Goal: Task Accomplishment & Management: Manage account settings

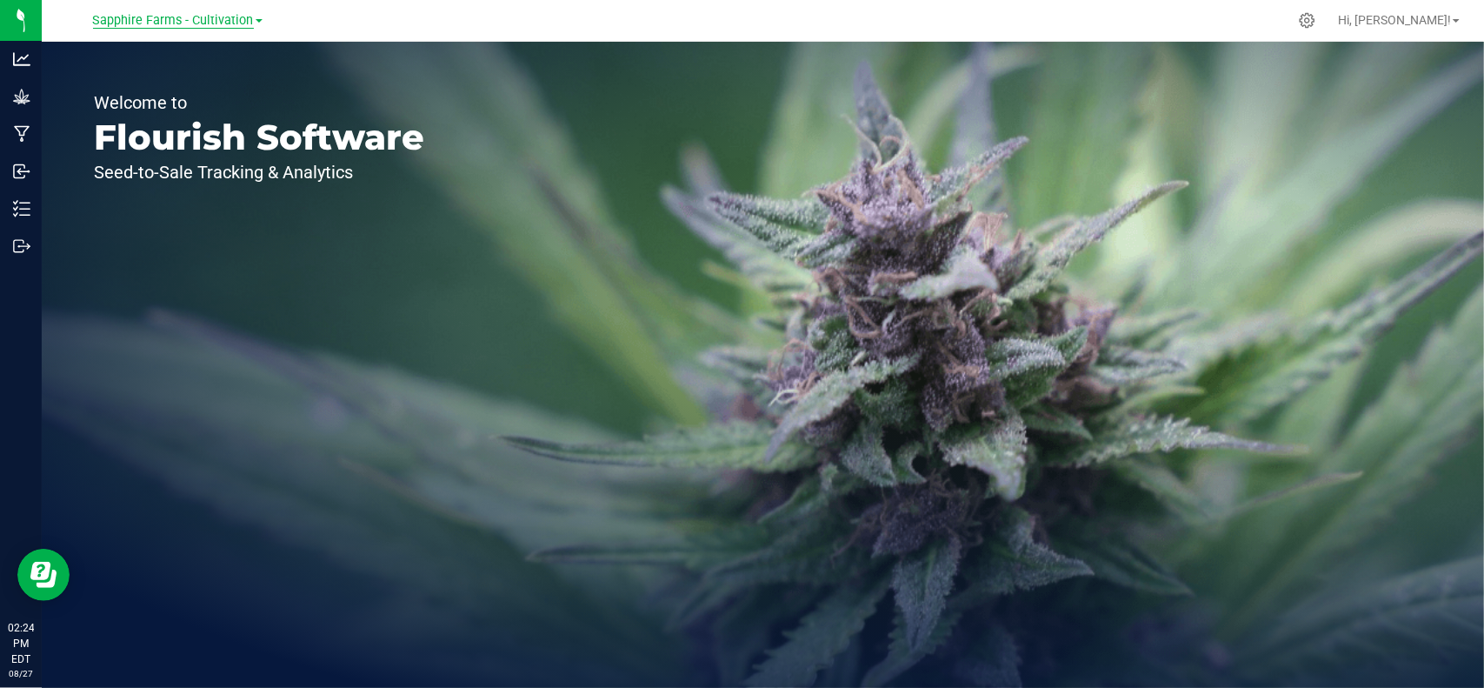
click at [196, 21] on span "Sapphire Farms - Cultivation" at bounding box center [173, 21] width 161 height 16
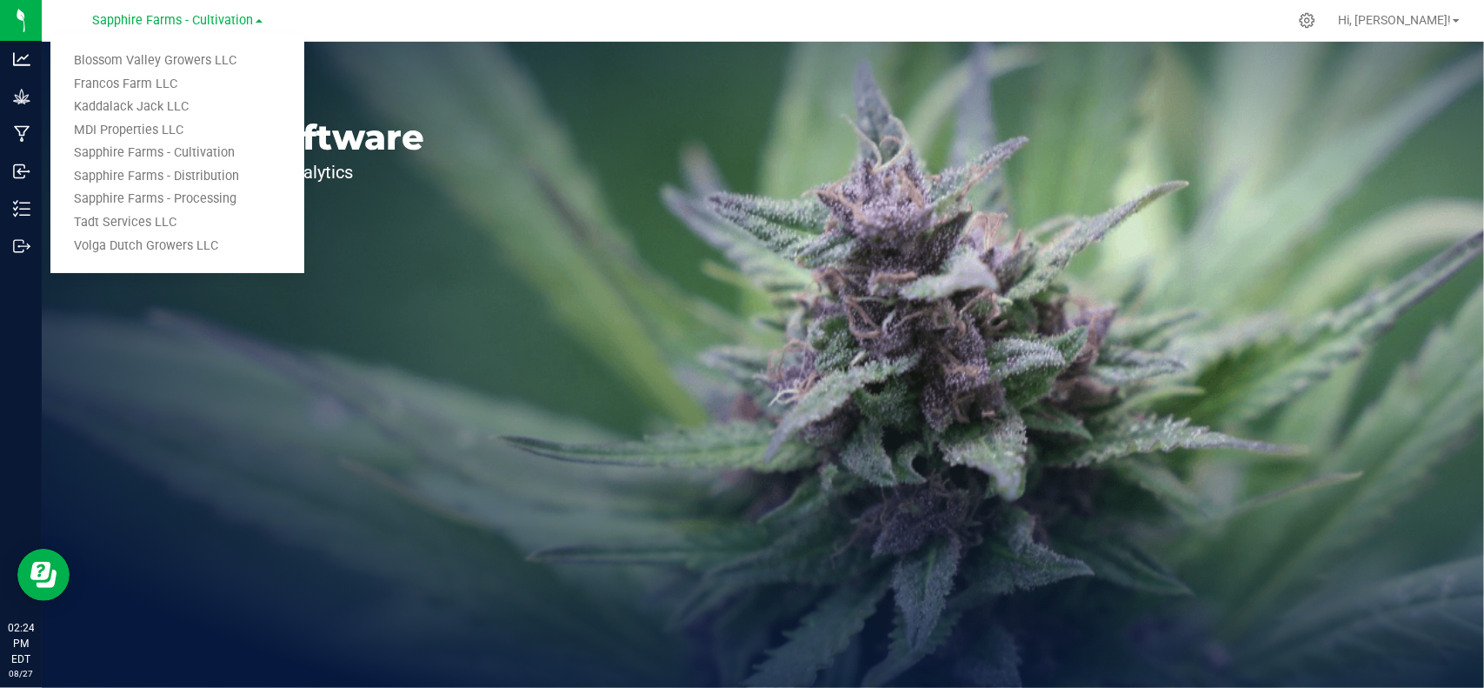
click at [164, 173] on link "Sapphire Farms - Distribution" at bounding box center [177, 176] width 254 height 23
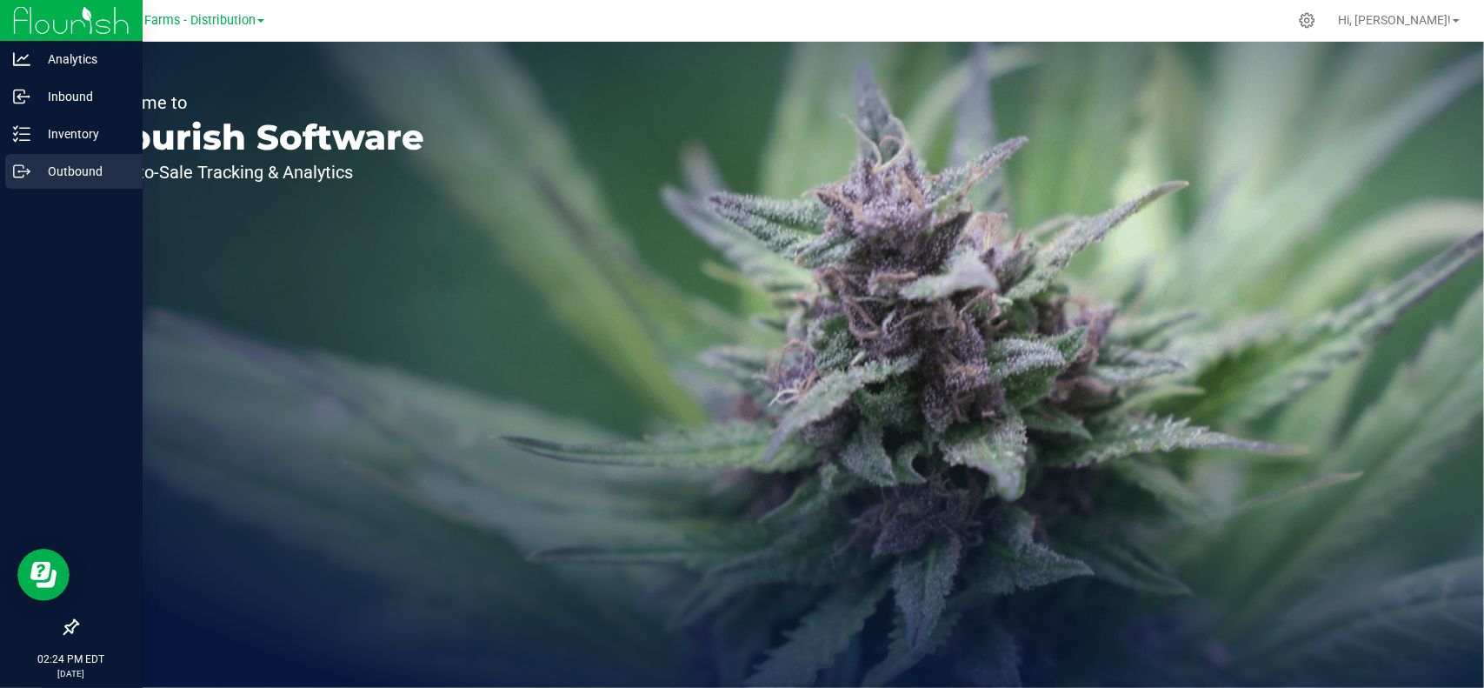
click at [45, 163] on p "Outbound" at bounding box center [82, 171] width 104 height 21
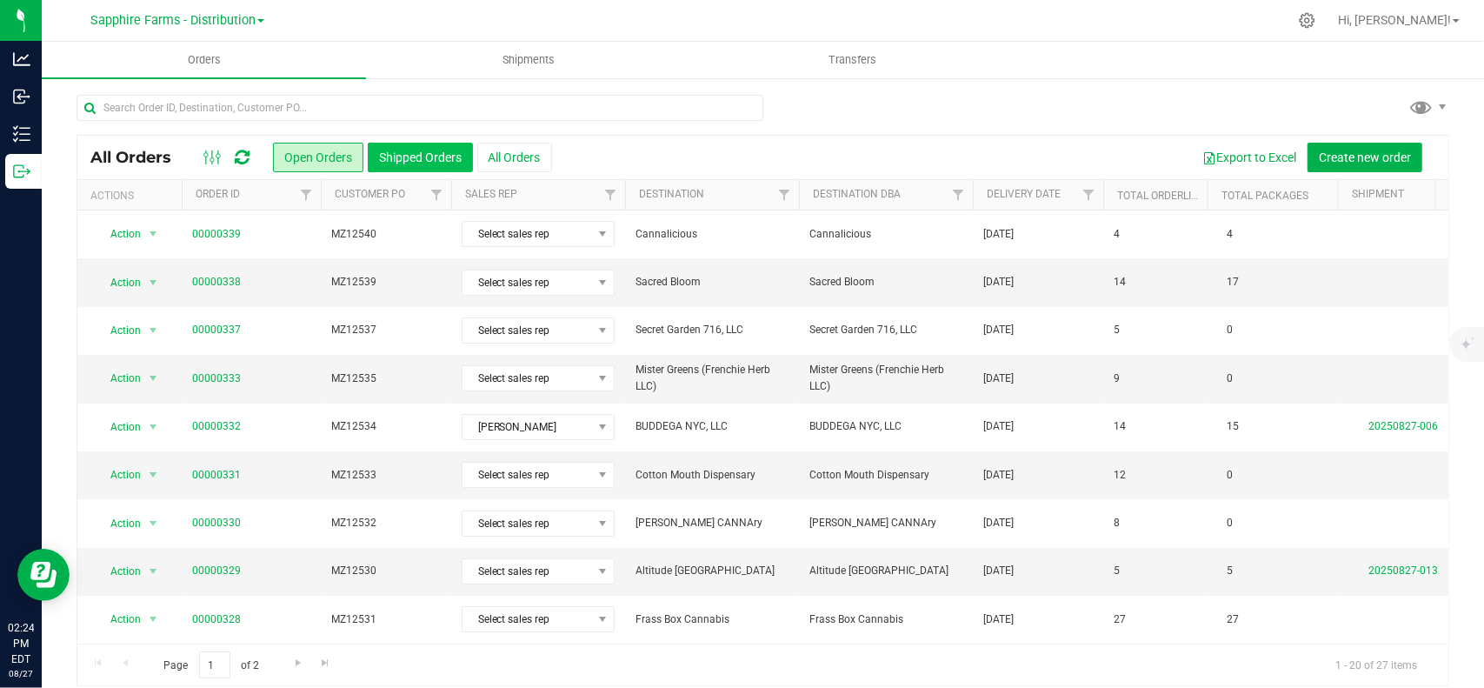
click at [429, 159] on button "Shipped Orders" at bounding box center [420, 158] width 105 height 30
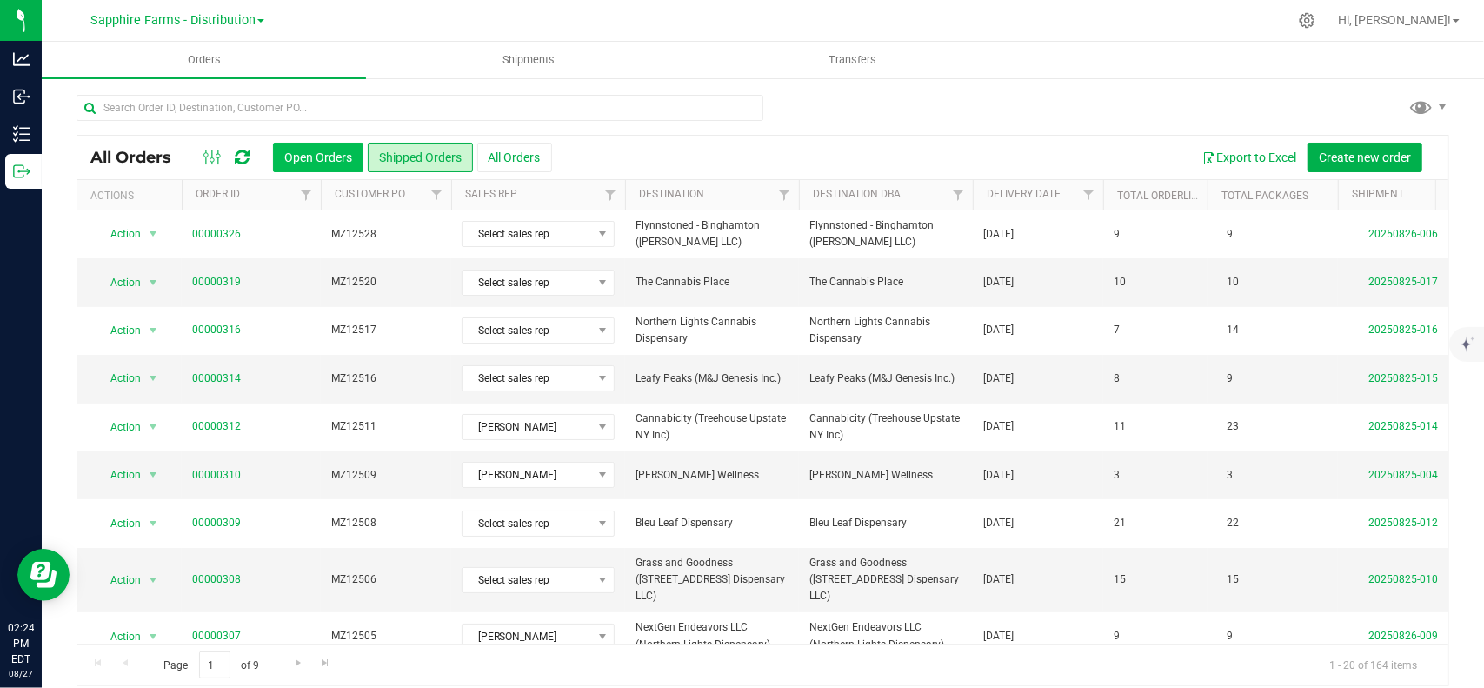
click at [322, 159] on button "Open Orders" at bounding box center [318, 158] width 90 height 30
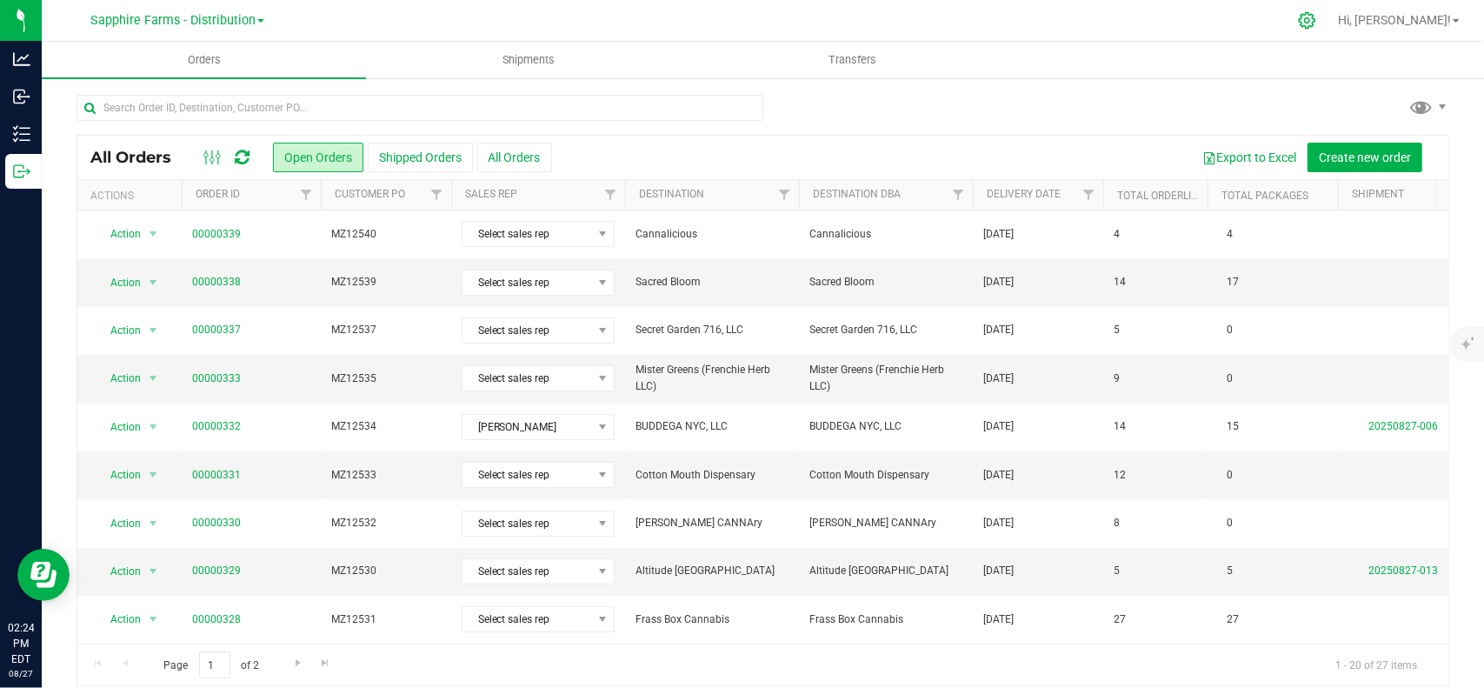
click at [1316, 25] on icon at bounding box center [1307, 20] width 18 height 18
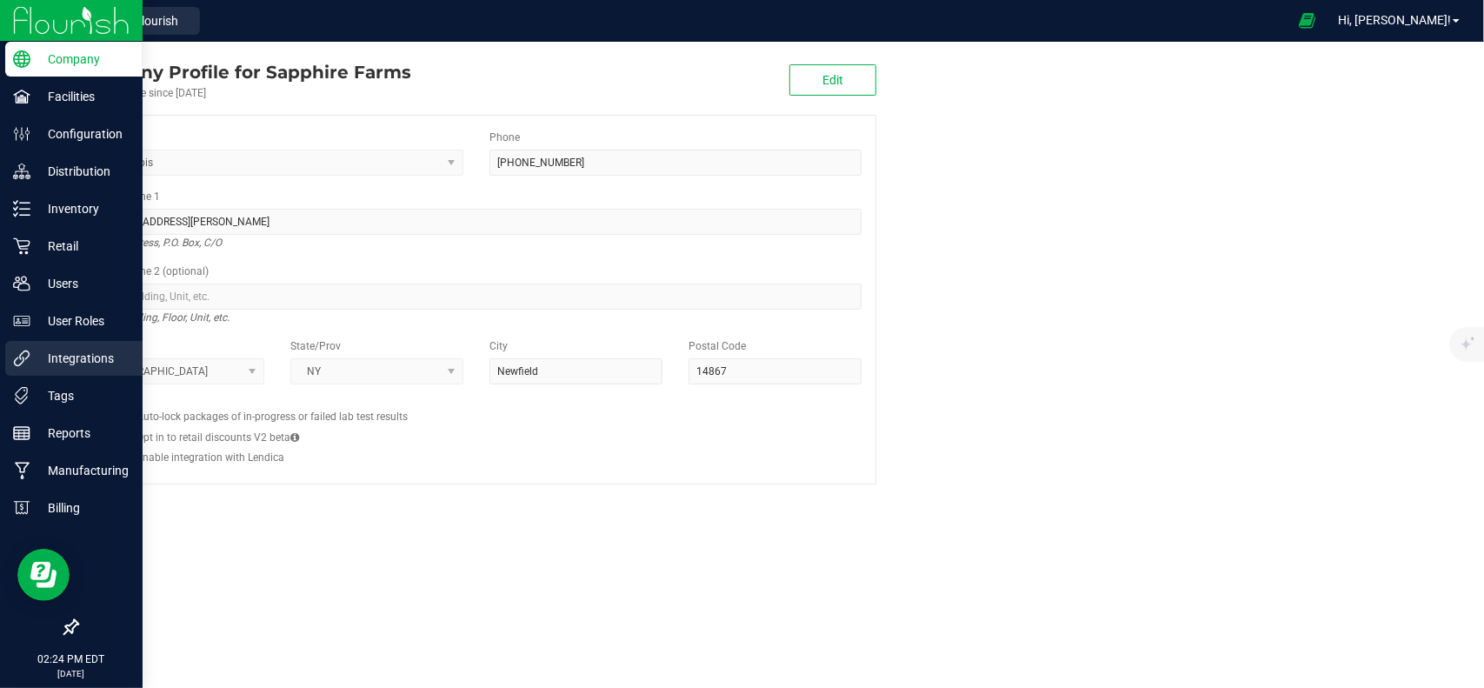
click at [52, 363] on p "Integrations" at bounding box center [82, 358] width 104 height 21
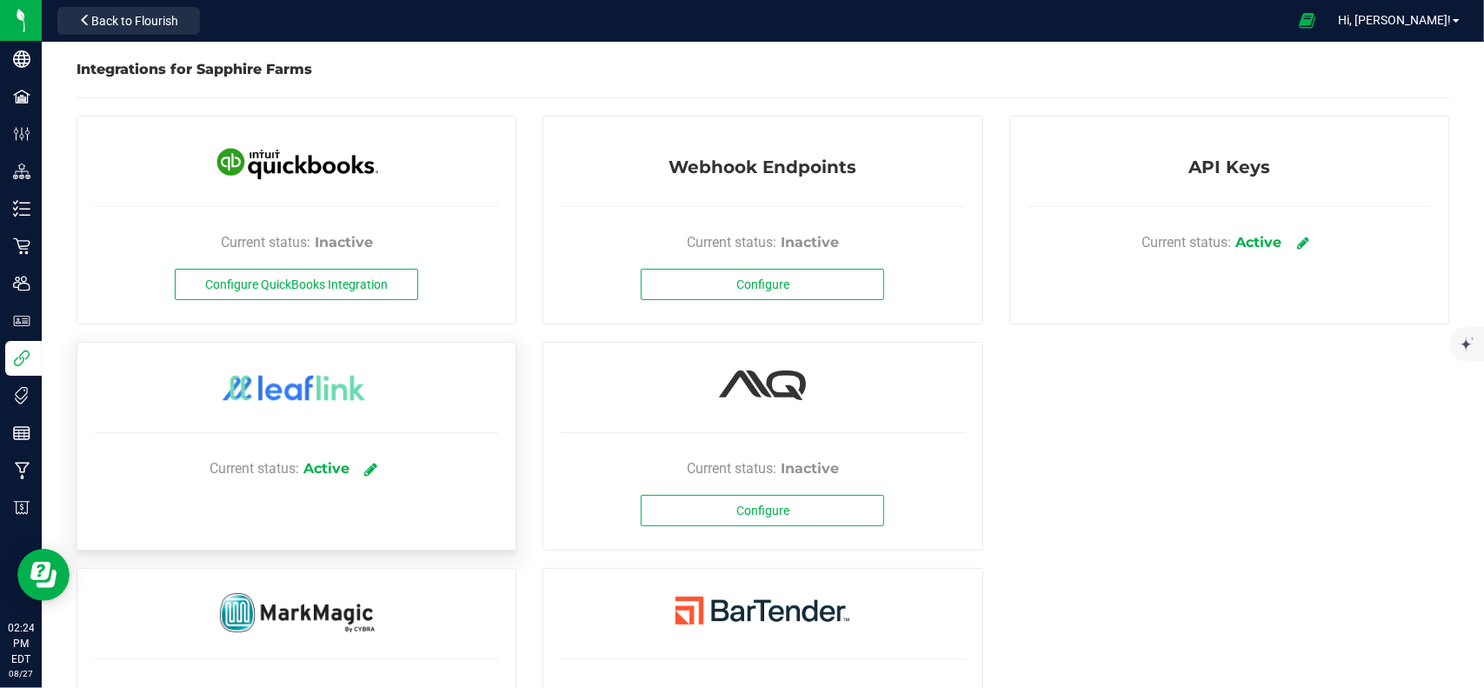
click at [368, 469] on icon at bounding box center [370, 469] width 13 height 16
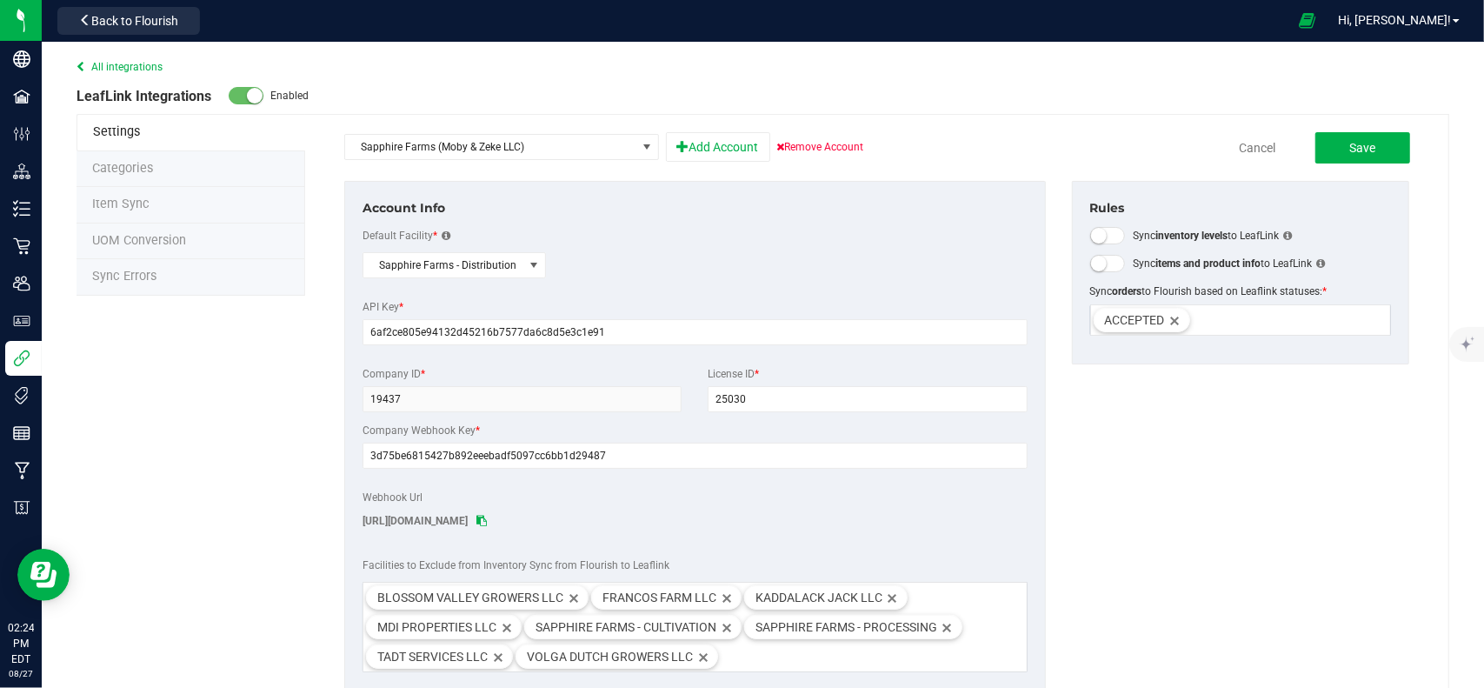
click at [148, 274] on span "Sync Errors" at bounding box center [124, 276] width 64 height 15
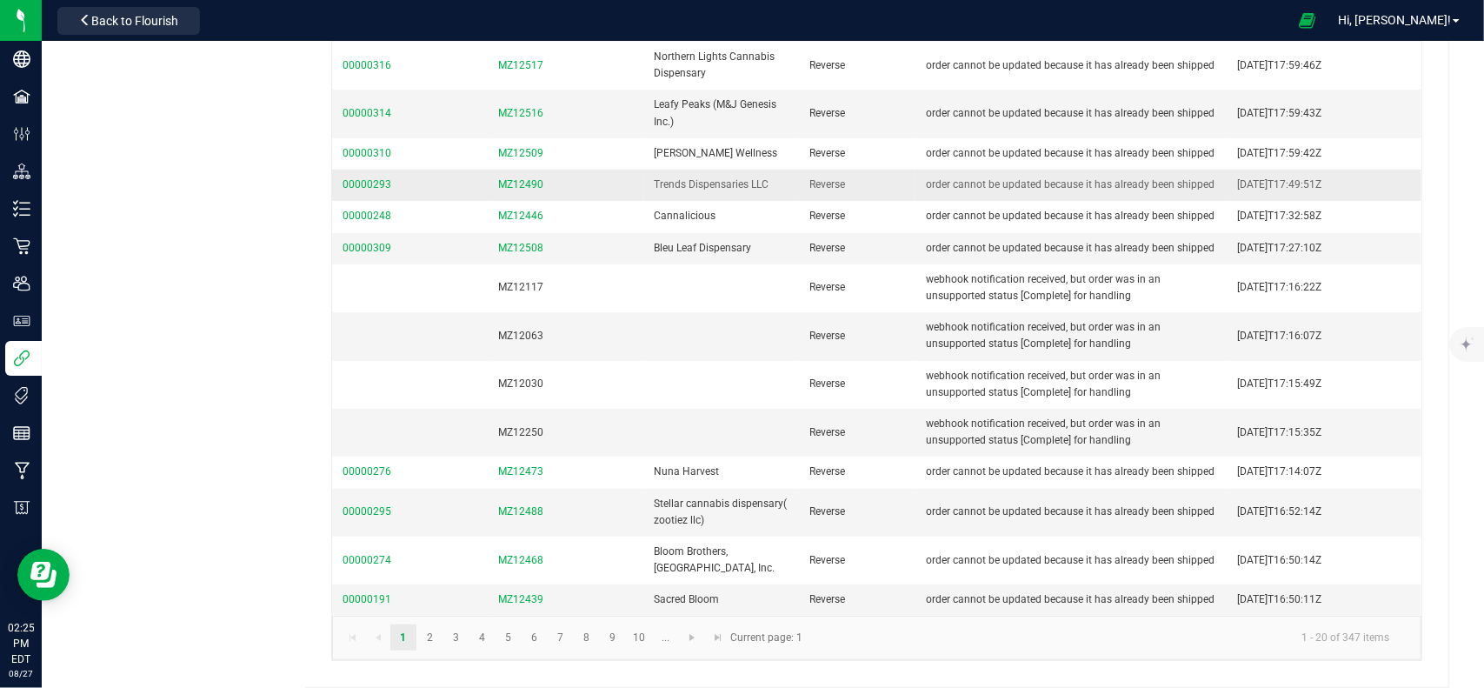
scroll to position [553, 0]
click at [429, 642] on link "2" at bounding box center [429, 637] width 25 height 26
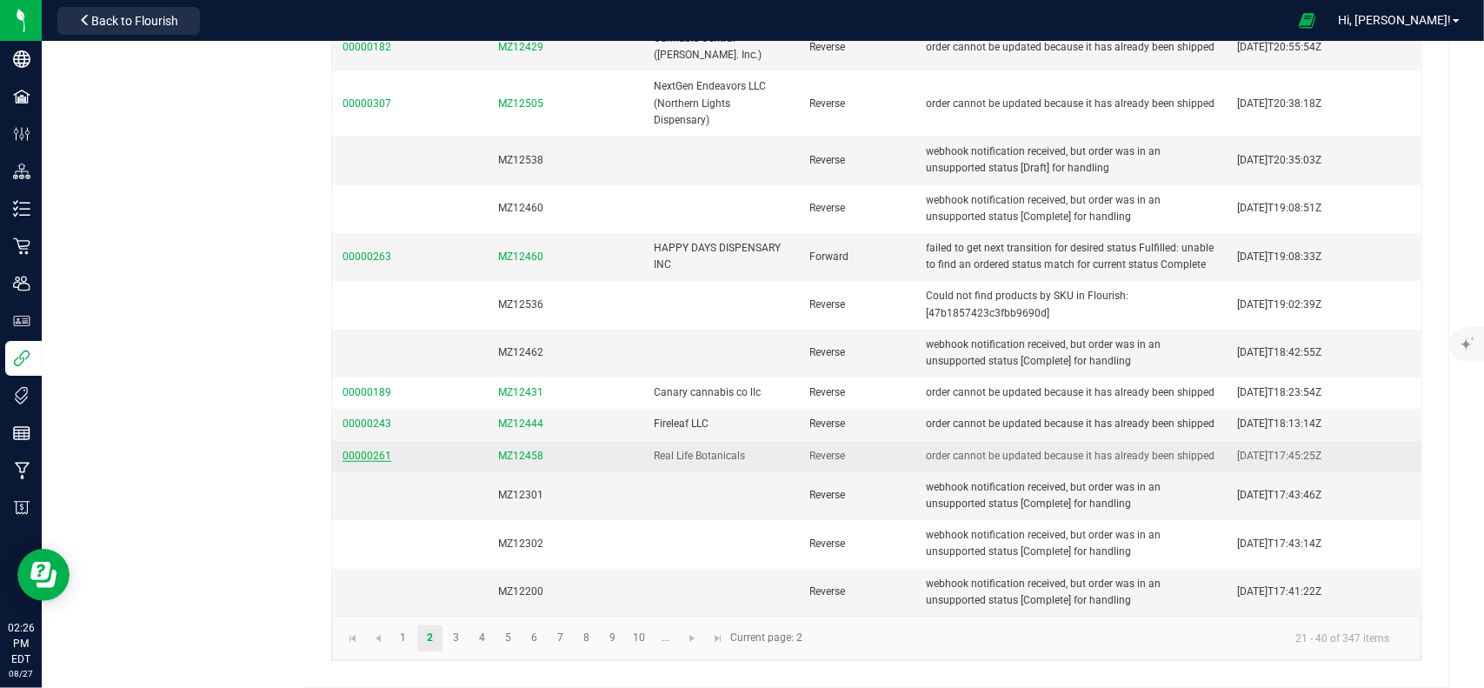
click at [378, 451] on link "00000261" at bounding box center [367, 455] width 49 height 12
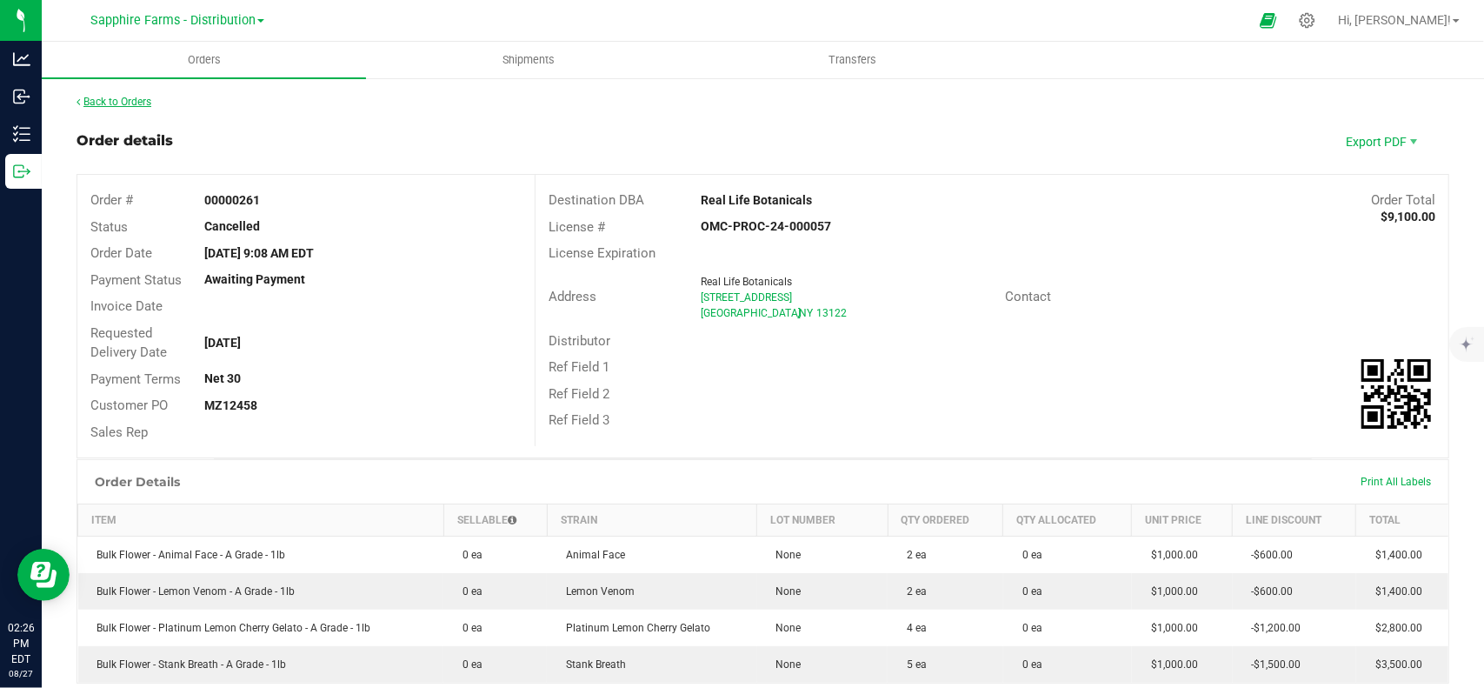
click at [123, 96] on link "Back to Orders" at bounding box center [114, 102] width 75 height 12
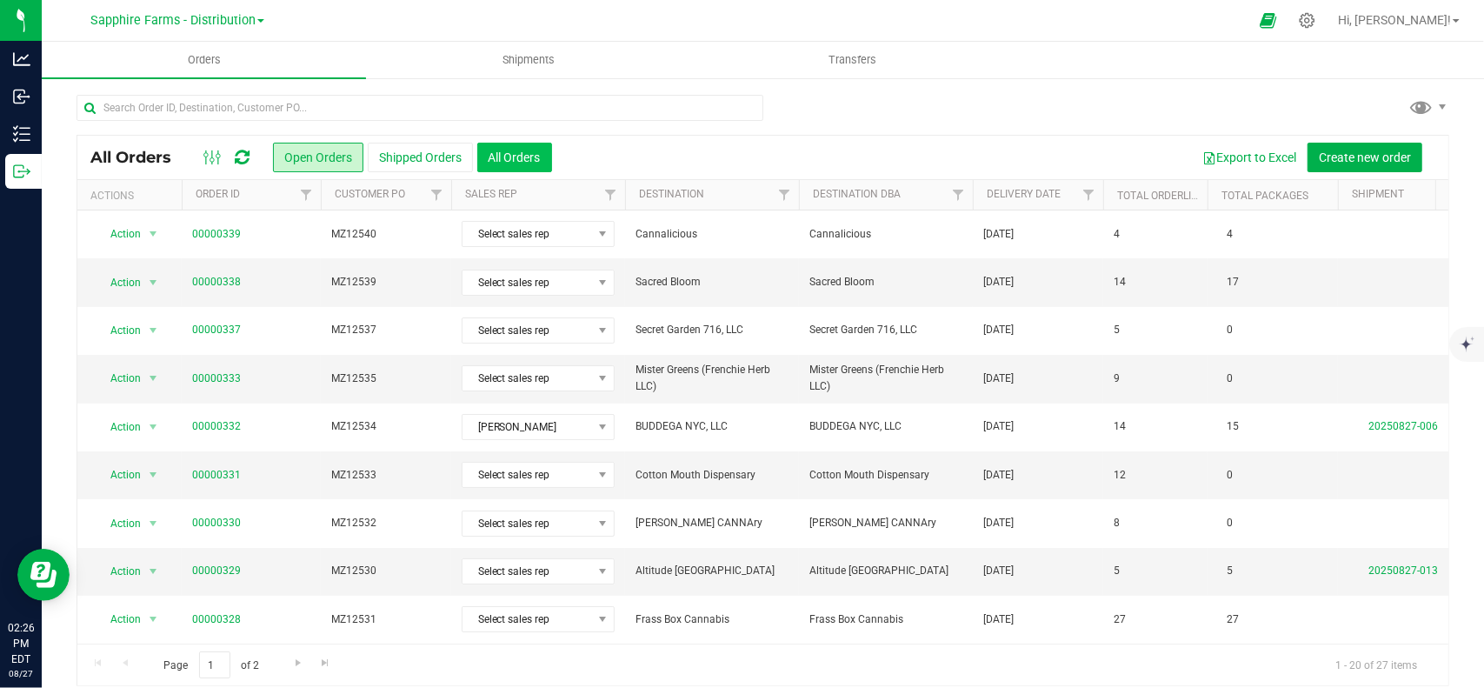
click at [539, 153] on button "All Orders" at bounding box center [514, 158] width 75 height 30
click at [775, 195] on link "Filter" at bounding box center [784, 195] width 29 height 30
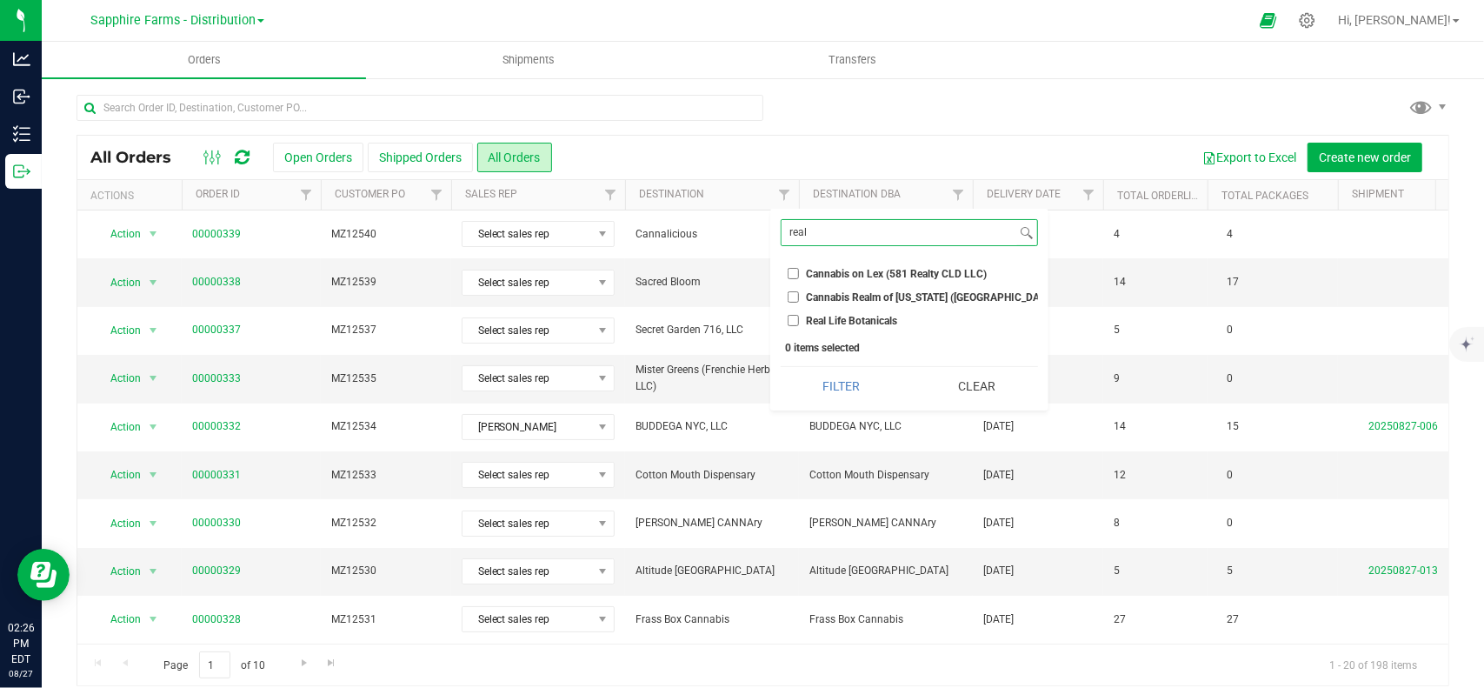
type input "real"
click at [830, 326] on span "Real Life Botanicals" at bounding box center [852, 321] width 91 height 10
click at [799, 326] on input "Real Life Botanicals" at bounding box center [793, 320] width 11 height 11
checkbox input "true"
click at [833, 380] on button "Filter" at bounding box center [842, 386] width 123 height 38
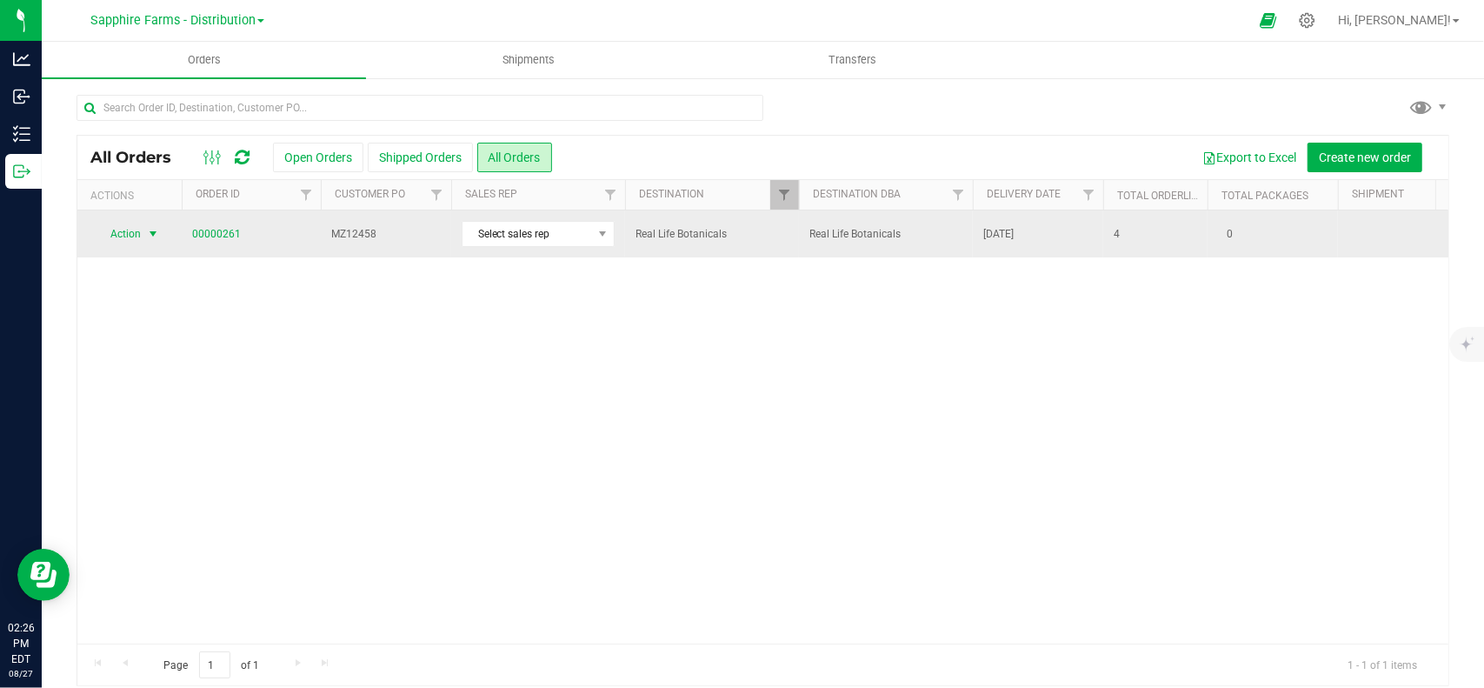
click at [156, 235] on span "select" at bounding box center [153, 234] width 14 height 14
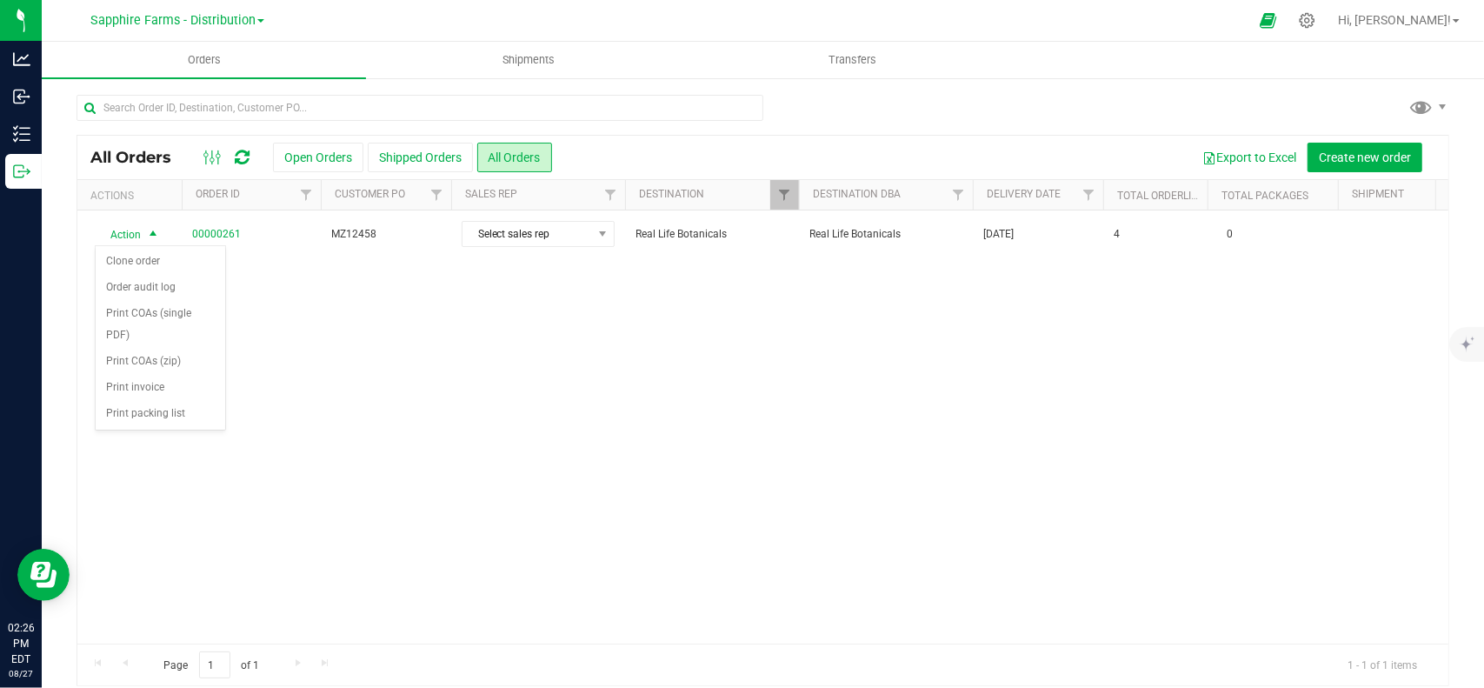
click at [727, 347] on div "Action Action Clone order Order audit log Print COAs (single PDF) Print COAs (z…" at bounding box center [762, 426] width 1371 height 433
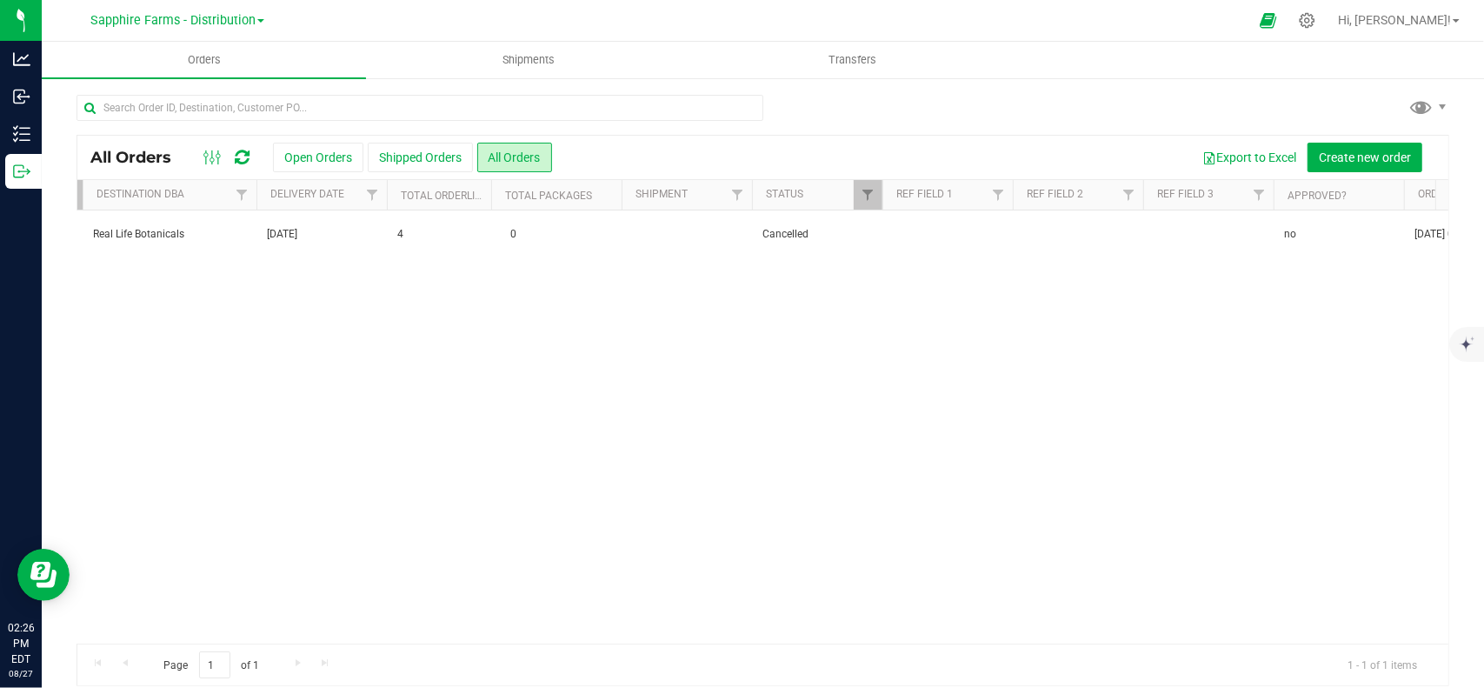
scroll to position [0, 1560]
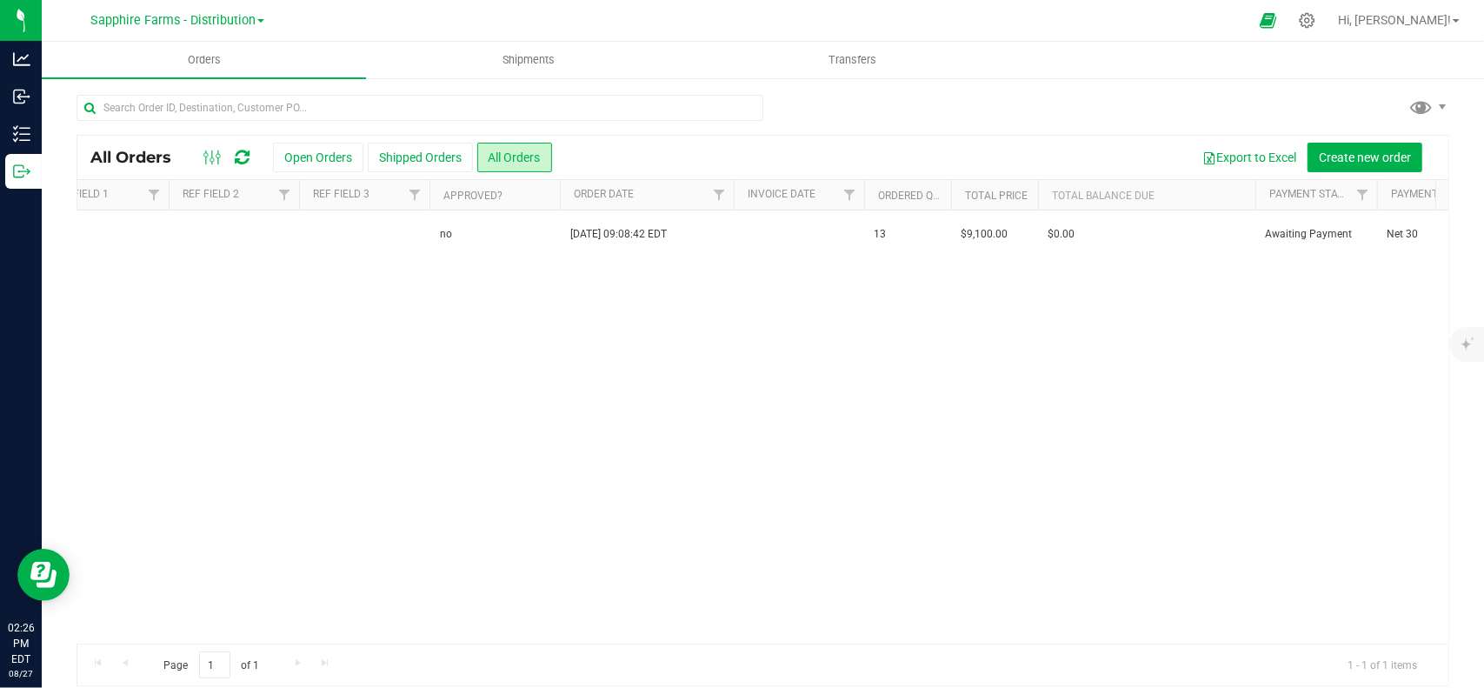
drag, startPoint x: 576, startPoint y: 318, endPoint x: 916, endPoint y: 300, distance: 341.3
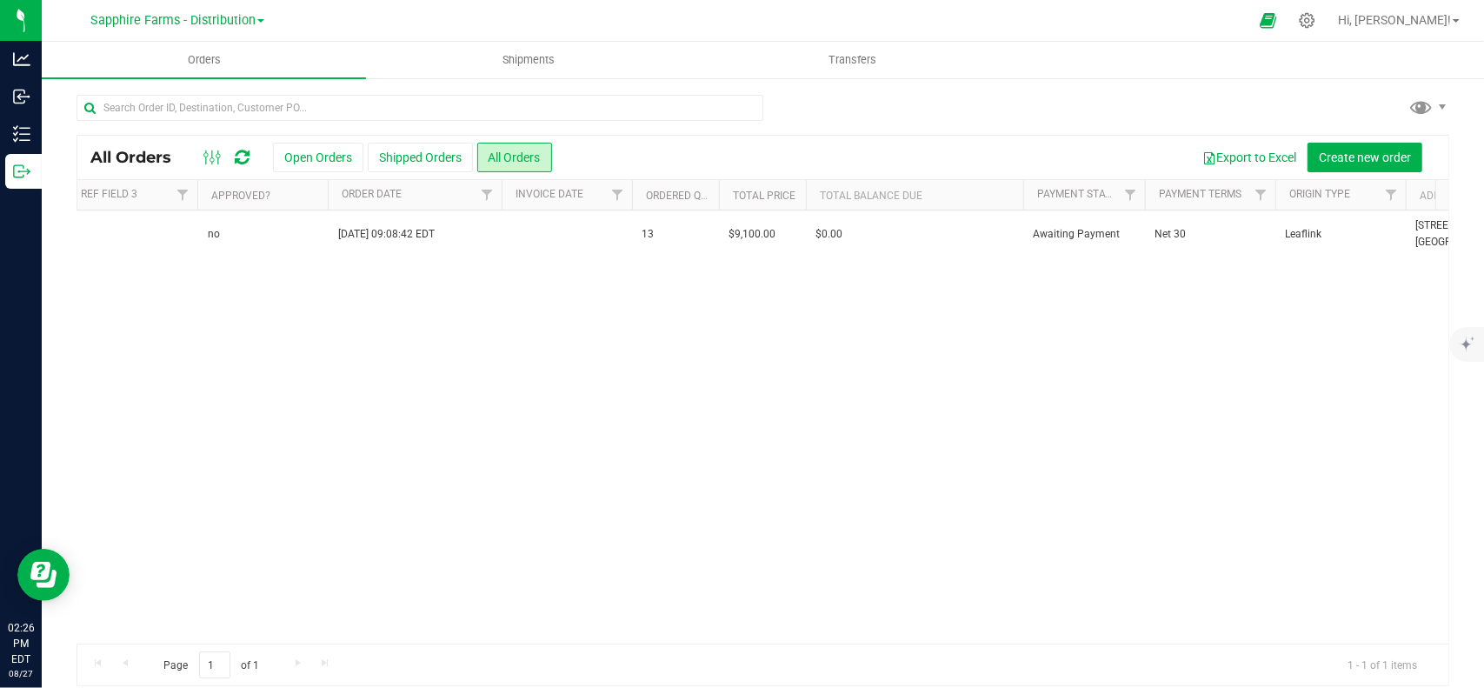
scroll to position [0, 1643]
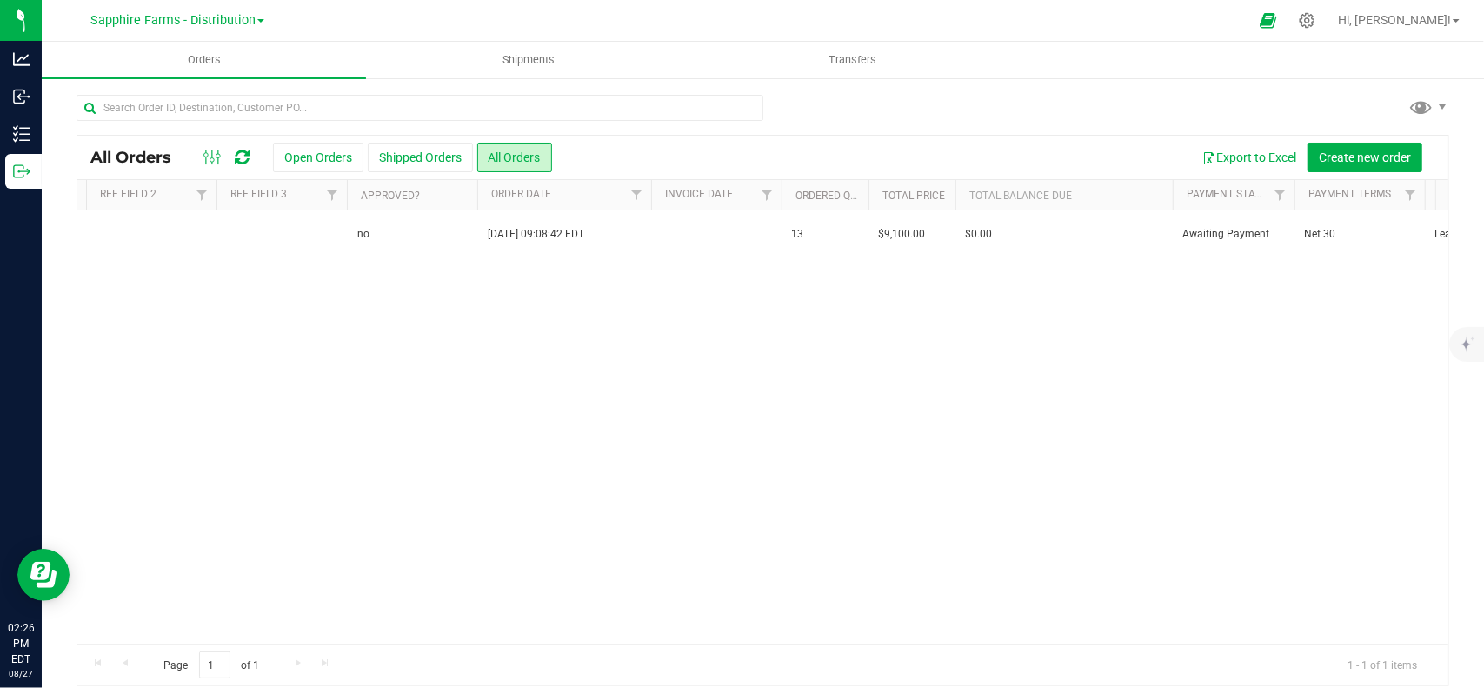
drag, startPoint x: 826, startPoint y: 303, endPoint x: 669, endPoint y: 305, distance: 156.5
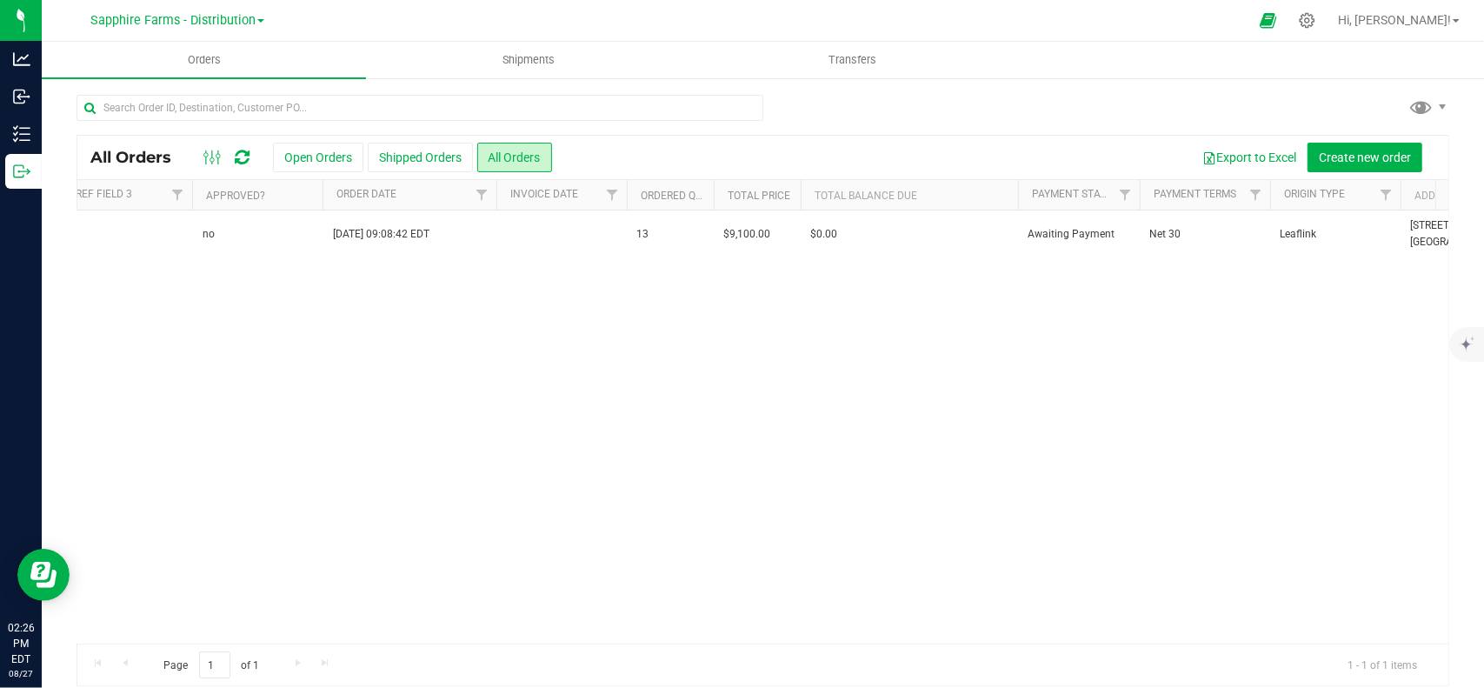
scroll to position [0, 0]
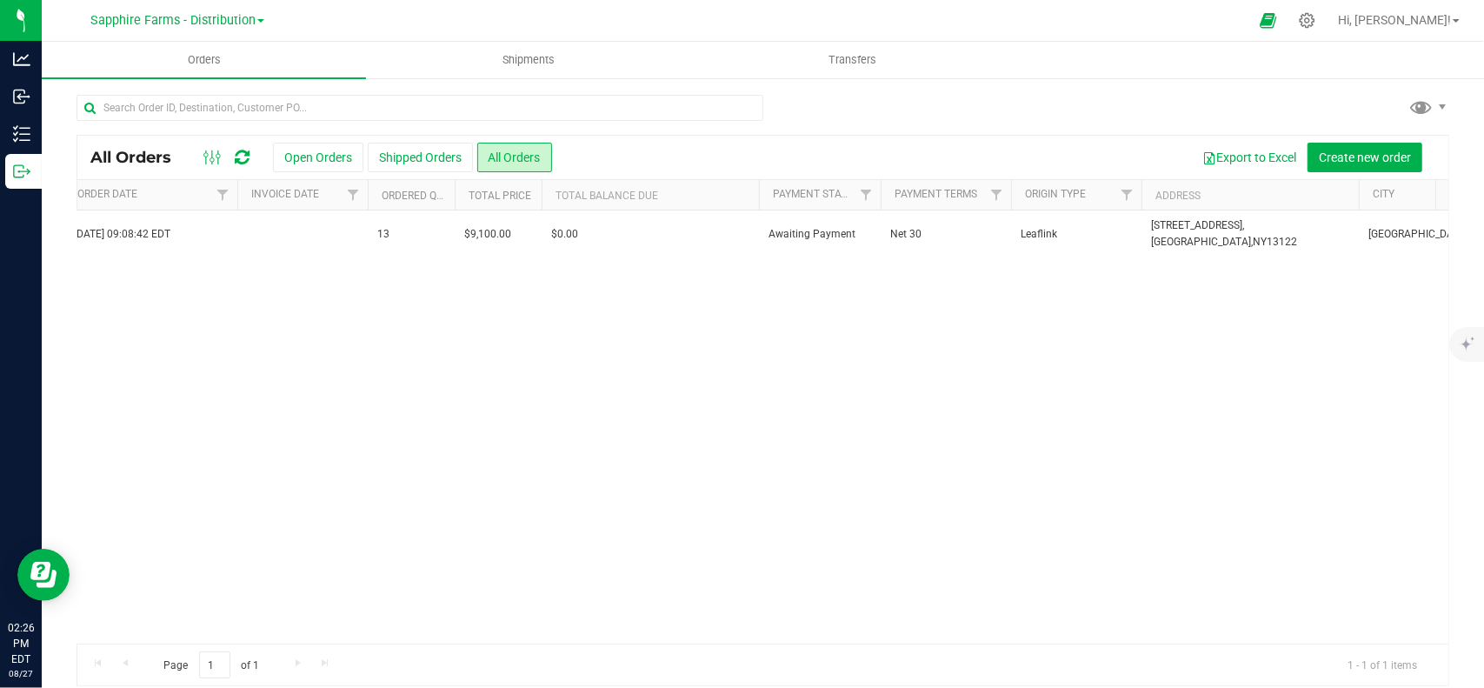
drag, startPoint x: 669, startPoint y: 305, endPoint x: 815, endPoint y: 302, distance: 145.2
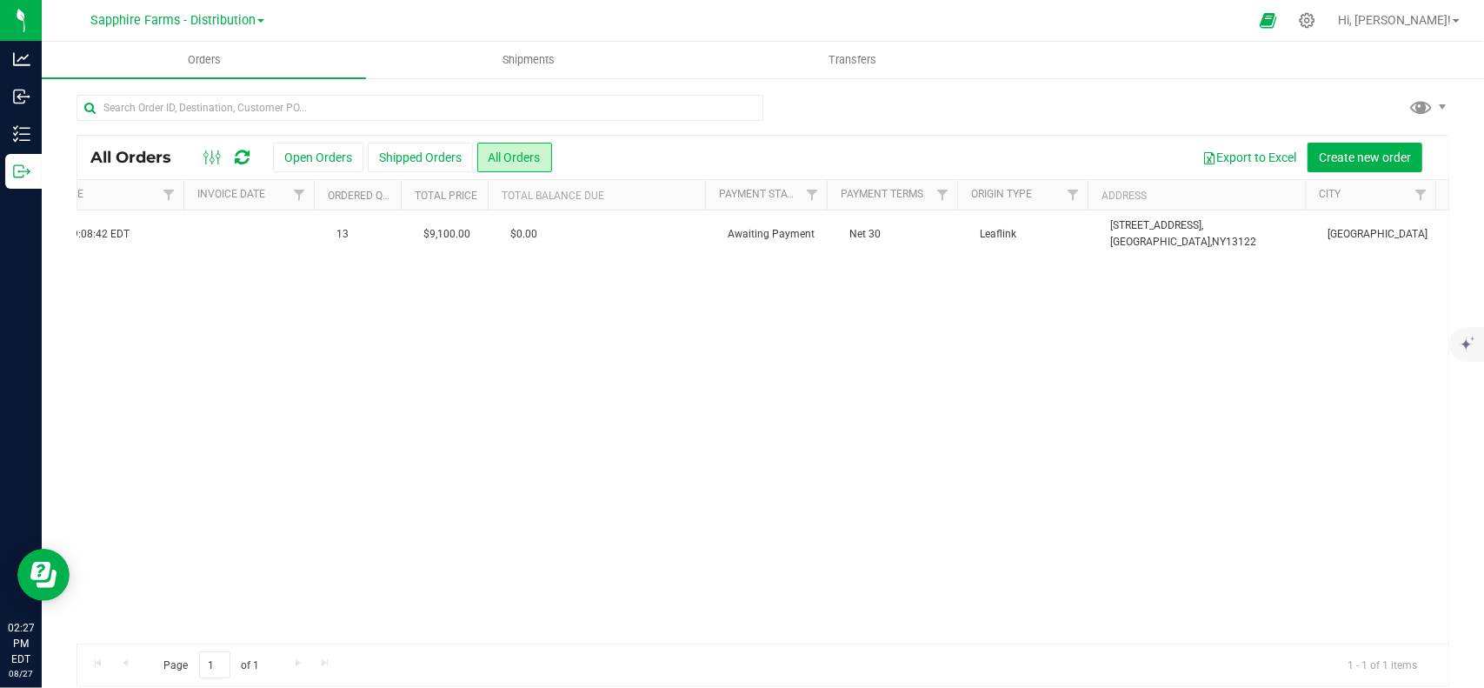
drag, startPoint x: 652, startPoint y: 296, endPoint x: 961, endPoint y: 293, distance: 308.6
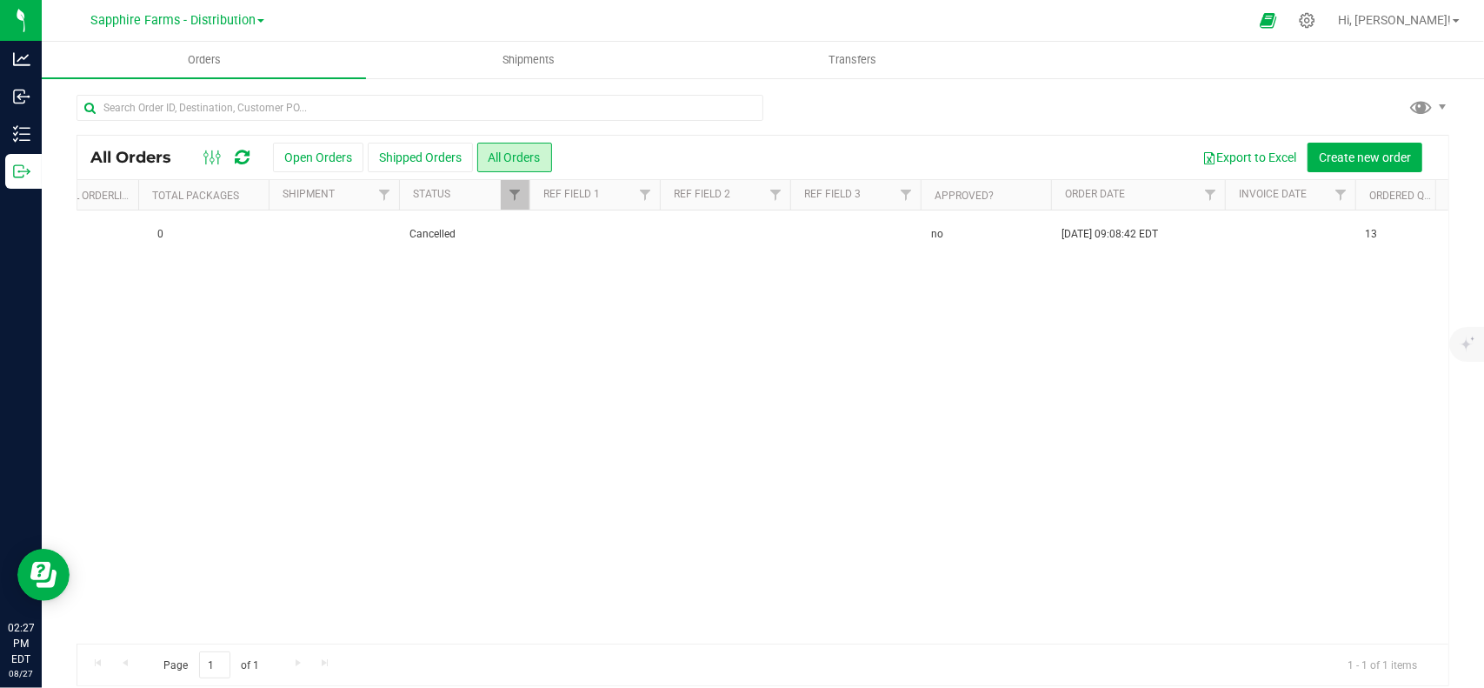
drag, startPoint x: 1036, startPoint y: 289, endPoint x: 911, endPoint y: 293, distance: 125.3
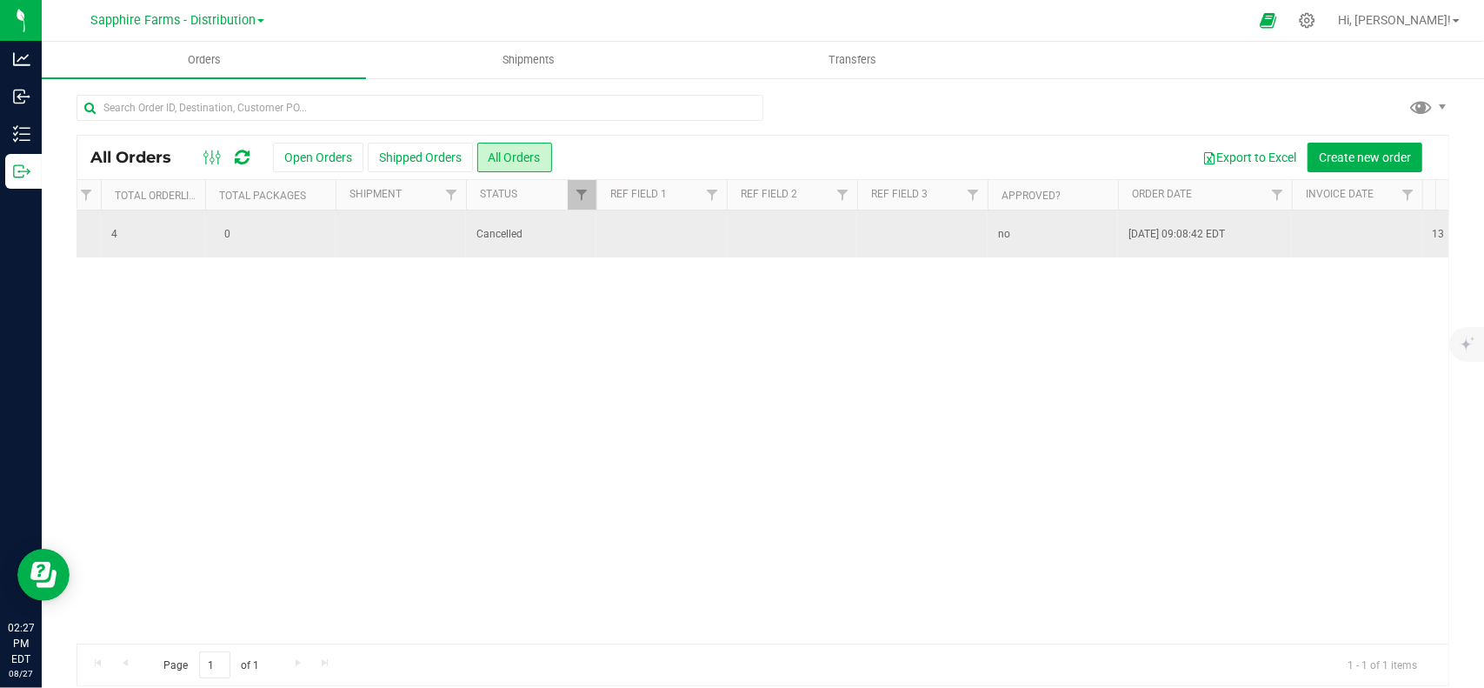
click at [497, 237] on span "Cancelled" at bounding box center [531, 234] width 110 height 17
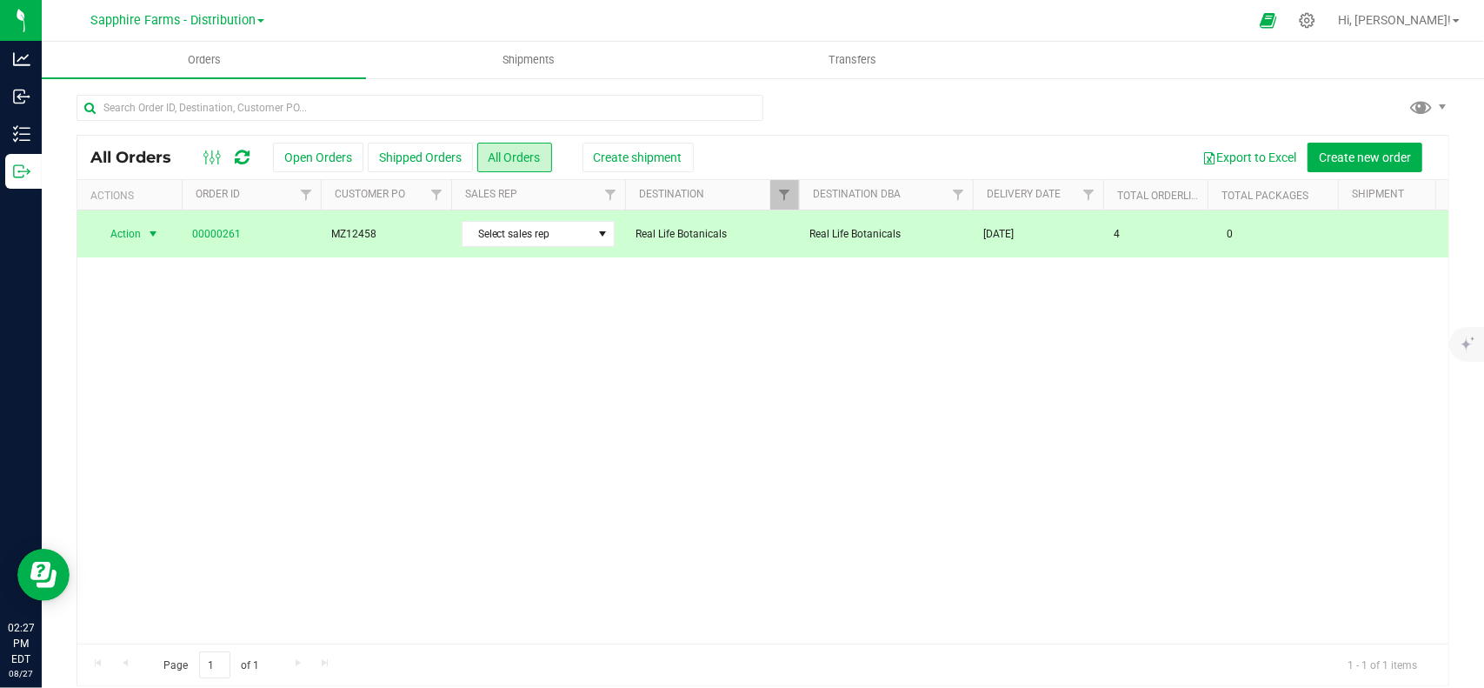
drag, startPoint x: 642, startPoint y: 335, endPoint x: 318, endPoint y: 315, distance: 324.0
click at [223, 229] on link "00000261" at bounding box center [216, 234] width 49 height 17
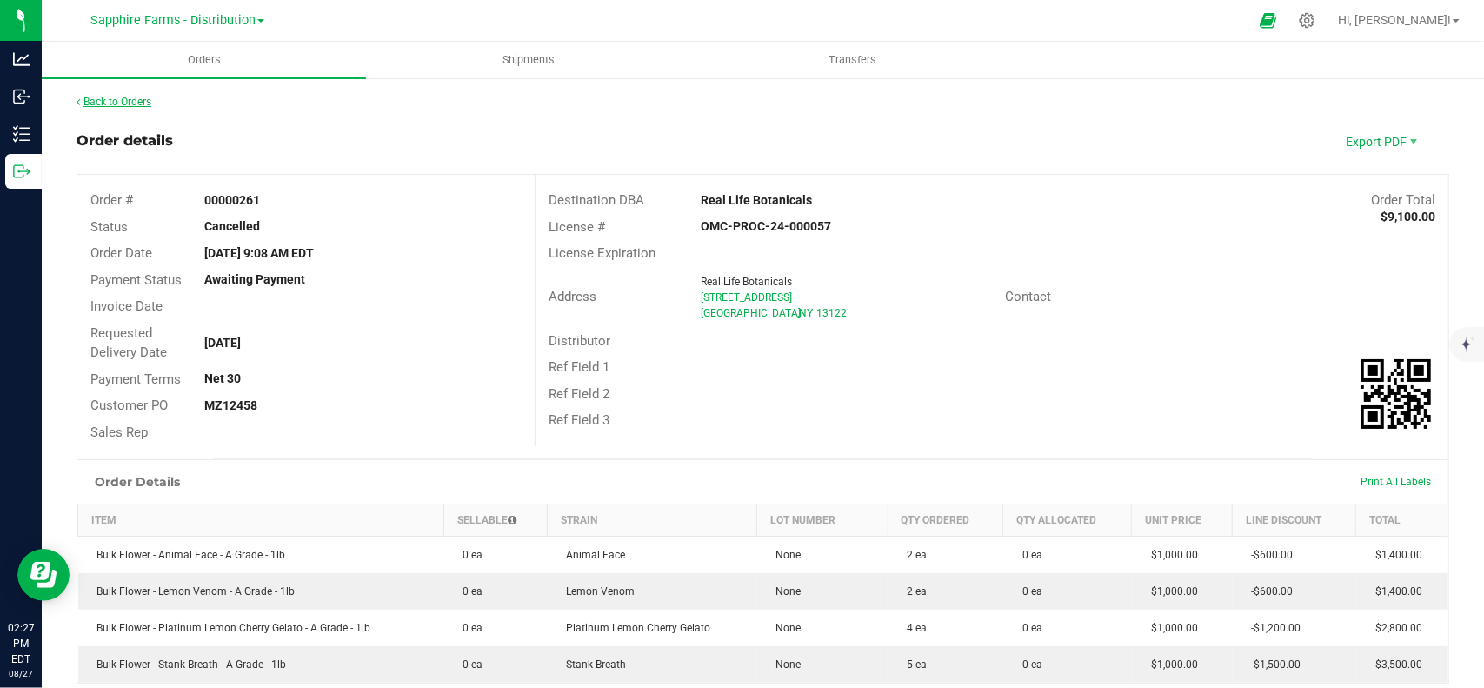
click at [96, 101] on link "Back to Orders" at bounding box center [114, 102] width 75 height 12
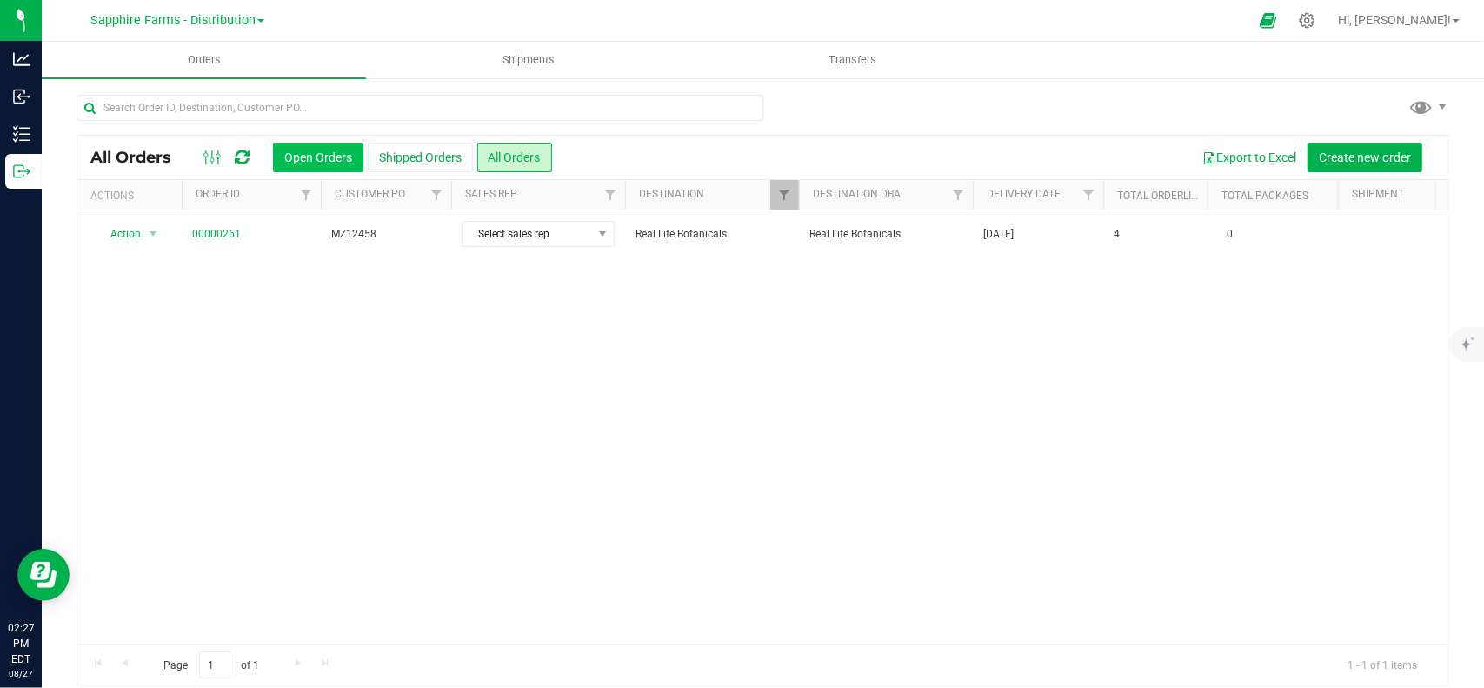
click at [336, 161] on button "Open Orders" at bounding box center [318, 158] width 90 height 30
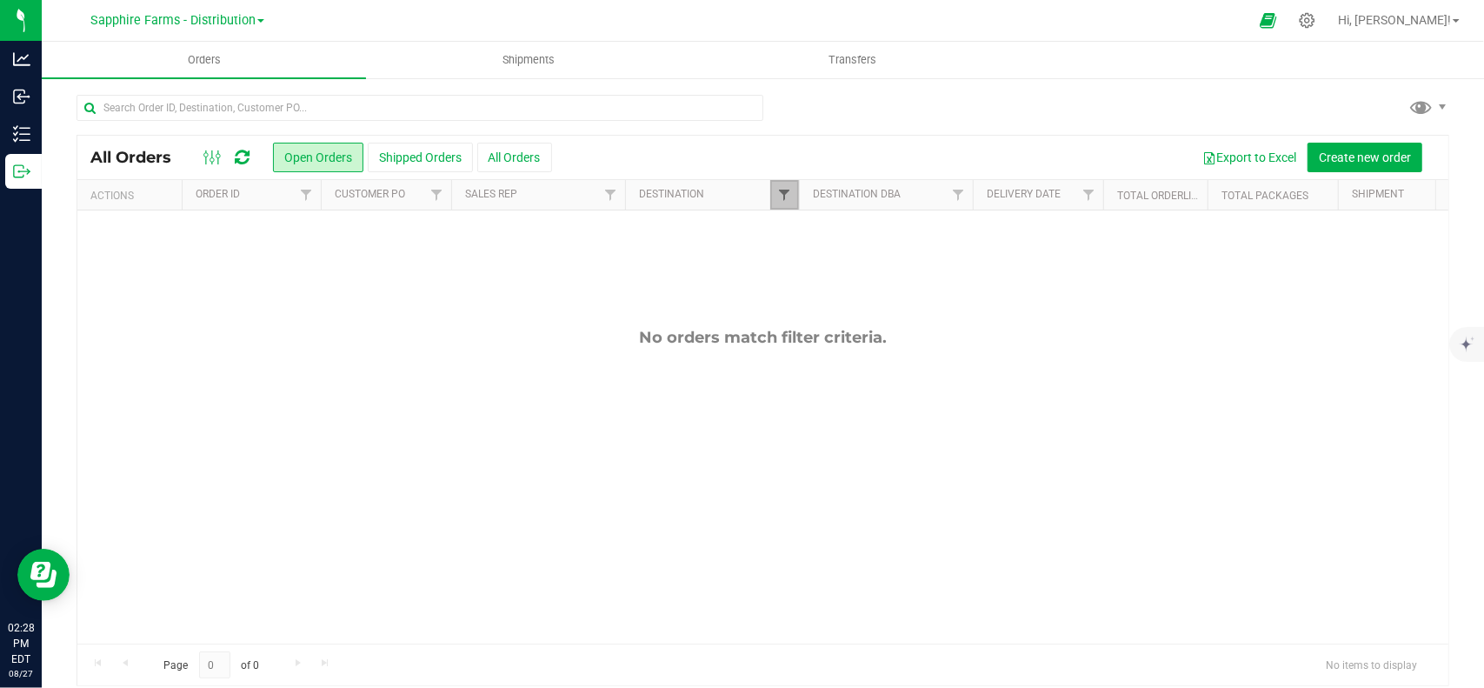
click at [788, 188] on span "Filter" at bounding box center [784, 195] width 14 height 14
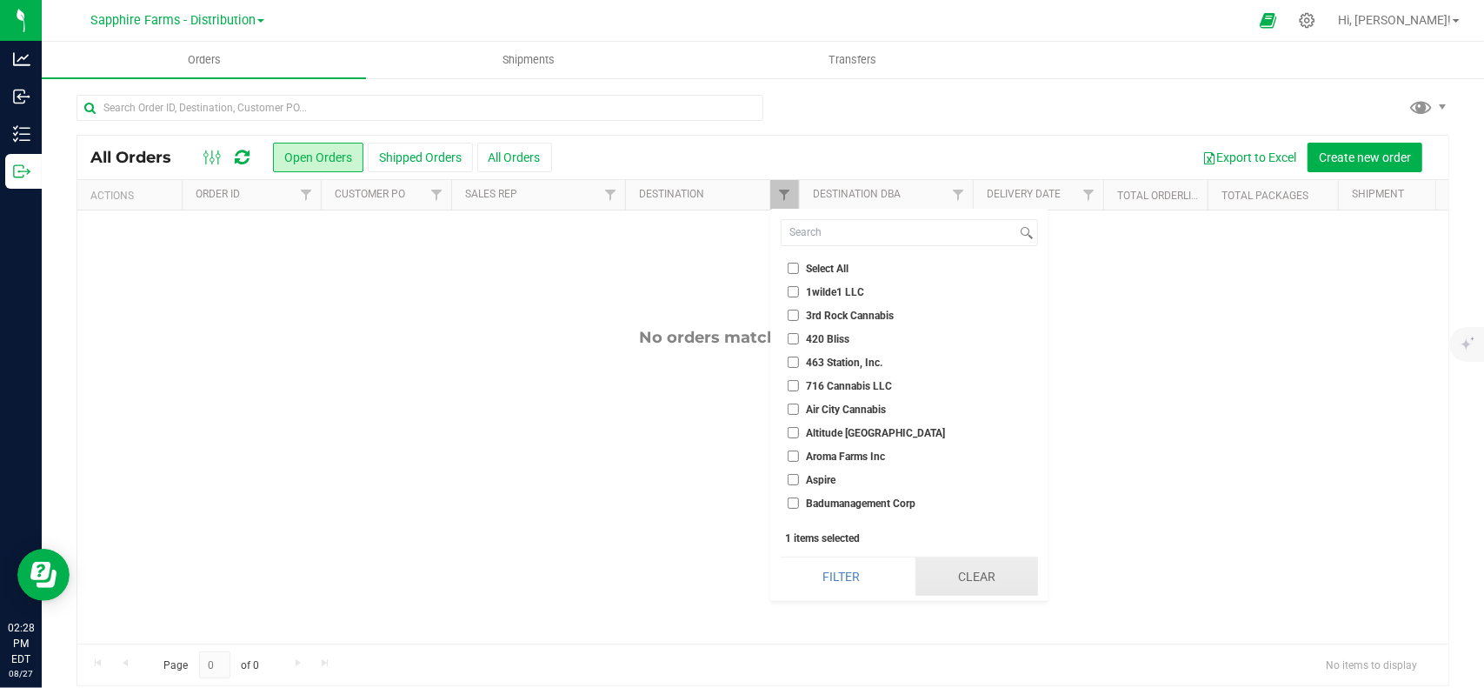
click at [964, 583] on button "Clear" at bounding box center [976, 576] width 123 height 38
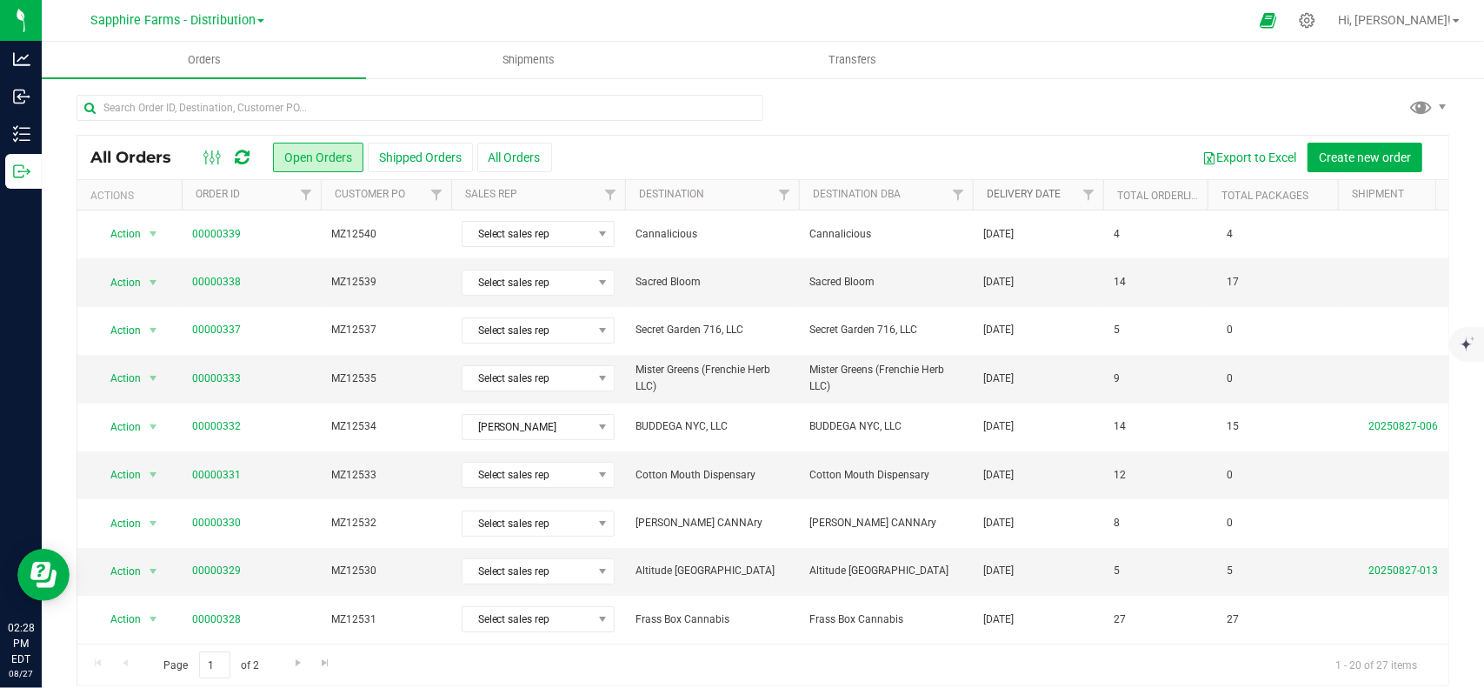
click at [1021, 194] on link "Delivery Date" at bounding box center [1024, 194] width 74 height 12
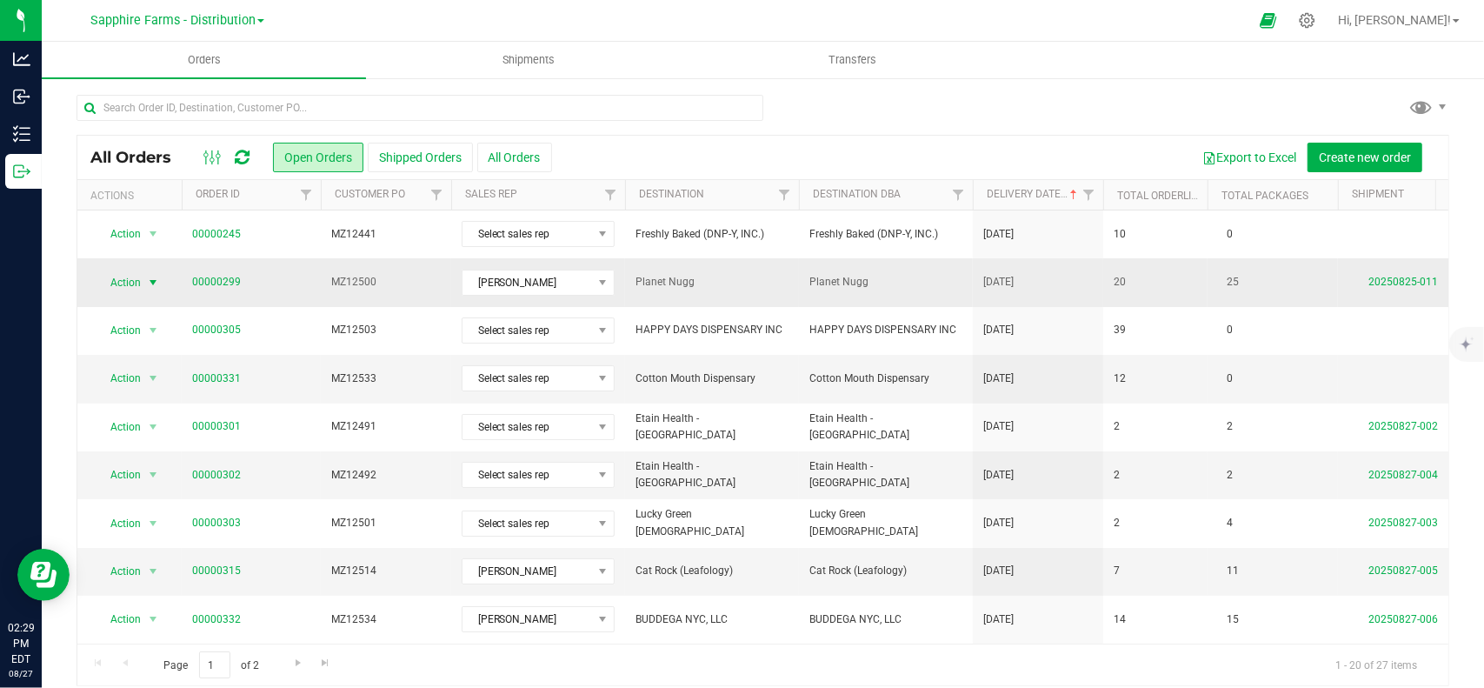
click at [122, 281] on span "Action" at bounding box center [118, 282] width 47 height 24
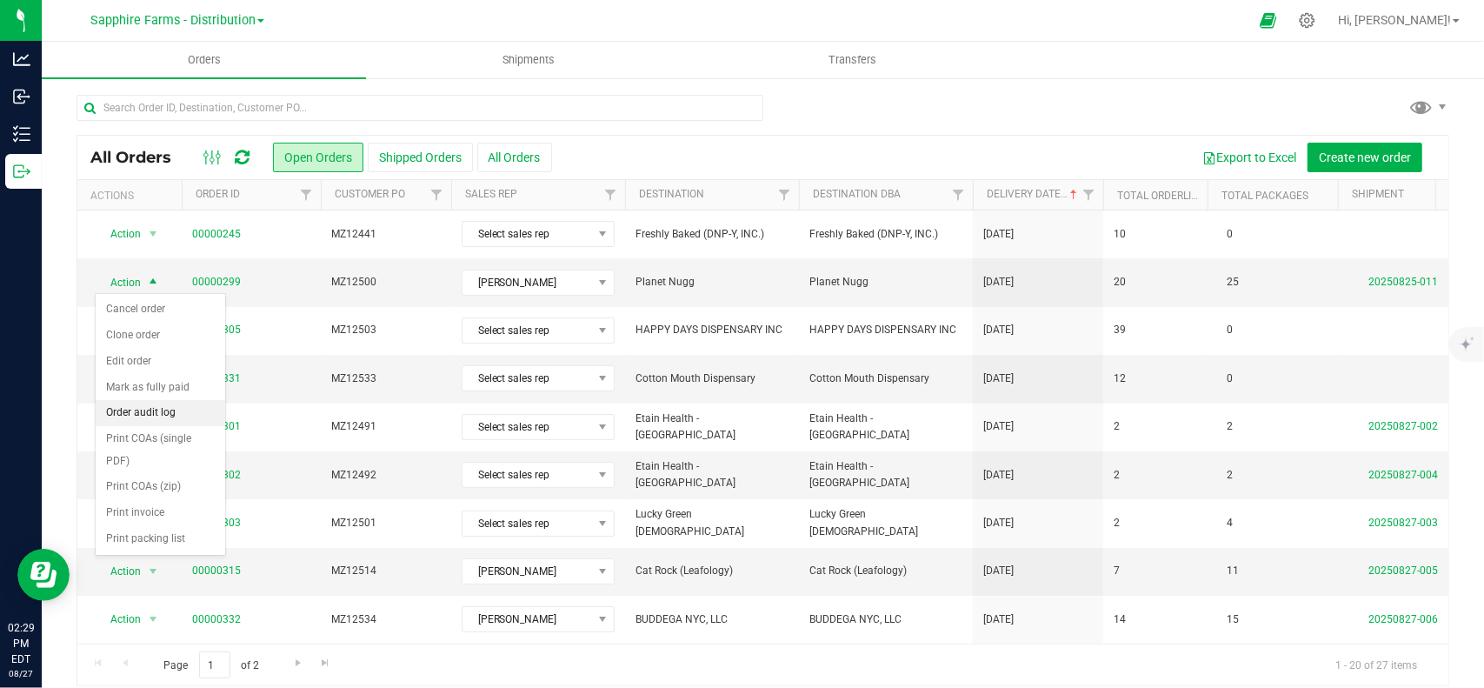
click at [173, 414] on li "Order audit log" at bounding box center [161, 413] width 130 height 26
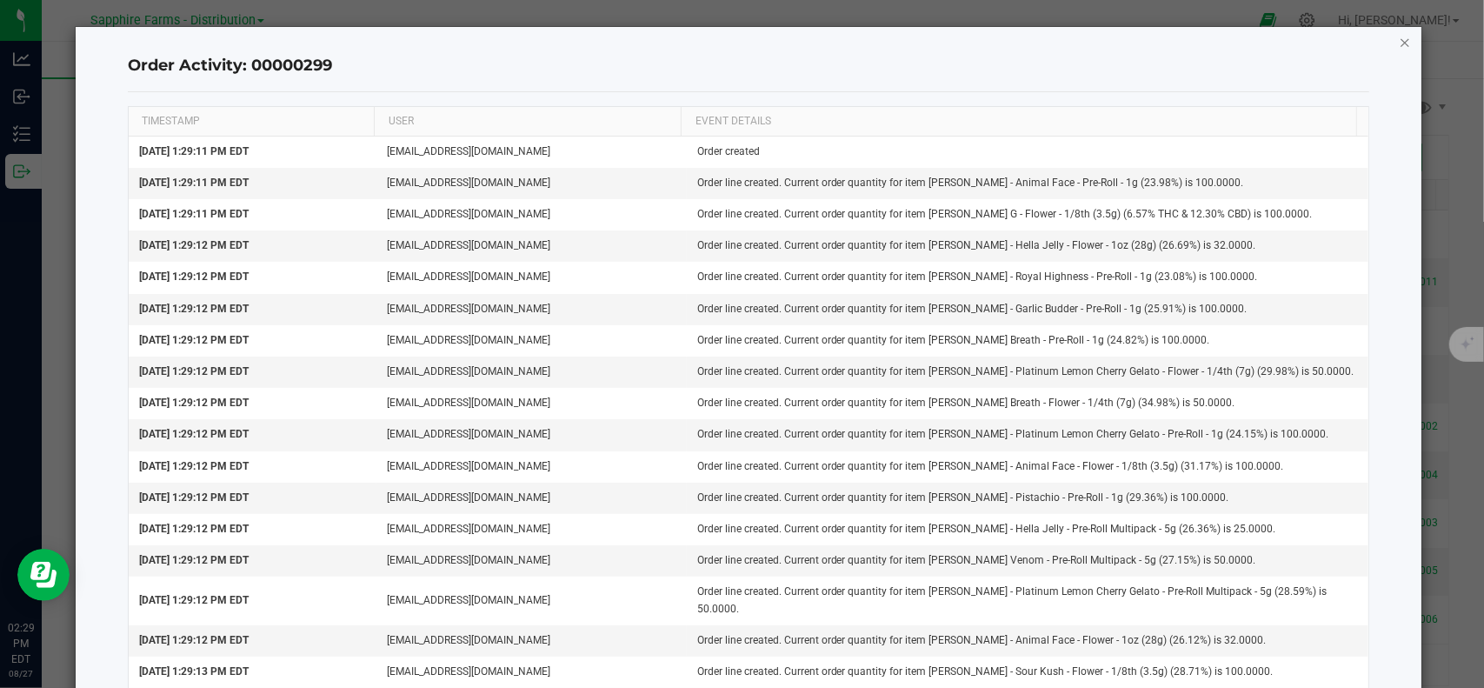
click at [1399, 38] on icon "button" at bounding box center [1405, 41] width 12 height 21
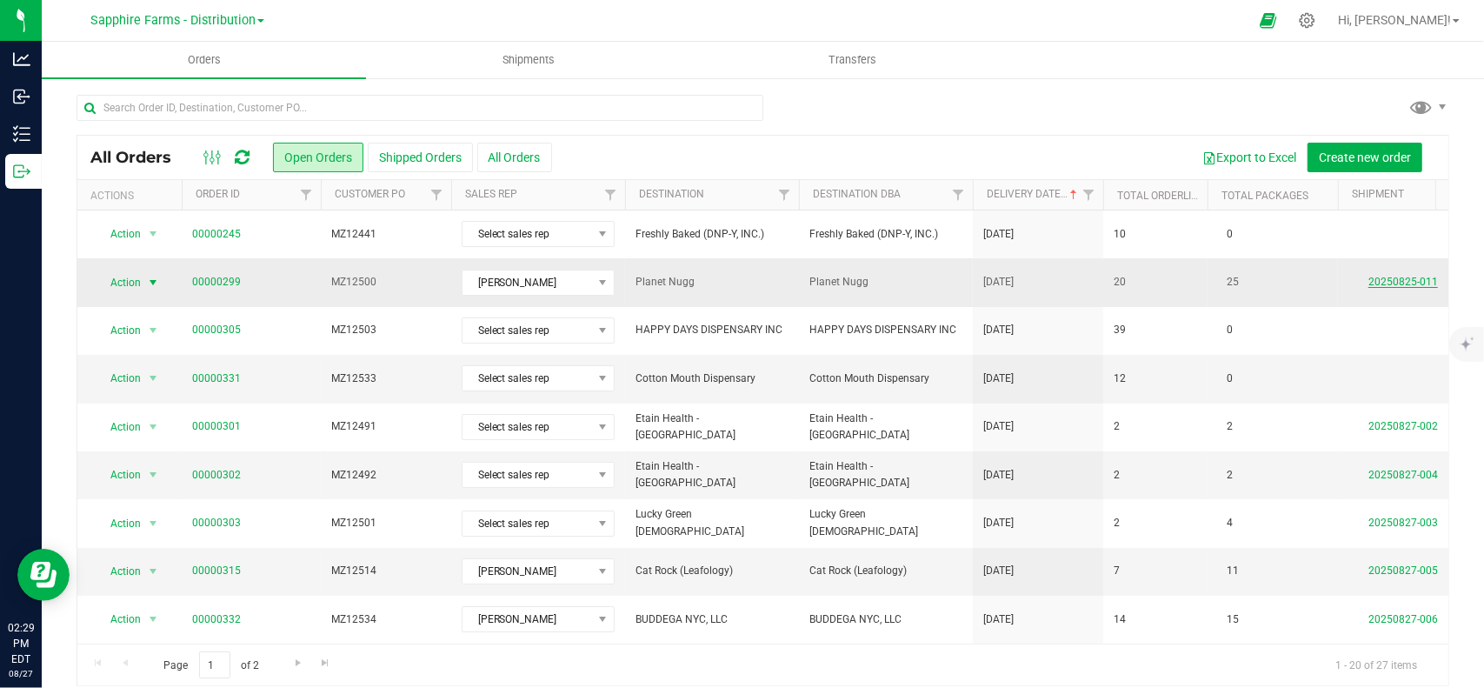
click at [1387, 278] on link "20250825-011" at bounding box center [1403, 282] width 70 height 12
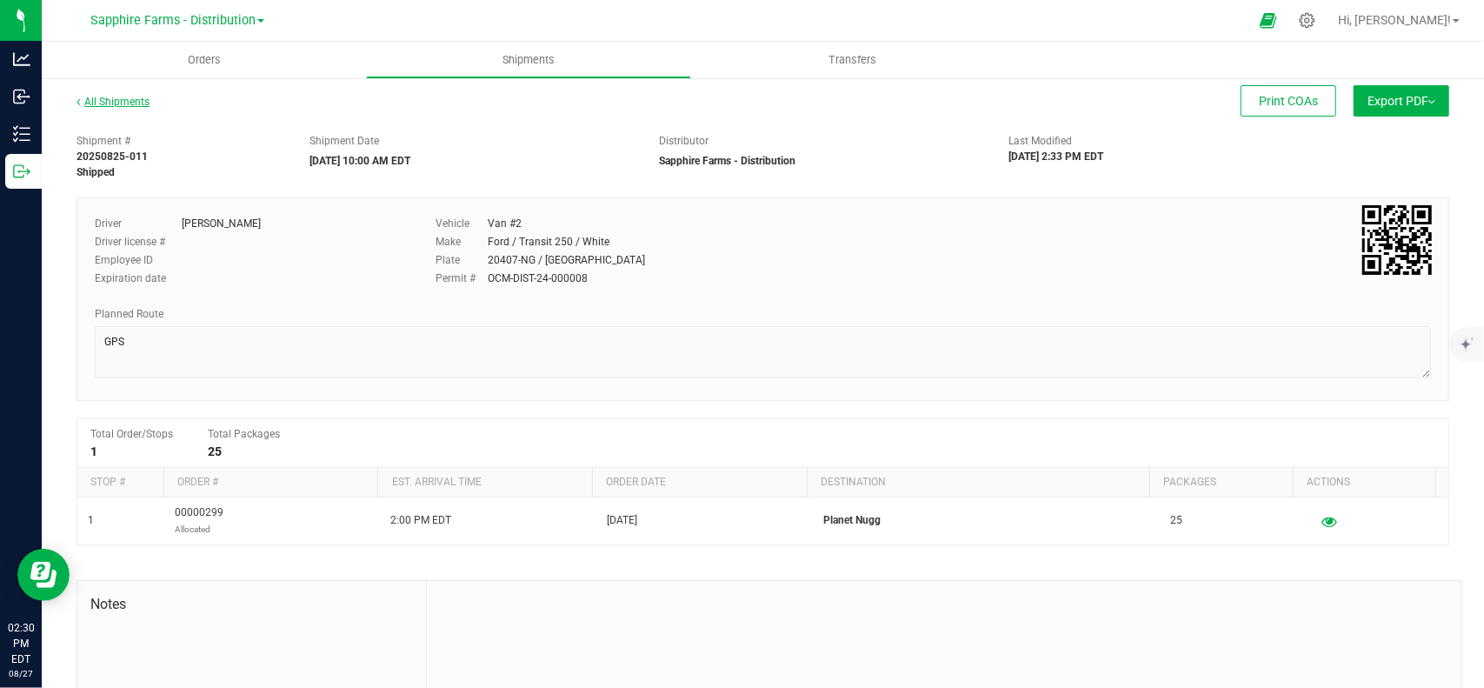
click at [115, 100] on link "All Shipments" at bounding box center [113, 102] width 73 height 12
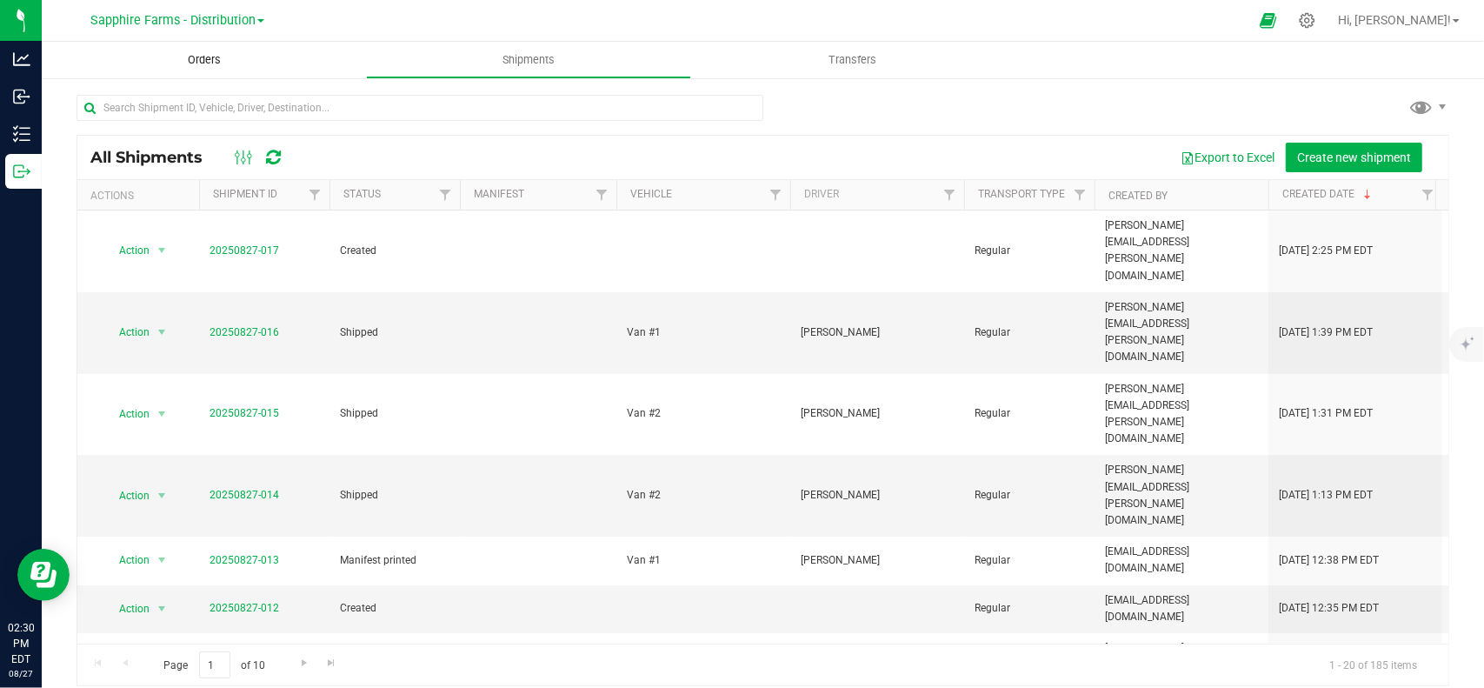
click at [204, 64] on span "Orders" at bounding box center [204, 60] width 80 height 16
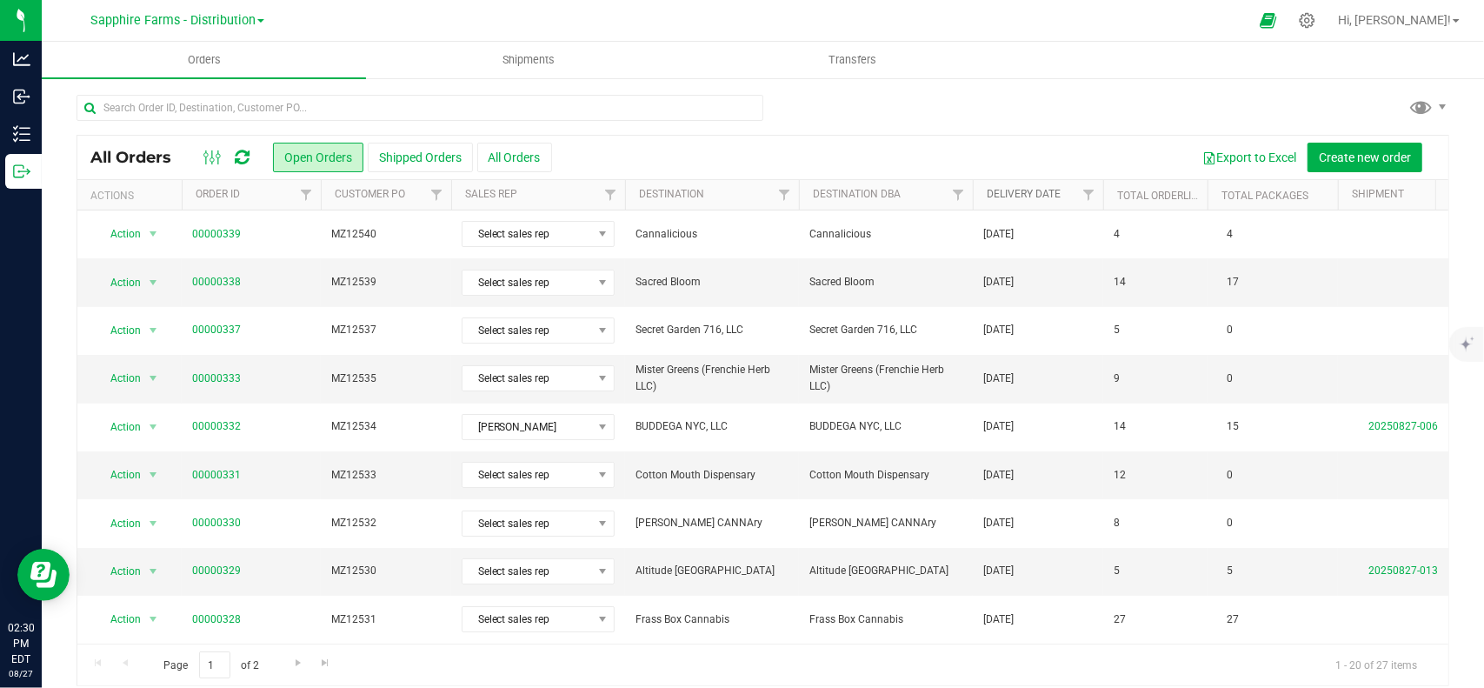
click at [1038, 188] on link "Delivery Date" at bounding box center [1024, 194] width 74 height 12
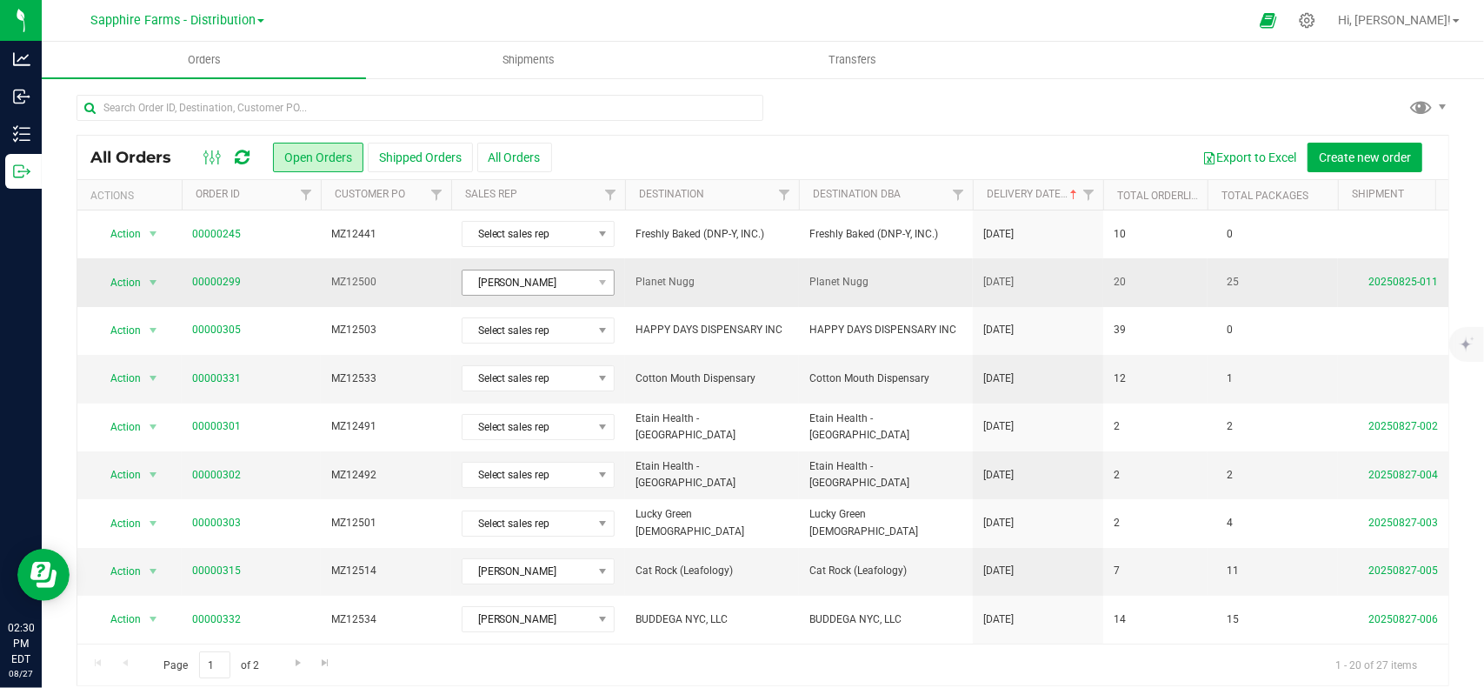
drag, startPoint x: 682, startPoint y: 281, endPoint x: 567, endPoint y: 276, distance: 115.7
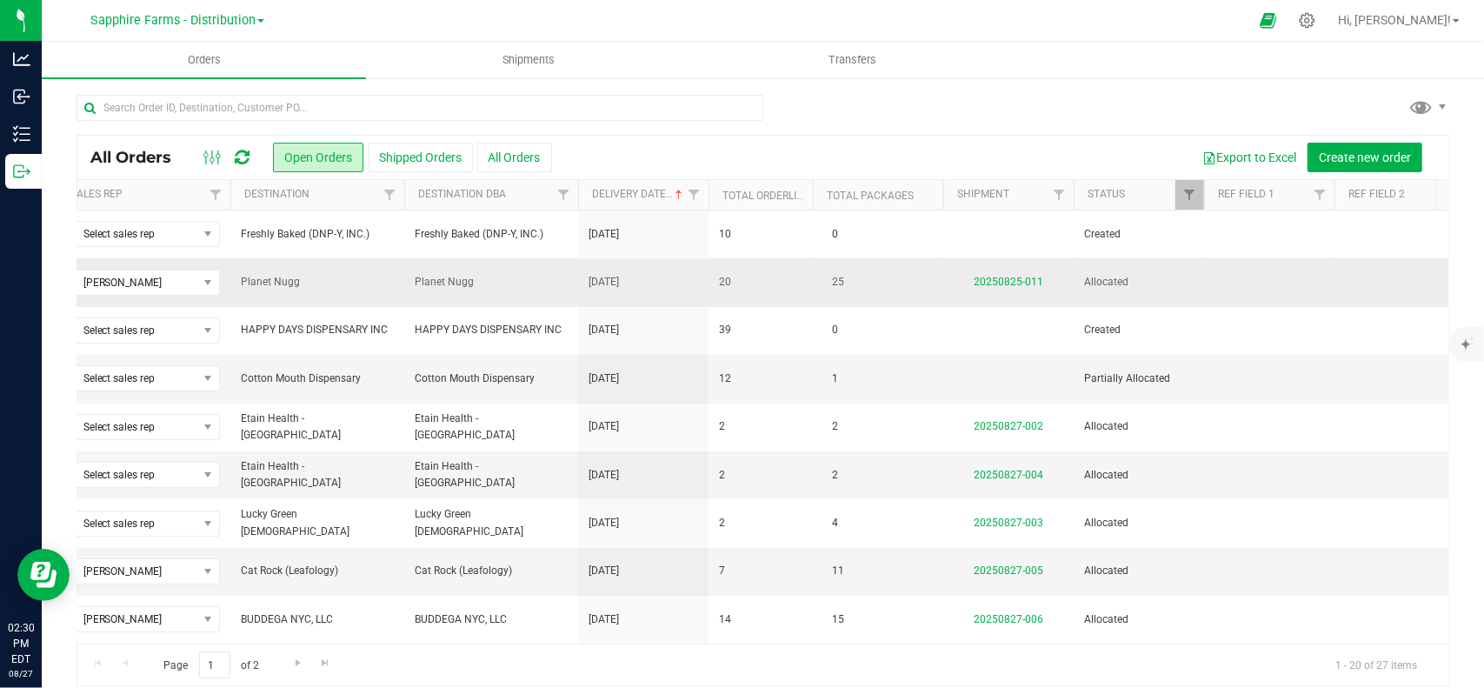
scroll to position [0, 690]
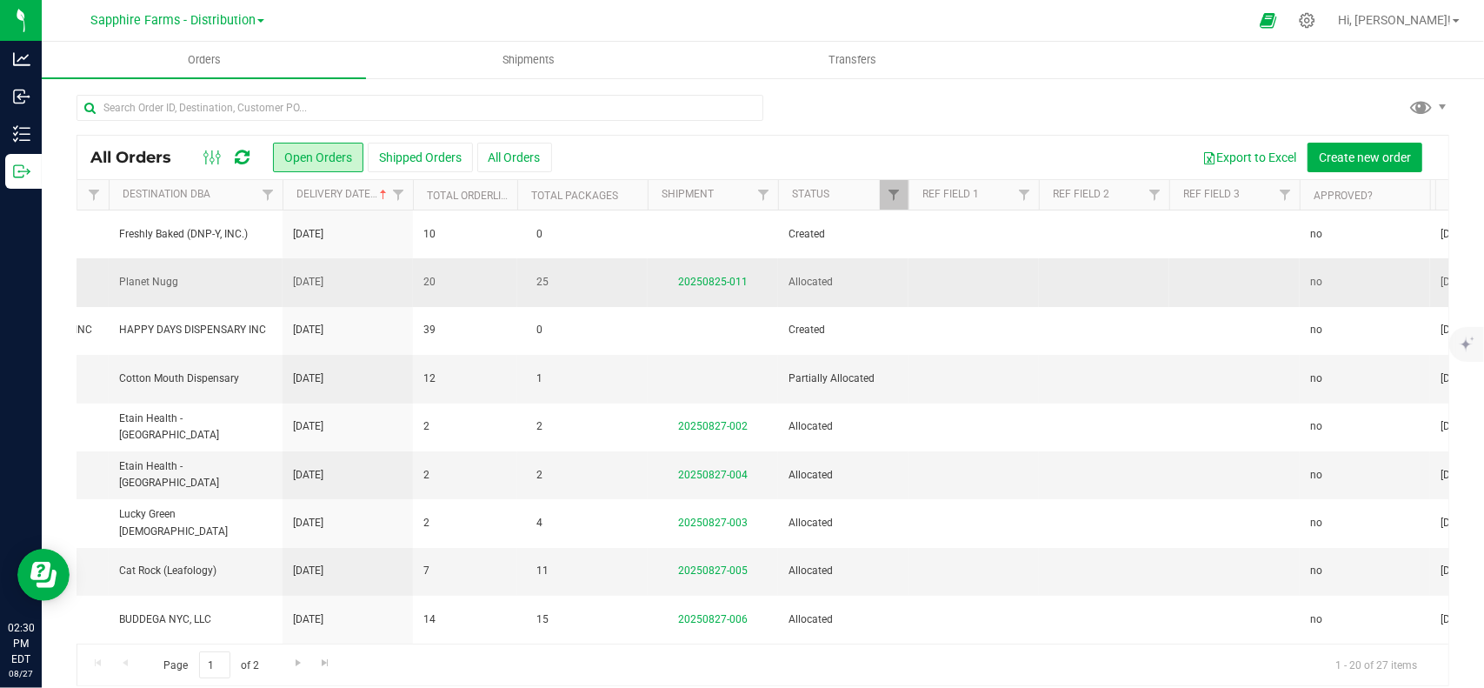
drag, startPoint x: 796, startPoint y: 287, endPoint x: 982, endPoint y: 270, distance: 186.8
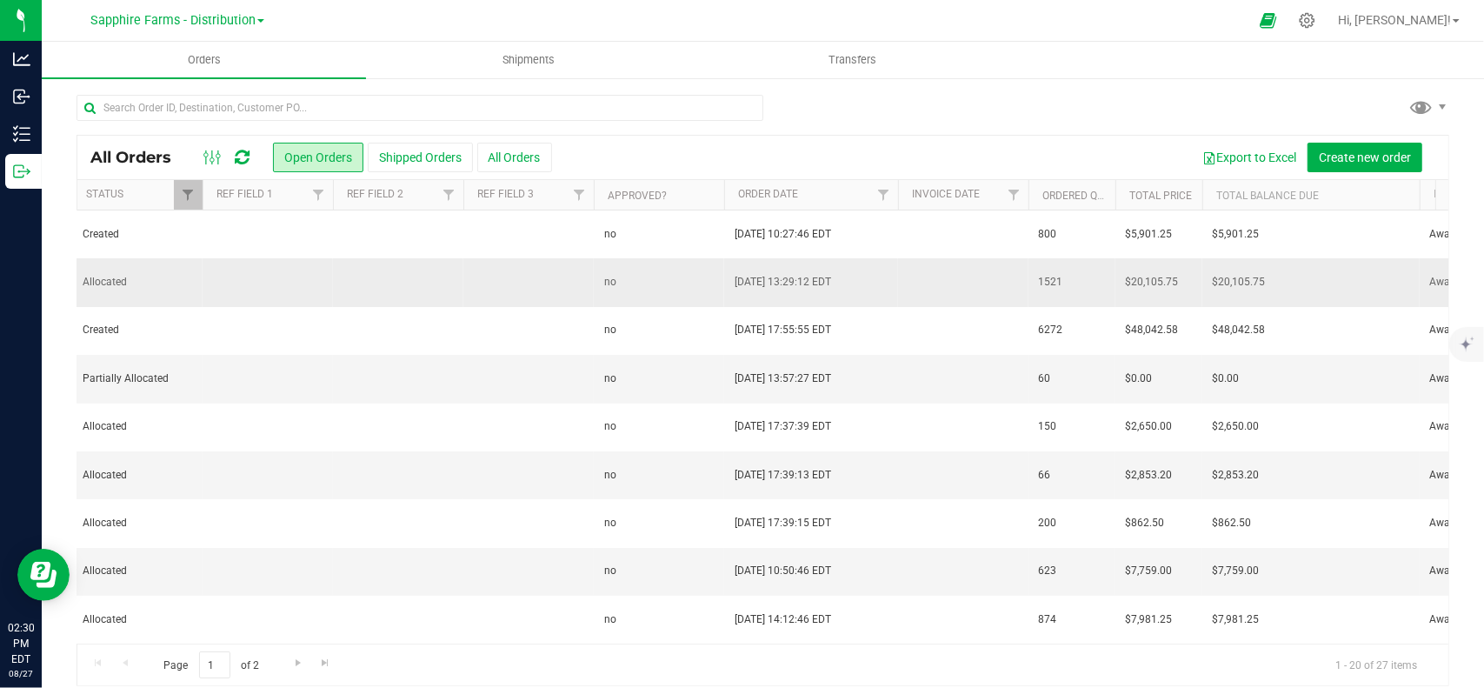
scroll to position [0, 1636]
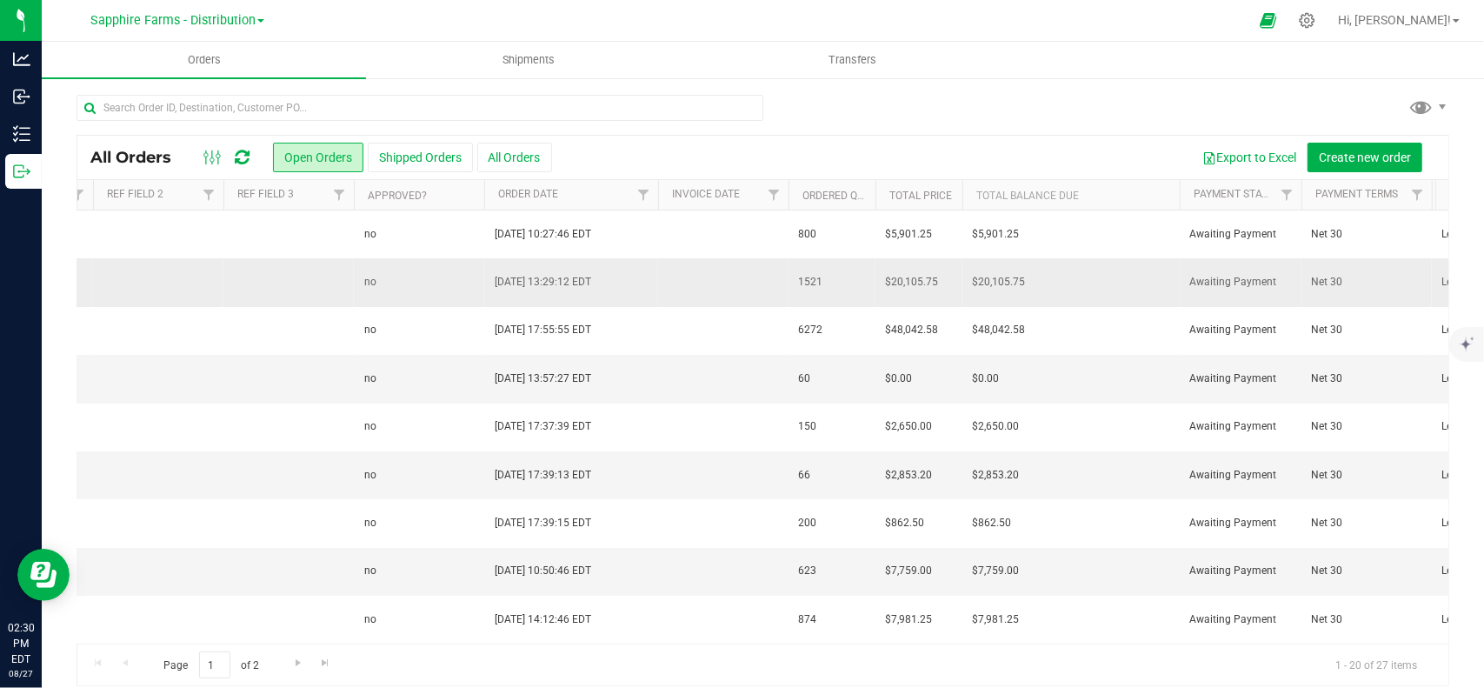
drag, startPoint x: 880, startPoint y: 274, endPoint x: 1021, endPoint y: 272, distance: 140.8
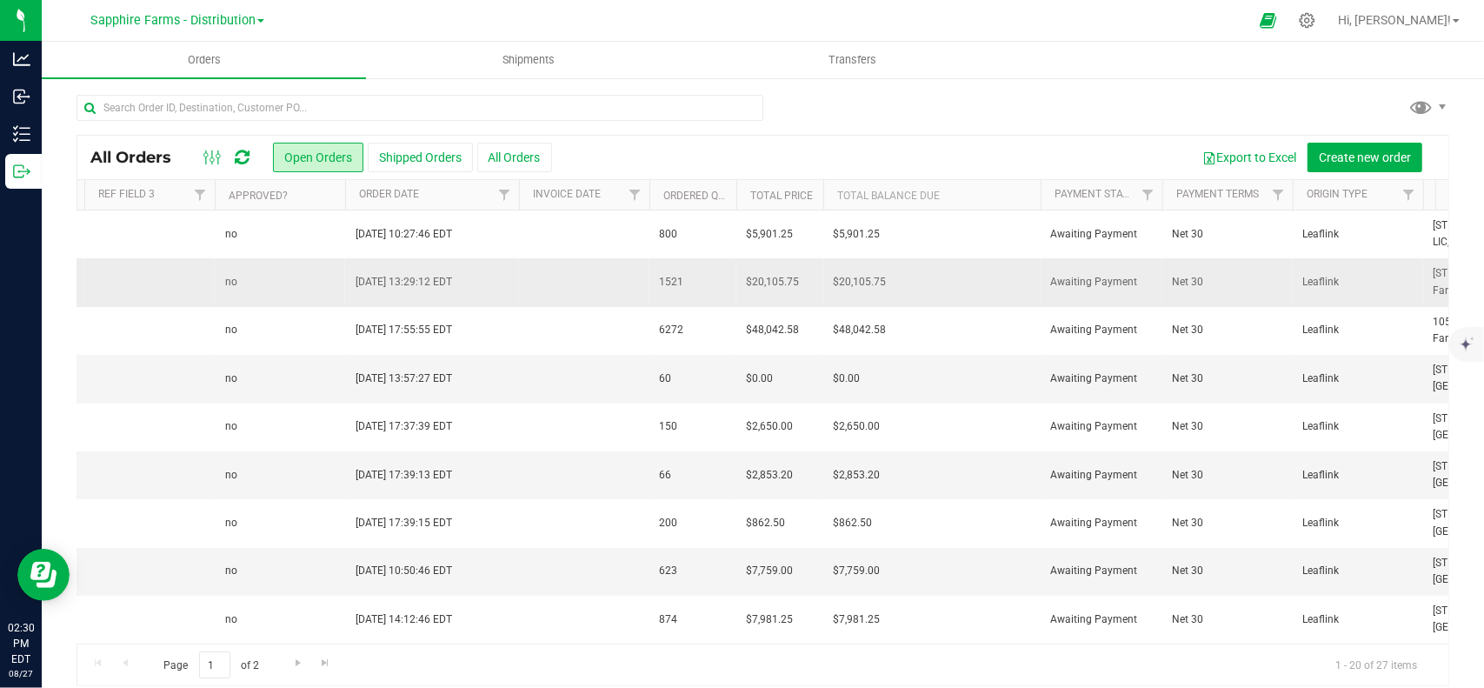
scroll to position [0, 1789]
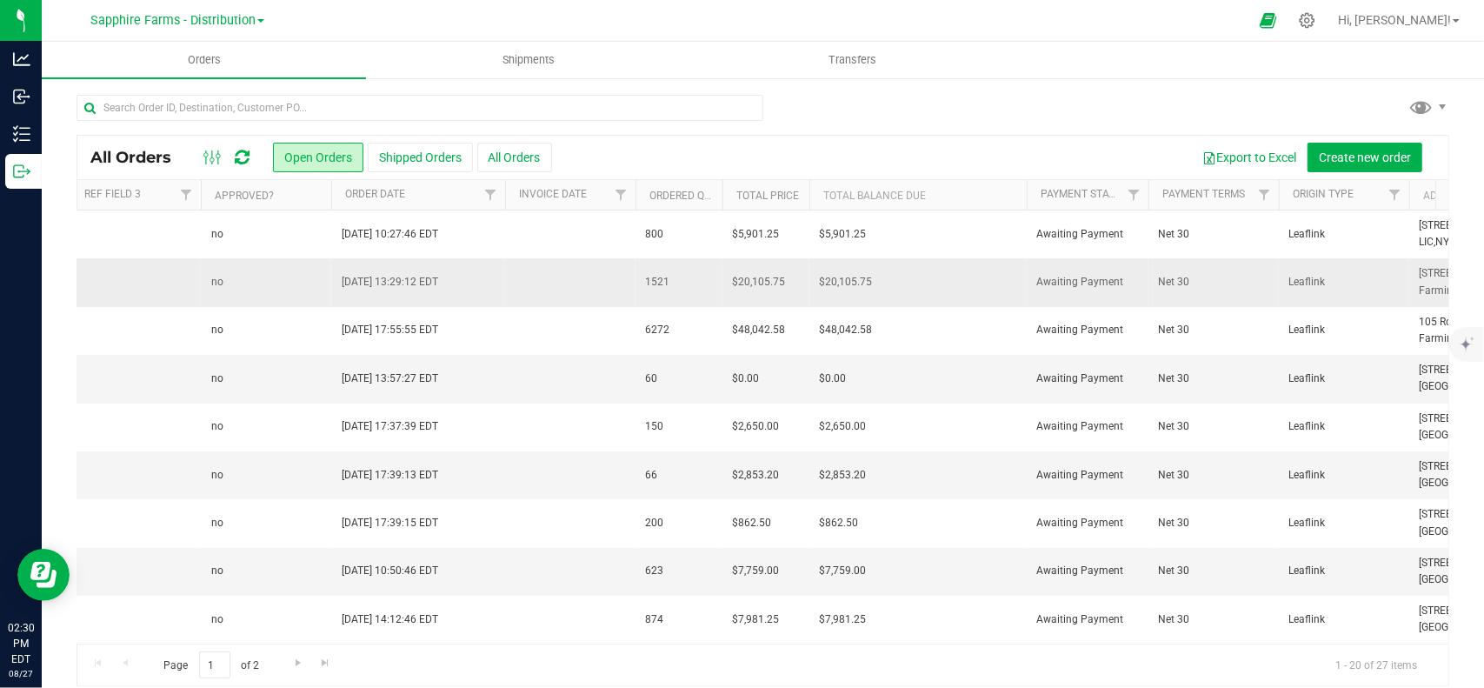
drag, startPoint x: 650, startPoint y: 286, endPoint x: 704, endPoint y: 283, distance: 54.0
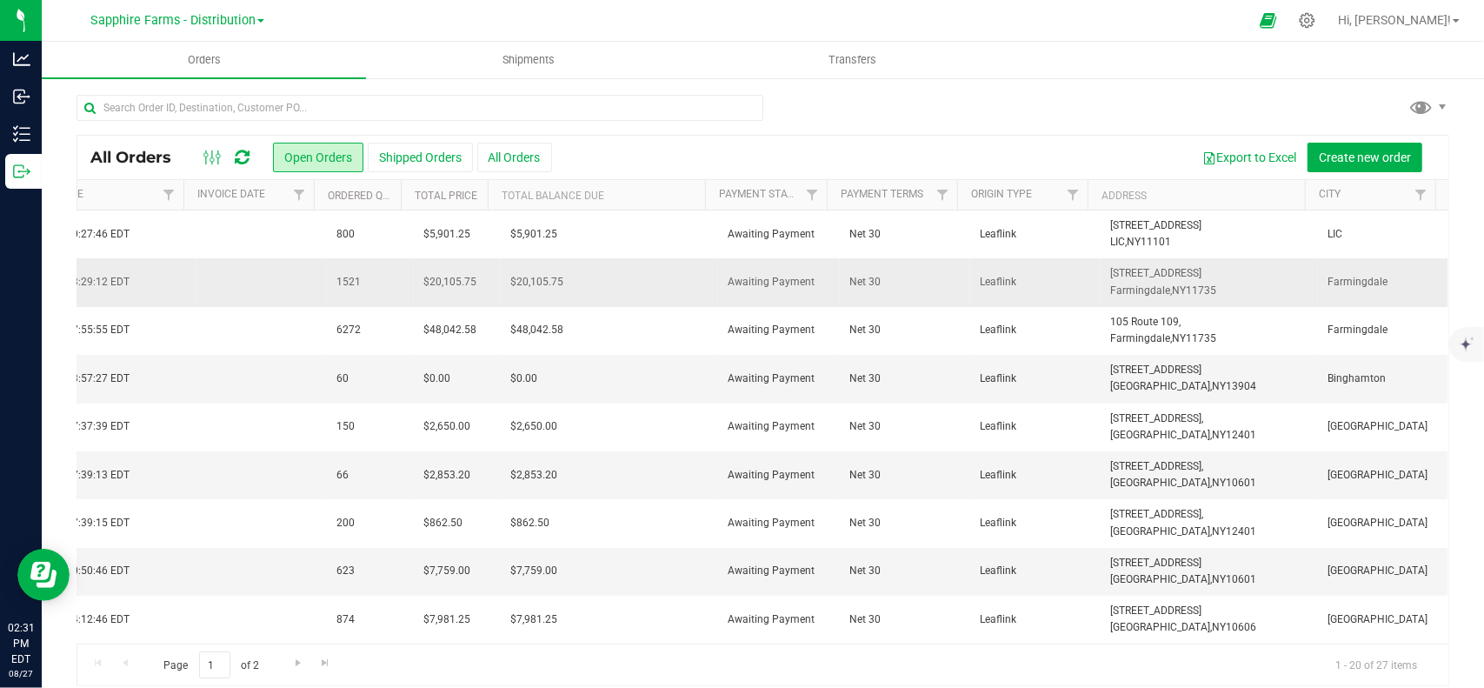
drag, startPoint x: 704, startPoint y: 283, endPoint x: 818, endPoint y: 278, distance: 114.0
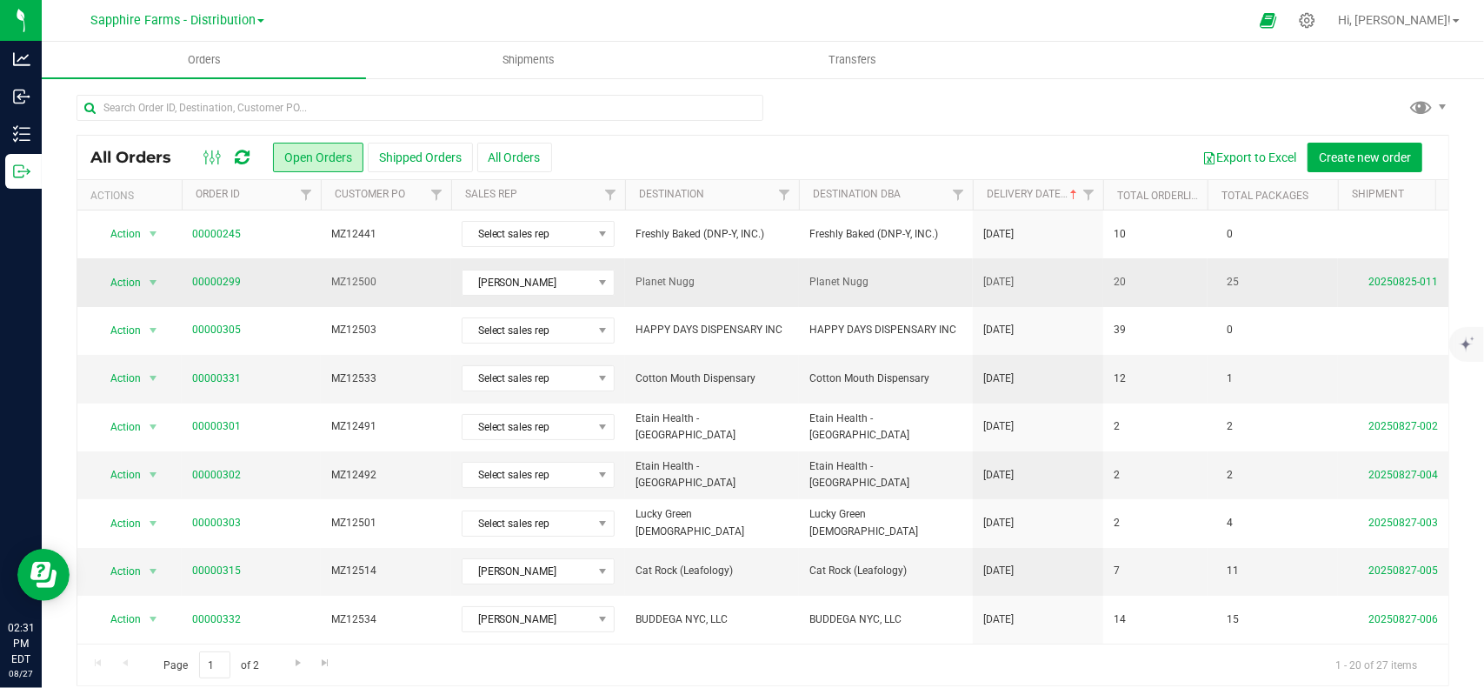
drag, startPoint x: 818, startPoint y: 278, endPoint x: 429, endPoint y: 287, distance: 388.7
click at [527, 54] on span "Shipments" at bounding box center [528, 60] width 99 height 16
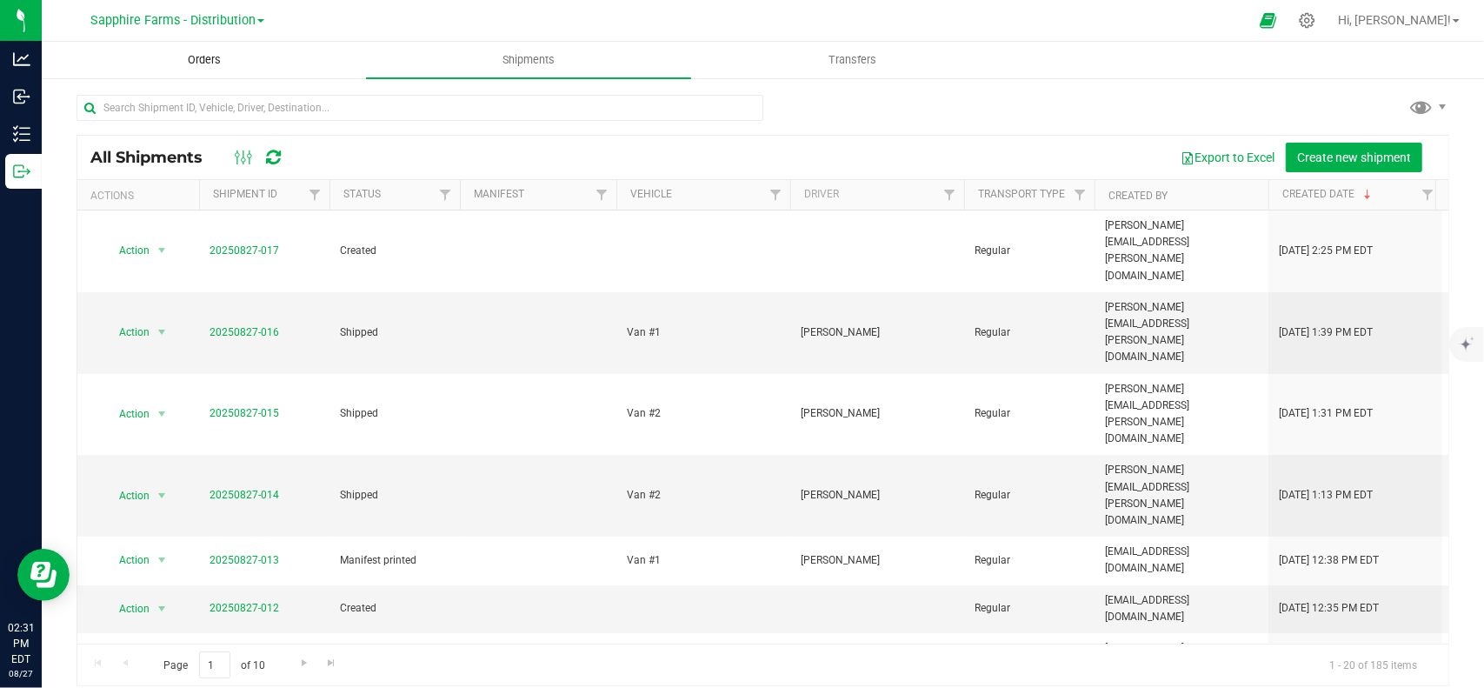
click at [217, 43] on uib-tab-heading "Orders" at bounding box center [204, 60] width 323 height 35
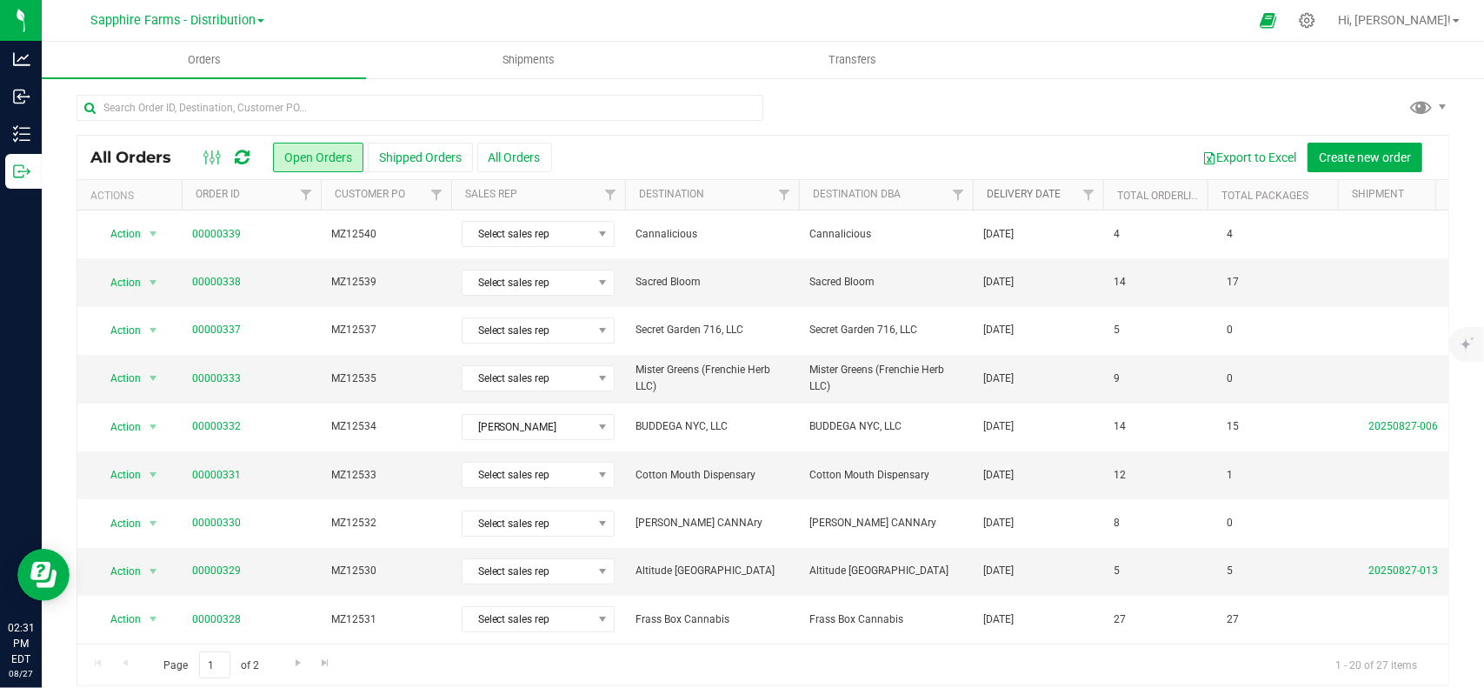
click at [1006, 188] on link "Delivery Date" at bounding box center [1024, 194] width 74 height 12
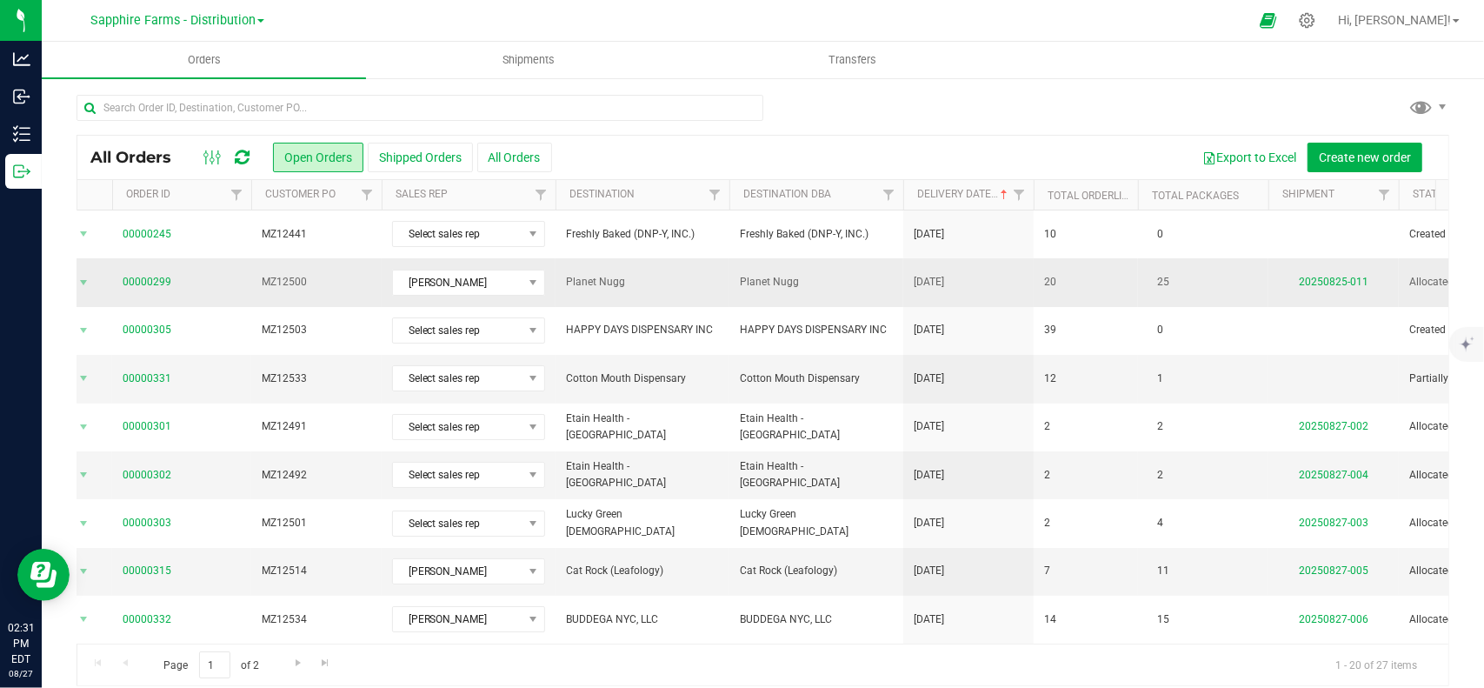
drag, startPoint x: 1050, startPoint y: 293, endPoint x: 1146, endPoint y: 295, distance: 95.6
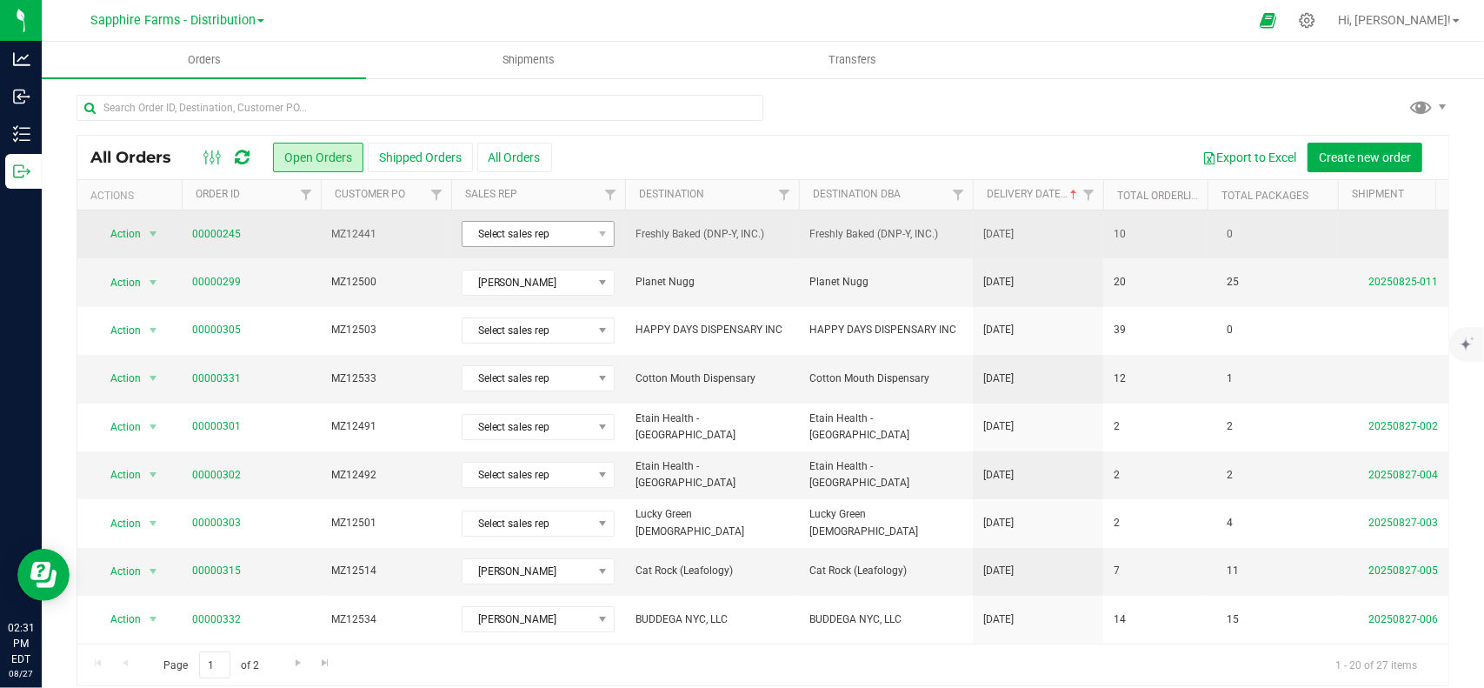
drag, startPoint x: 1038, startPoint y: 260, endPoint x: 512, endPoint y: 239, distance: 526.4
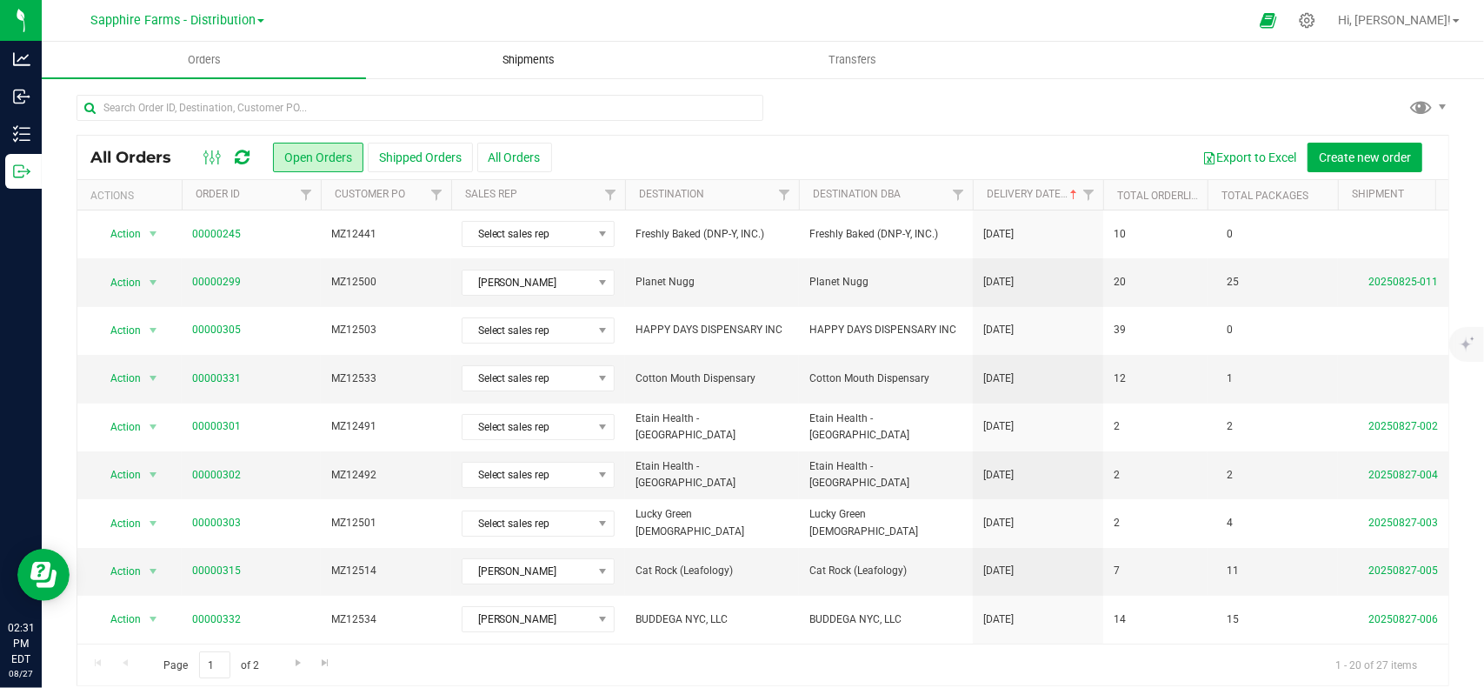
click at [525, 65] on span "Shipments" at bounding box center [528, 60] width 99 height 16
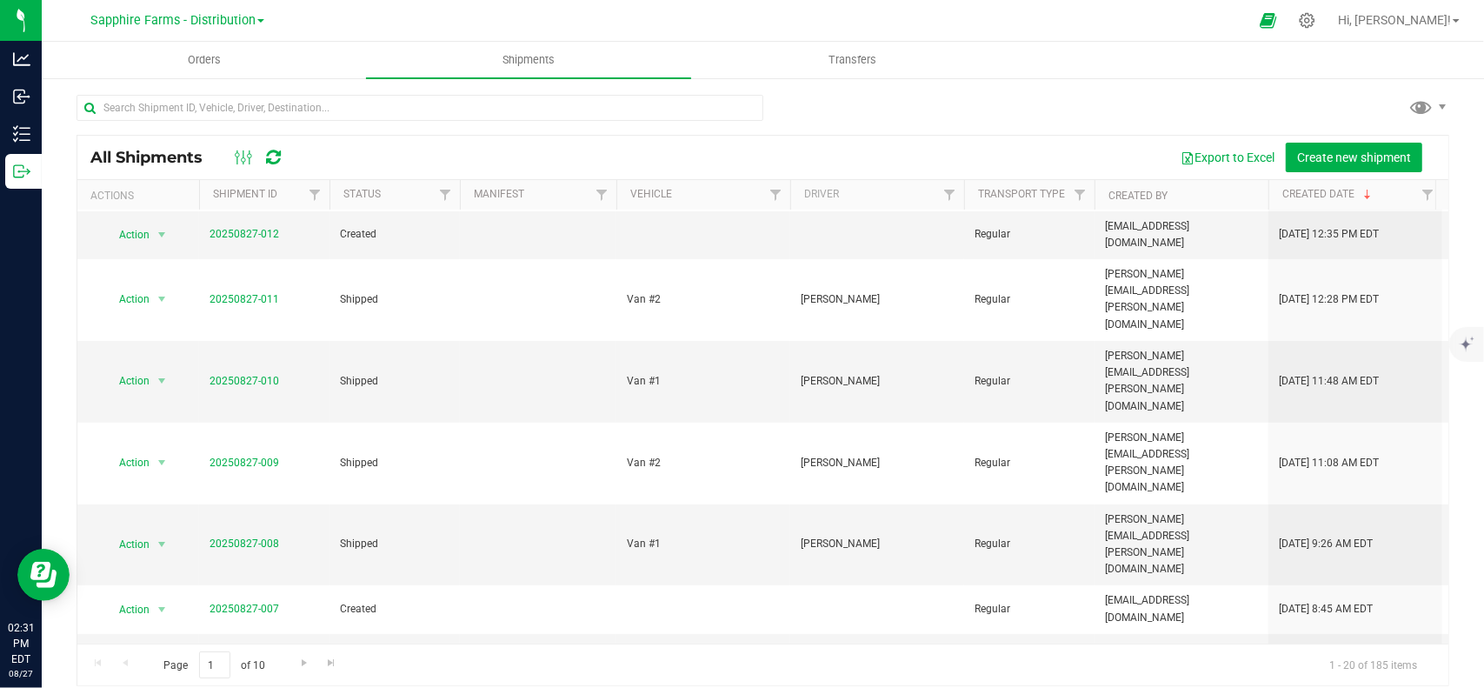
click at [298, 675] on div "Page 1 of 10 1 - 20 of 185 items" at bounding box center [762, 664] width 1371 height 42
click at [315, 654] on link "Go to the next page" at bounding box center [303, 662] width 25 height 23
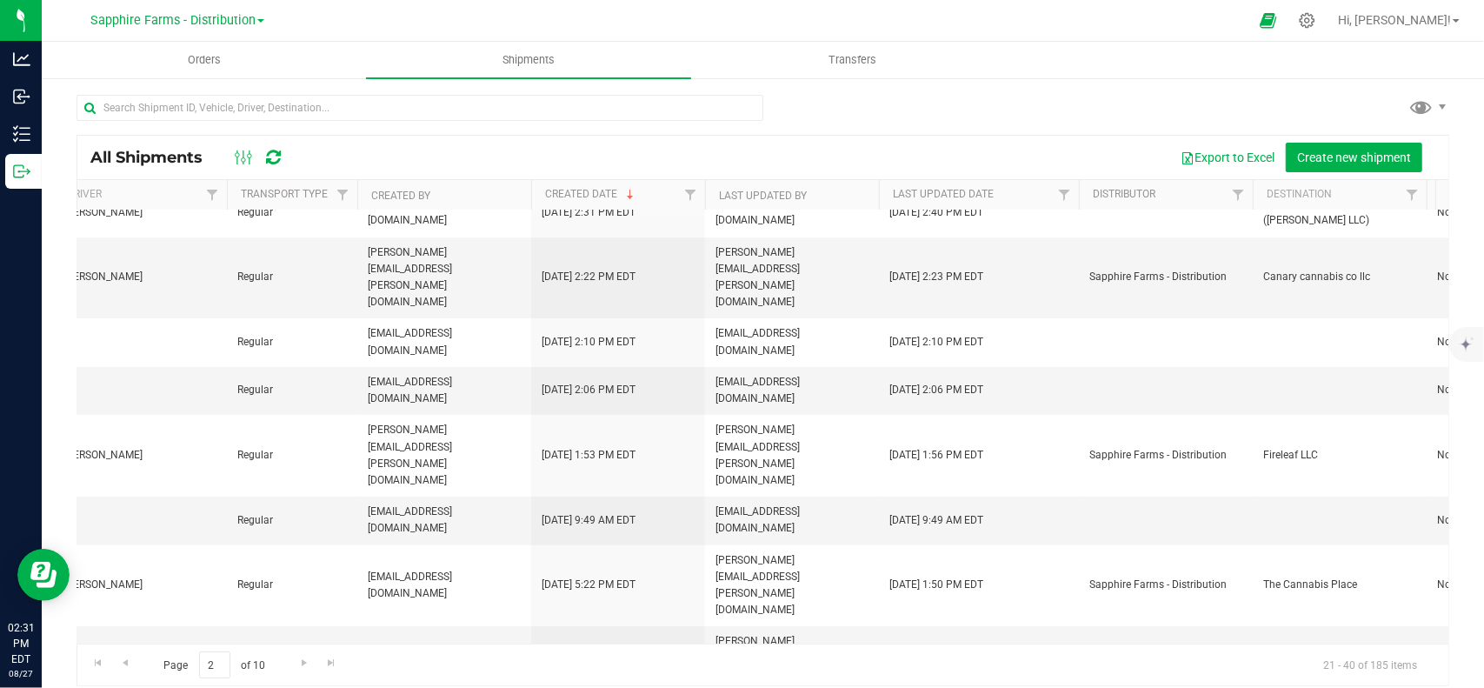
drag, startPoint x: 1081, startPoint y: 517, endPoint x: 1295, endPoint y: 503, distance: 214.3
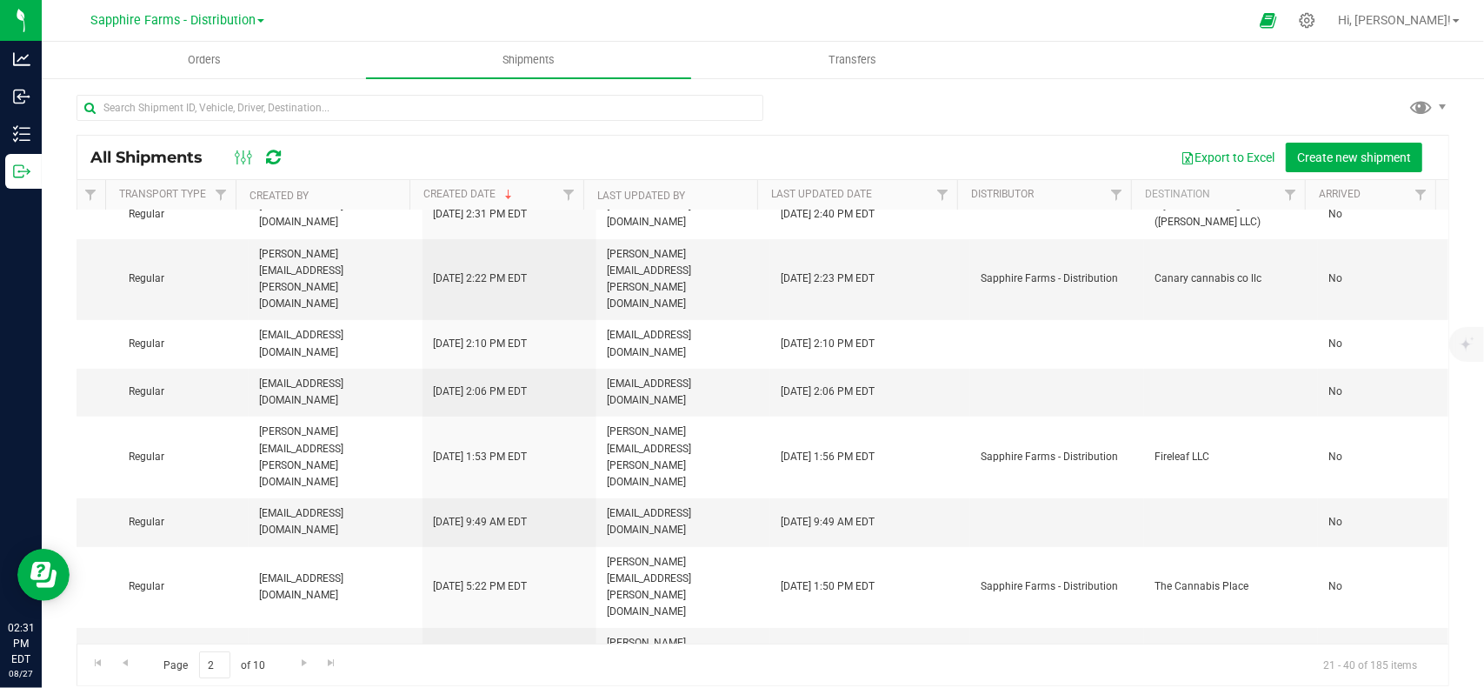
drag, startPoint x: 887, startPoint y: 529, endPoint x: 1121, endPoint y: 508, distance: 234.9
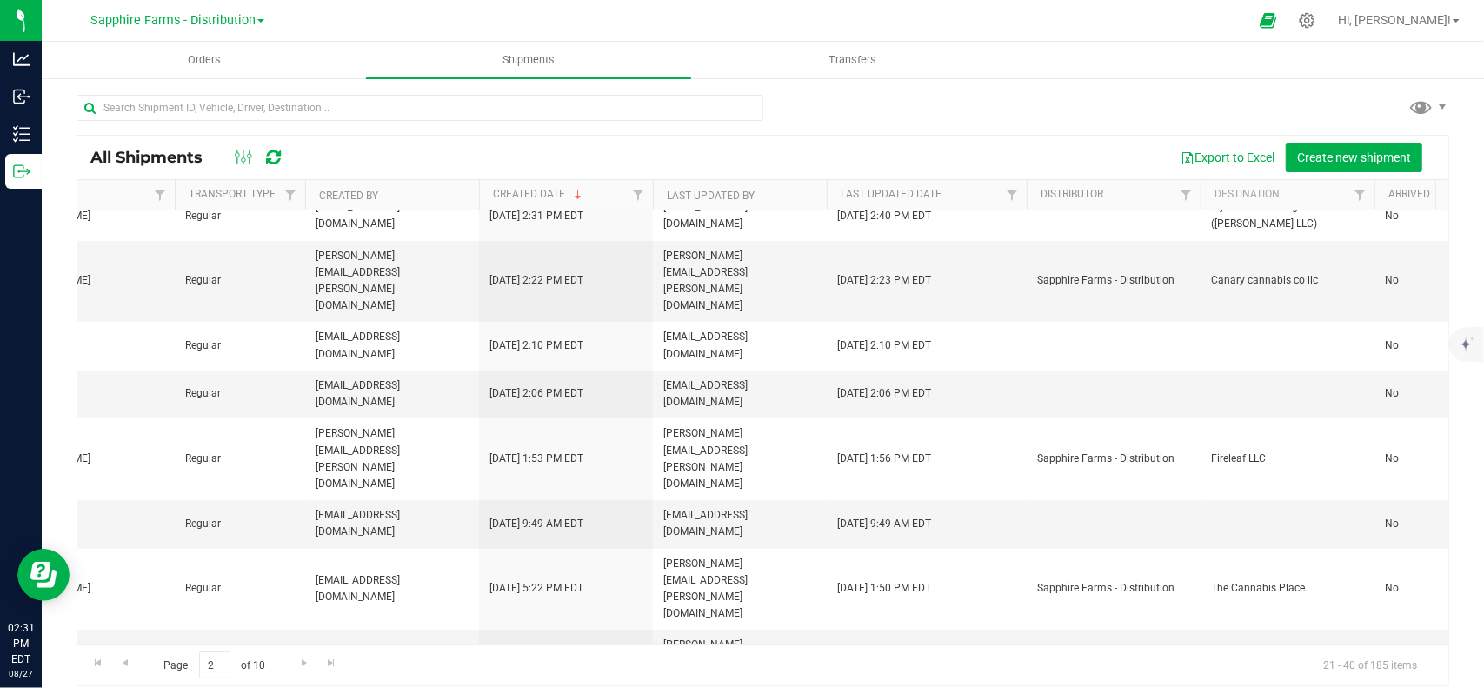
drag, startPoint x: 1095, startPoint y: 527, endPoint x: 1043, endPoint y: 522, distance: 52.3
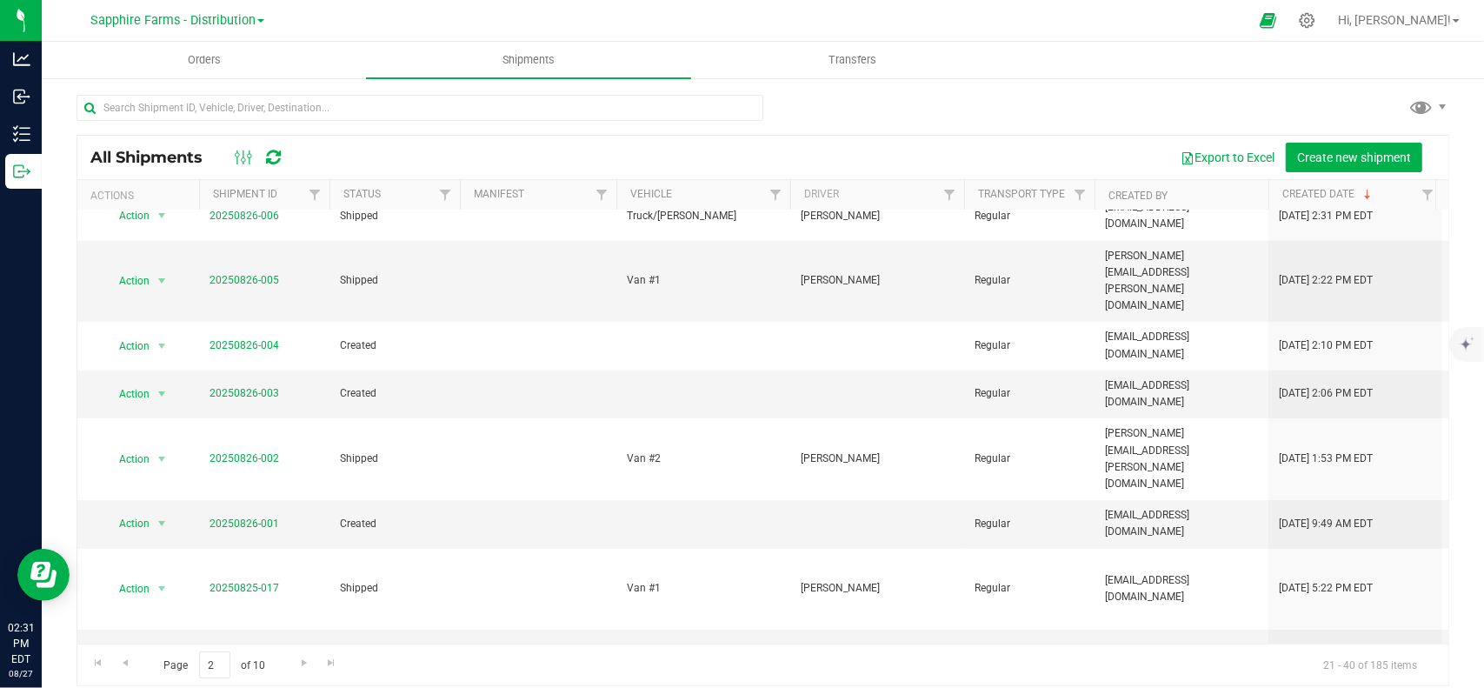
drag, startPoint x: 971, startPoint y: 553, endPoint x: 730, endPoint y: 547, distance: 240.9
click at [1316, 13] on icon at bounding box center [1307, 20] width 18 height 18
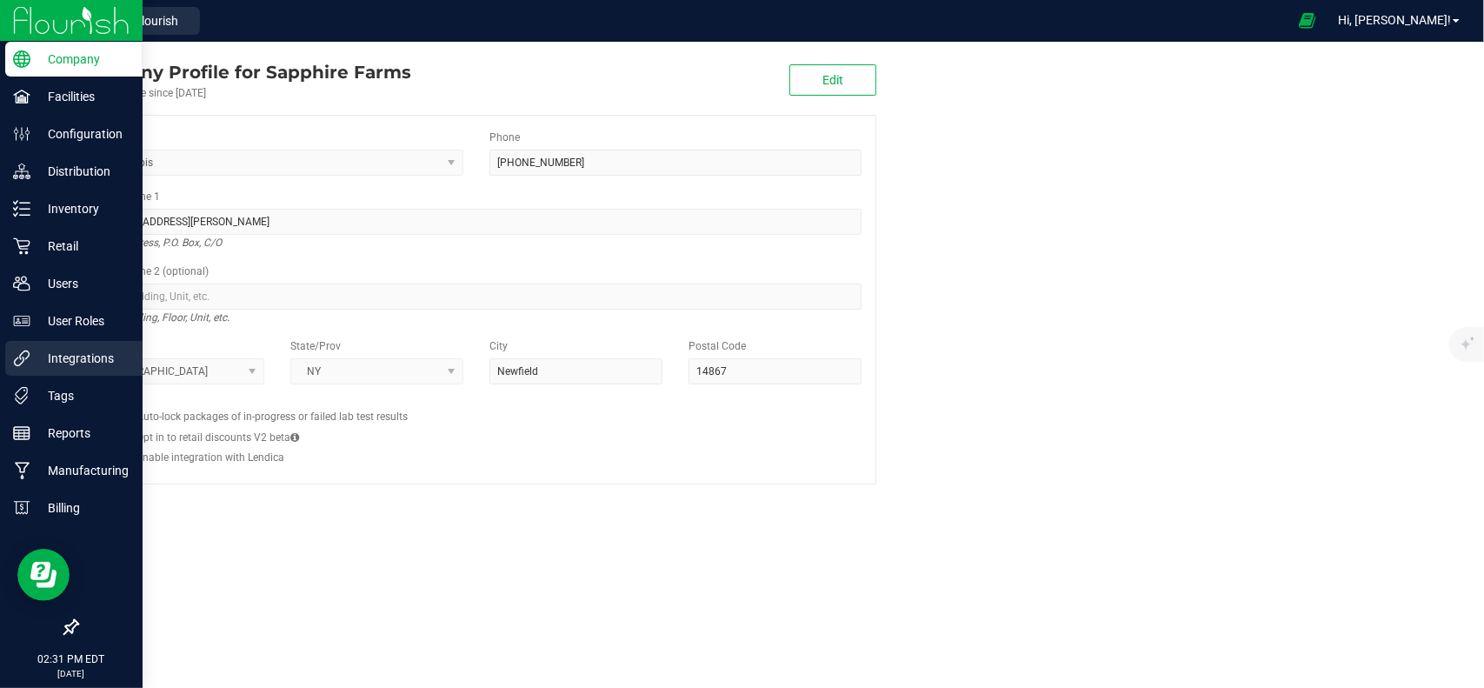
click at [63, 356] on p "Integrations" at bounding box center [82, 358] width 104 height 21
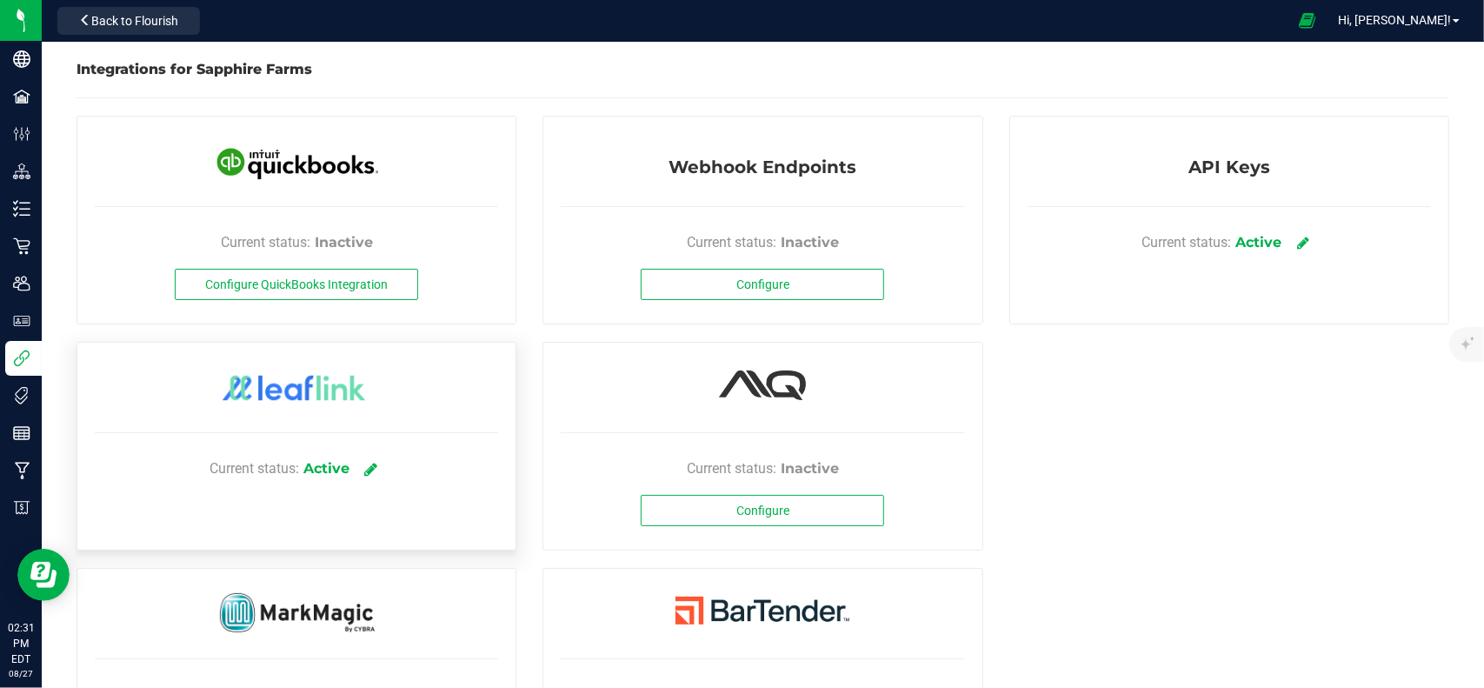
click at [376, 472] on link at bounding box center [370, 468] width 29 height 30
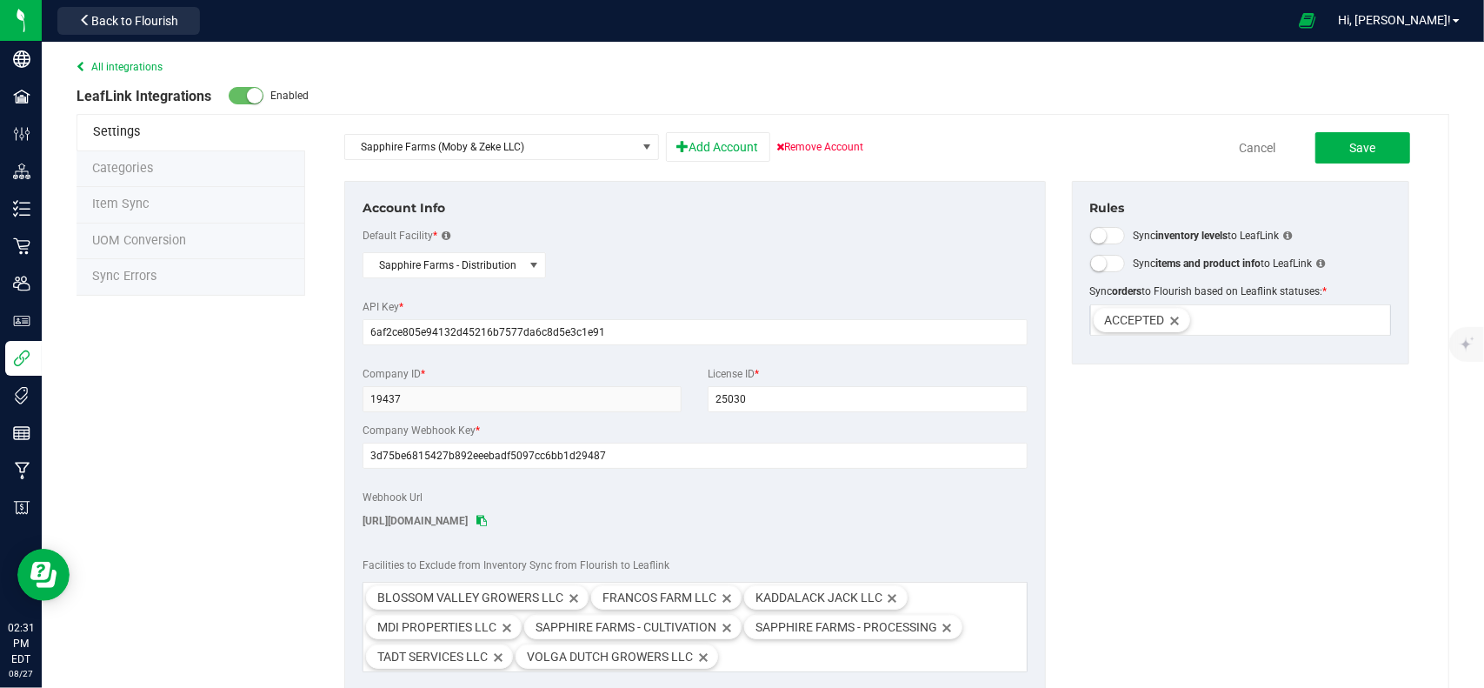
click at [210, 273] on li "Sync Errors" at bounding box center [191, 277] width 229 height 37
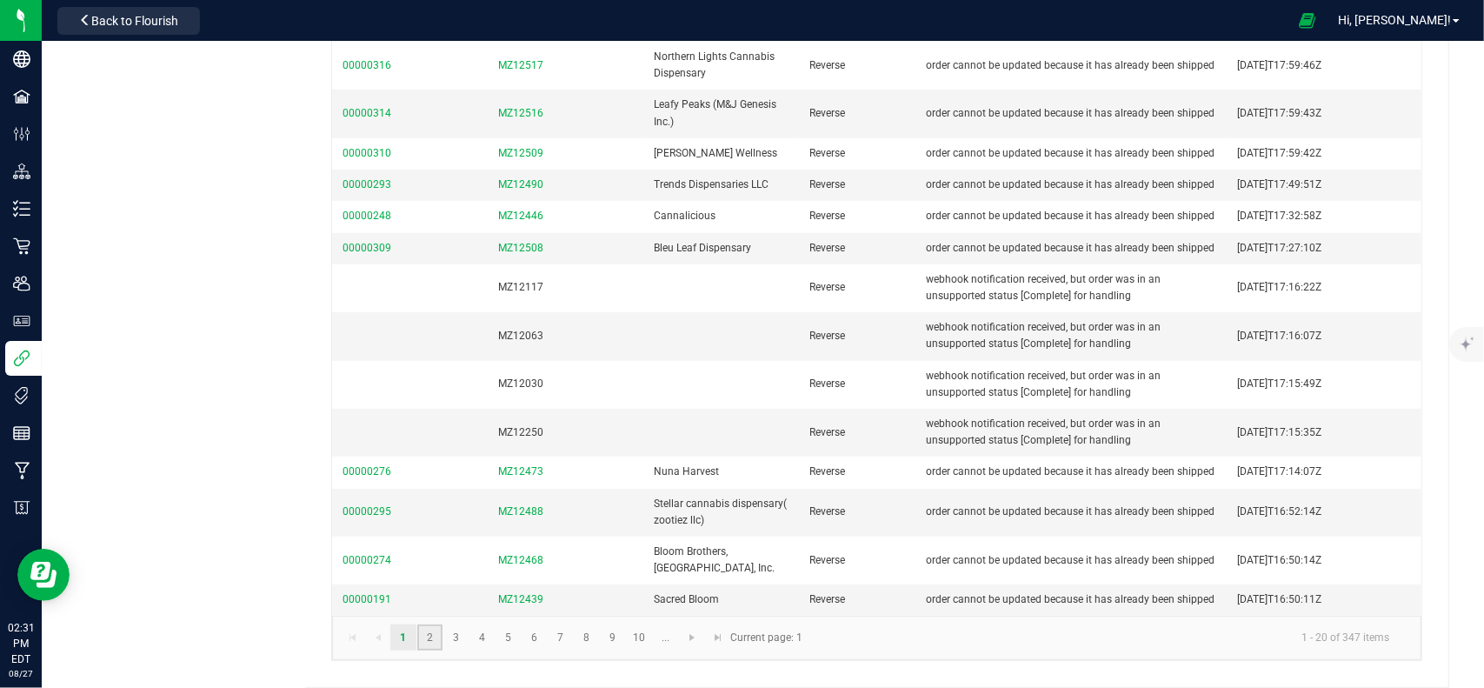
click at [422, 641] on link "2" at bounding box center [429, 637] width 25 height 26
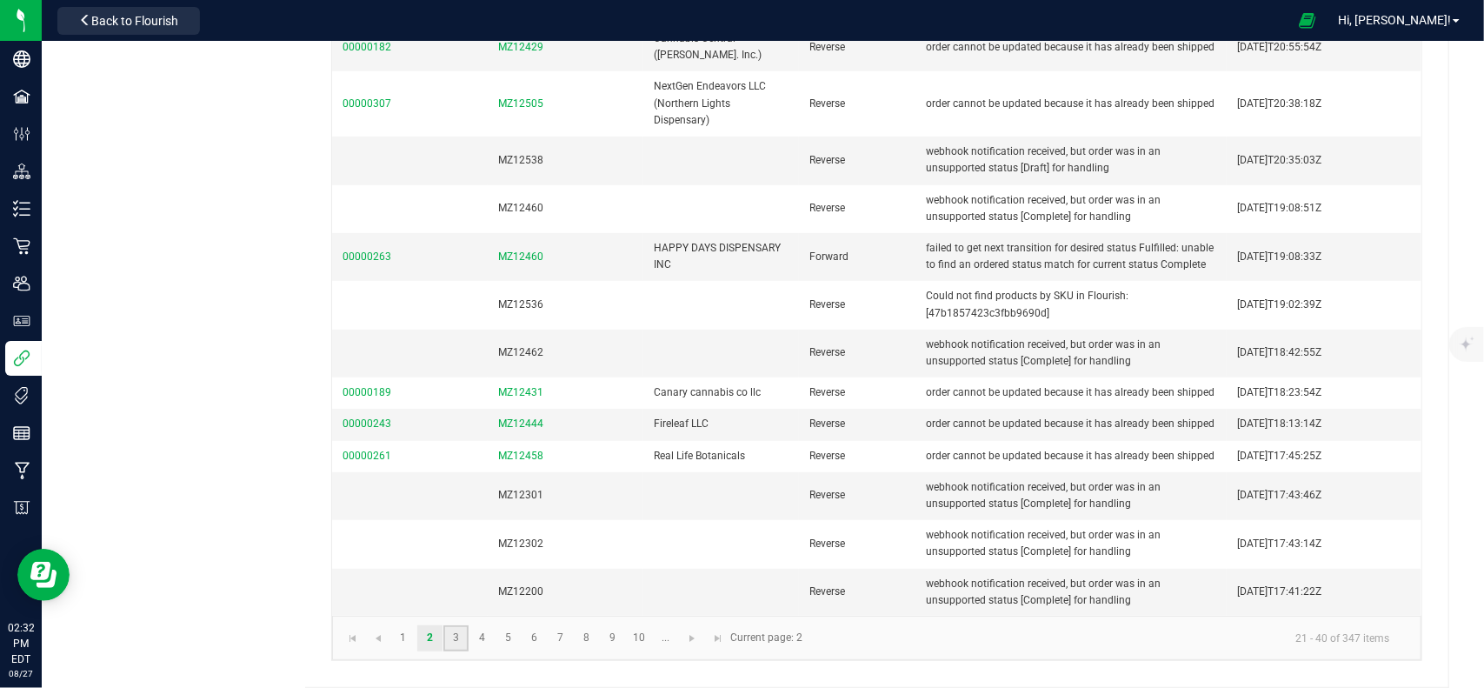
click at [461, 642] on link "3" at bounding box center [455, 638] width 25 height 26
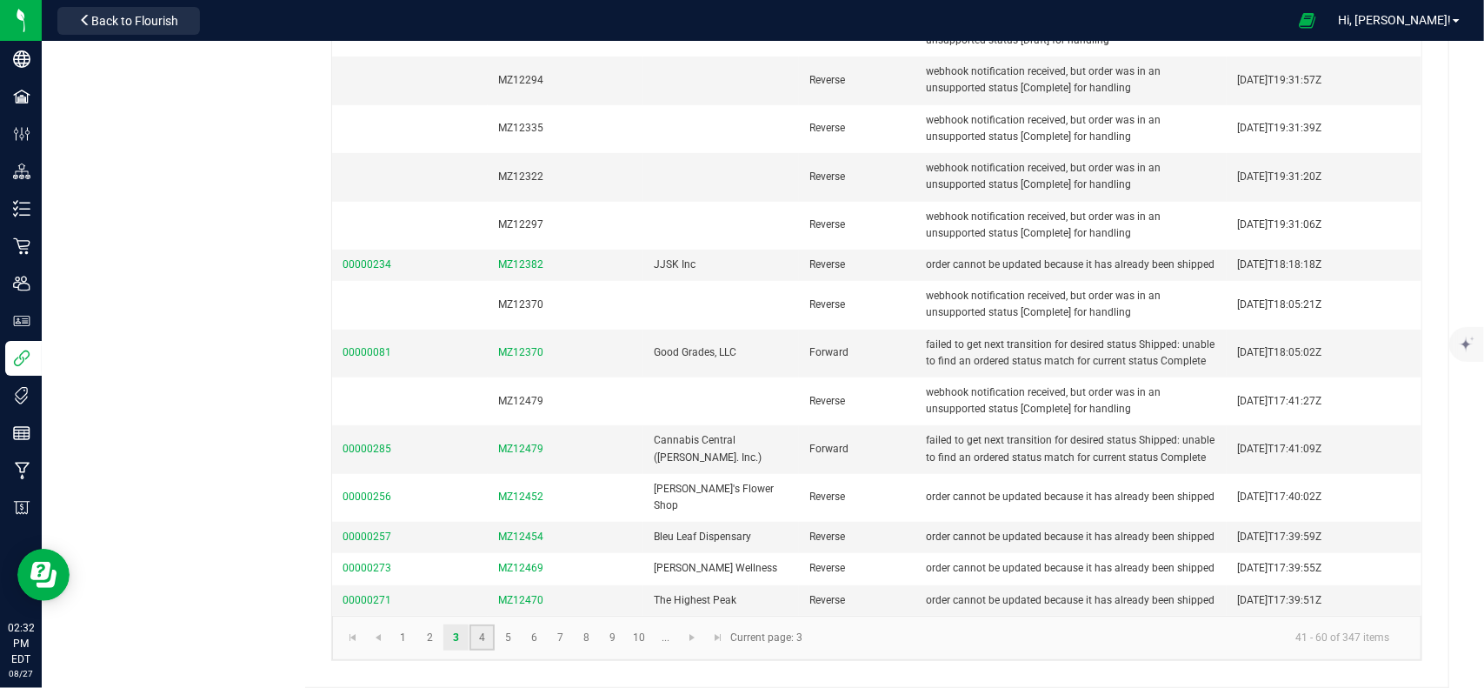
click at [469, 650] on link "4" at bounding box center [481, 637] width 25 height 26
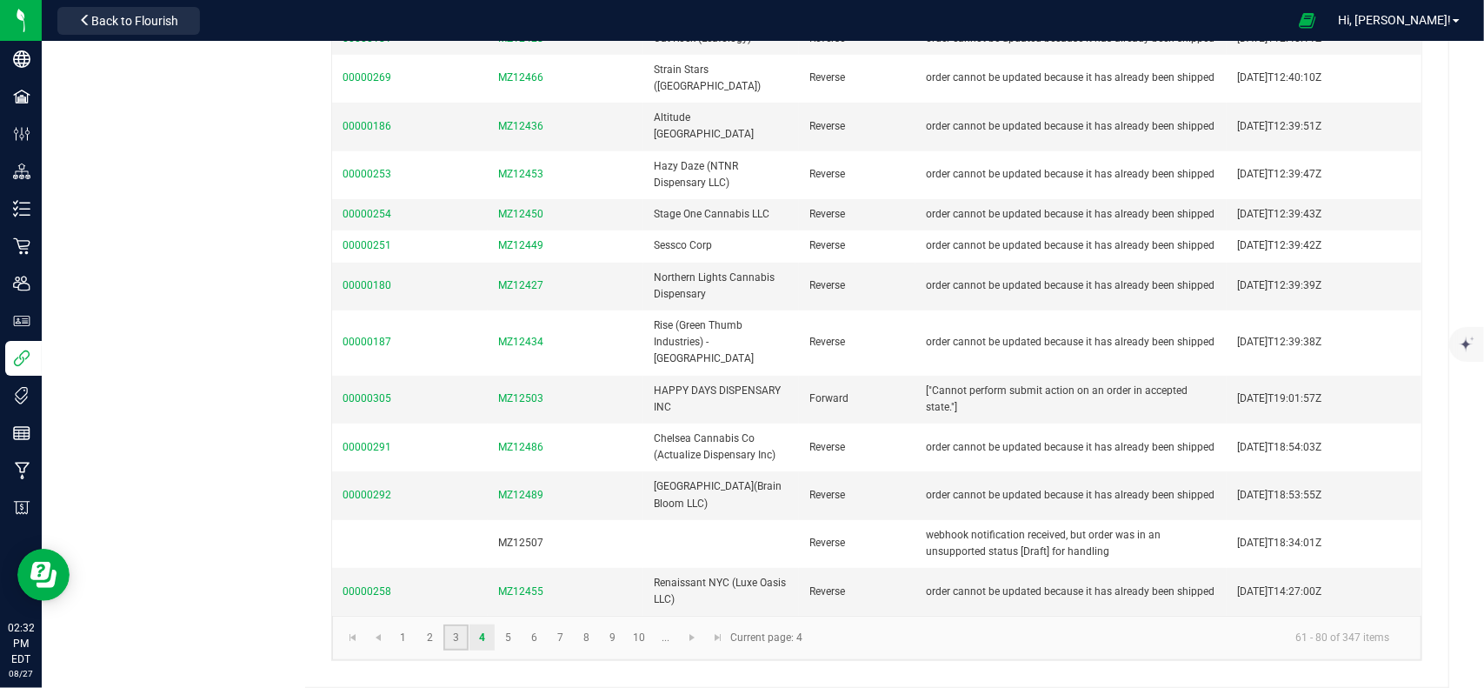
click at [448, 644] on link "3" at bounding box center [455, 637] width 25 height 26
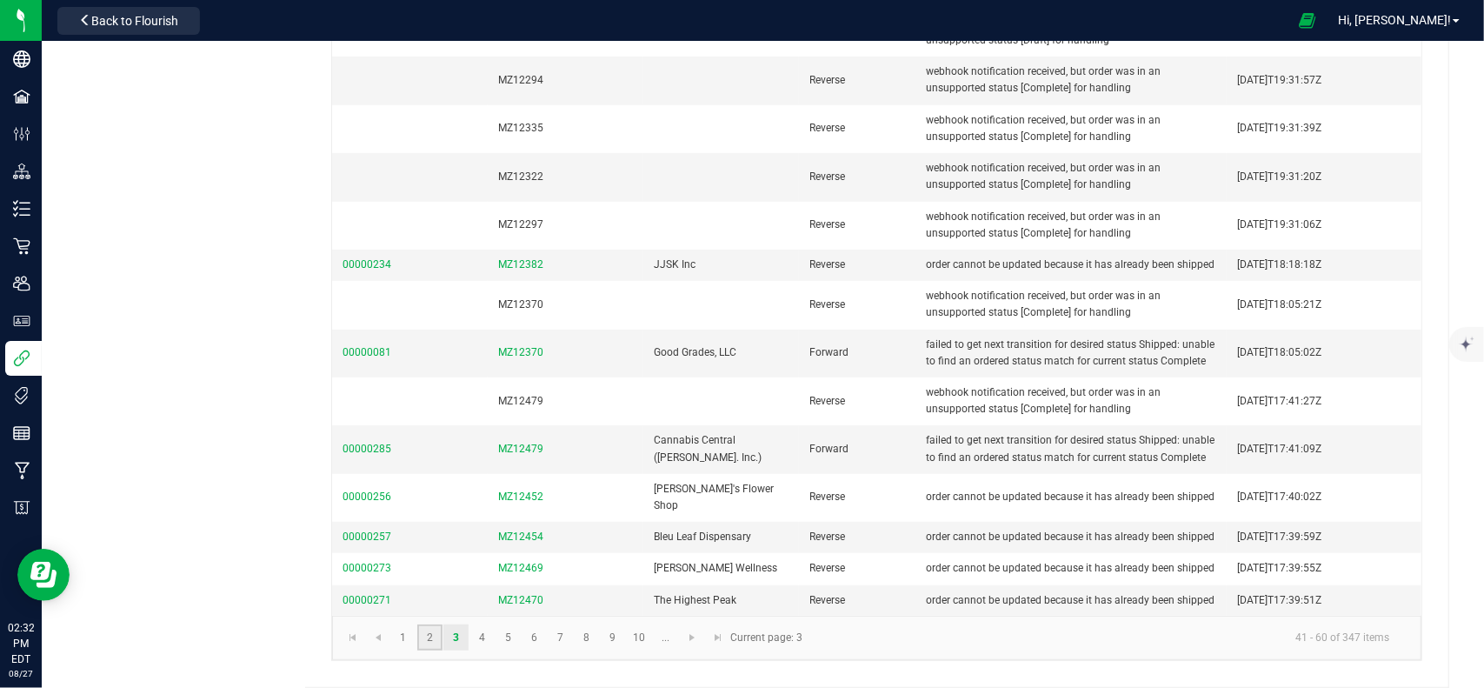
click at [434, 646] on link "2" at bounding box center [429, 637] width 25 height 26
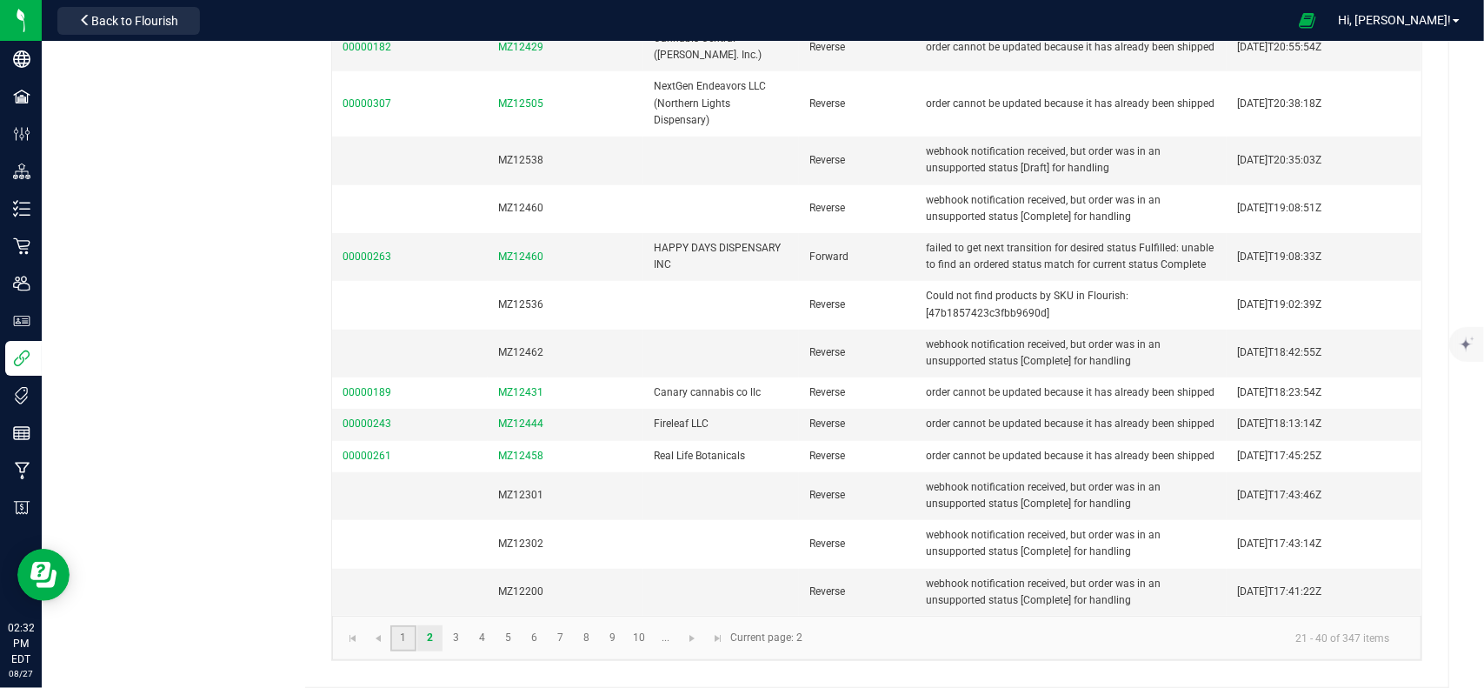
click at [395, 639] on link "1" at bounding box center [402, 638] width 25 height 26
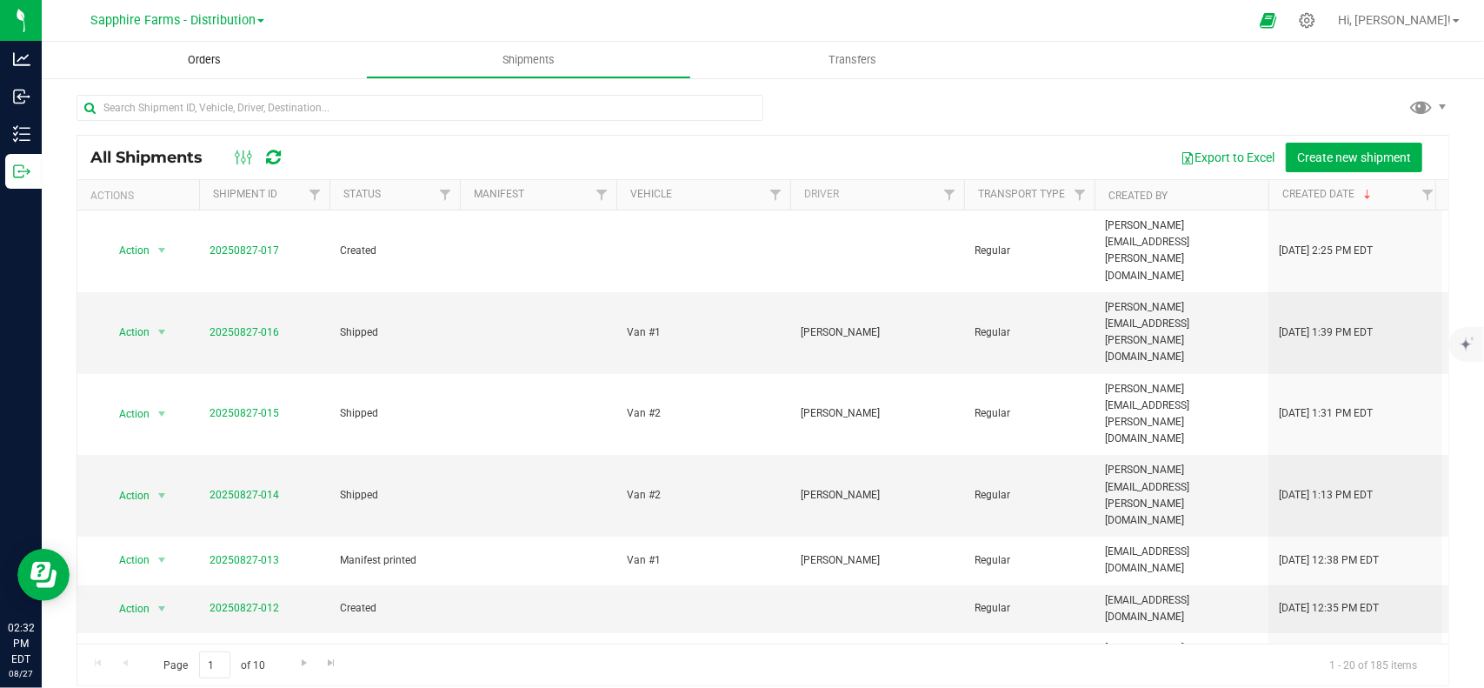
click at [205, 63] on span "Orders" at bounding box center [204, 60] width 80 height 16
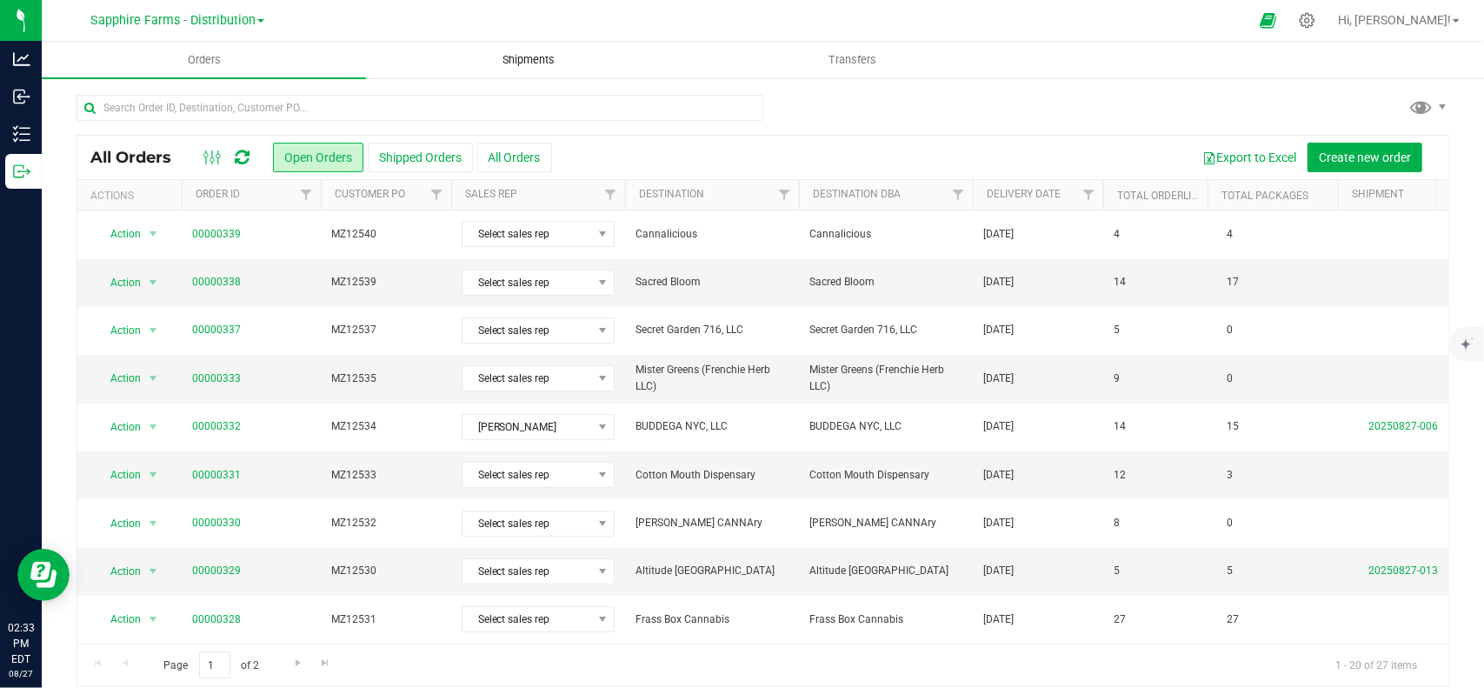
click at [521, 62] on span "Shipments" at bounding box center [528, 60] width 99 height 16
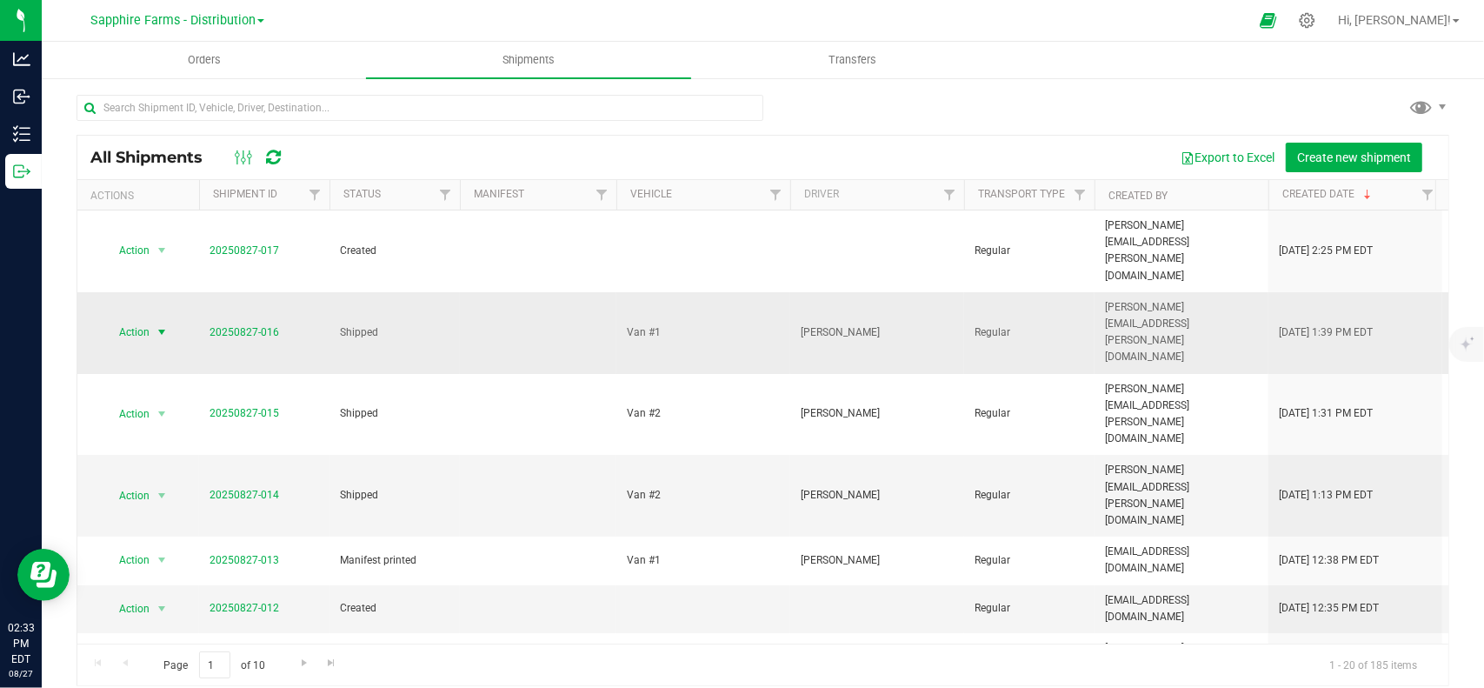
click at [145, 320] on span "Action" at bounding box center [126, 332] width 47 height 24
click at [155, 413] on li "View shipment" at bounding box center [168, 422] width 128 height 26
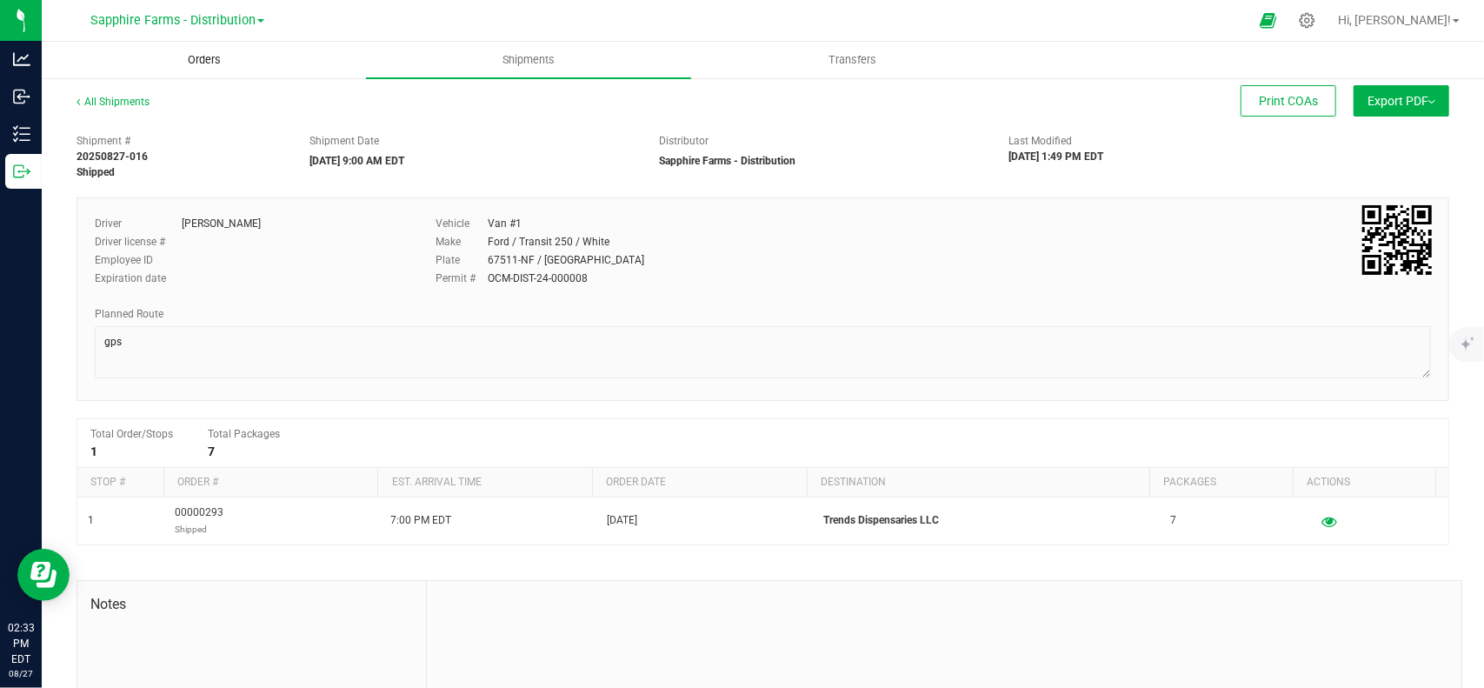
click at [196, 43] on uib-tab-heading "Orders" at bounding box center [204, 60] width 323 height 35
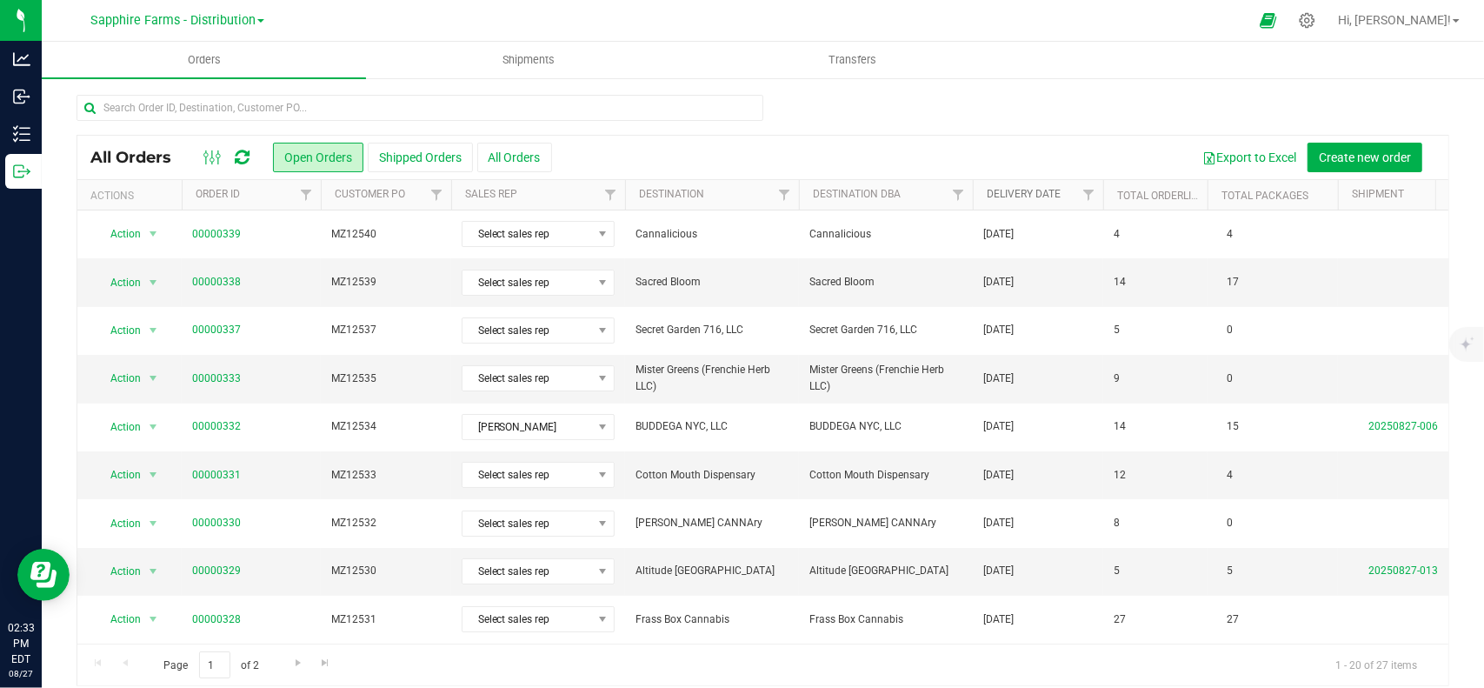
click at [1021, 194] on link "Delivery Date" at bounding box center [1024, 194] width 74 height 12
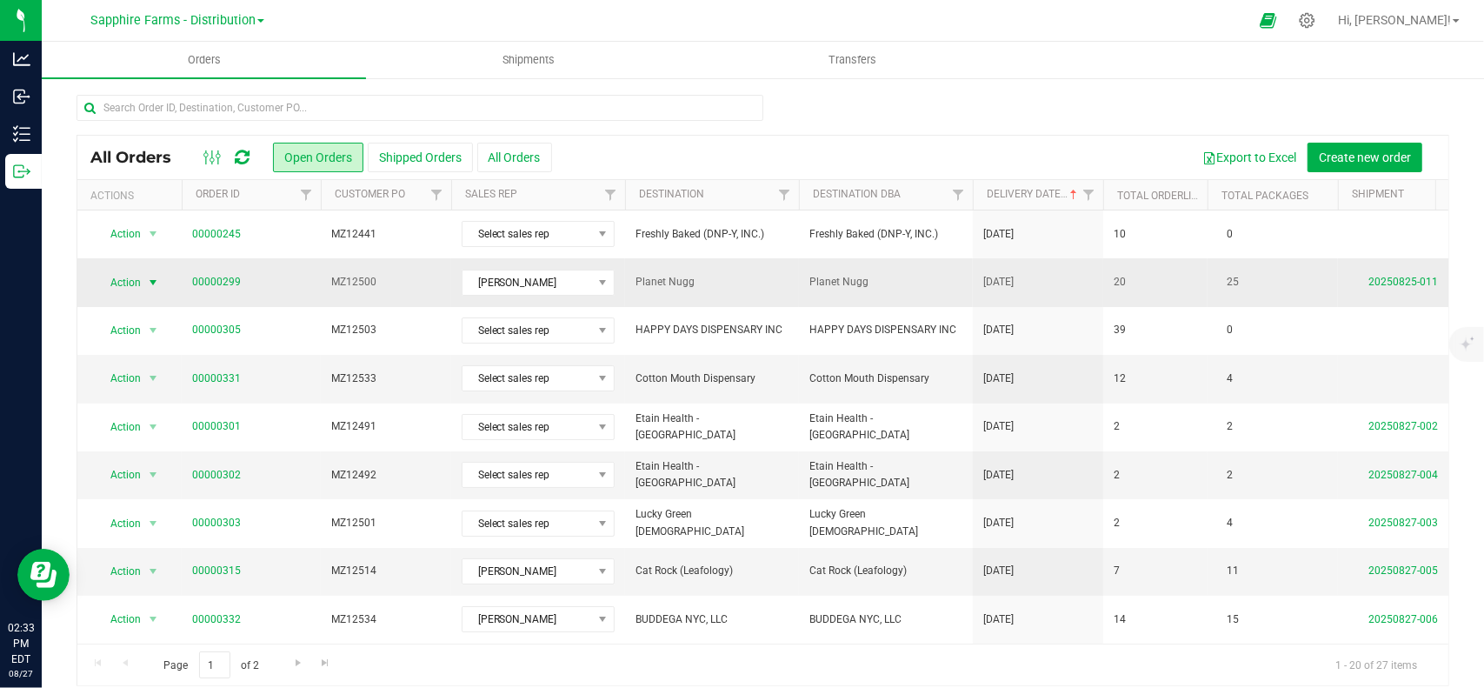
click at [150, 281] on span "select" at bounding box center [153, 283] width 14 height 14
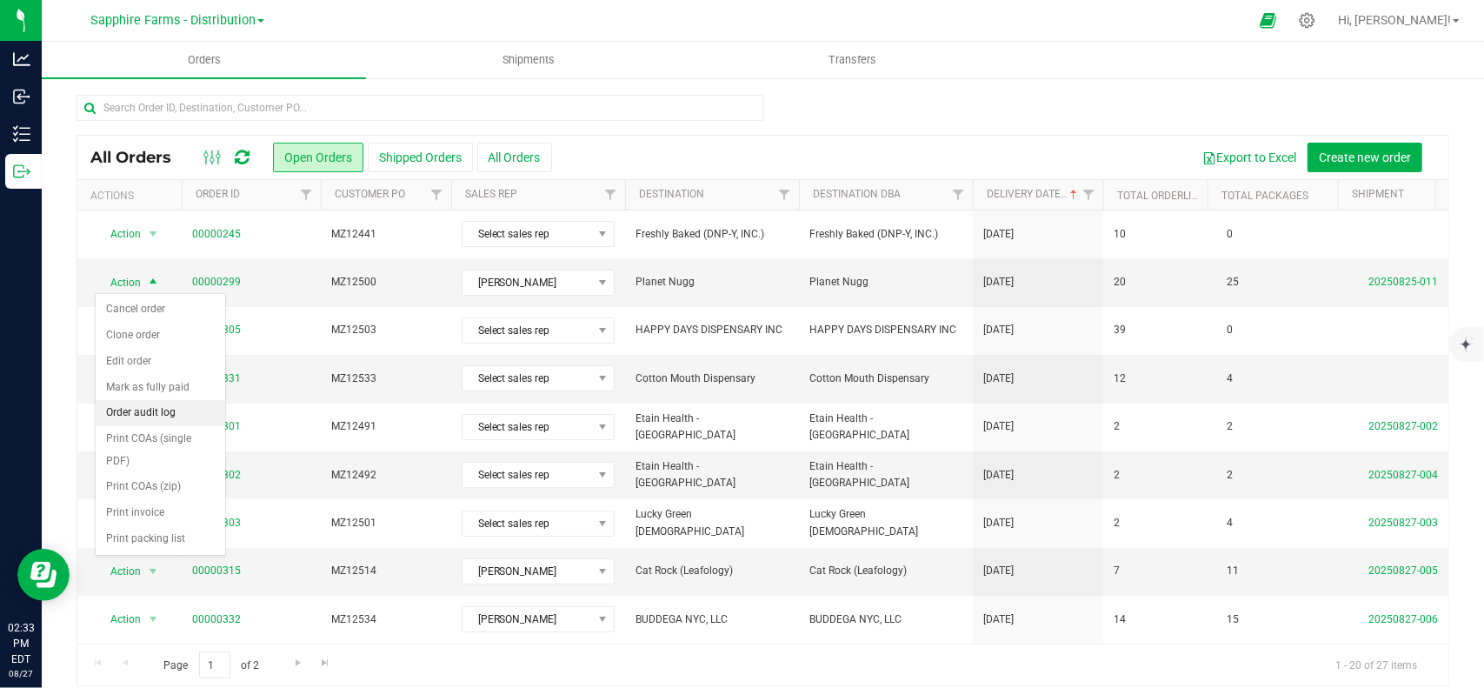
click at [165, 413] on li "Order audit log" at bounding box center [161, 413] width 130 height 26
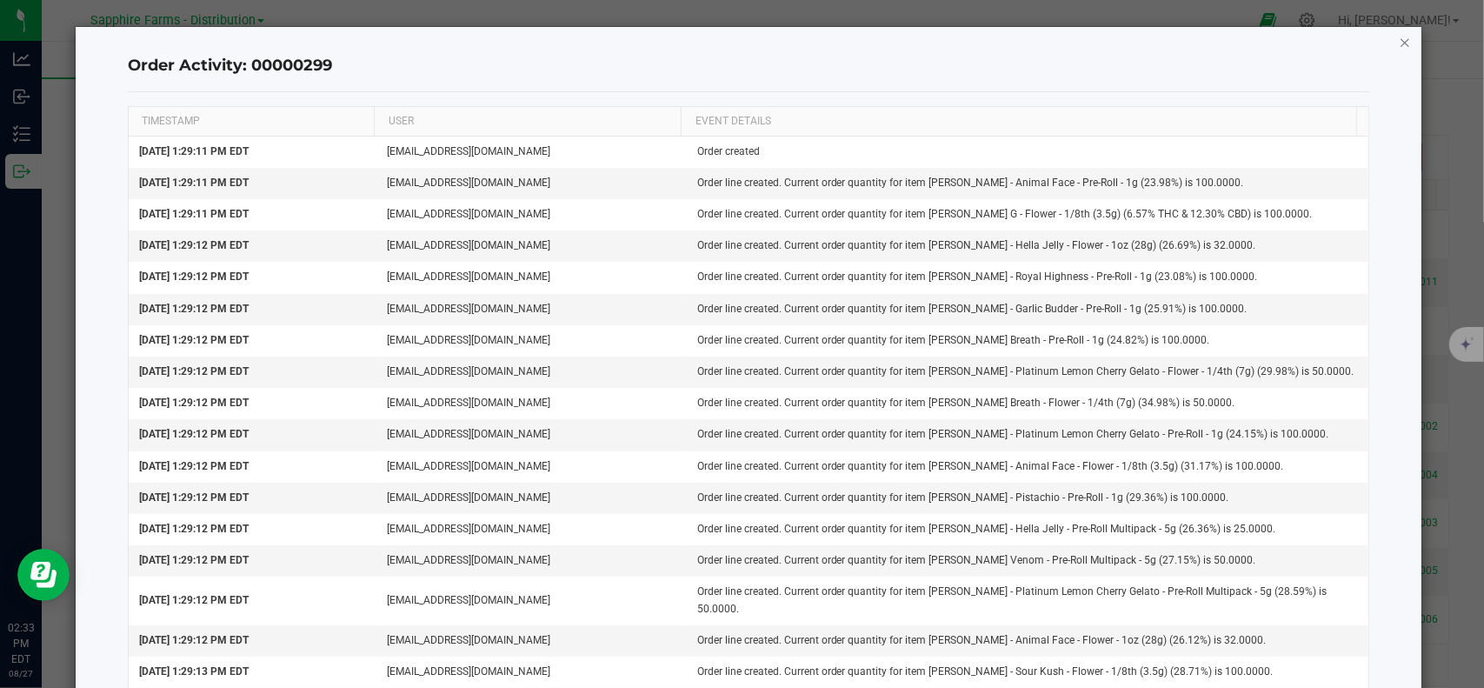
click at [1399, 41] on icon "button" at bounding box center [1405, 41] width 12 height 21
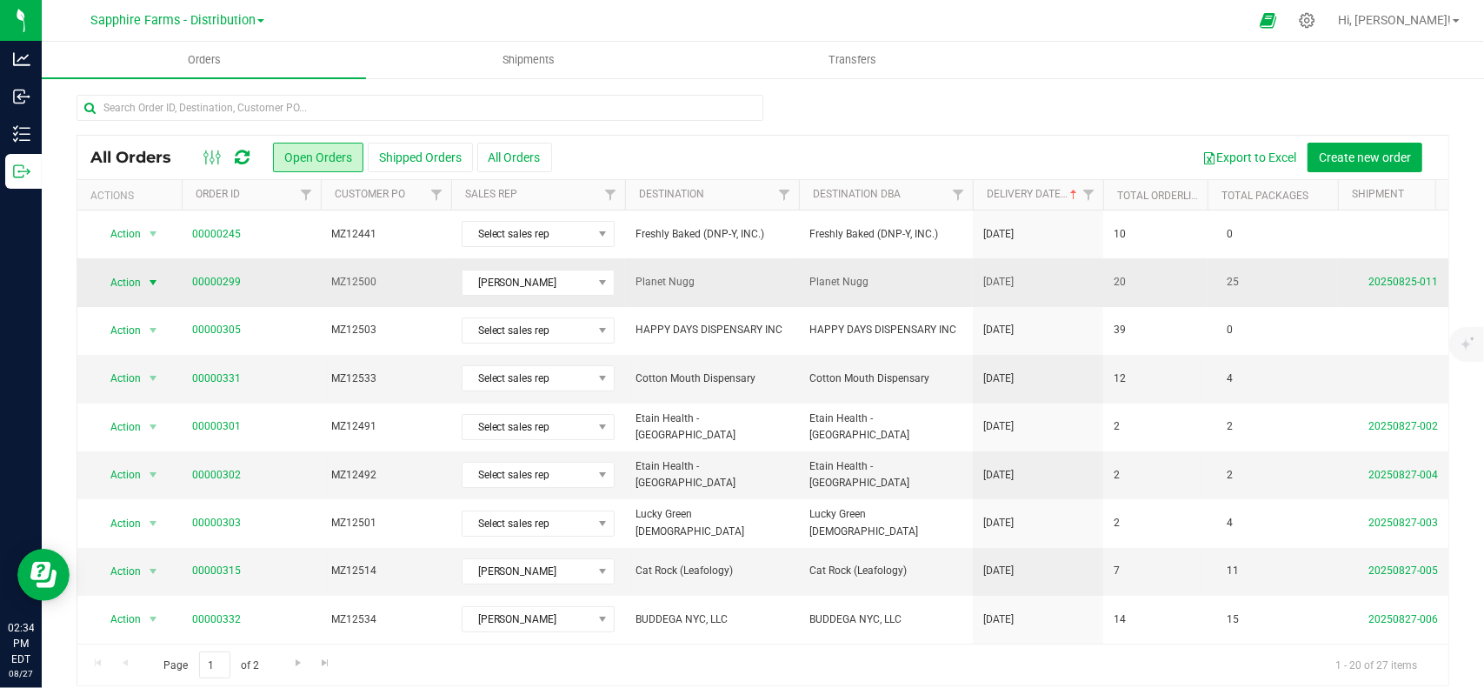
click at [323, 279] on td "MZ12500" at bounding box center [386, 282] width 130 height 48
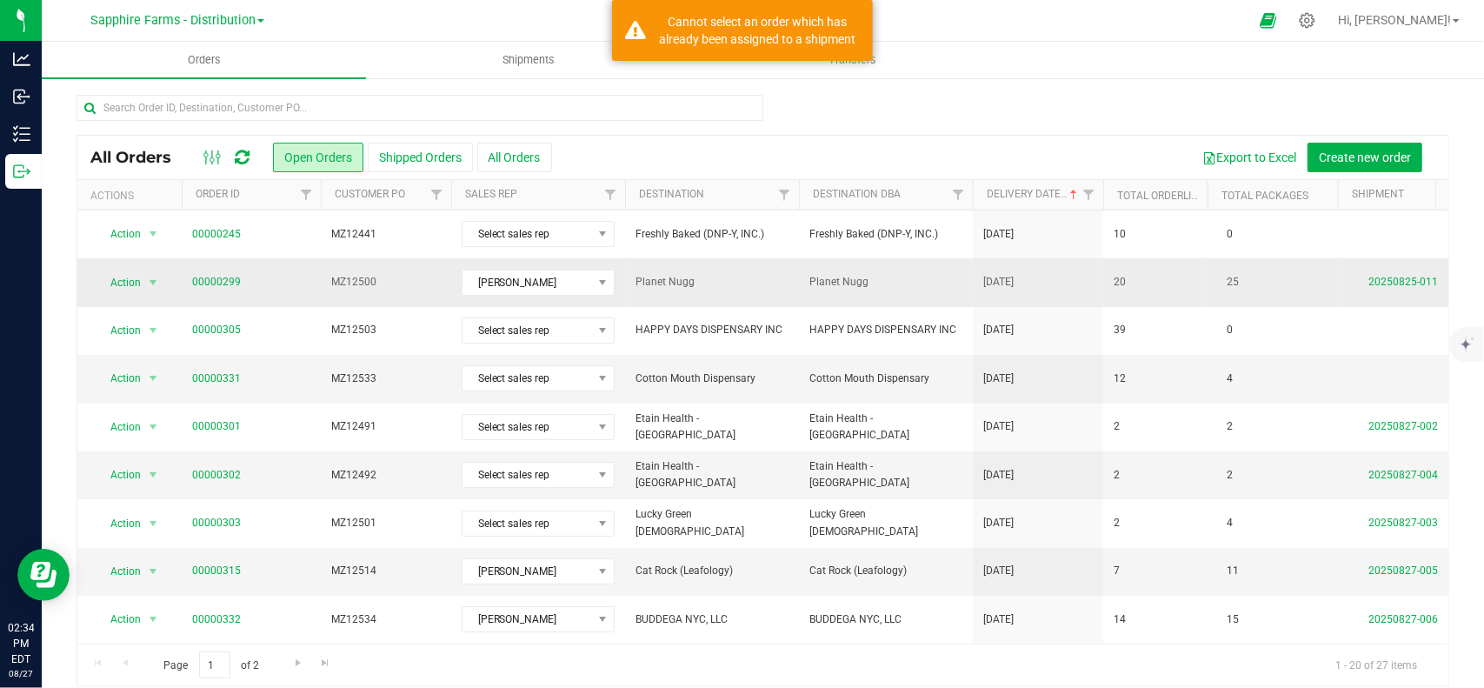
click at [396, 277] on span "MZ12500" at bounding box center [386, 282] width 110 height 17
click at [1377, 277] on link "20250825-011" at bounding box center [1403, 282] width 70 height 12
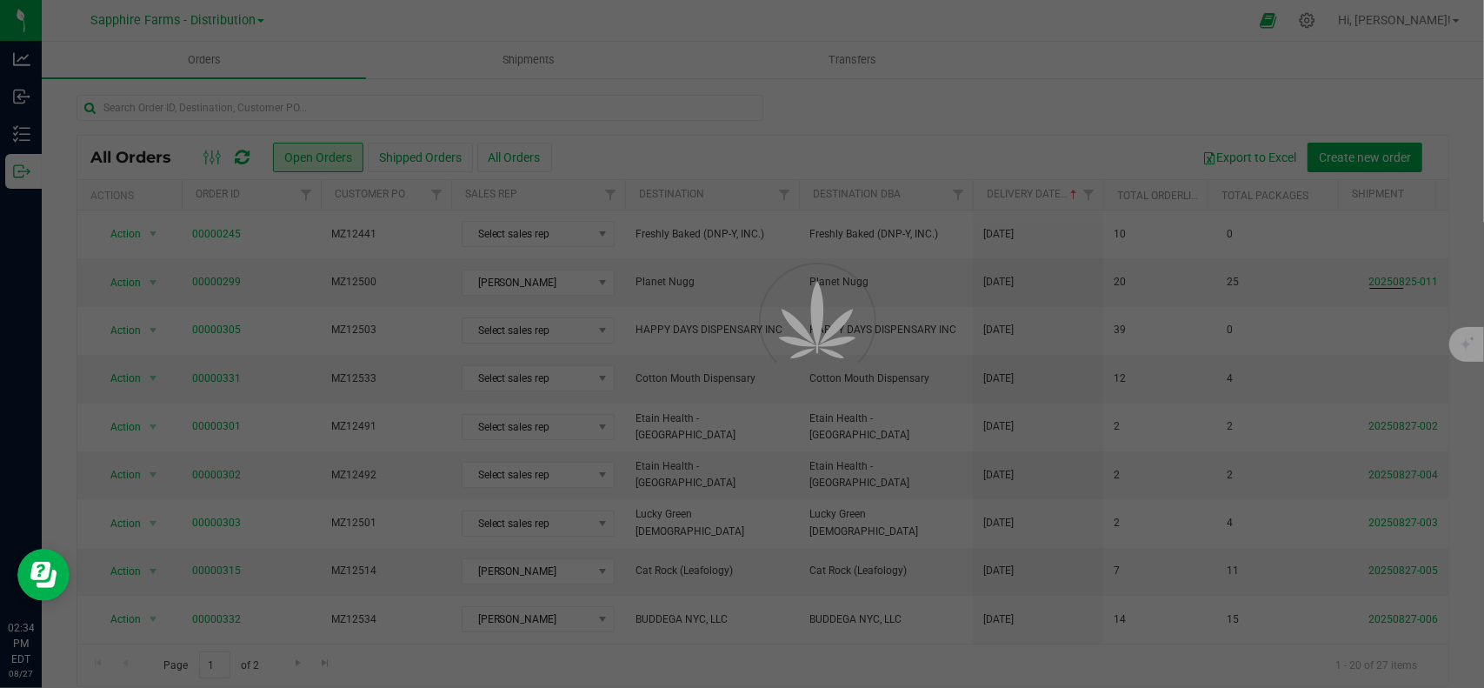
click at [224, 228] on div at bounding box center [742, 344] width 1484 height 688
click at [190, 116] on div at bounding box center [742, 344] width 1484 height 688
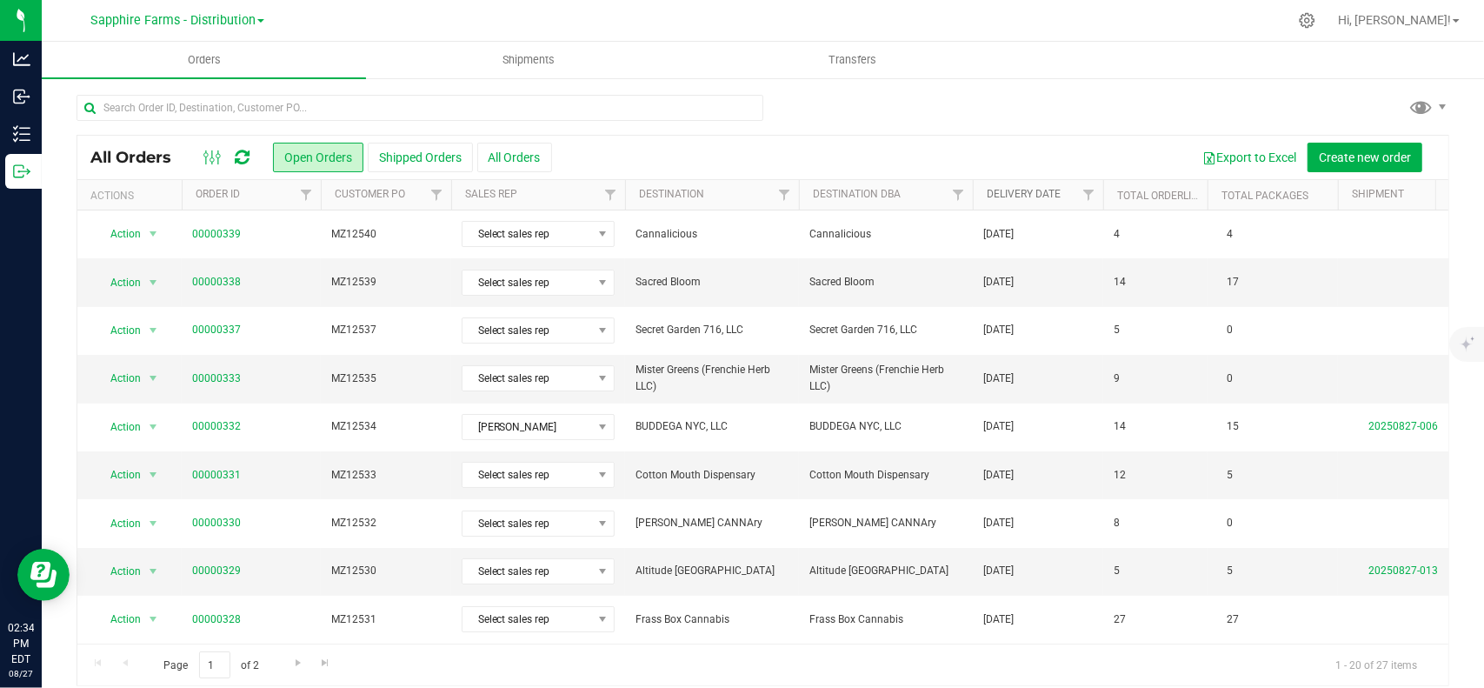
click at [1010, 190] on link "Delivery Date" at bounding box center [1024, 194] width 74 height 12
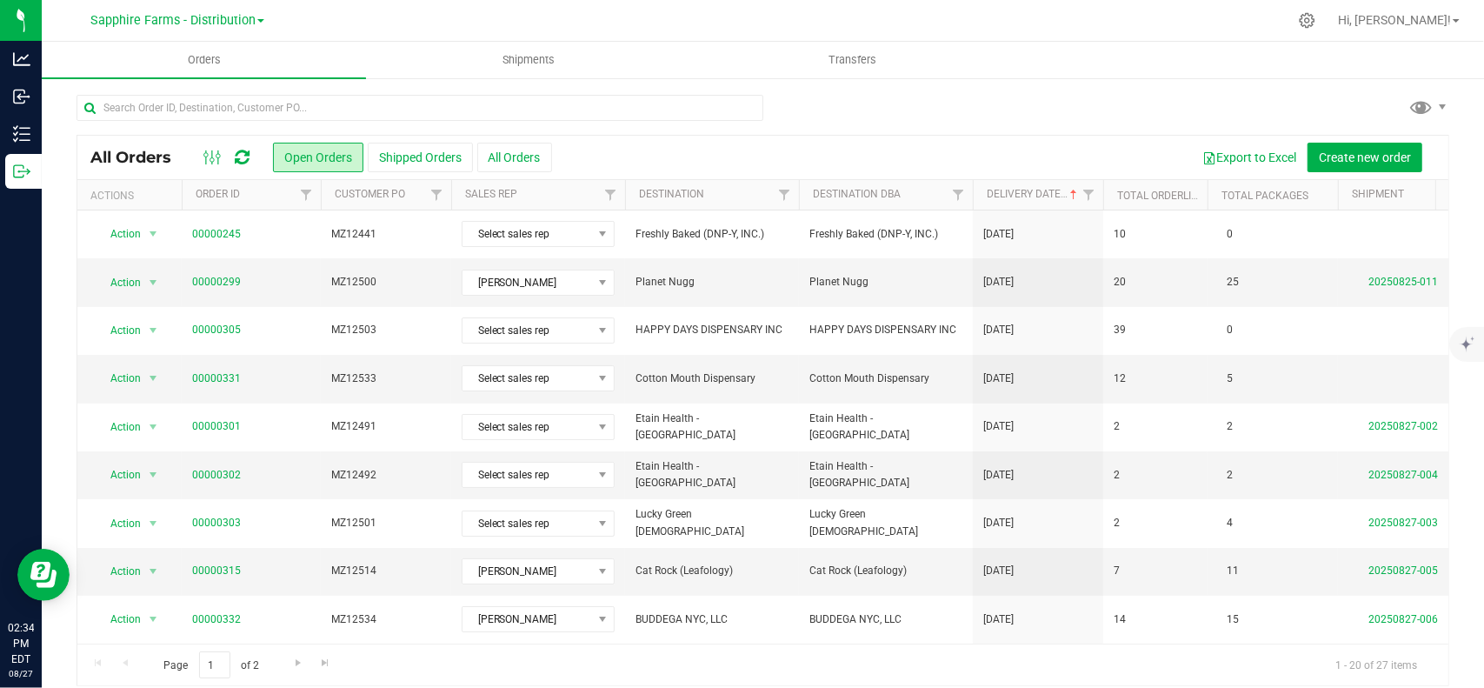
click at [240, 152] on icon at bounding box center [242, 157] width 15 height 17
click at [1394, 278] on link "20250825-011" at bounding box center [1403, 282] width 70 height 12
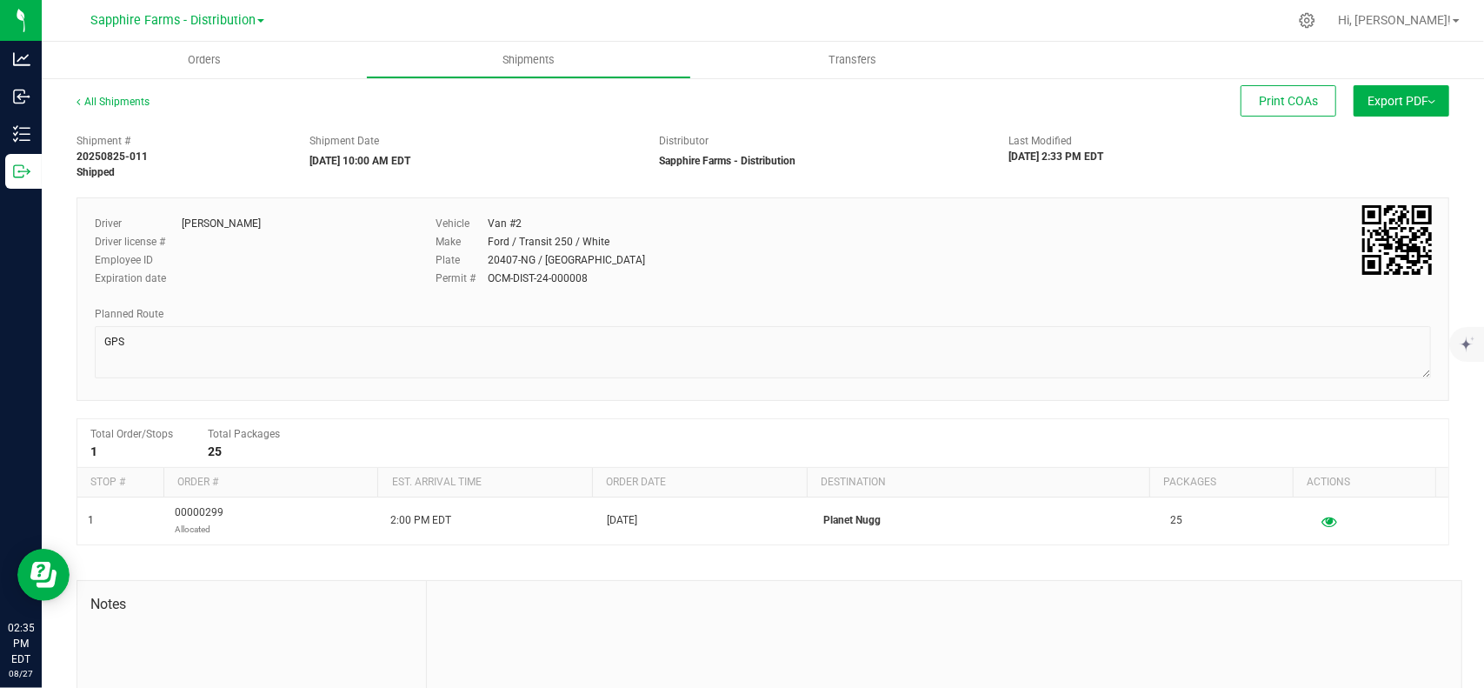
click at [132, 109] on div "All Shipments" at bounding box center [129, 107] width 104 height 26
click at [130, 103] on link "All Shipments" at bounding box center [113, 102] width 73 height 12
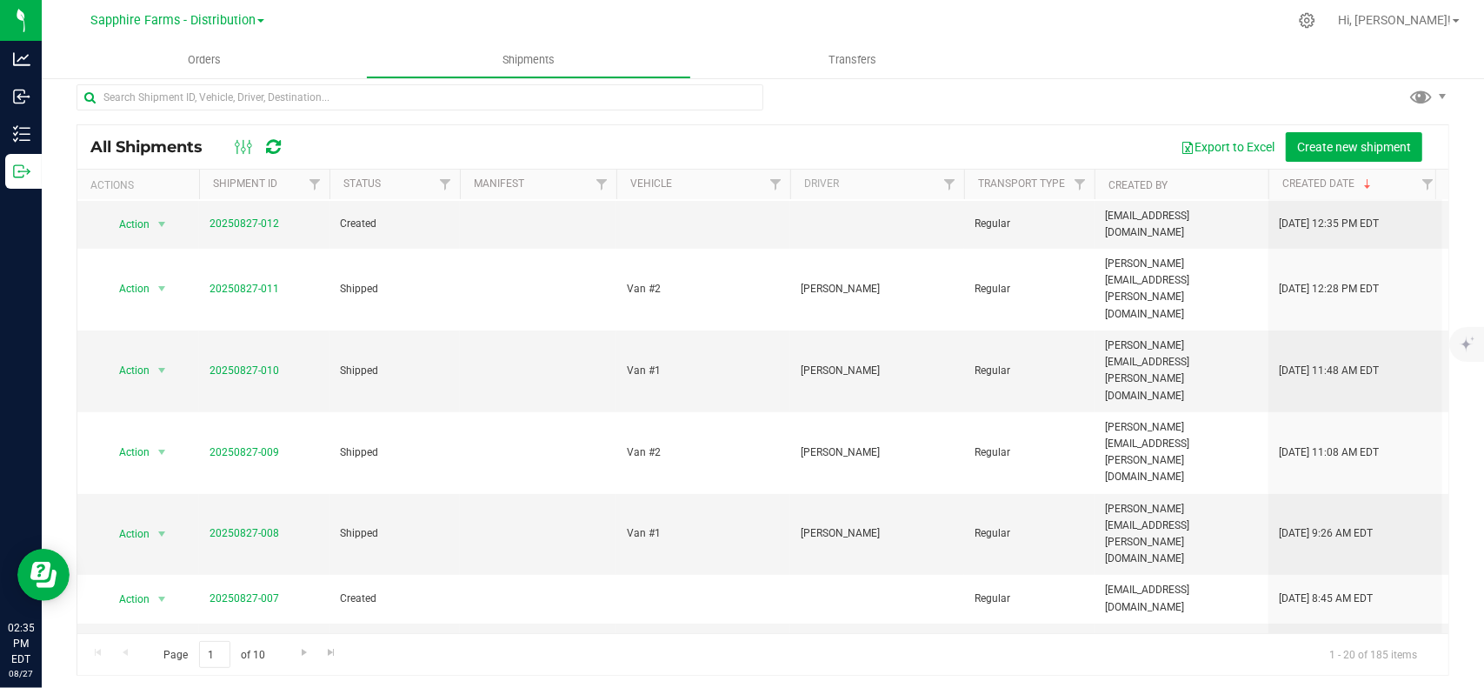
scroll to position [14, 0]
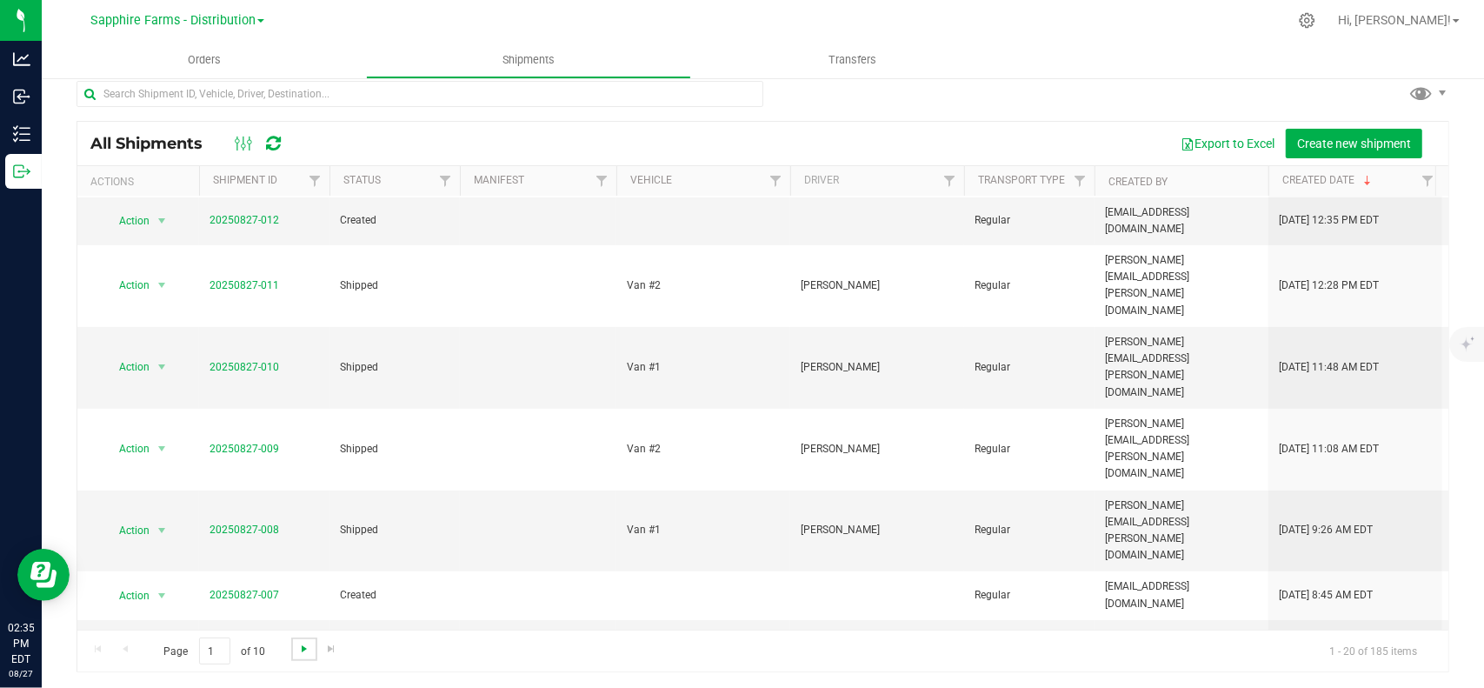
click at [301, 645] on span "Go to the next page" at bounding box center [304, 649] width 14 height 14
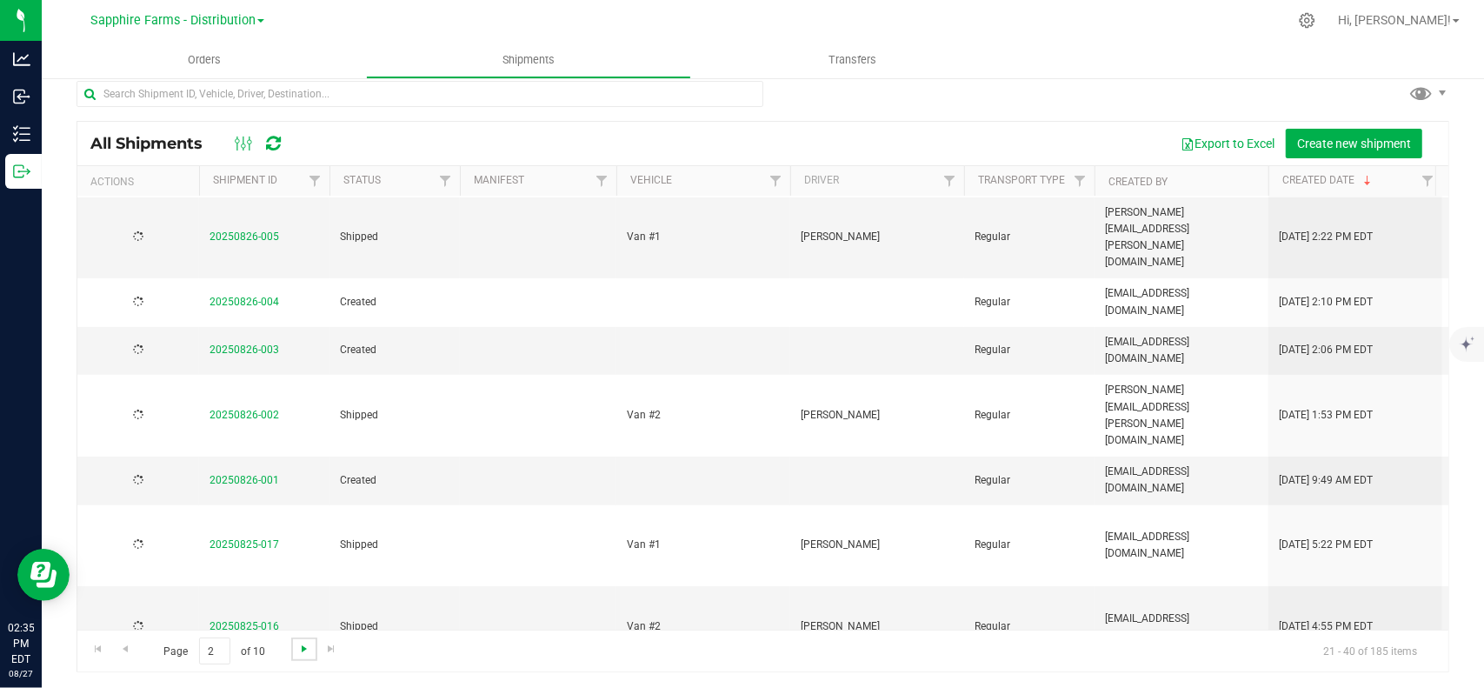
scroll to position [0, 0]
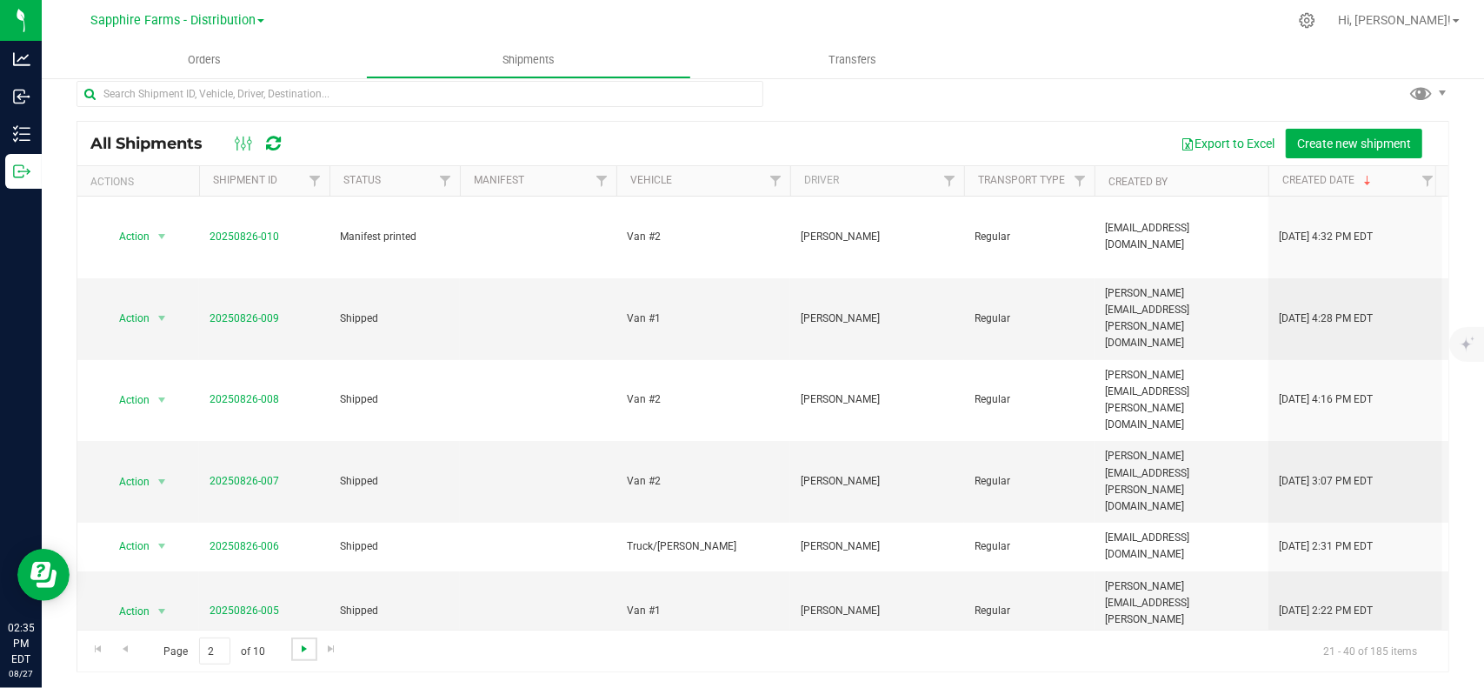
click at [301, 645] on span "Go to the next page" at bounding box center [304, 649] width 14 height 14
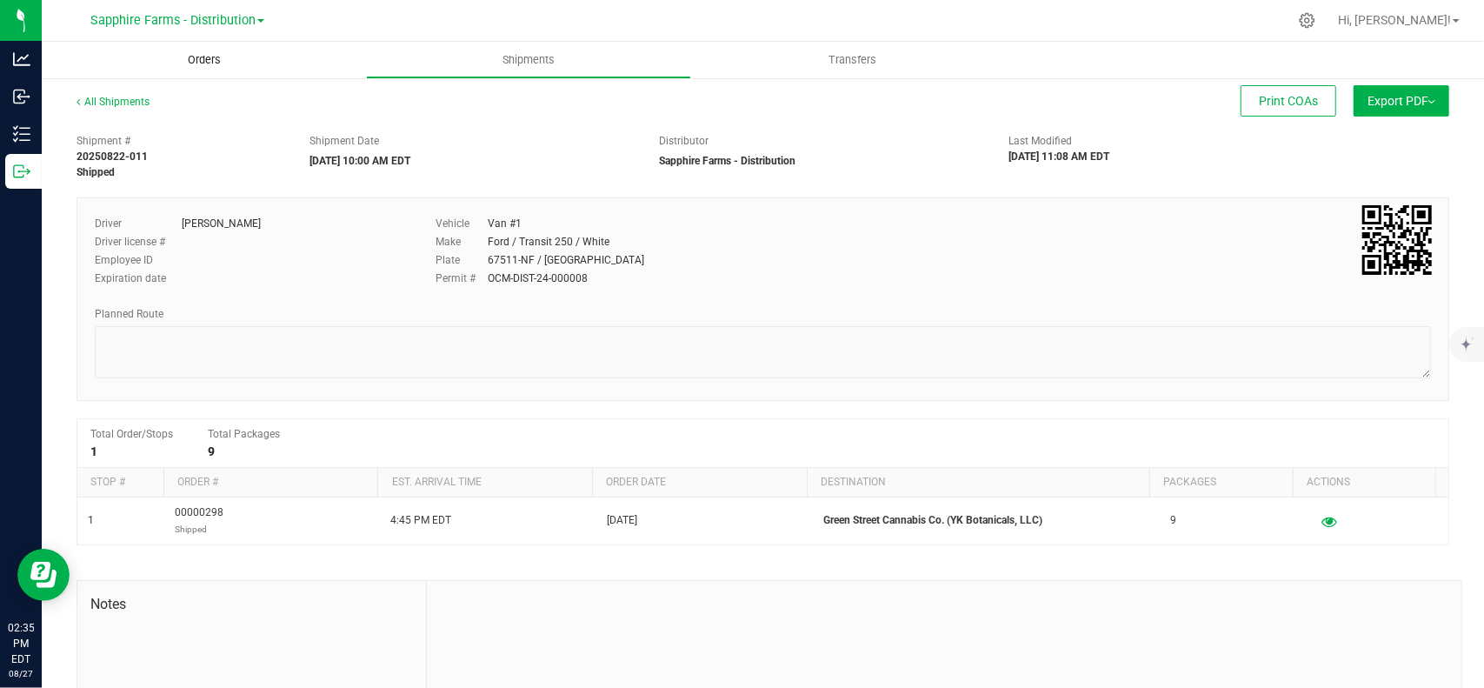
click at [203, 50] on uib-tab-heading "Orders" at bounding box center [204, 60] width 324 height 37
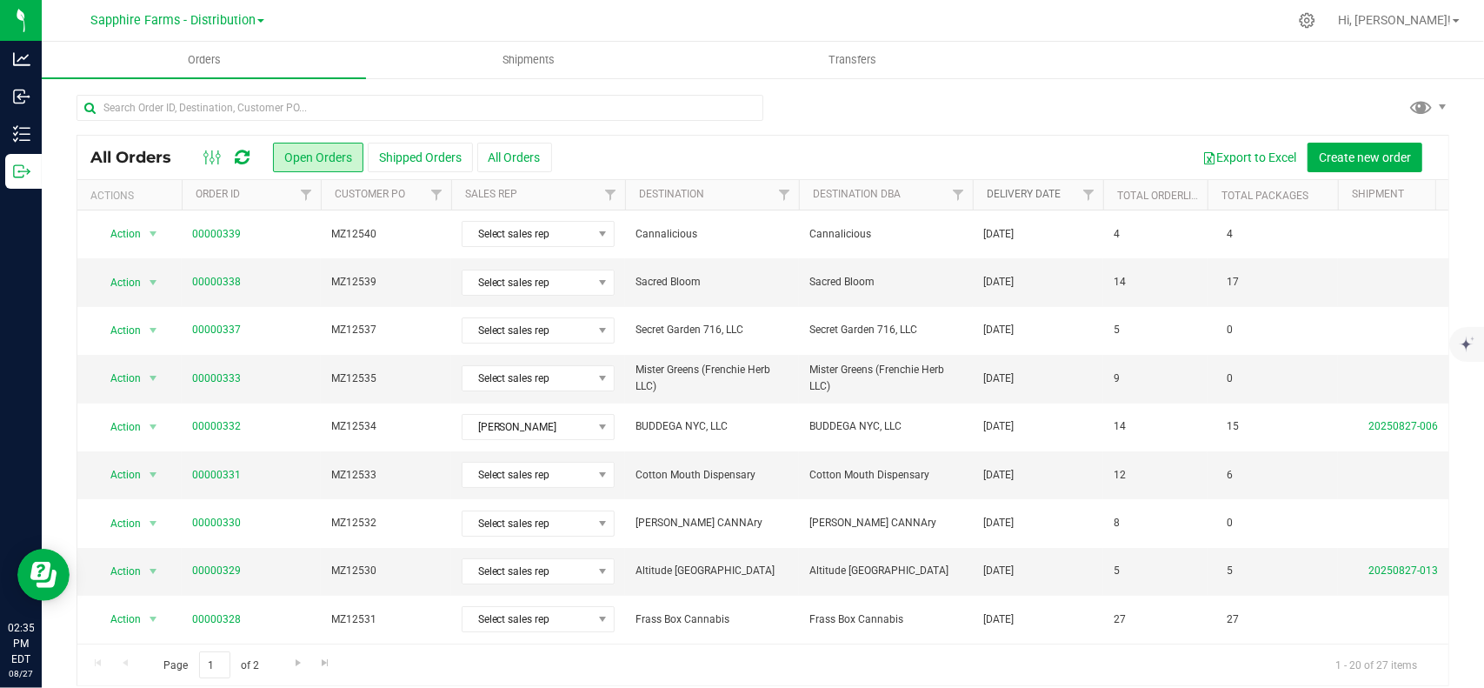
click at [1048, 190] on link "Delivery Date" at bounding box center [1024, 194] width 74 height 12
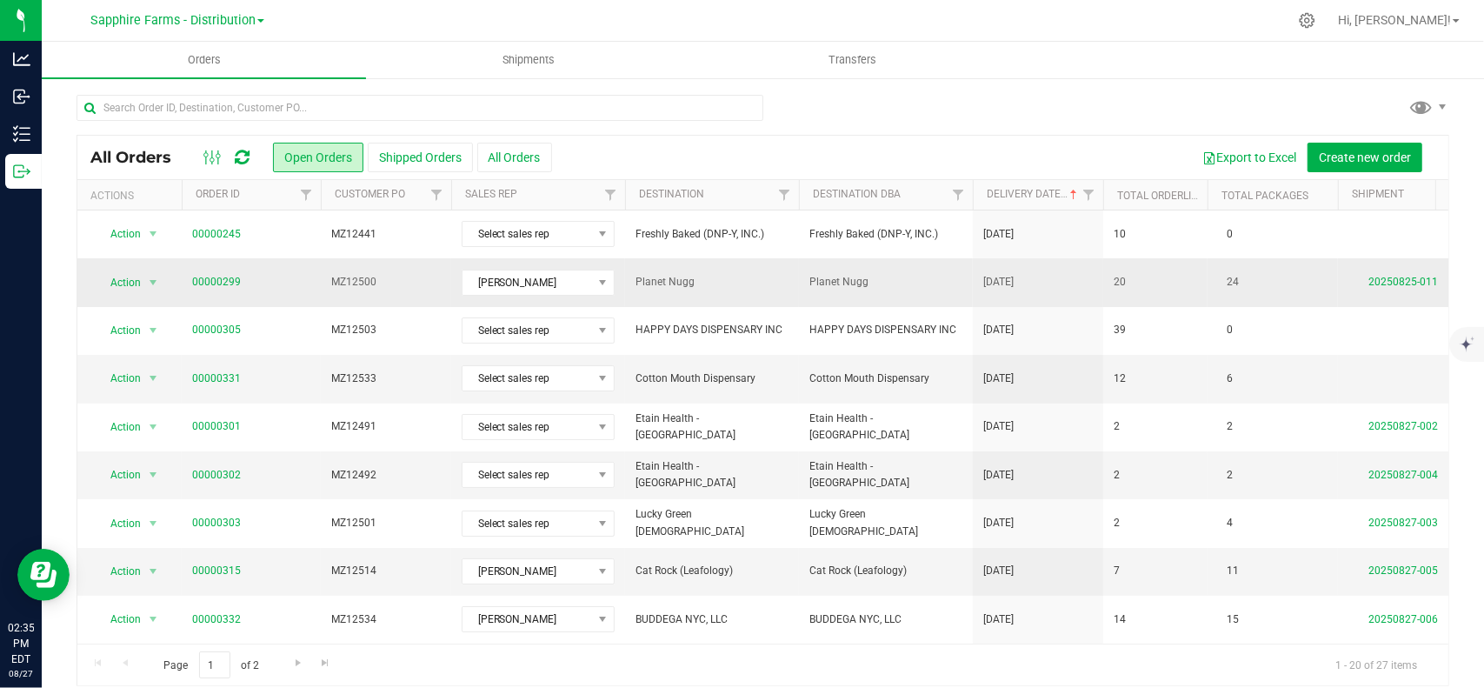
drag, startPoint x: 709, startPoint y: 291, endPoint x: 746, endPoint y: 289, distance: 37.4
click at [709, 291] on td "Planet Nugg" at bounding box center [712, 282] width 174 height 48
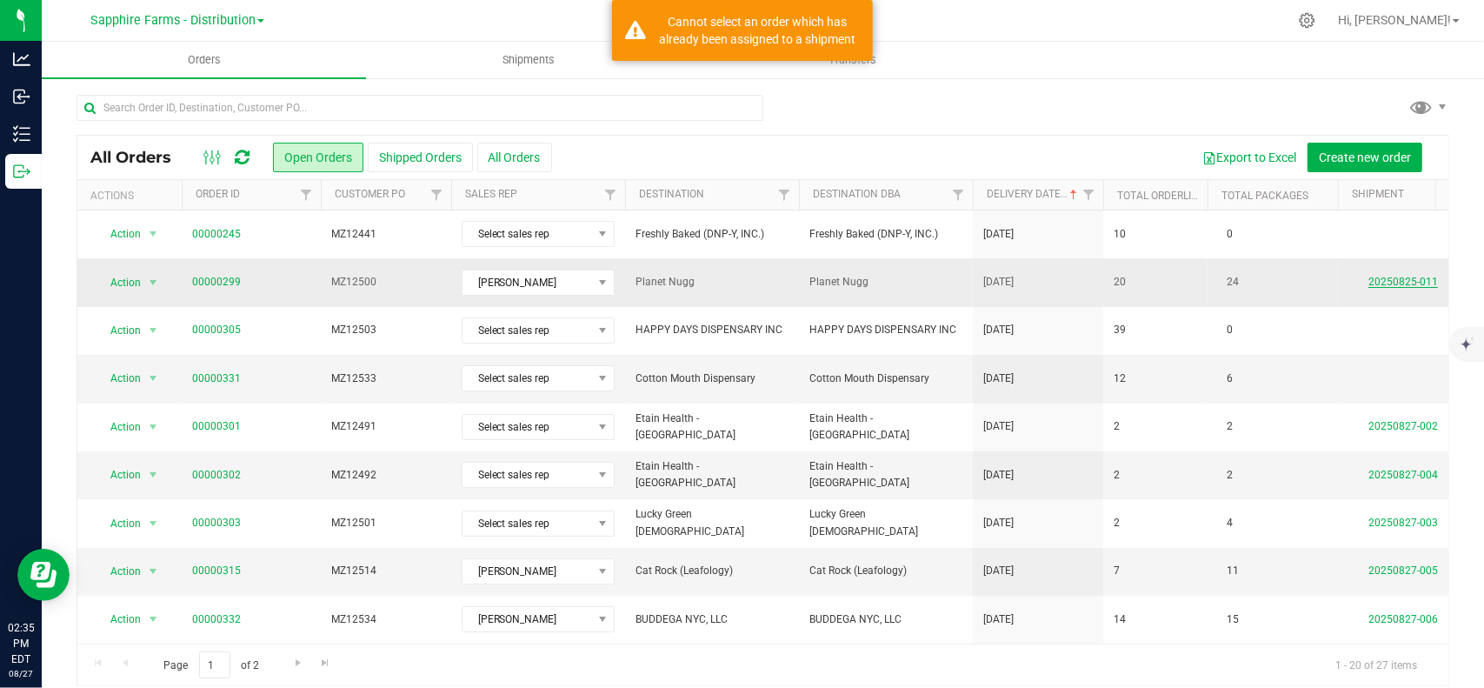
click at [1394, 277] on link "20250825-011" at bounding box center [1403, 282] width 70 height 12
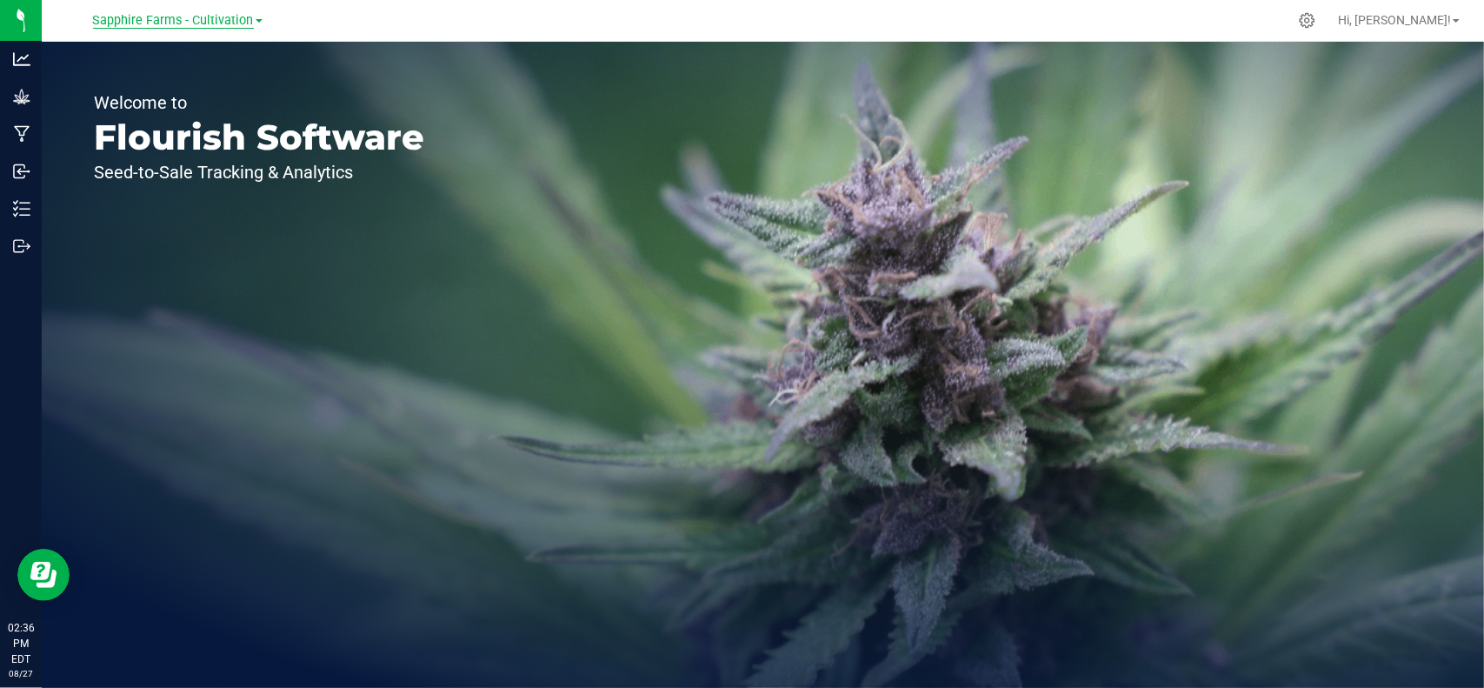
click at [202, 19] on span "Sapphire Farms - Cultivation" at bounding box center [173, 21] width 161 height 16
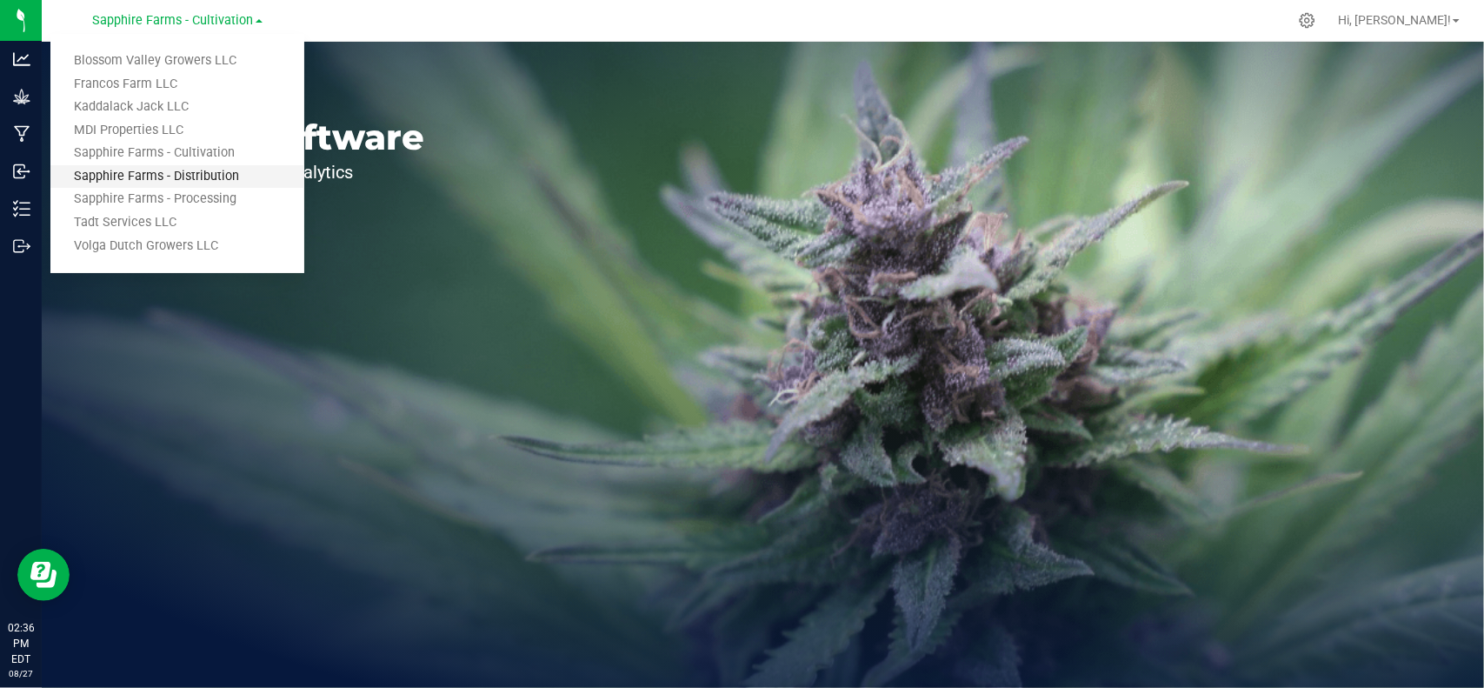
click at [181, 176] on link "Sapphire Farms - Distribution" at bounding box center [177, 176] width 254 height 23
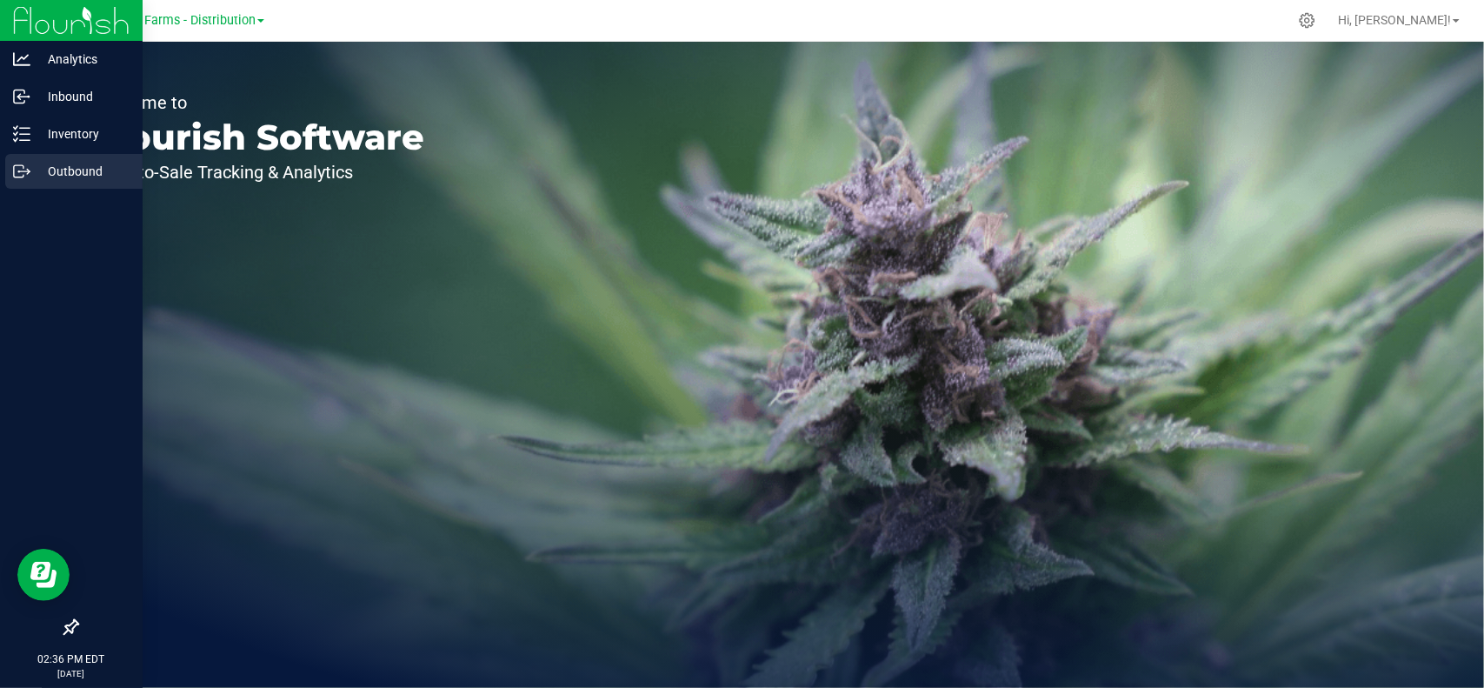
click at [70, 170] on p "Outbound" at bounding box center [82, 171] width 104 height 21
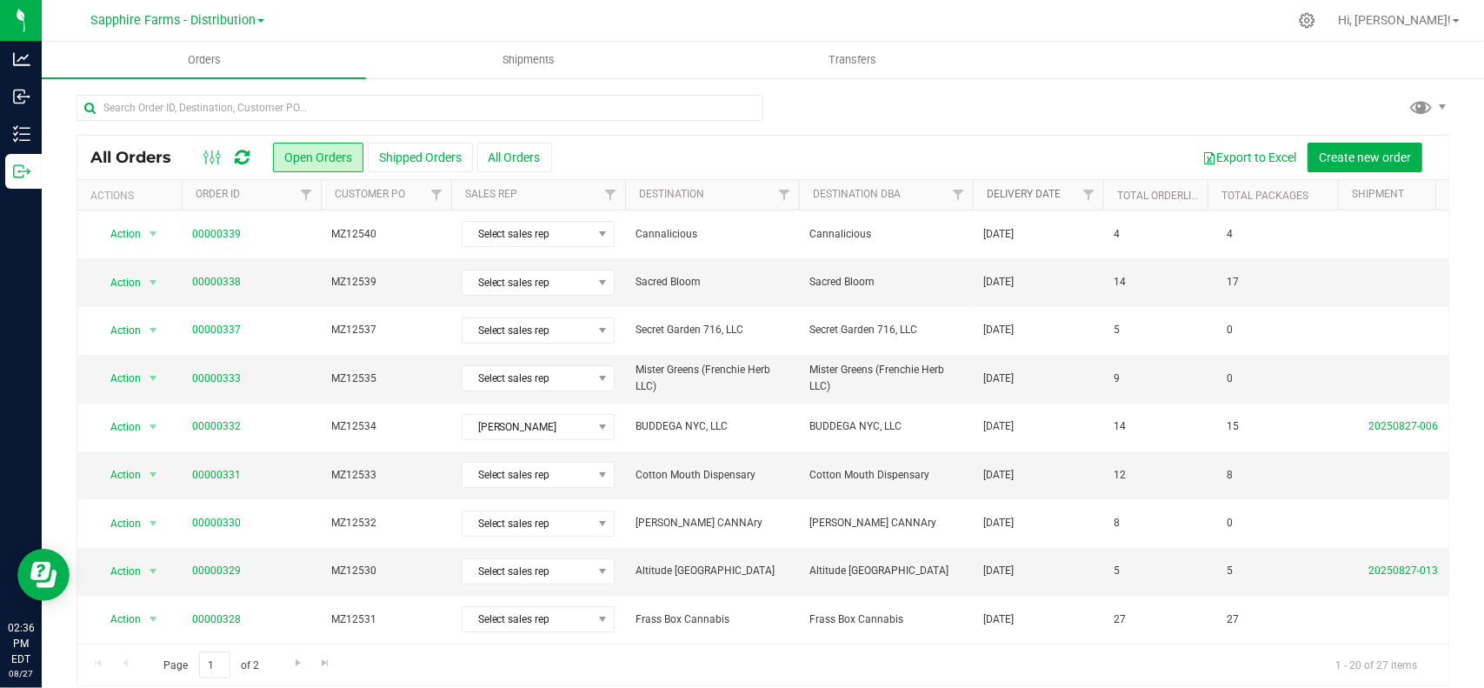
click at [1050, 192] on link "Delivery Date" at bounding box center [1024, 194] width 74 height 12
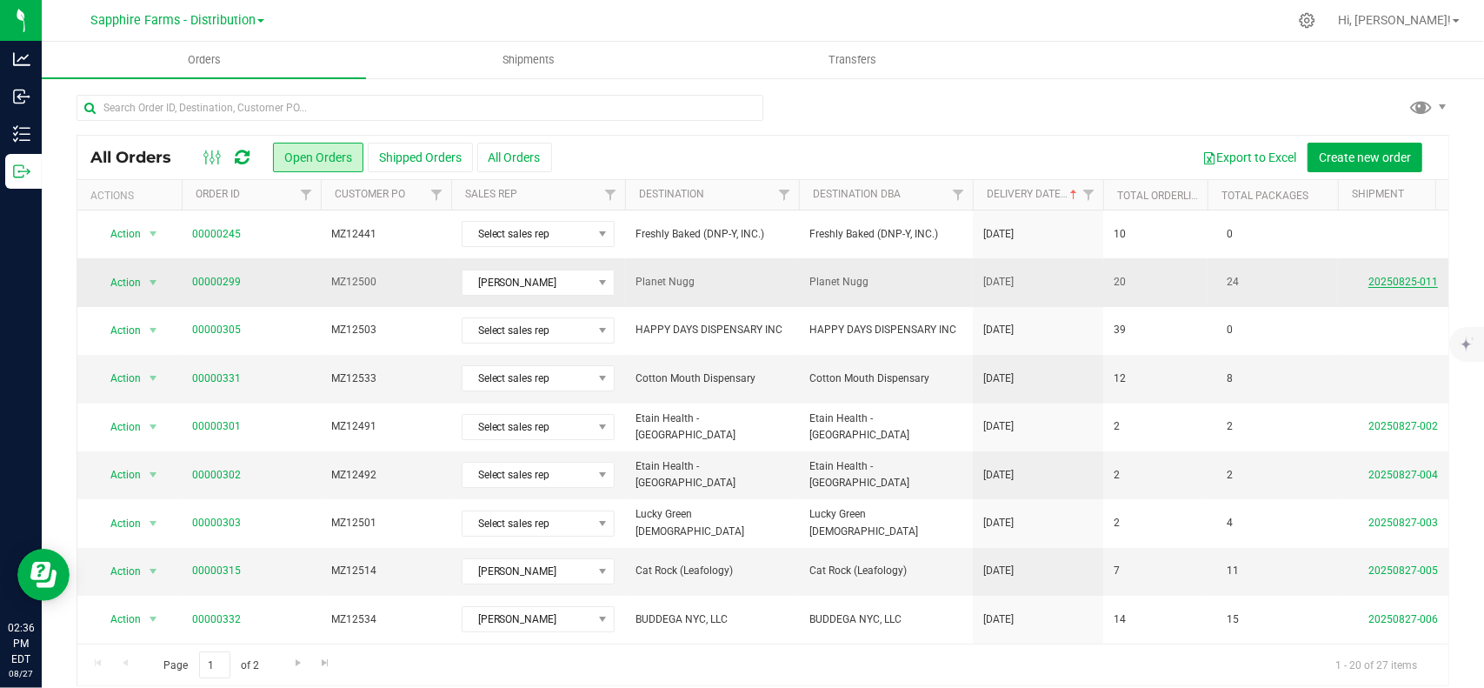
click at [1402, 280] on link "20250825-011" at bounding box center [1403, 282] width 70 height 12
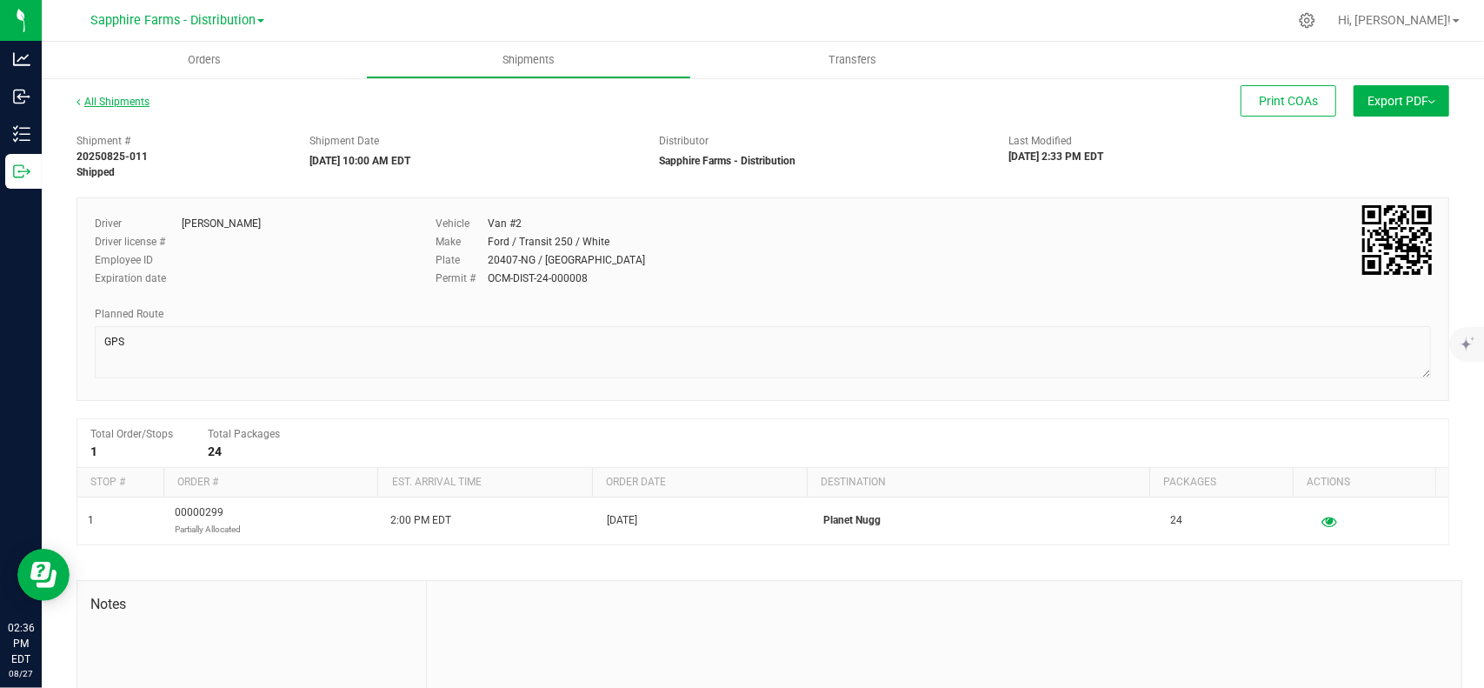
click at [130, 99] on link "All Shipments" at bounding box center [113, 102] width 73 height 12
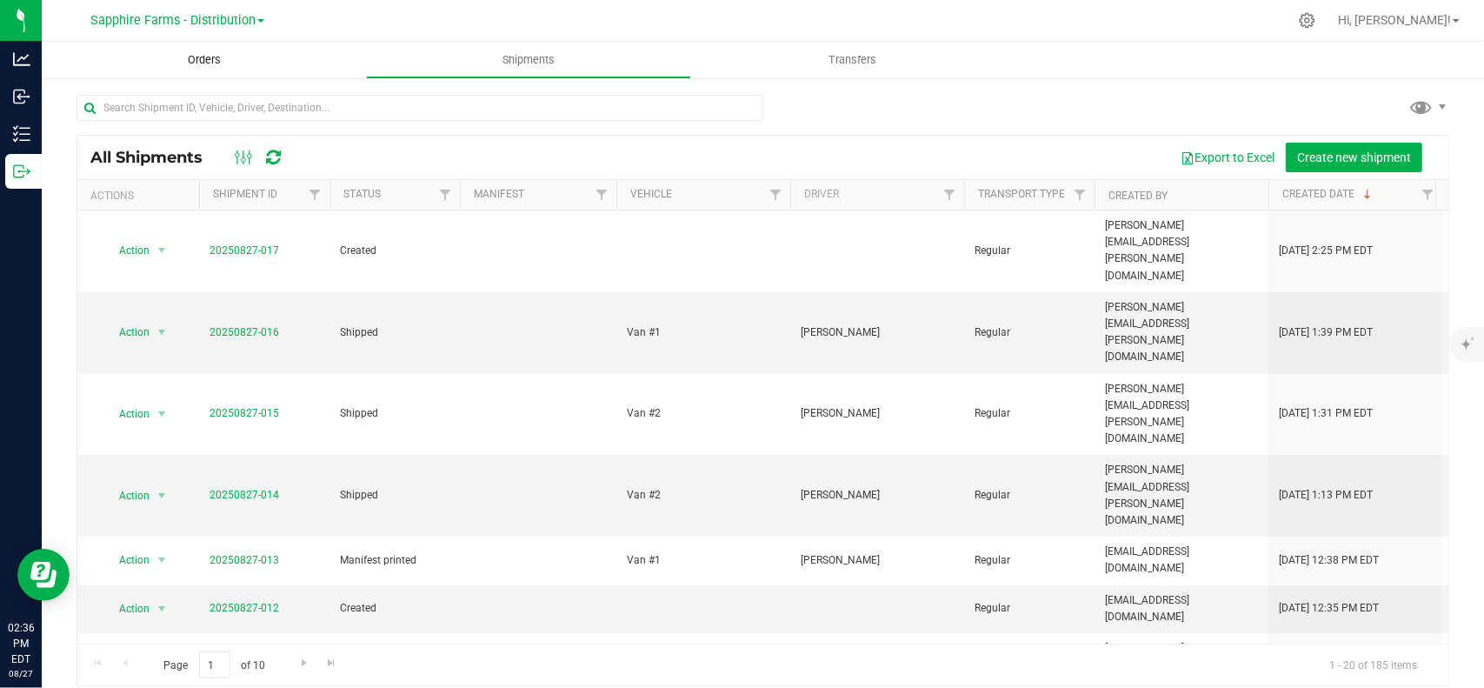
click at [198, 55] on span "Orders" at bounding box center [204, 60] width 80 height 16
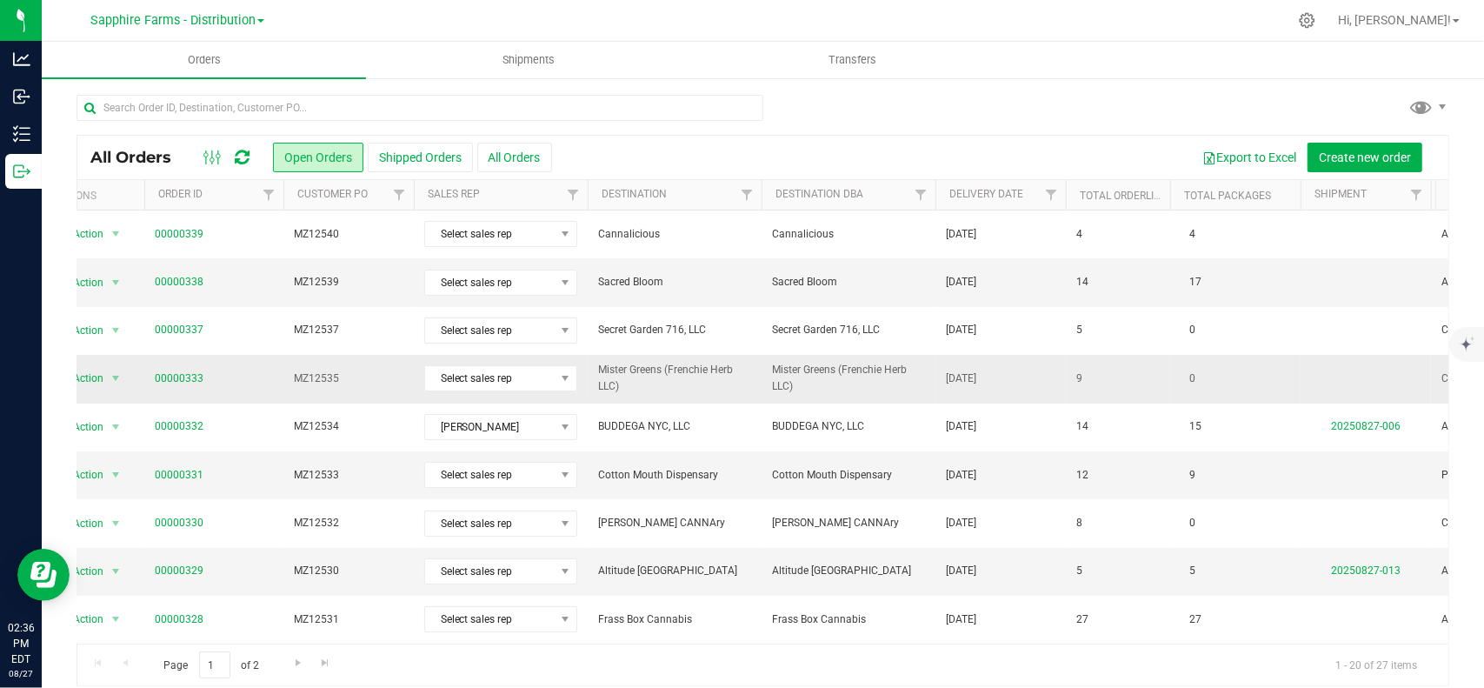
scroll to position [0, 104]
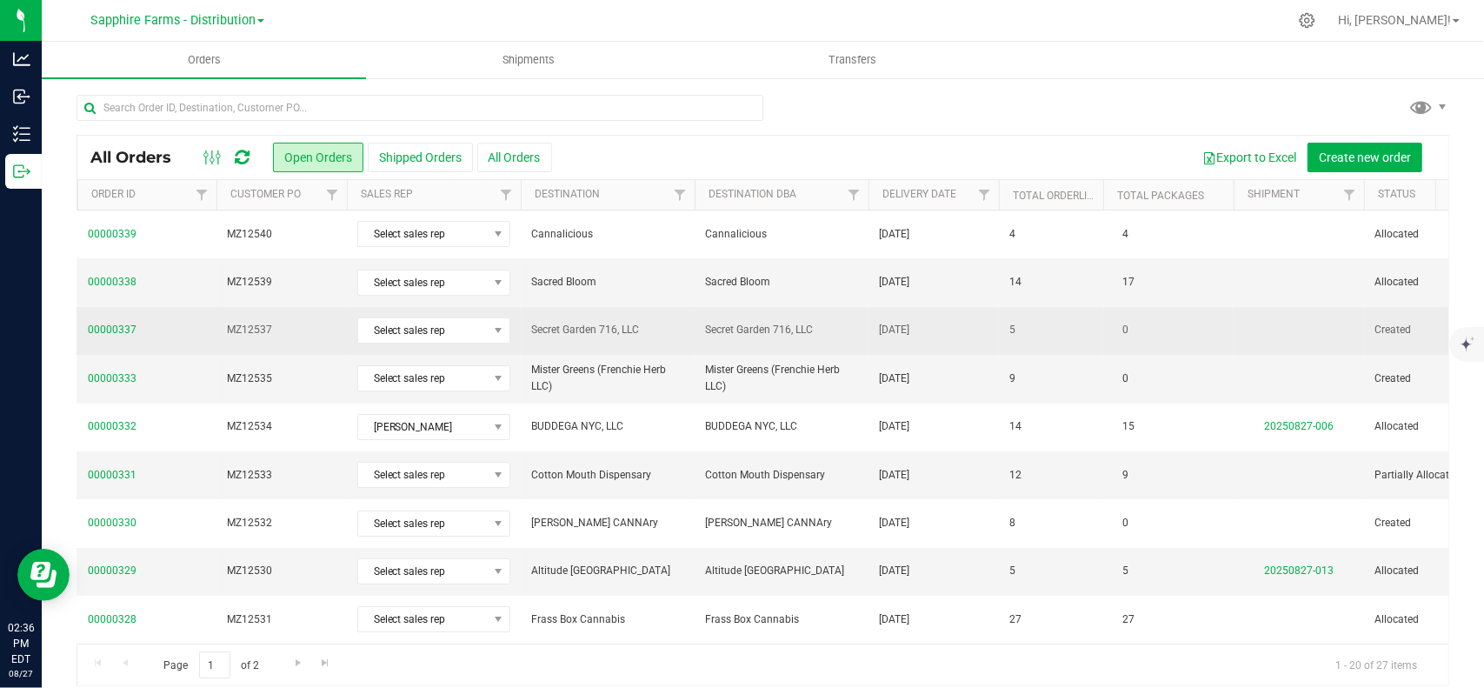
drag, startPoint x: 855, startPoint y: 390, endPoint x: 948, endPoint y: 305, distance: 126.1
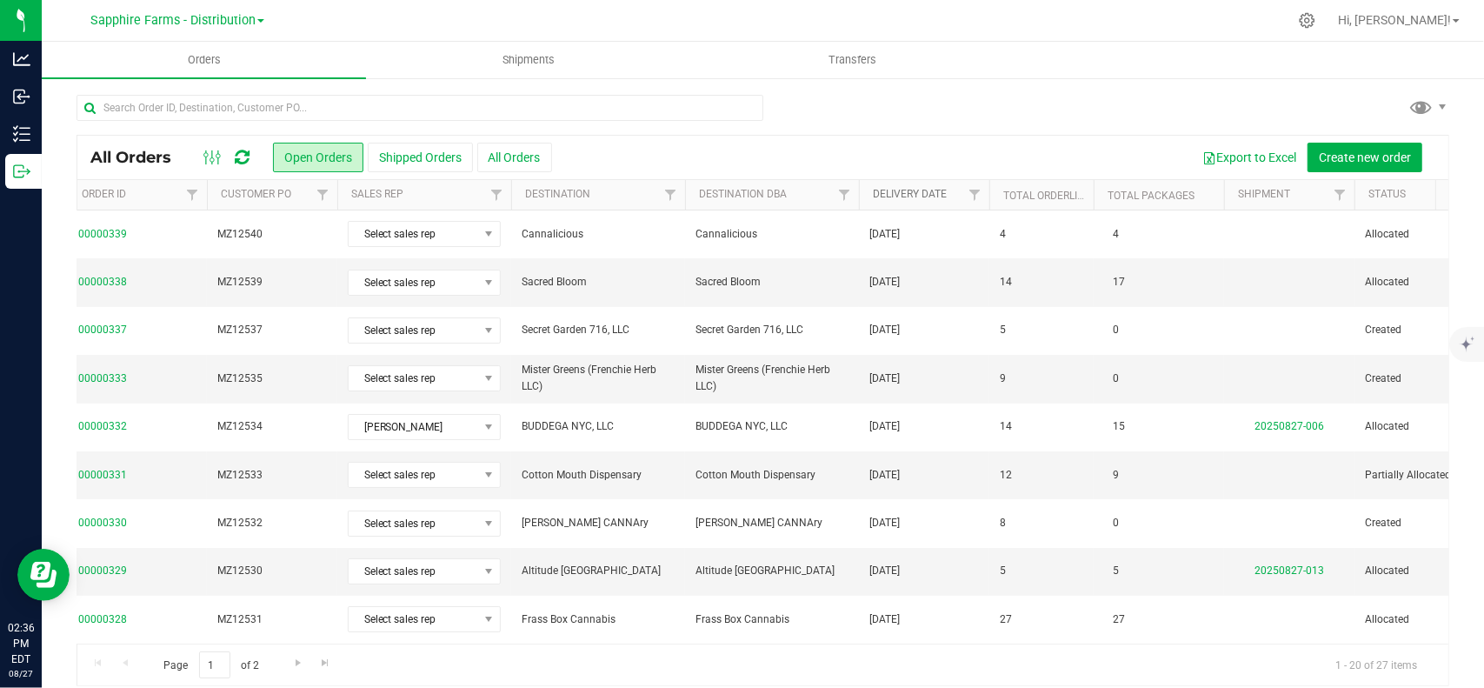
click at [908, 196] on link "Delivery Date" at bounding box center [910, 194] width 74 height 12
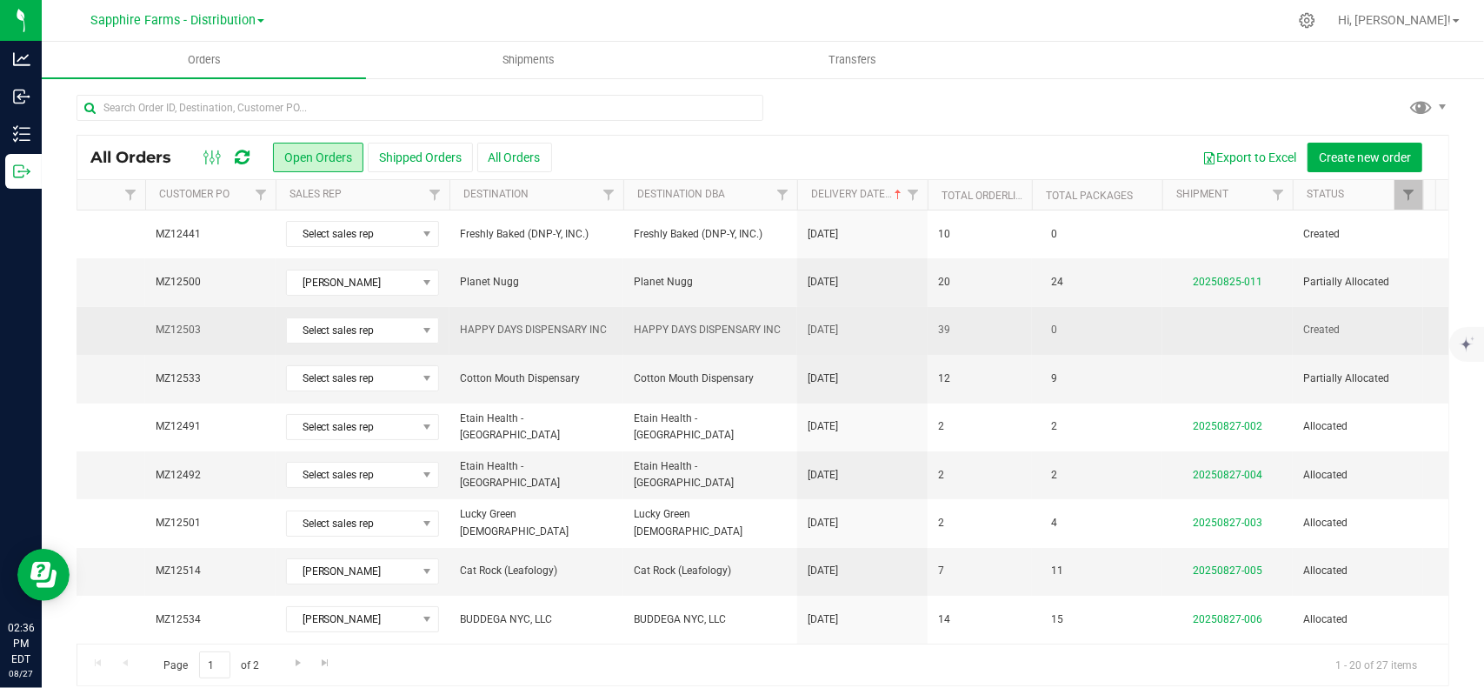
scroll to position [0, 343]
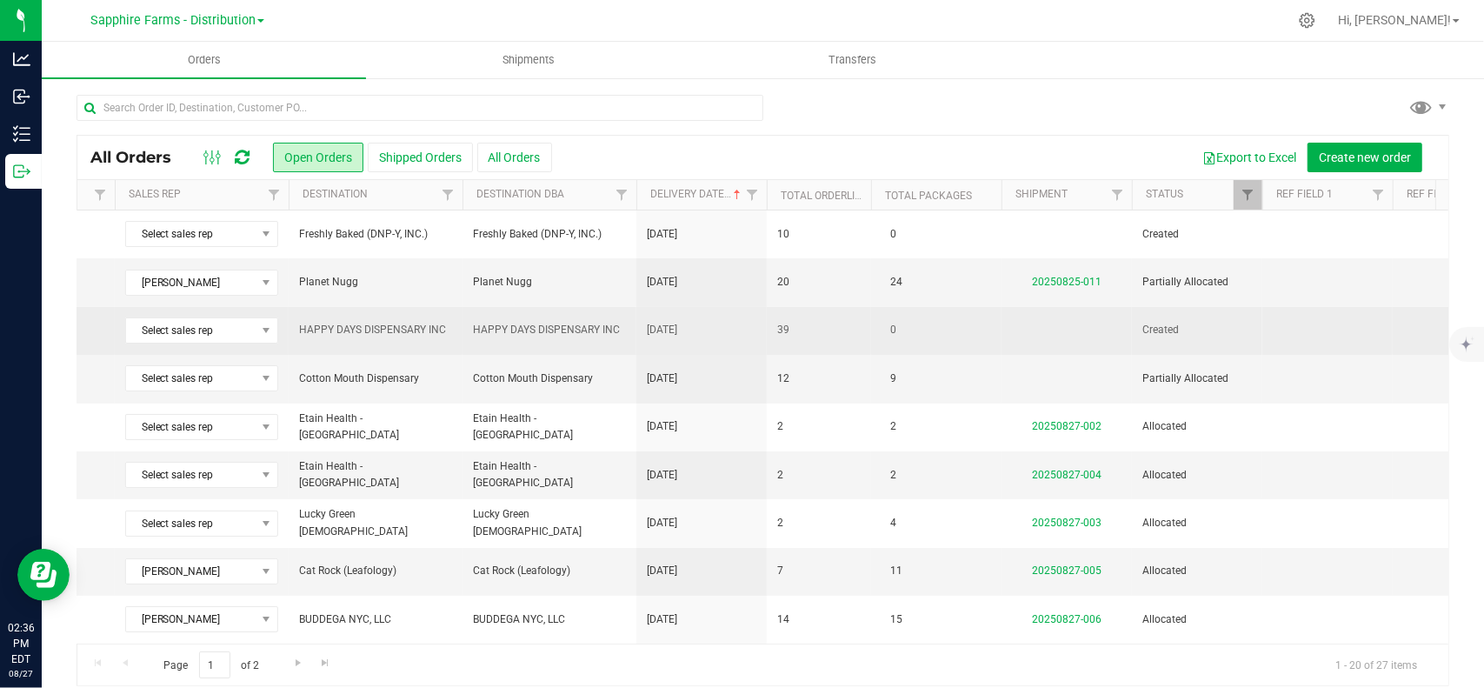
drag, startPoint x: 745, startPoint y: 312, endPoint x: 873, endPoint y: 310, distance: 127.8
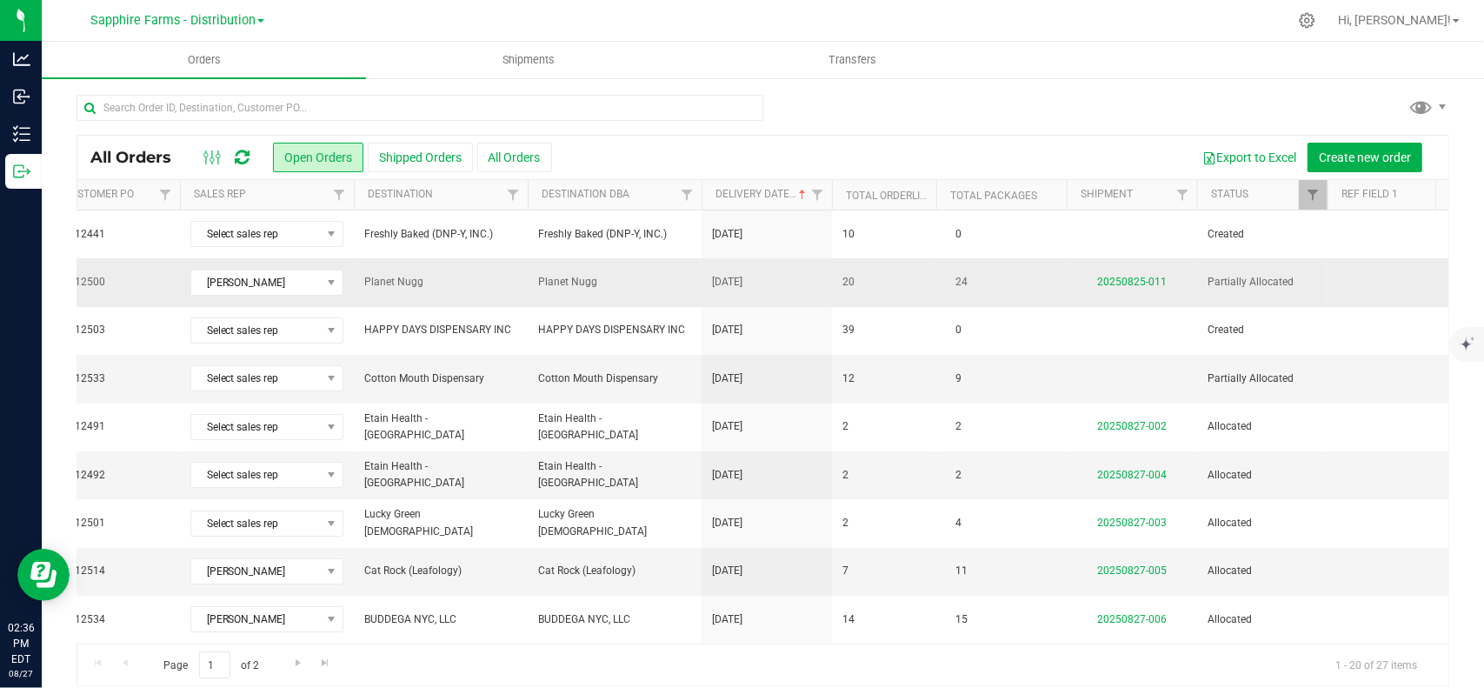
scroll to position [0, 0]
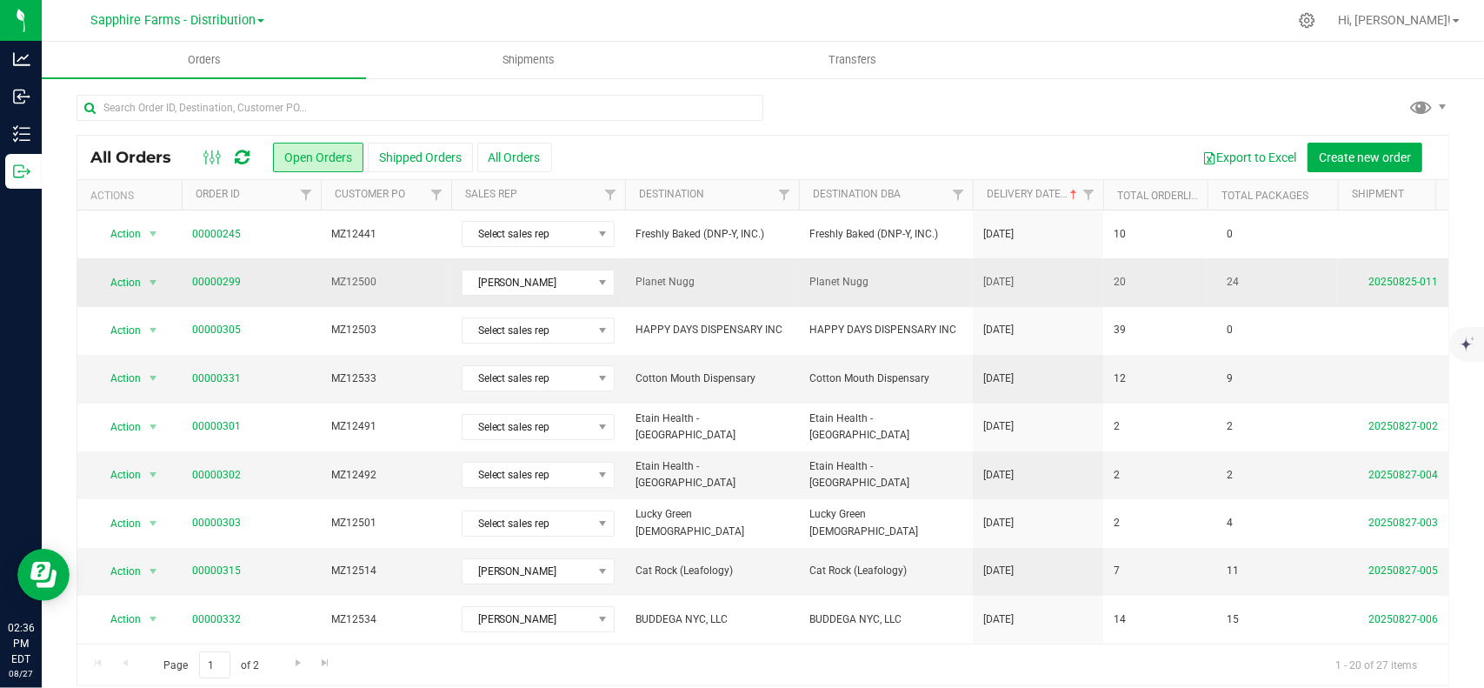
drag, startPoint x: 980, startPoint y: 279, endPoint x: 630, endPoint y: 279, distance: 349.5
click at [146, 272] on span "select" at bounding box center [154, 282] width 22 height 24
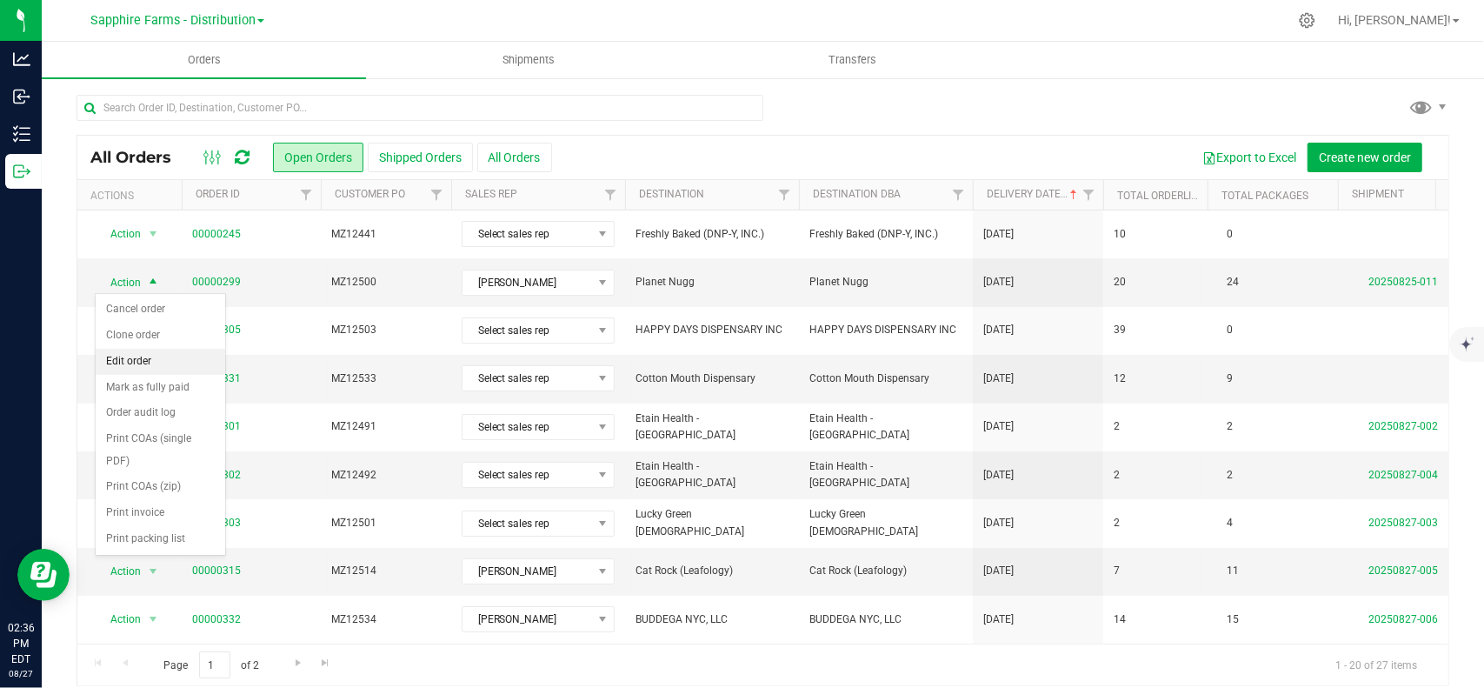
click at [151, 353] on li "Edit order" at bounding box center [161, 362] width 130 height 26
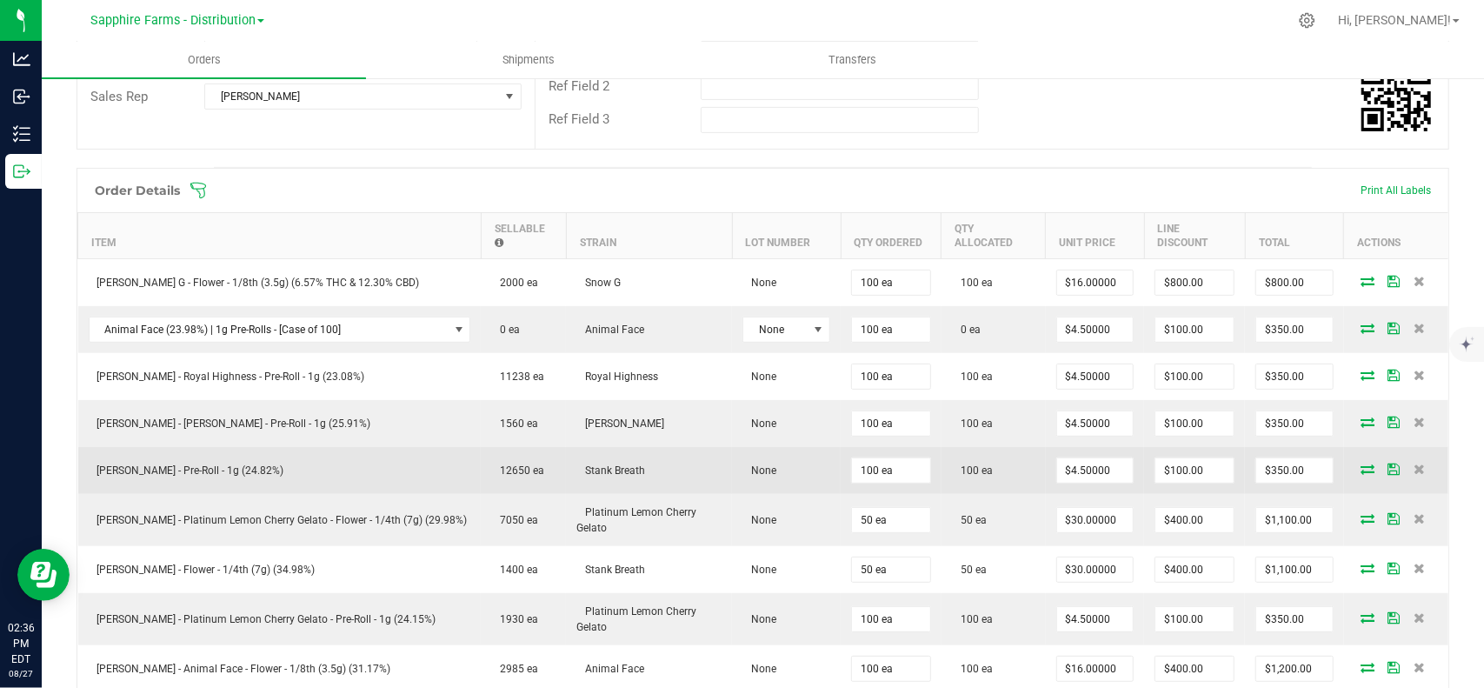
scroll to position [522, 0]
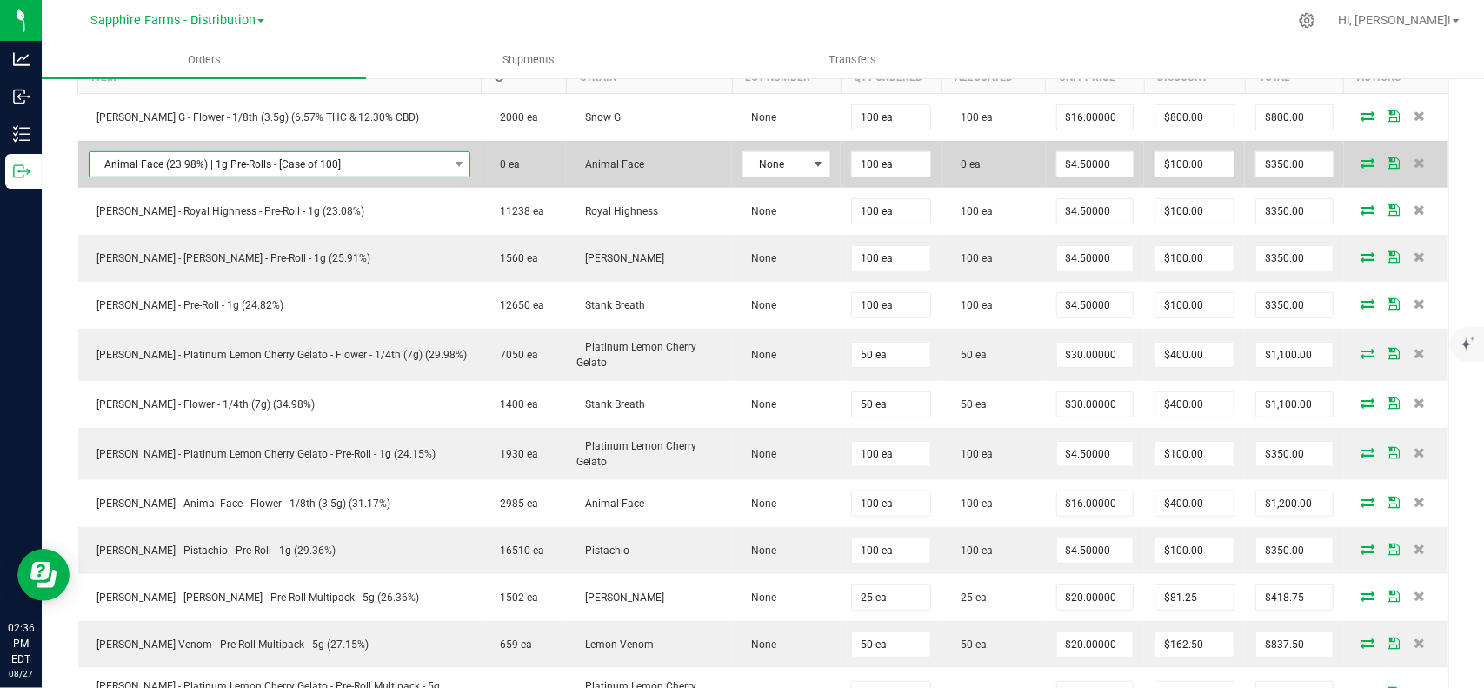
click at [302, 152] on span "Animal Face (23.98%) | 1g Pre-Rolls - [Case of 100]" at bounding box center [269, 164] width 359 height 24
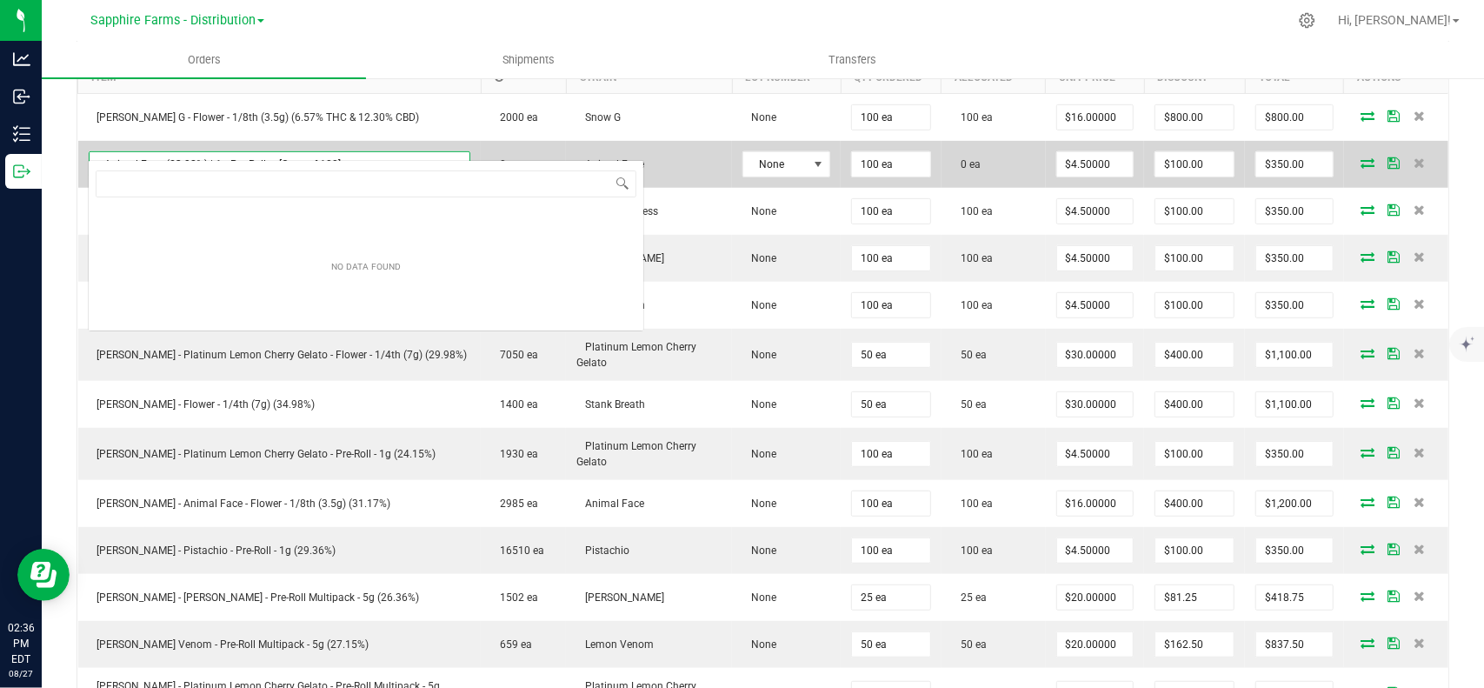
scroll to position [25, 339]
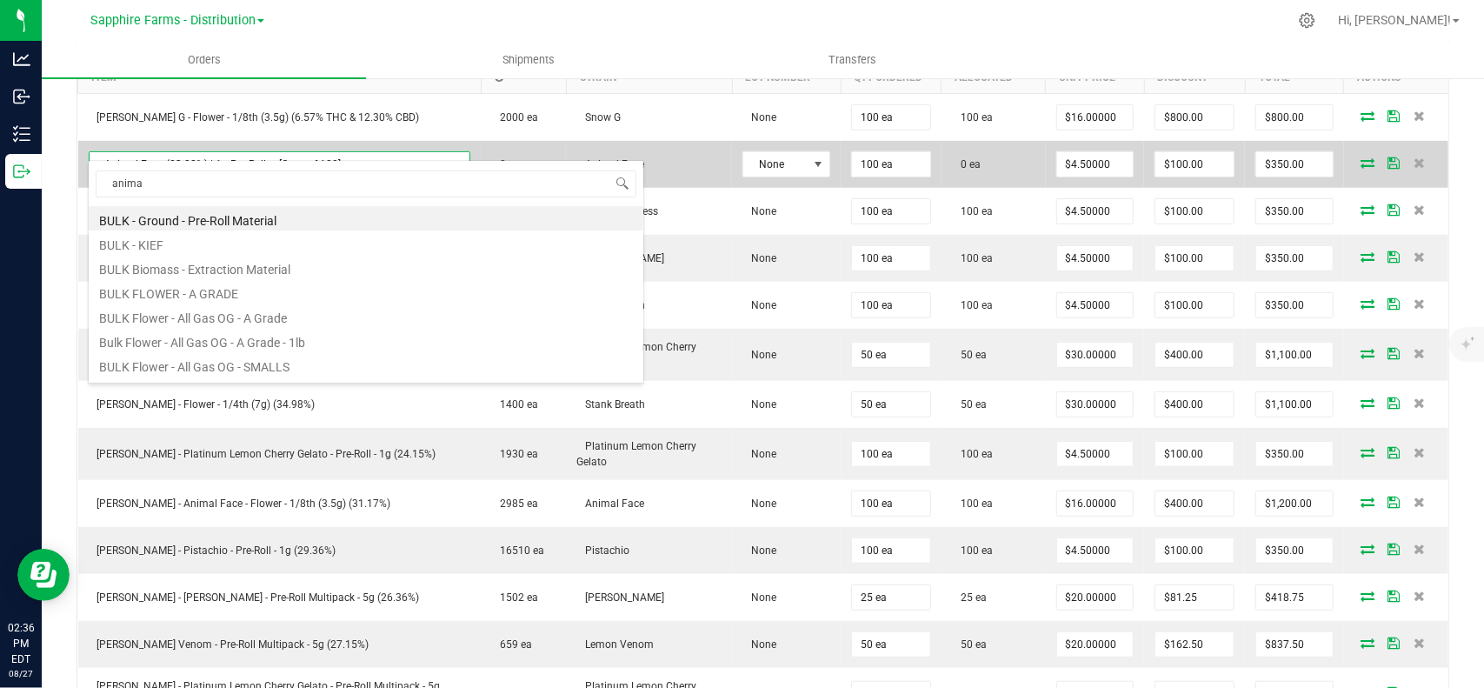
type input "animal"
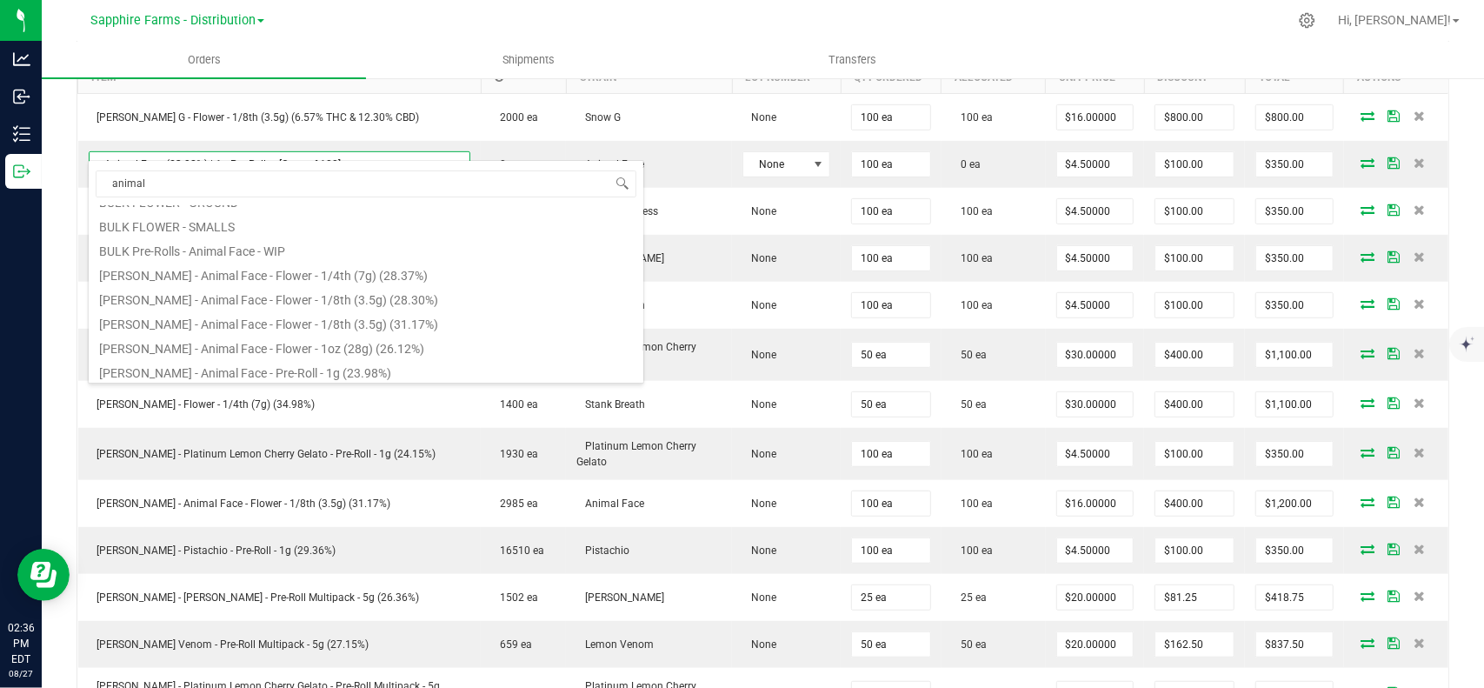
scroll to position [143, 0]
click at [310, 363] on li "[PERSON_NAME] - Animal Face - Pre-Roll - 1g (23.98%)" at bounding box center [366, 368] width 555 height 24
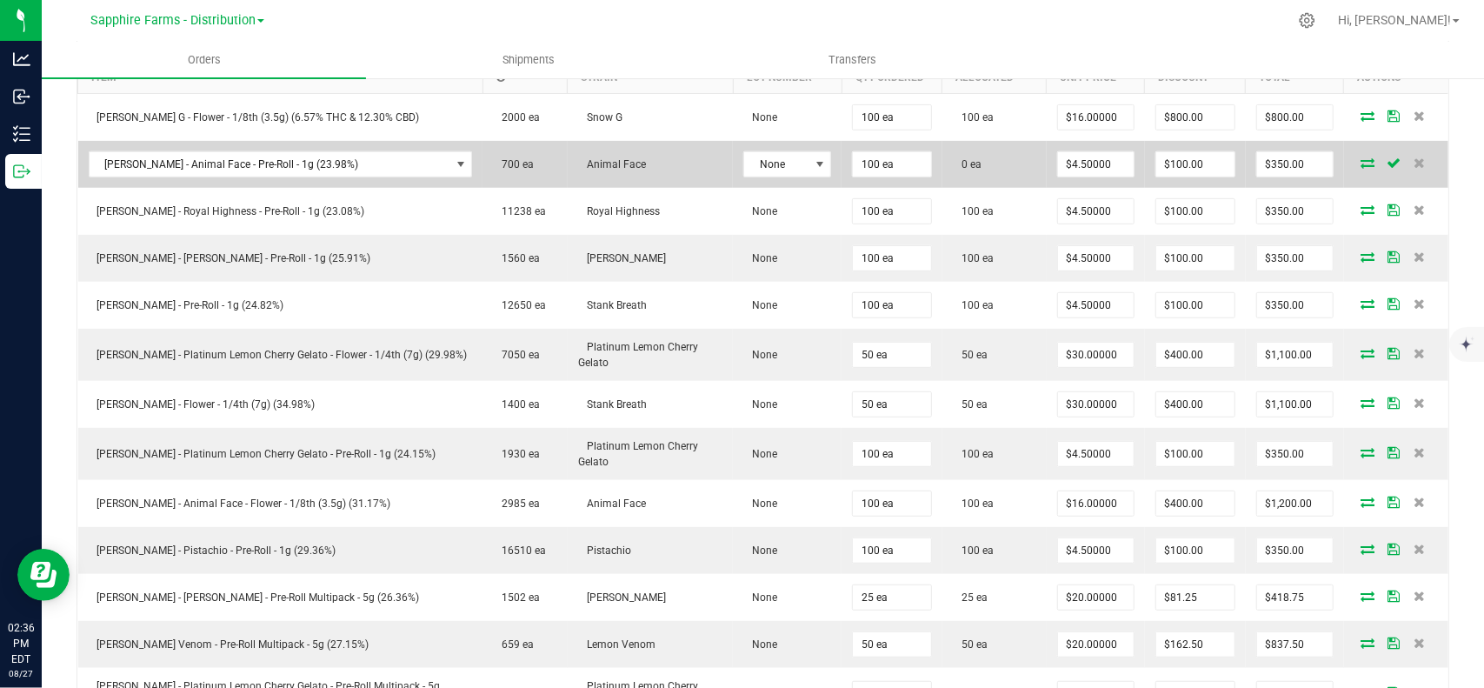
click at [1361, 157] on icon at bounding box center [1368, 162] width 14 height 10
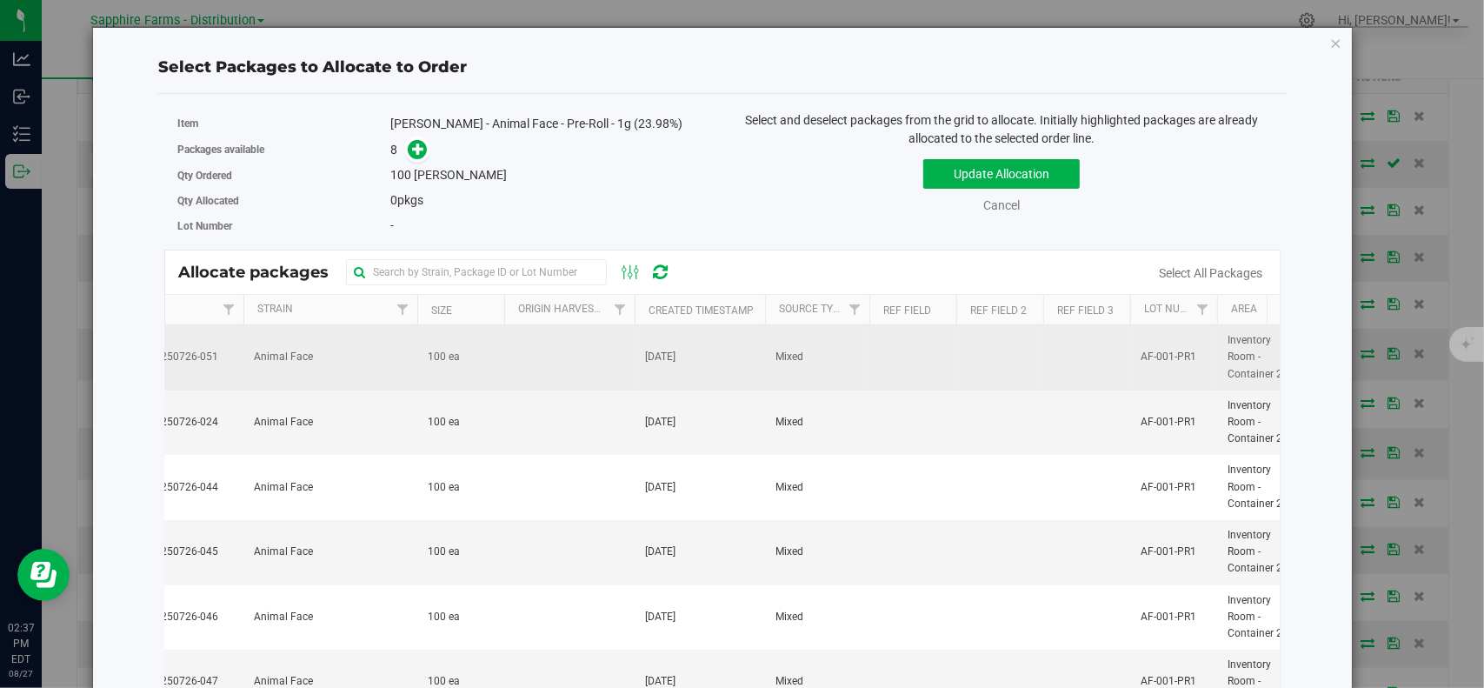
scroll to position [0, 243]
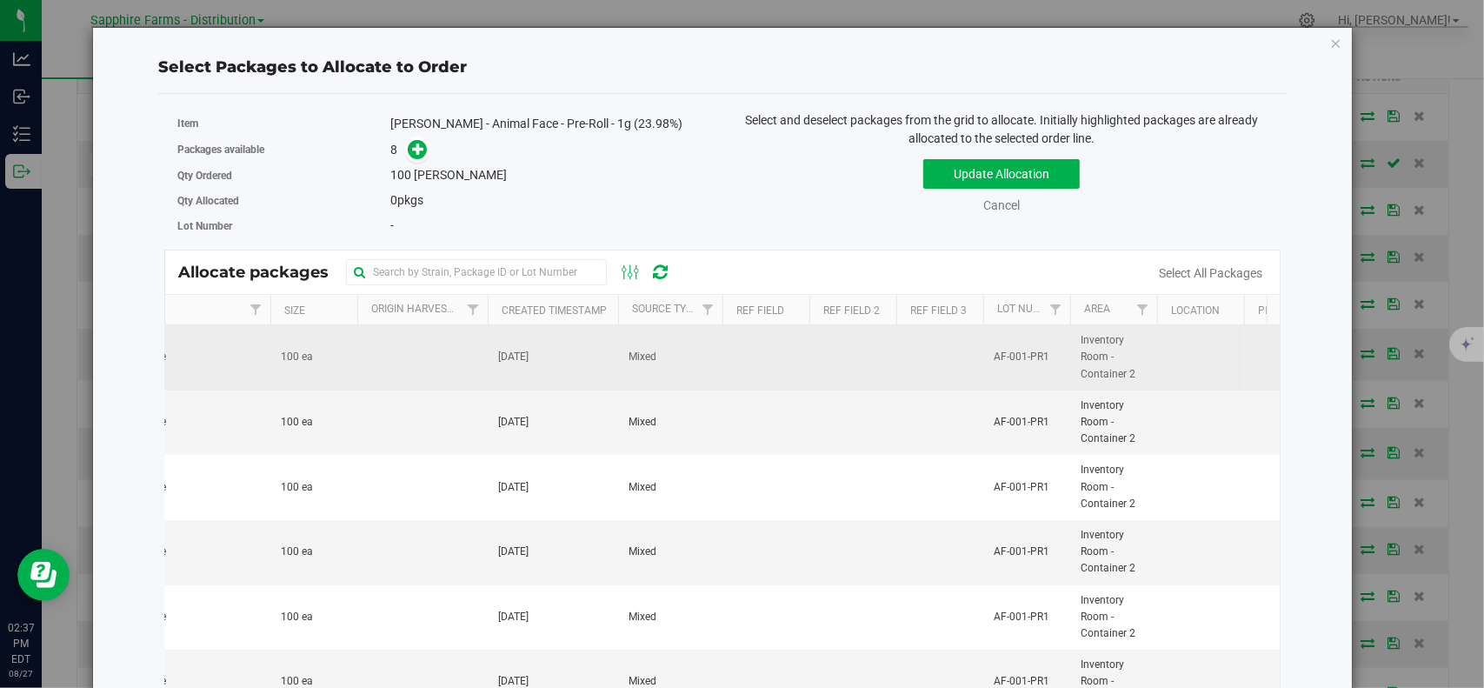
drag, startPoint x: 955, startPoint y: 363, endPoint x: 1113, endPoint y: 375, distance: 158.7
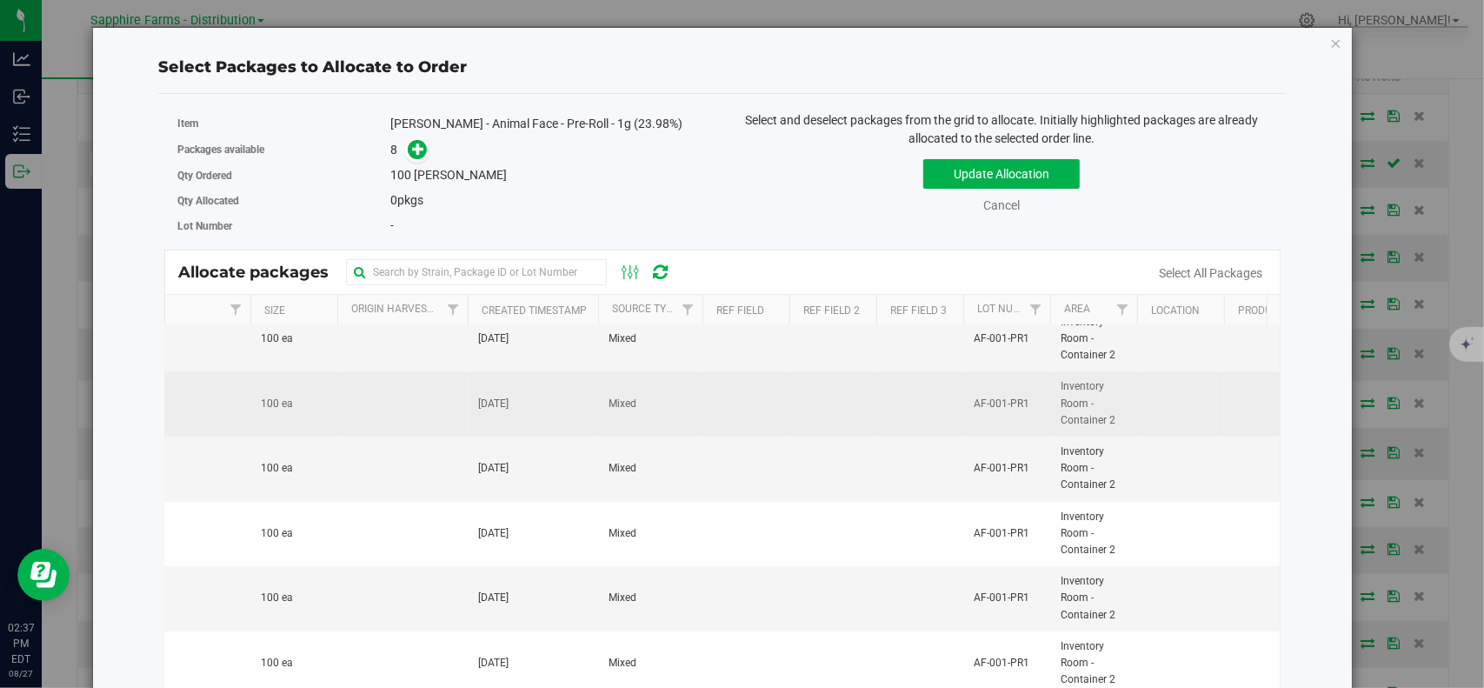
scroll to position [0, 0]
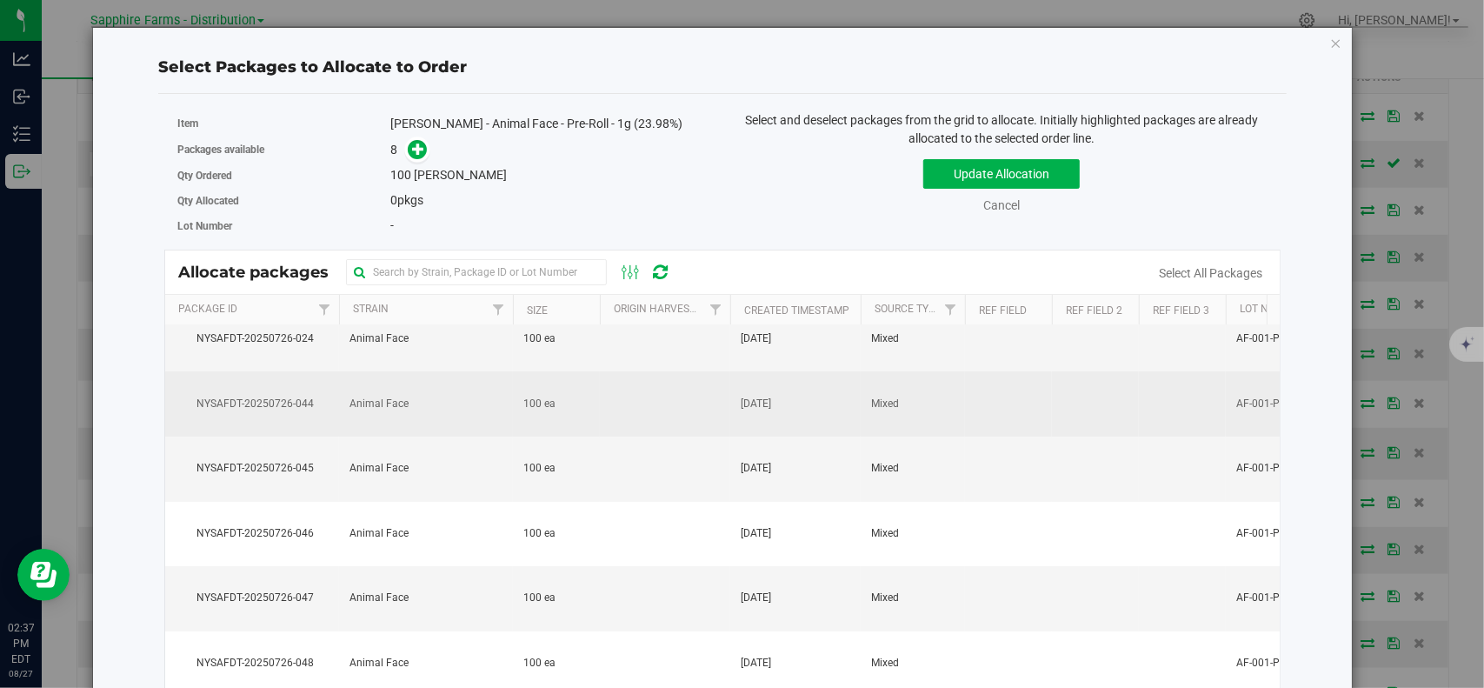
drag, startPoint x: 977, startPoint y: 406, endPoint x: 521, endPoint y: 411, distance: 456.4
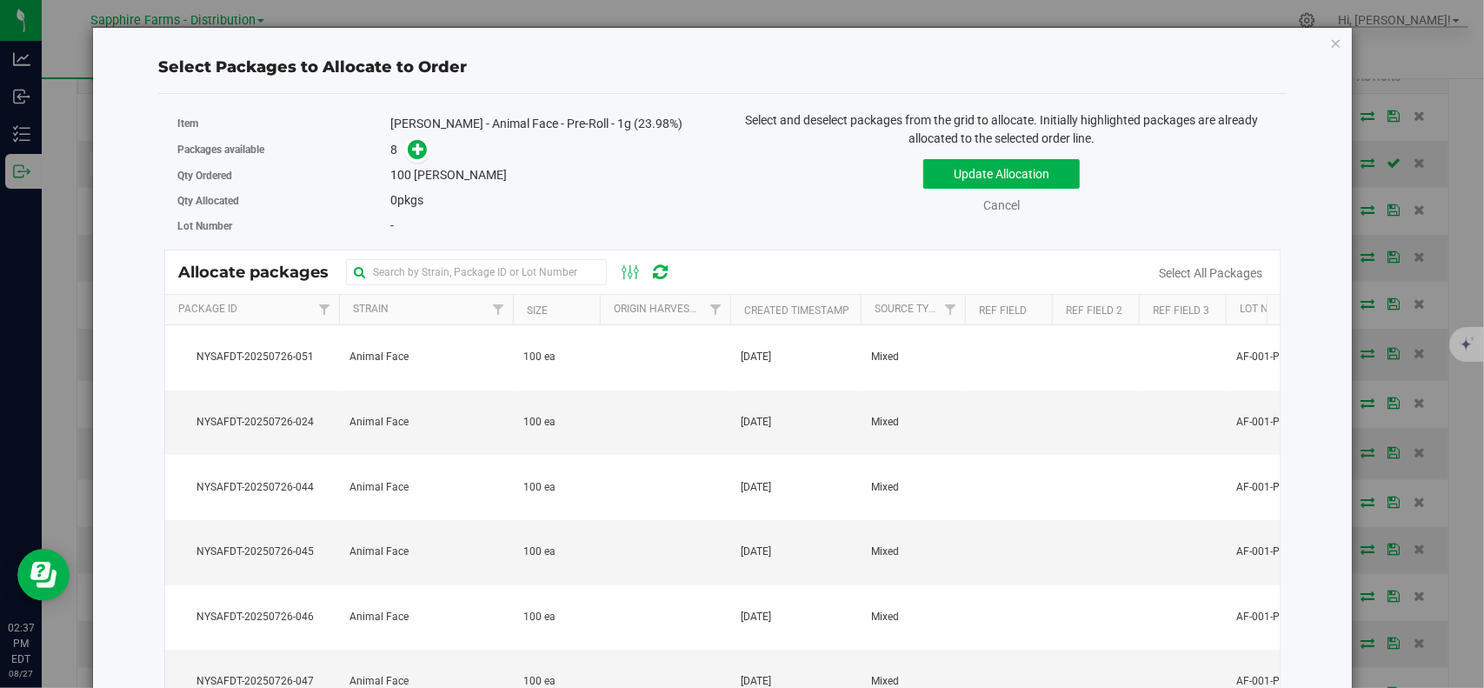
click at [280, 302] on th "Package Id" at bounding box center [252, 310] width 174 height 30
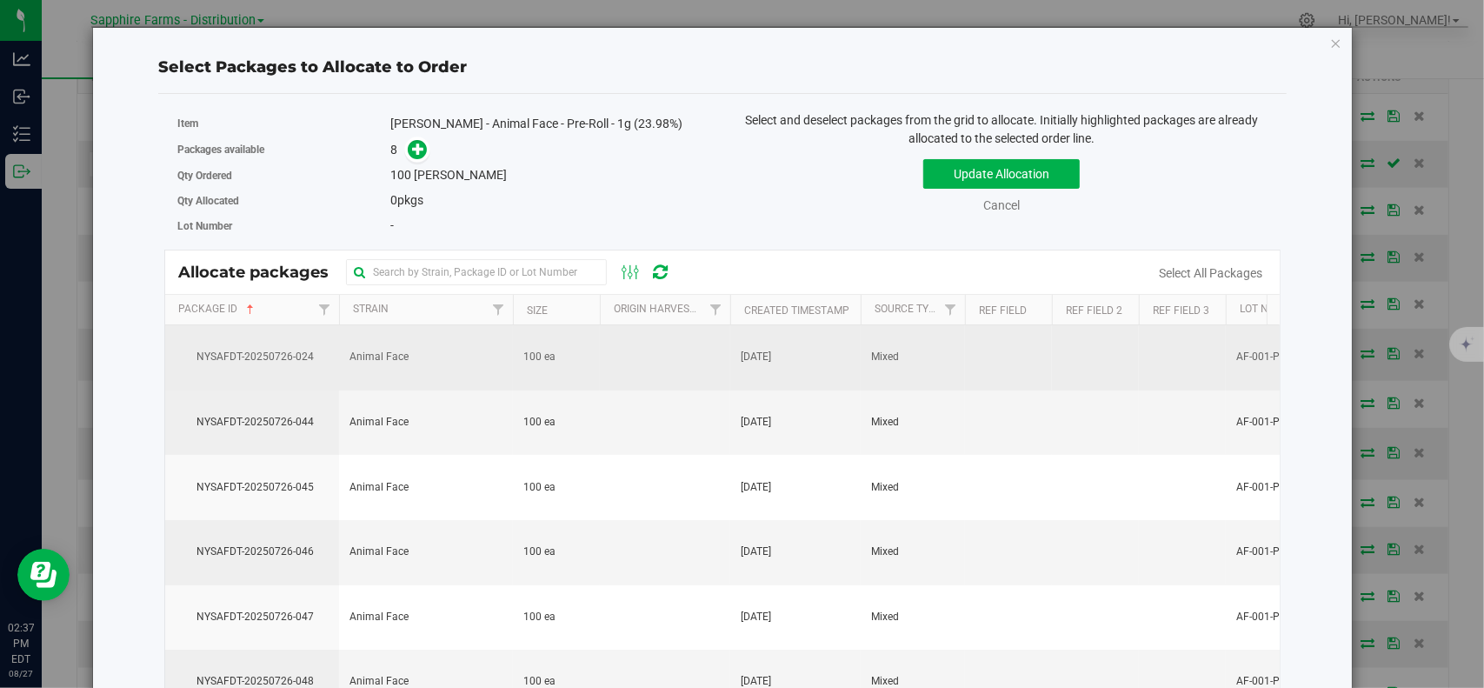
click at [276, 359] on span "NYSAFDT-20250726-024" at bounding box center [252, 357] width 153 height 17
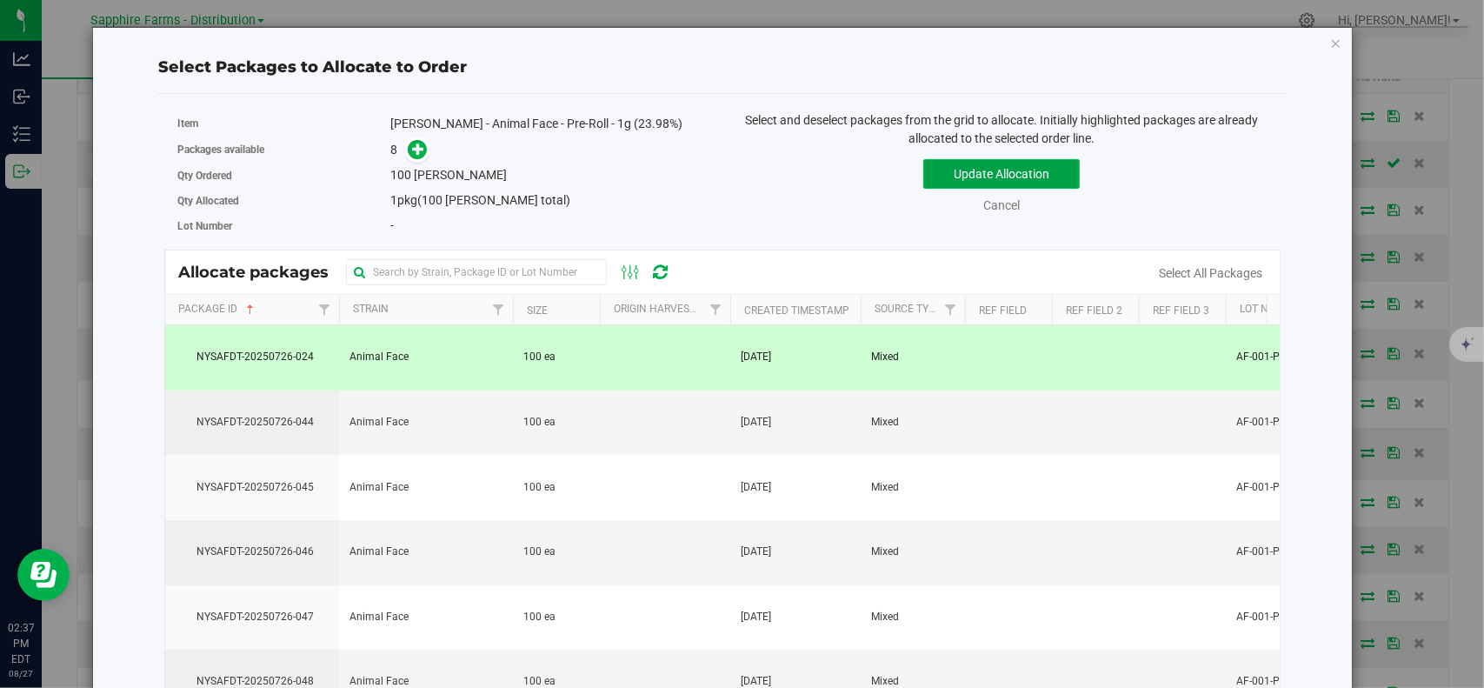
click at [960, 171] on button "Update Allocation" at bounding box center [1001, 174] width 156 height 30
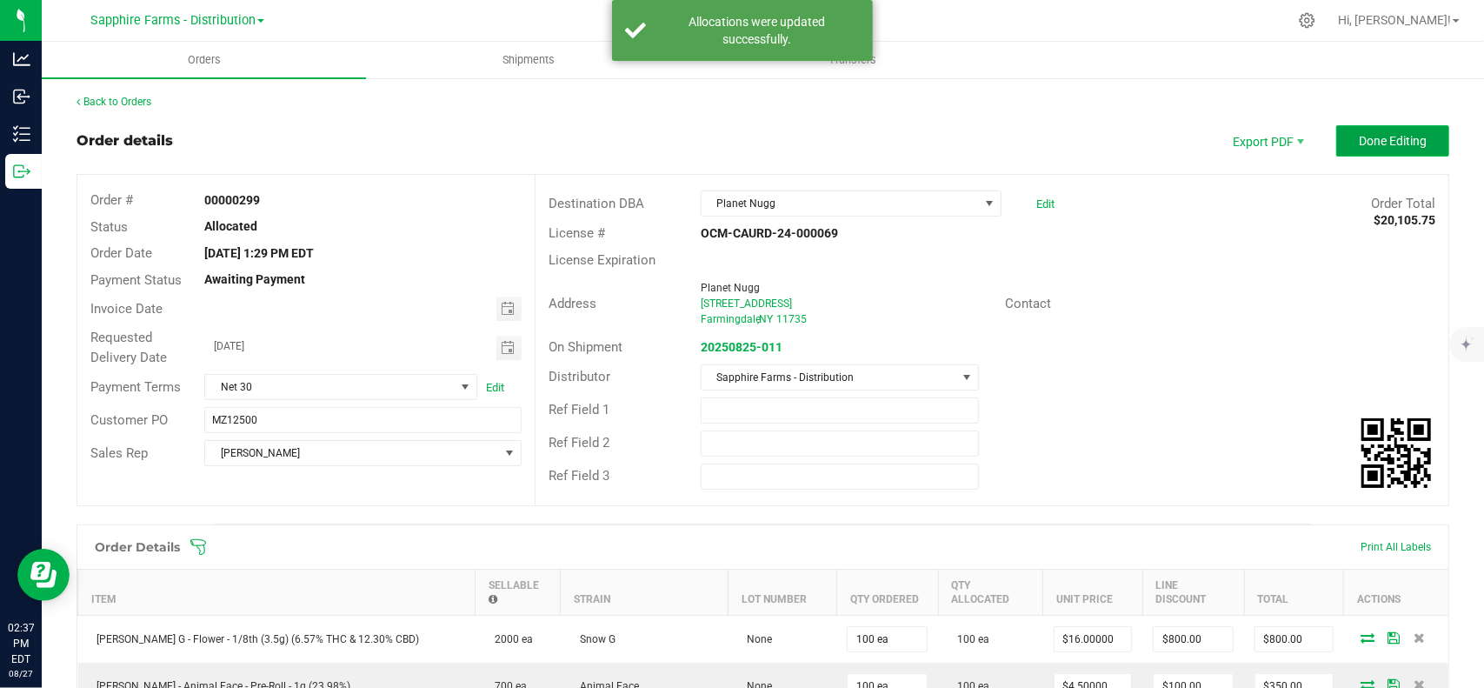
click at [1366, 141] on span "Done Editing" at bounding box center [1393, 141] width 68 height 14
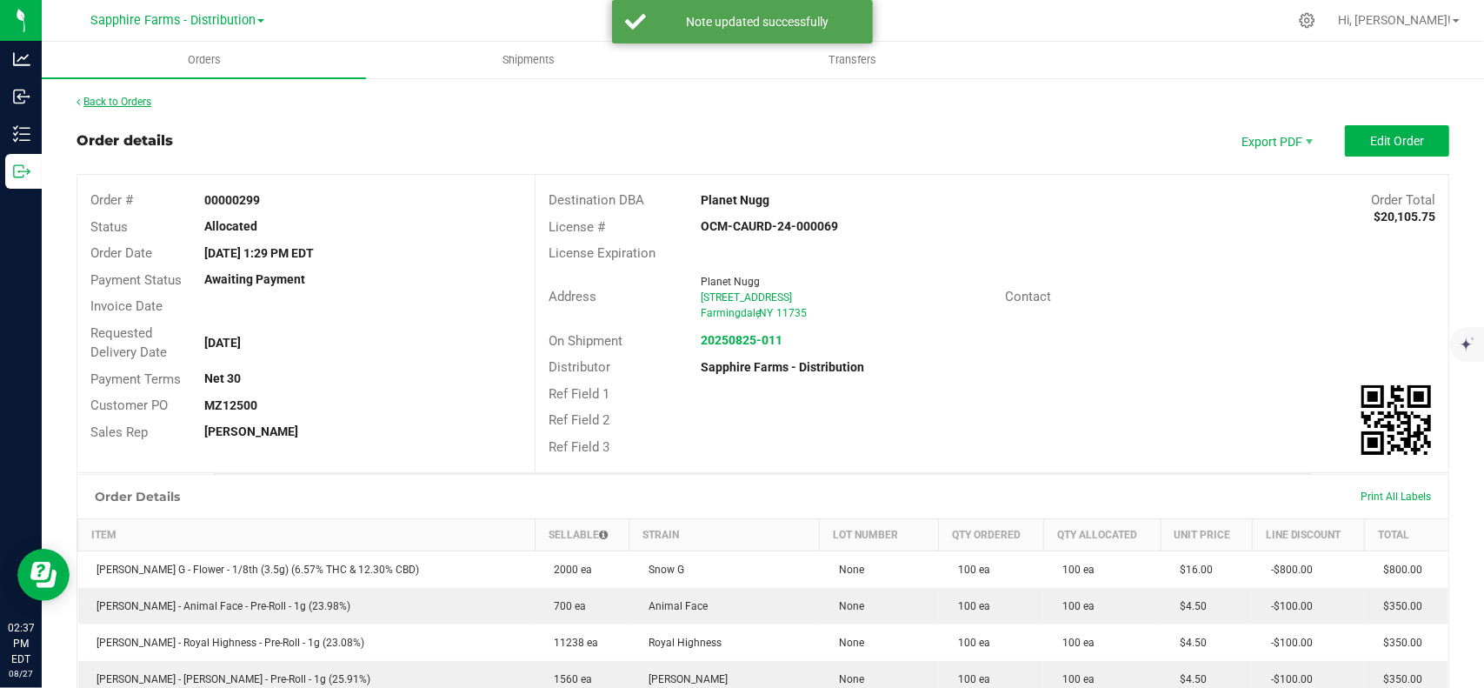
click at [124, 96] on link "Back to Orders" at bounding box center [114, 102] width 75 height 12
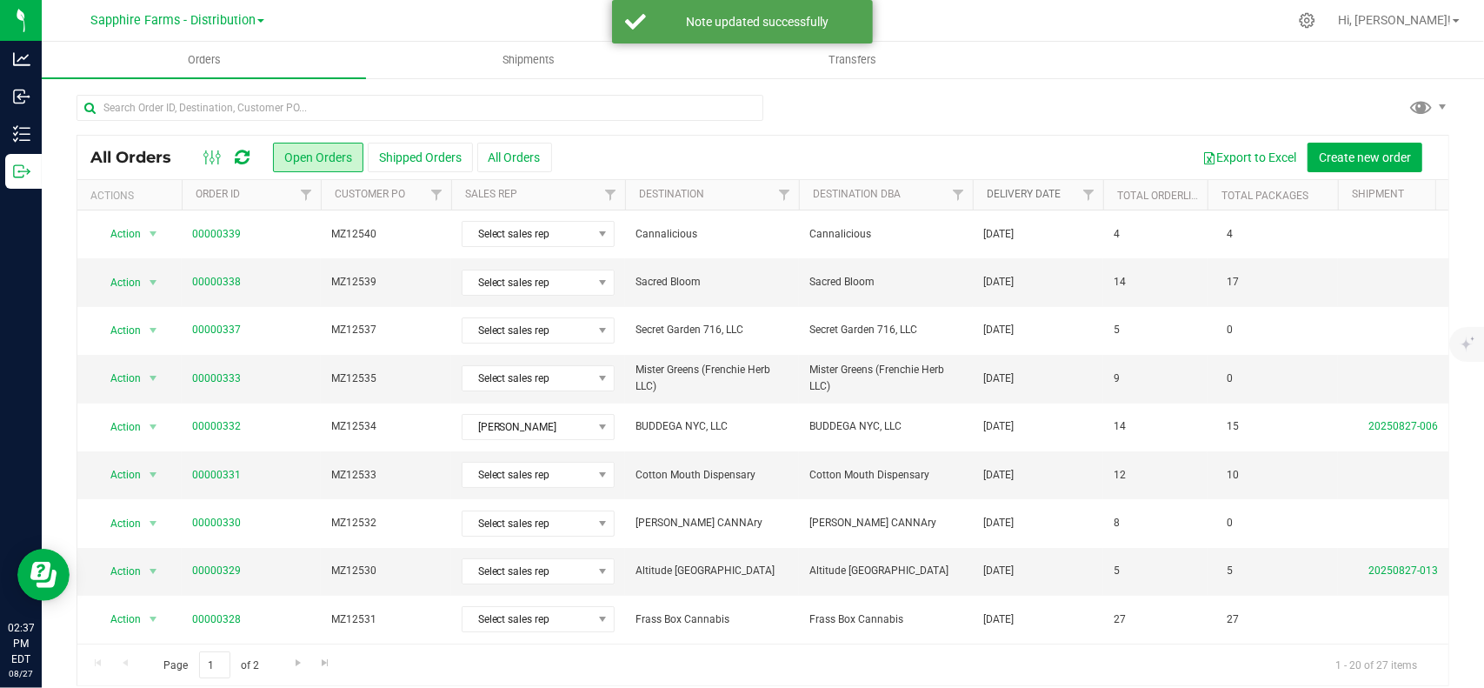
click at [1050, 197] on link "Delivery Date" at bounding box center [1024, 194] width 74 height 12
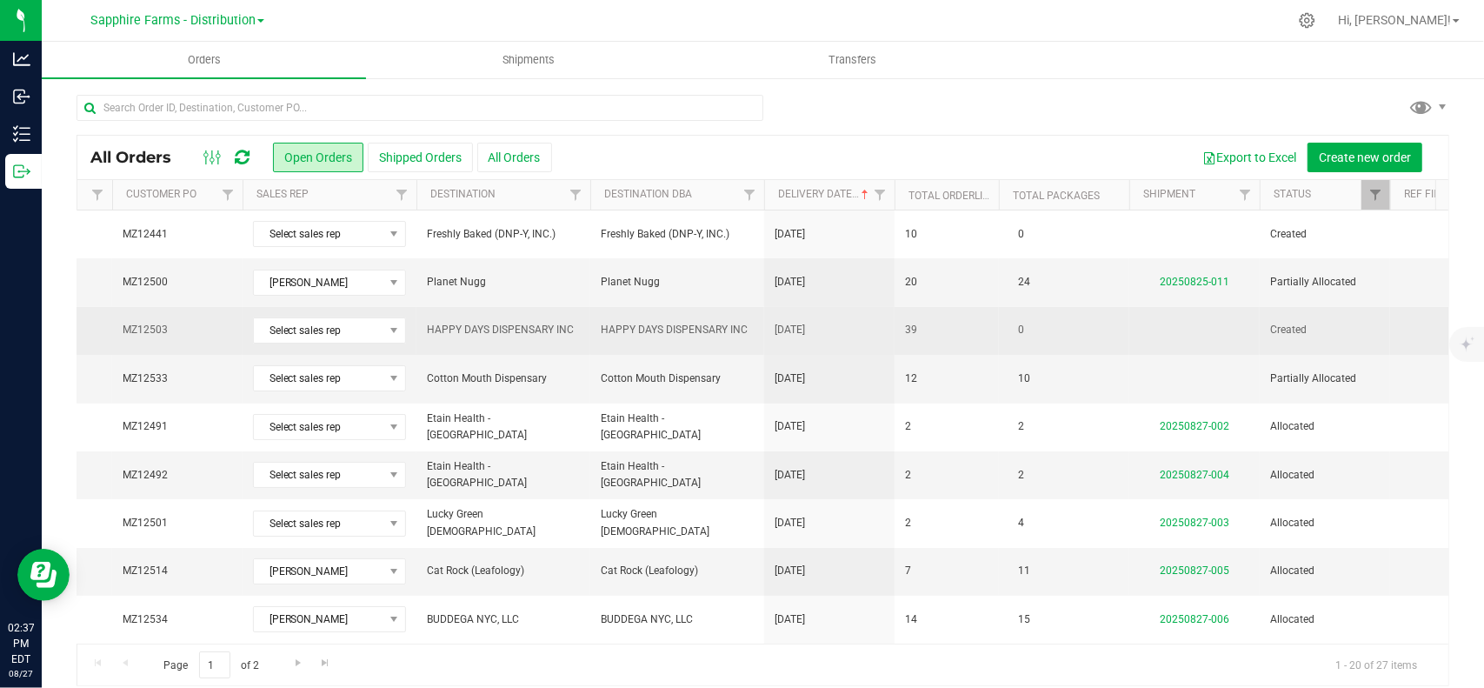
drag, startPoint x: 1024, startPoint y: 307, endPoint x: 1281, endPoint y: 310, distance: 257.3
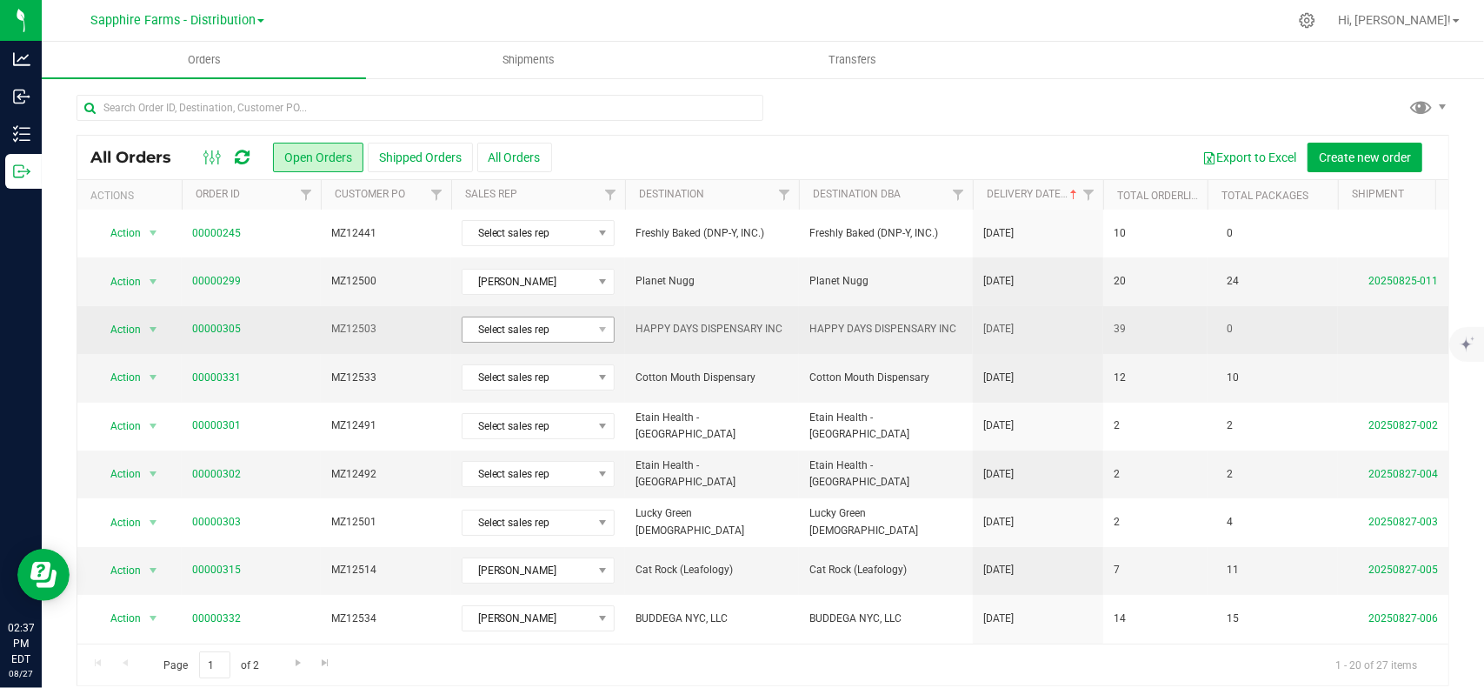
drag, startPoint x: 1088, startPoint y: 296, endPoint x: 586, endPoint y: 316, distance: 502.9
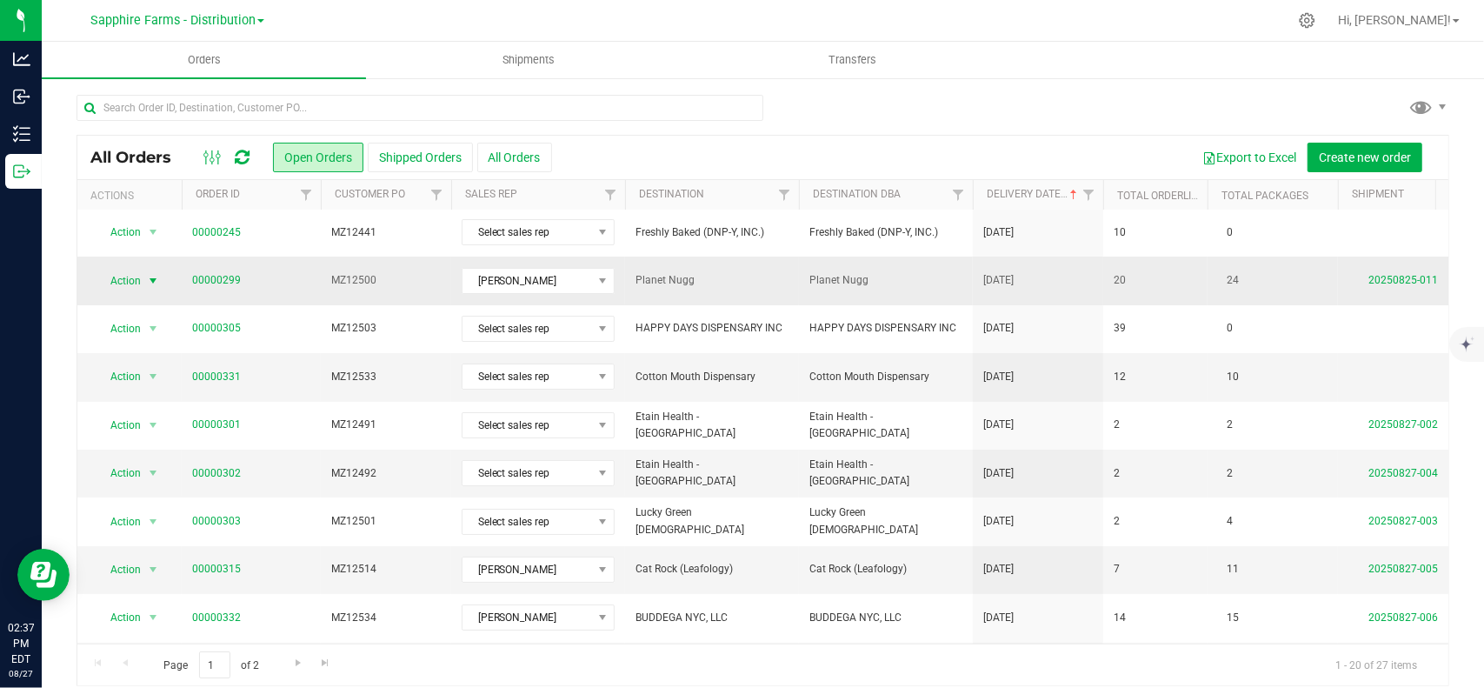
click at [137, 276] on span "Action" at bounding box center [118, 281] width 47 height 24
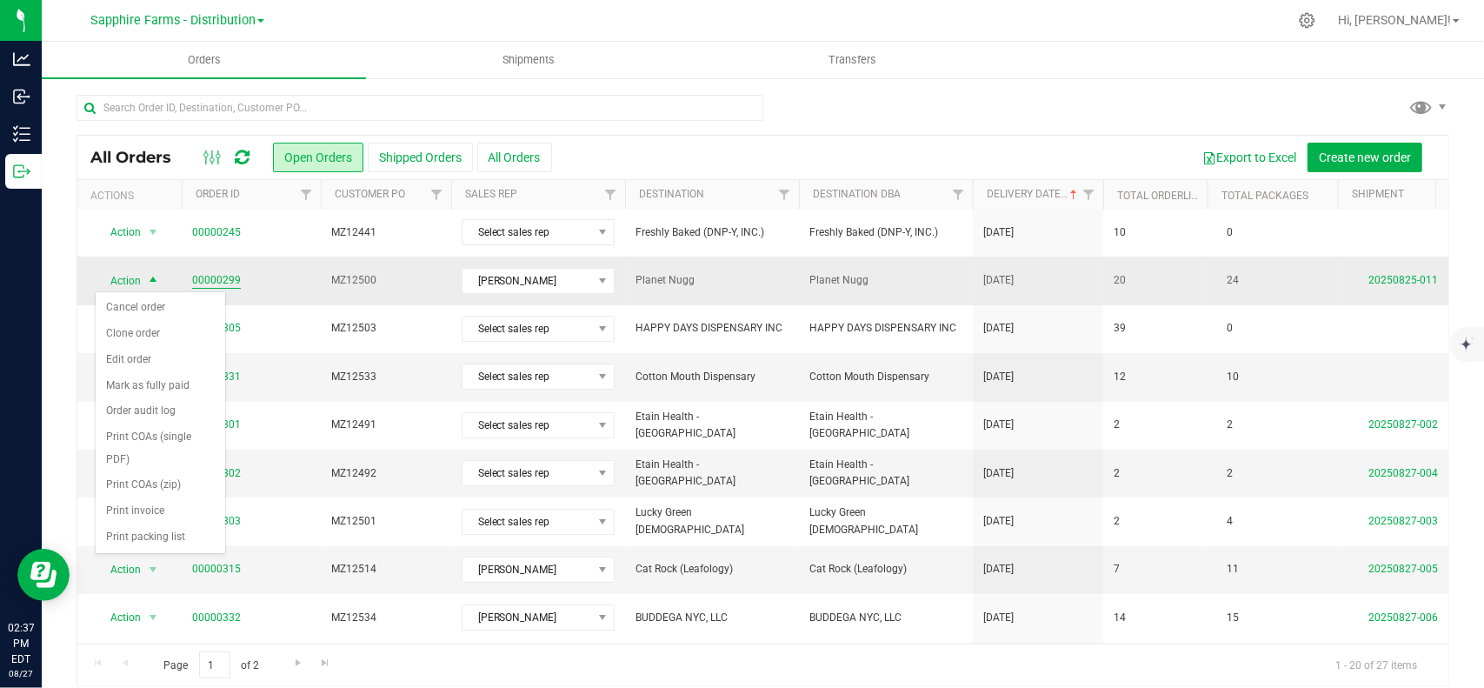
click at [198, 277] on link "00000299" at bounding box center [216, 280] width 49 height 17
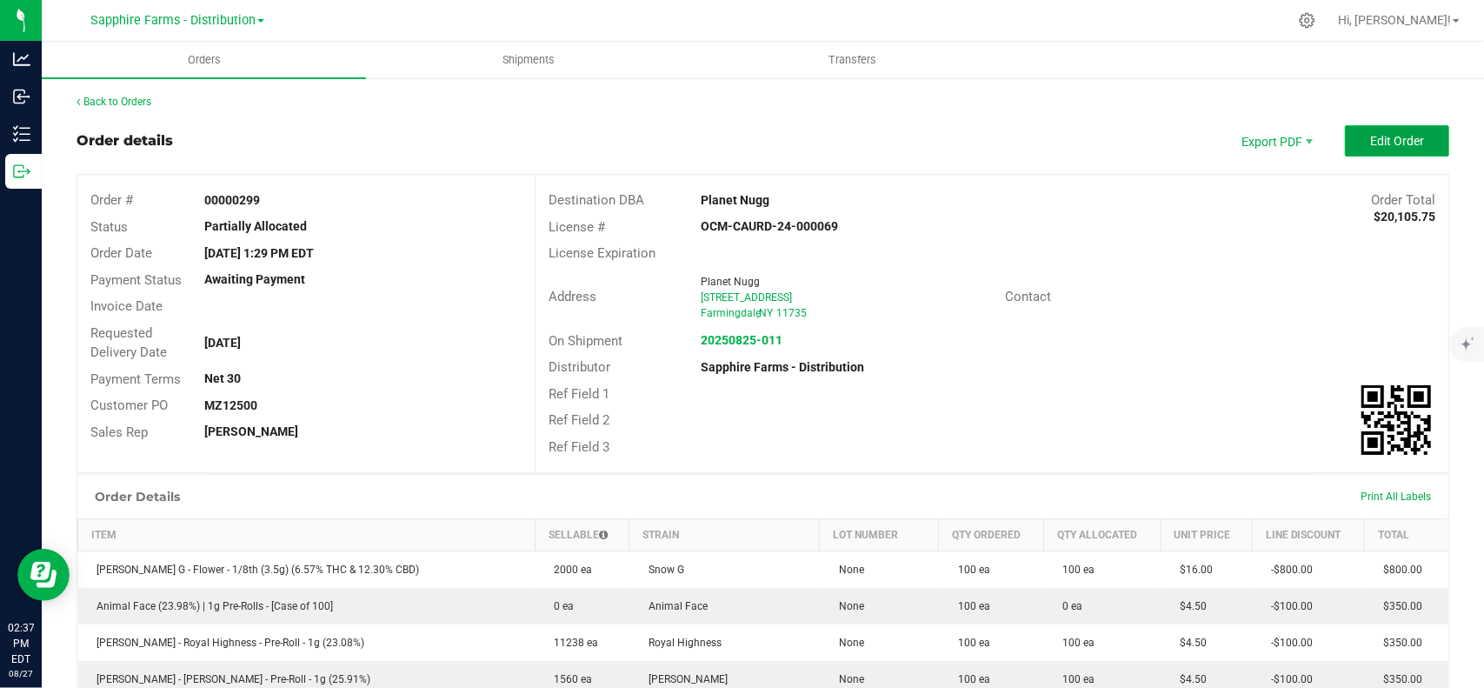
click at [1393, 138] on span "Edit Order" at bounding box center [1397, 141] width 54 height 14
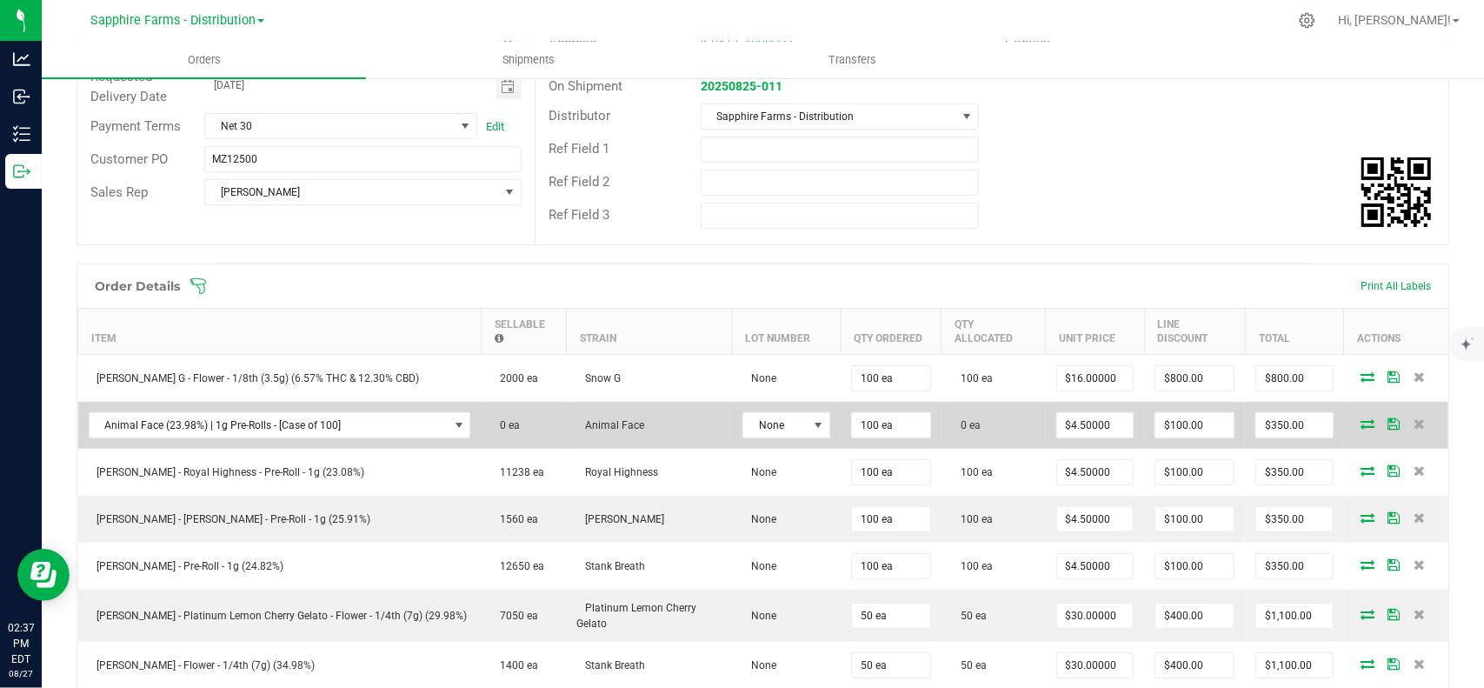
click at [1361, 418] on icon at bounding box center [1368, 423] width 14 height 10
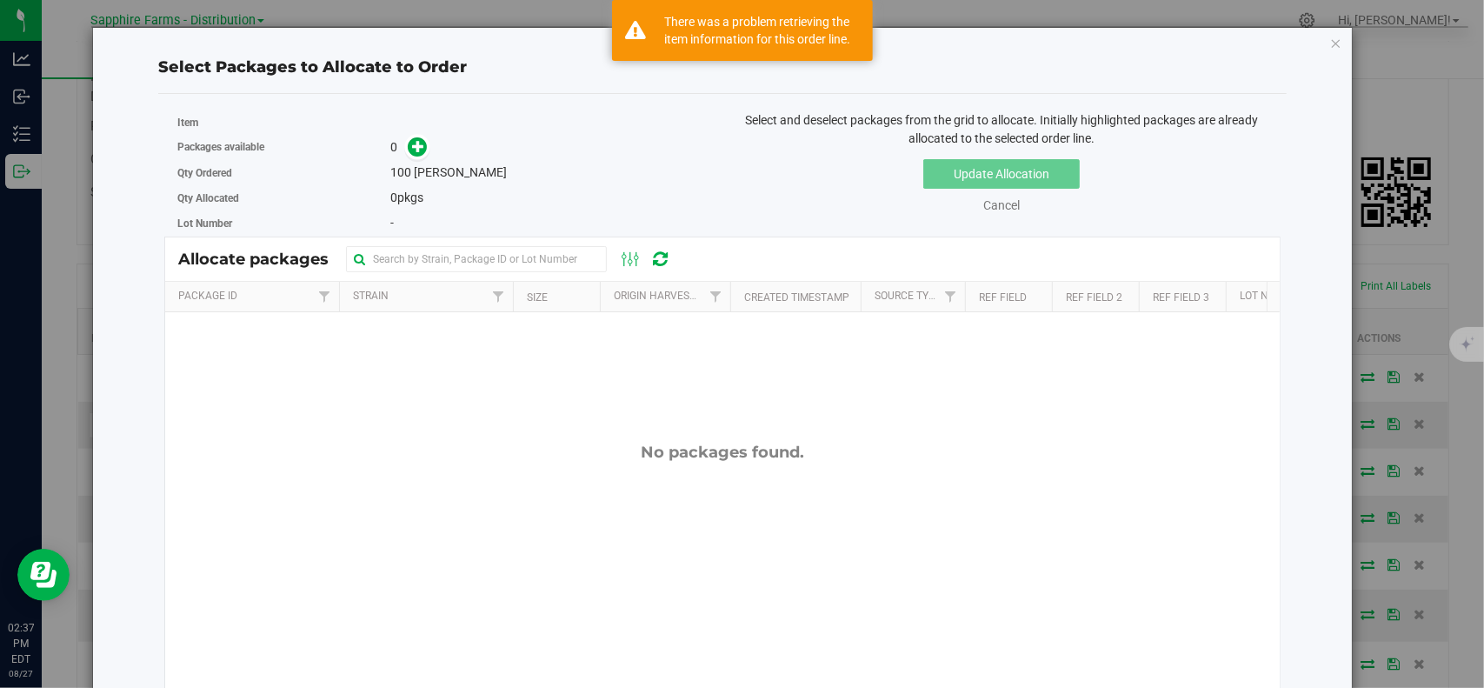
click at [1330, 42] on icon "button" at bounding box center [1336, 42] width 12 height 21
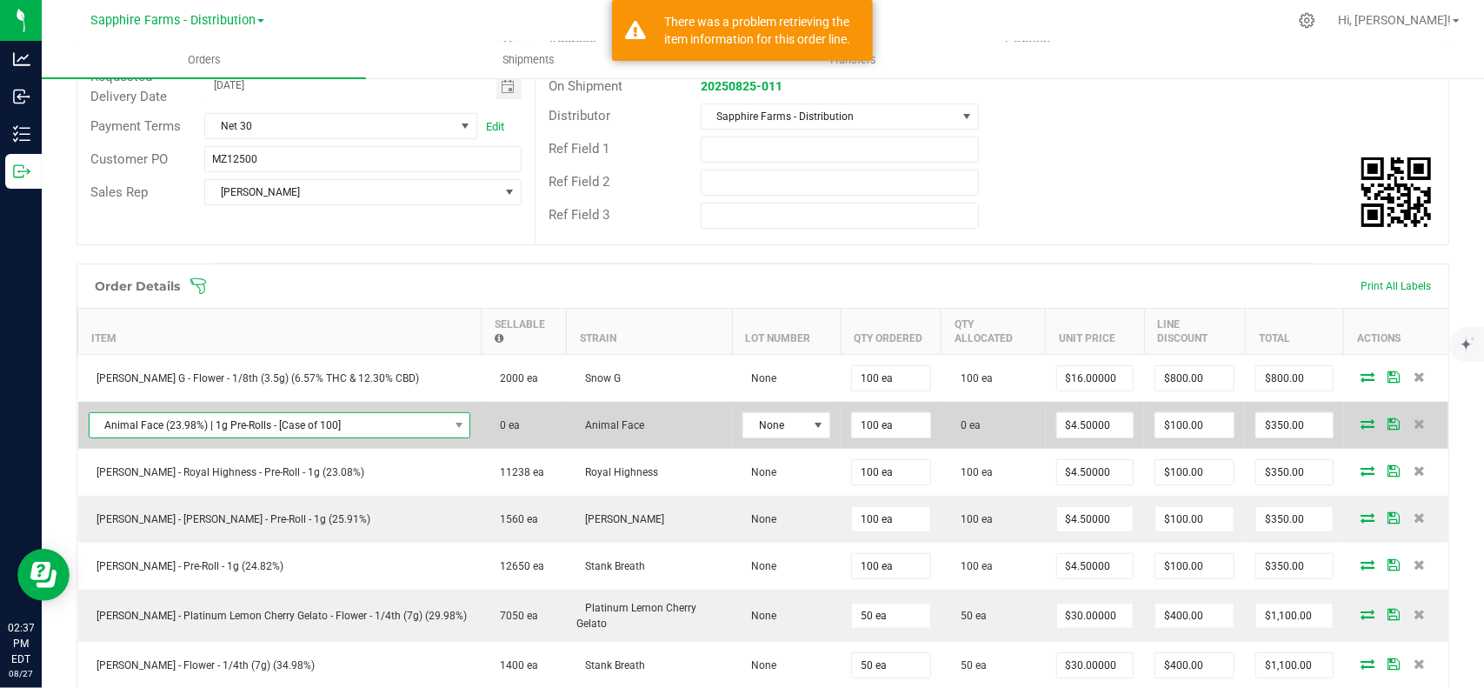
click at [322, 413] on span "Animal Face (23.98%) | 1g Pre-Rolls - [Case of 100]" at bounding box center [269, 425] width 359 height 24
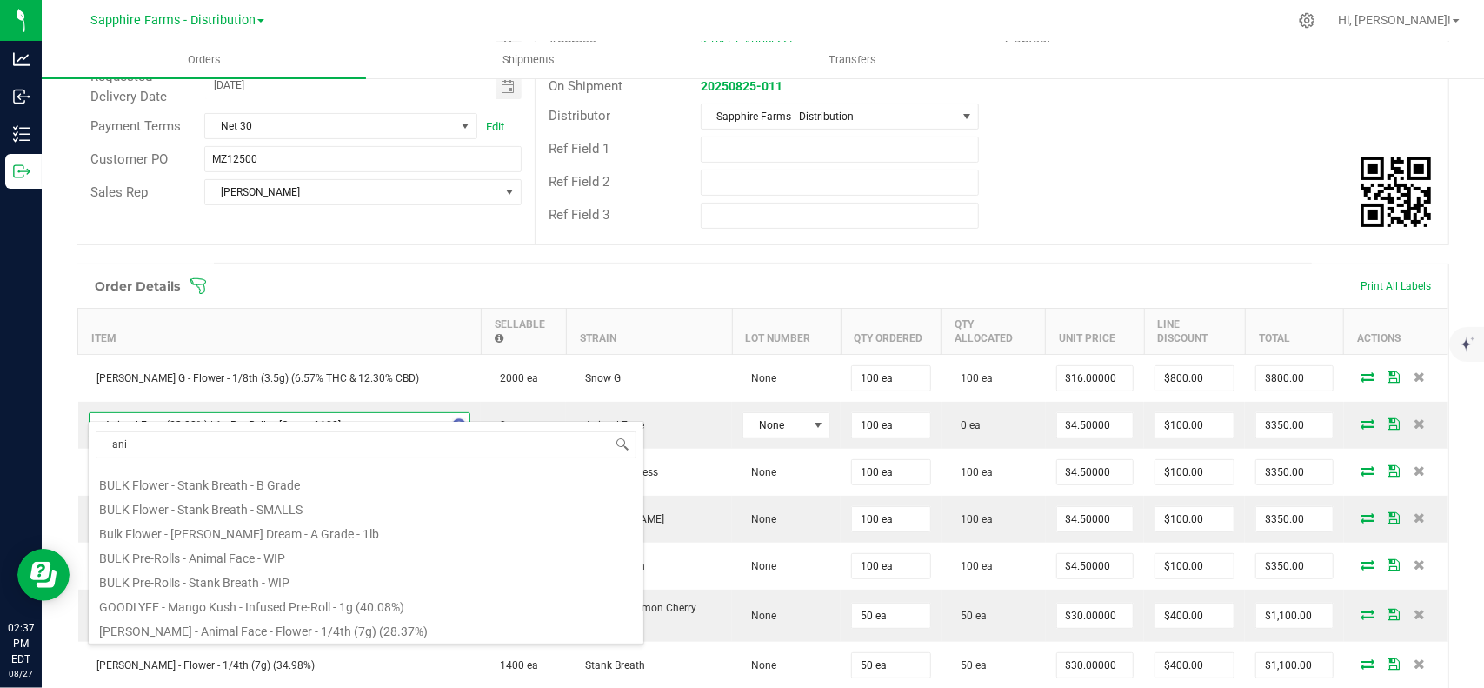
type input "anim"
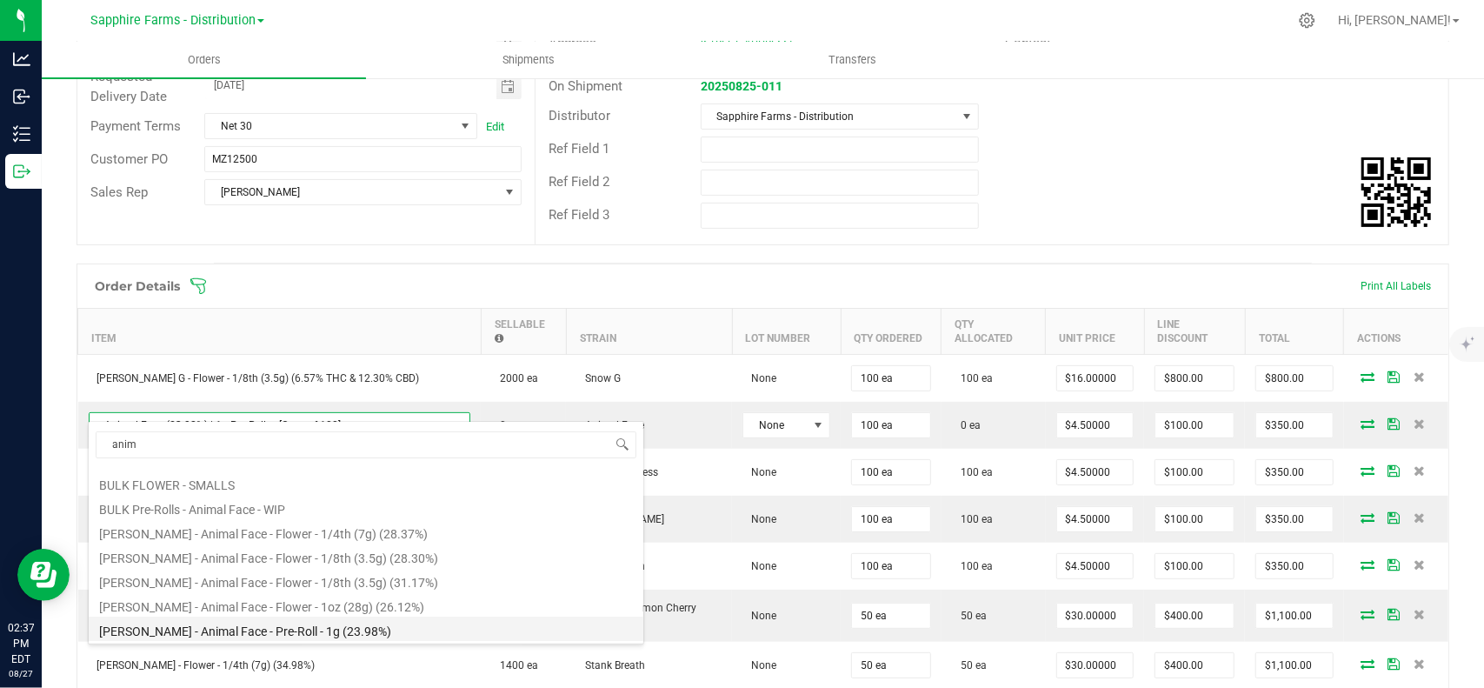
click at [290, 627] on li "[PERSON_NAME] - Animal Face - Pre-Roll - 1g (23.98%)" at bounding box center [366, 628] width 555 height 24
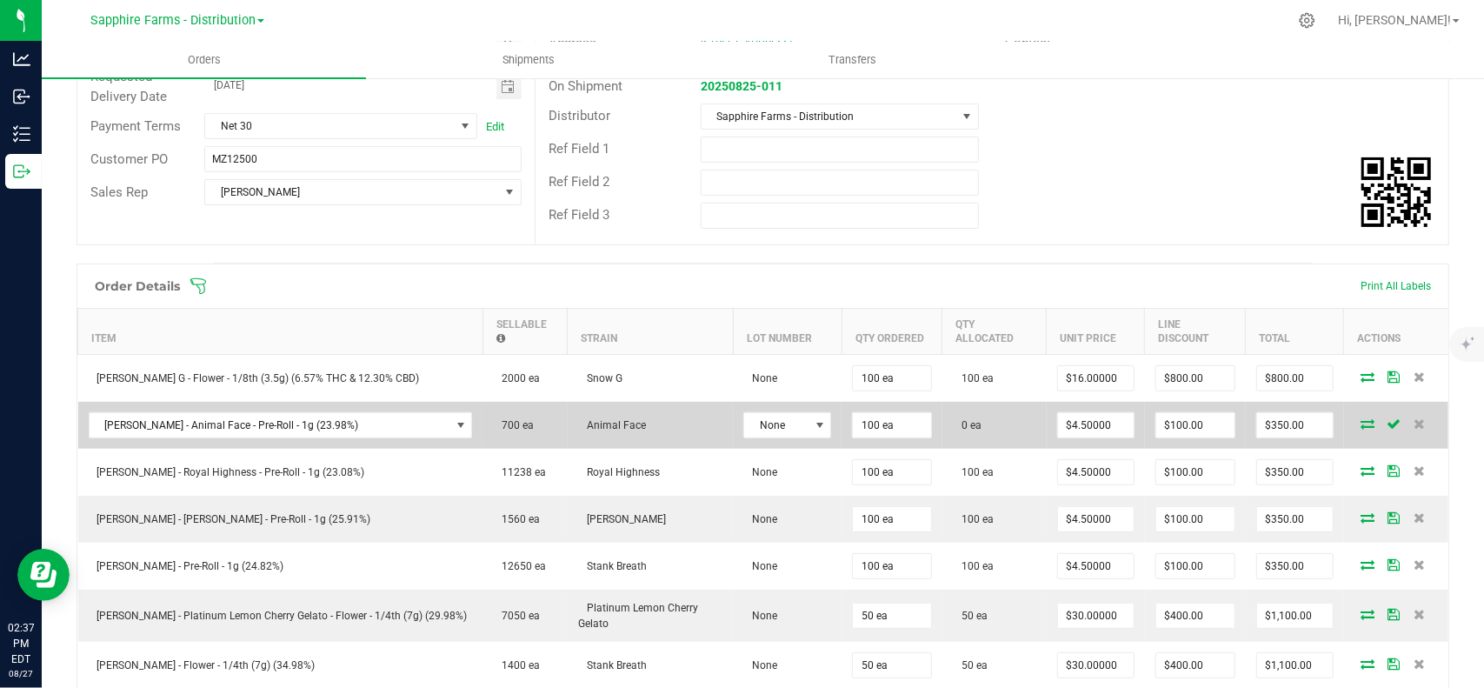
click at [1354, 418] on span at bounding box center [1367, 423] width 26 height 10
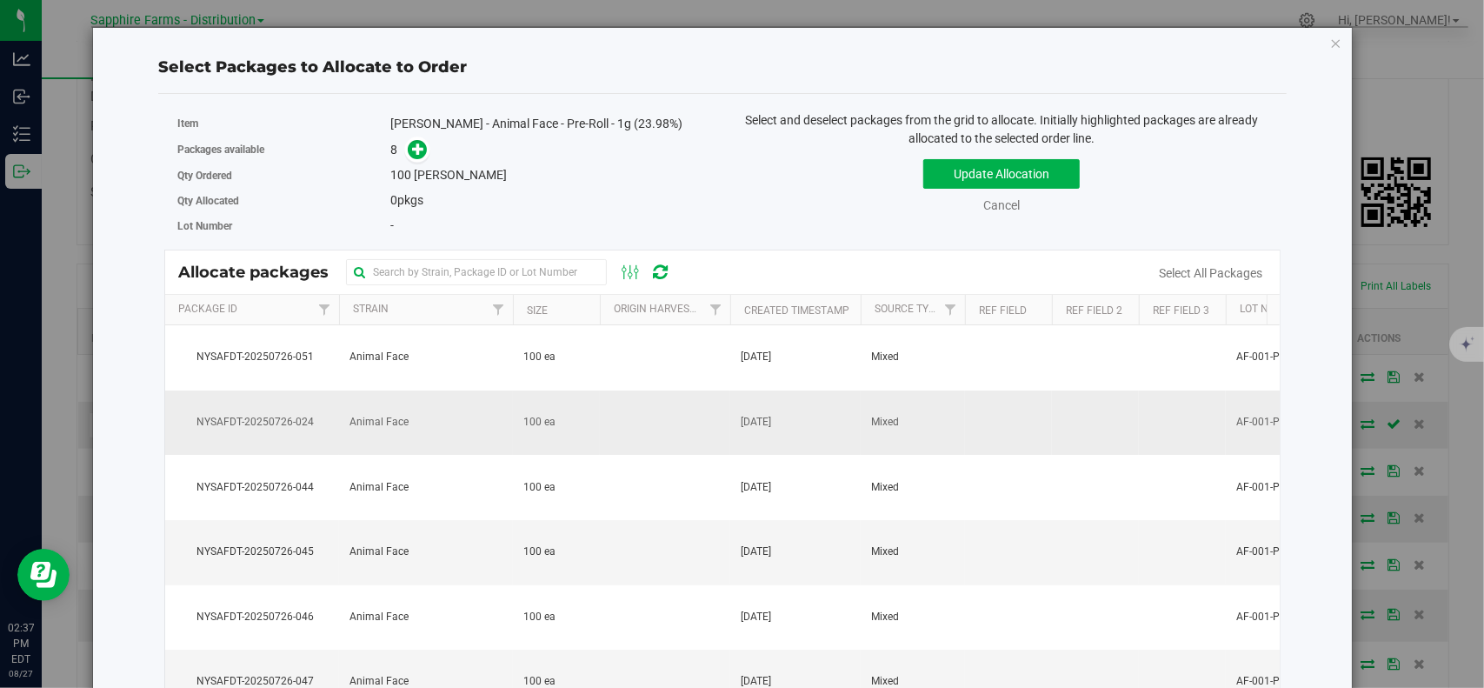
click at [273, 425] on span "NYSAFDT-20250726-024" at bounding box center [252, 422] width 153 height 17
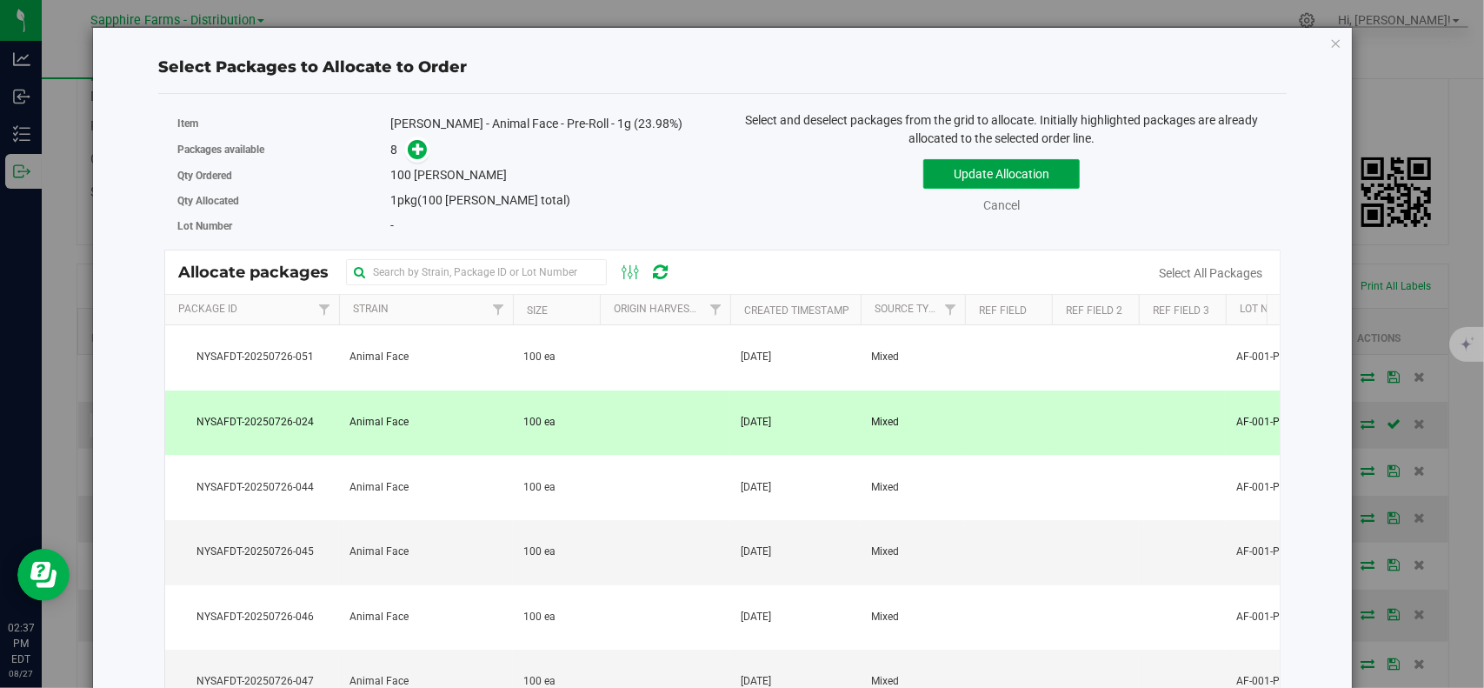
click at [1028, 176] on button "Update Allocation" at bounding box center [1001, 174] width 156 height 30
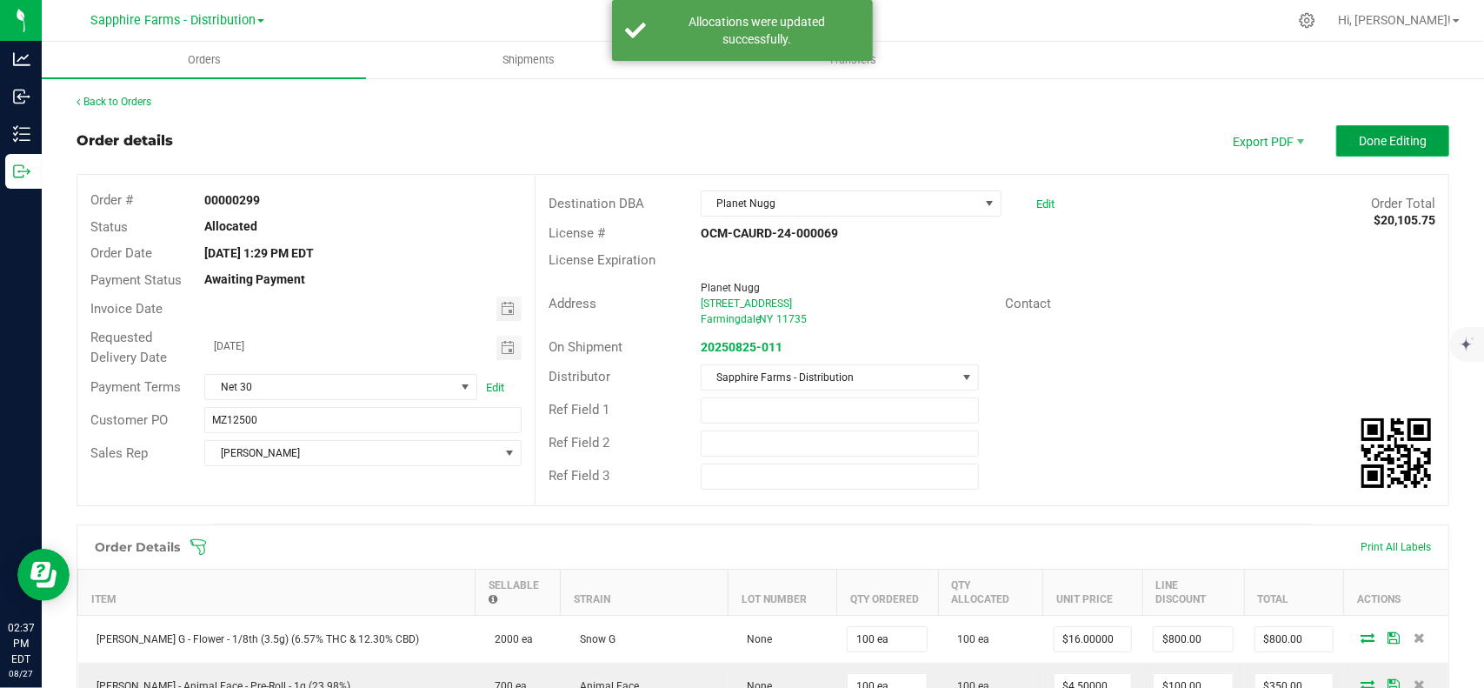
click at [1381, 134] on span "Done Editing" at bounding box center [1393, 141] width 68 height 14
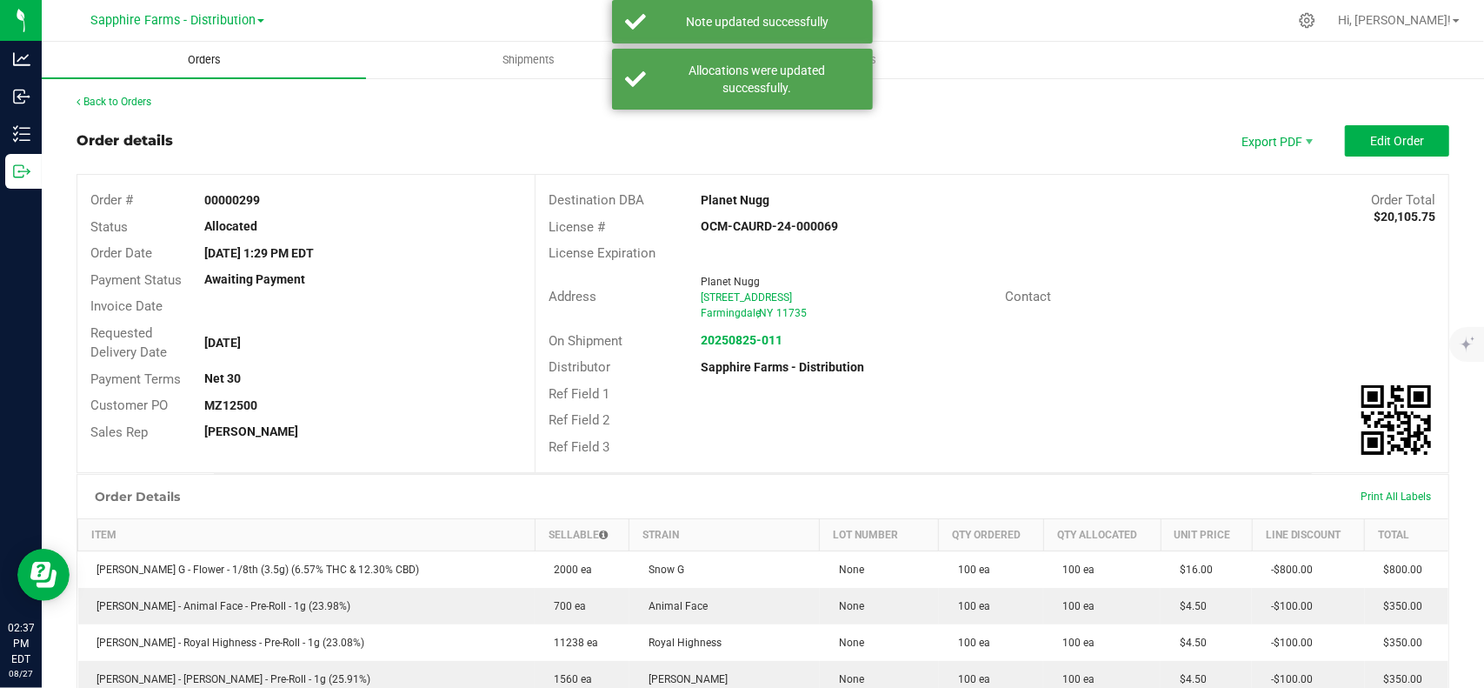
click at [207, 60] on span "Orders" at bounding box center [204, 60] width 80 height 16
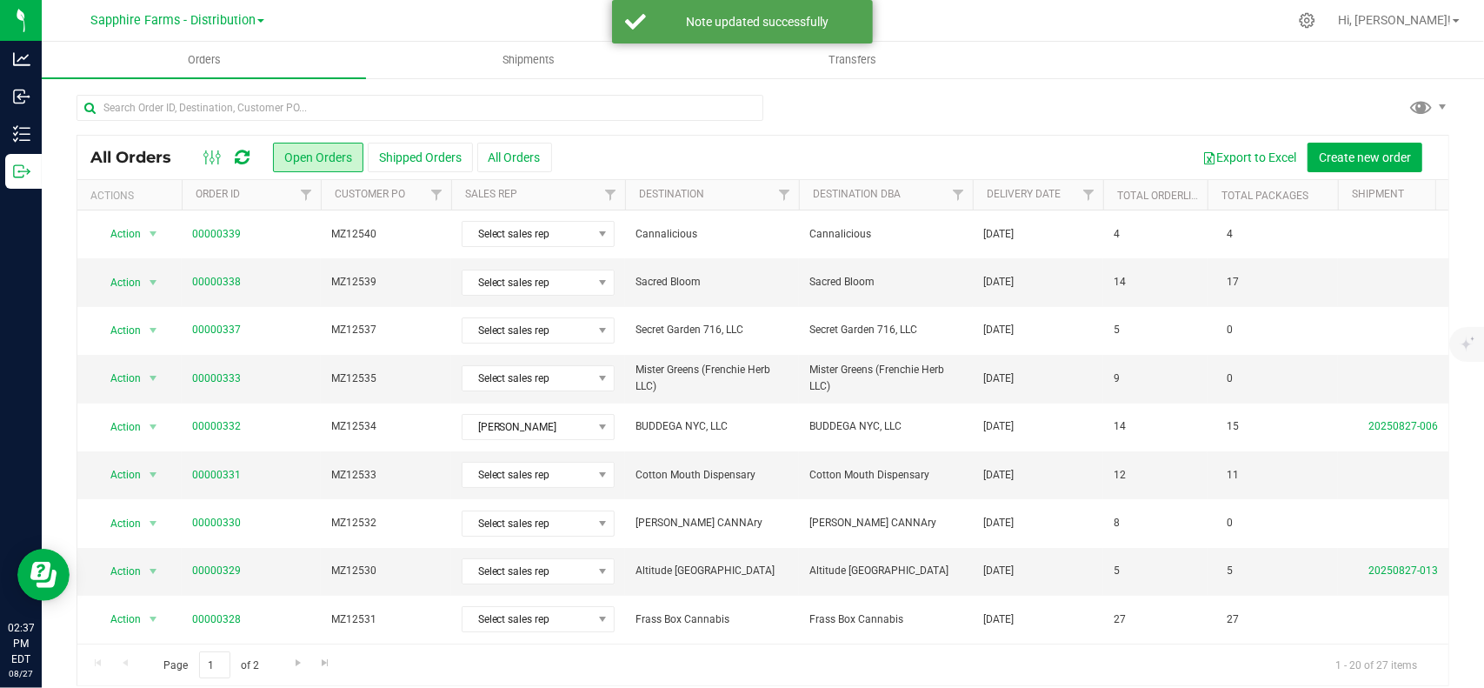
click at [1038, 183] on th "Delivery Date" at bounding box center [1038, 195] width 130 height 30
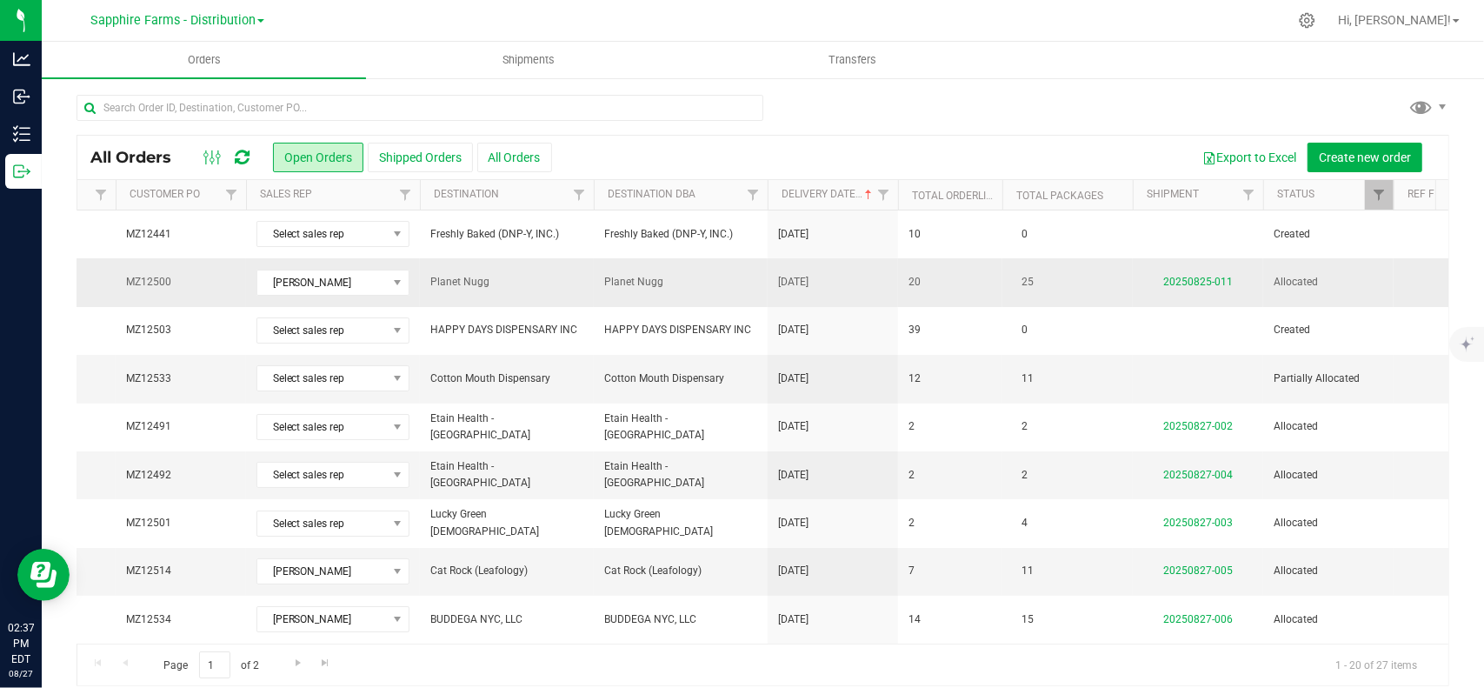
drag, startPoint x: 999, startPoint y: 319, endPoint x: 1149, endPoint y: 302, distance: 151.4
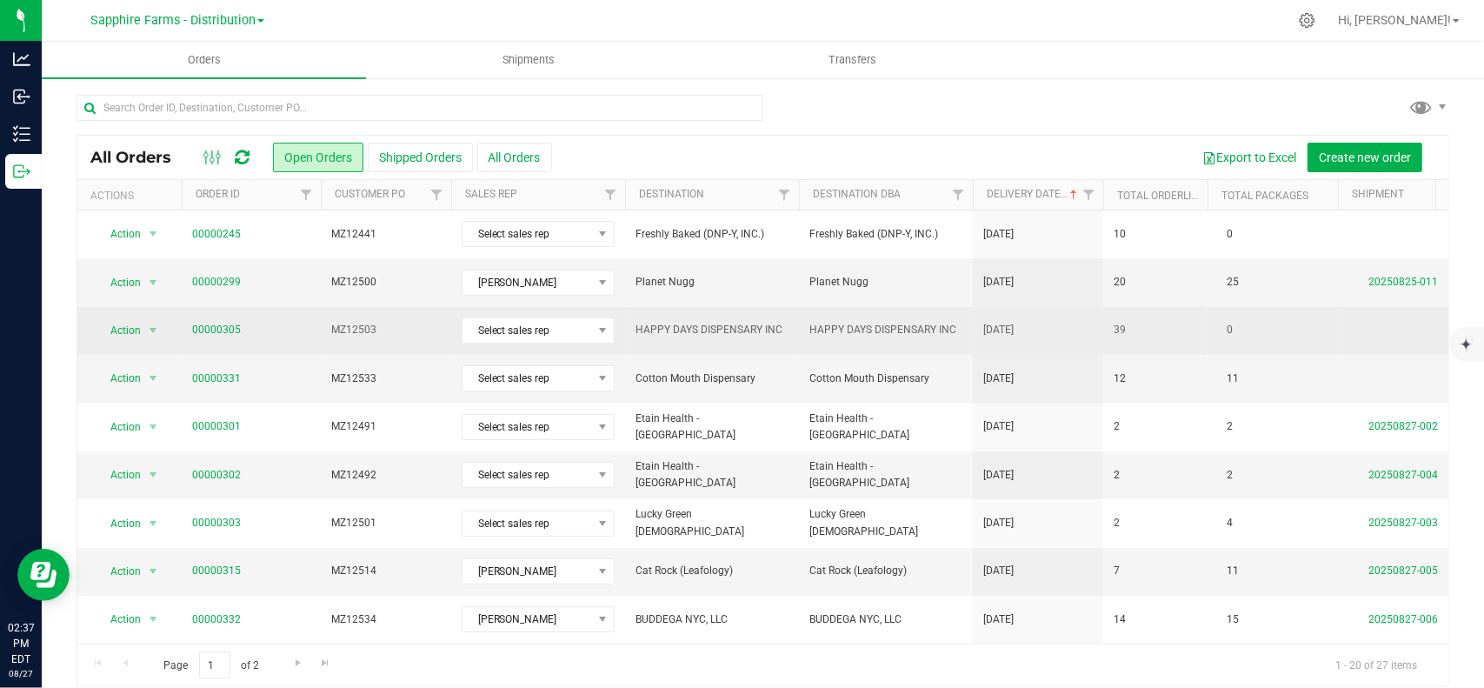
drag, startPoint x: 1081, startPoint y: 300, endPoint x: 828, endPoint y: 316, distance: 253.5
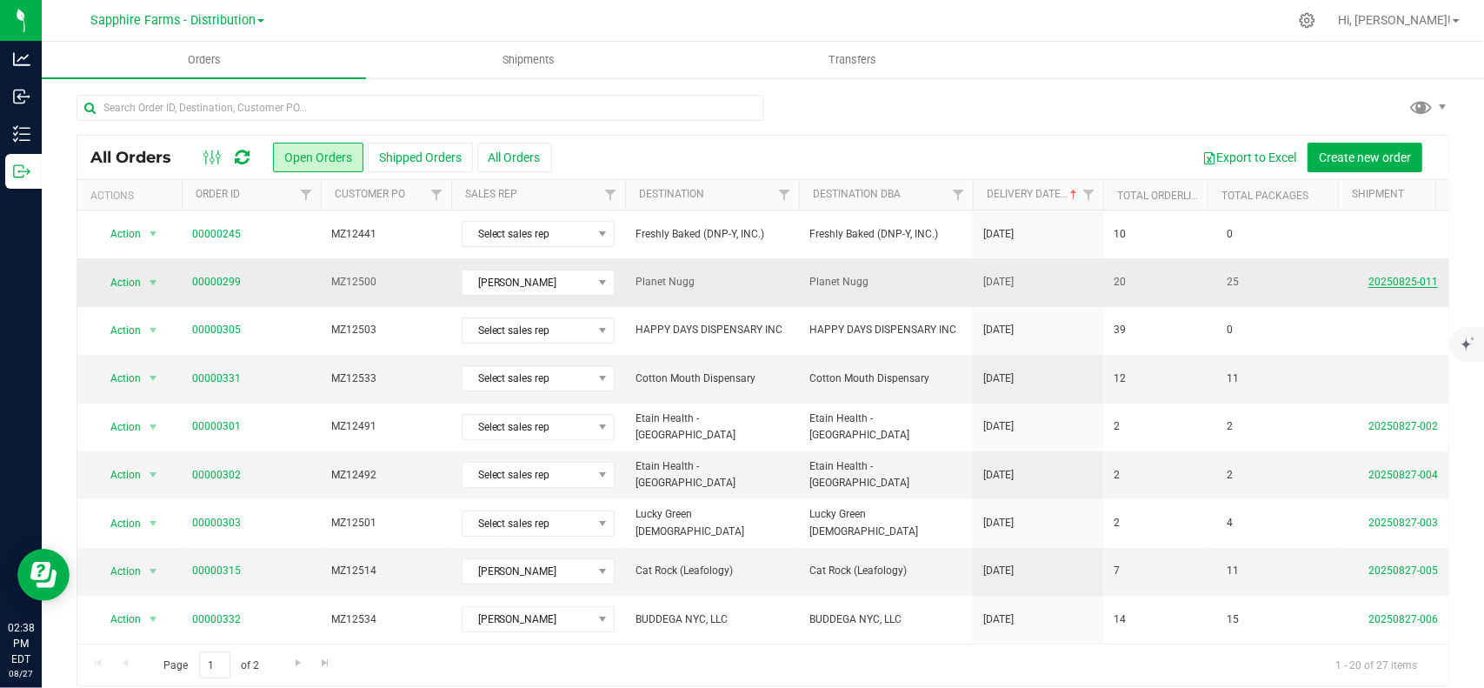
click at [1393, 276] on link "20250825-011" at bounding box center [1403, 282] width 70 height 12
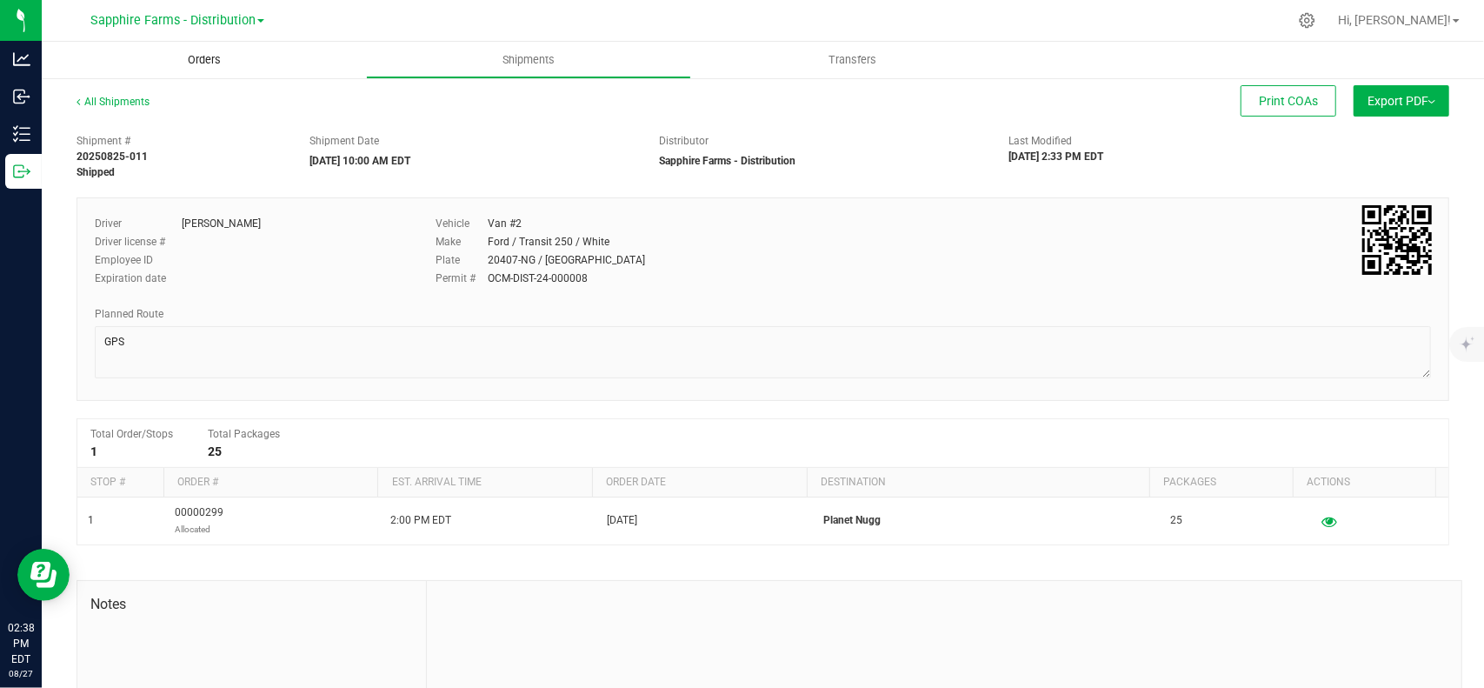
click at [203, 63] on span "Orders" at bounding box center [204, 60] width 80 height 16
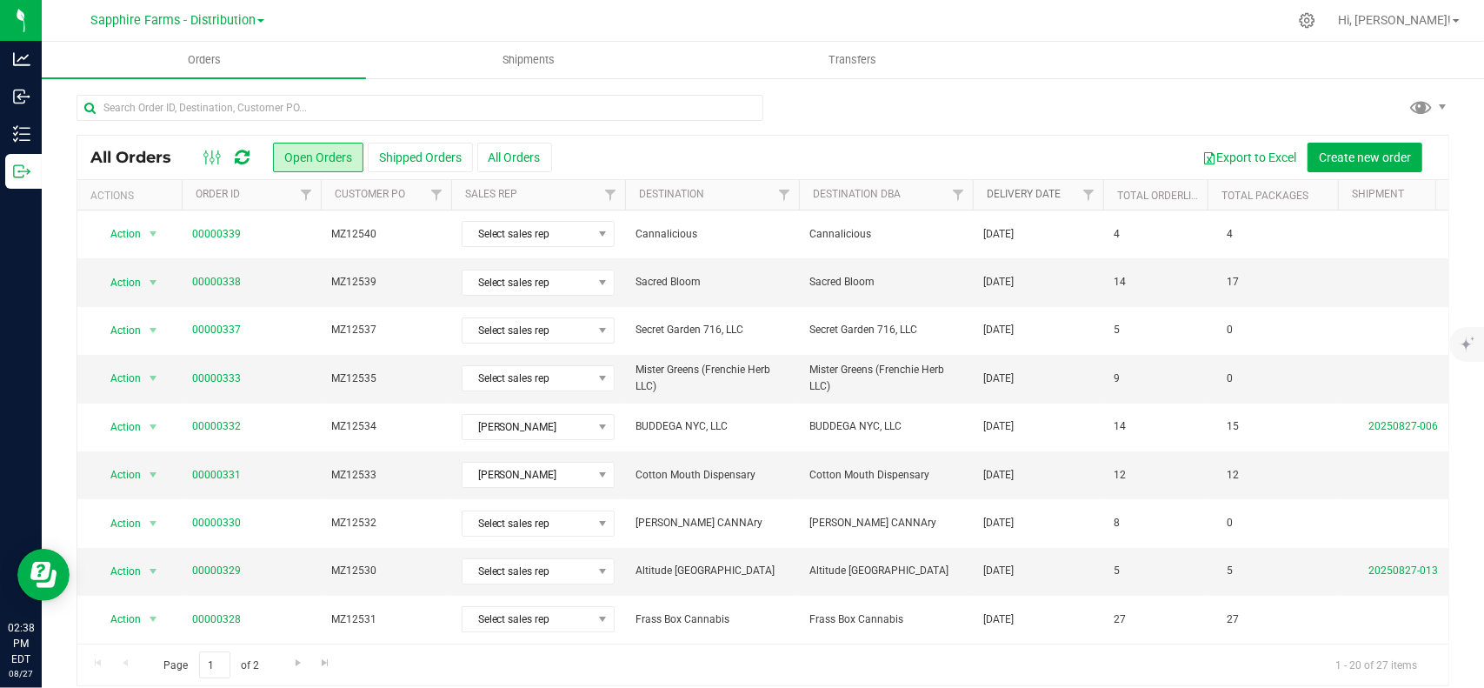
click at [1054, 190] on link "Delivery Date" at bounding box center [1024, 194] width 74 height 12
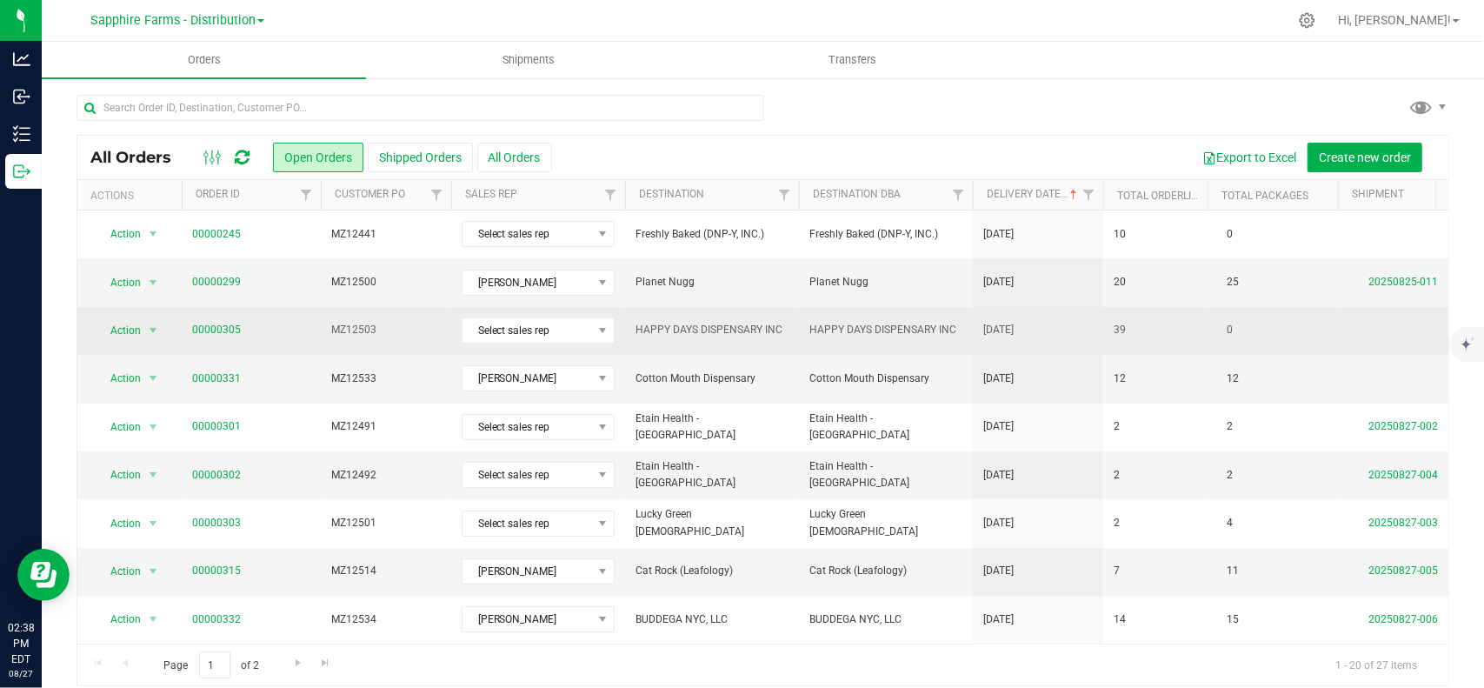
drag, startPoint x: 1149, startPoint y: 305, endPoint x: 1174, endPoint y: 305, distance: 24.3
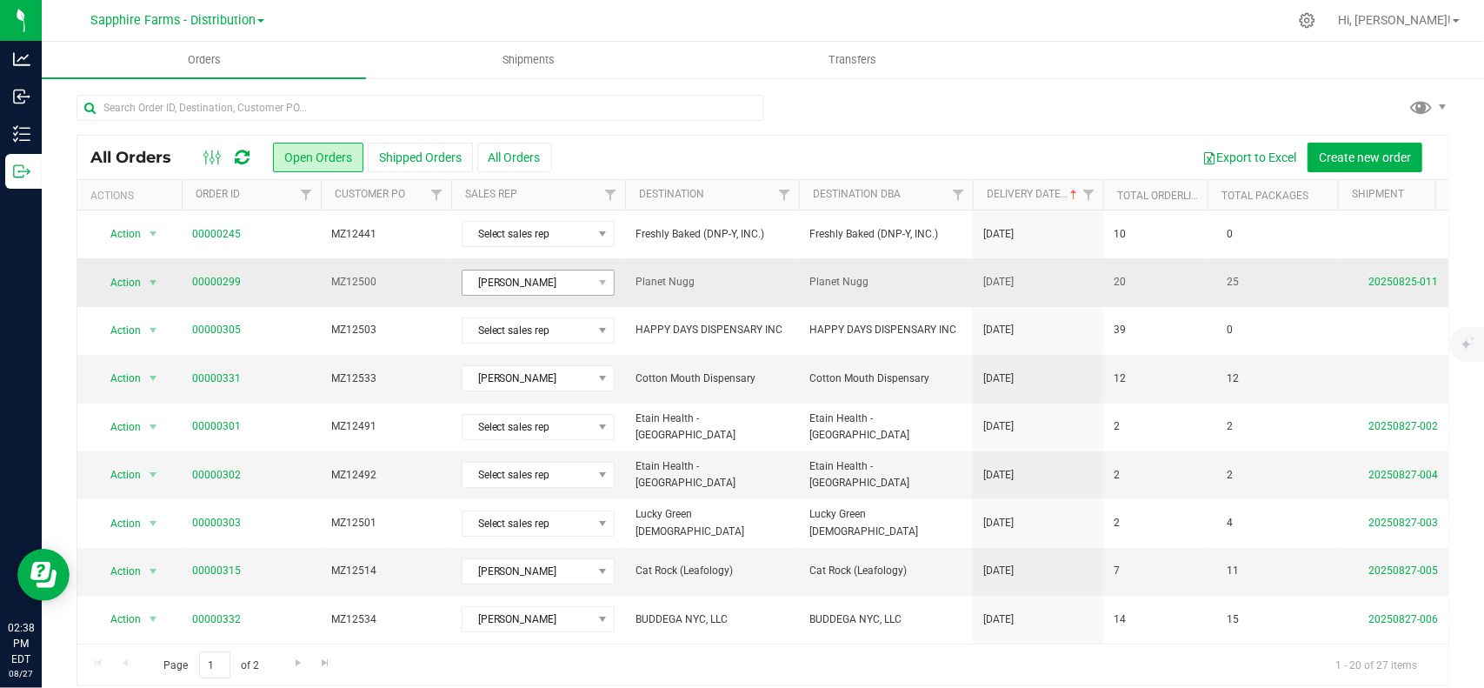
drag, startPoint x: 749, startPoint y: 266, endPoint x: 516, endPoint y: 277, distance: 234.1
click at [1262, 283] on td "25" at bounding box center [1273, 282] width 130 height 48
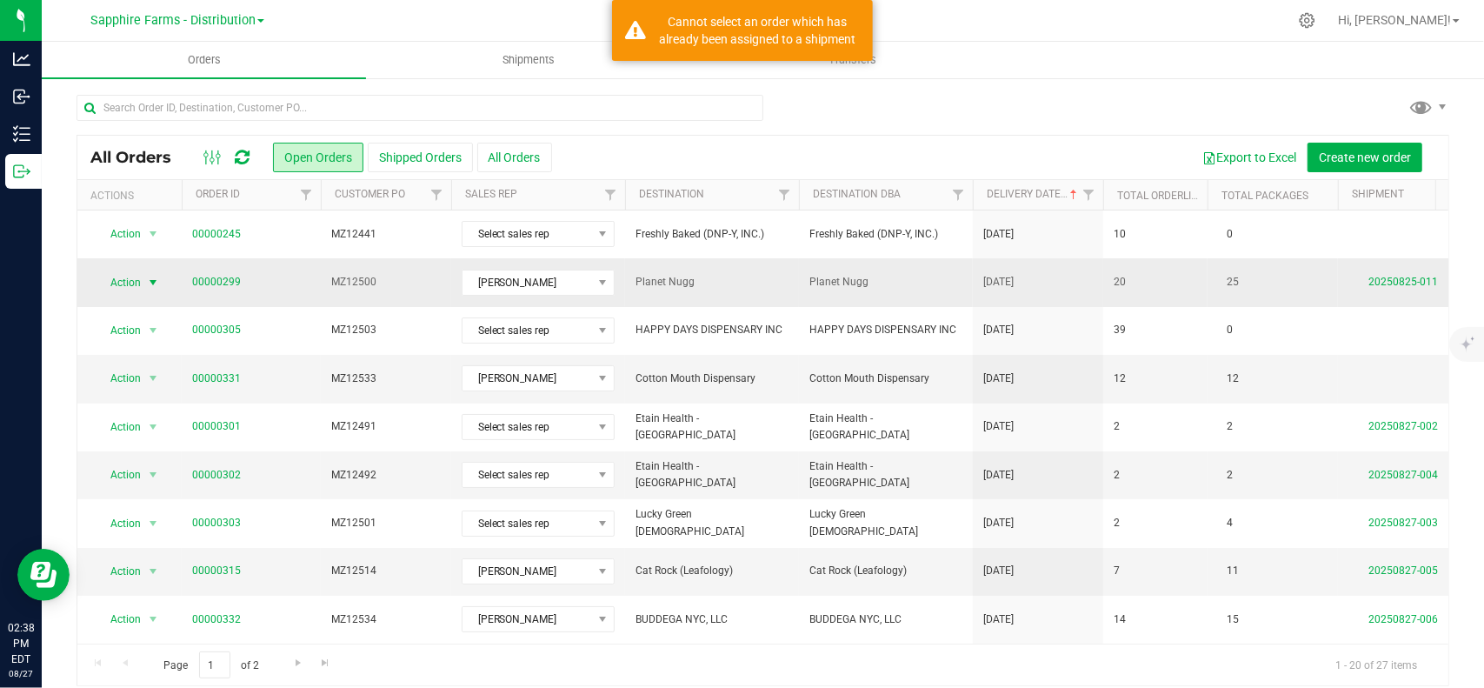
click at [150, 283] on span "select" at bounding box center [153, 283] width 14 height 14
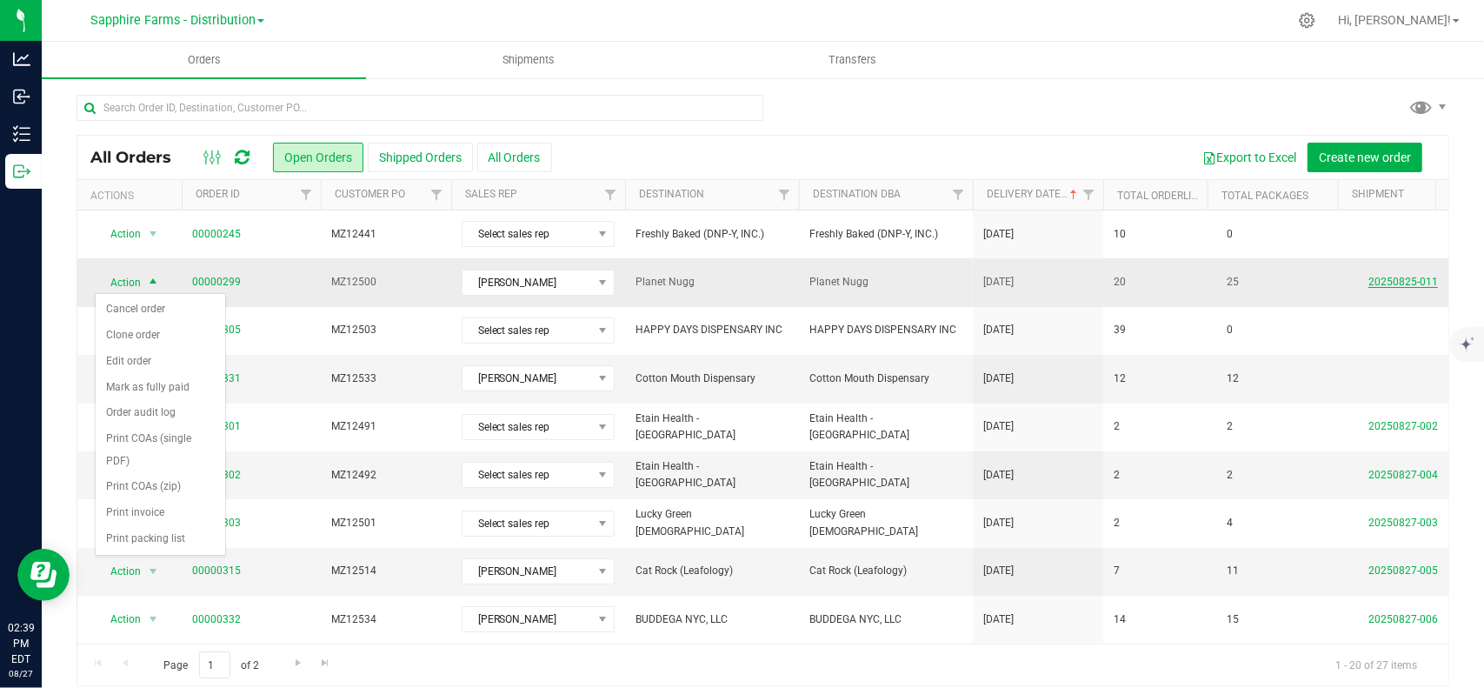
click at [1387, 279] on link "20250825-011" at bounding box center [1403, 282] width 70 height 12
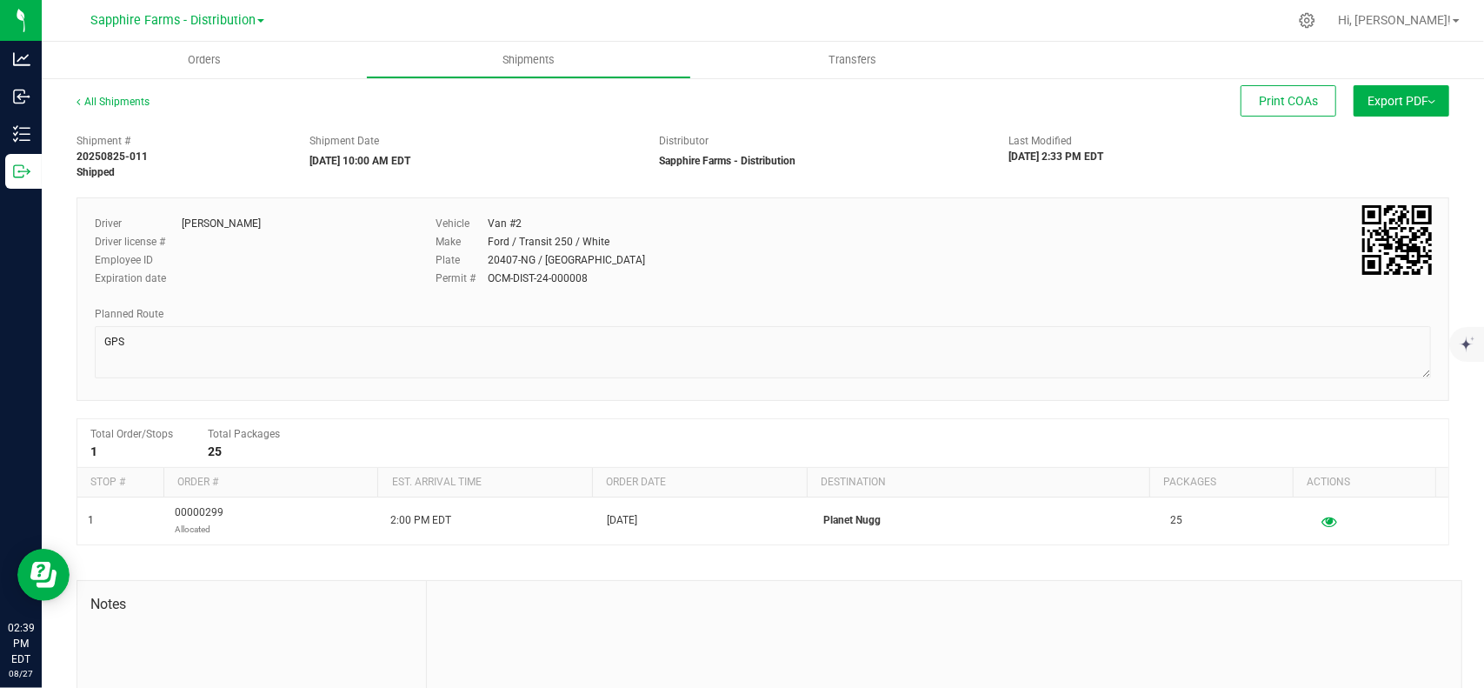
click at [1369, 103] on span "Export PDF" at bounding box center [1401, 101] width 68 height 14
click at [1220, 206] on div "Driver Cejae Mitchell Driver license # Employee ID Expiration date Vehicle Van …" at bounding box center [763, 298] width 1373 height 203
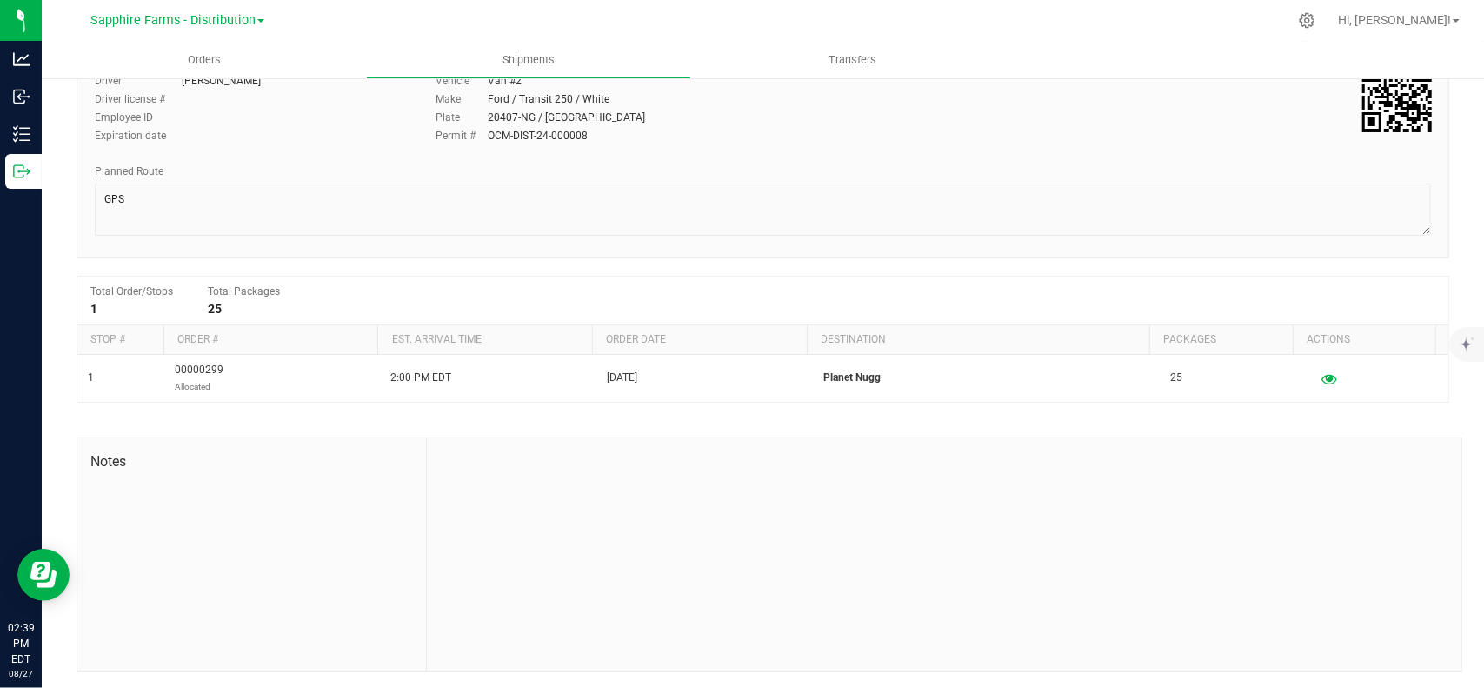
scroll to position [144, 0]
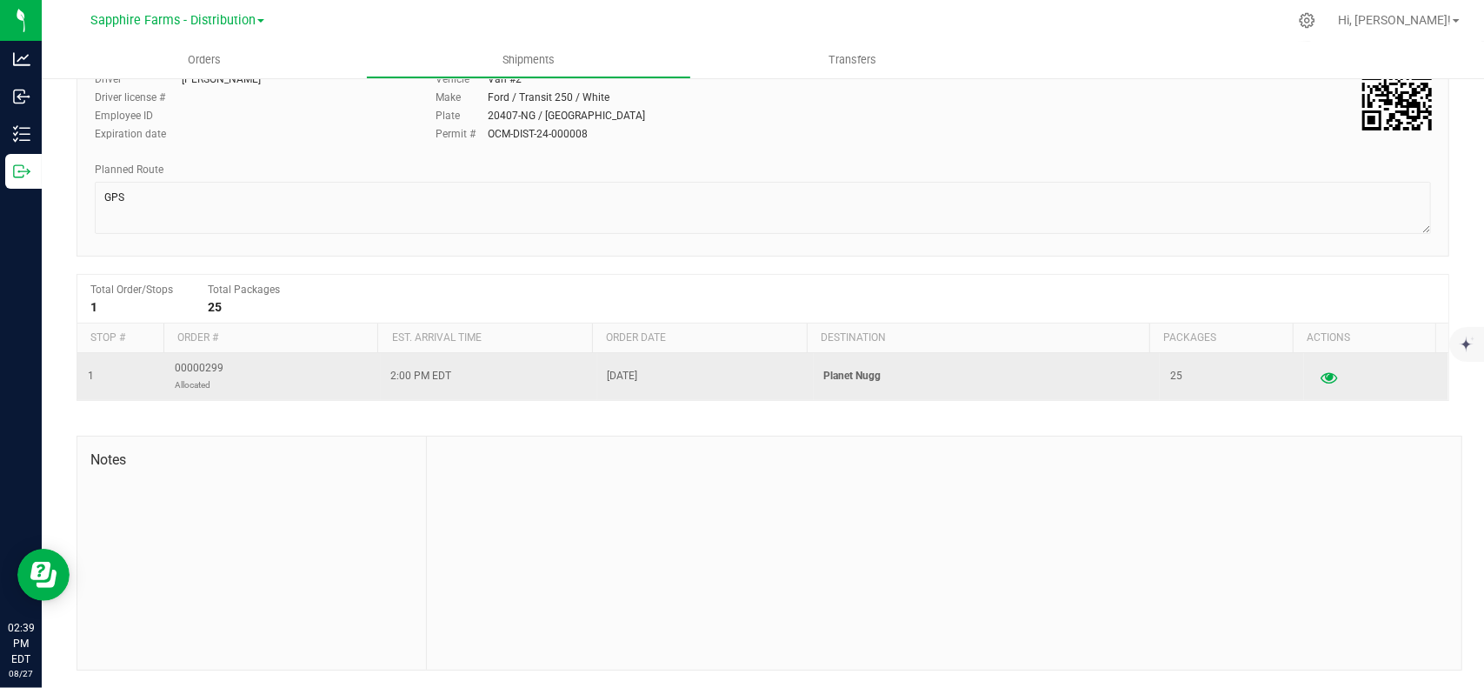
click at [1321, 381] on icon "button" at bounding box center [1329, 376] width 17 height 12
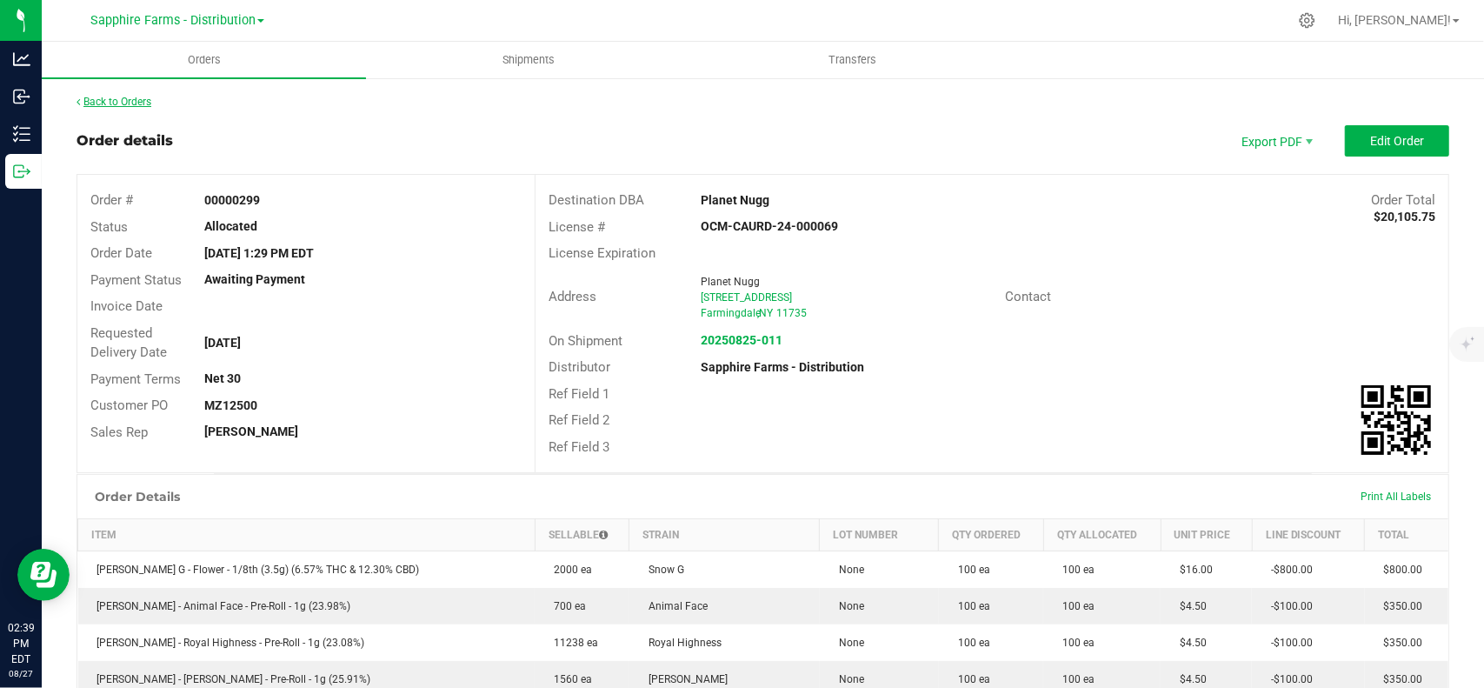
click at [135, 102] on link "Back to Orders" at bounding box center [114, 102] width 75 height 12
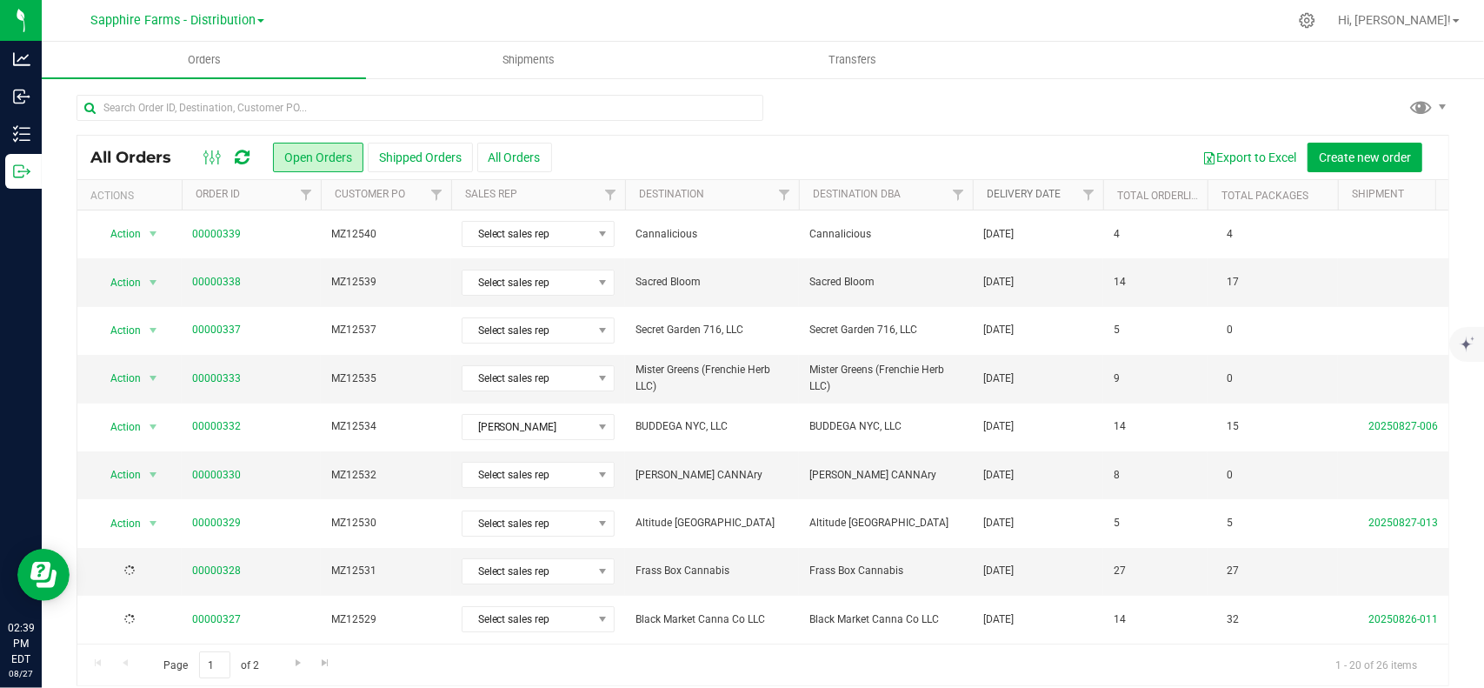
click at [1017, 197] on link "Delivery Date" at bounding box center [1024, 194] width 74 height 12
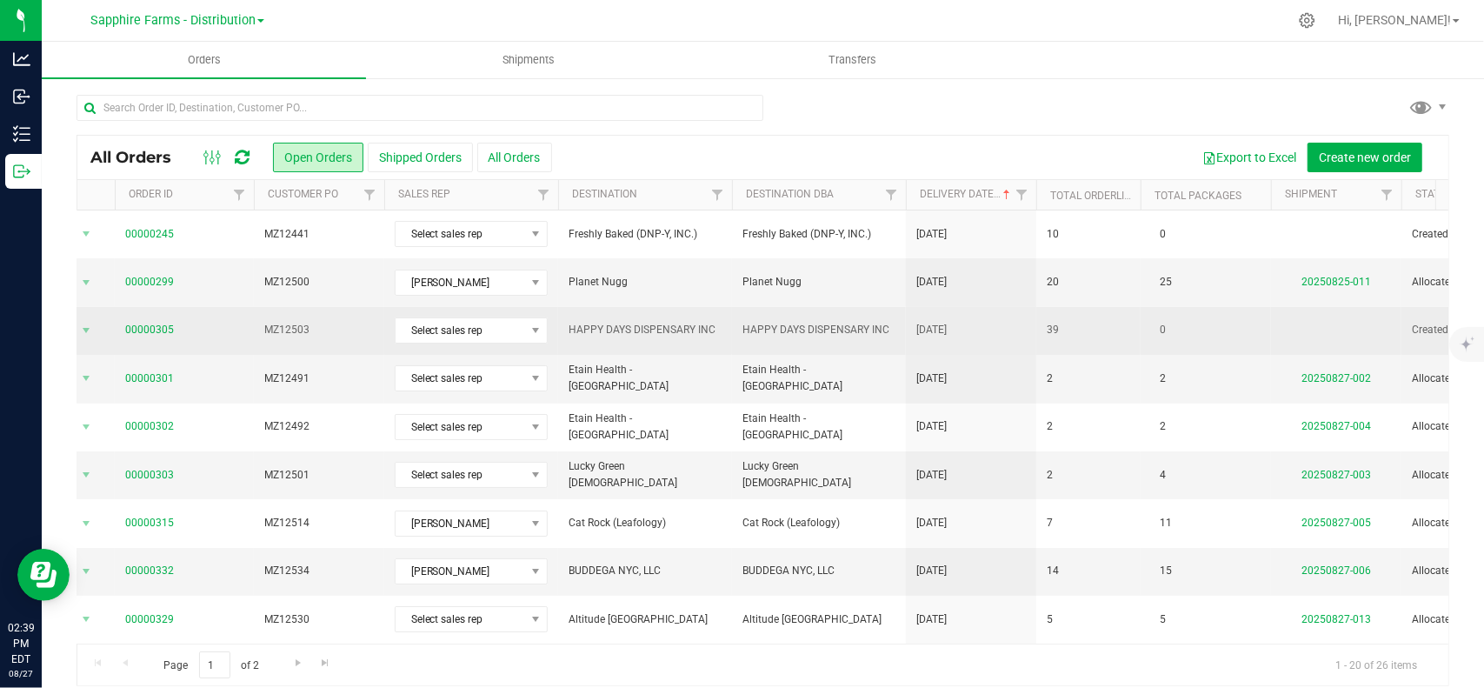
scroll to position [0, 134]
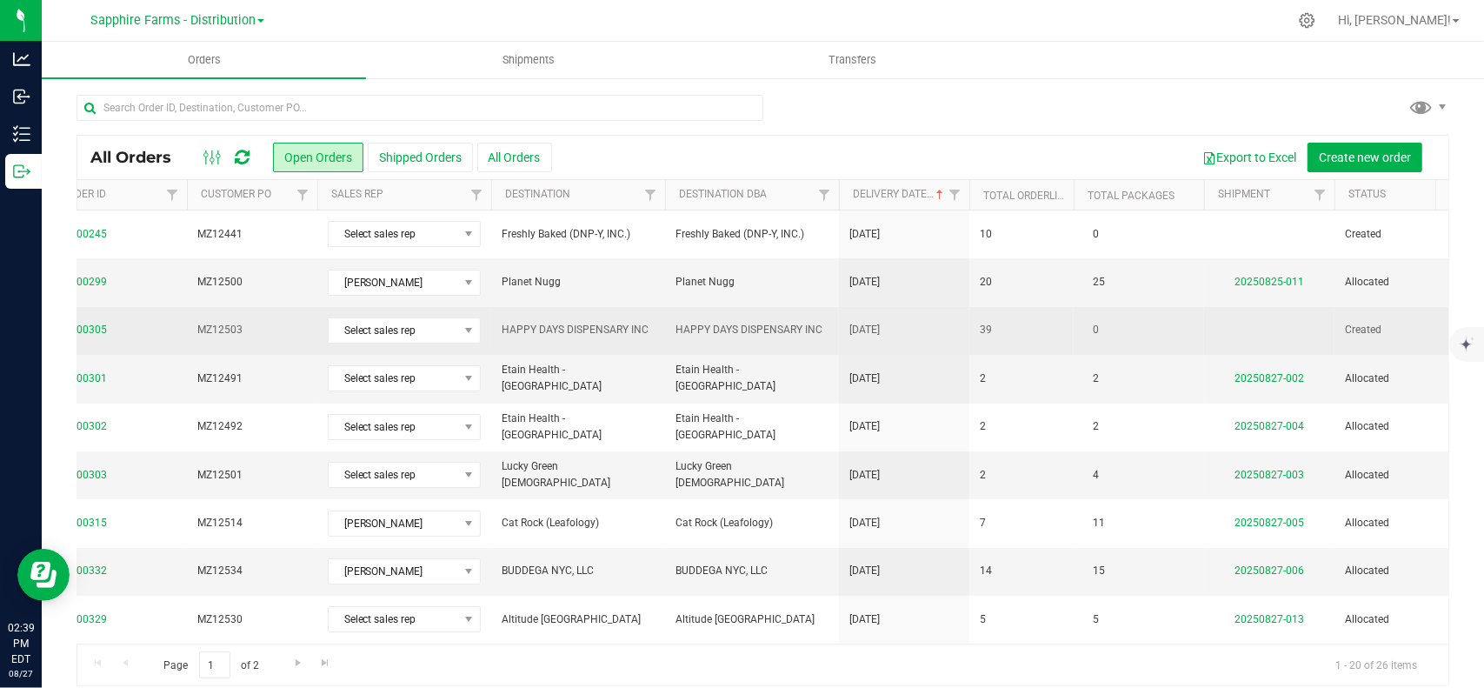
drag, startPoint x: 969, startPoint y: 258, endPoint x: 1036, endPoint y: 340, distance: 105.6
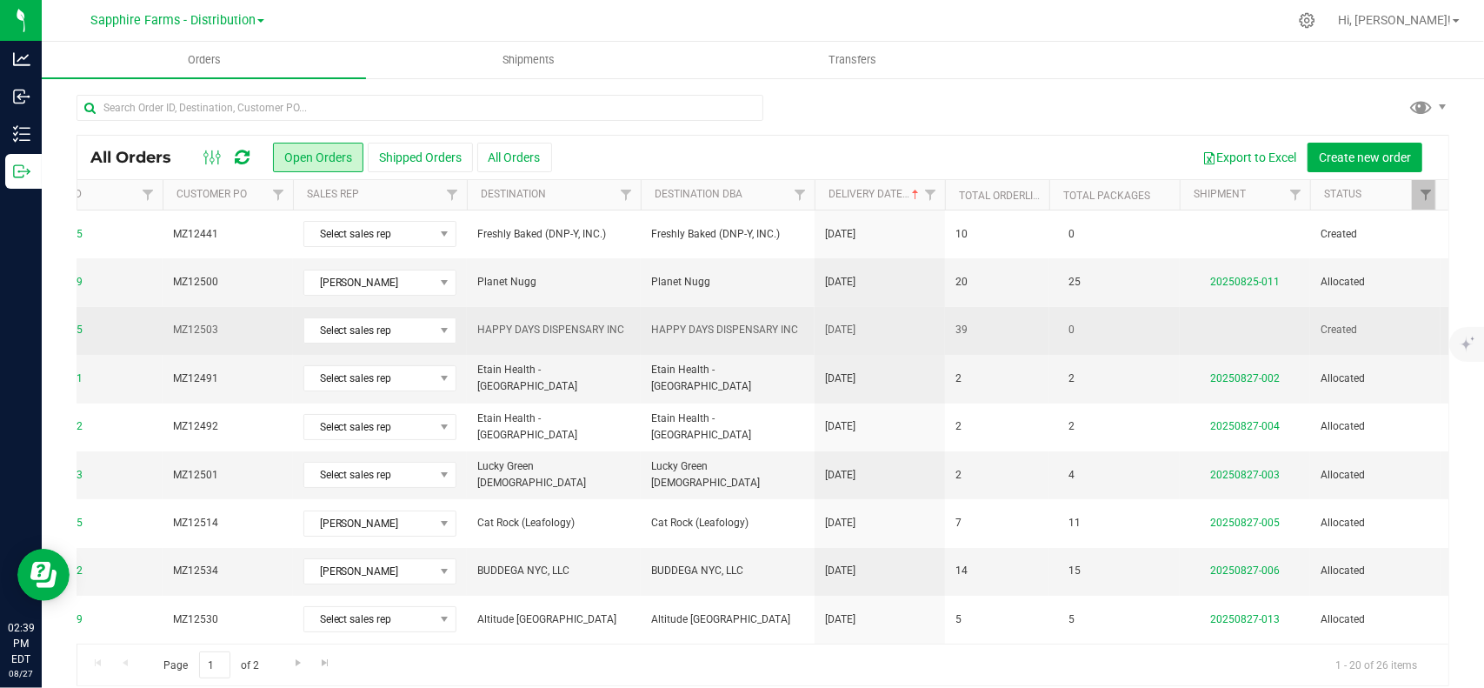
scroll to position [0, 0]
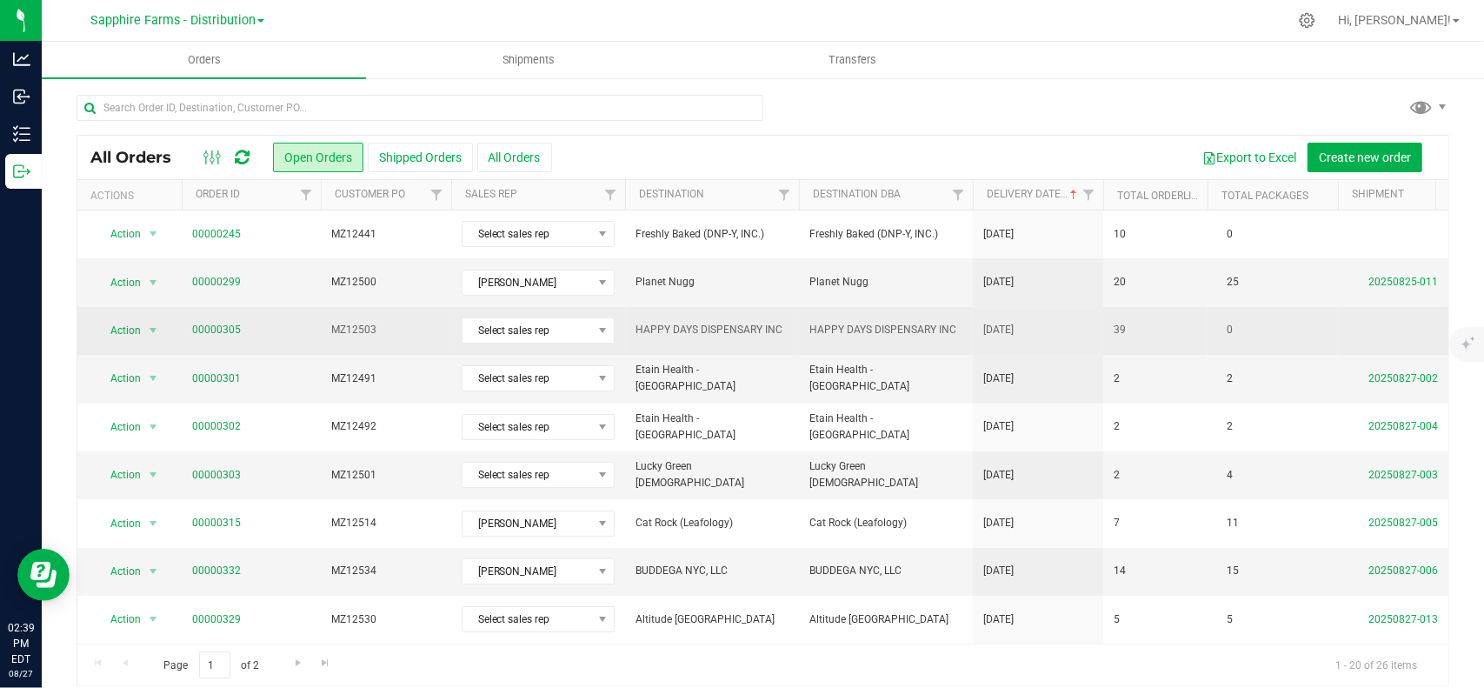
drag, startPoint x: 968, startPoint y: 335, endPoint x: 662, endPoint y: 336, distance: 306.0
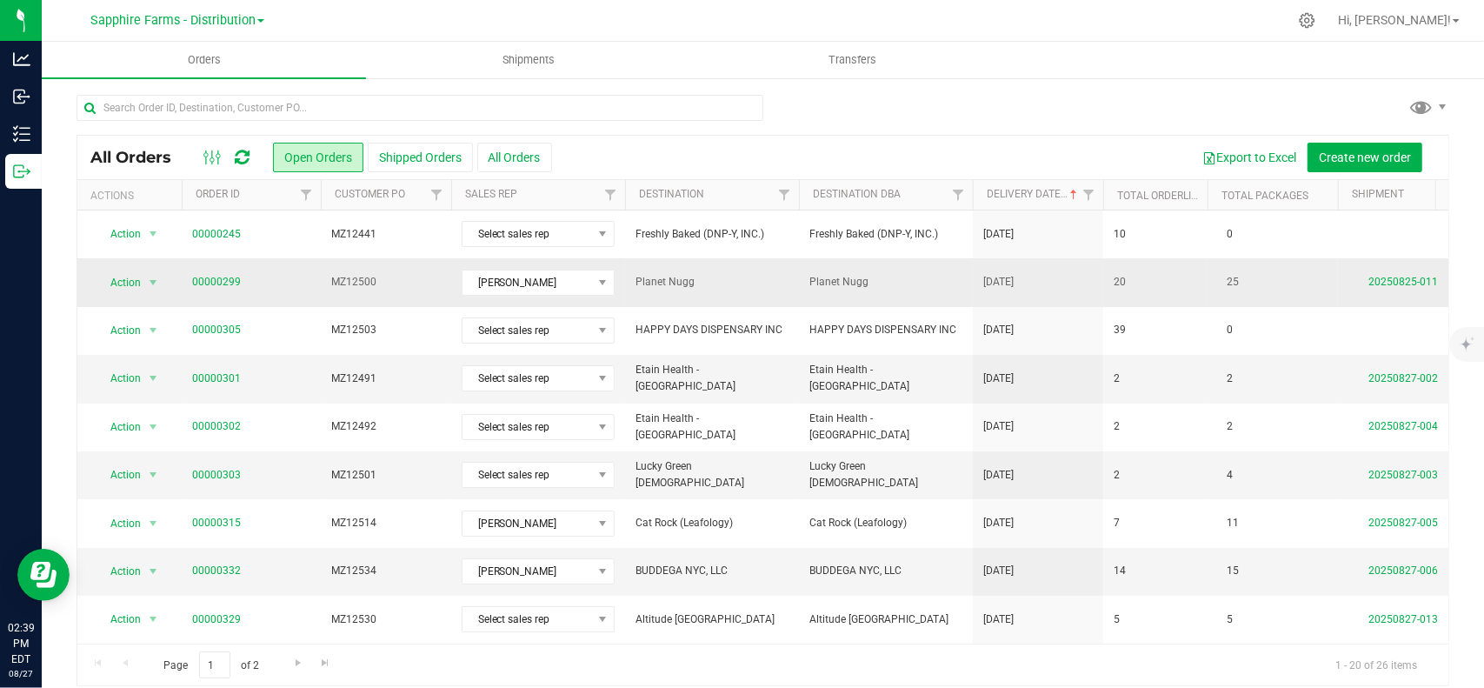
click at [725, 276] on span "Planet Nugg" at bounding box center [711, 282] width 153 height 17
click at [1380, 283] on link "20250825-011" at bounding box center [1403, 282] width 70 height 12
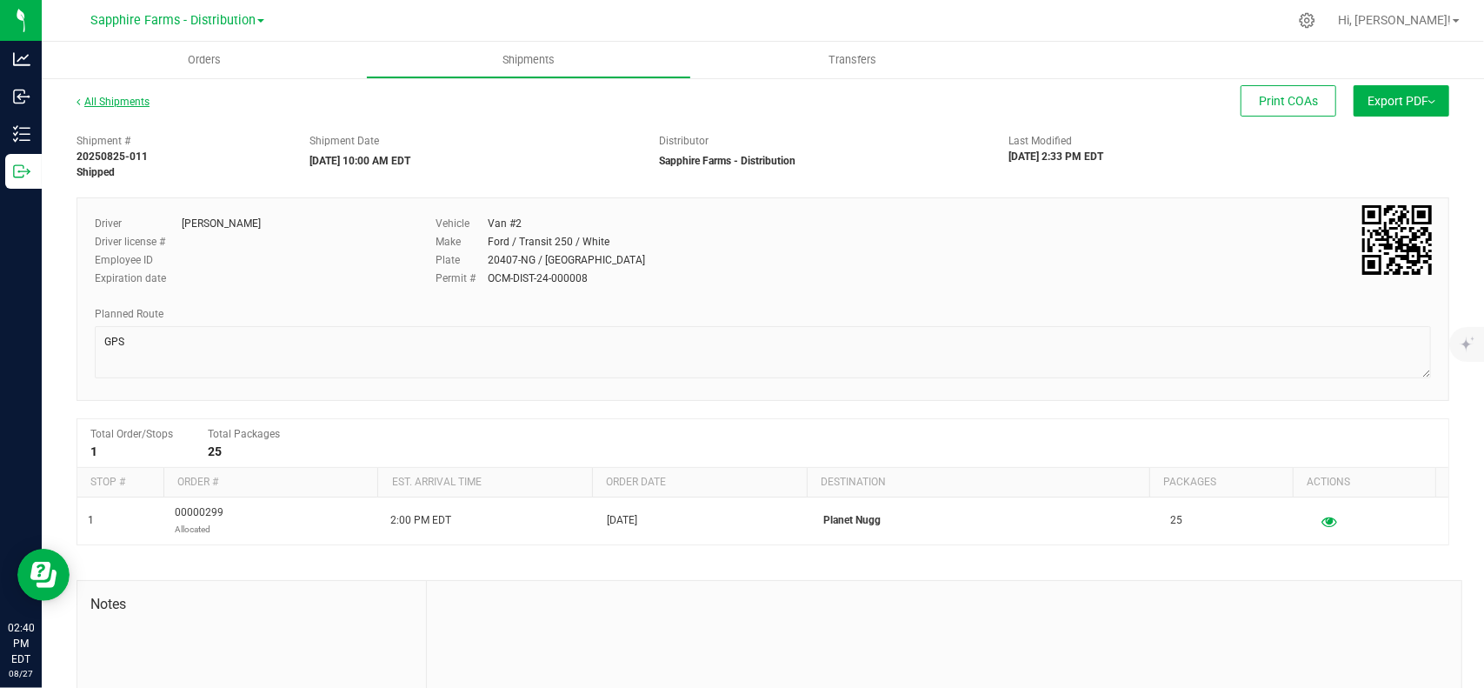
click at [97, 107] on link "All Shipments" at bounding box center [113, 102] width 73 height 12
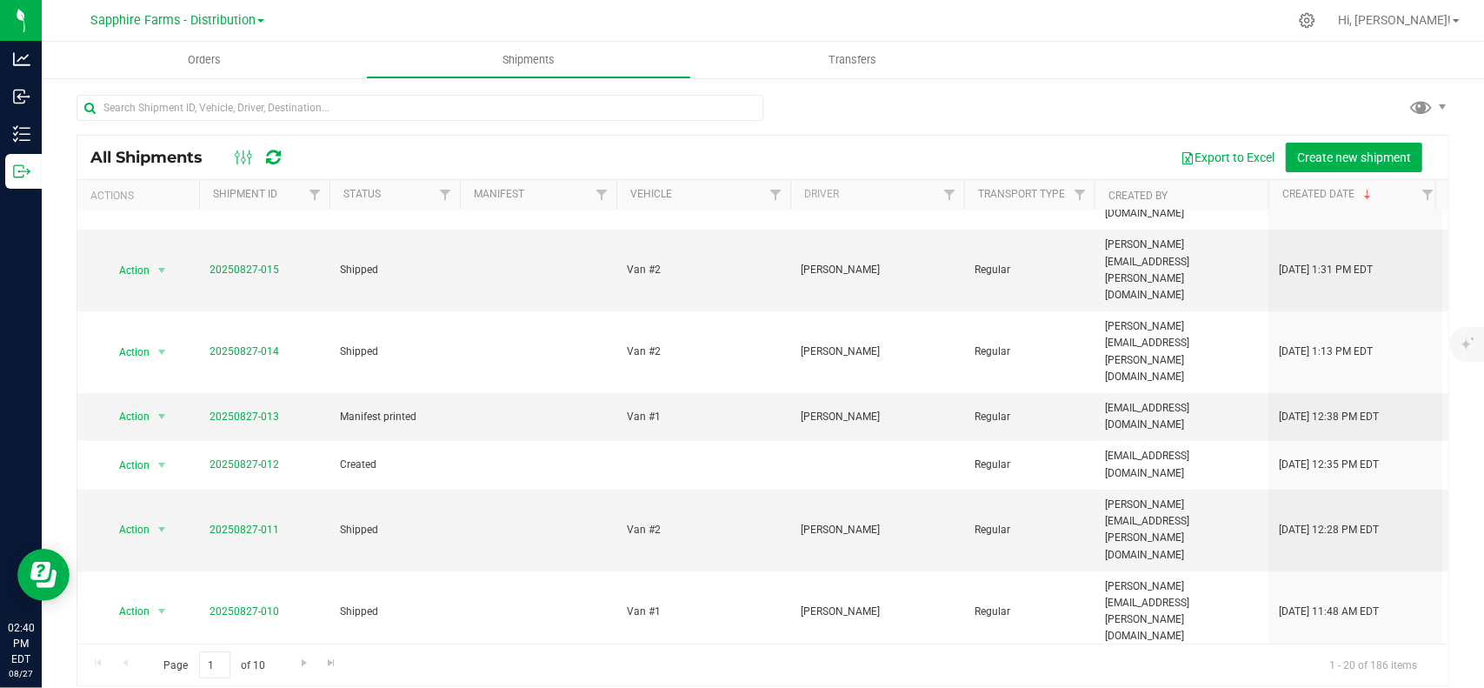
scroll to position [374, 0]
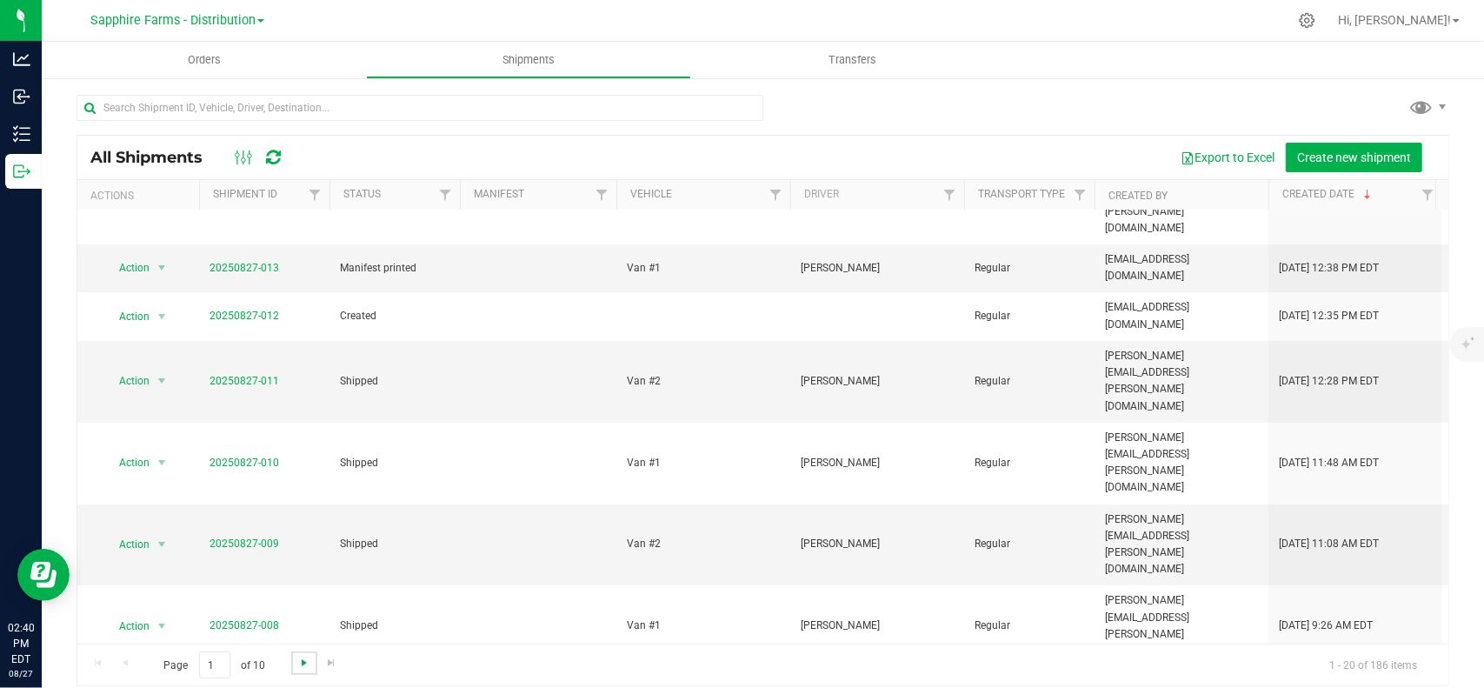
click at [308, 660] on span "Go to the next page" at bounding box center [304, 662] width 14 height 14
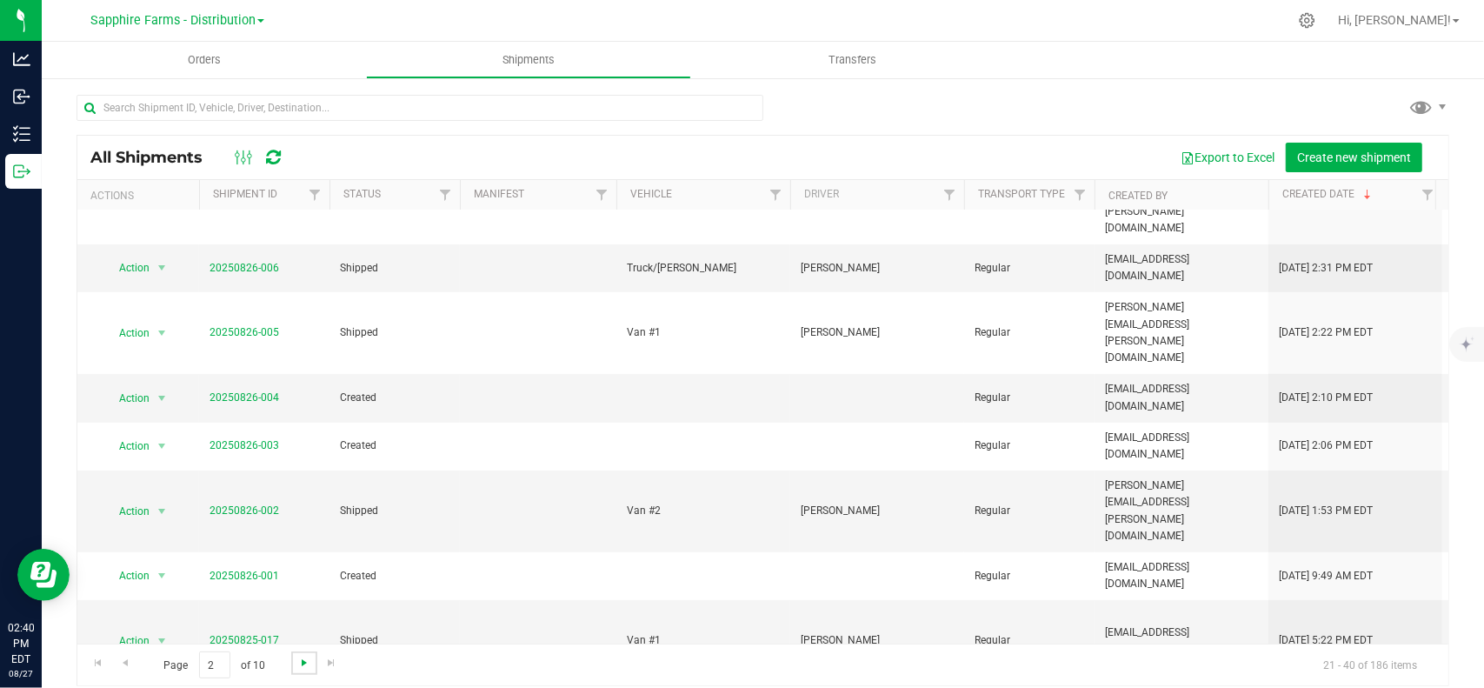
scroll to position [0, 0]
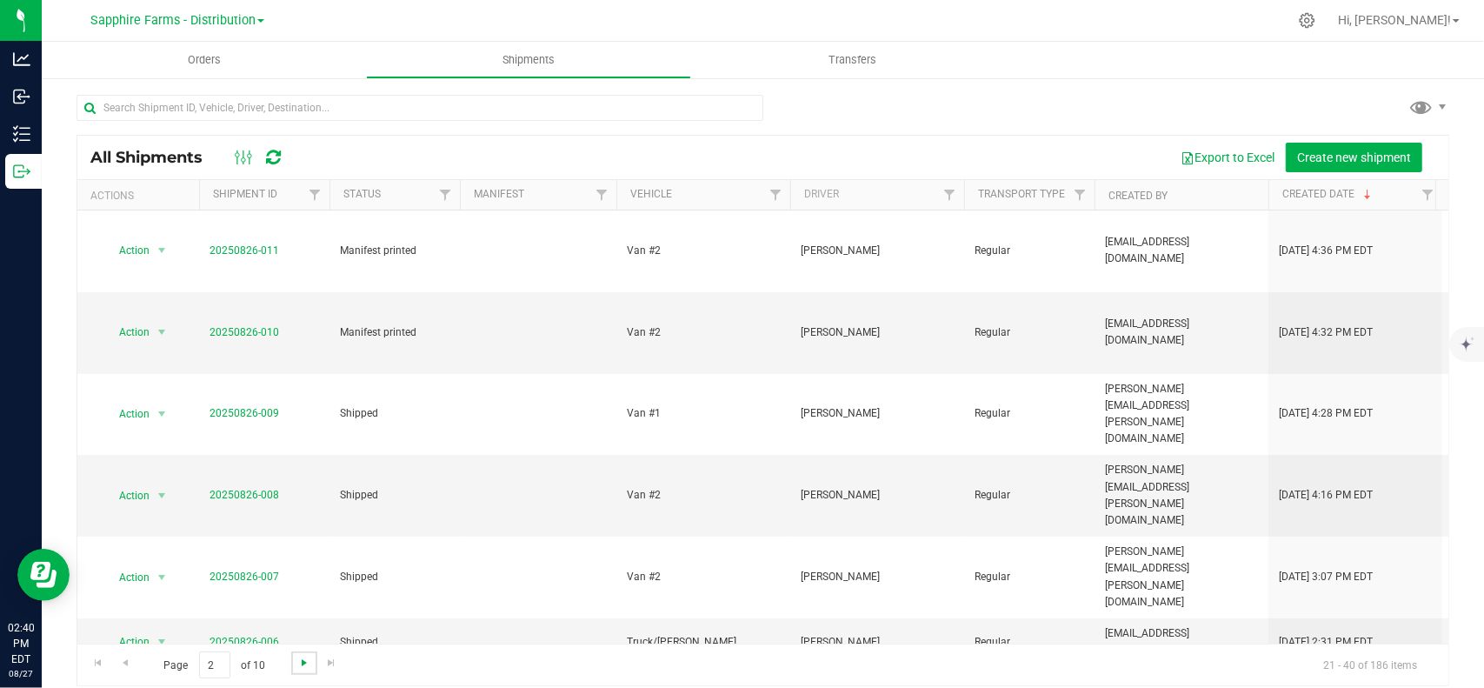
click at [308, 660] on span "Go to the next page" at bounding box center [304, 662] width 14 height 14
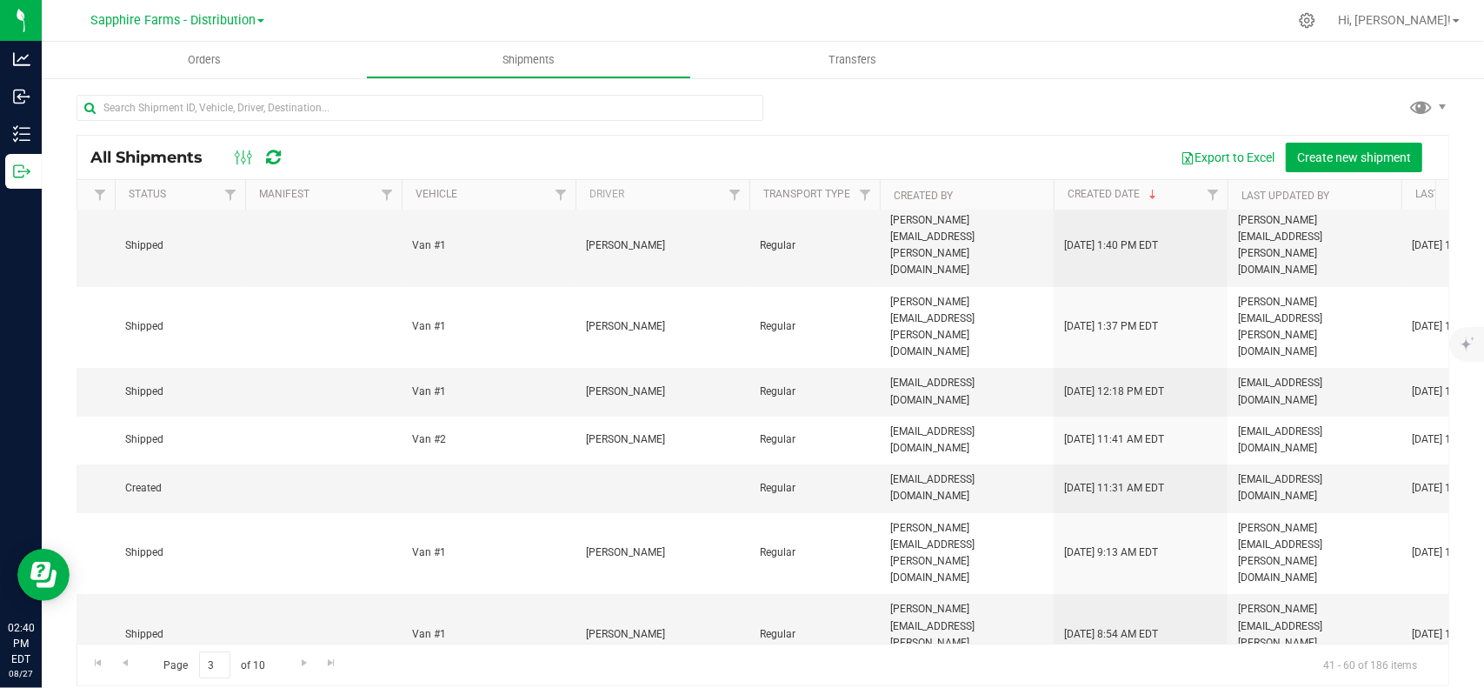
scroll to position [0, 330]
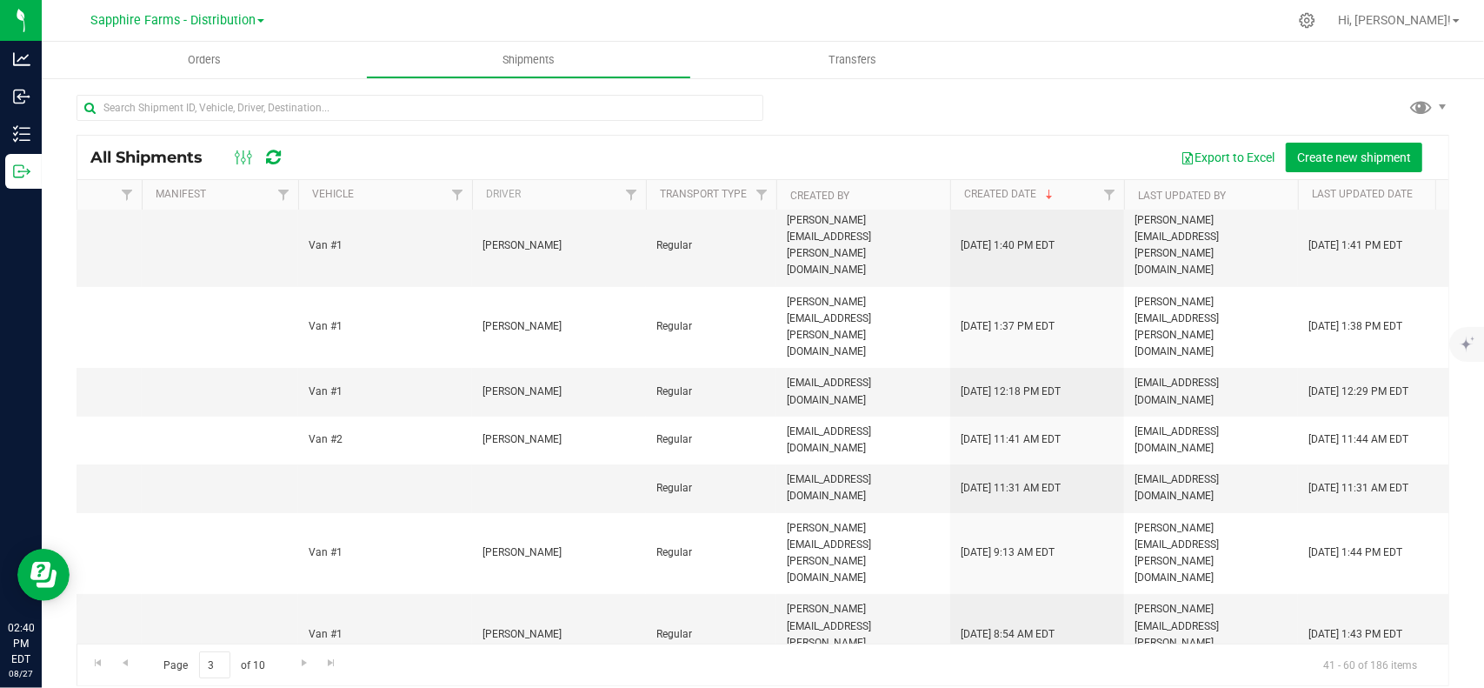
drag, startPoint x: 1151, startPoint y: 543, endPoint x: 1264, endPoint y: 540, distance: 113.1
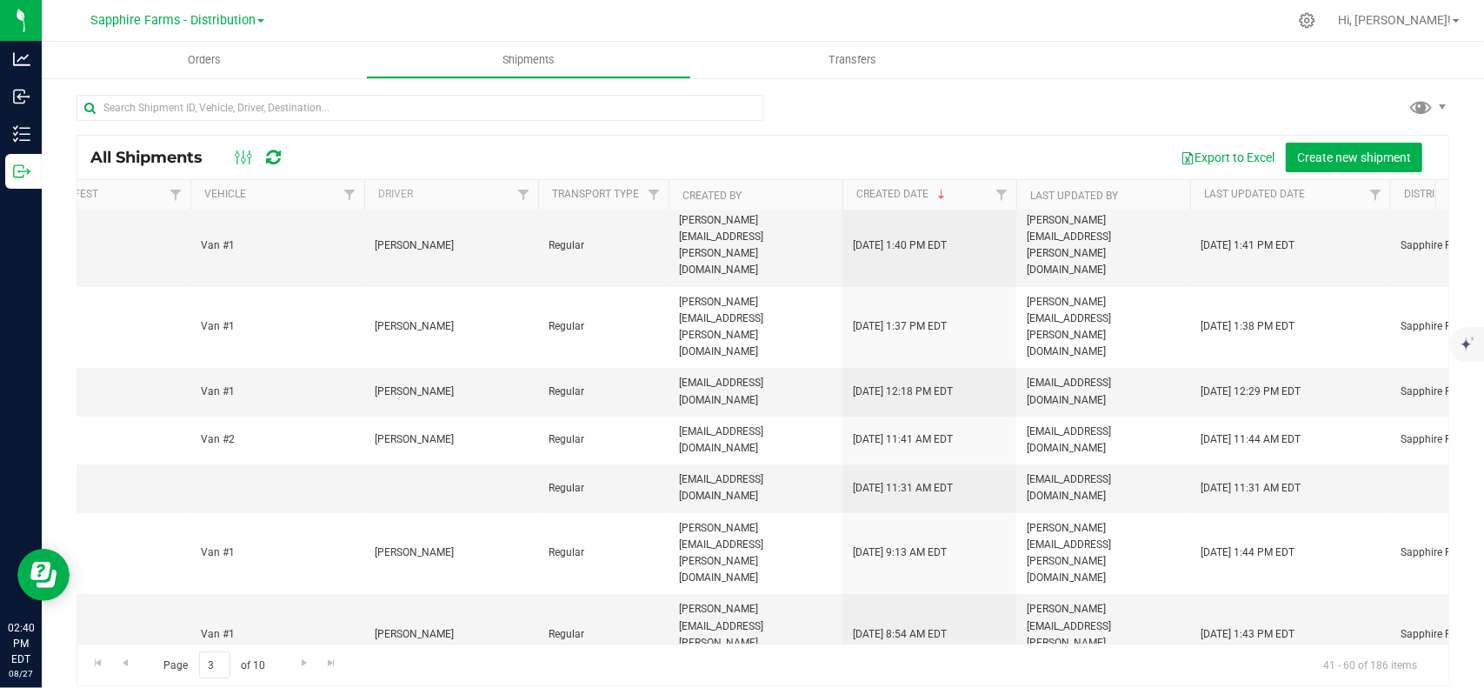
scroll to position [87, 450]
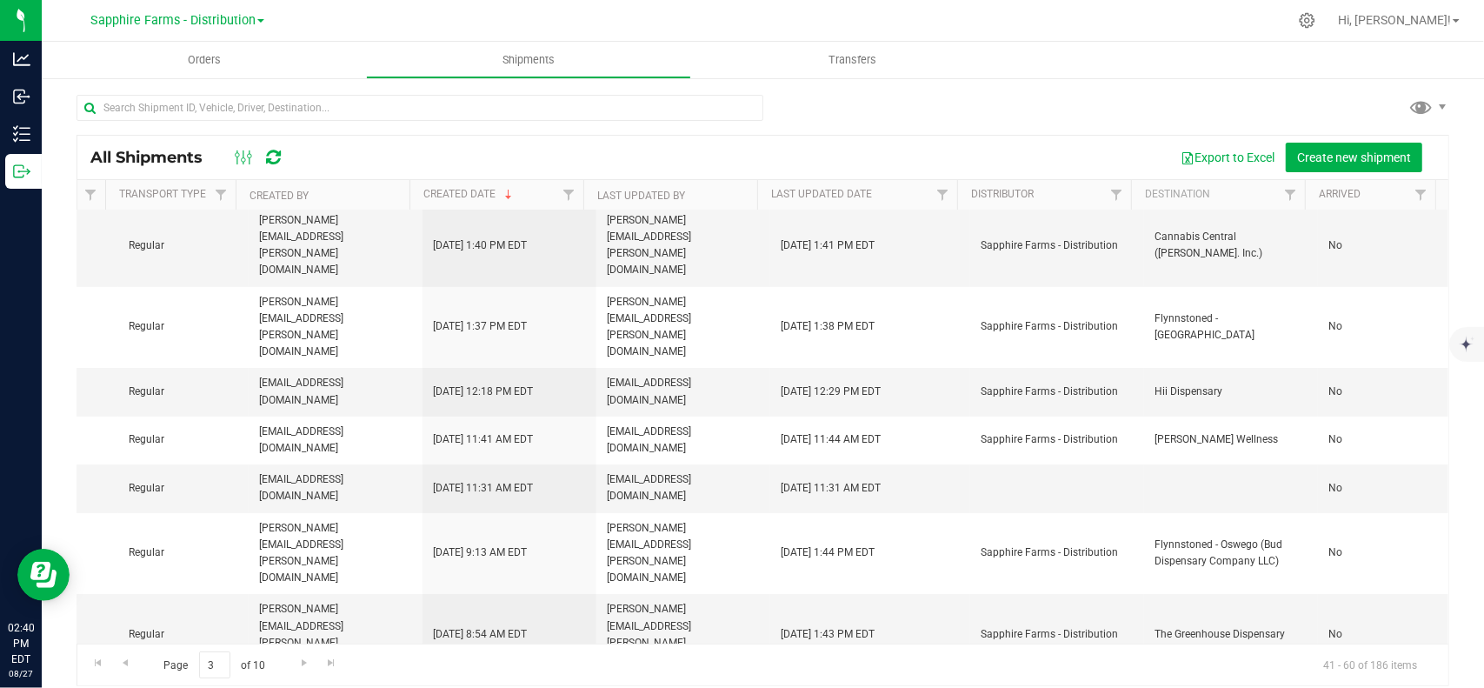
drag, startPoint x: 1264, startPoint y: 540, endPoint x: 1287, endPoint y: 529, distance: 24.9
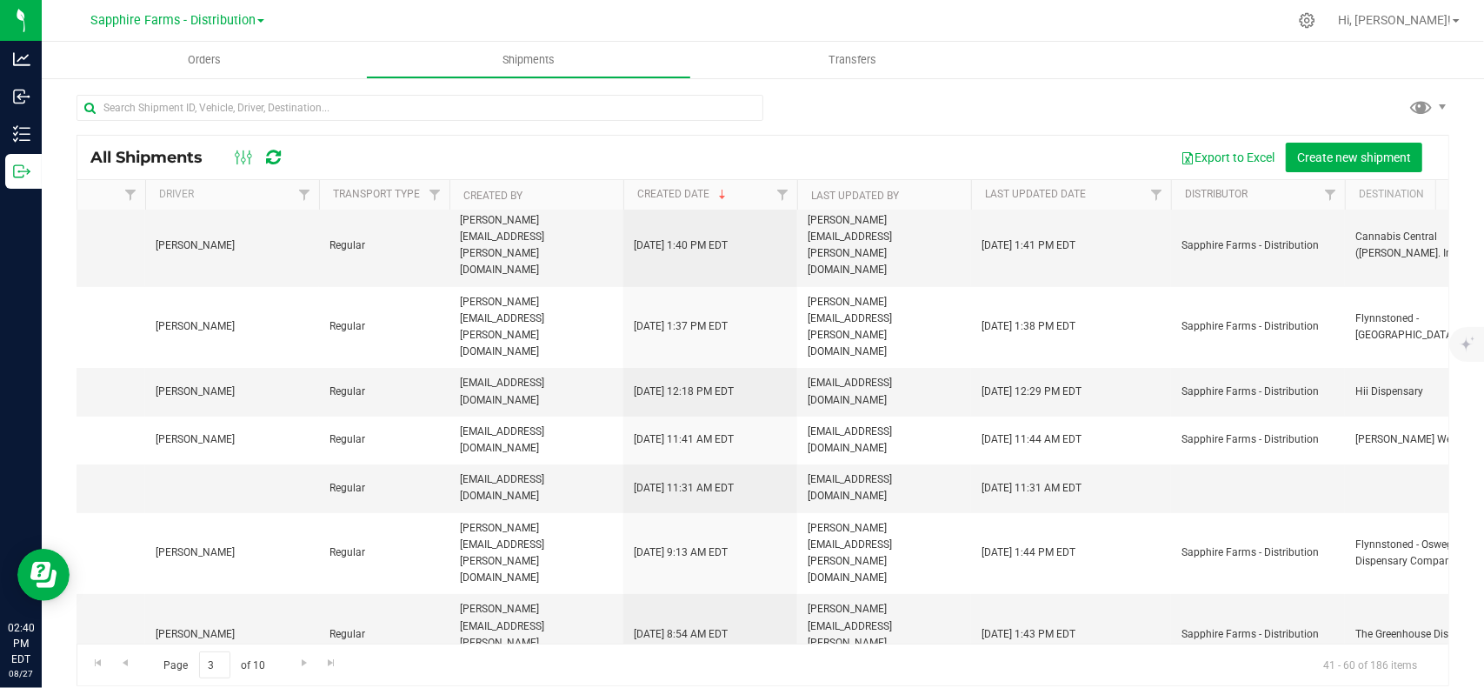
drag, startPoint x: 1278, startPoint y: 530, endPoint x: 1123, endPoint y: 540, distance: 155.0
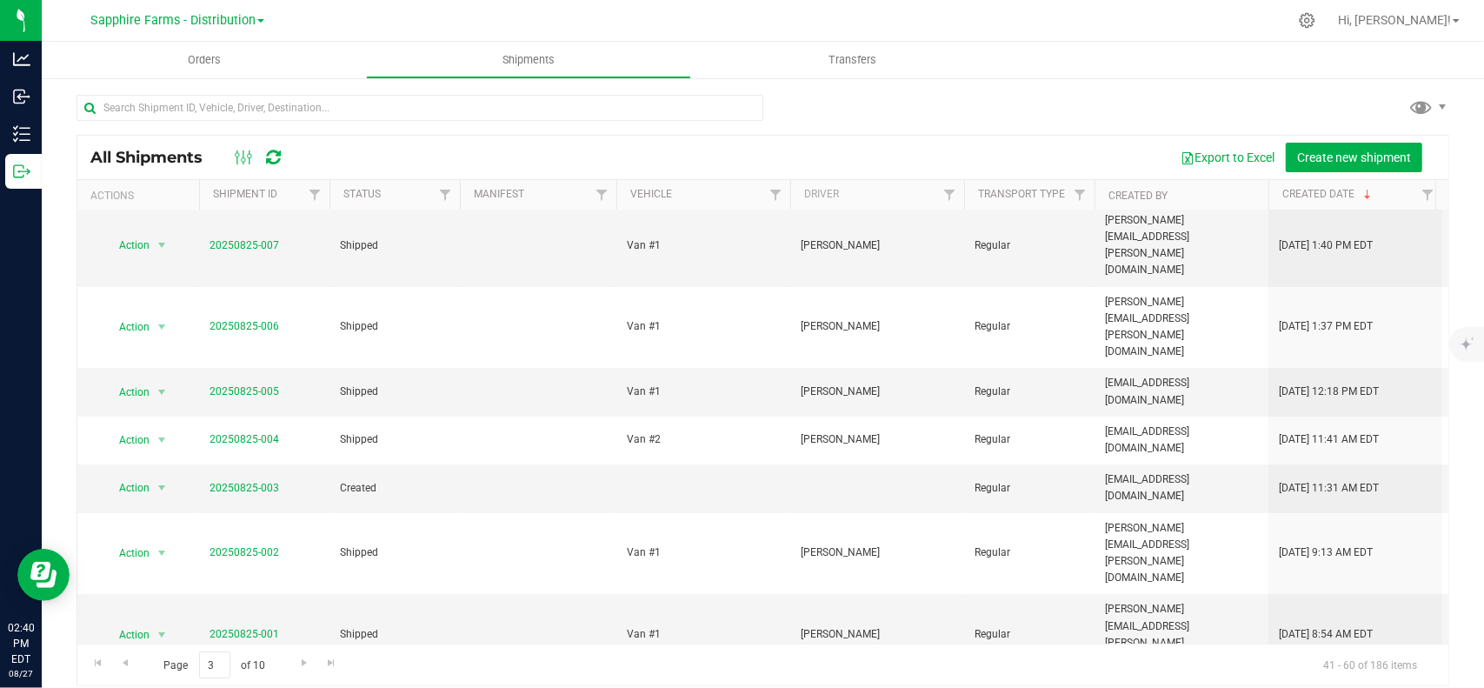
drag, startPoint x: 1123, startPoint y: 540, endPoint x: 734, endPoint y: 542, distance: 389.5
drag, startPoint x: 727, startPoint y: 517, endPoint x: 436, endPoint y: 500, distance: 290.9
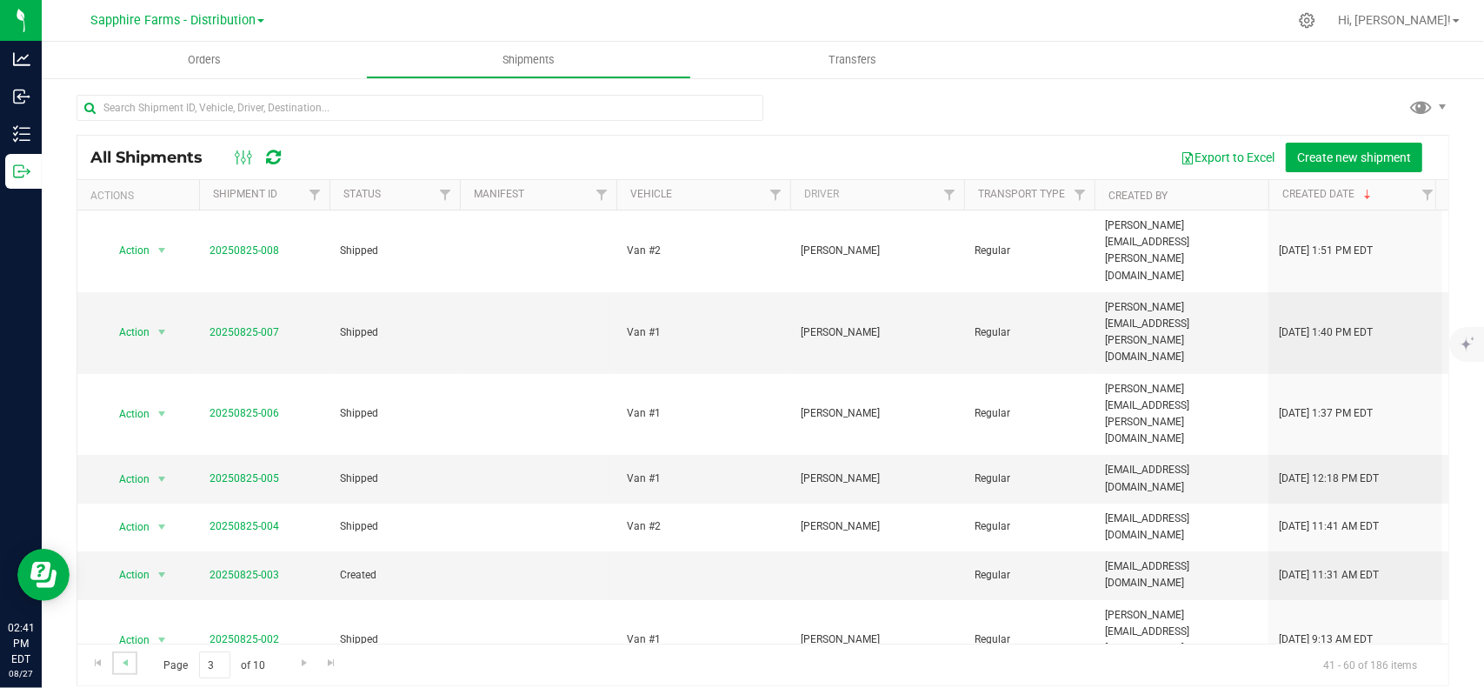
click at [132, 660] on link "Go to the previous page" at bounding box center [124, 662] width 25 height 23
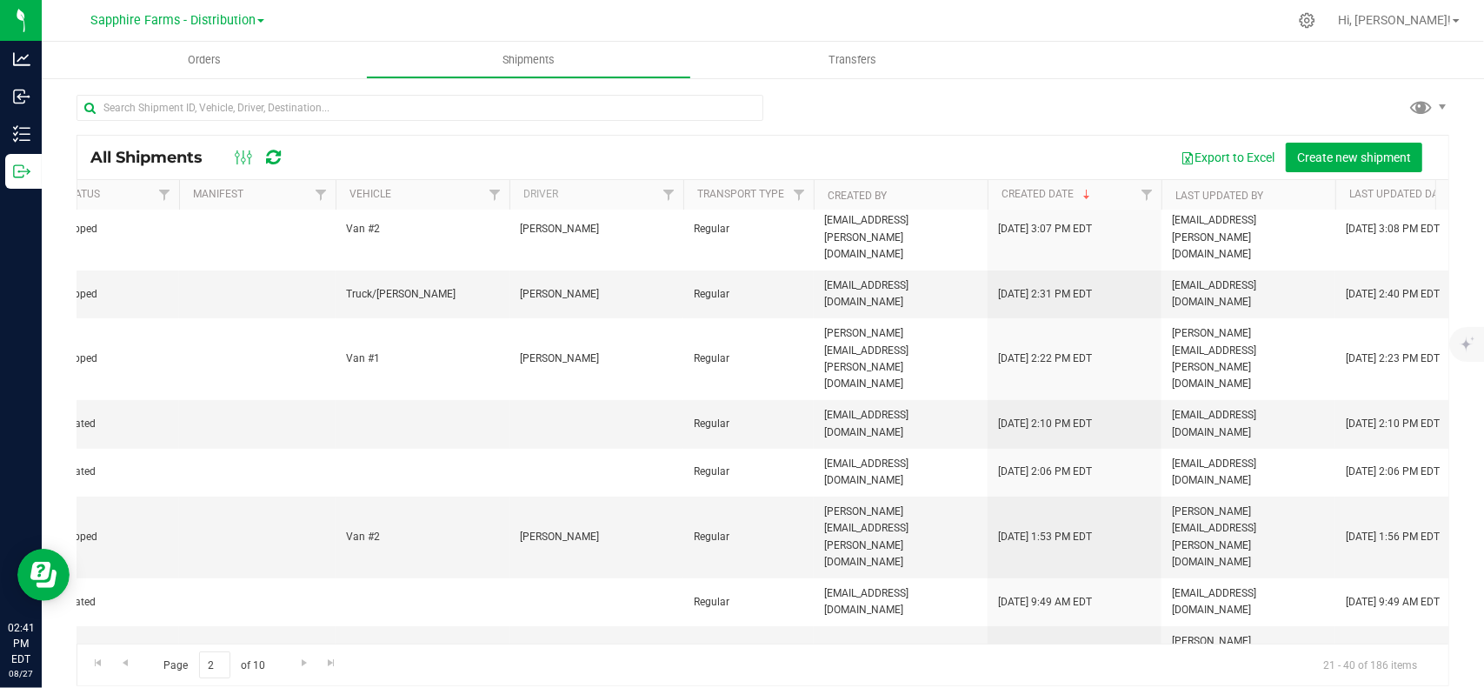
drag, startPoint x: 475, startPoint y: 572, endPoint x: 675, endPoint y: 569, distance: 200.8
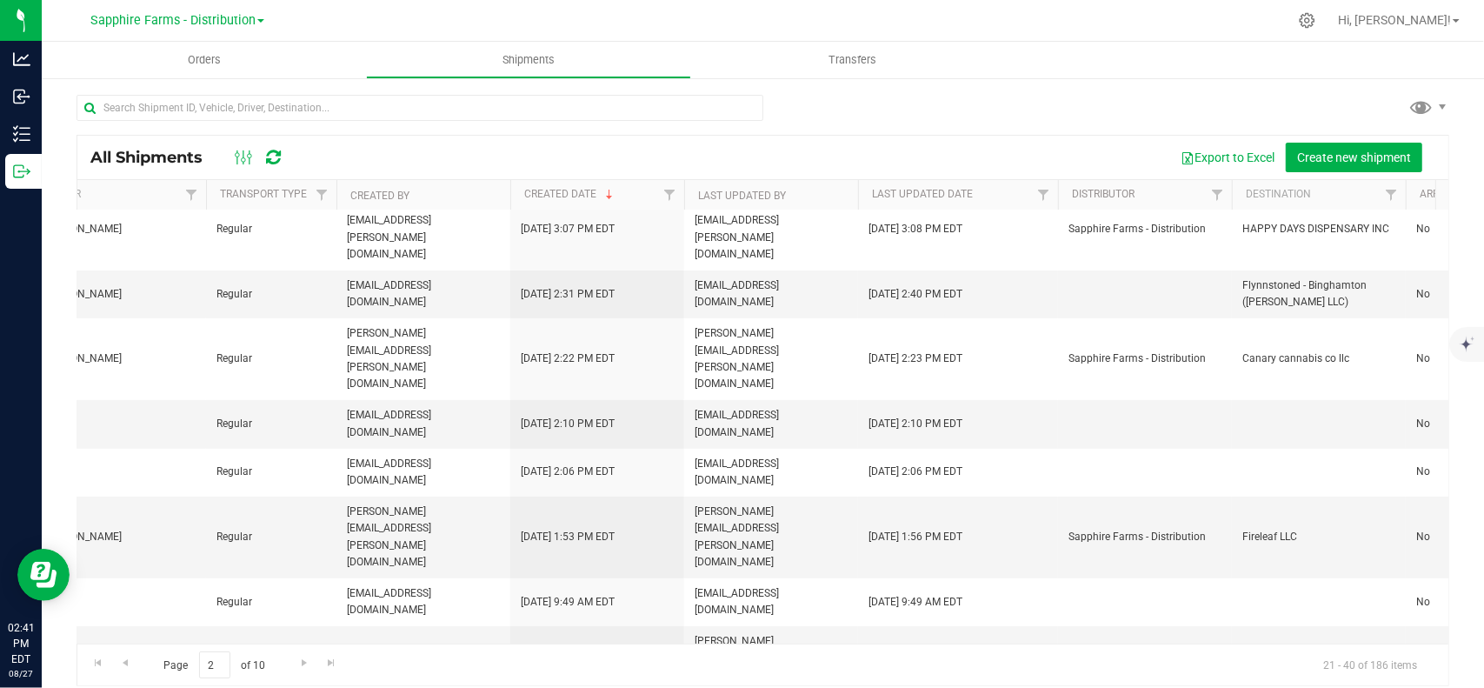
drag, startPoint x: 562, startPoint y: 593, endPoint x: 685, endPoint y: 585, distance: 122.8
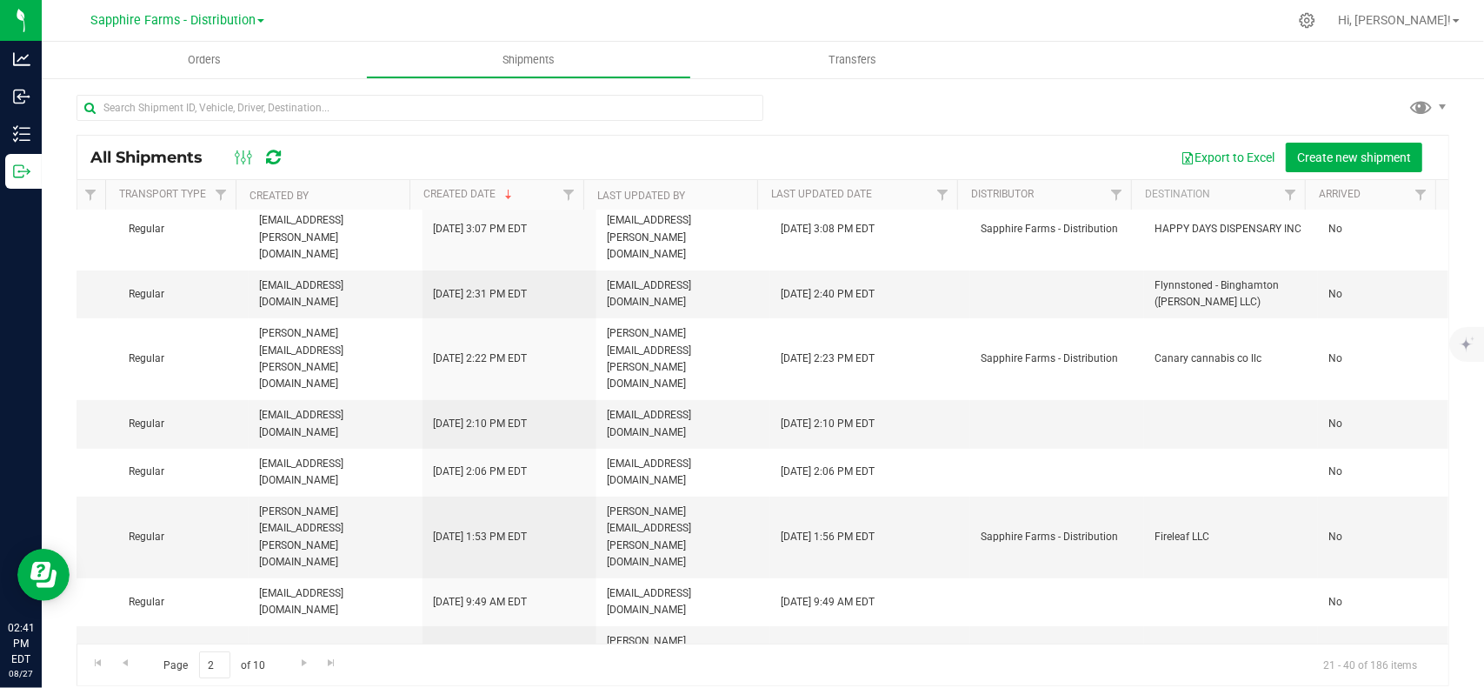
drag, startPoint x: 636, startPoint y: 585, endPoint x: 729, endPoint y: 579, distance: 92.4
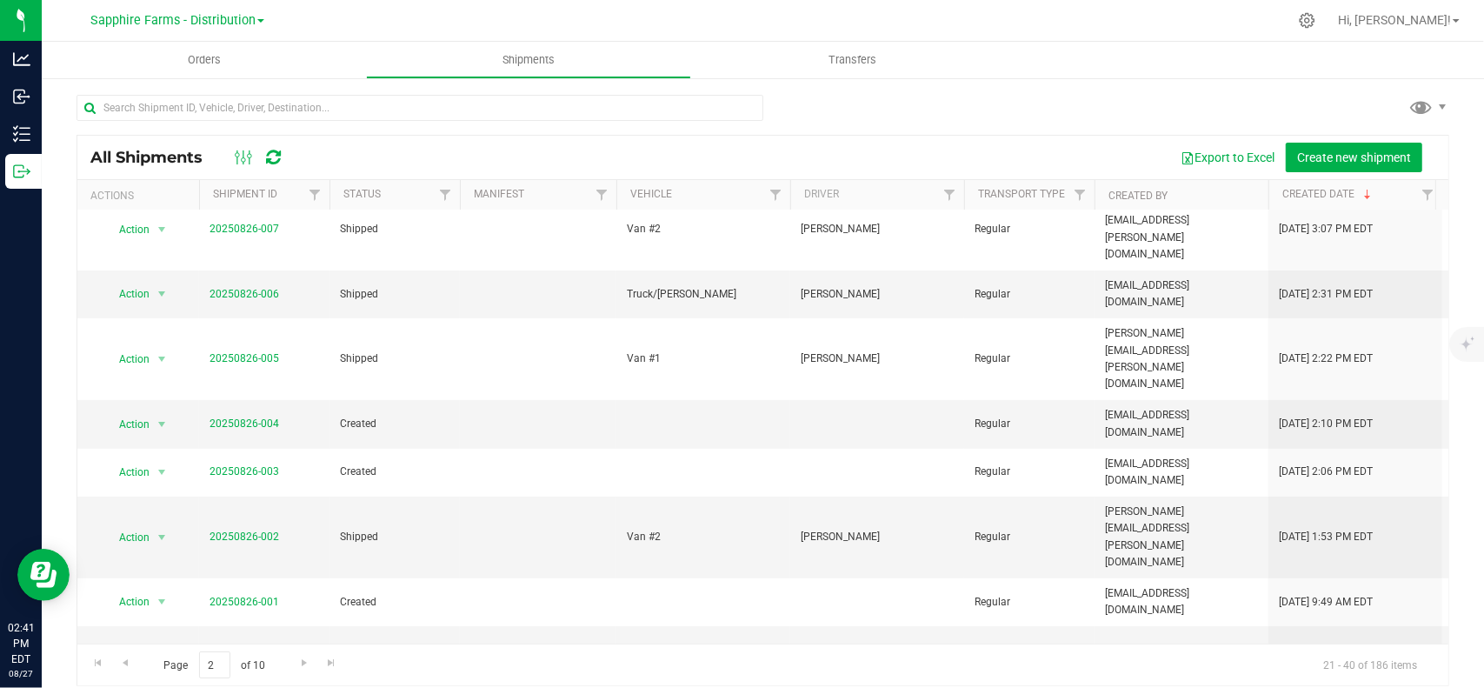
drag, startPoint x: 729, startPoint y: 579, endPoint x: 381, endPoint y: 569, distance: 347.9
click at [211, 51] on uib-tab-heading "Orders" at bounding box center [204, 60] width 324 height 37
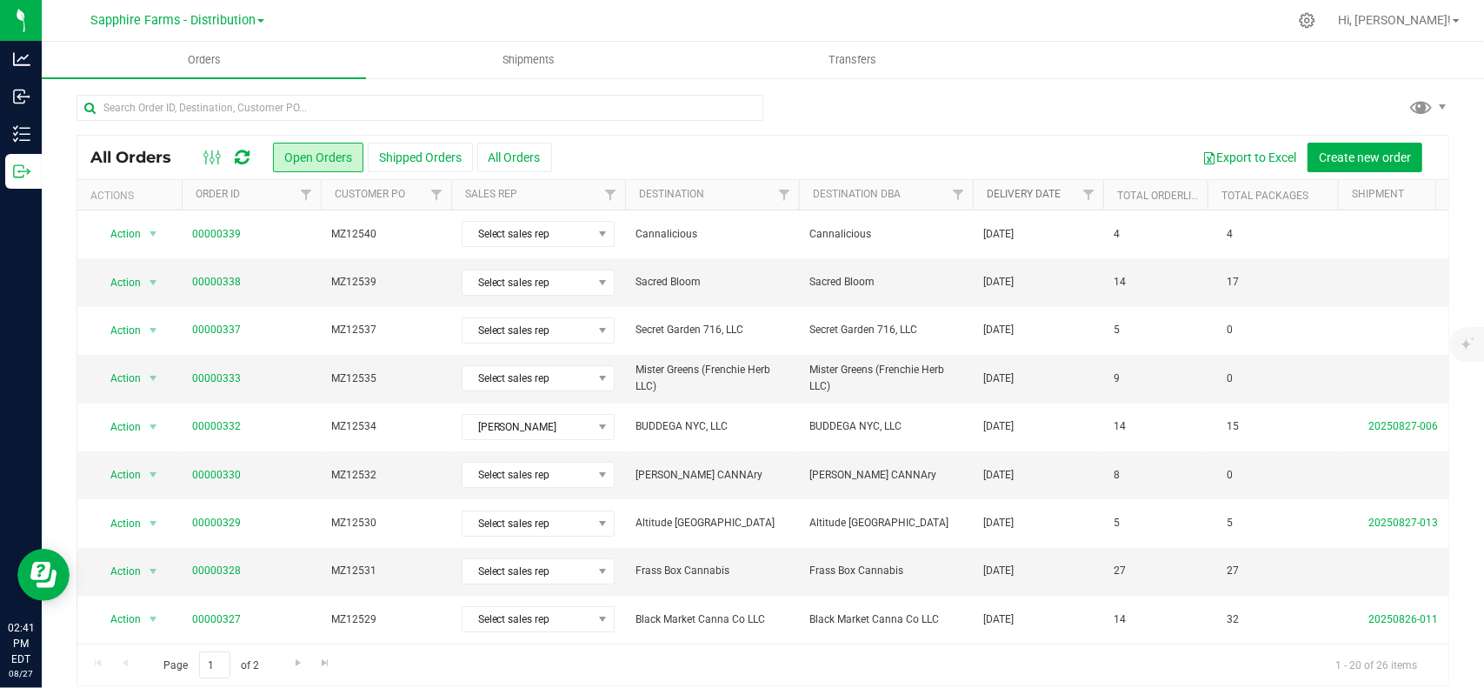
click at [1047, 188] on link "Delivery Date" at bounding box center [1024, 194] width 74 height 12
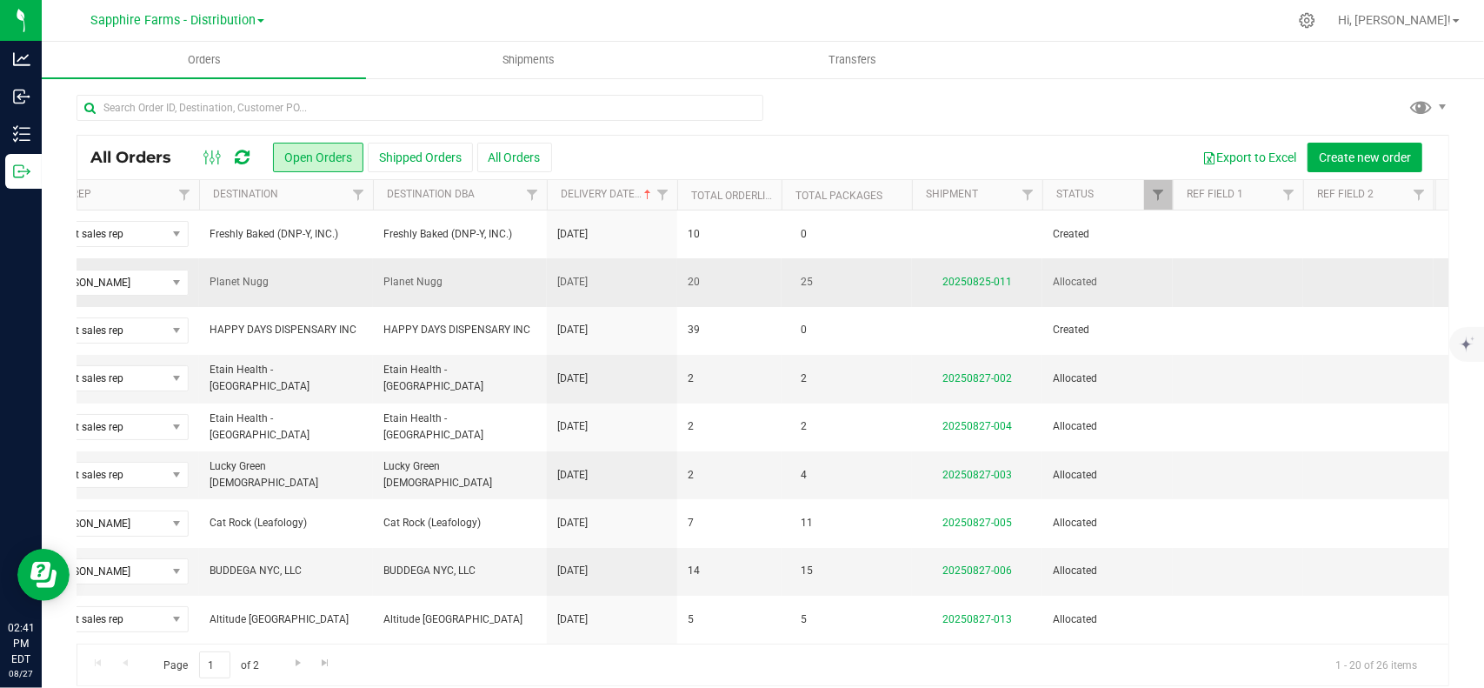
drag, startPoint x: 842, startPoint y: 293, endPoint x: 979, endPoint y: 282, distance: 137.0
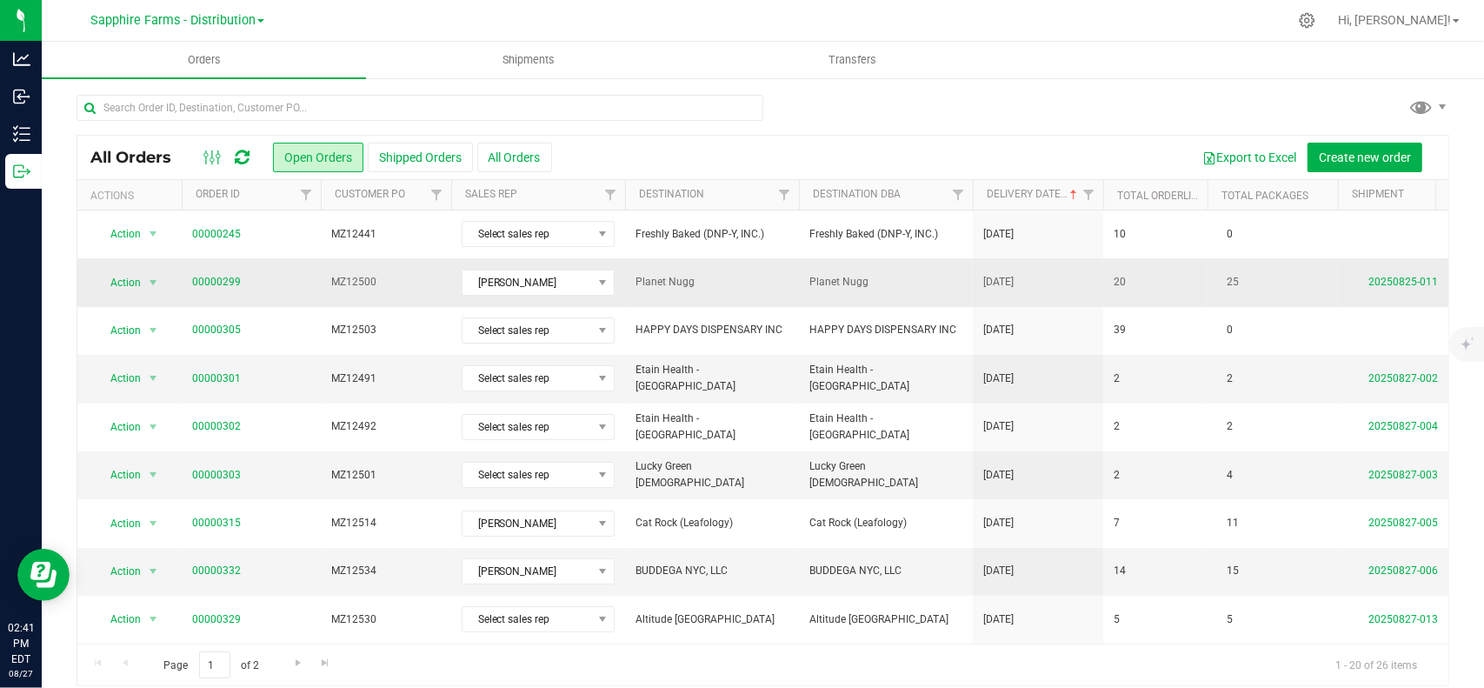
drag, startPoint x: 735, startPoint y: 282, endPoint x: 445, endPoint y: 284, distance: 289.5
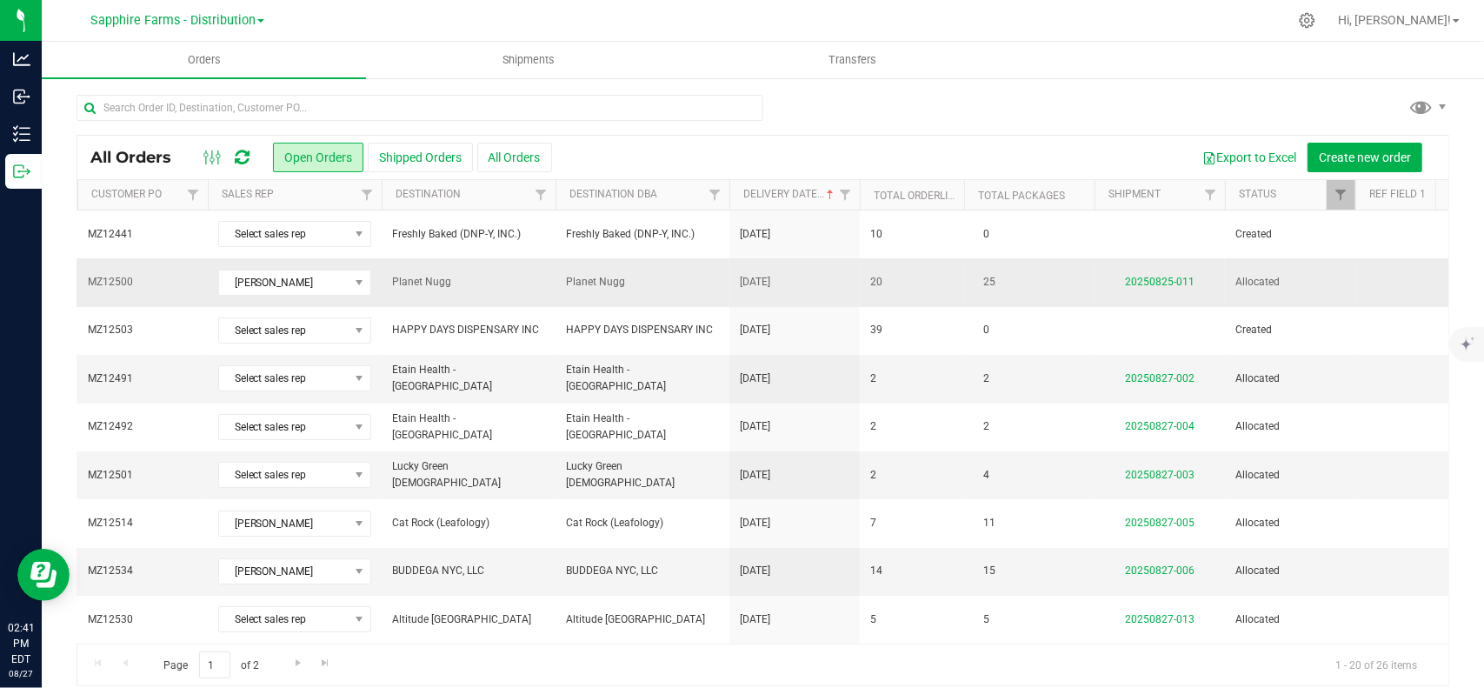
drag, startPoint x: 655, startPoint y: 279, endPoint x: 753, endPoint y: 286, distance: 97.6
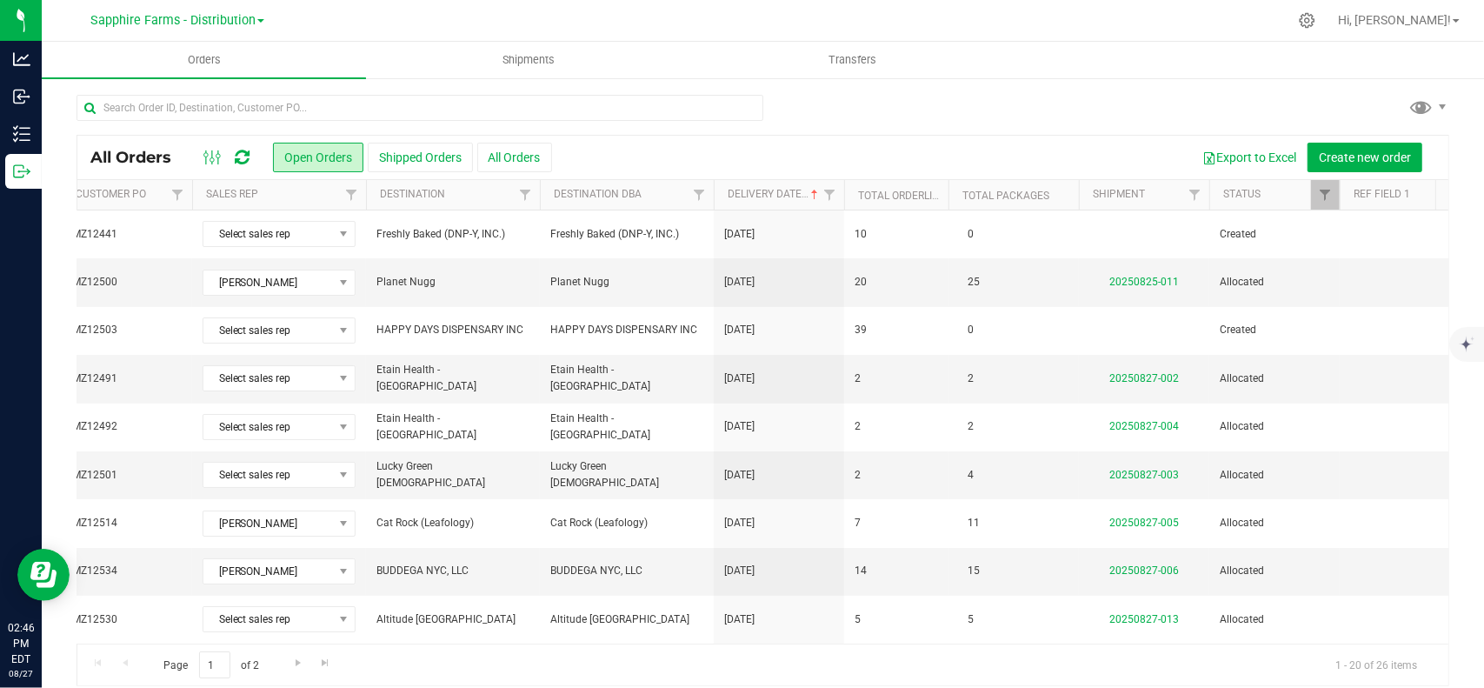
click at [243, 154] on icon at bounding box center [242, 157] width 15 height 17
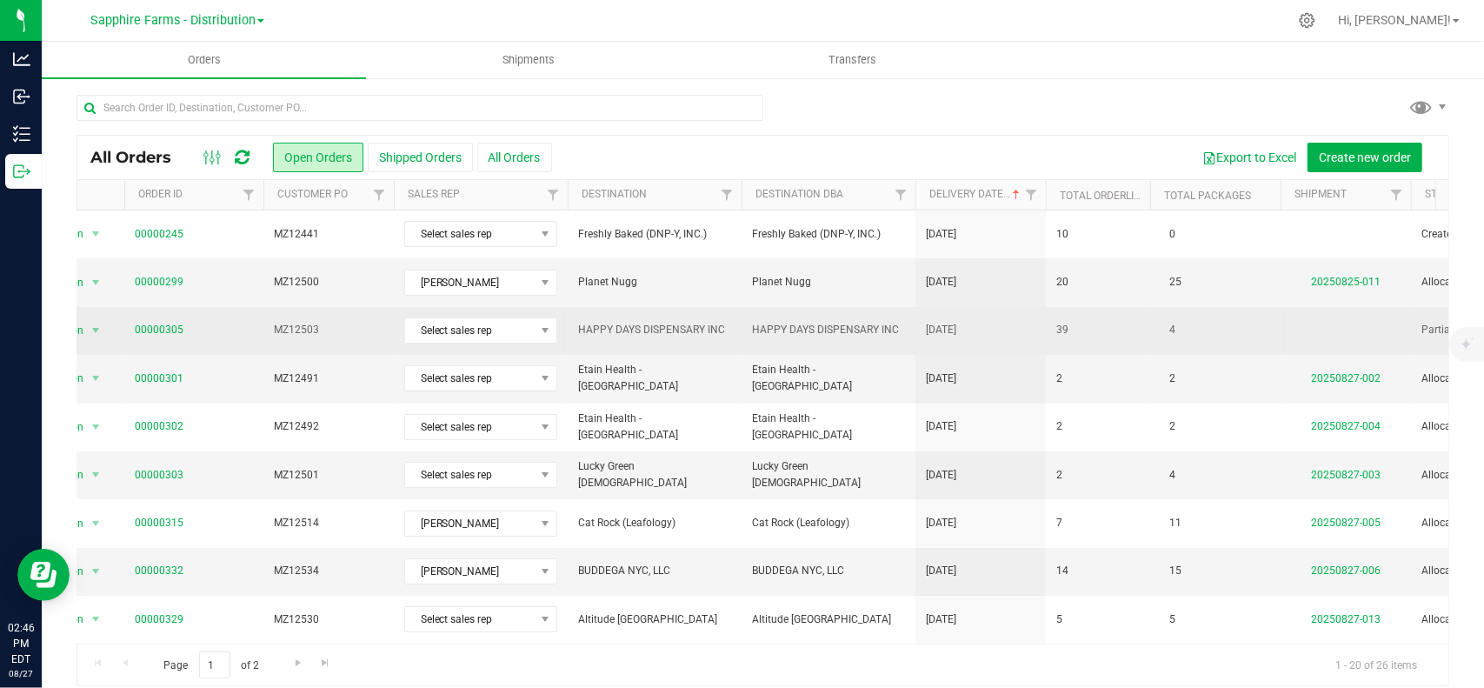
scroll to position [0, 190]
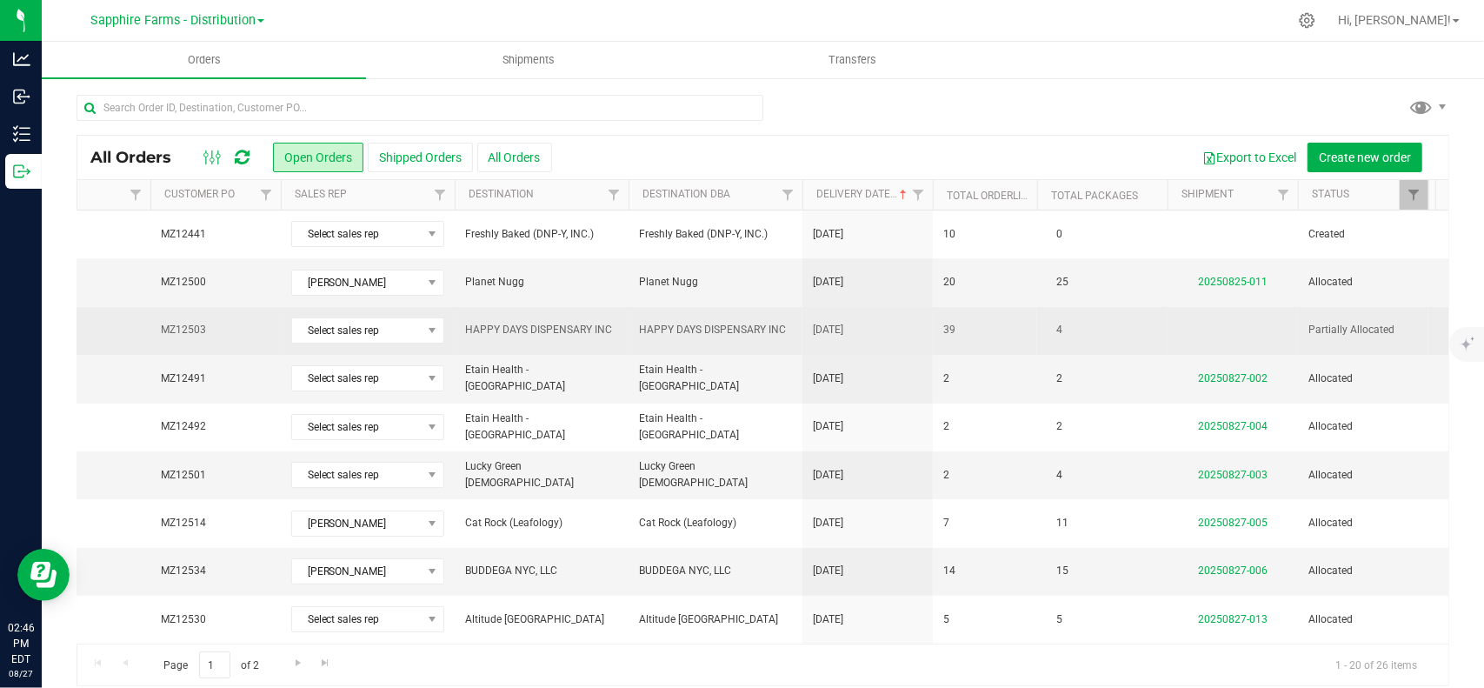
drag, startPoint x: 949, startPoint y: 328, endPoint x: 1081, endPoint y: 329, distance: 132.2
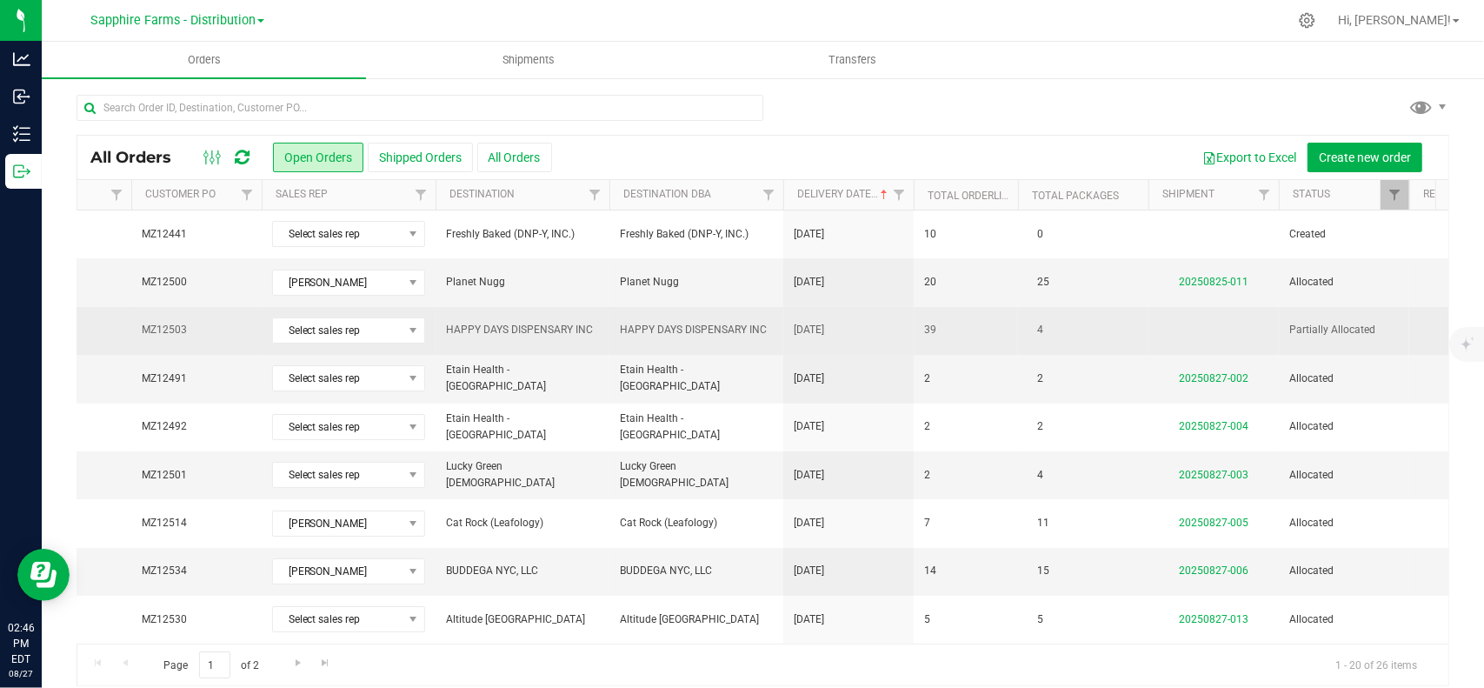
scroll to position [0, 0]
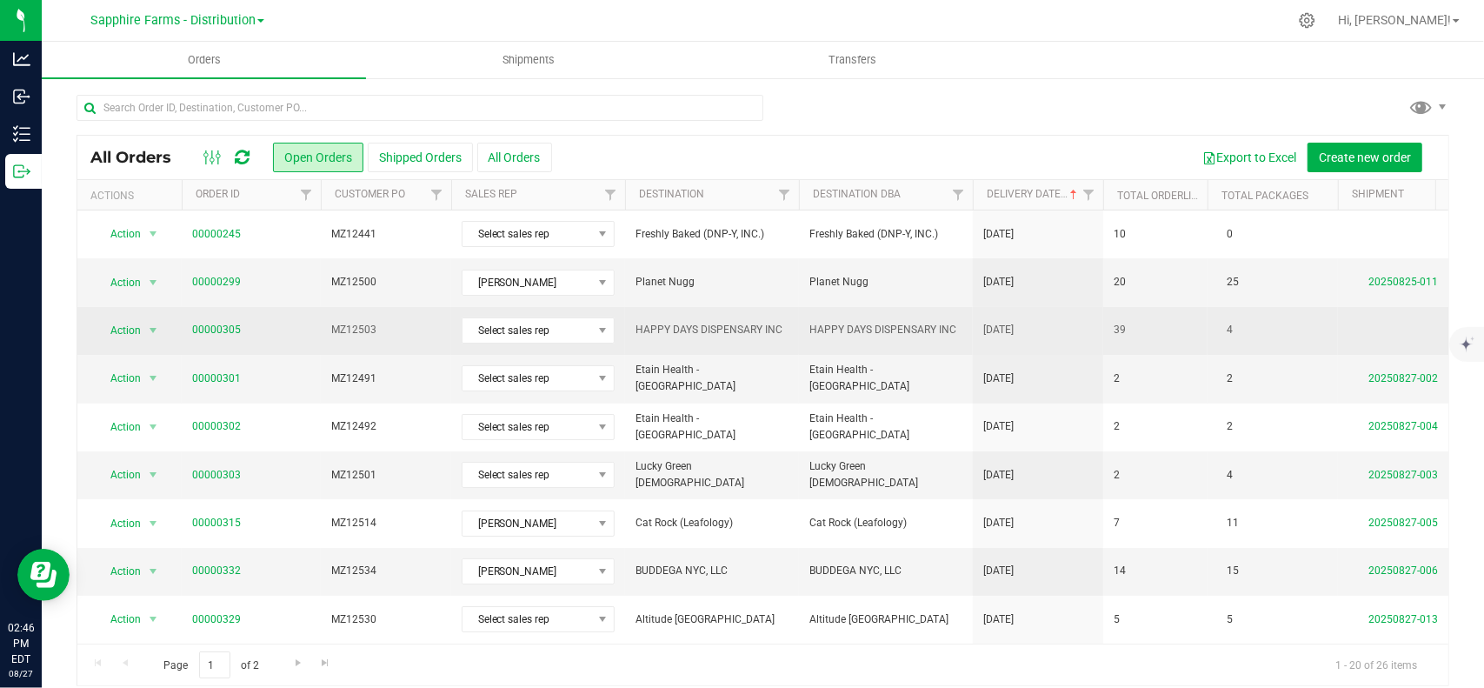
drag, startPoint x: 1032, startPoint y: 331, endPoint x: 857, endPoint y: 338, distance: 174.9
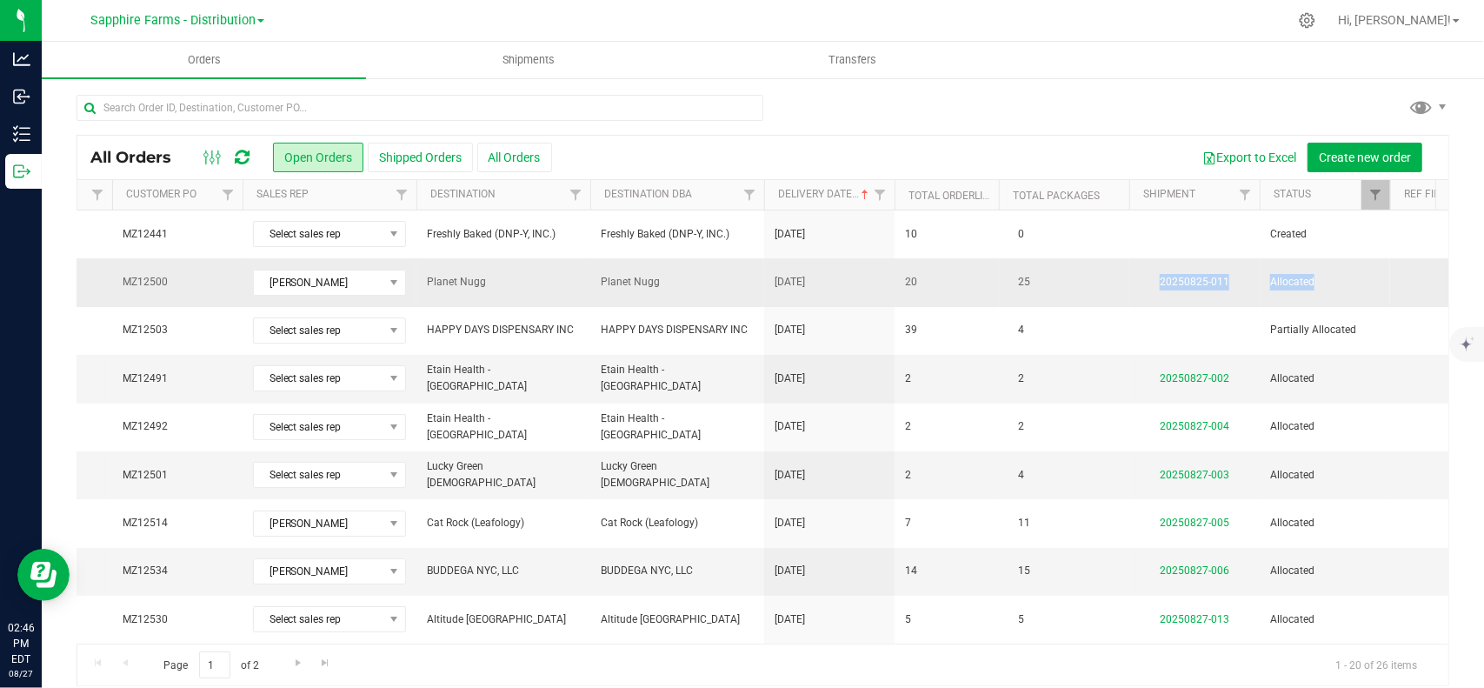
scroll to position [0, 441]
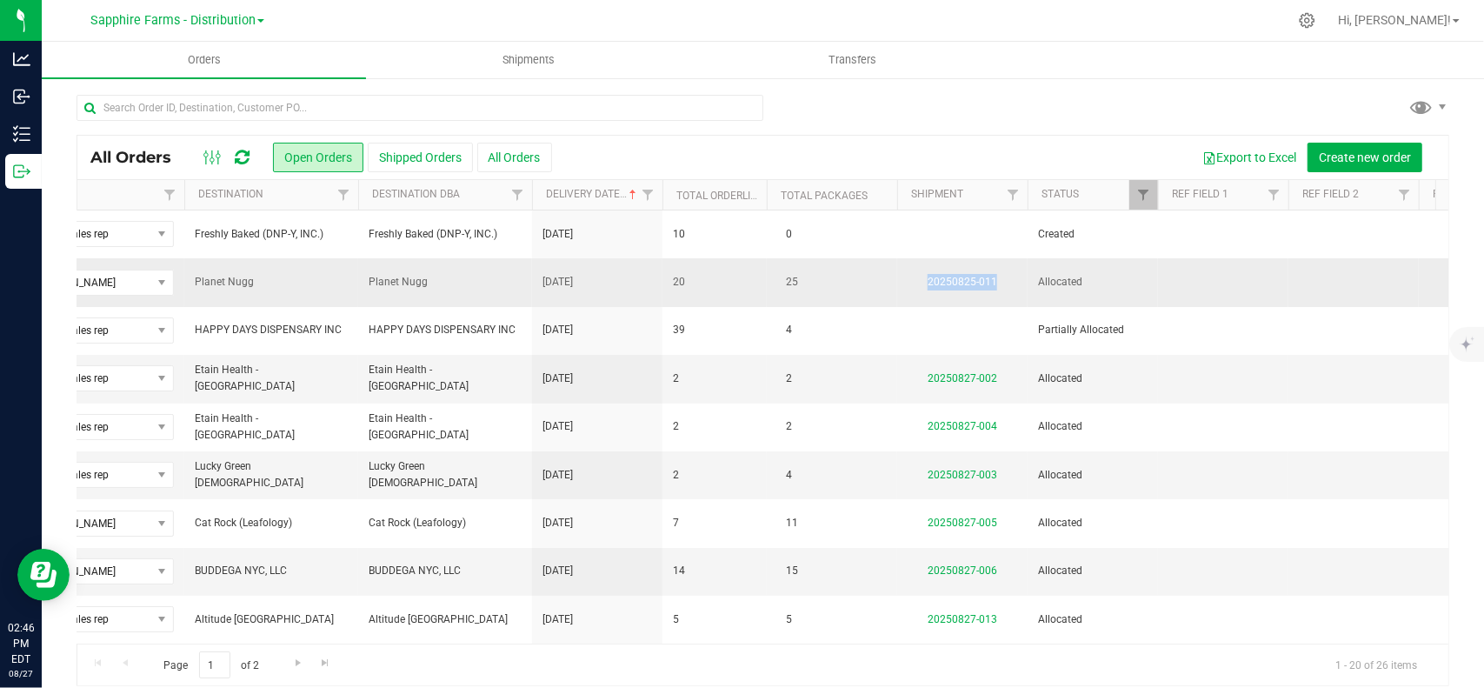
drag, startPoint x: 1360, startPoint y: 277, endPoint x: 1009, endPoint y: 288, distance: 350.5
click at [1009, 288] on td "20250825-011" at bounding box center [962, 282] width 130 height 48
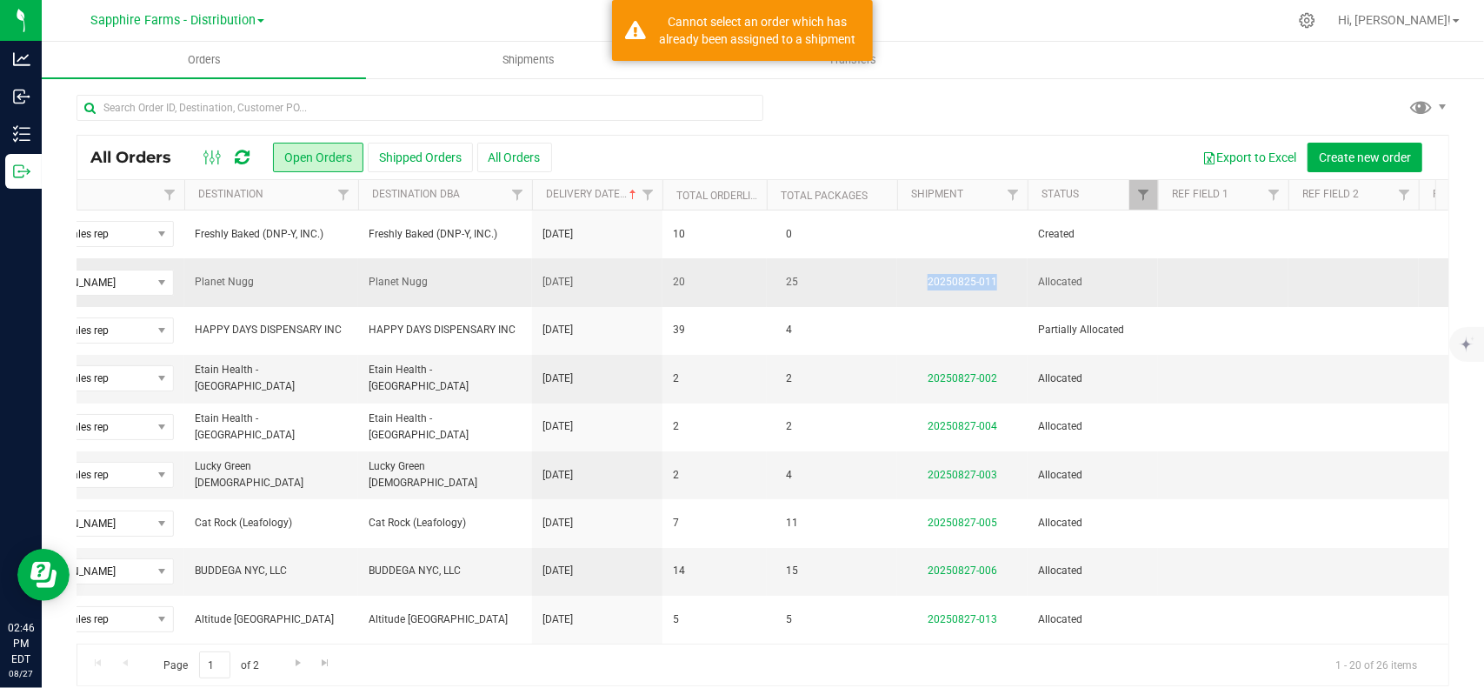
copy link "20250825-011"
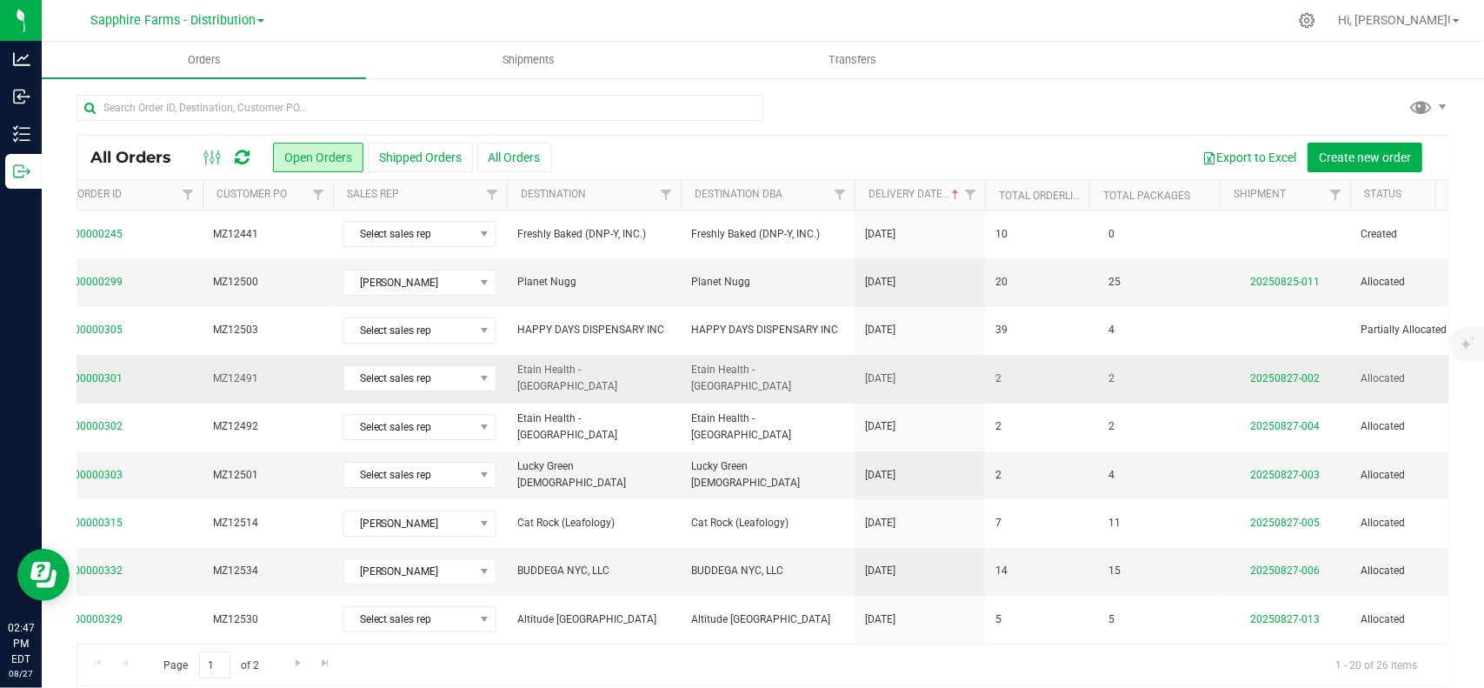
scroll to position [0, 0]
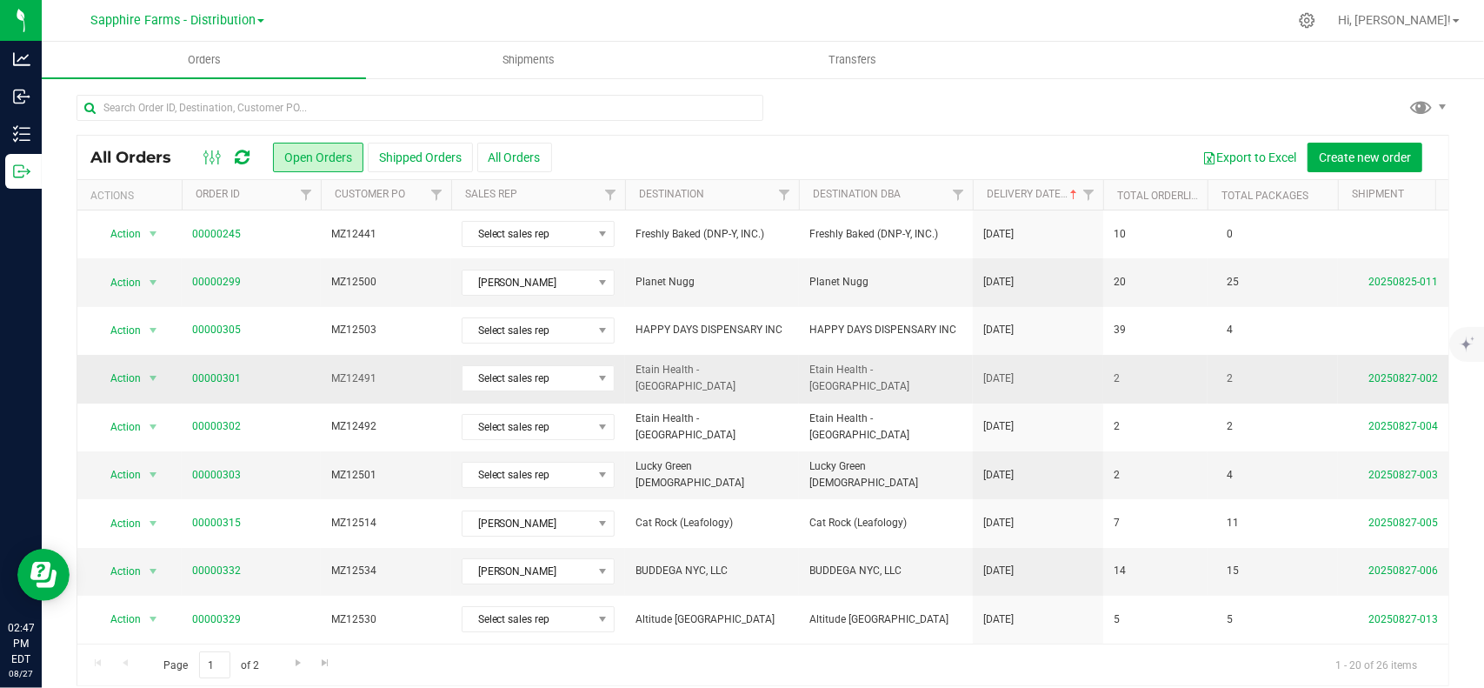
drag, startPoint x: 811, startPoint y: 363, endPoint x: 583, endPoint y: 361, distance: 227.8
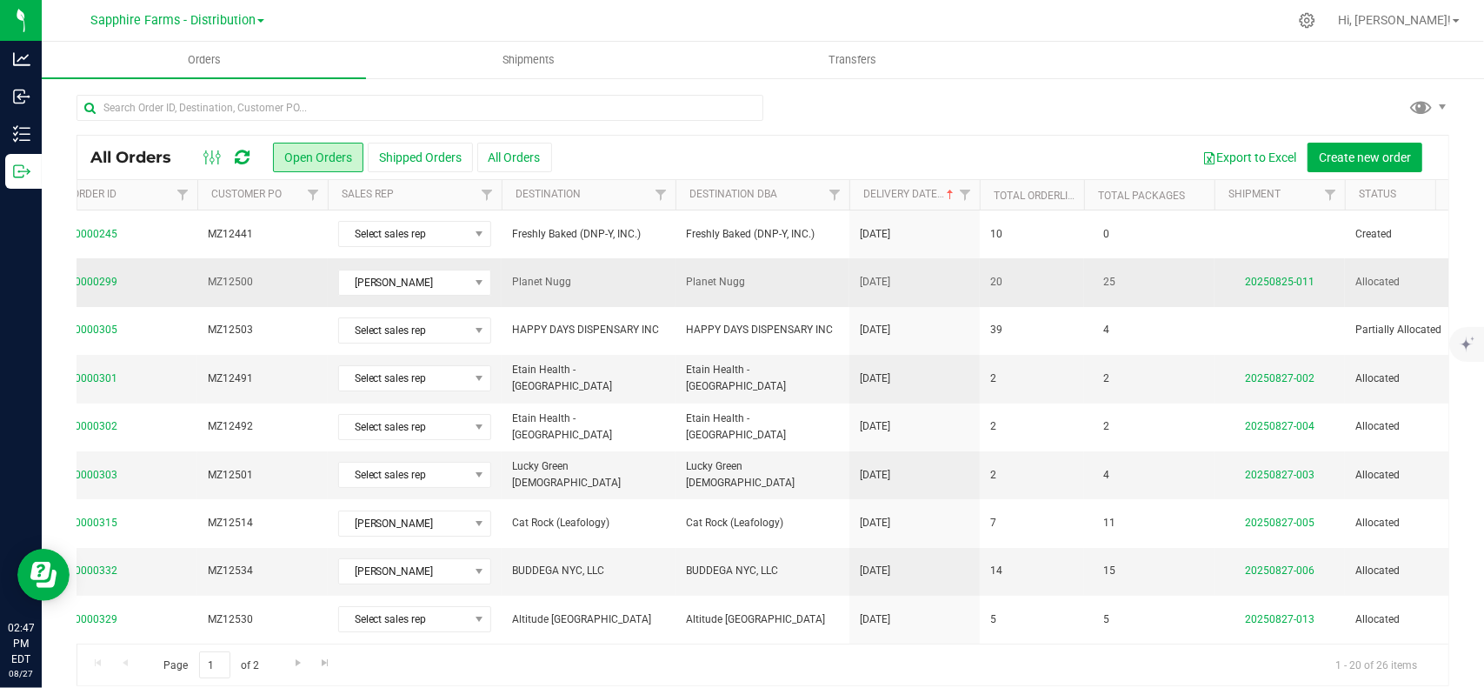
scroll to position [0, 156]
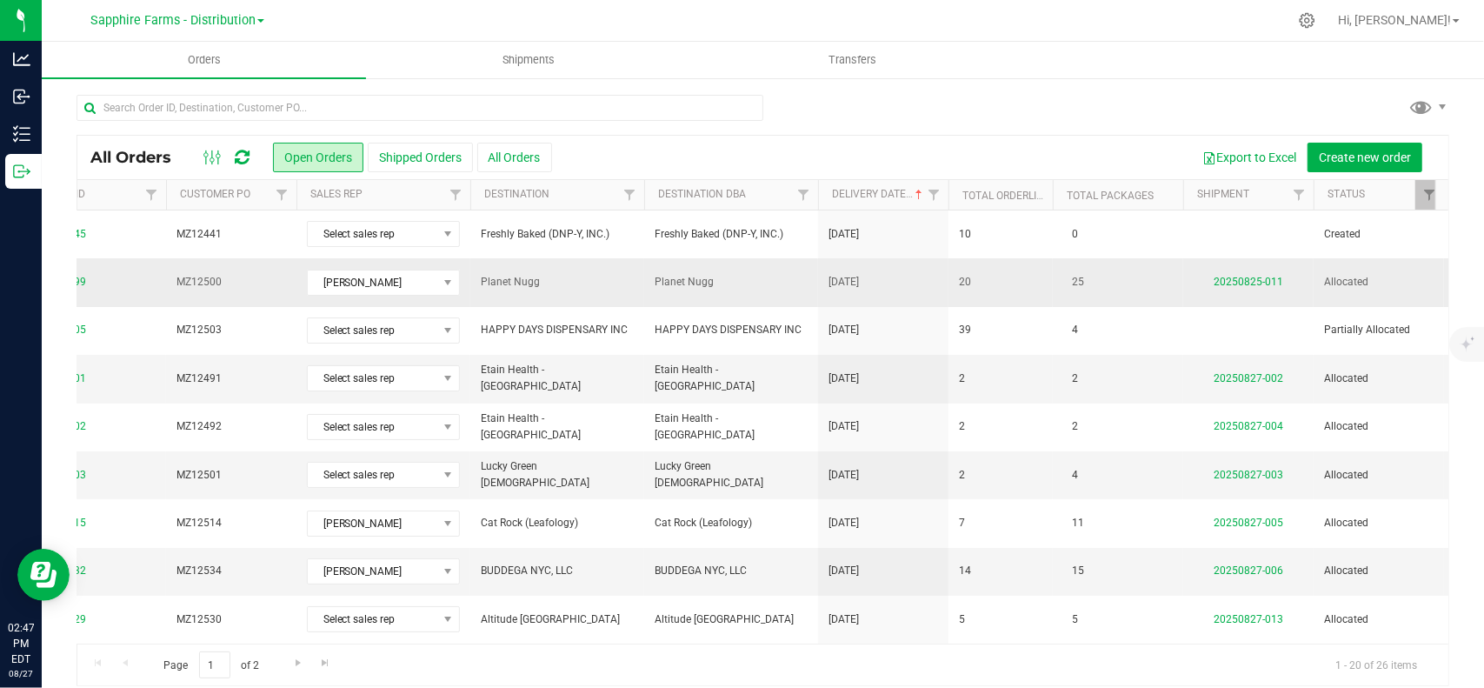
drag, startPoint x: 973, startPoint y: 279, endPoint x: 1029, endPoint y: 283, distance: 56.6
click at [1238, 285] on link "20250825-011" at bounding box center [1247, 282] width 70 height 12
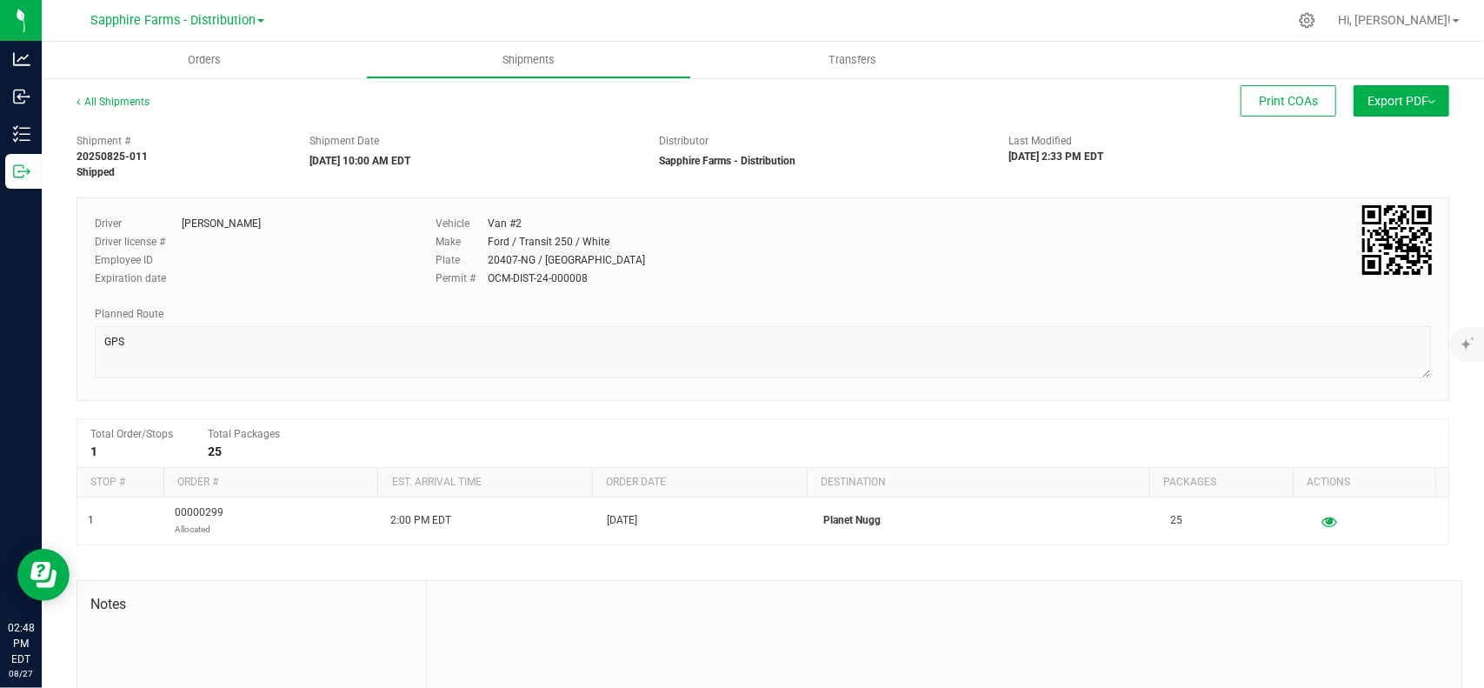
drag, startPoint x: 556, startPoint y: 279, endPoint x: 782, endPoint y: 140, distance: 265.4
click at [145, 100] on link "All Shipments" at bounding box center [113, 102] width 73 height 12
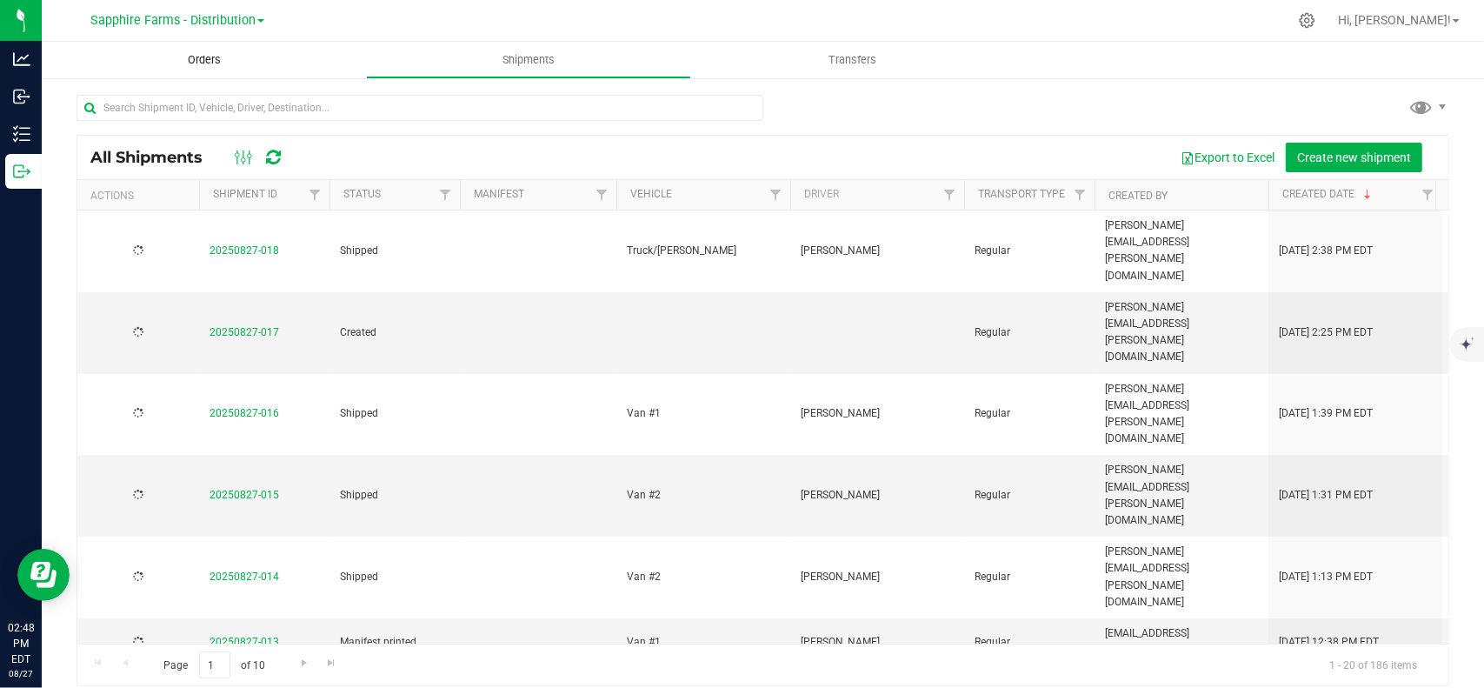
click at [216, 60] on span "Orders" at bounding box center [204, 60] width 80 height 16
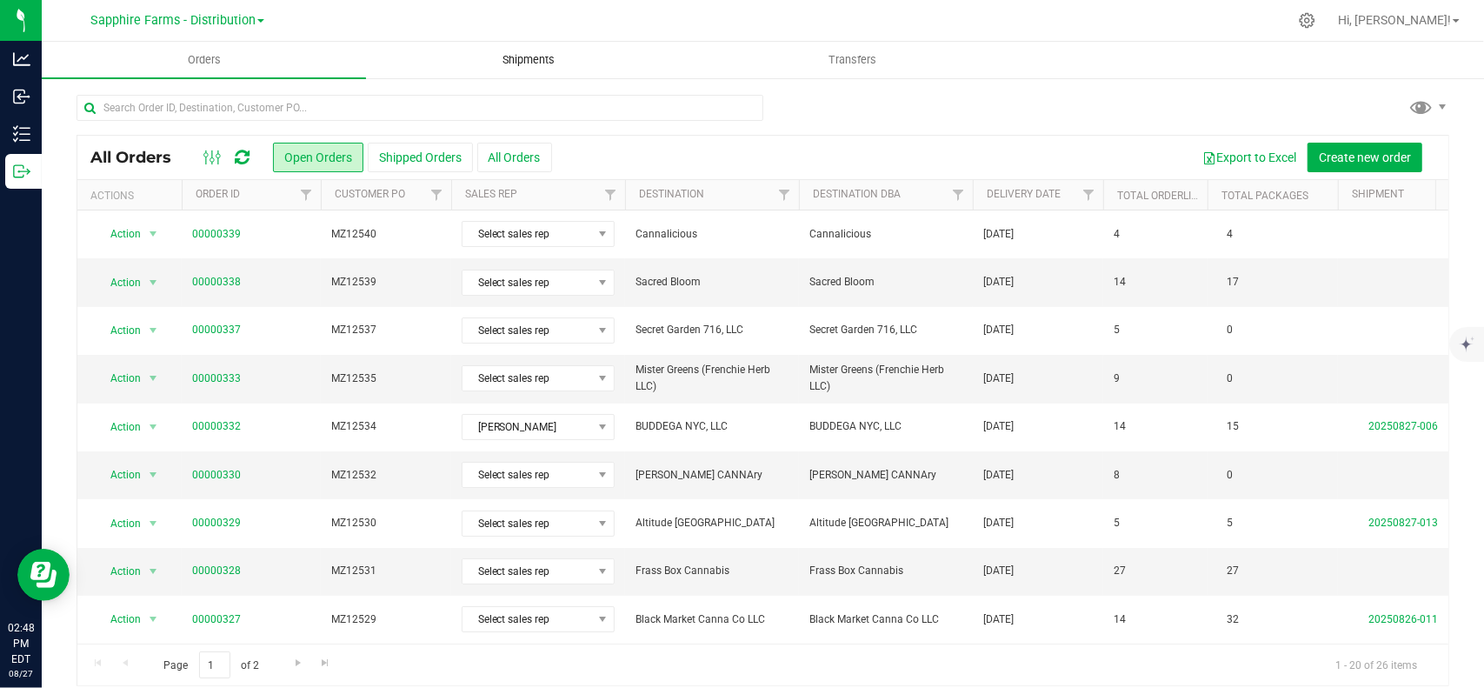
click at [560, 66] on span "Shipments" at bounding box center [528, 60] width 99 height 16
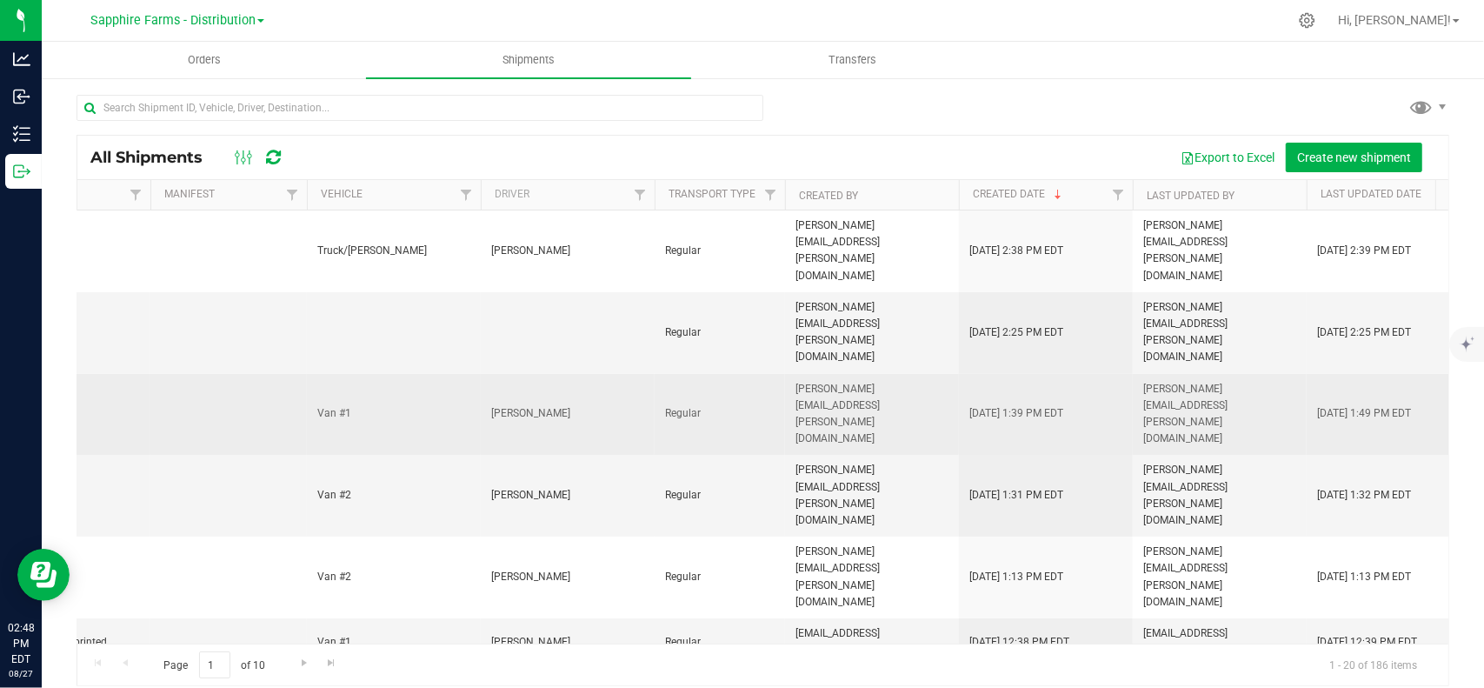
scroll to position [0, 871]
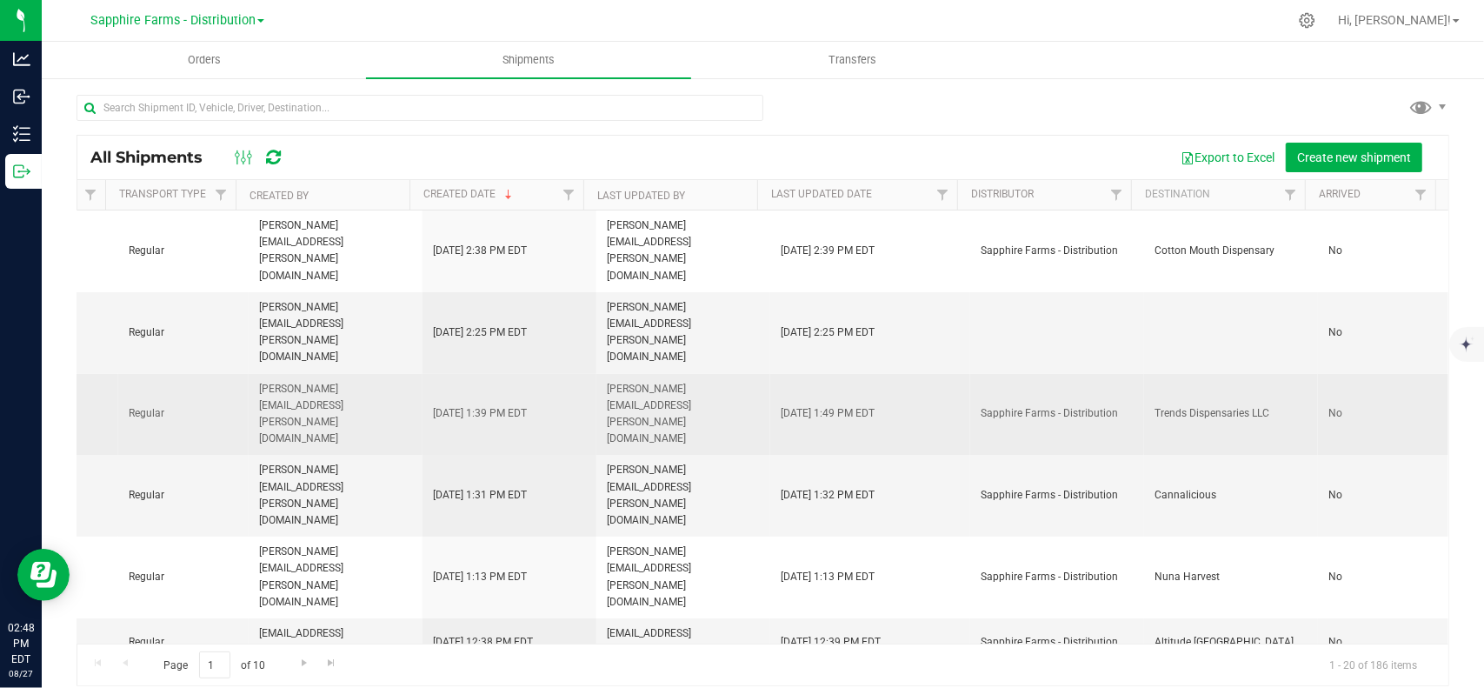
drag, startPoint x: 527, startPoint y: 300, endPoint x: 767, endPoint y: 288, distance: 240.2
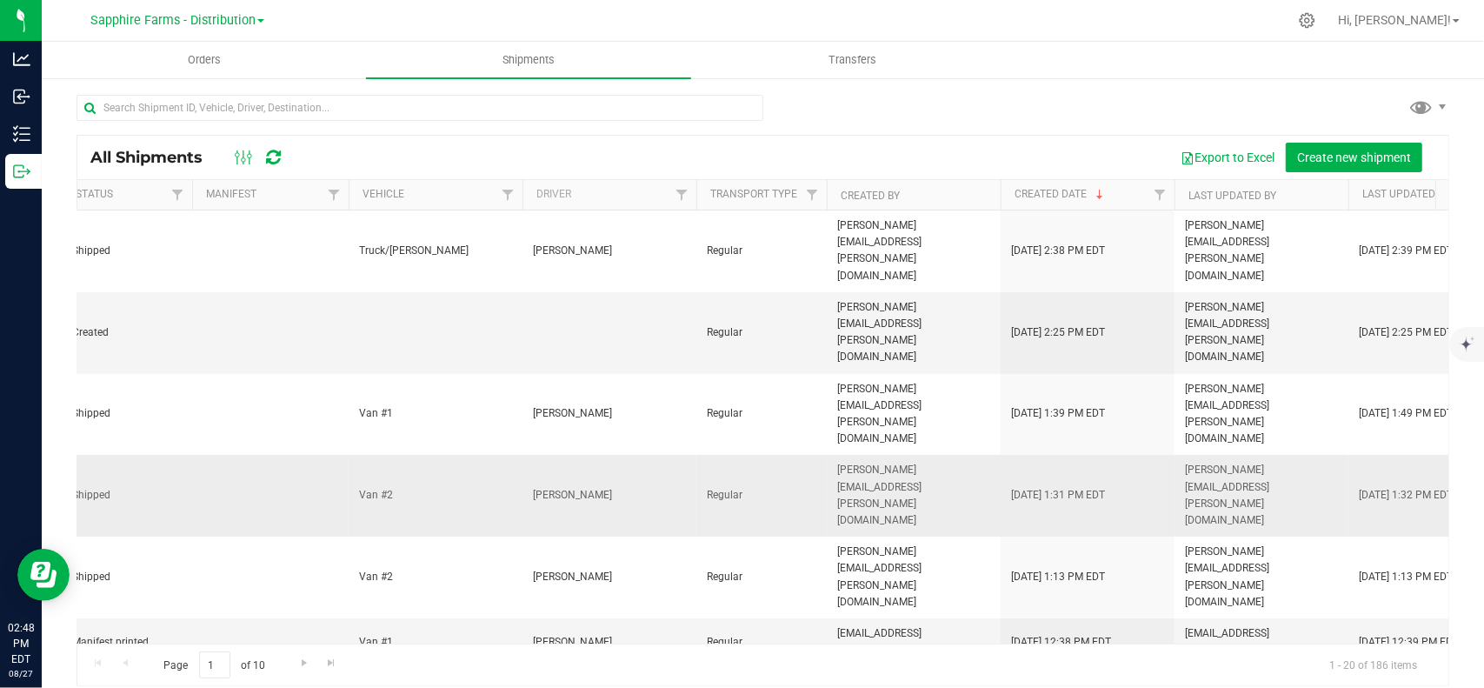
scroll to position [0, 58]
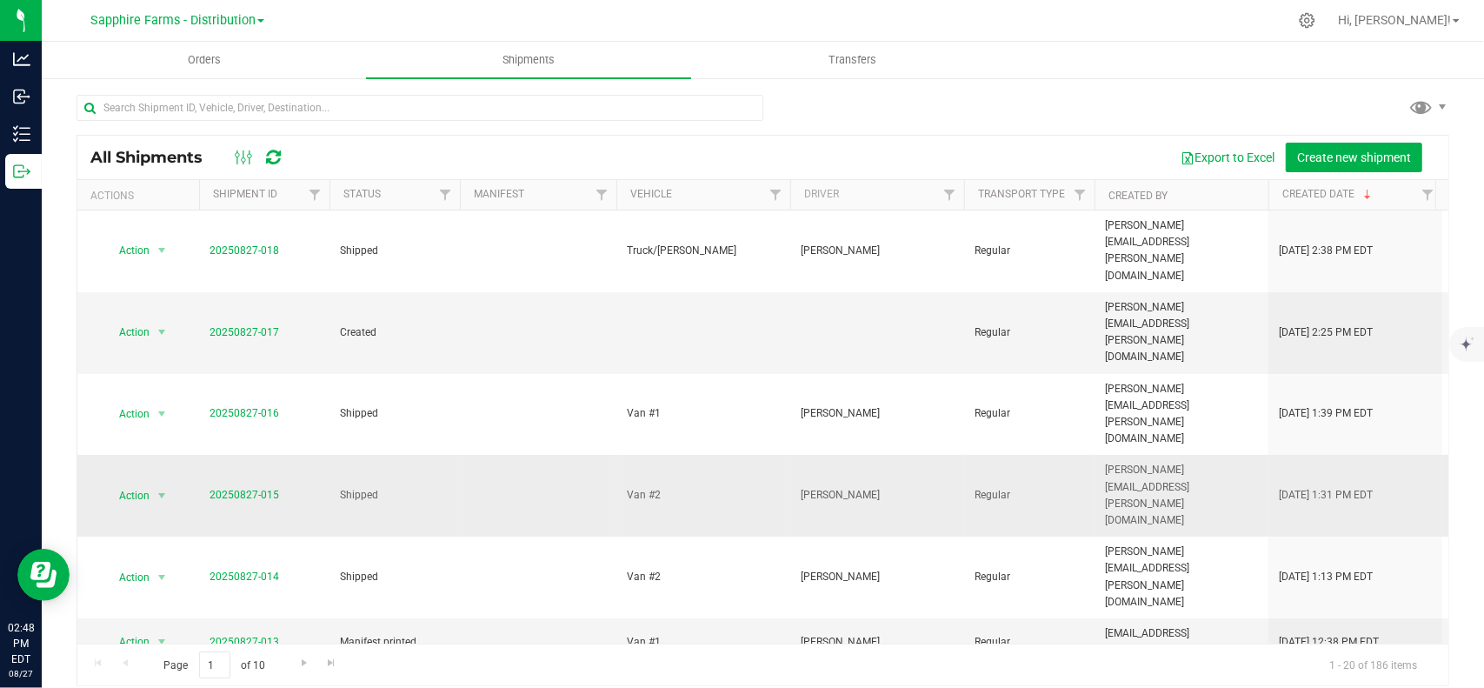
drag, startPoint x: 642, startPoint y: 319, endPoint x: 461, endPoint y: 336, distance: 181.7
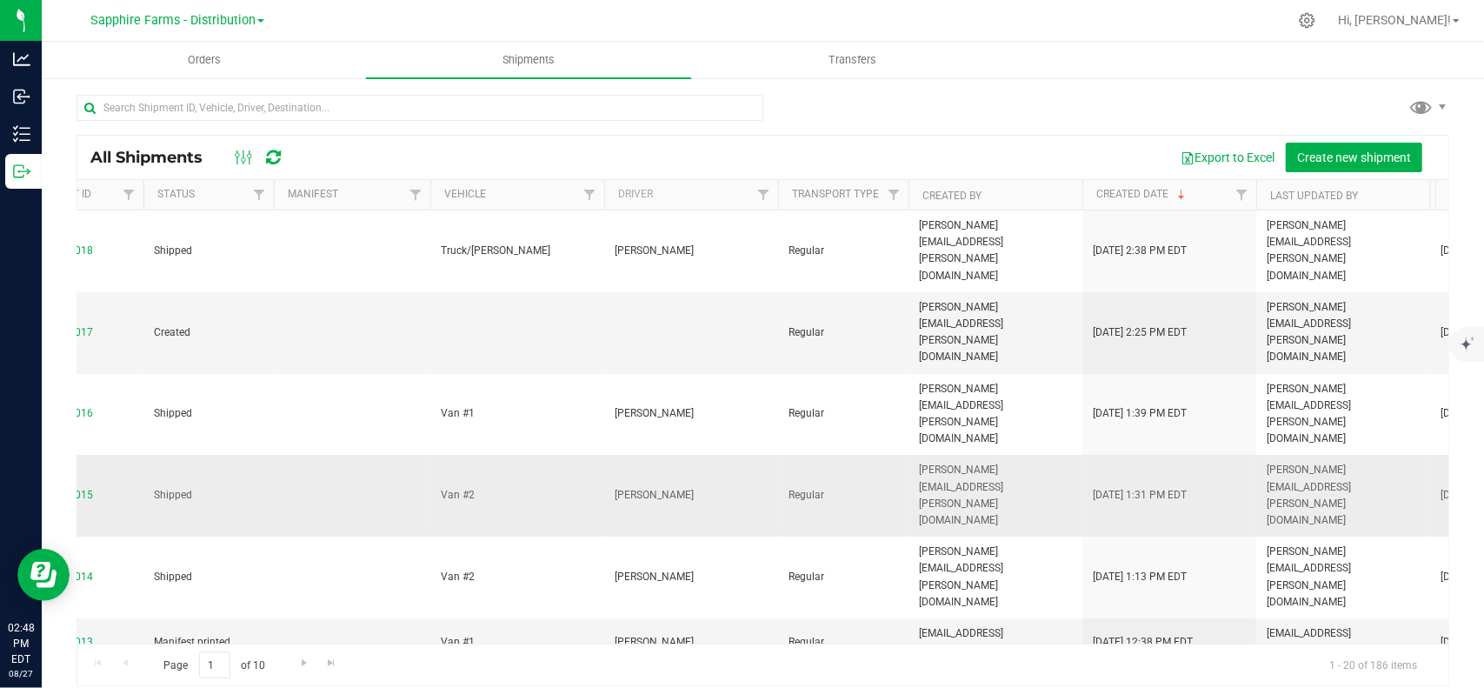
scroll to position [0, 669]
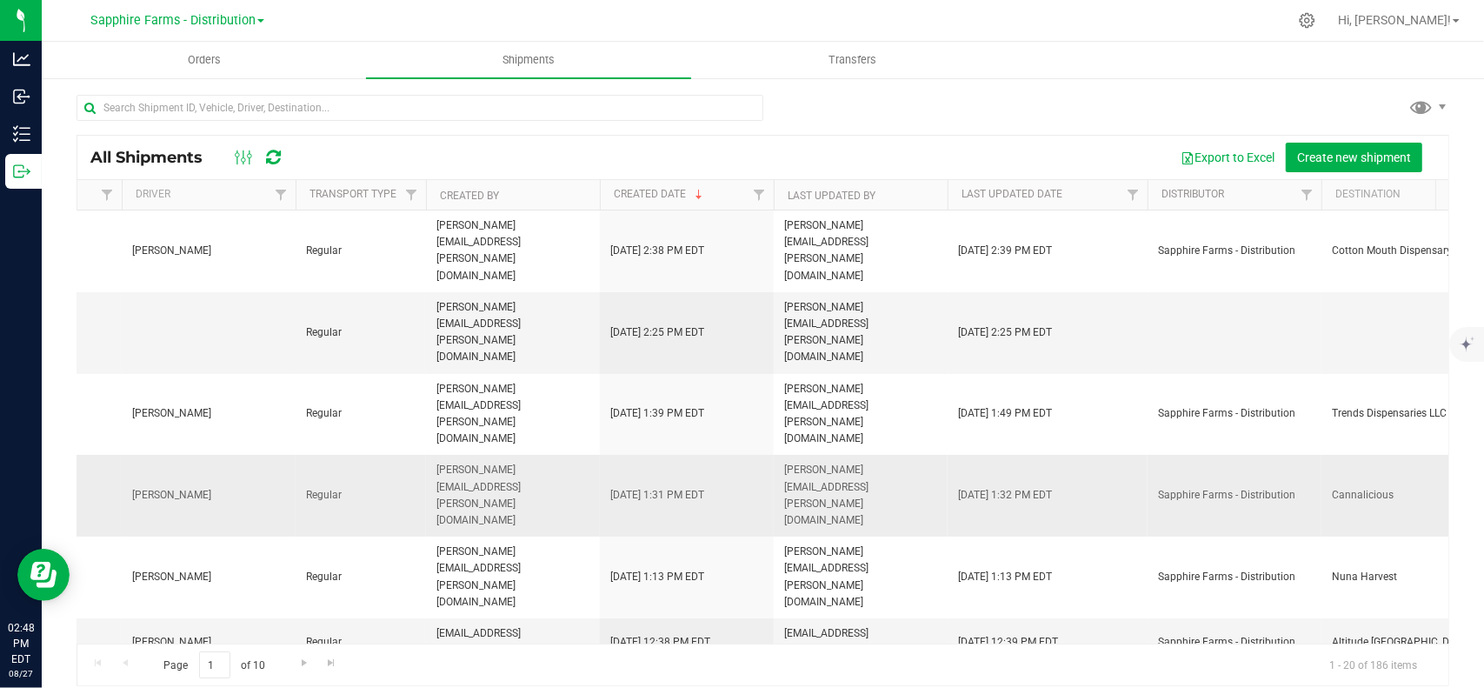
drag, startPoint x: 541, startPoint y: 325, endPoint x: 717, endPoint y: 336, distance: 176.8
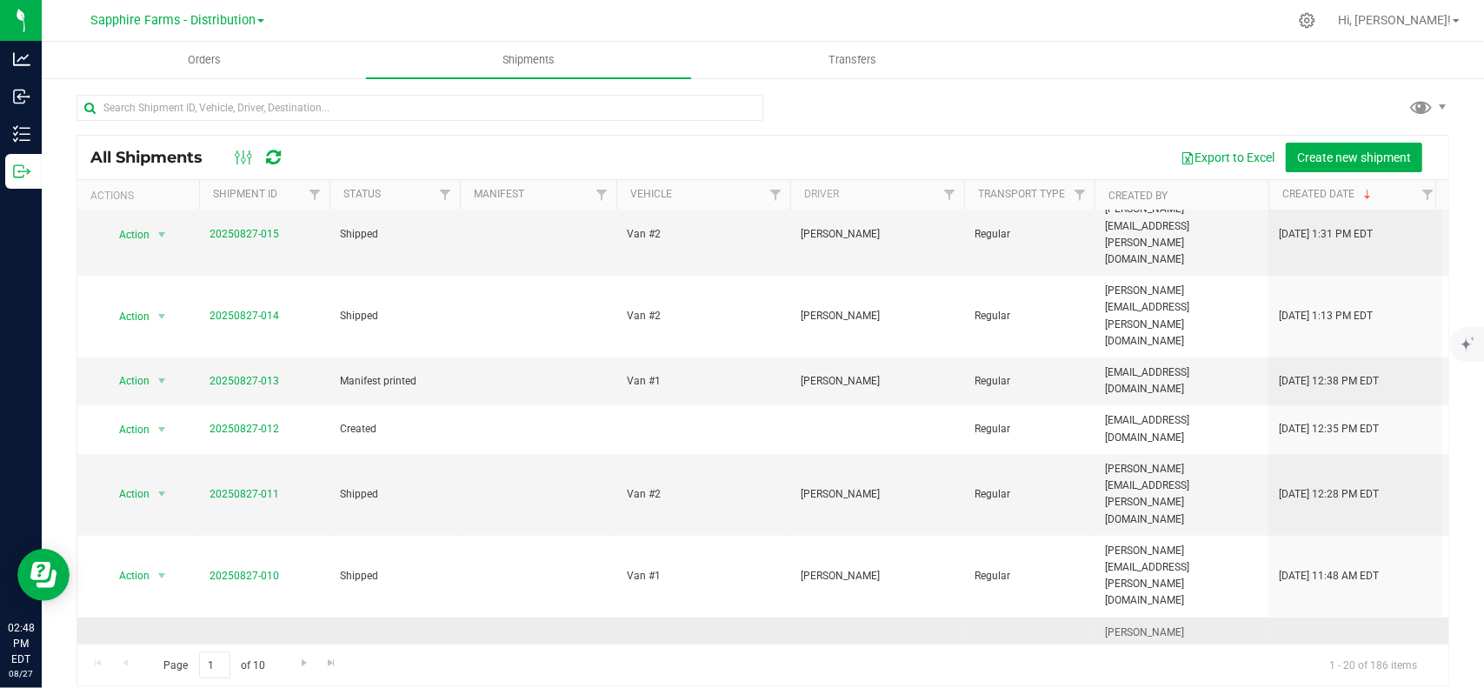
drag, startPoint x: 717, startPoint y: 336, endPoint x: 384, endPoint y: 338, distance: 333.0
click at [217, 62] on span "Orders" at bounding box center [204, 60] width 80 height 16
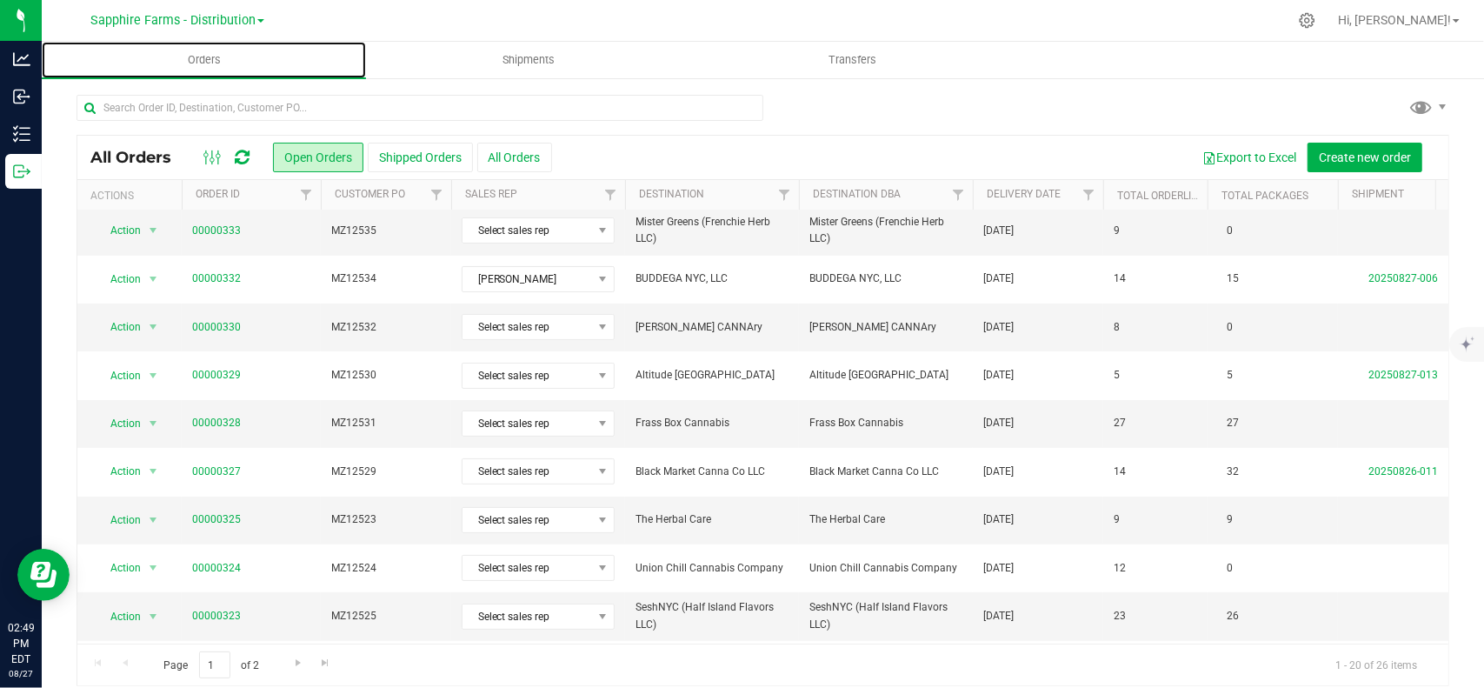
scroll to position [102, 0]
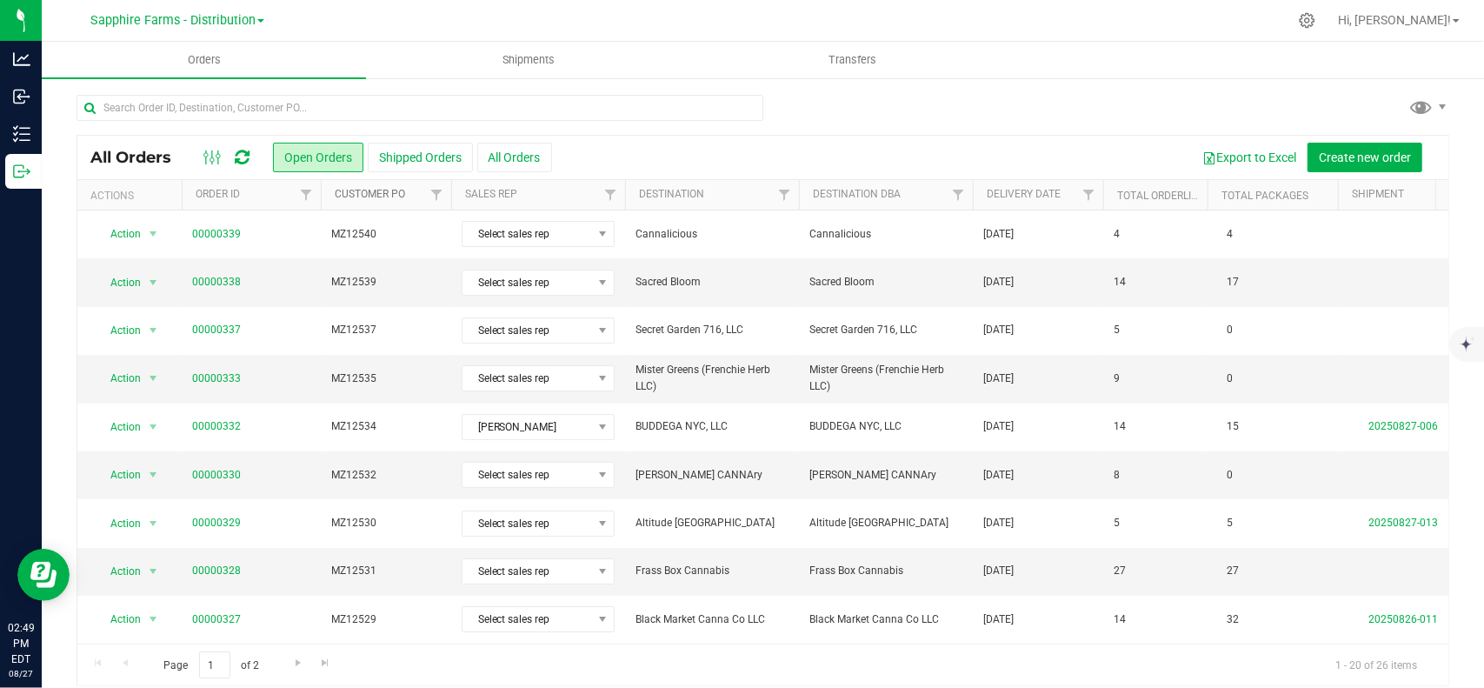
click at [379, 199] on link "Customer PO" at bounding box center [370, 194] width 70 height 12
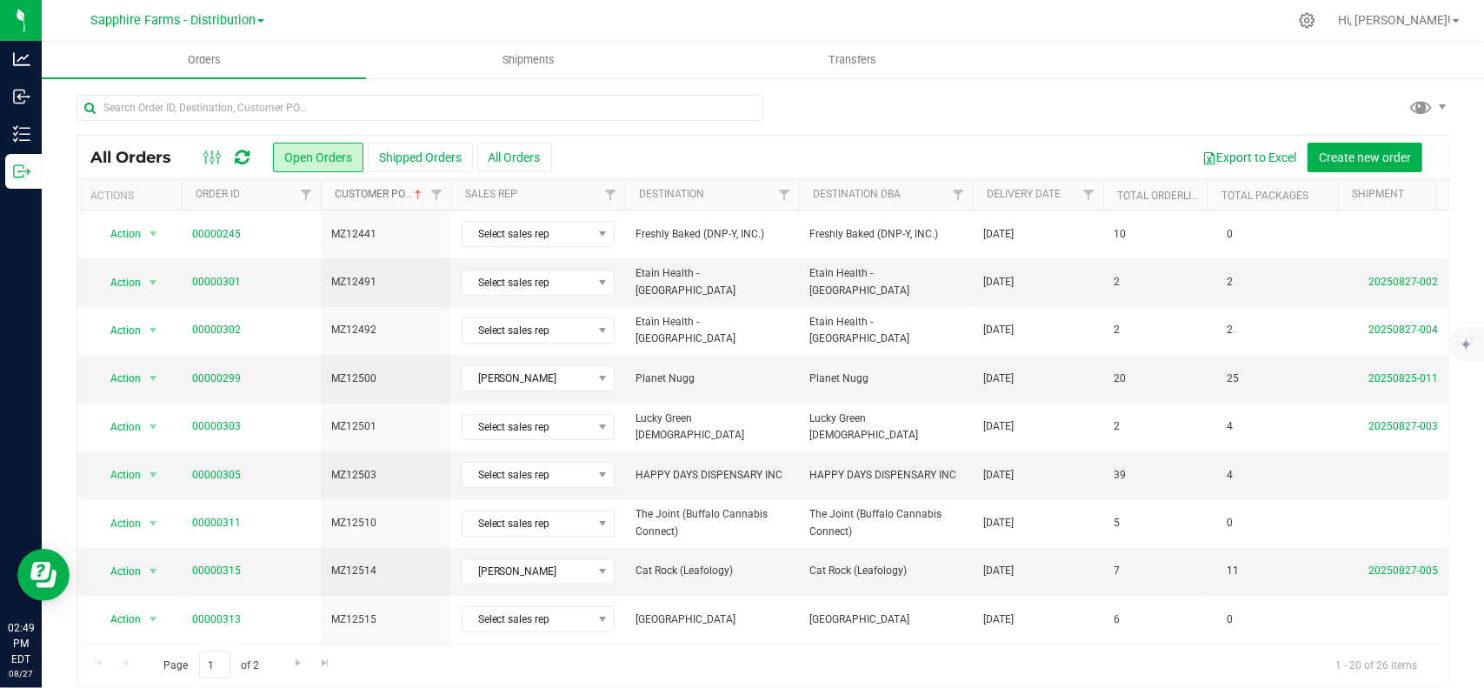
click at [379, 199] on link "Customer PO" at bounding box center [380, 194] width 90 height 12
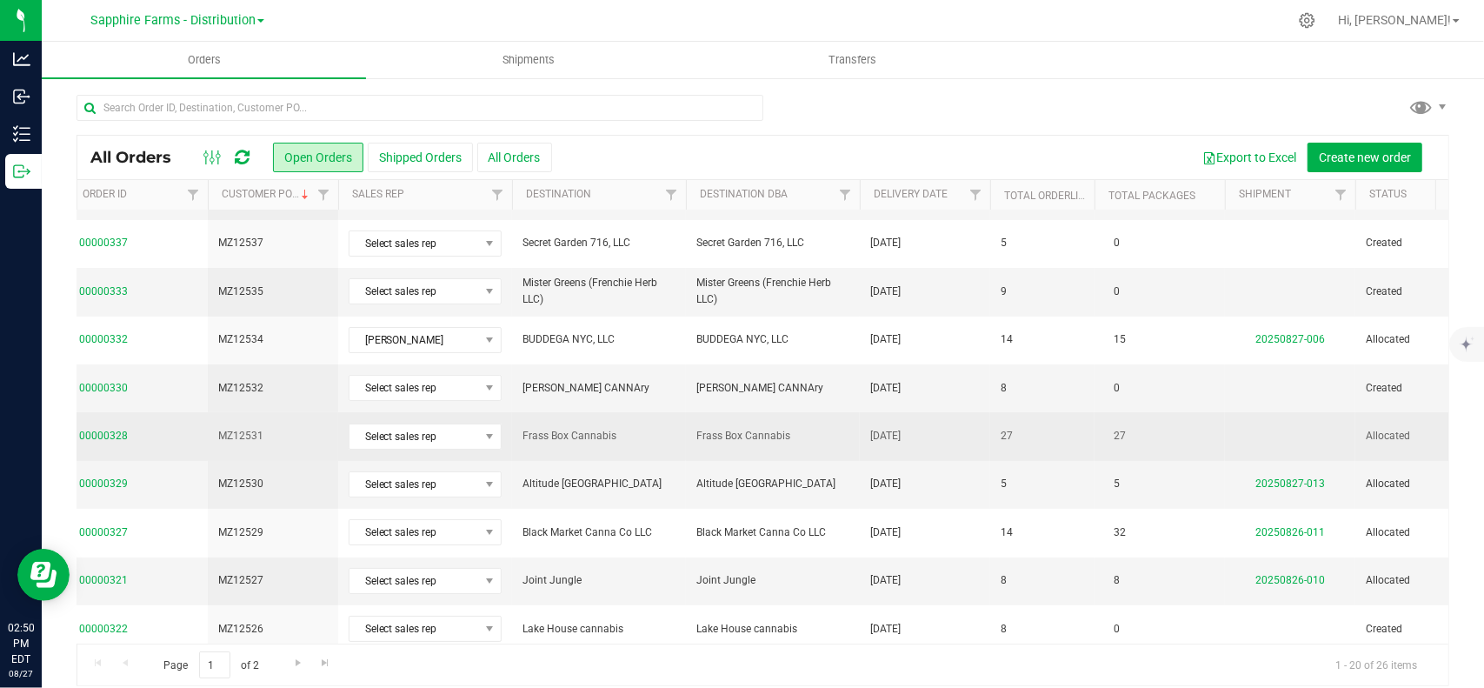
scroll to position [0, 842]
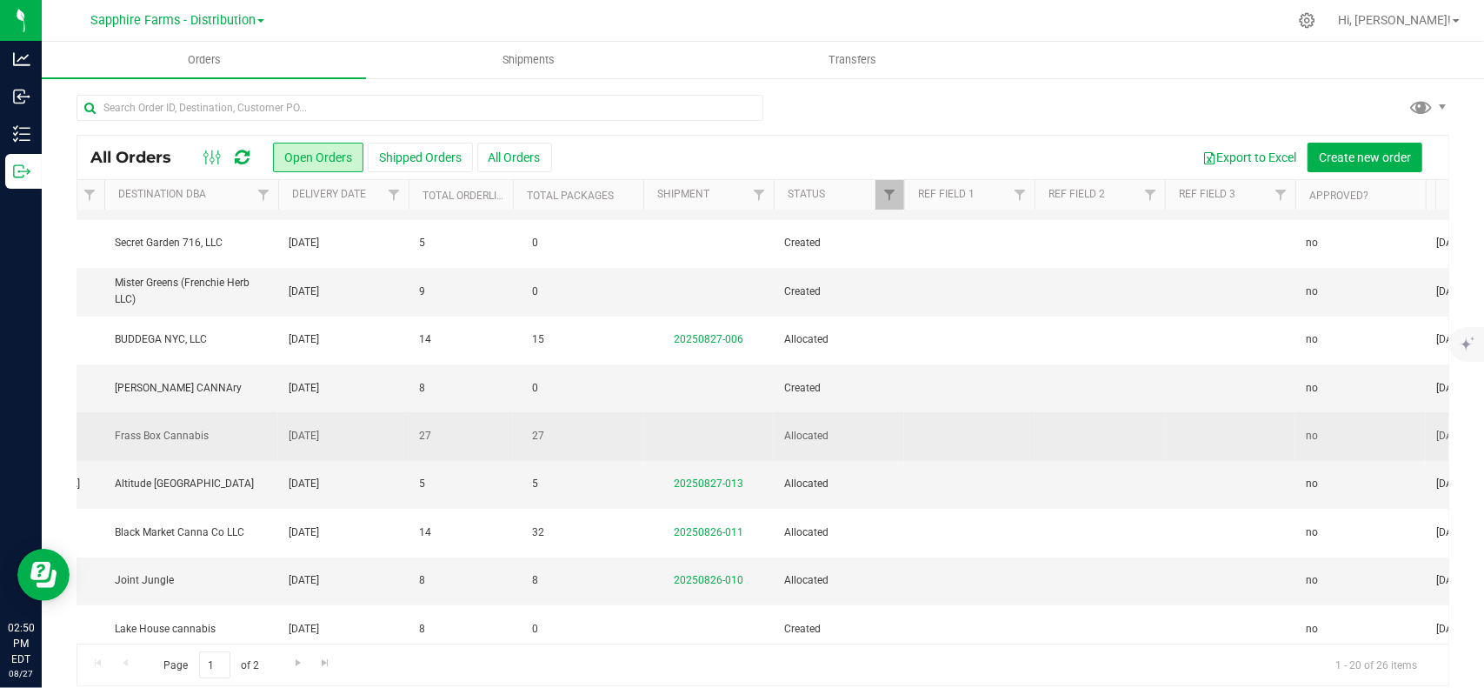
drag, startPoint x: 798, startPoint y: 416, endPoint x: 866, endPoint y: 416, distance: 67.8
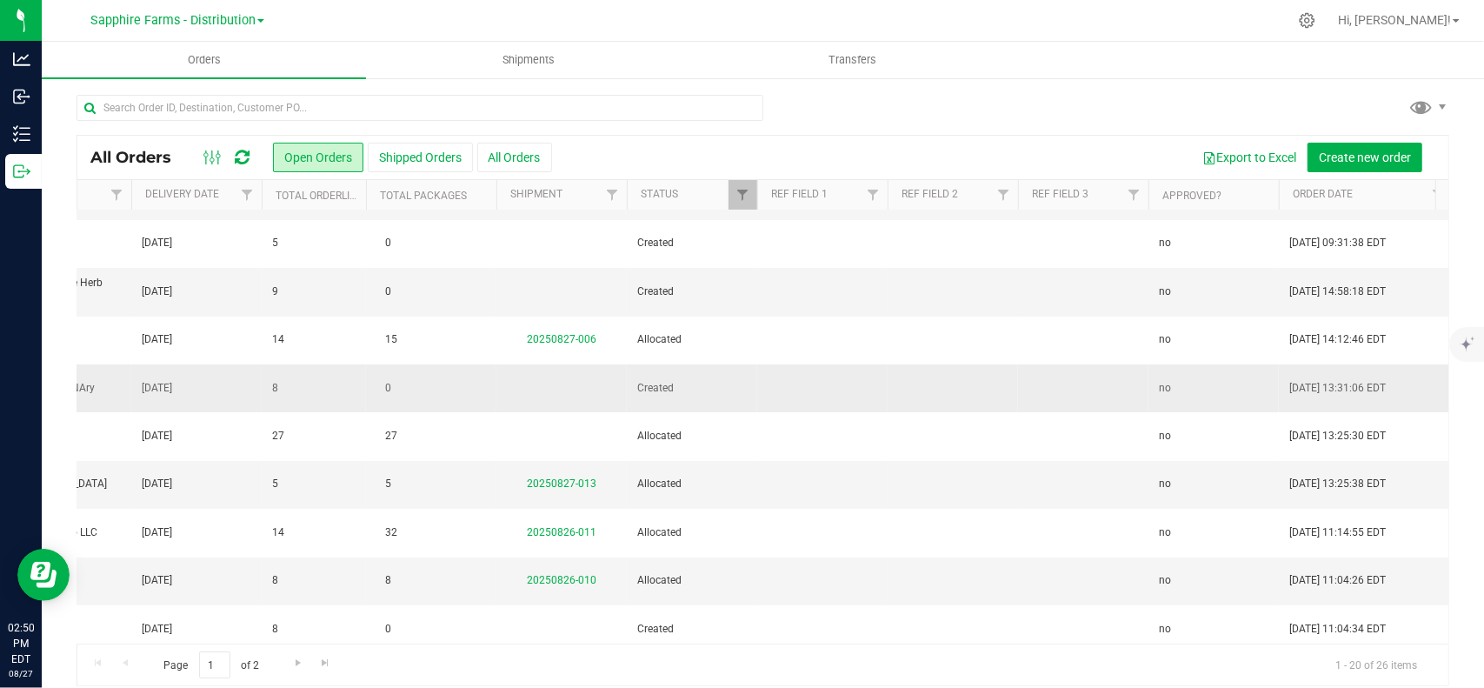
scroll to position [0, 698]
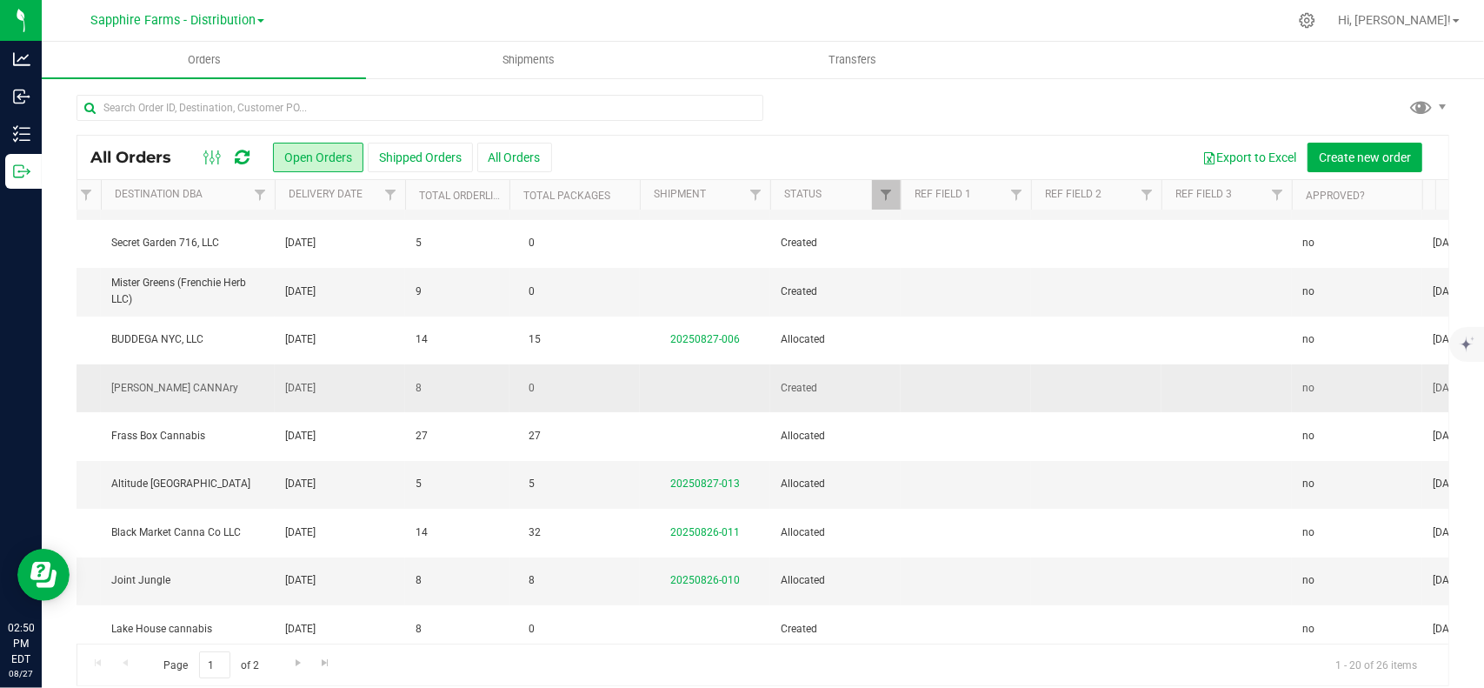
drag, startPoint x: 839, startPoint y: 416, endPoint x: 428, endPoint y: 394, distance: 411.8
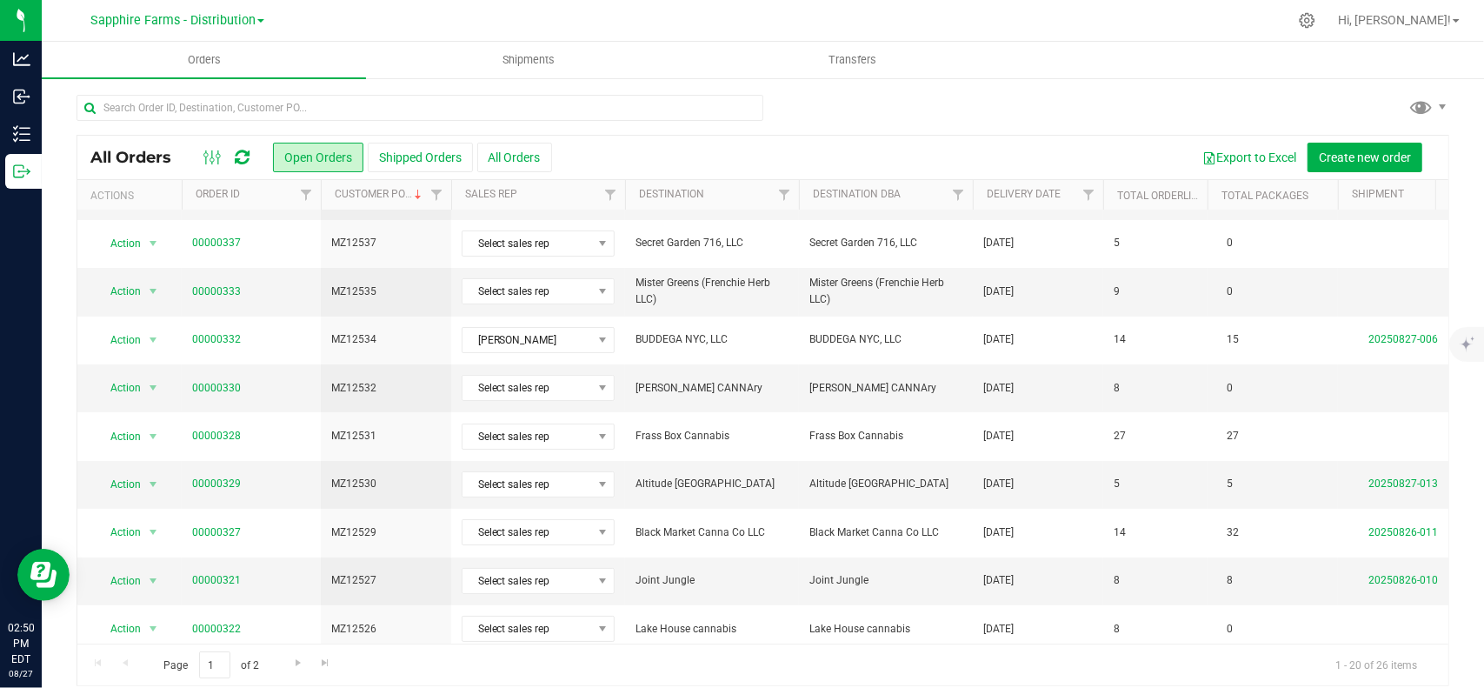
click at [399, 139] on div "All Orders Open Orders Shipped Orders All Orders Export to Excel Create new ord…" at bounding box center [762, 157] width 1371 height 43
click at [400, 143] on button "Shipped Orders" at bounding box center [420, 158] width 105 height 30
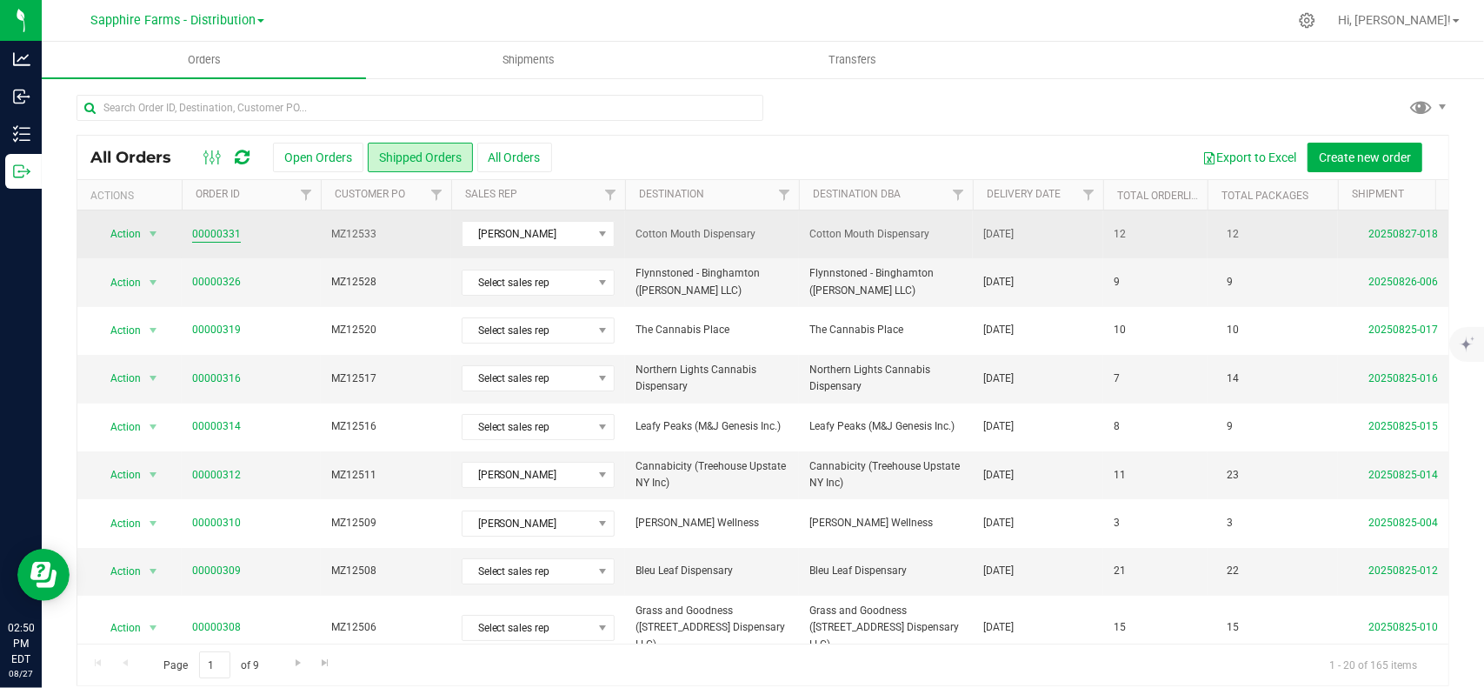
click at [223, 226] on link "00000331" at bounding box center [216, 234] width 49 height 17
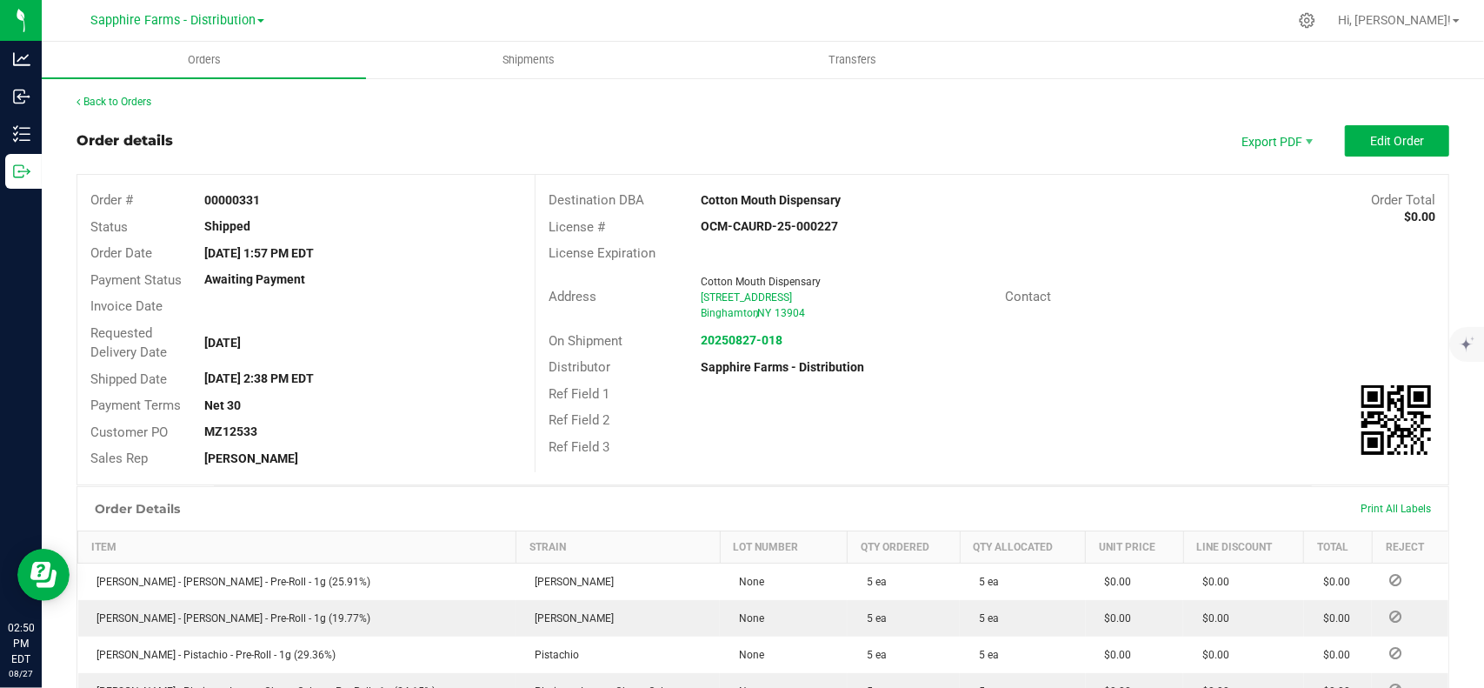
click at [134, 91] on div "Back to Orders Order details Export PDF Edit Order Order # 00000331 Status Ship…" at bounding box center [763, 691] width 1442 height 1228
click at [132, 96] on link "Back to Orders" at bounding box center [114, 102] width 75 height 12
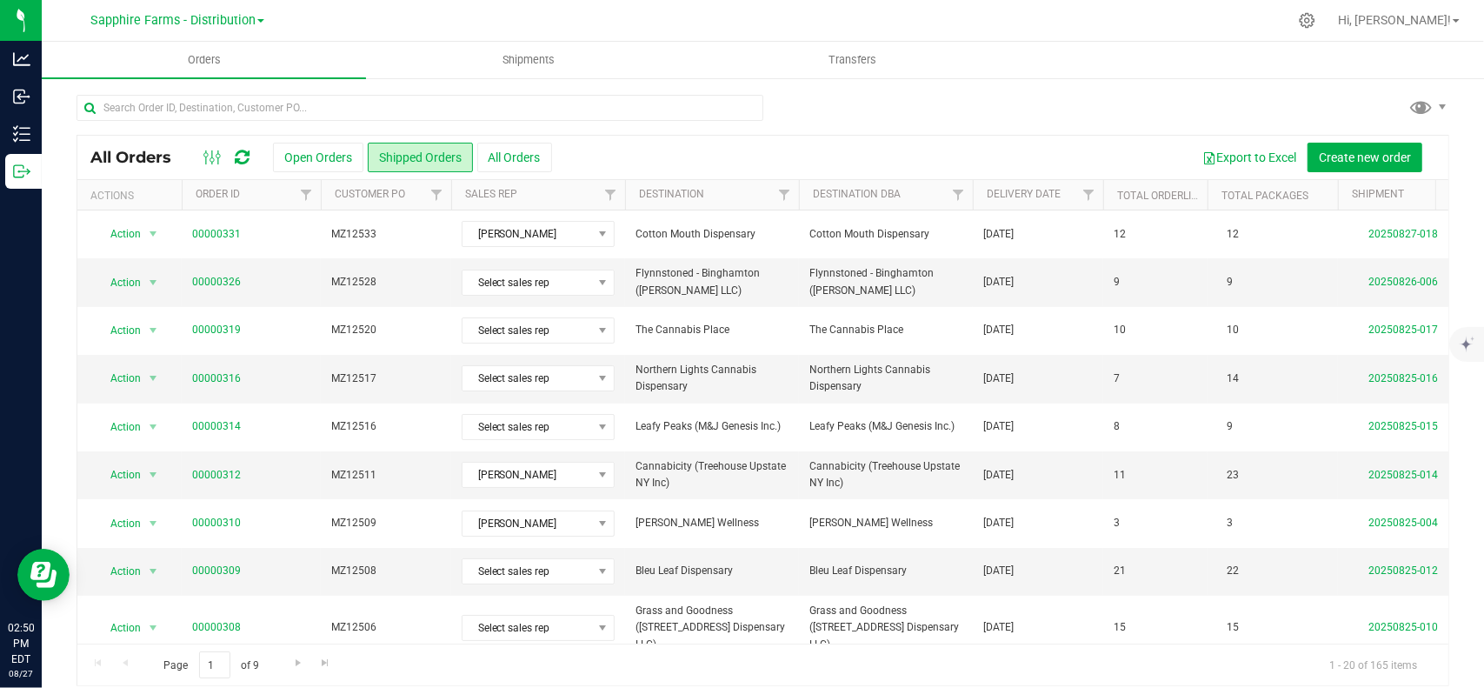
click at [1048, 182] on th "Delivery Date" at bounding box center [1038, 195] width 130 height 30
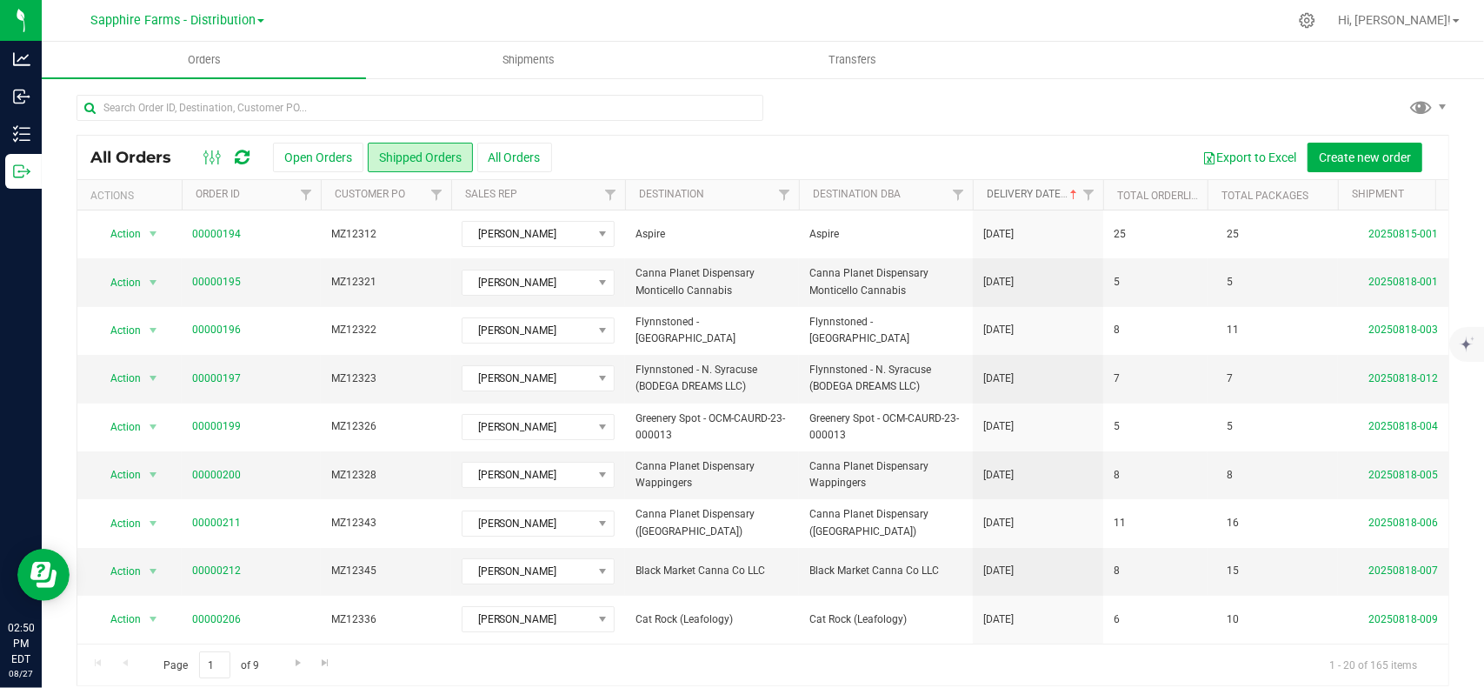
click at [1040, 190] on link "Delivery Date" at bounding box center [1034, 194] width 94 height 12
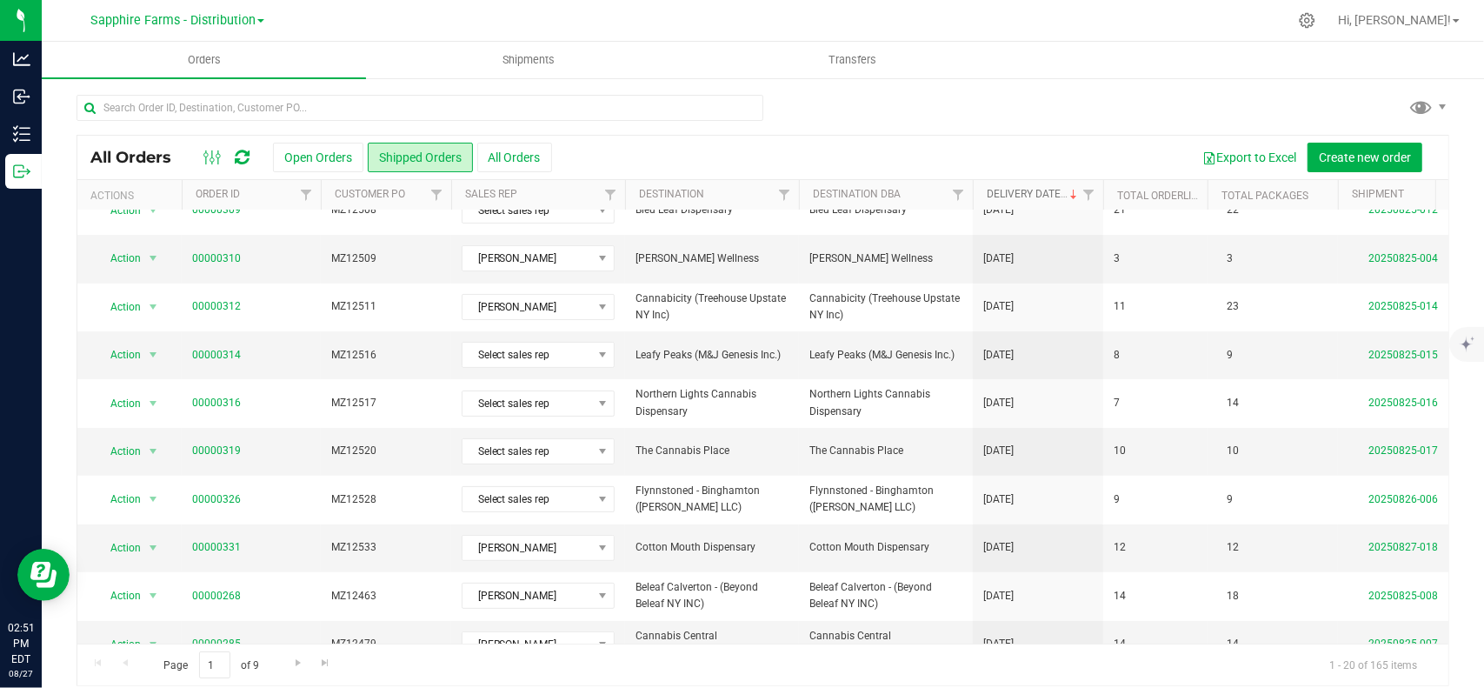
scroll to position [261, 0]
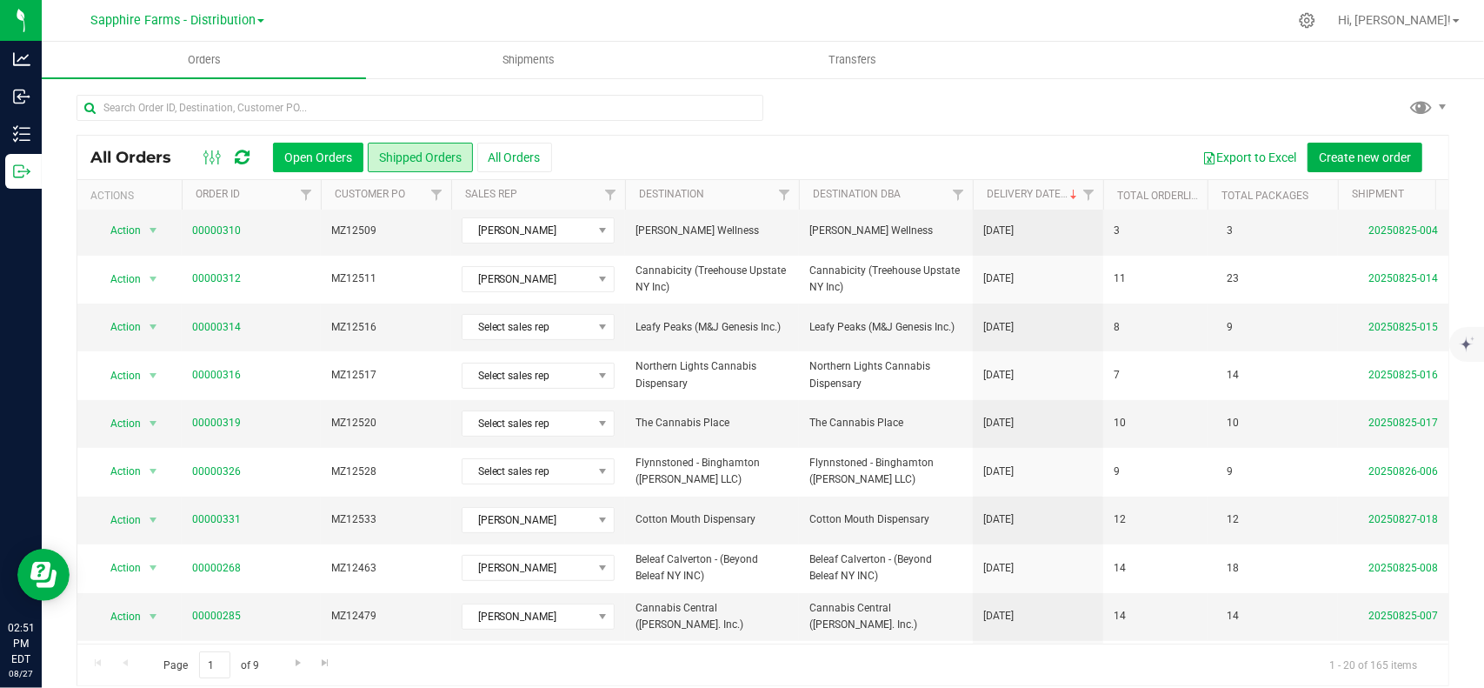
click at [325, 157] on button "Open Orders" at bounding box center [318, 158] width 90 height 30
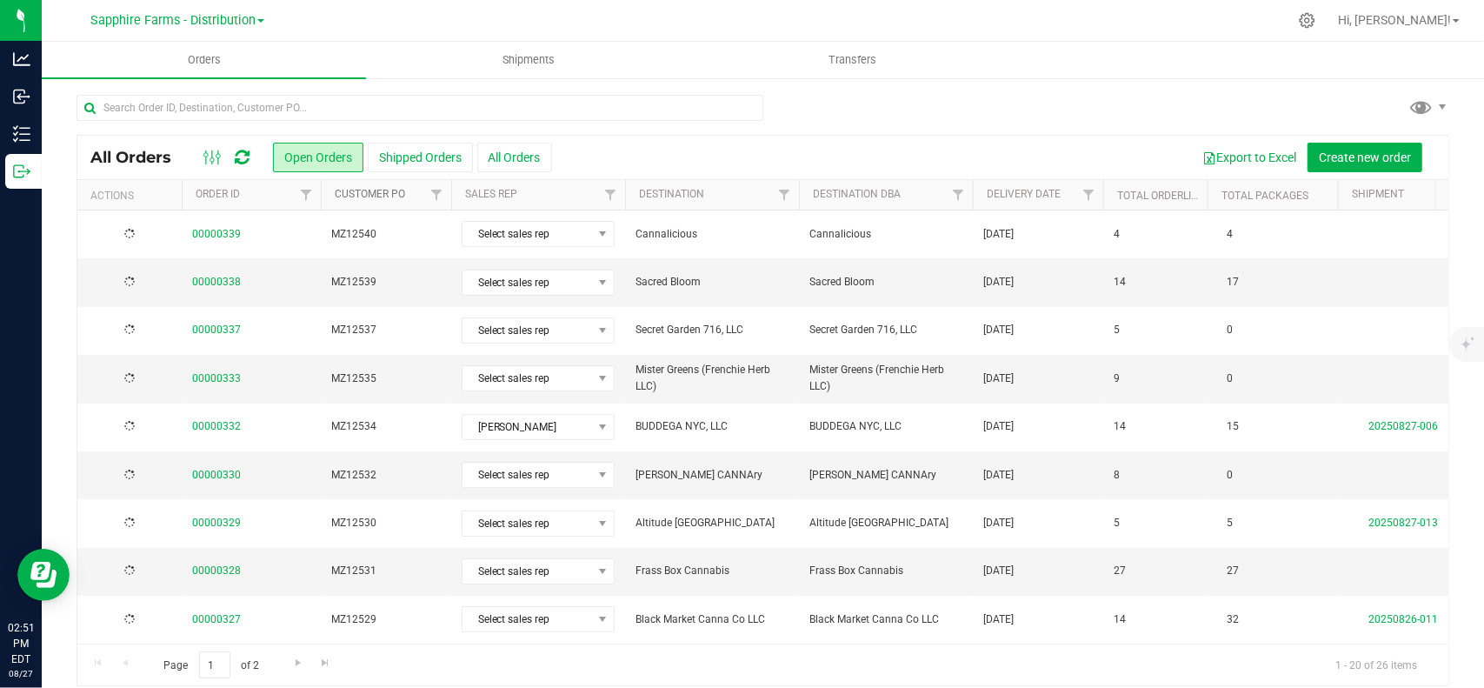
click at [386, 194] on link "Customer PO" at bounding box center [370, 194] width 70 height 12
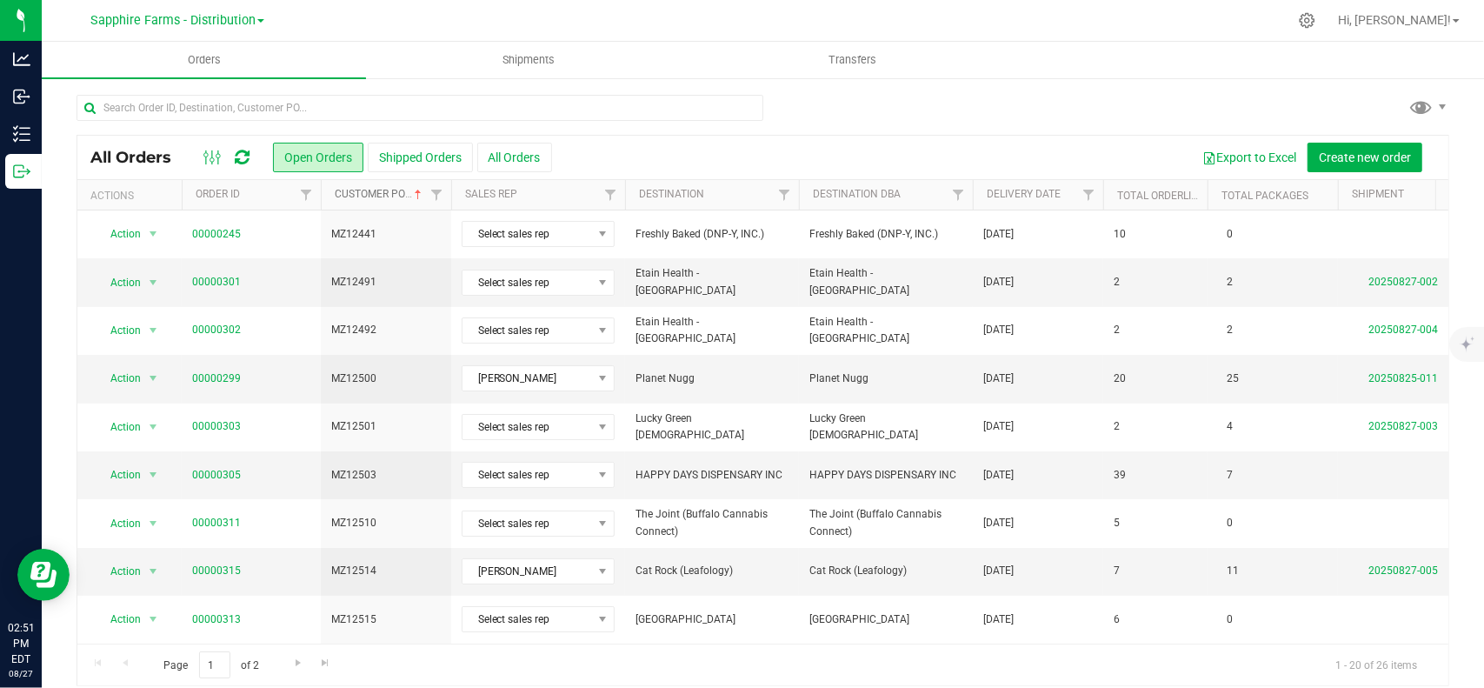
click at [384, 196] on link "Customer PO" at bounding box center [380, 194] width 90 height 12
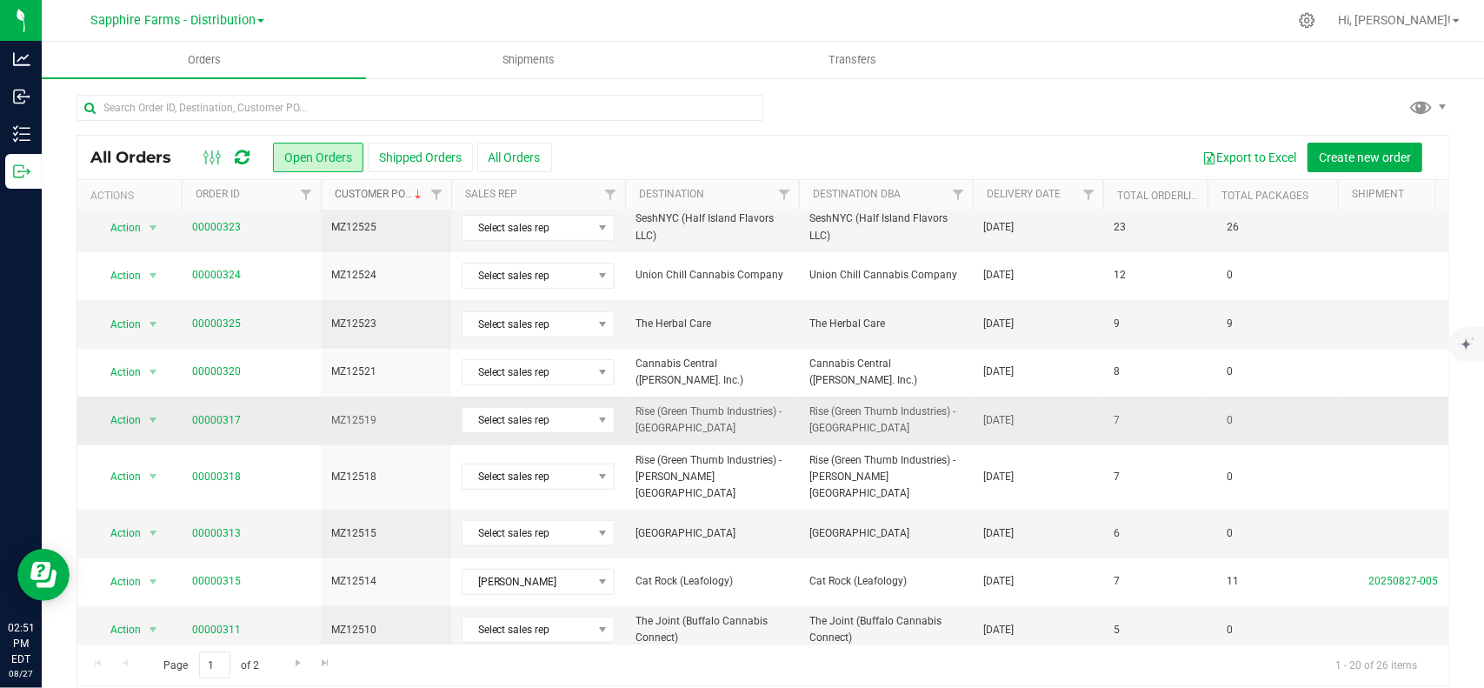
scroll to position [14, 0]
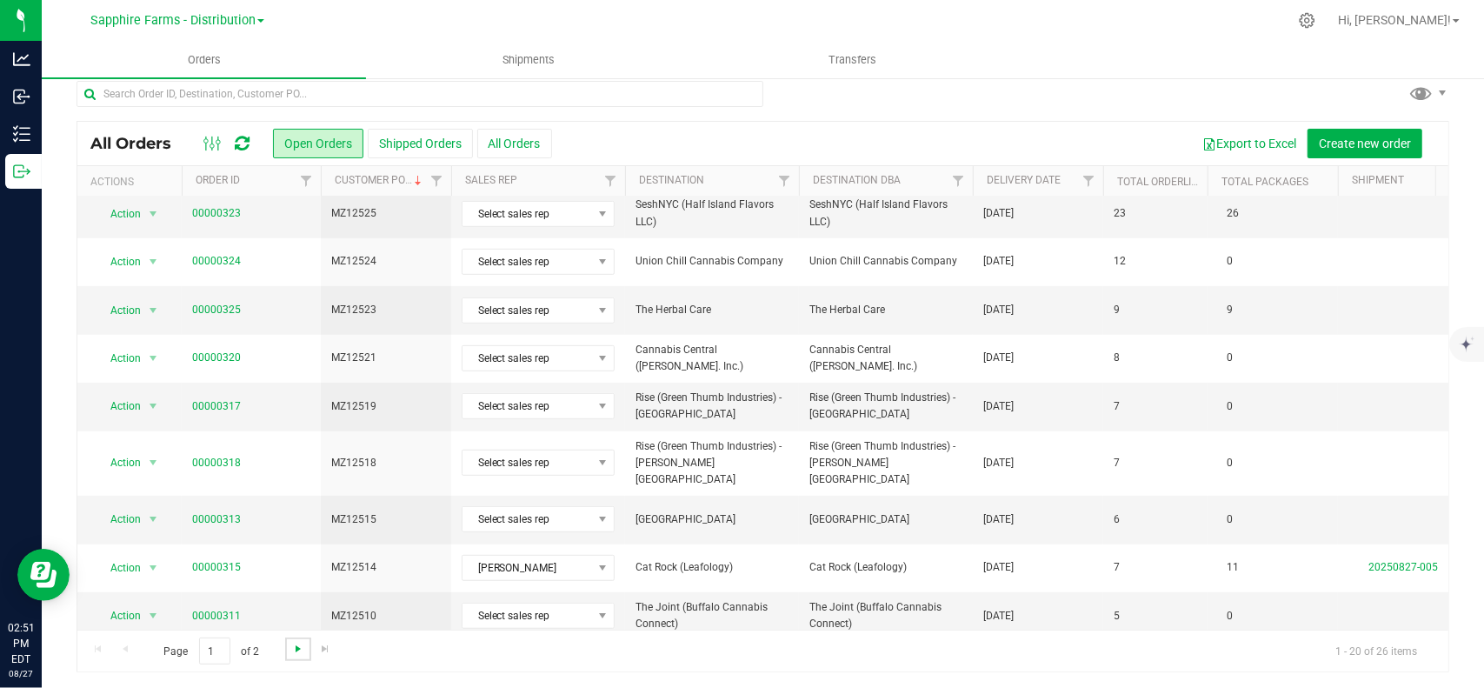
click at [296, 642] on span "Go to the next page" at bounding box center [298, 649] width 14 height 14
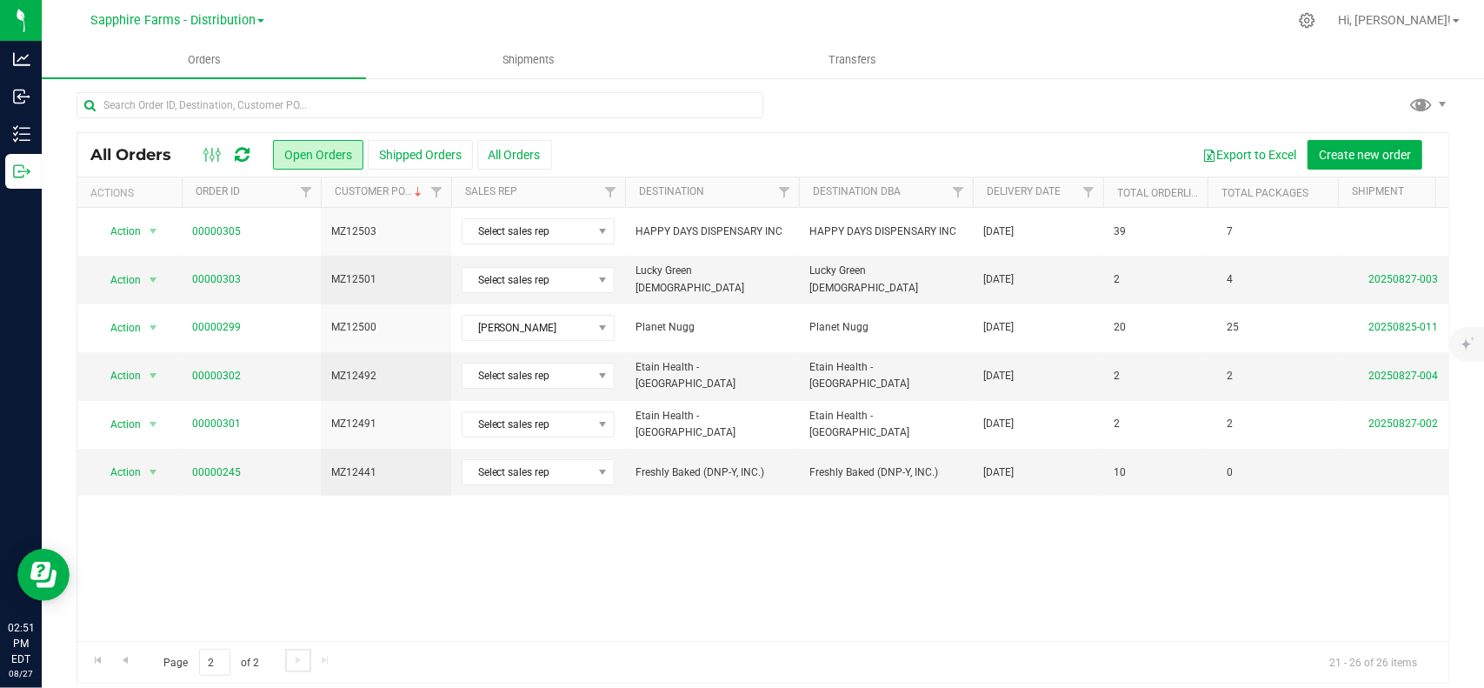
scroll to position [0, 0]
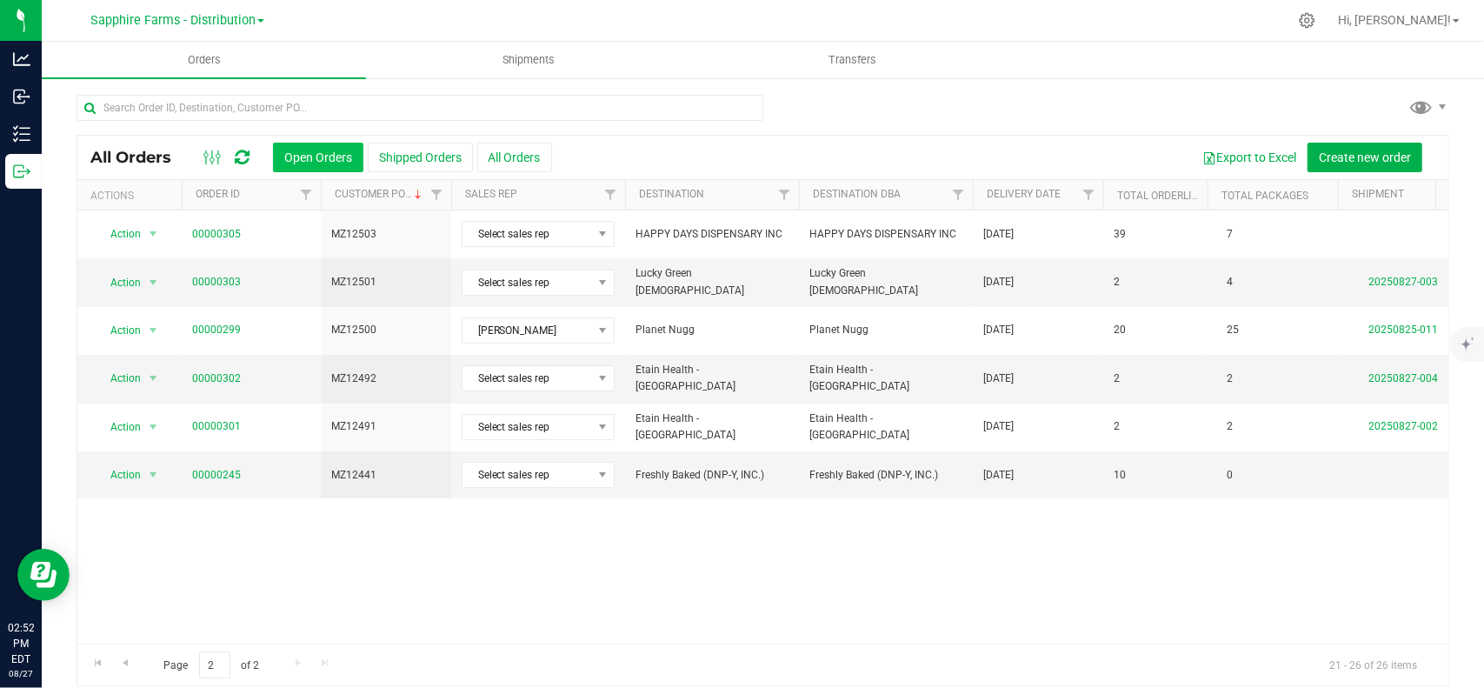
click at [332, 146] on button "Open Orders" at bounding box center [318, 158] width 90 height 30
click at [120, 656] on span "Go to the previous page" at bounding box center [125, 662] width 14 height 14
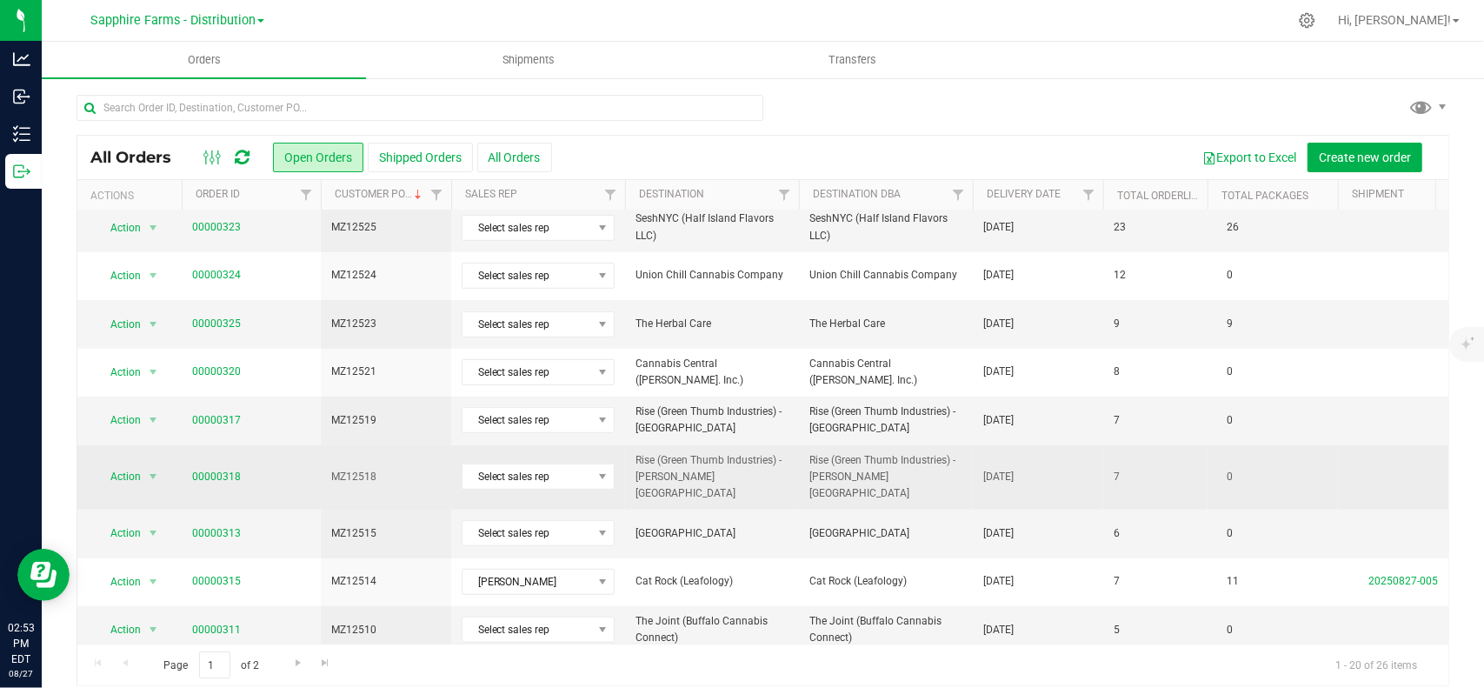
scroll to position [14, 0]
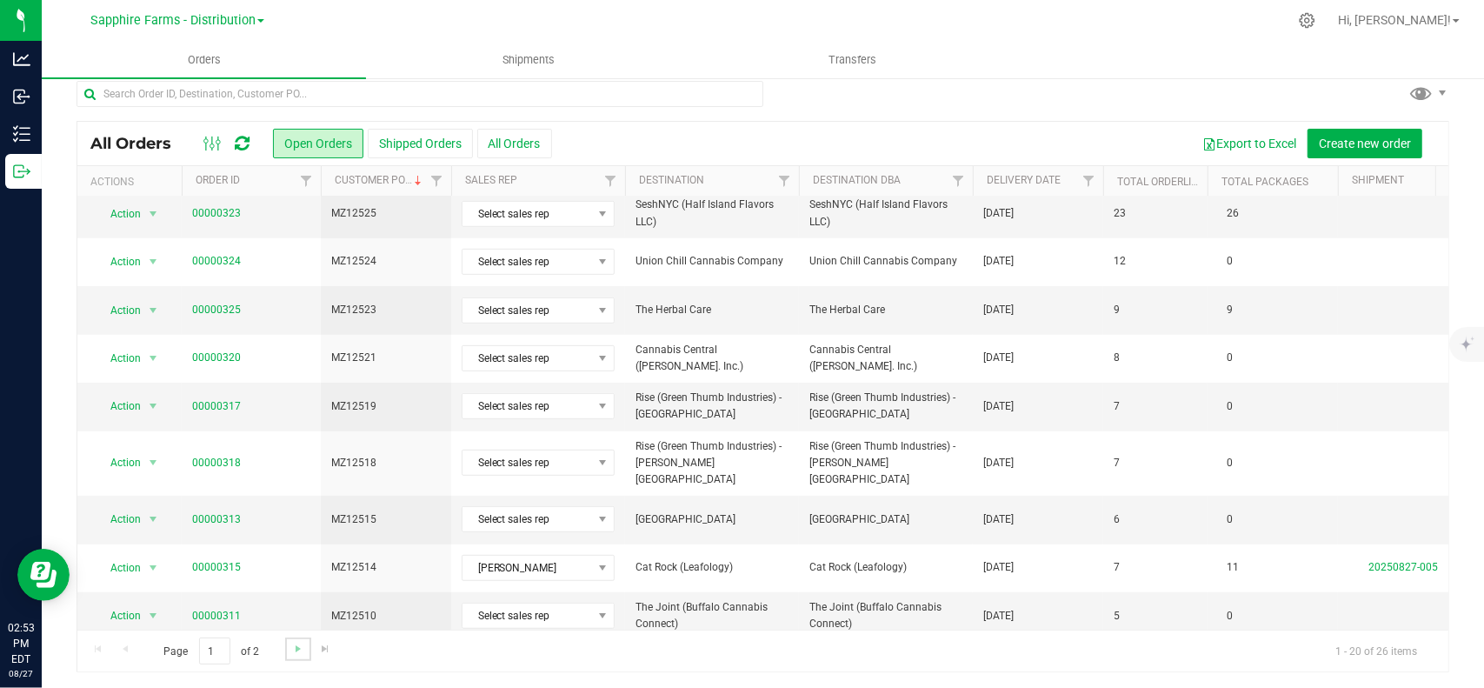
click at [308, 648] on link "Go to the next page" at bounding box center [297, 648] width 25 height 23
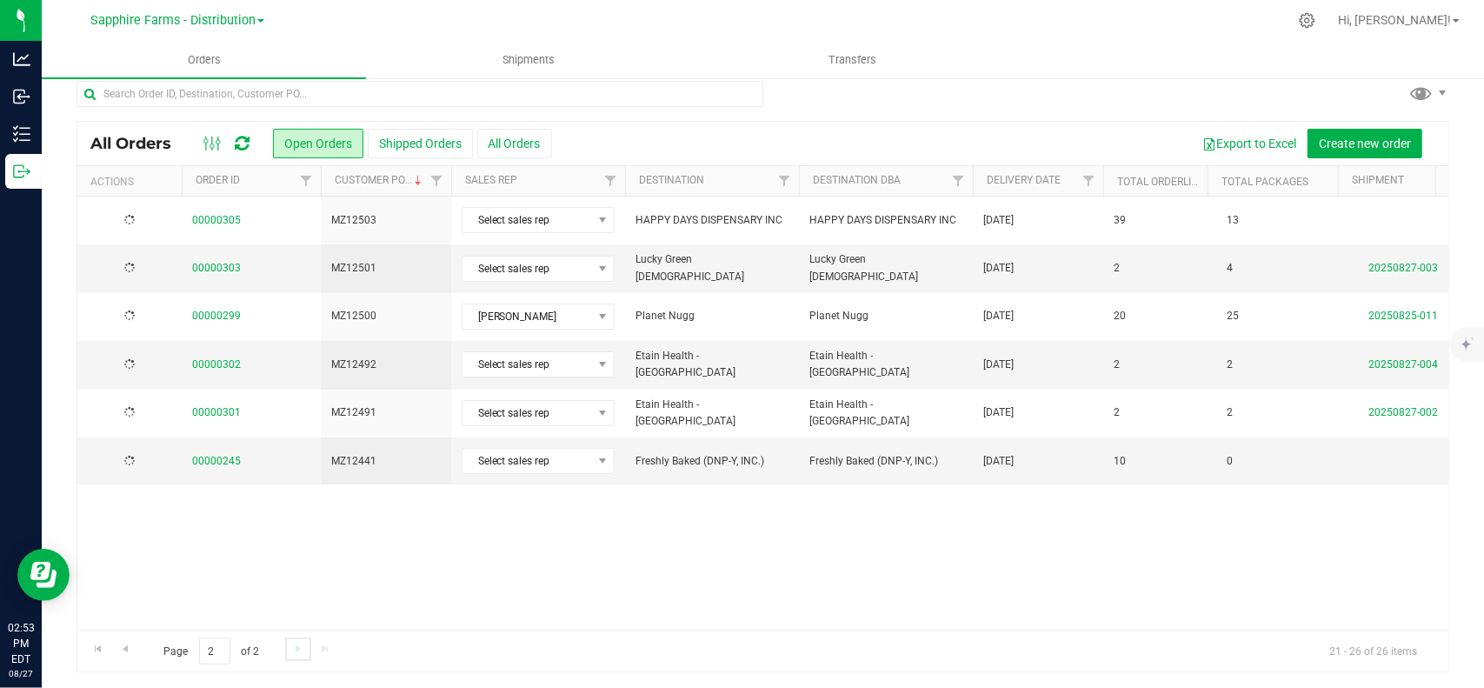
scroll to position [0, 0]
click at [120, 655] on link "Go to the previous page" at bounding box center [124, 648] width 25 height 23
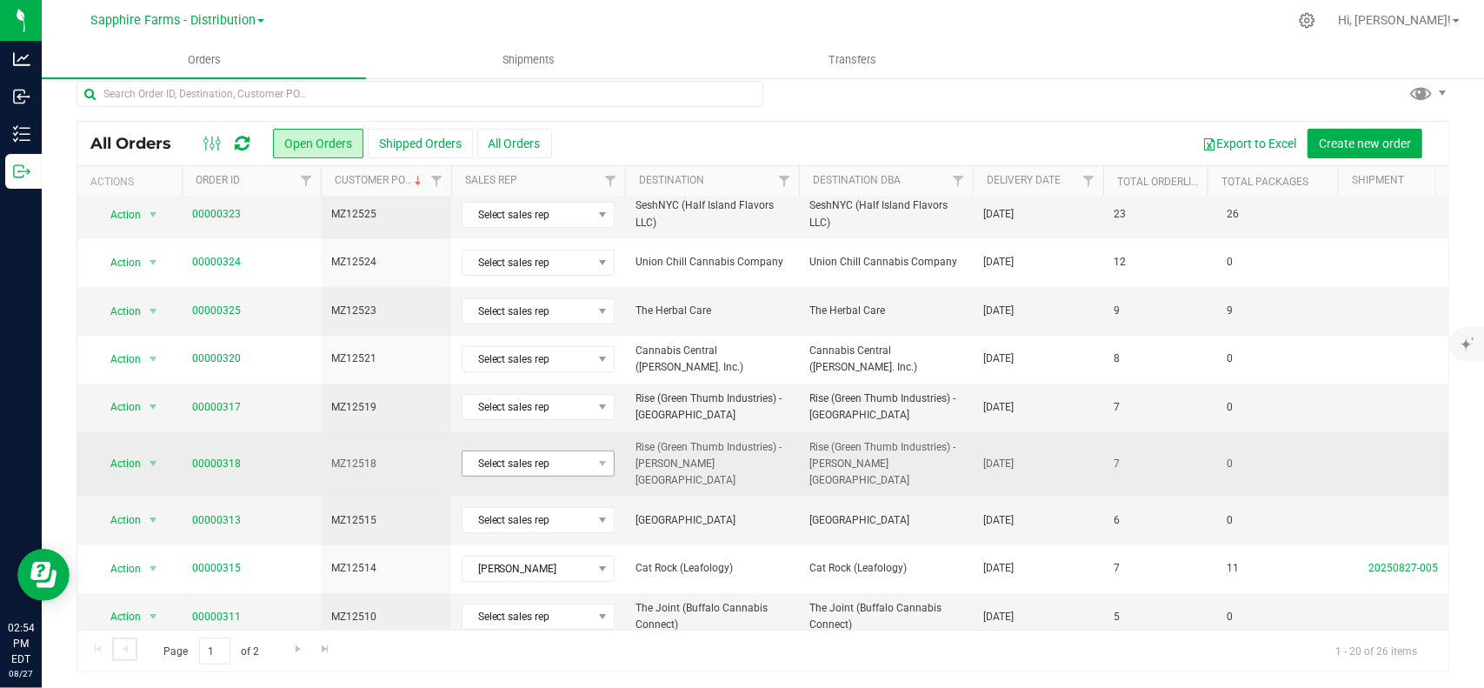
scroll to position [536, 0]
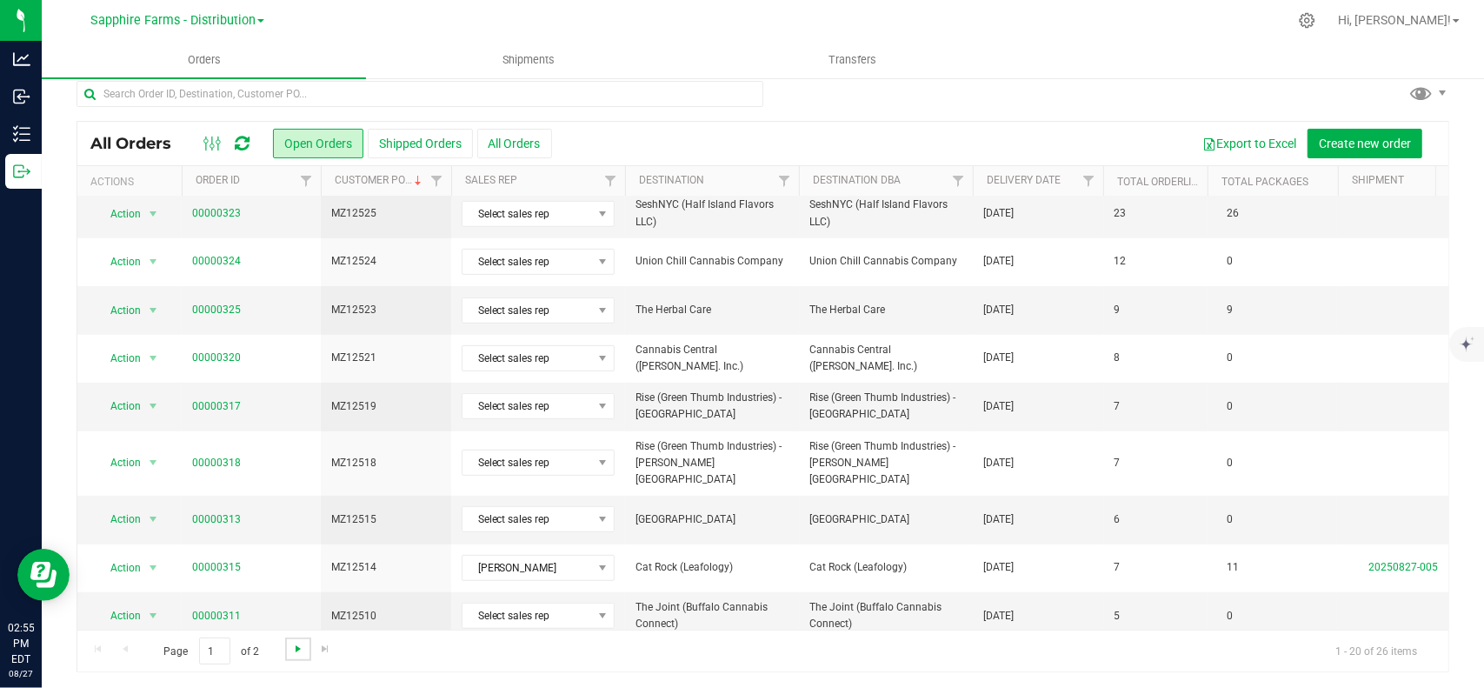
click at [292, 650] on span "Go to the next page" at bounding box center [298, 649] width 14 height 14
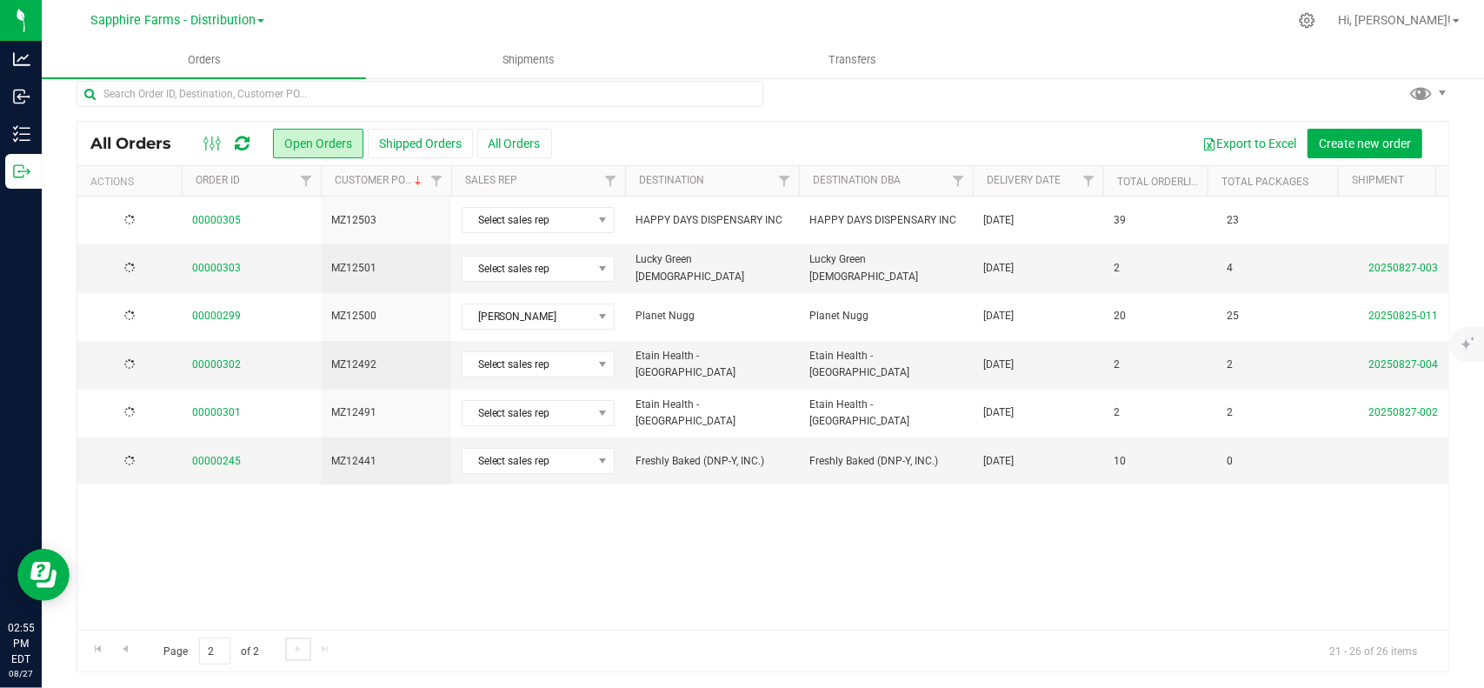
scroll to position [0, 0]
click at [130, 656] on link "Go to the previous page" at bounding box center [124, 648] width 25 height 23
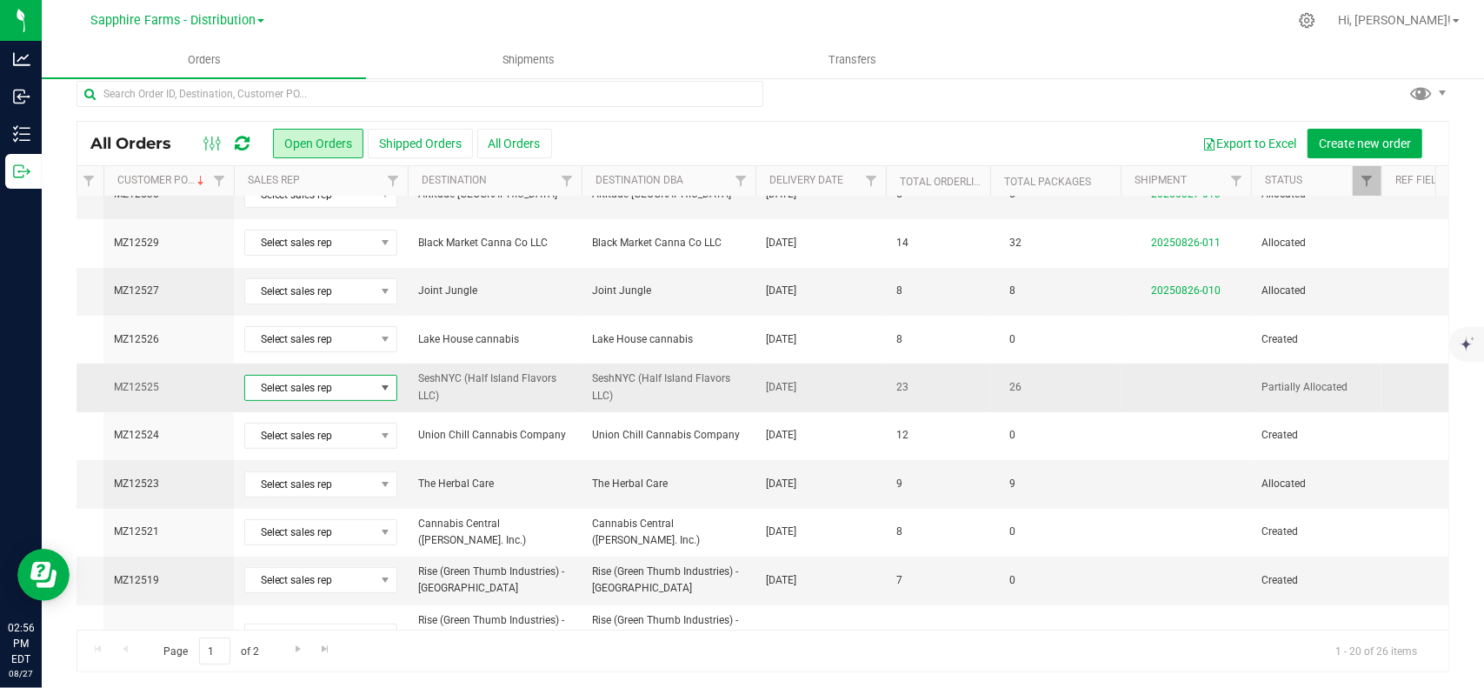
scroll to position [0, 332]
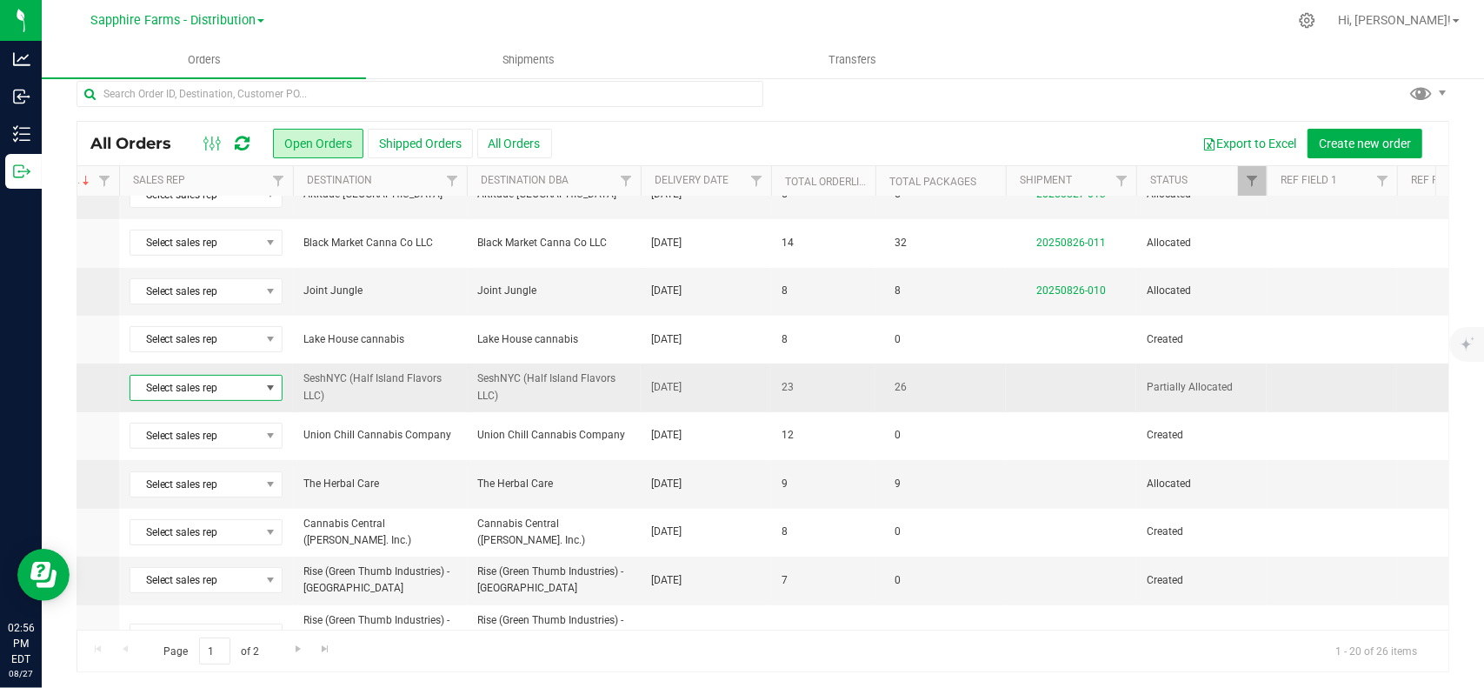
drag, startPoint x: 596, startPoint y: 383, endPoint x: 734, endPoint y: 382, distance: 137.4
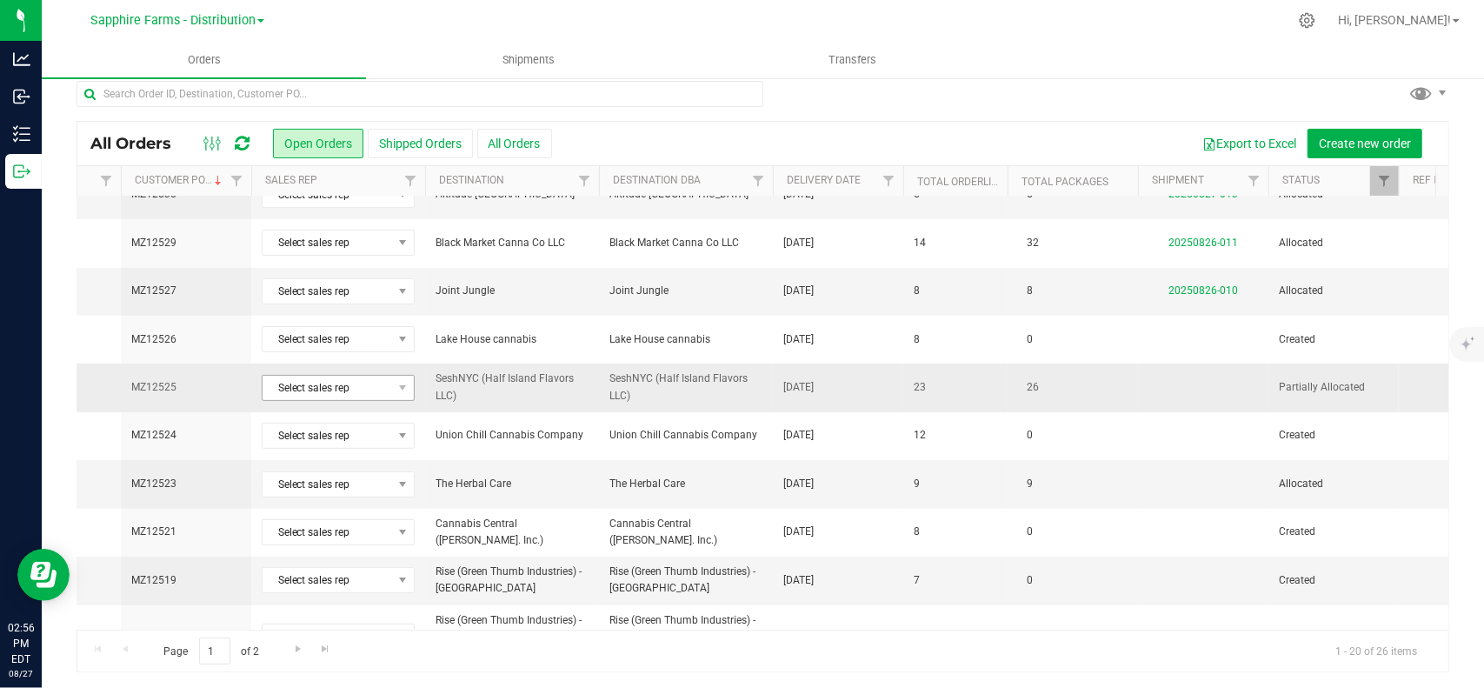
scroll to position [0, 0]
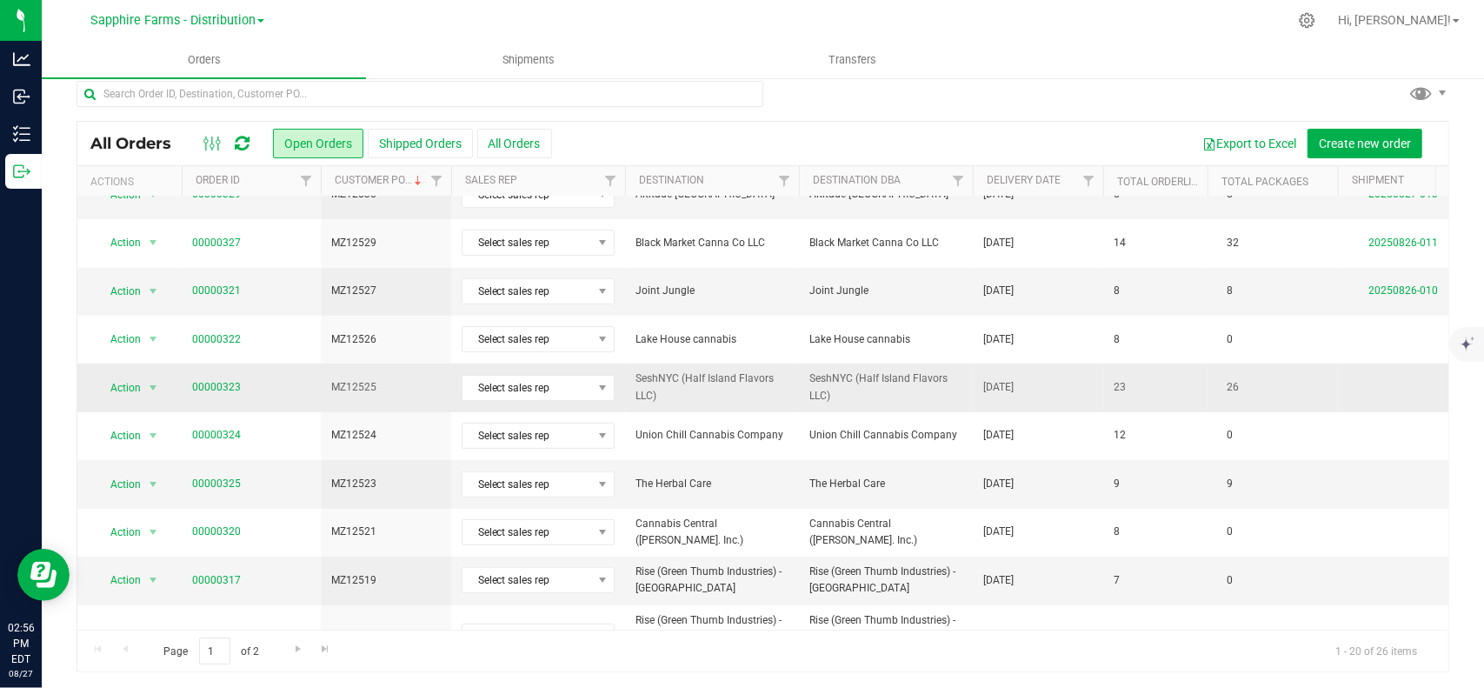
drag, startPoint x: 734, startPoint y: 382, endPoint x: 463, endPoint y: 396, distance: 270.7
click at [216, 384] on link "00000323" at bounding box center [216, 387] width 49 height 17
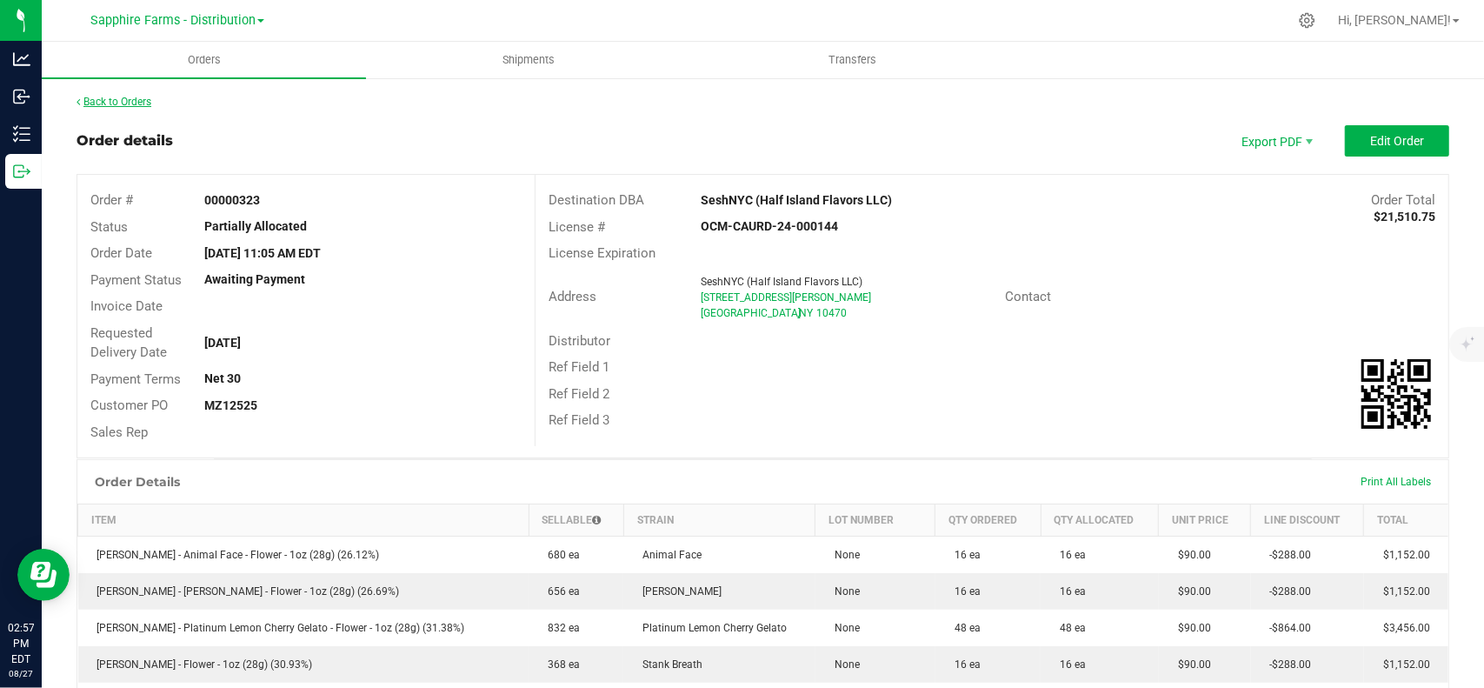
click at [136, 96] on link "Back to Orders" at bounding box center [114, 102] width 75 height 12
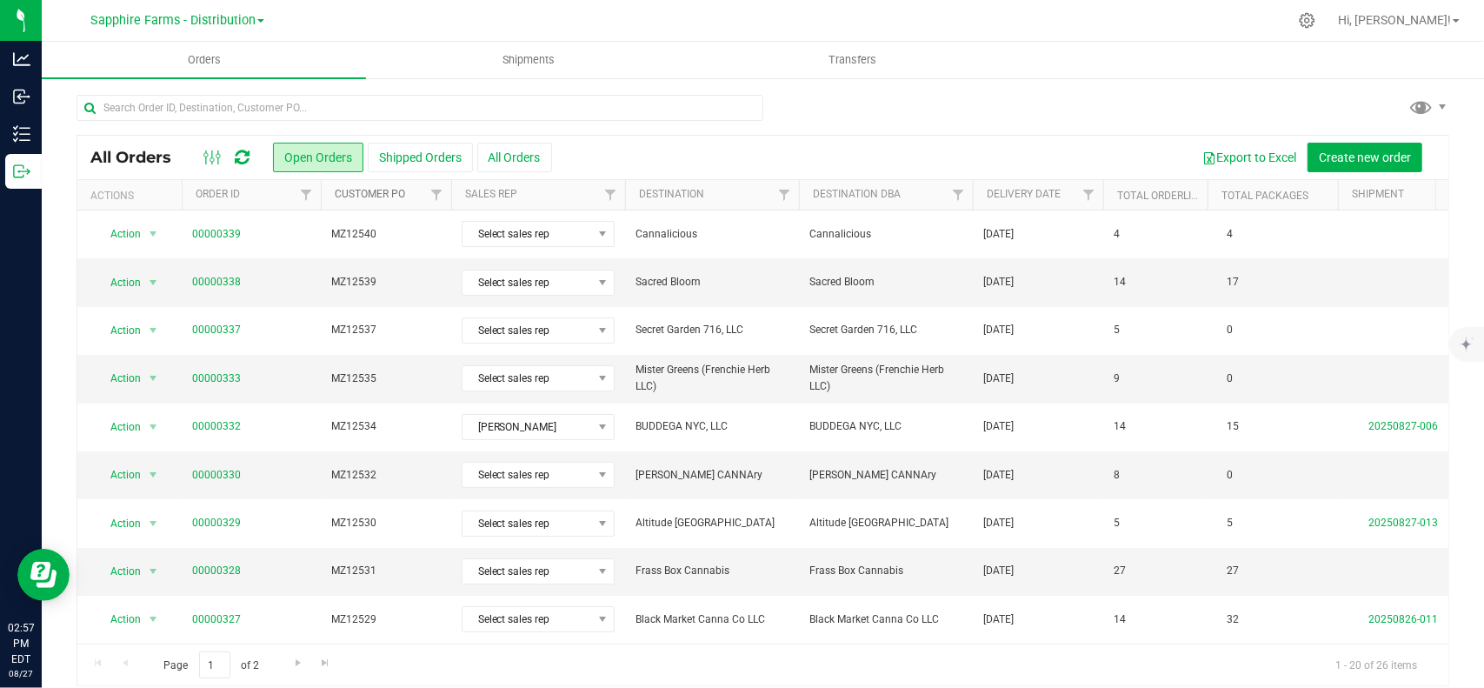
click at [379, 188] on link "Customer PO" at bounding box center [370, 194] width 70 height 12
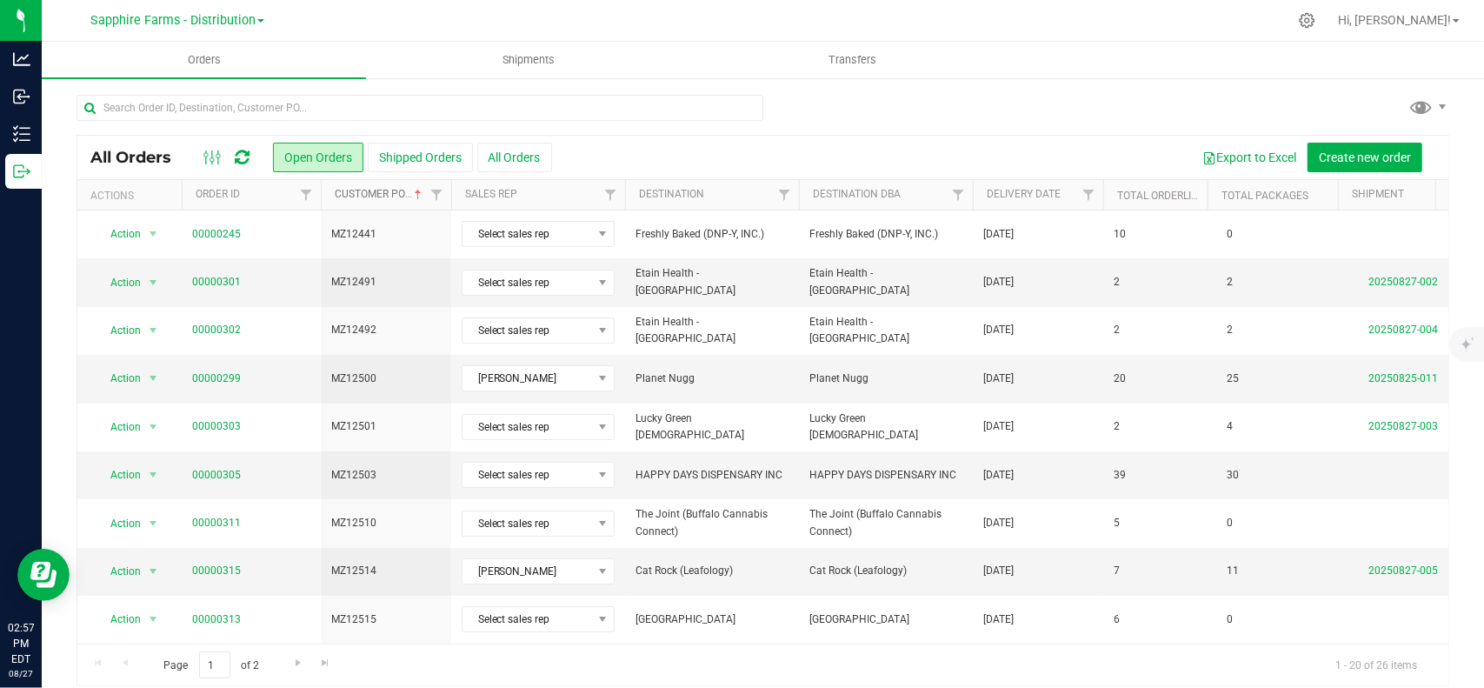
click at [379, 188] on link "Customer PO" at bounding box center [380, 194] width 90 height 12
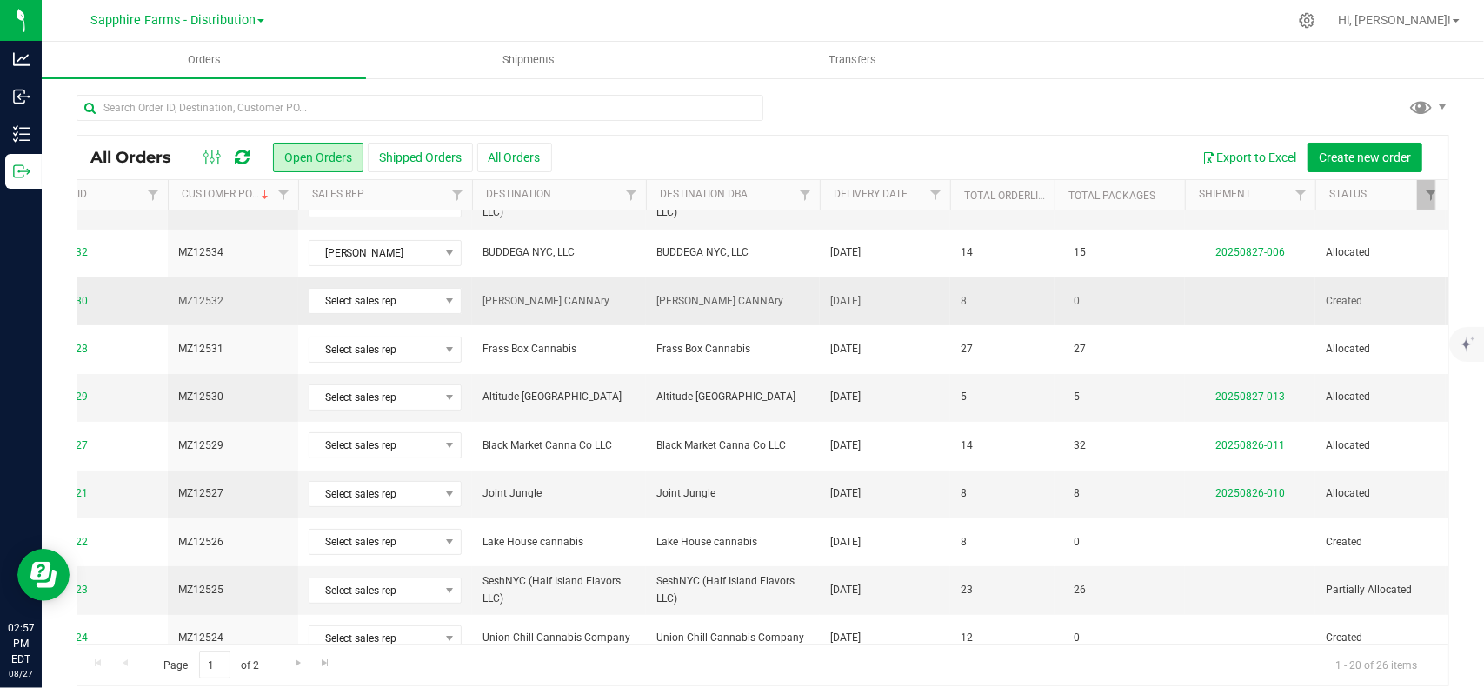
scroll to position [0, 221]
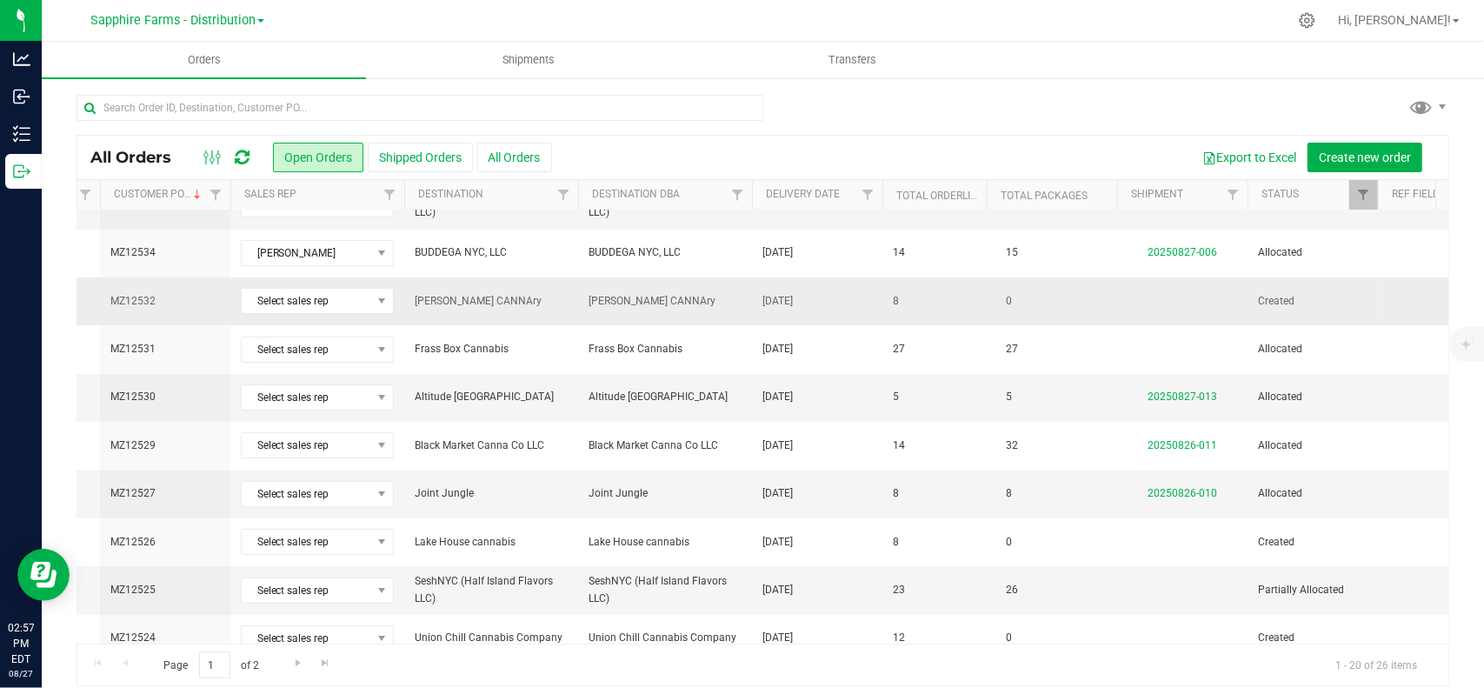
drag, startPoint x: 530, startPoint y: 314, endPoint x: 639, endPoint y: 315, distance: 108.7
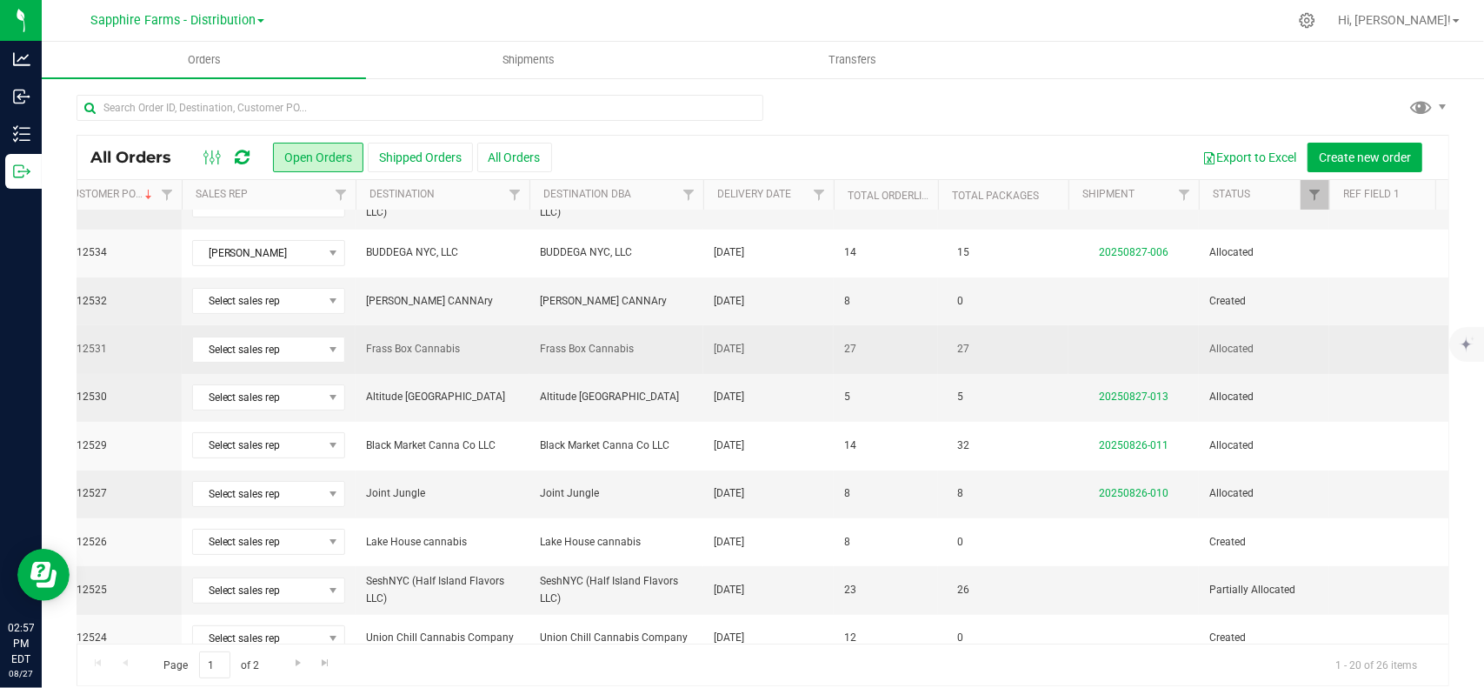
scroll to position [0, 0]
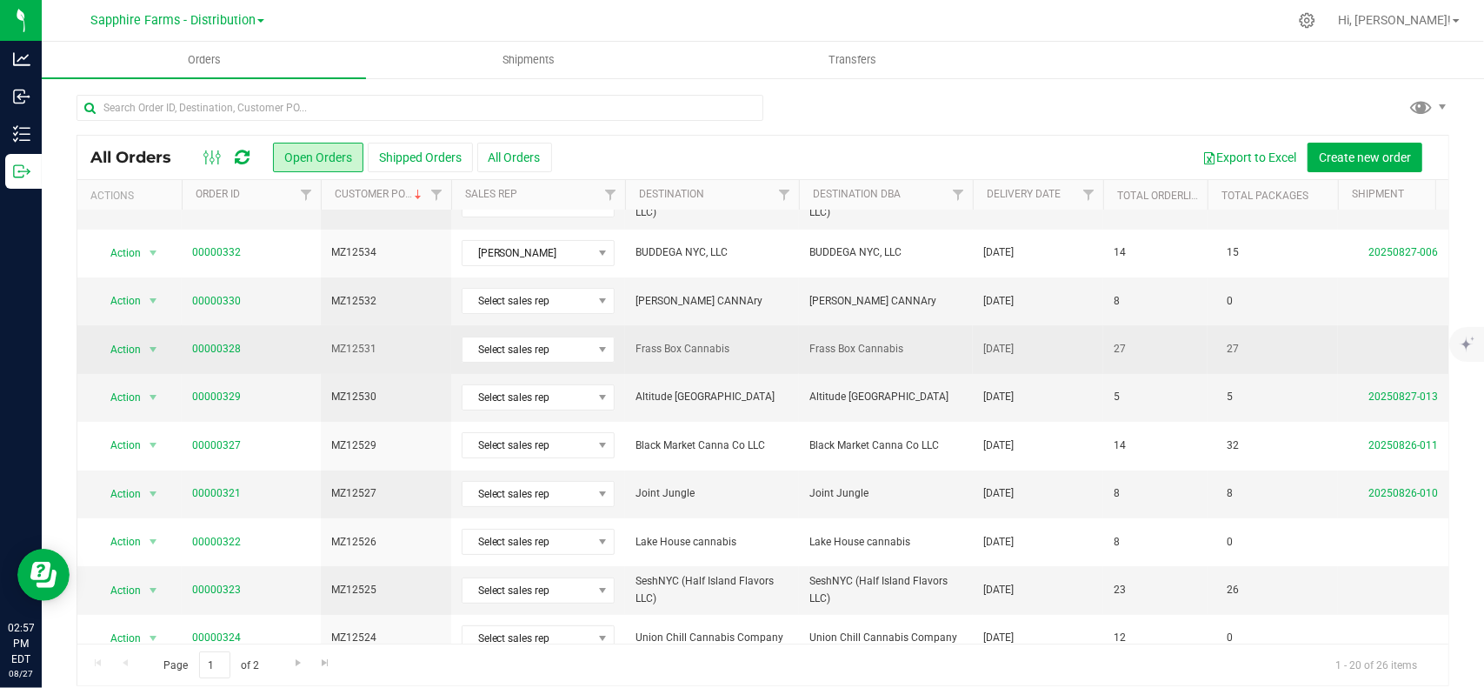
drag, startPoint x: 639, startPoint y: 315, endPoint x: 406, endPoint y: 331, distance: 233.6
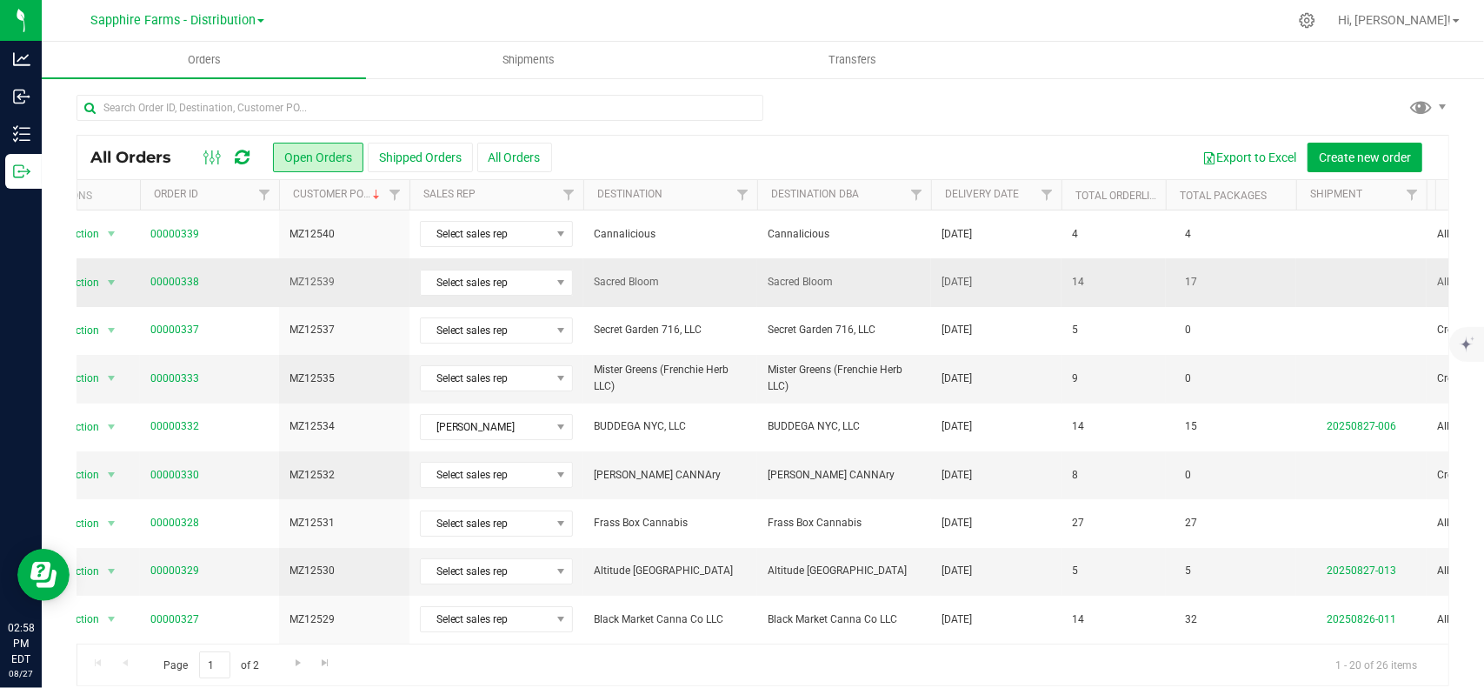
scroll to position [0, 471]
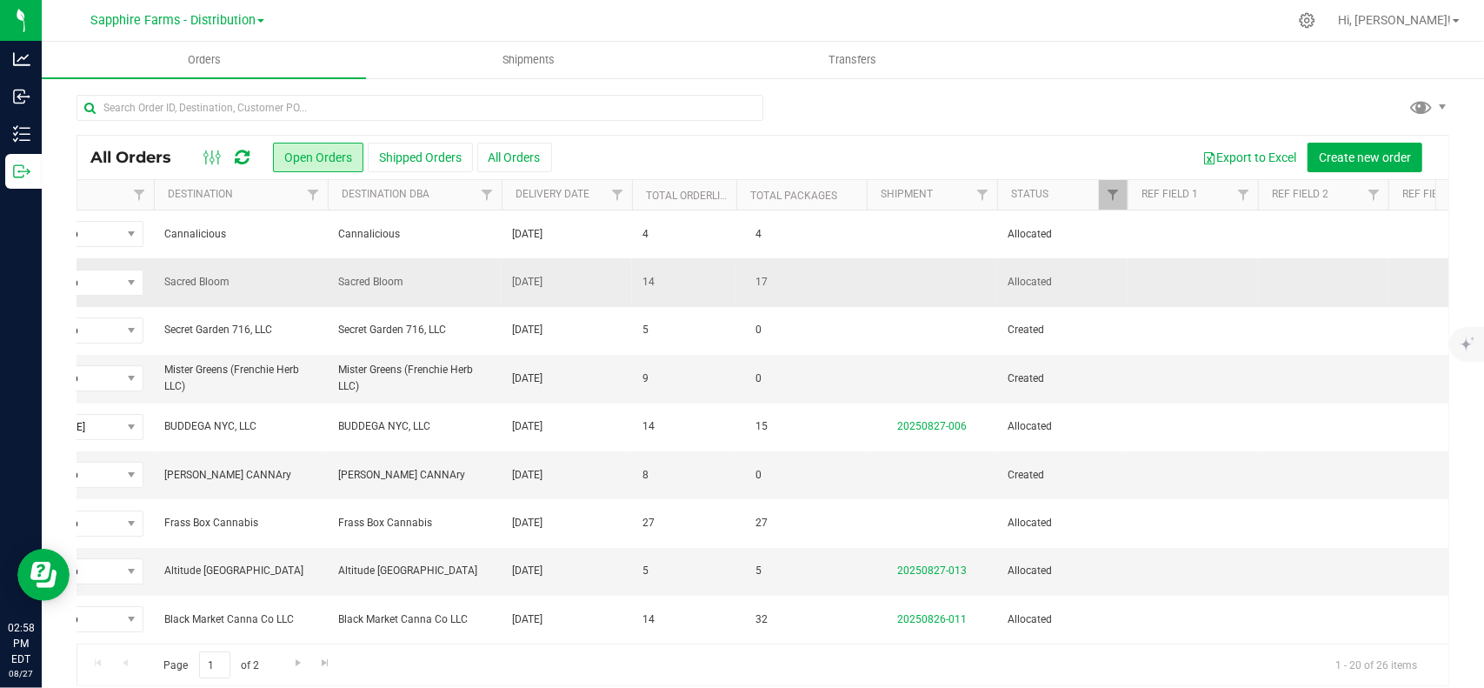
drag, startPoint x: 389, startPoint y: 297, endPoint x: 506, endPoint y: 296, distance: 116.5
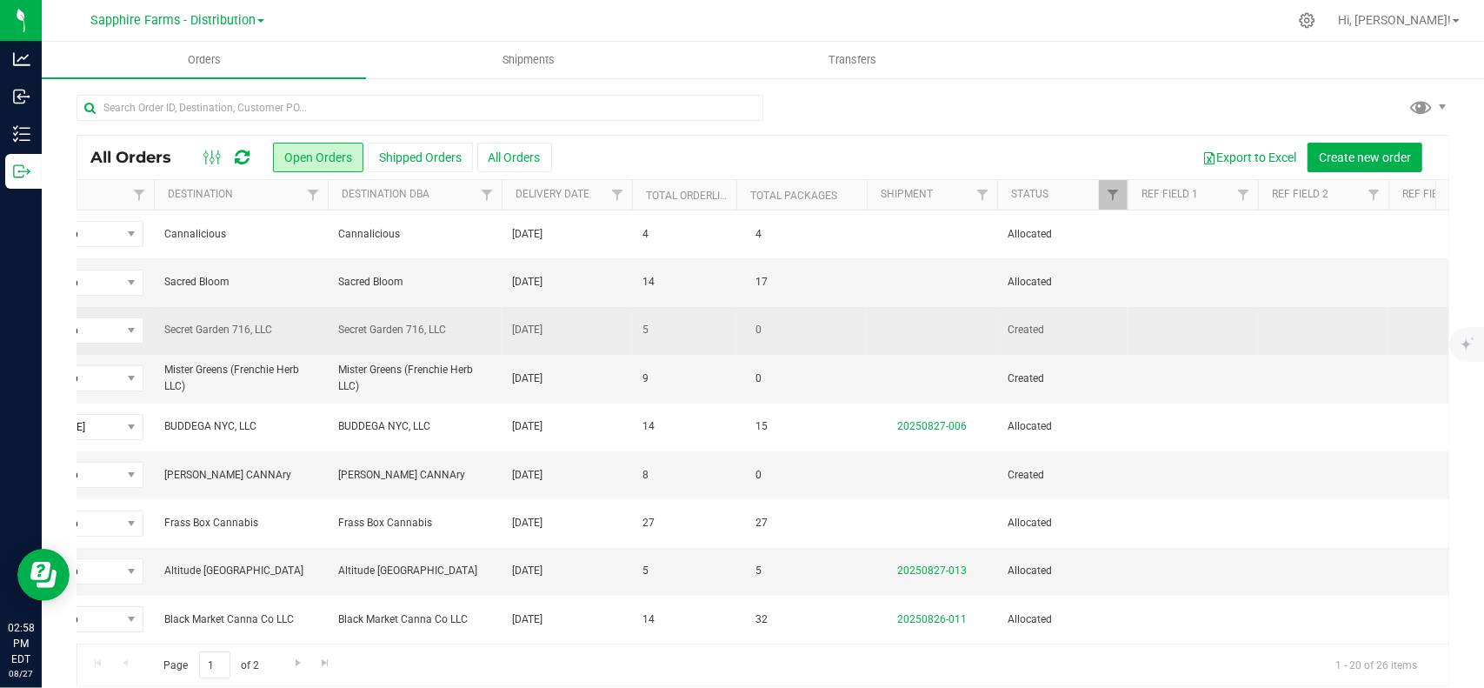
scroll to position [0, 0]
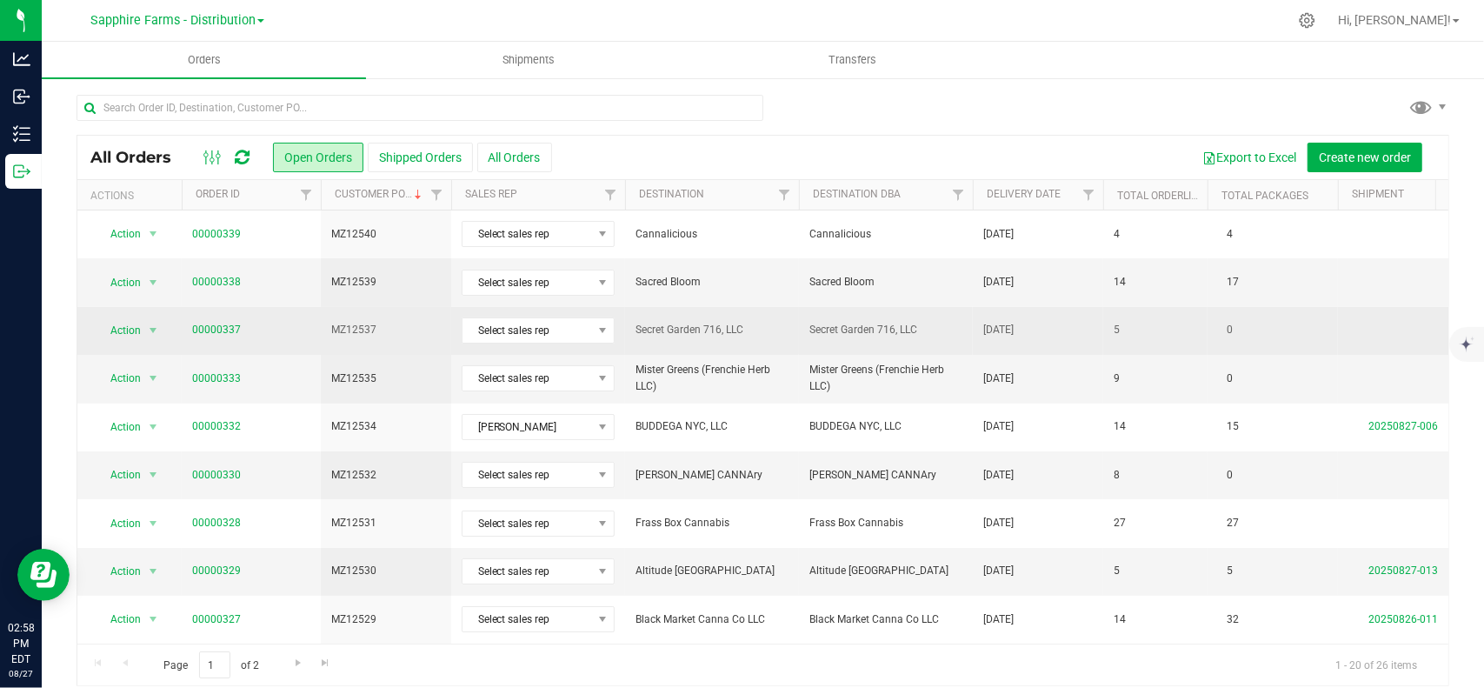
drag, startPoint x: 506, startPoint y: 296, endPoint x: 139, endPoint y: 316, distance: 367.4
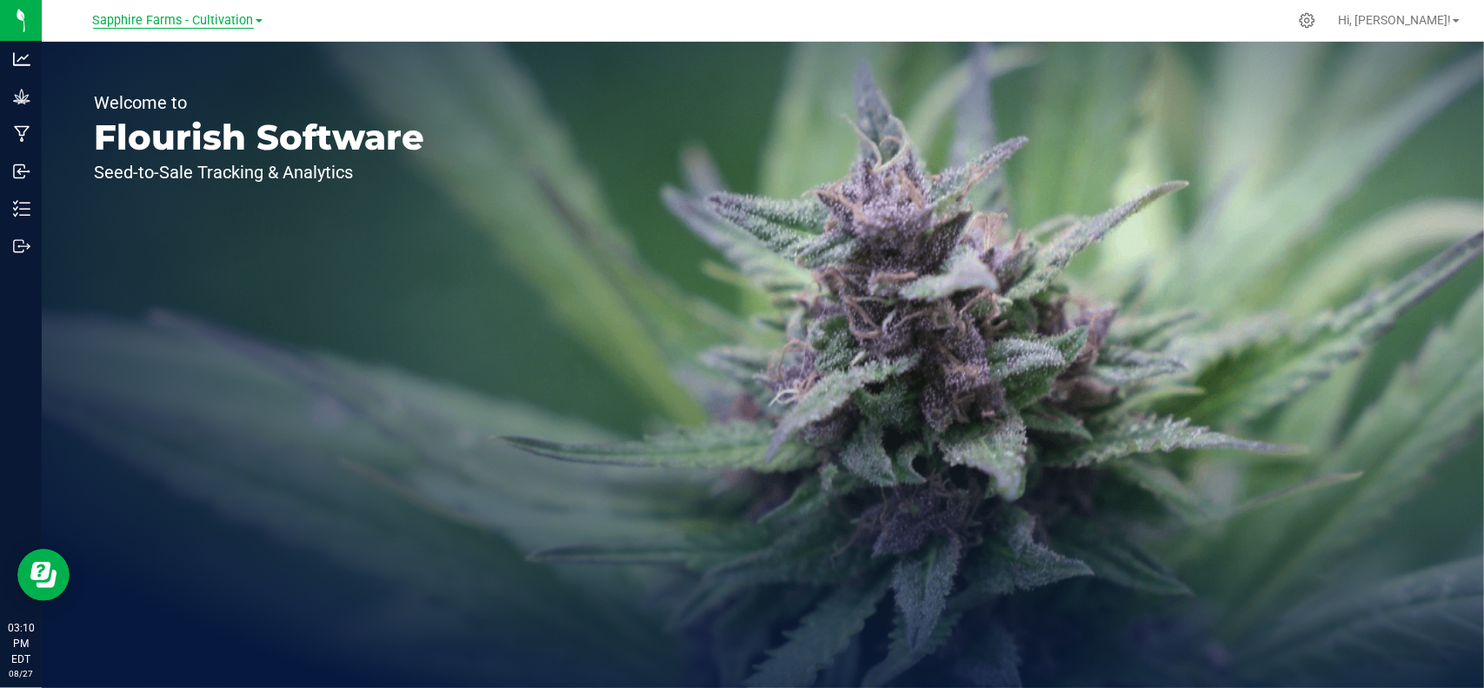
click at [188, 26] on span "Sapphire Farms - Cultivation" at bounding box center [173, 21] width 161 height 16
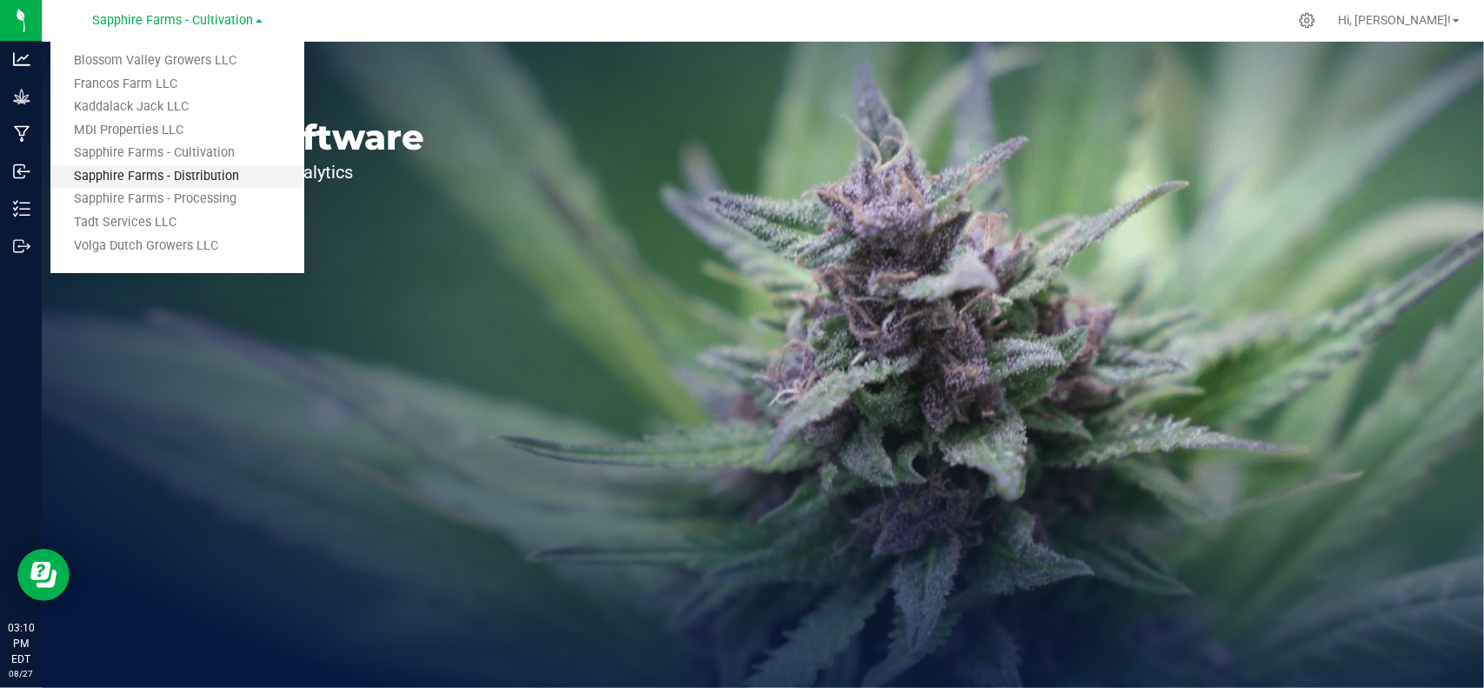
click at [202, 179] on link "Sapphire Farms - Distribution" at bounding box center [177, 176] width 254 height 23
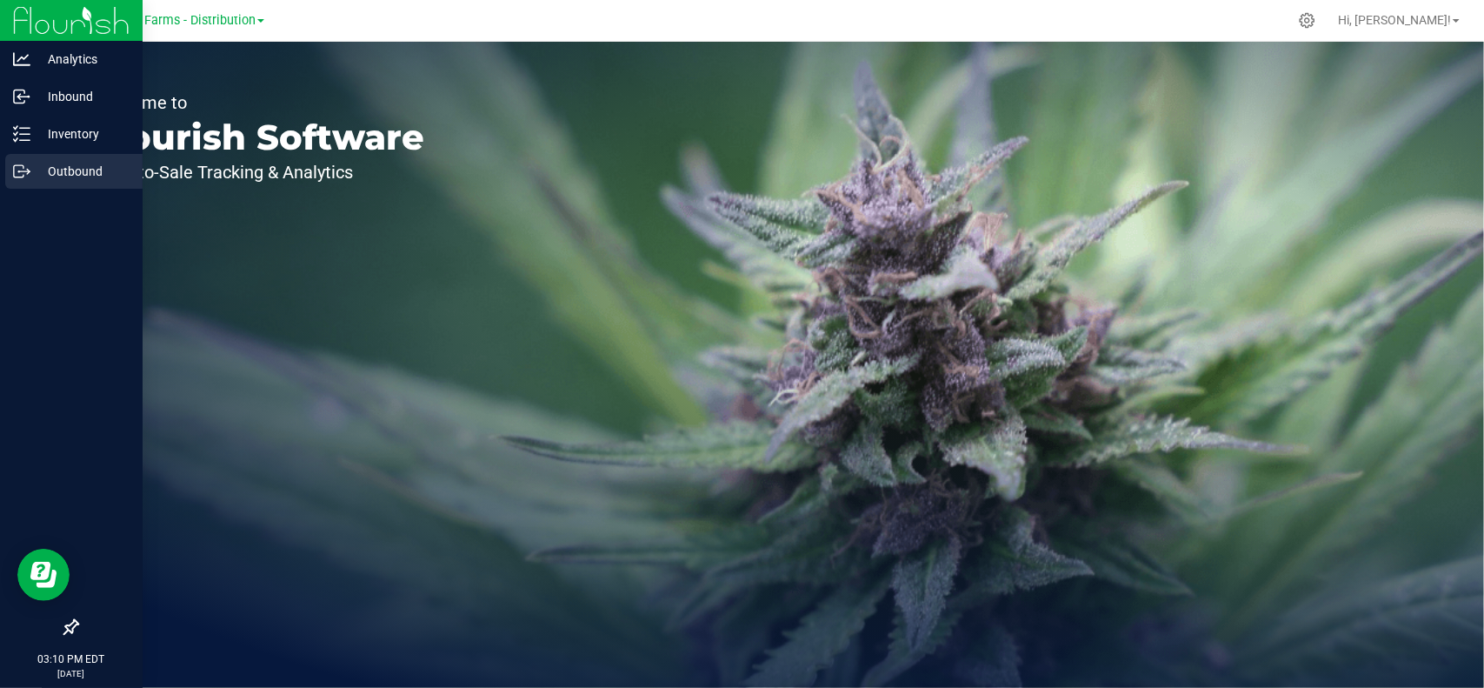
click at [28, 175] on icon at bounding box center [21, 171] width 17 height 17
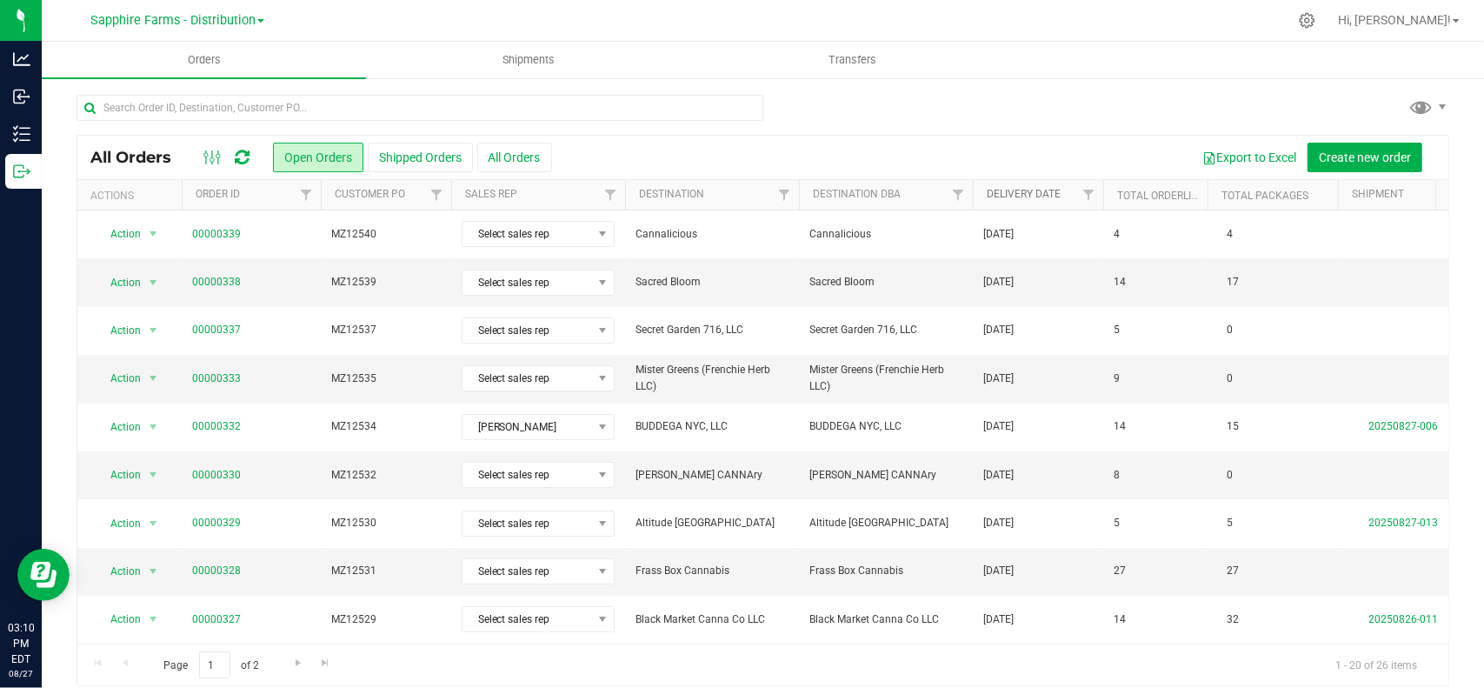
click at [1053, 193] on link "Delivery Date" at bounding box center [1024, 194] width 74 height 12
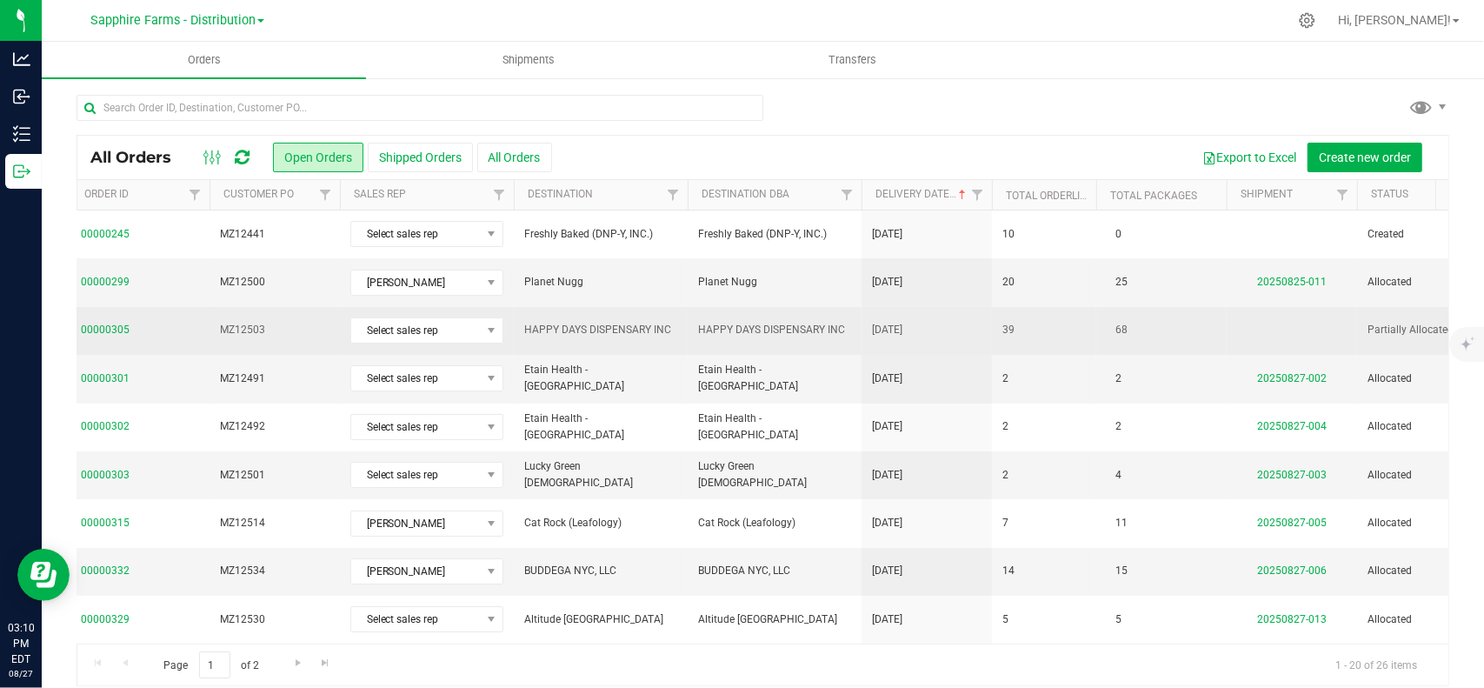
scroll to position [0, 150]
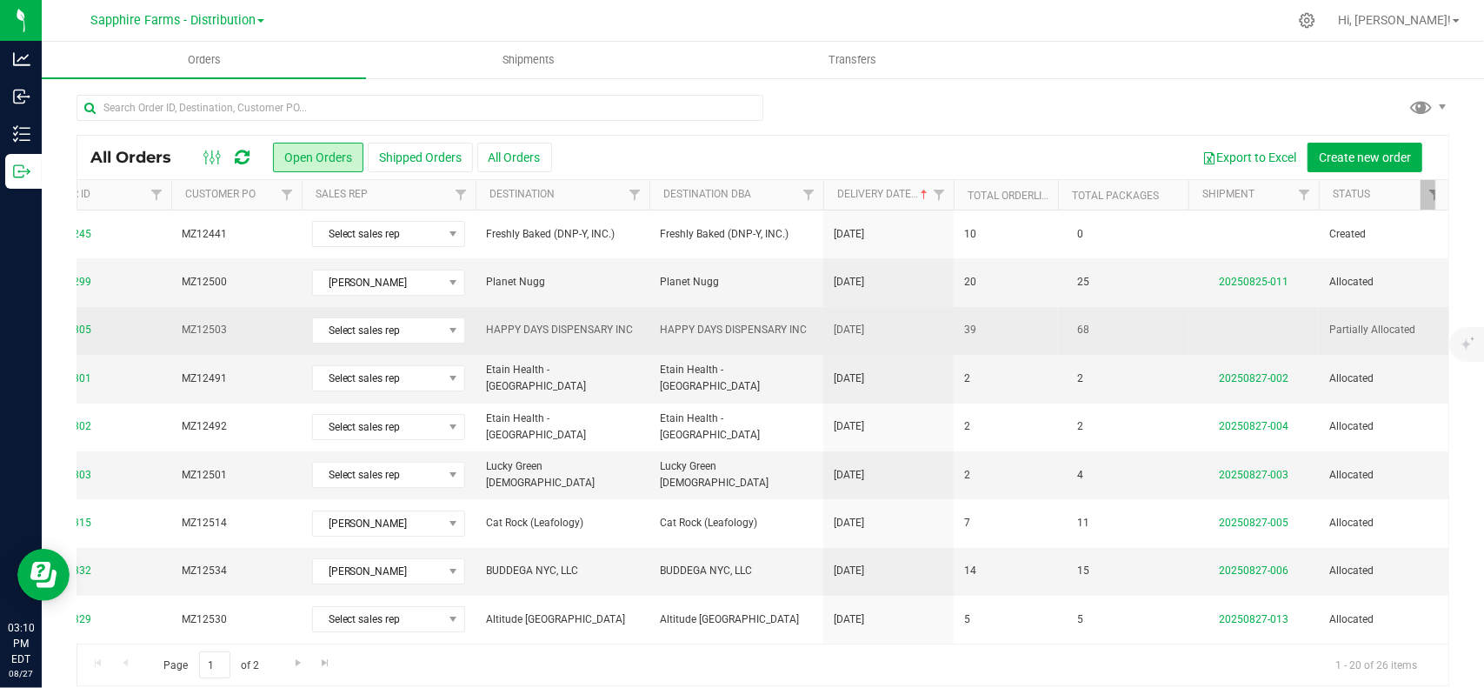
drag, startPoint x: 1050, startPoint y: 194, endPoint x: 974, endPoint y: 323, distance: 150.4
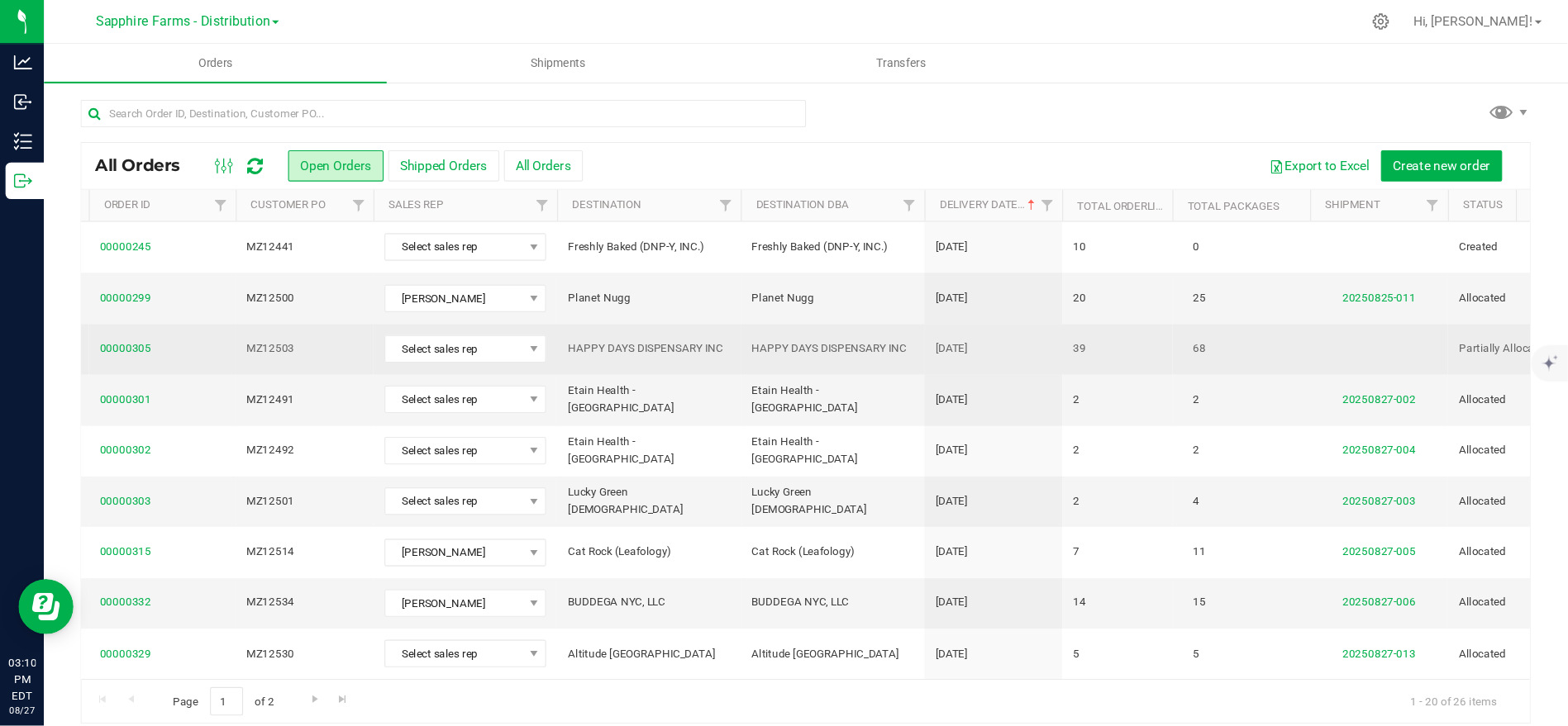
scroll to position [0, 0]
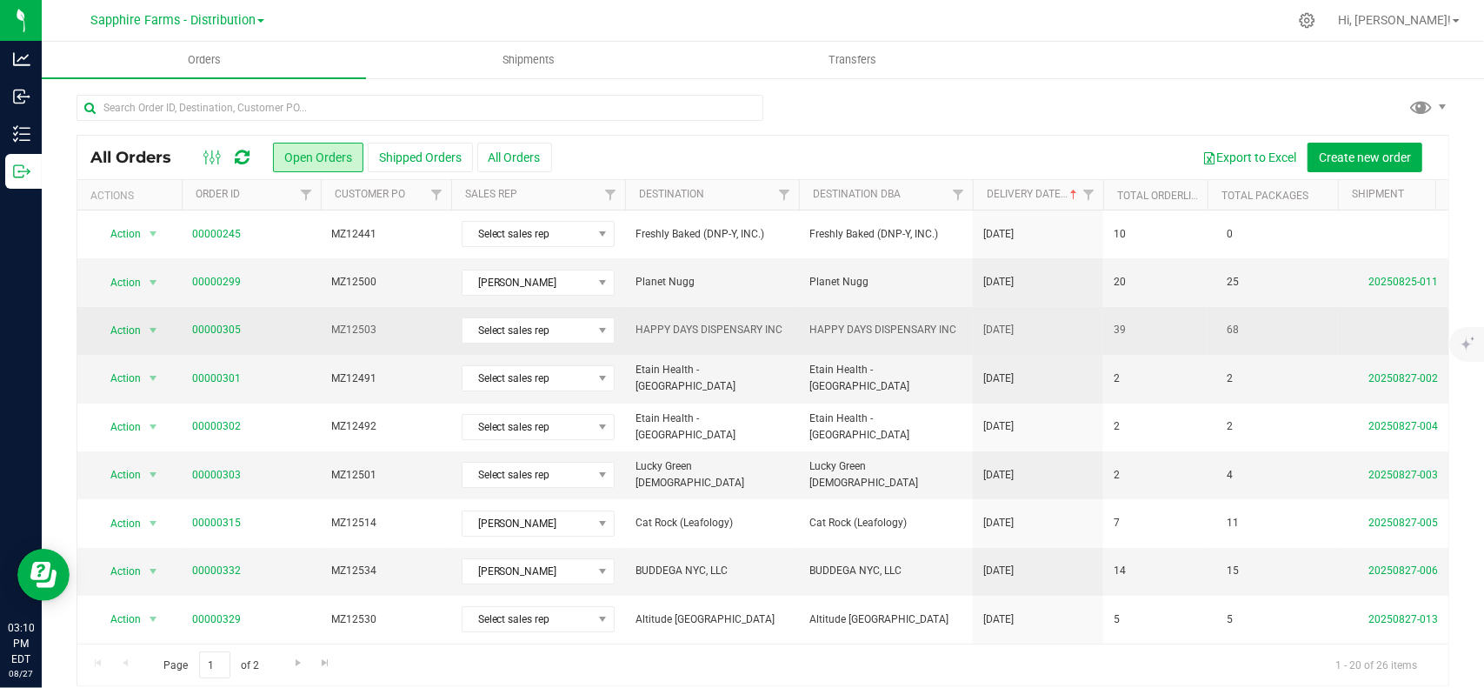
drag, startPoint x: 974, startPoint y: 323, endPoint x: 701, endPoint y: 329, distance: 273.0
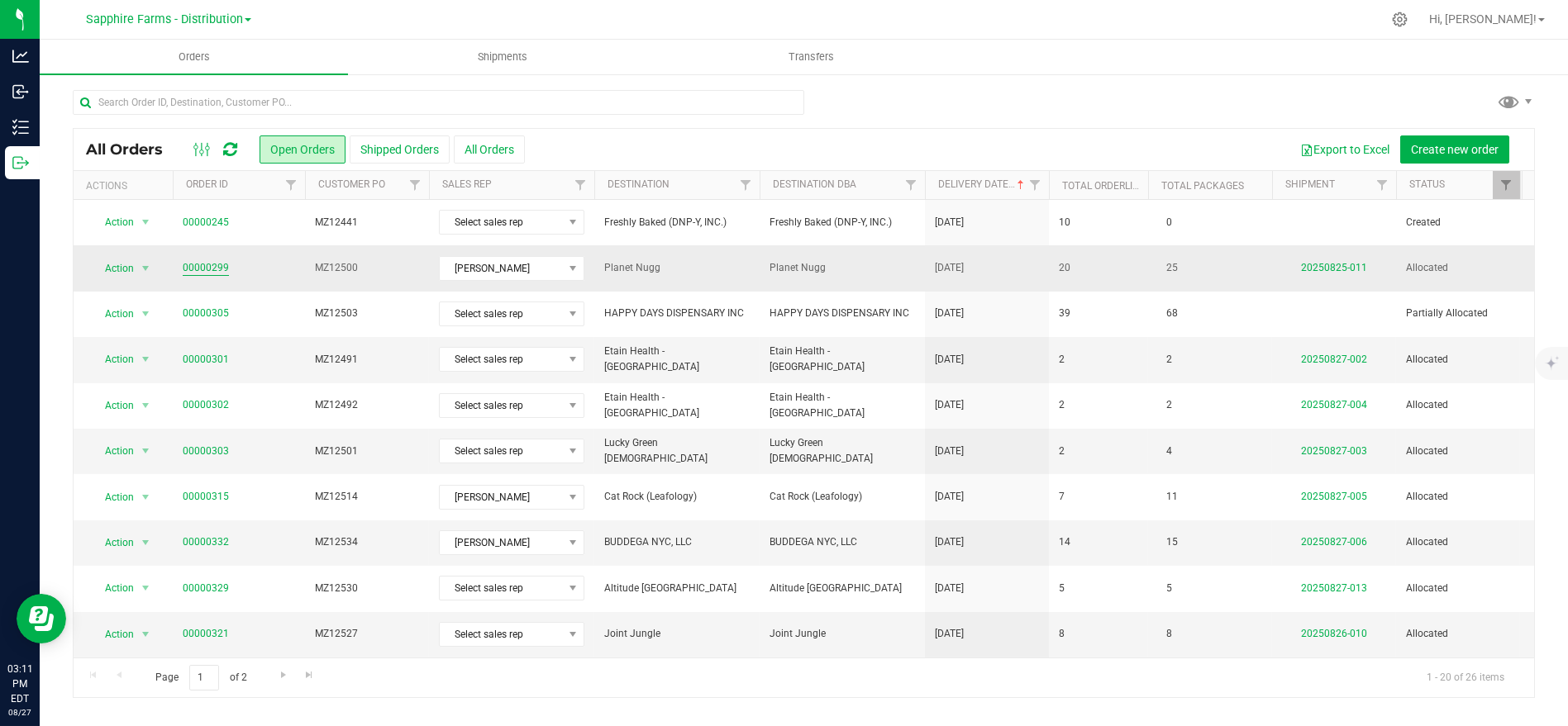
click at [212, 269] on link "00000299" at bounding box center [205, 268] width 47 height 16
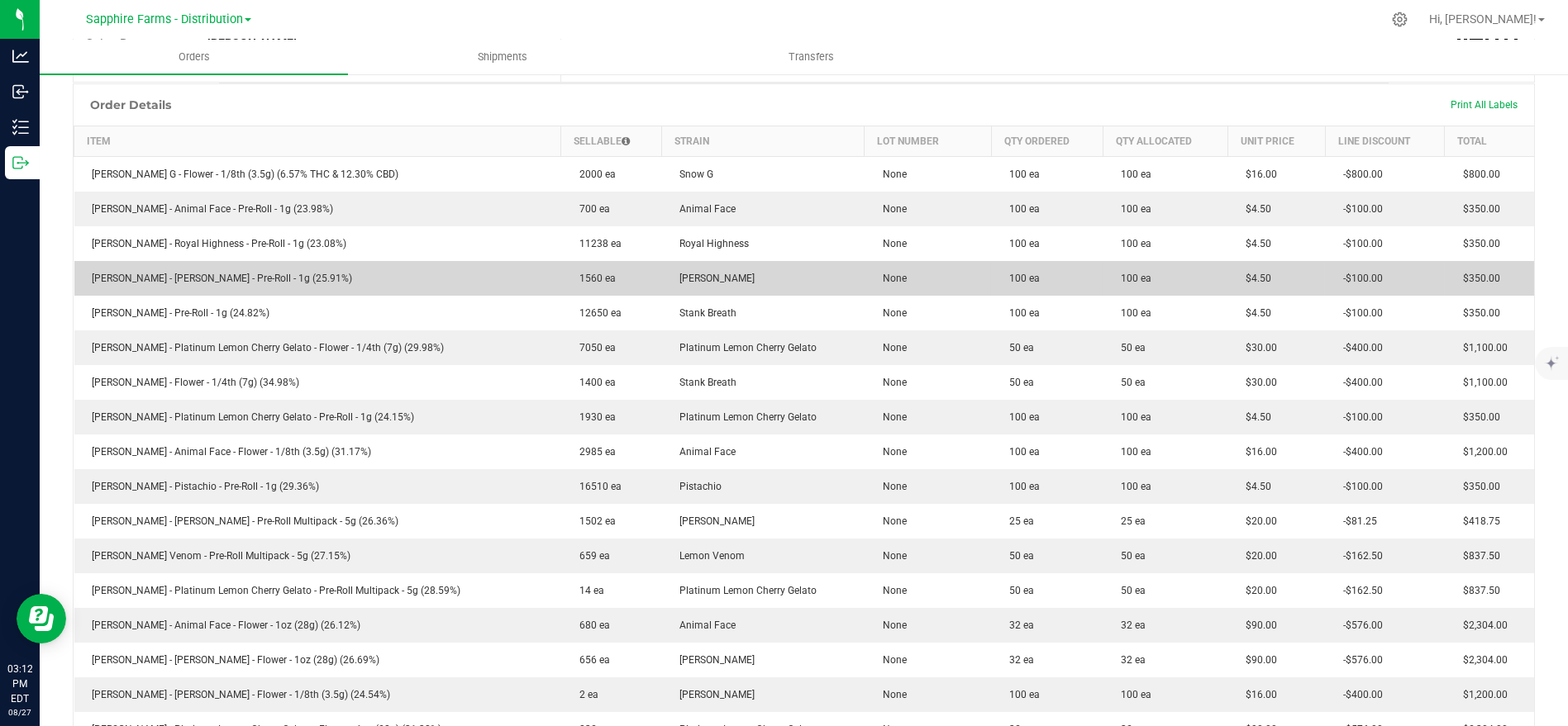
scroll to position [183, 0]
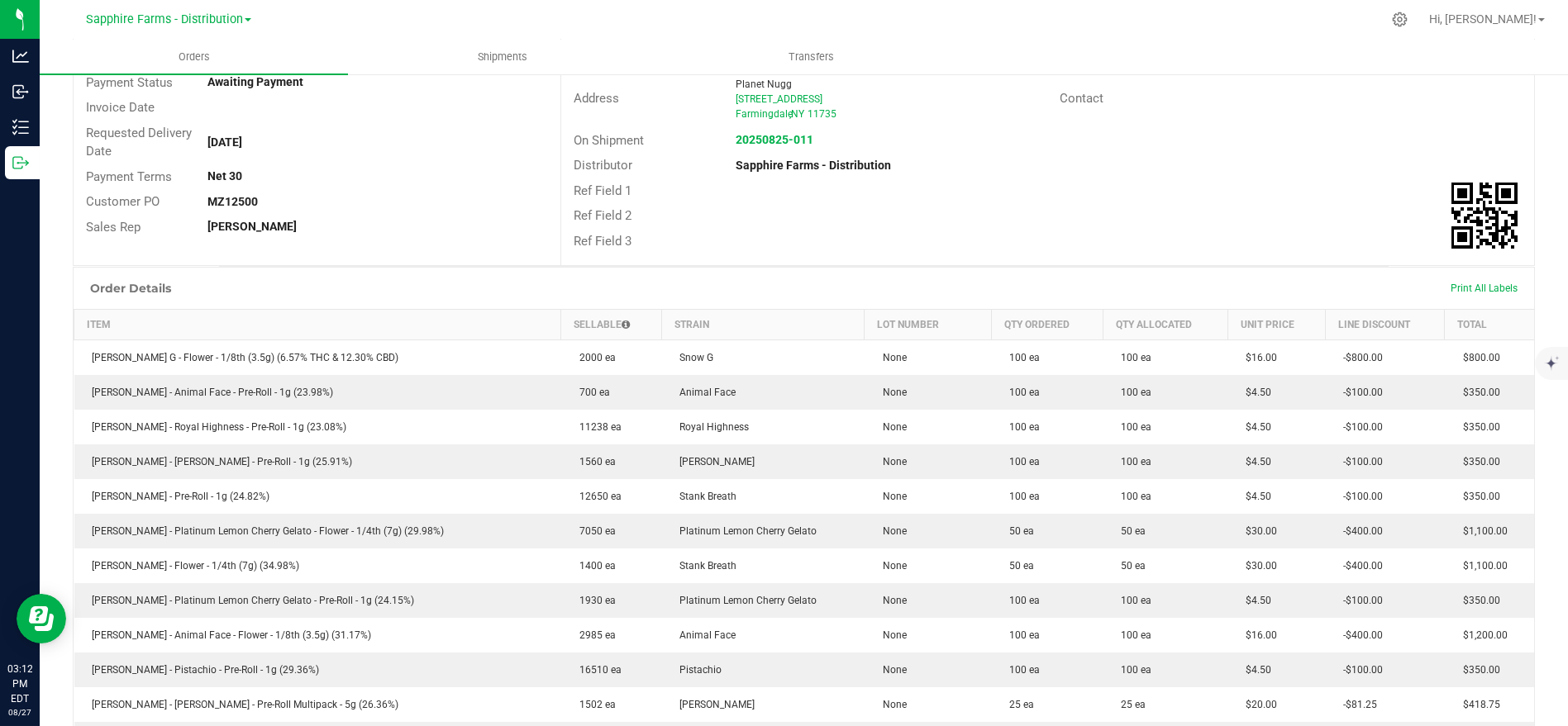
drag, startPoint x: 895, startPoint y: 283, endPoint x: 1106, endPoint y: 283, distance: 211.0
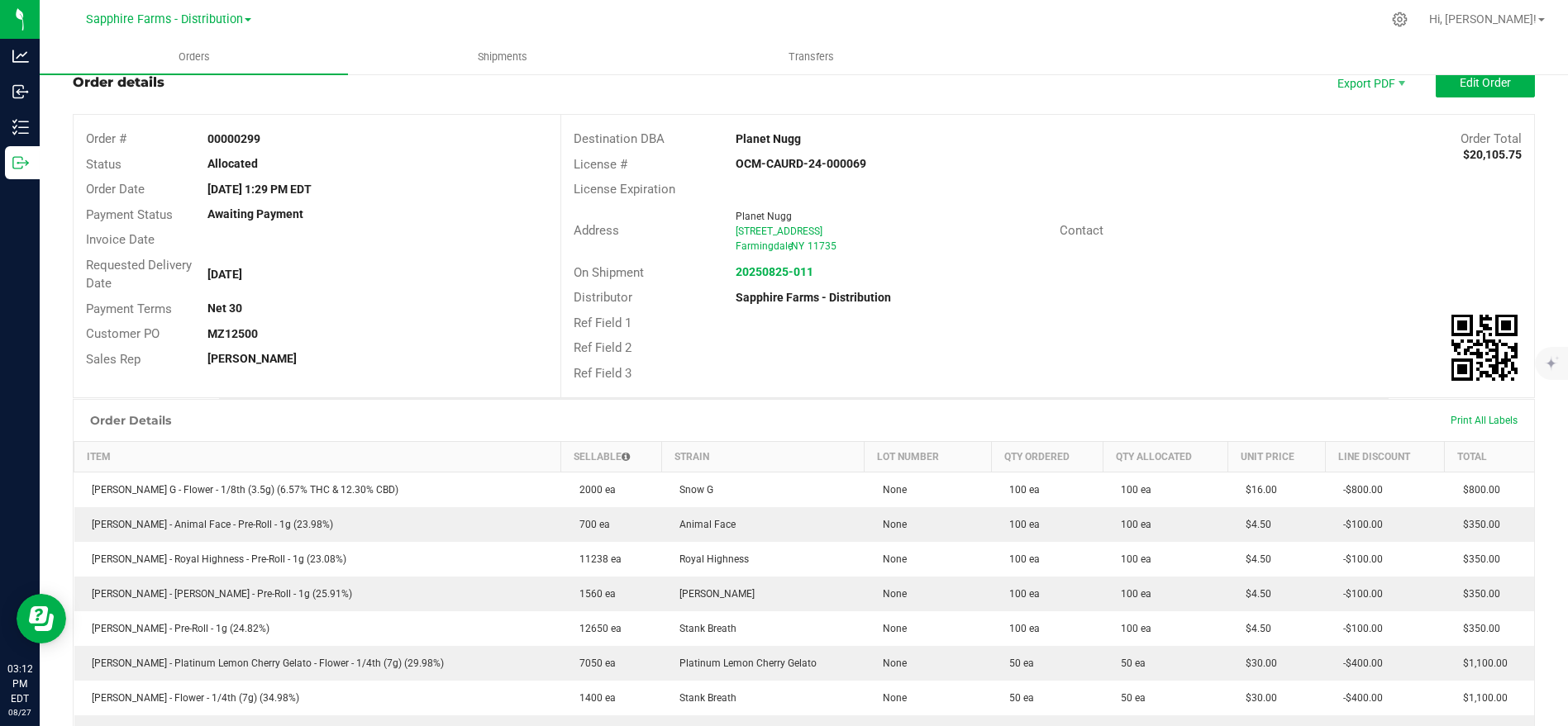
scroll to position [0, 0]
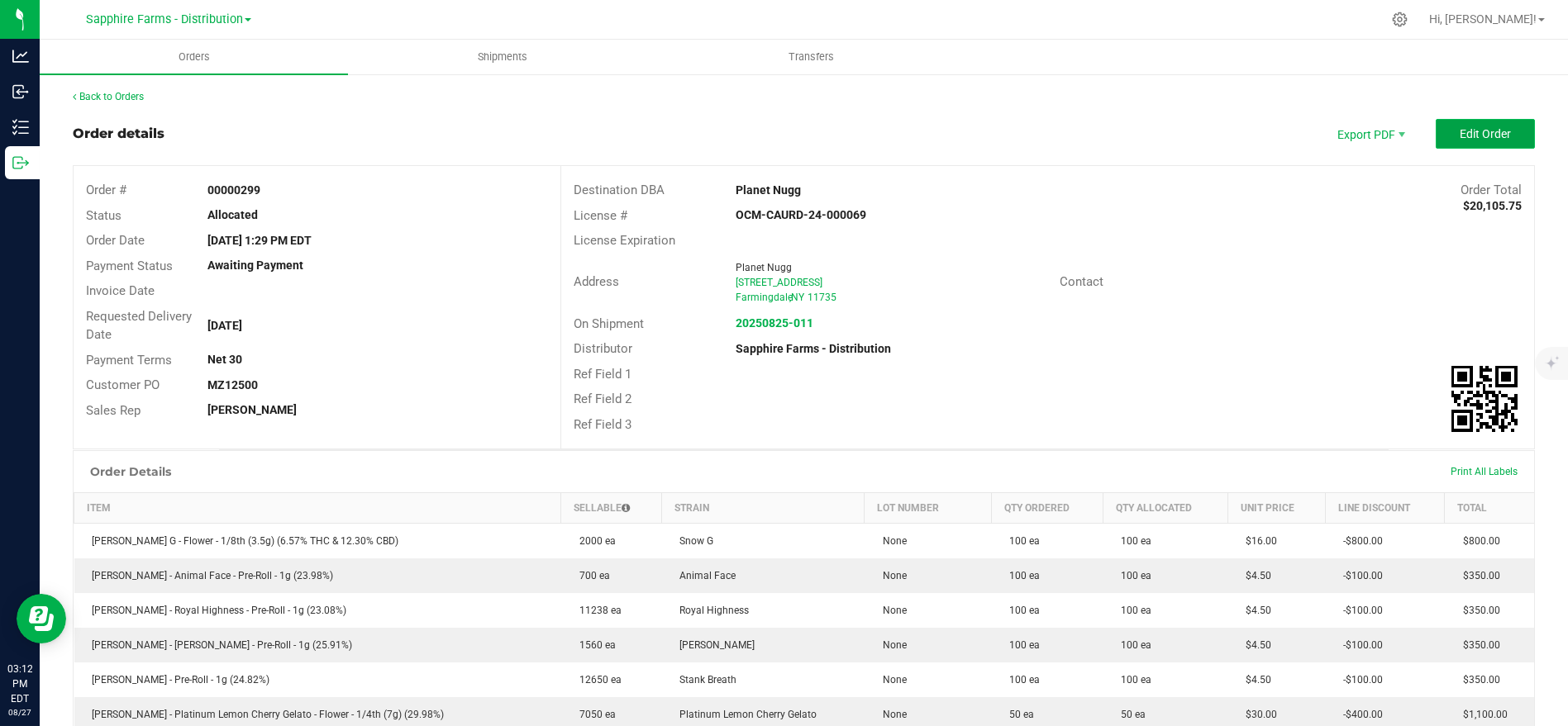
click at [1410, 135] on span "Edit Order" at bounding box center [1485, 134] width 51 height 13
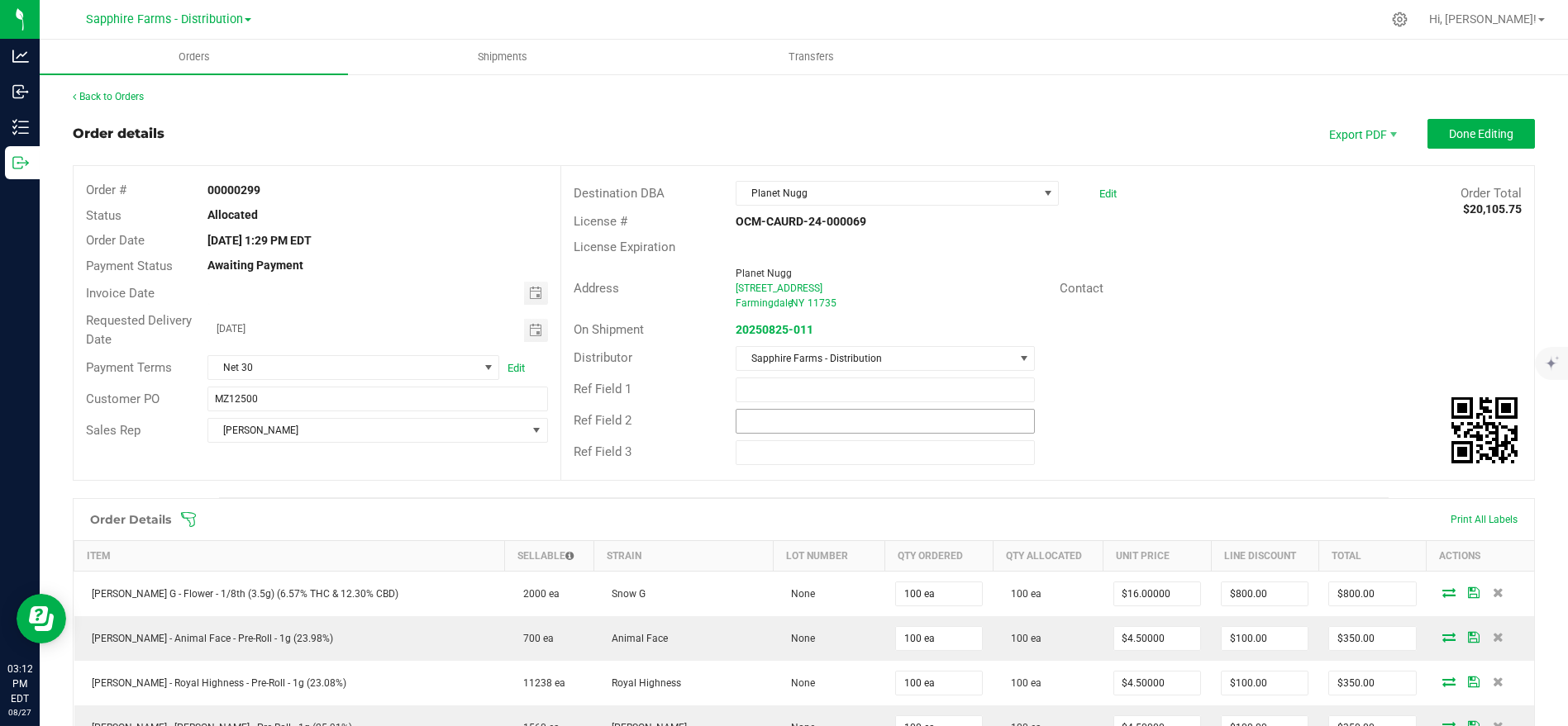
scroll to position [275, 0]
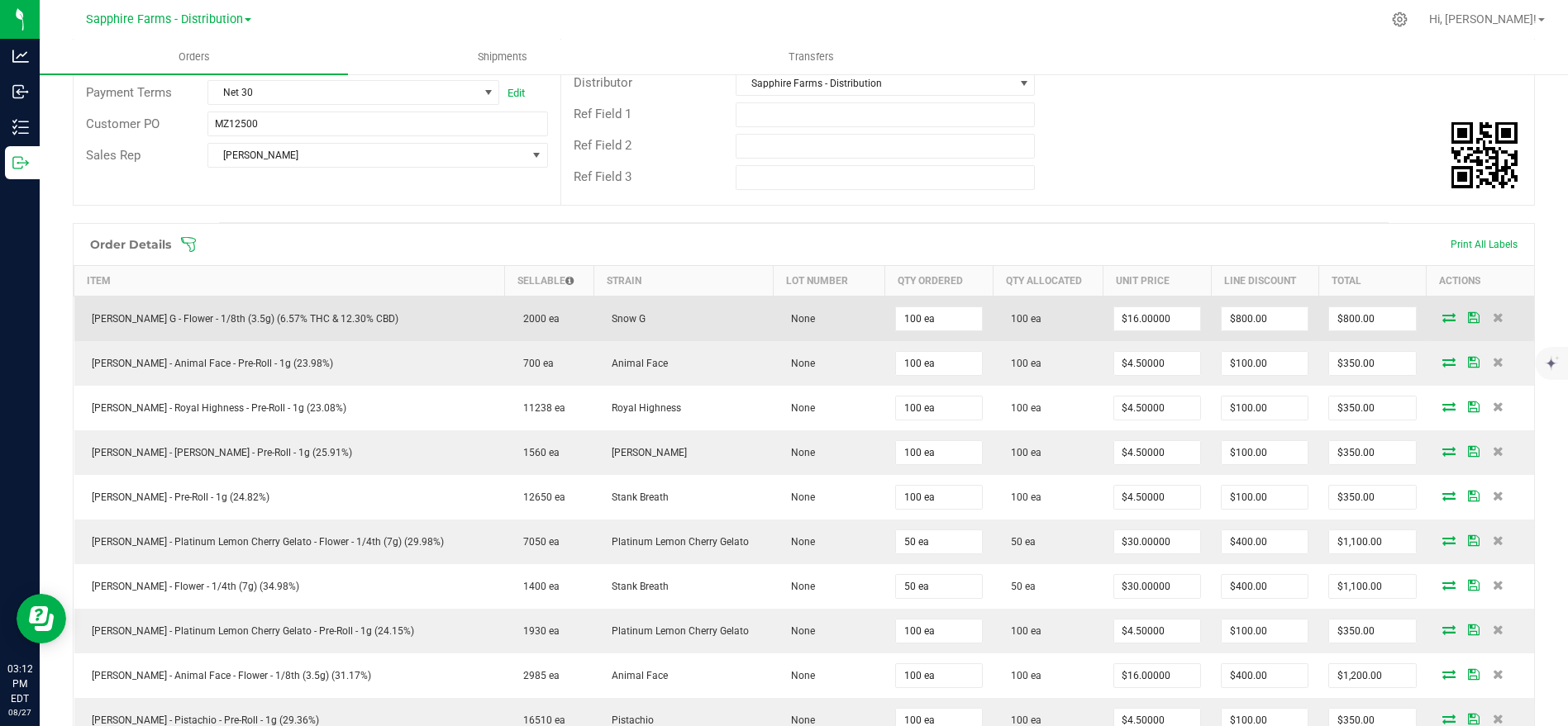
click at [1410, 313] on icon at bounding box center [1449, 317] width 13 height 10
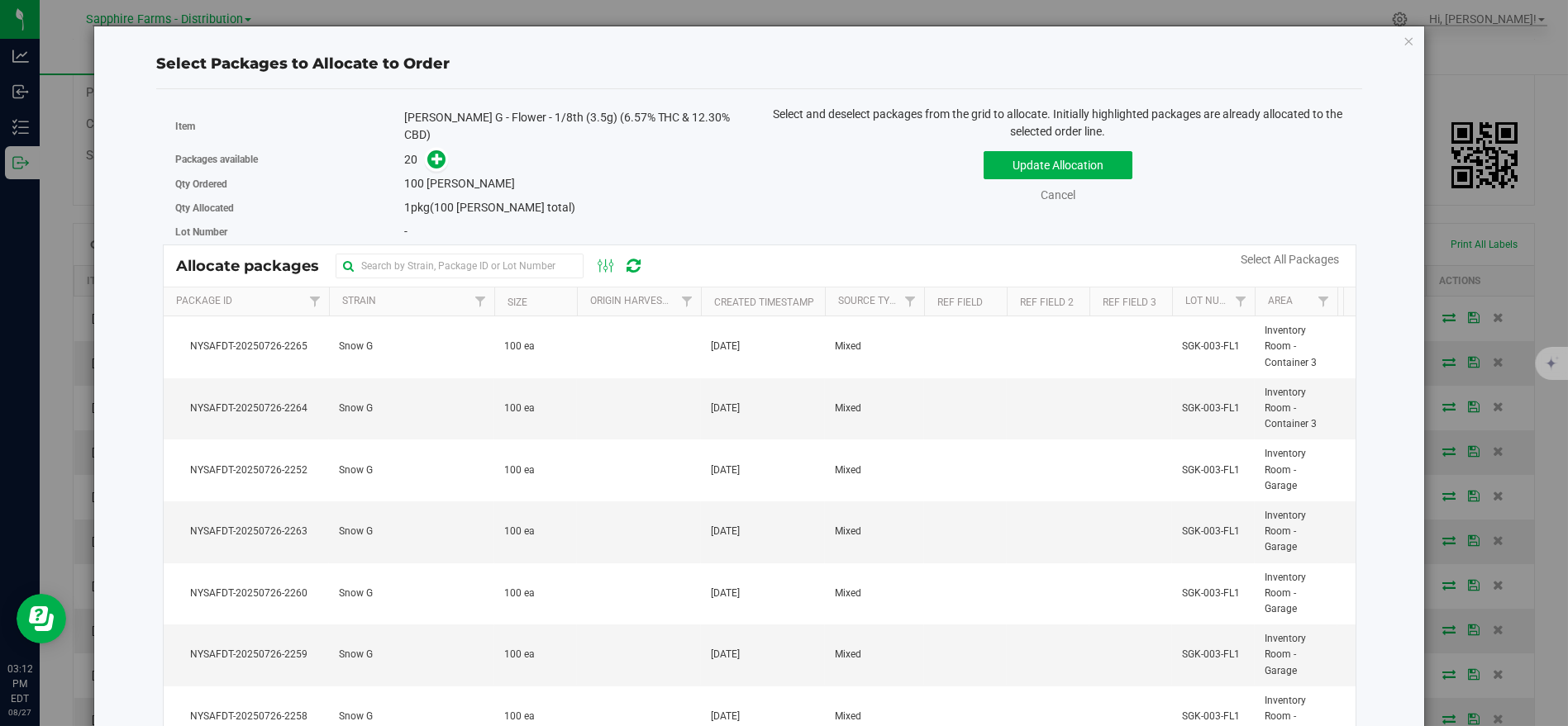
click at [272, 292] on th "Package Id" at bounding box center [246, 302] width 165 height 29
click at [1403, 36] on icon "button" at bounding box center [1409, 40] width 11 height 20
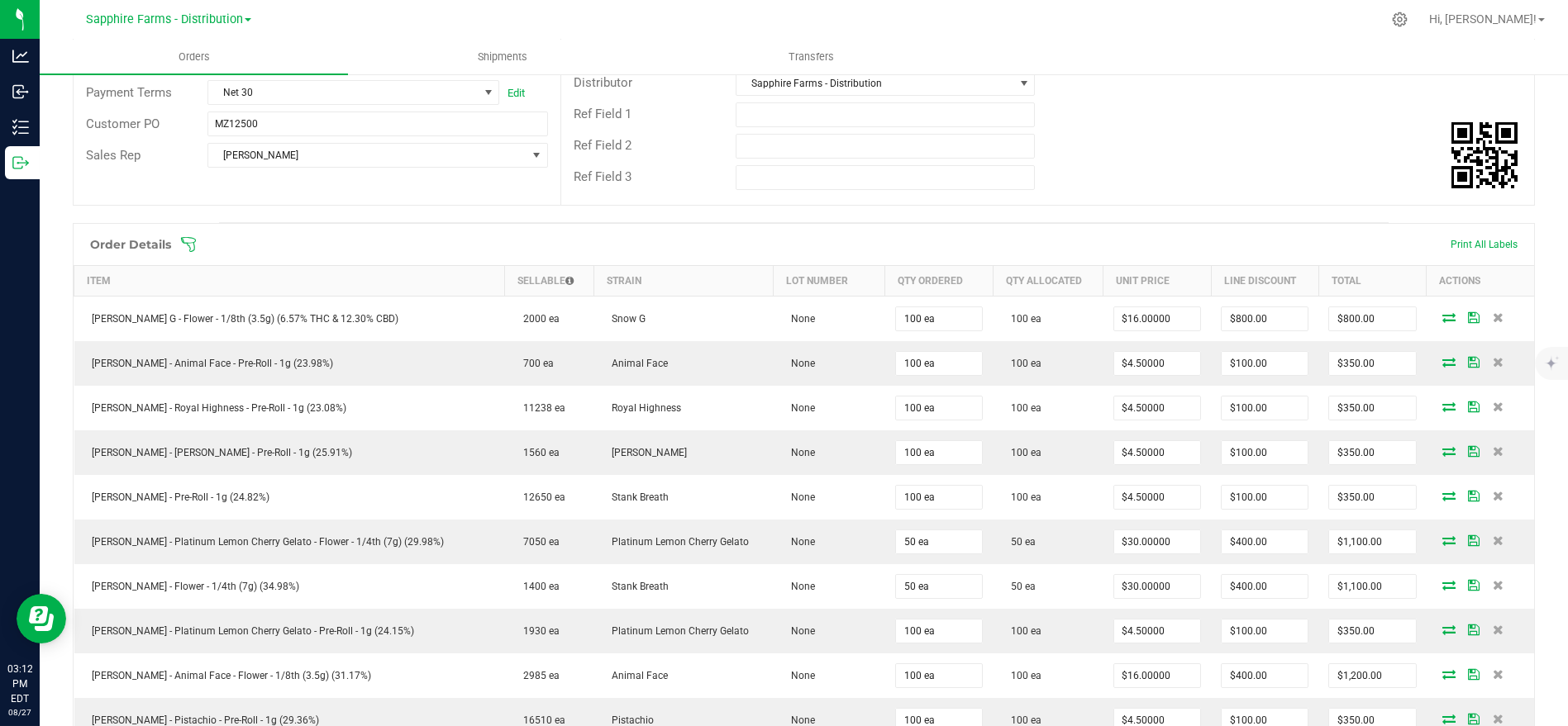
scroll to position [0, 0]
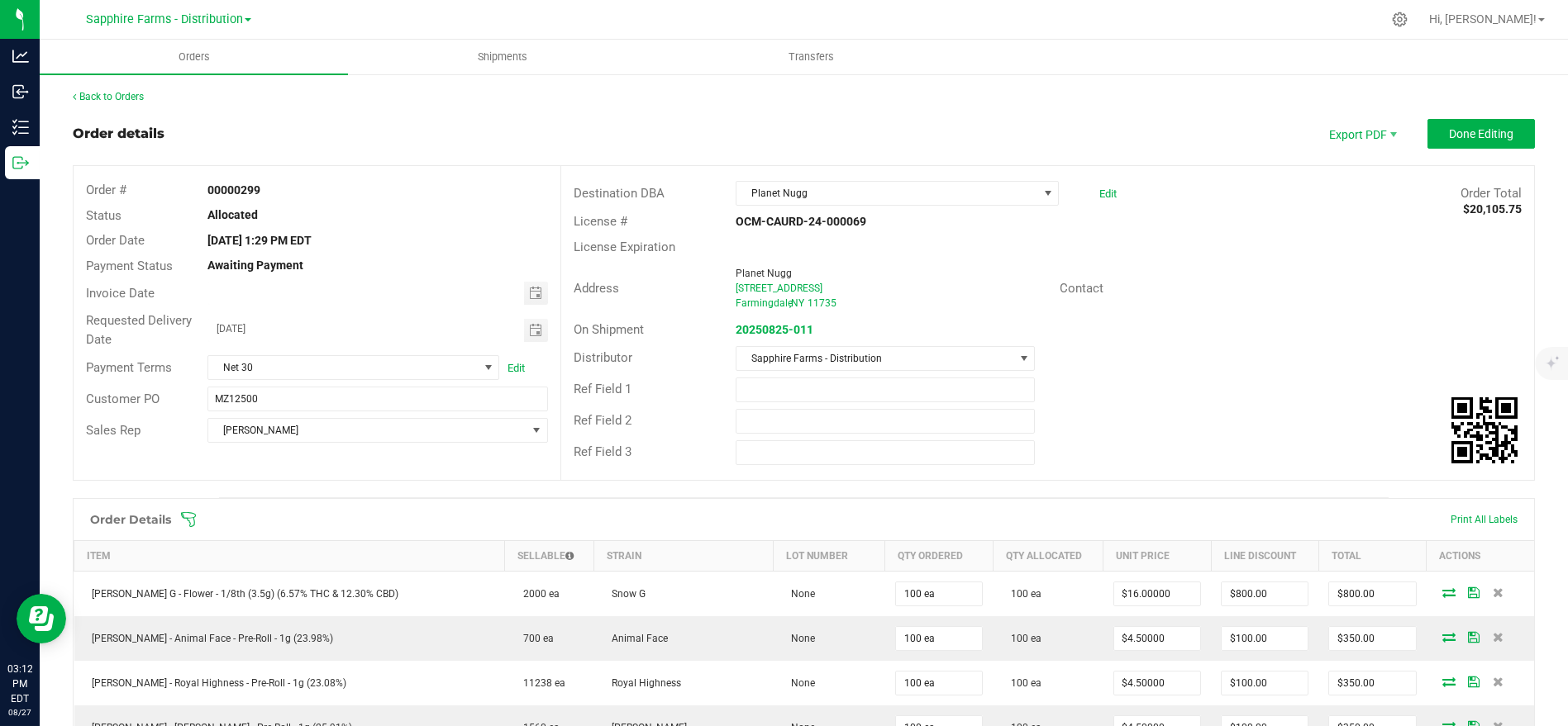
click at [113, 89] on div "Back to Orders" at bounding box center [804, 97] width 1462 height 15
click at [120, 99] on link "Back to Orders" at bounding box center [108, 97] width 71 height 11
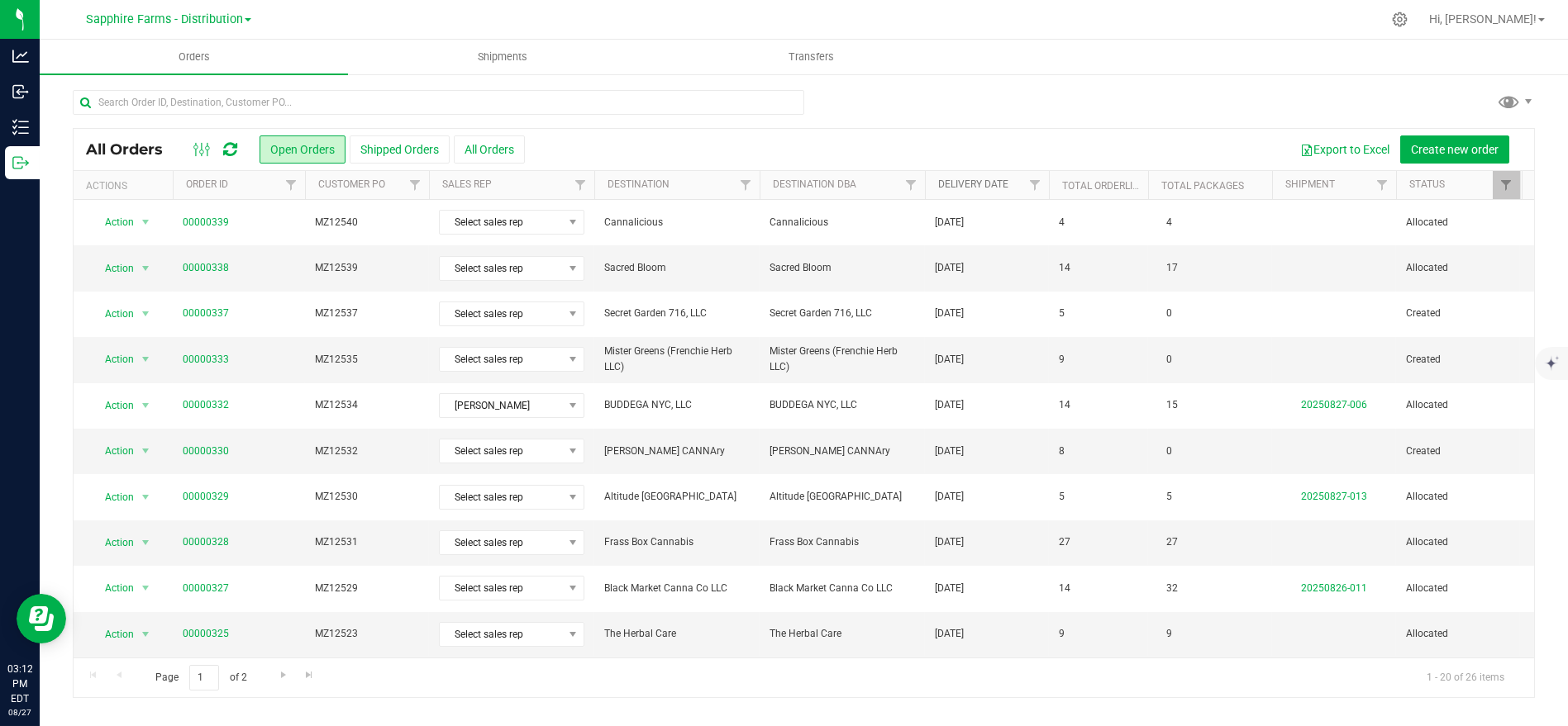
click at [957, 180] on link "Delivery Date" at bounding box center [974, 184] width 70 height 11
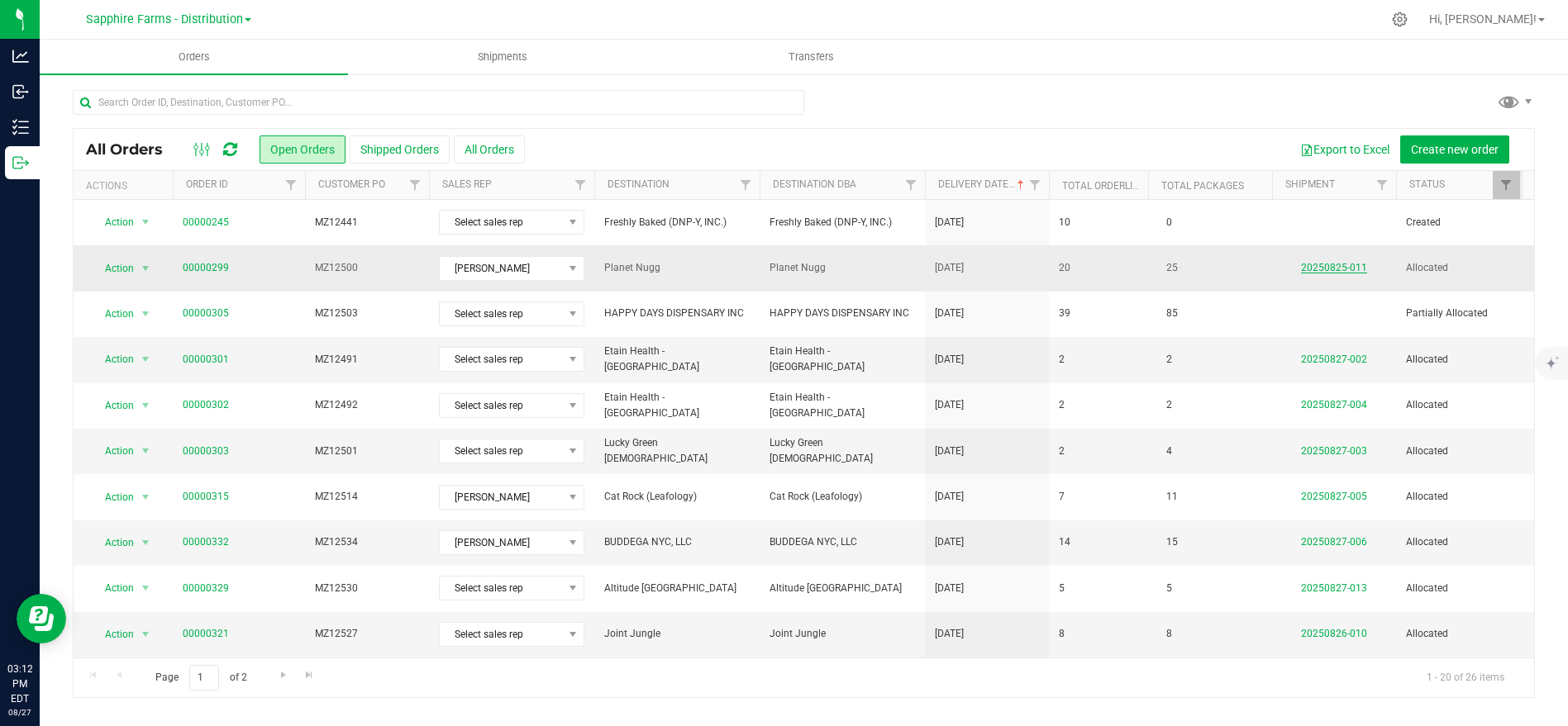
click at [1307, 268] on link "20250825-011" at bounding box center [1334, 268] width 67 height 11
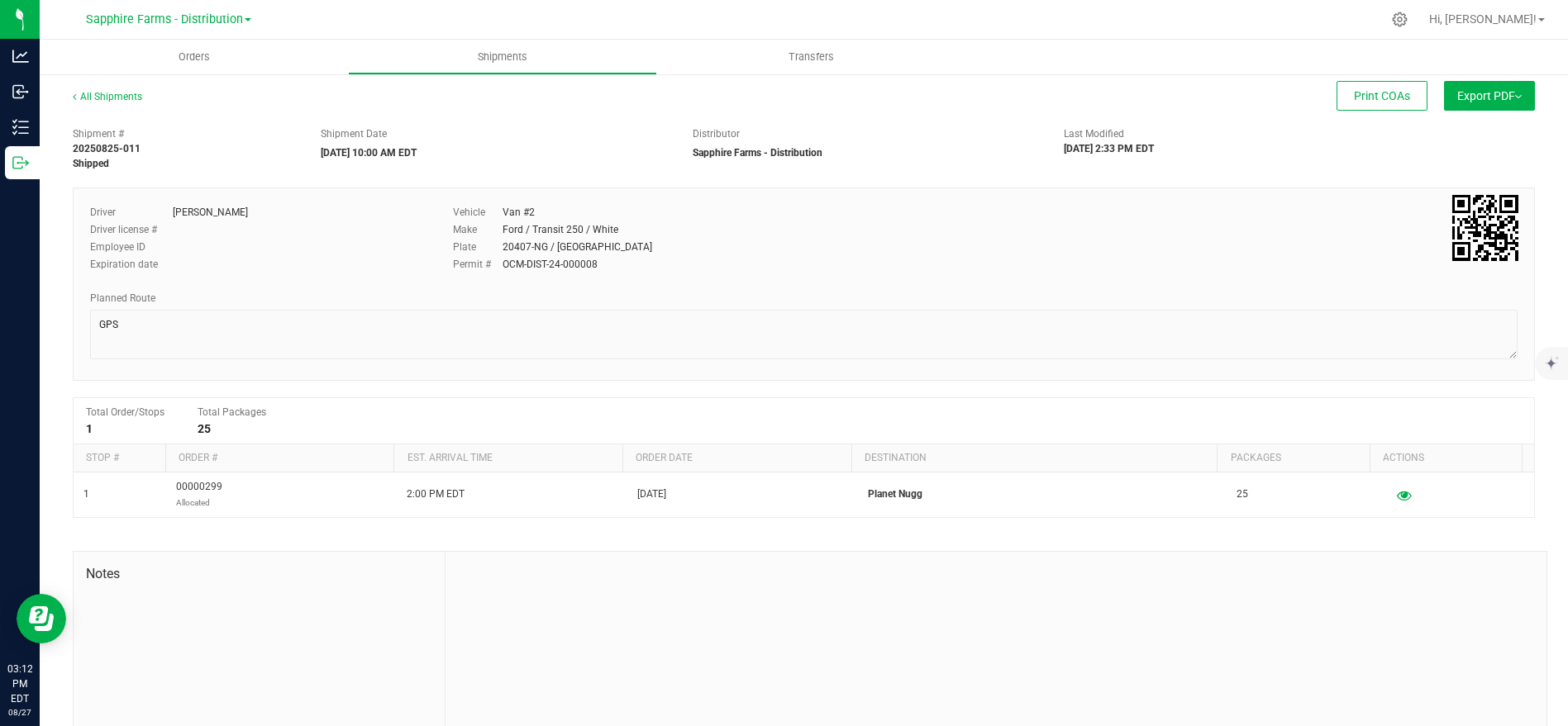
click at [1410, 104] on button "Export PDF" at bounding box center [1490, 95] width 91 height 29
click at [1410, 136] on span "Manifest by Package ID" at bounding box center [1465, 132] width 105 height 11
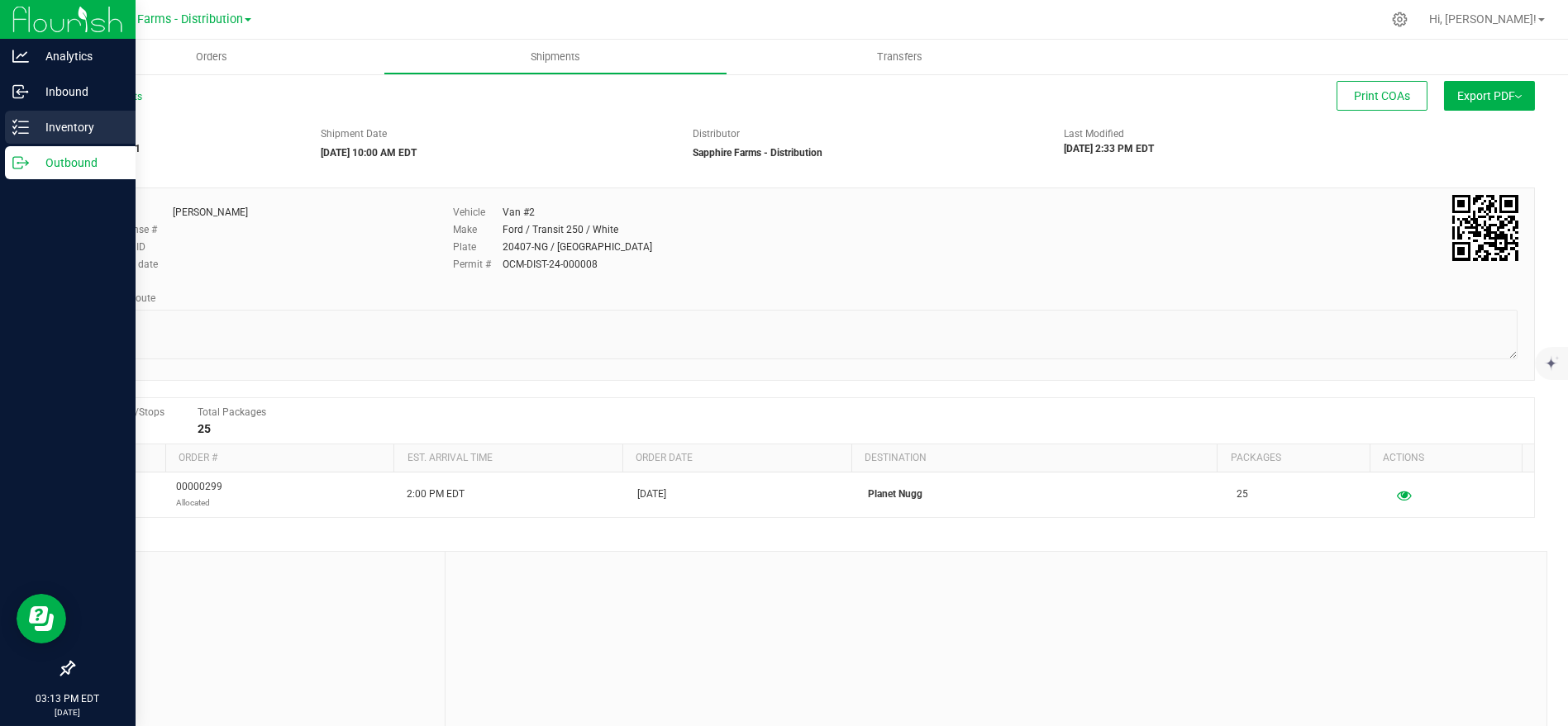
click at [67, 130] on p "Inventory" at bounding box center [78, 126] width 99 height 20
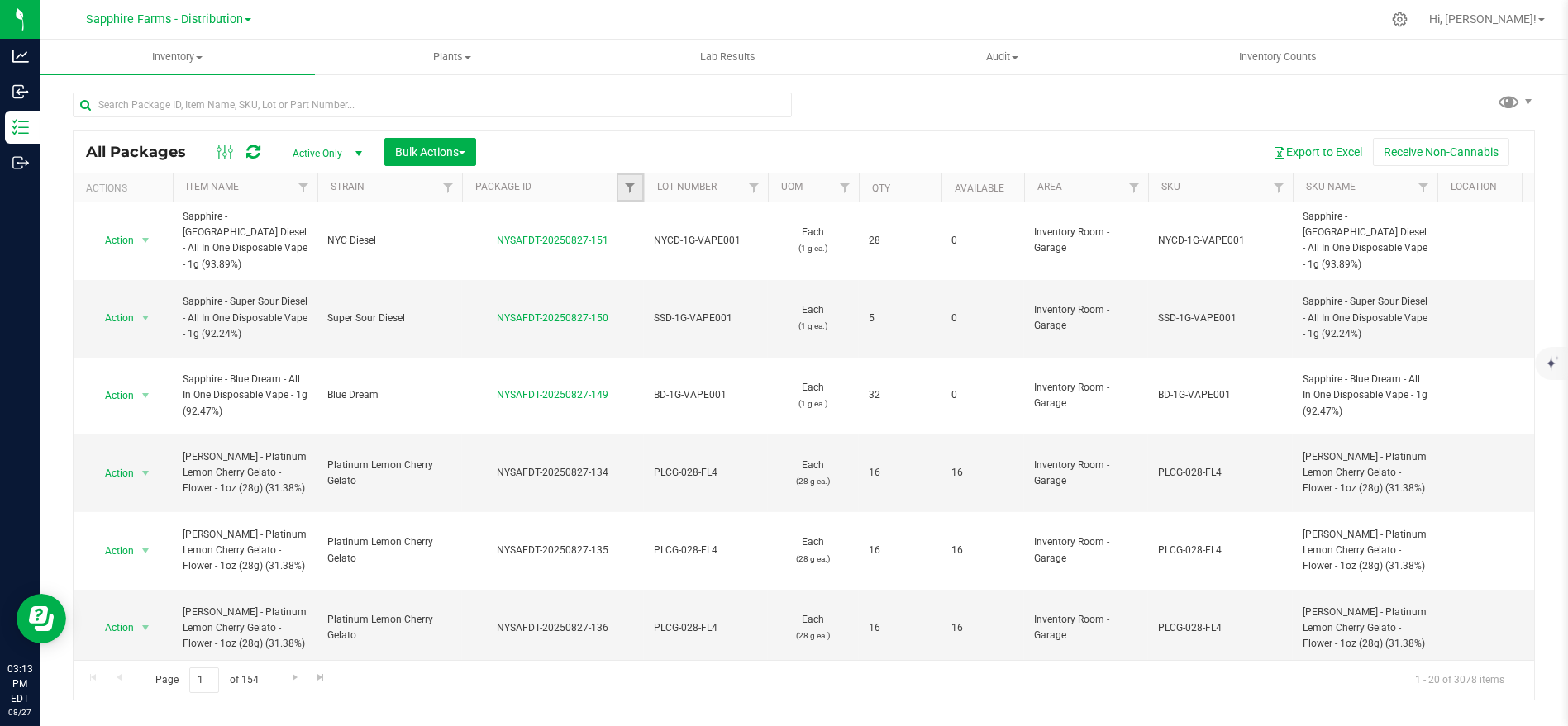
click at [617, 176] on link "Filter" at bounding box center [630, 188] width 28 height 29
click at [627, 249] on button "Filter" at bounding box center [666, 267] width 79 height 36
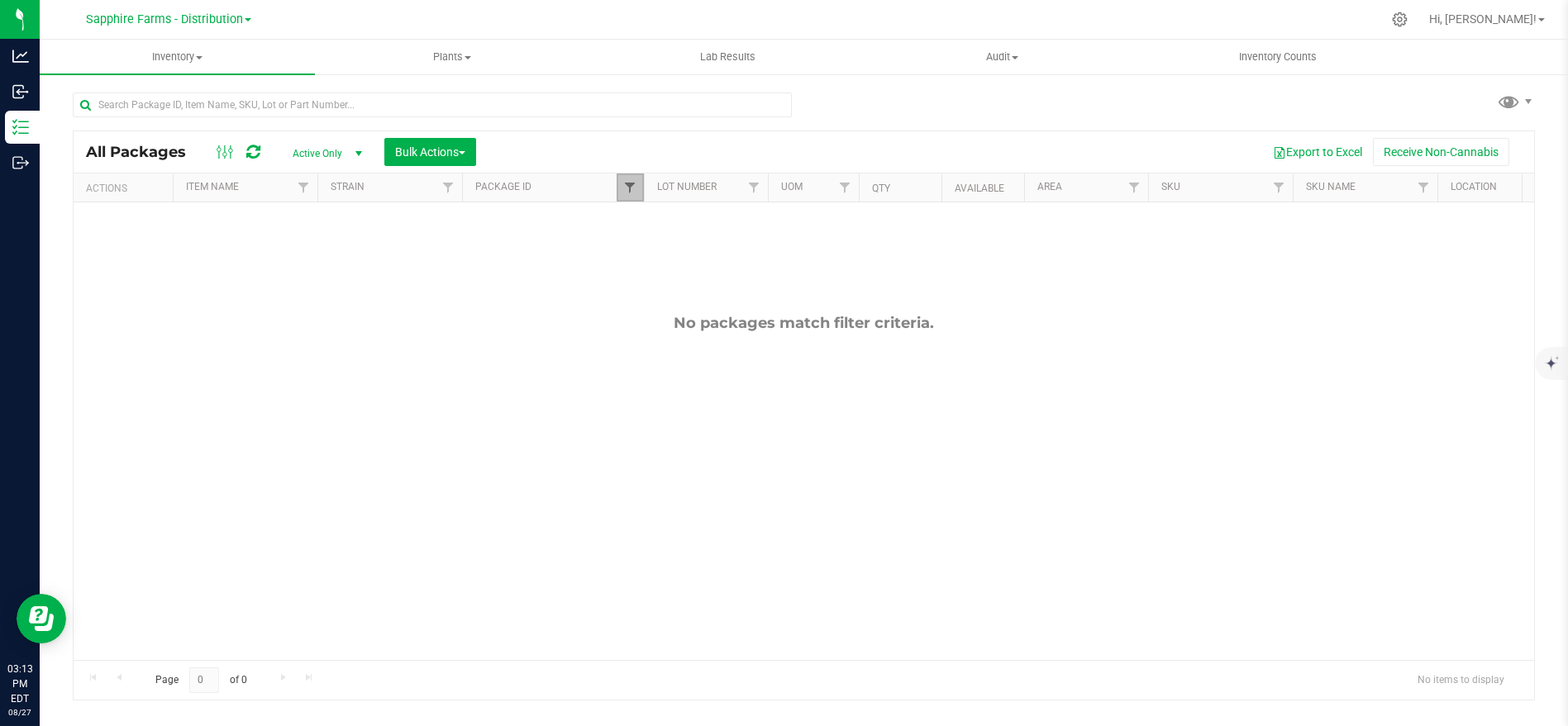
click at [625, 190] on span "Filter" at bounding box center [629, 187] width 13 height 13
click at [666, 230] on input "1399" at bounding box center [711, 223] width 170 height 25
paste input "NYSAFDT-20250726-137"
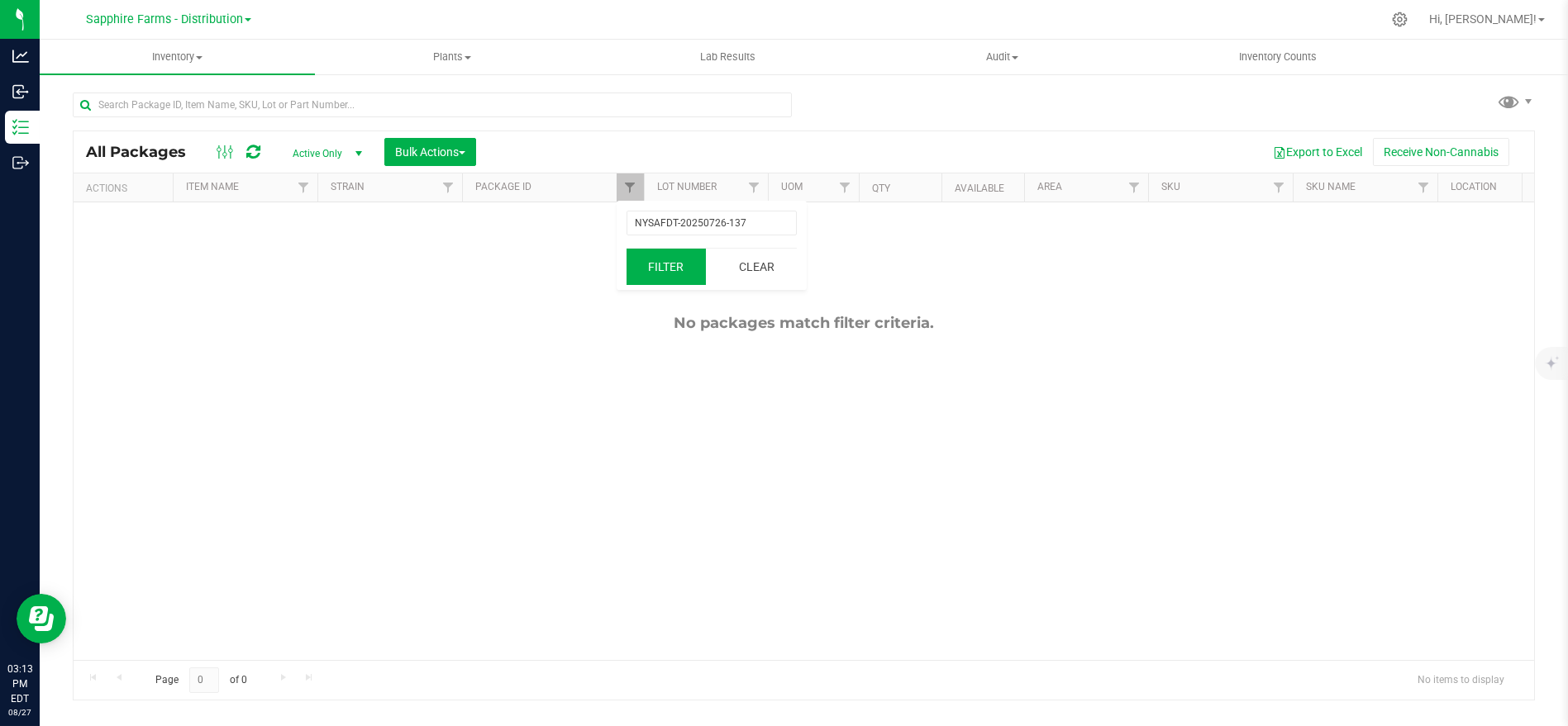
click at [650, 271] on button "Filter" at bounding box center [666, 267] width 79 height 36
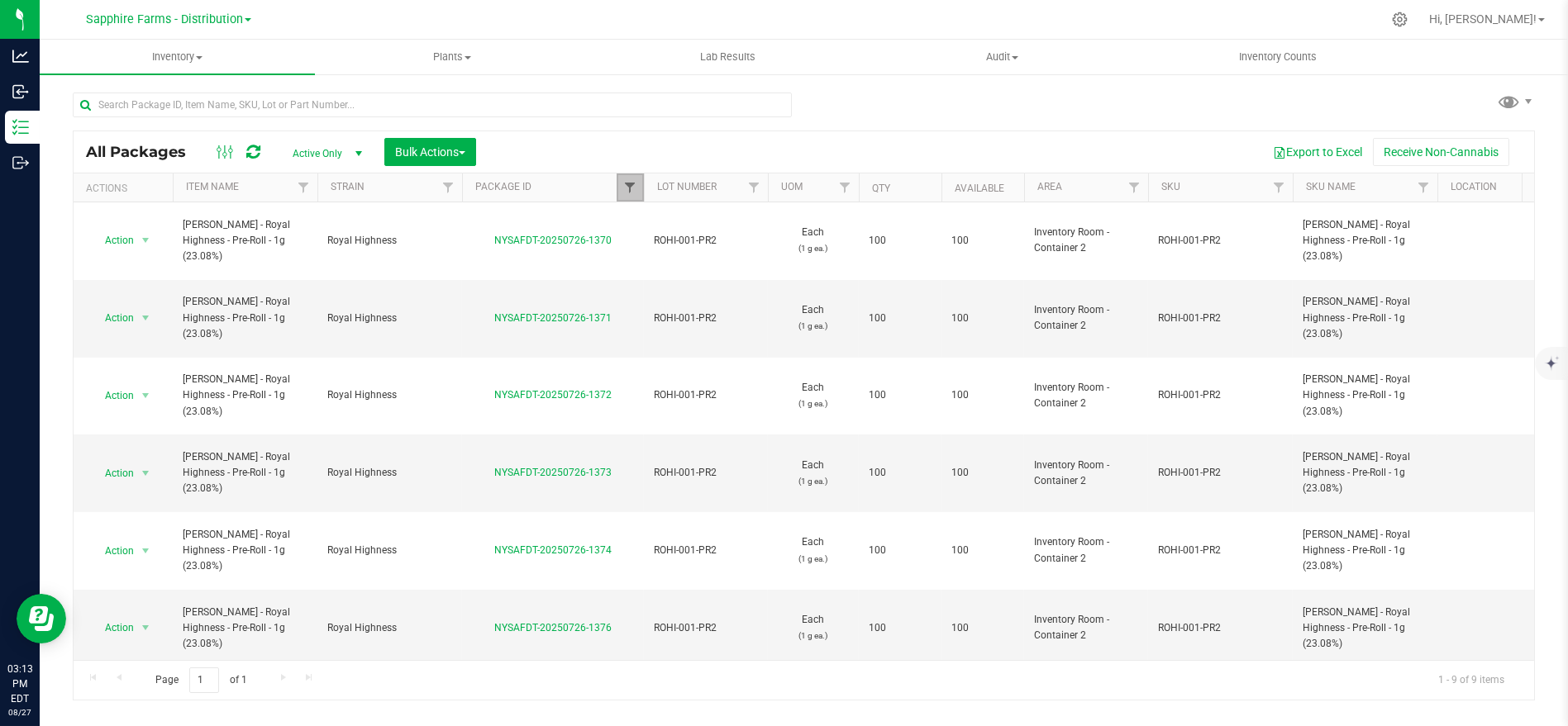
click at [629, 192] on span "Filter" at bounding box center [629, 187] width 13 height 13
click at [693, 224] on input "NYSAFDT-20250726-137" at bounding box center [711, 223] width 170 height 25
click at [696, 224] on input "NYSAFDT-20250726-137" at bounding box center [711, 223] width 170 height 25
type input "1722"
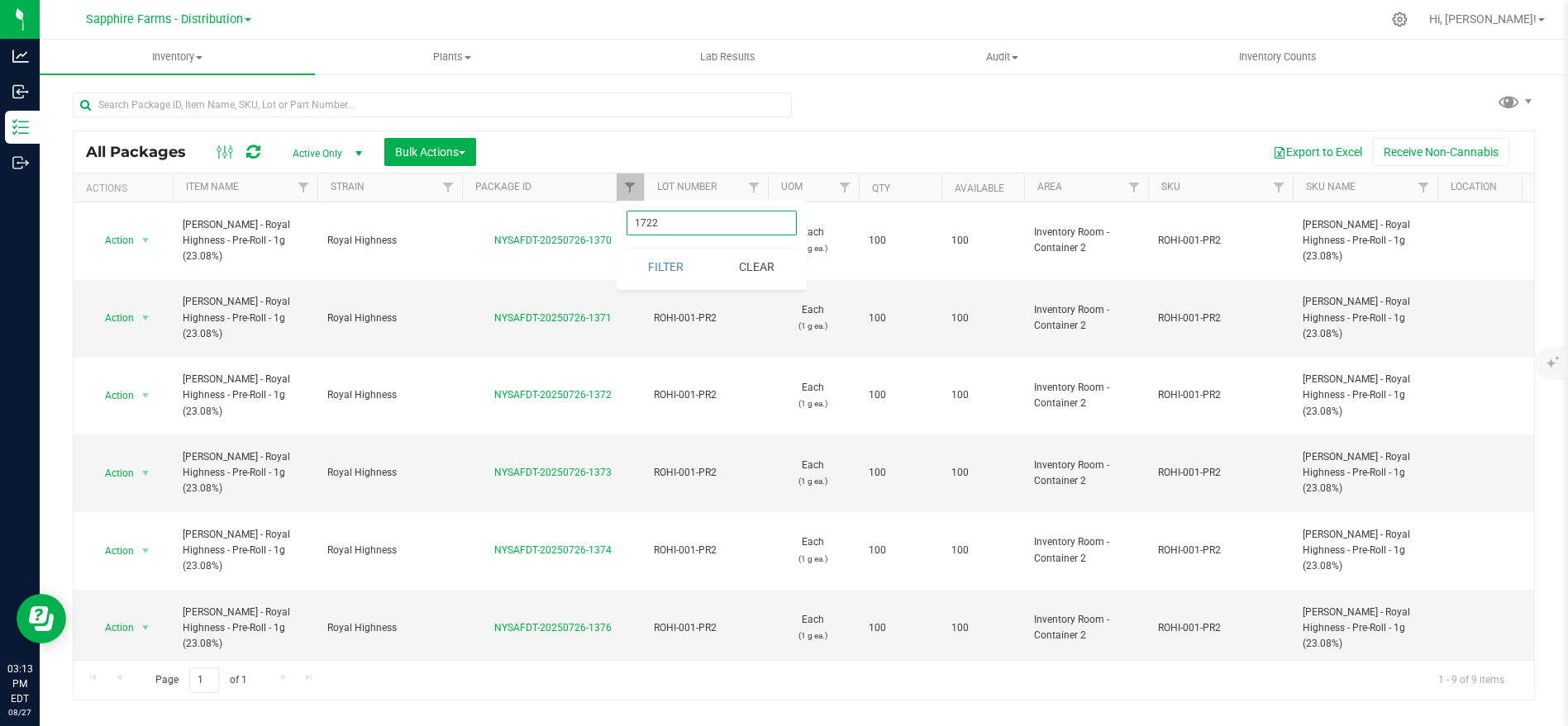
click at [627, 249] on button "Filter" at bounding box center [666, 267] width 79 height 36
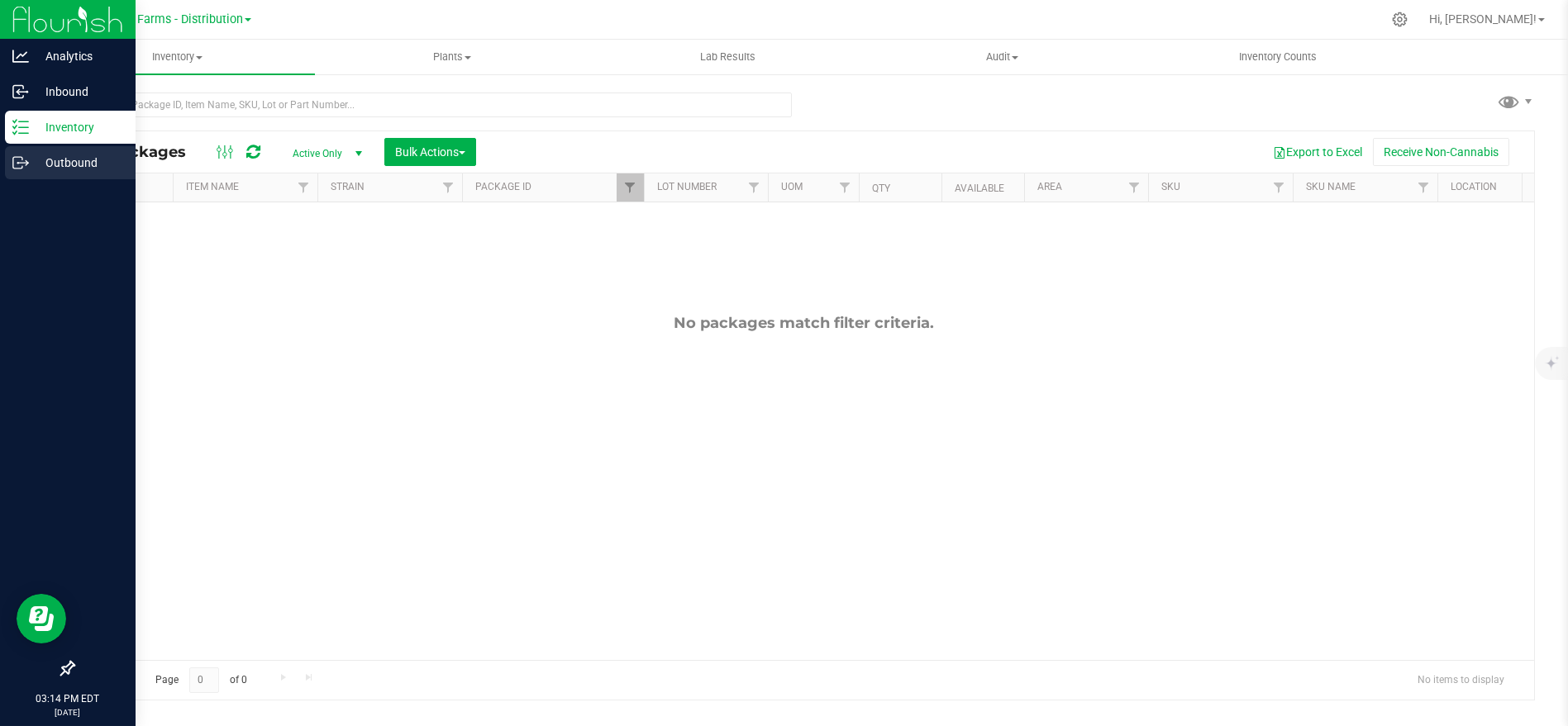
click at [41, 157] on p "Outbound" at bounding box center [78, 162] width 99 height 20
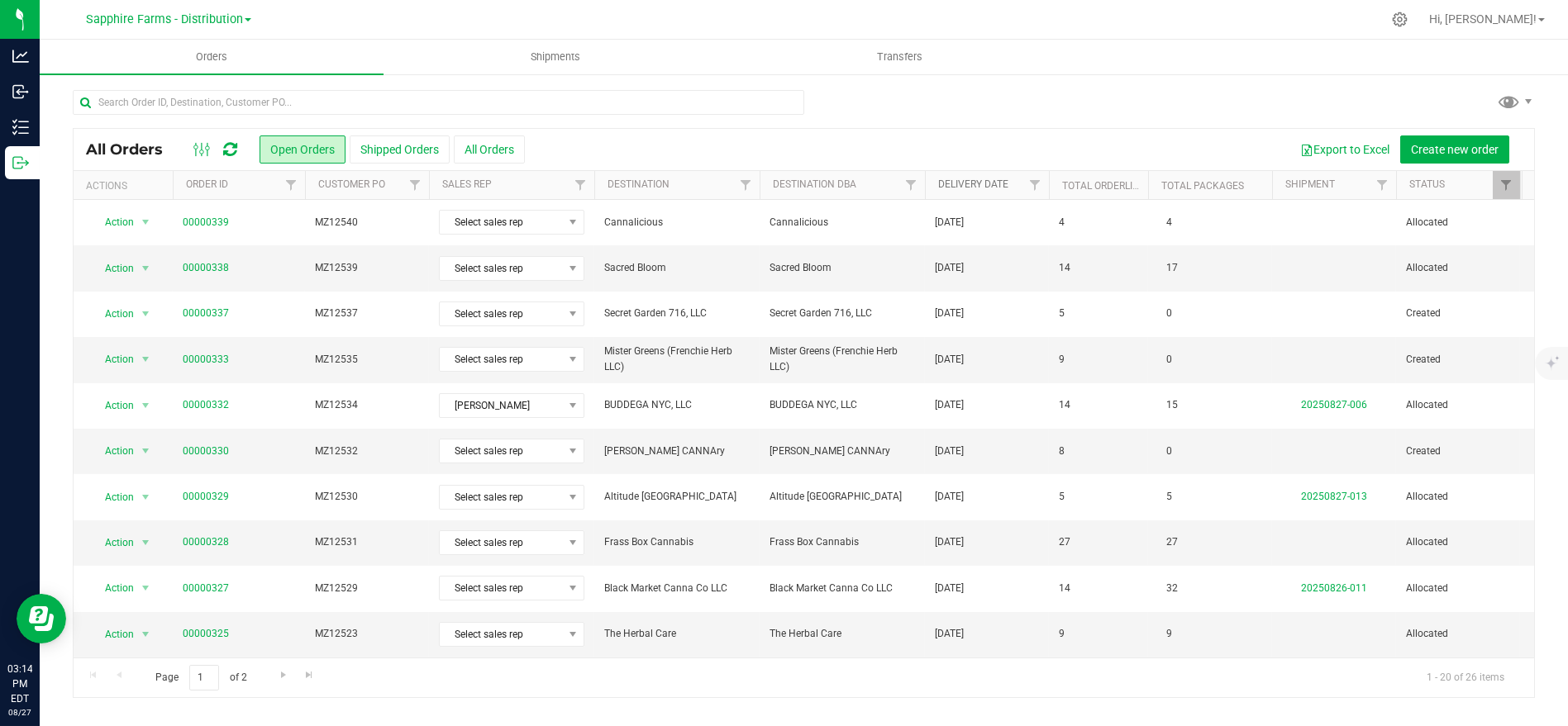
click at [971, 182] on link "Delivery Date" at bounding box center [974, 184] width 70 height 11
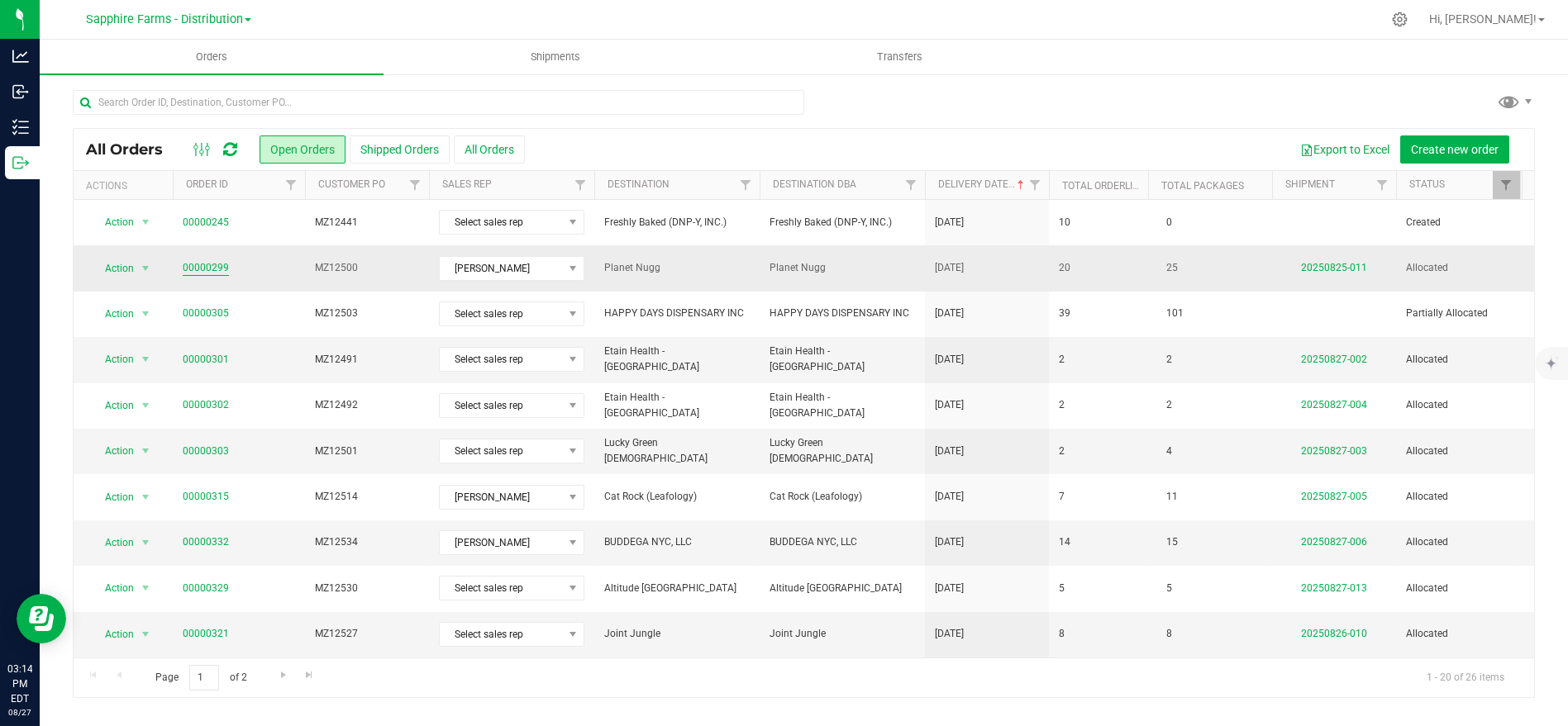
click at [205, 273] on link "00000299" at bounding box center [205, 268] width 47 height 16
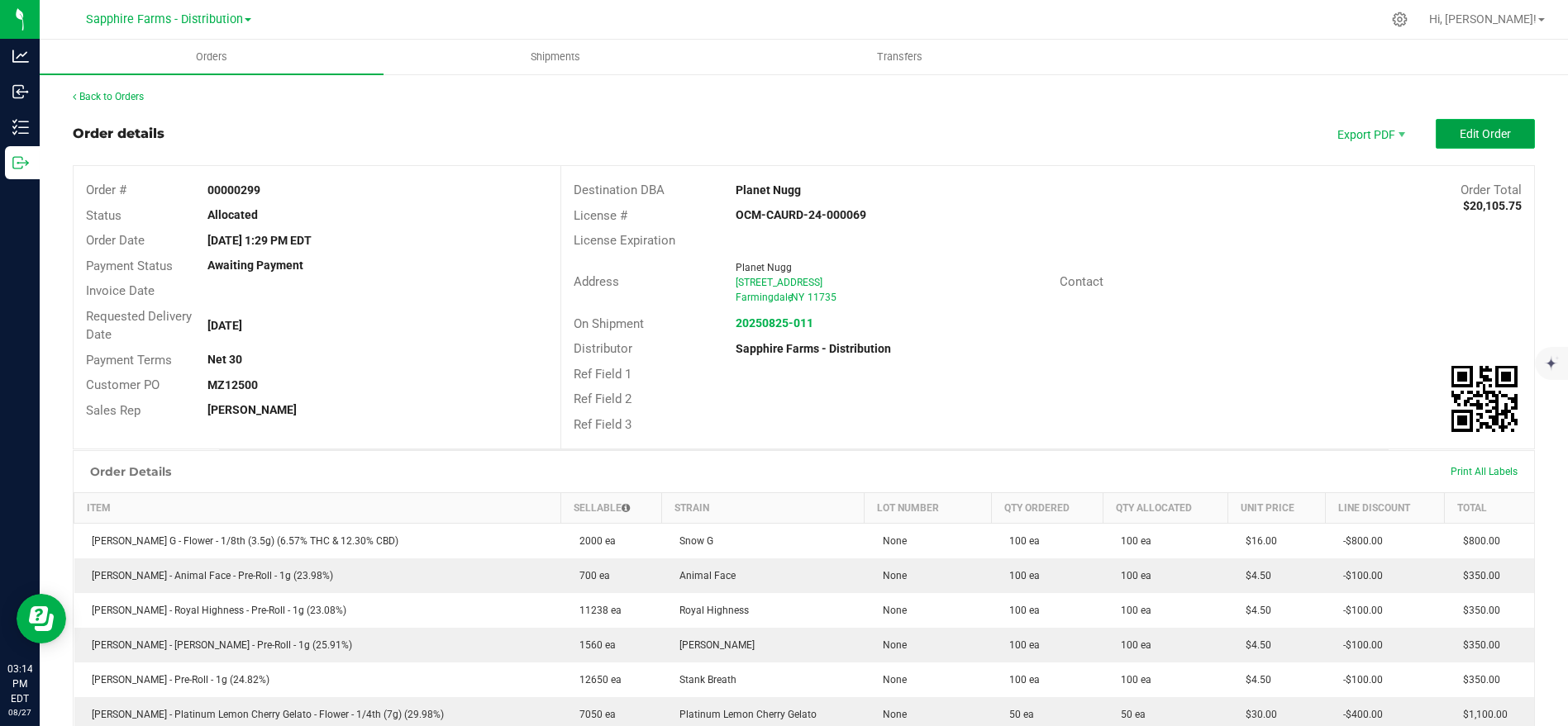
click at [1410, 127] on span "Edit Order" at bounding box center [1485, 134] width 51 height 13
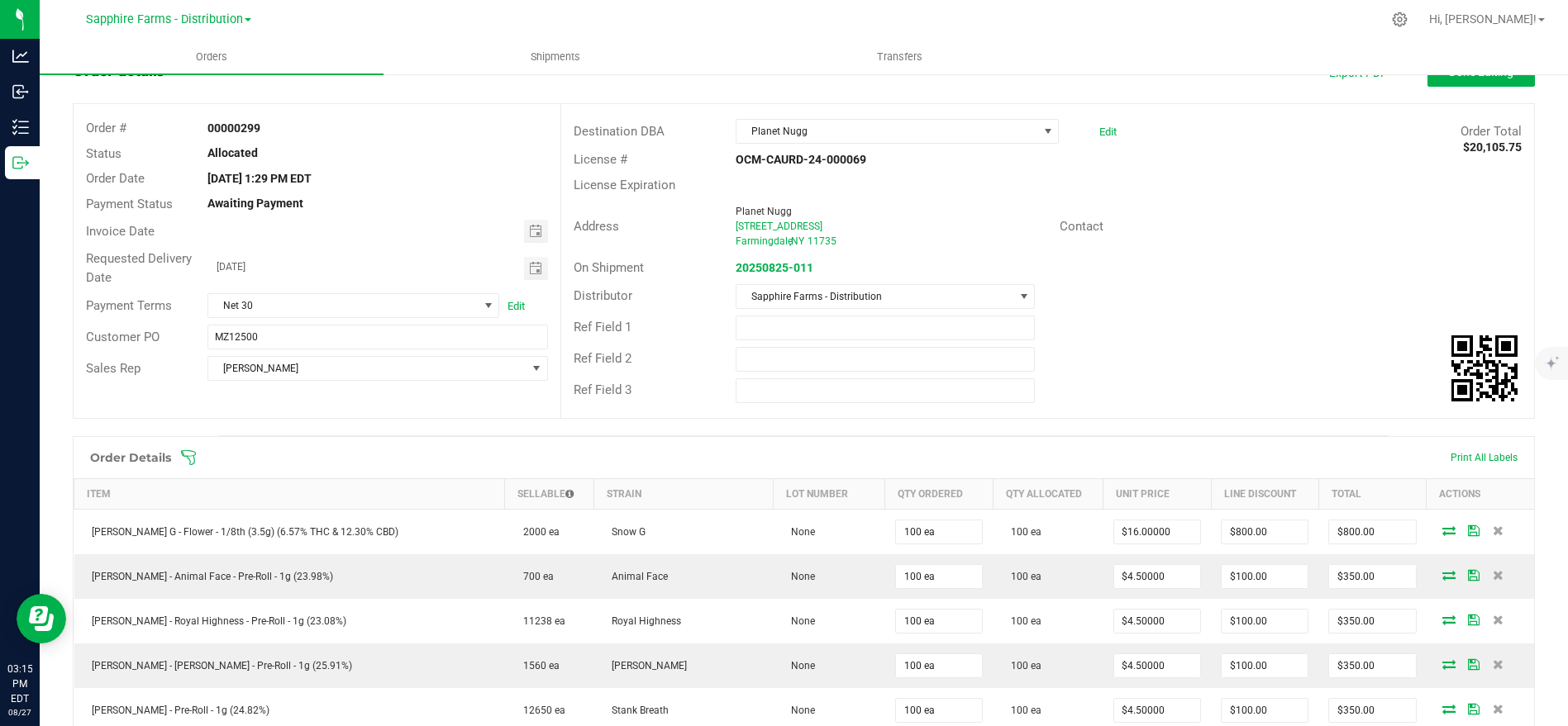
scroll to position [23, 0]
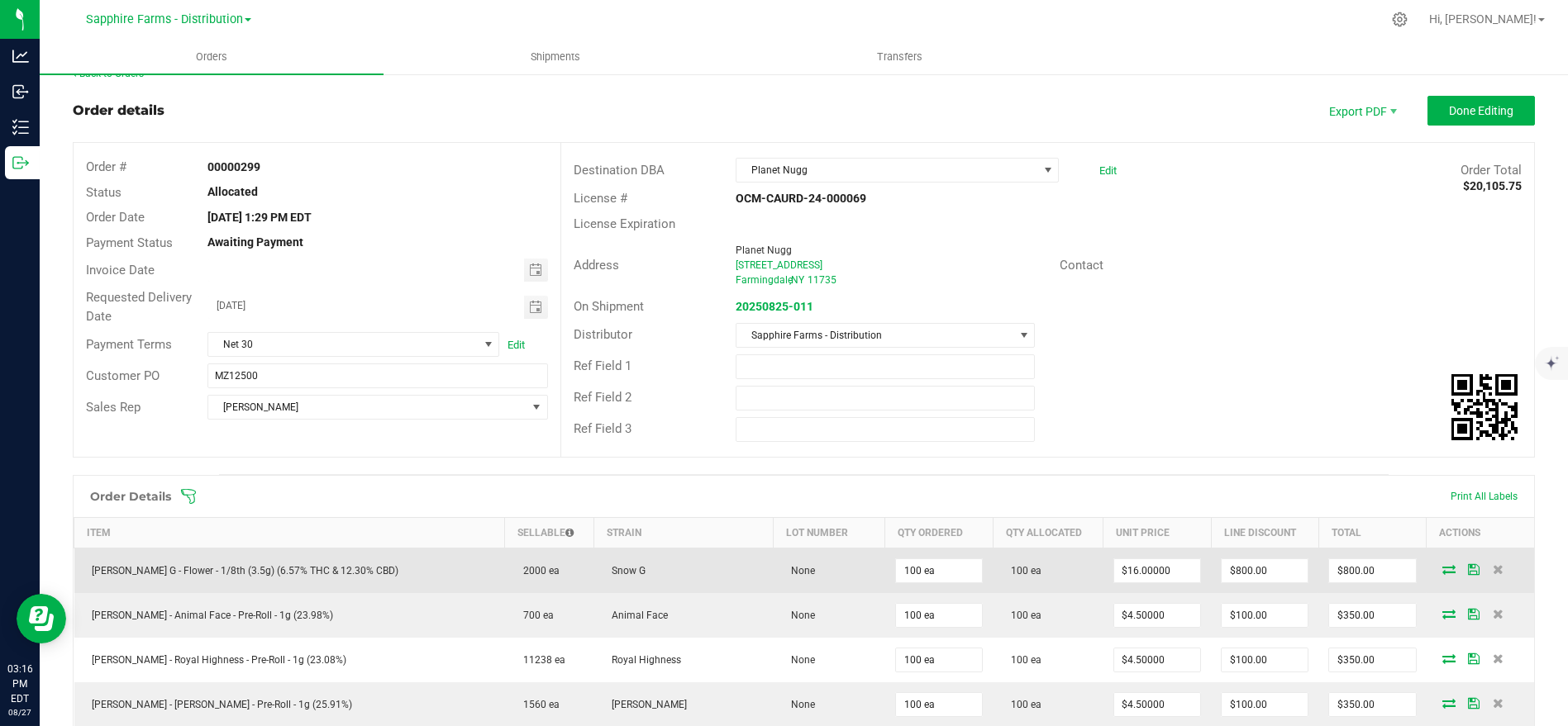
click at [1410, 564] on icon at bounding box center [1449, 569] width 13 height 10
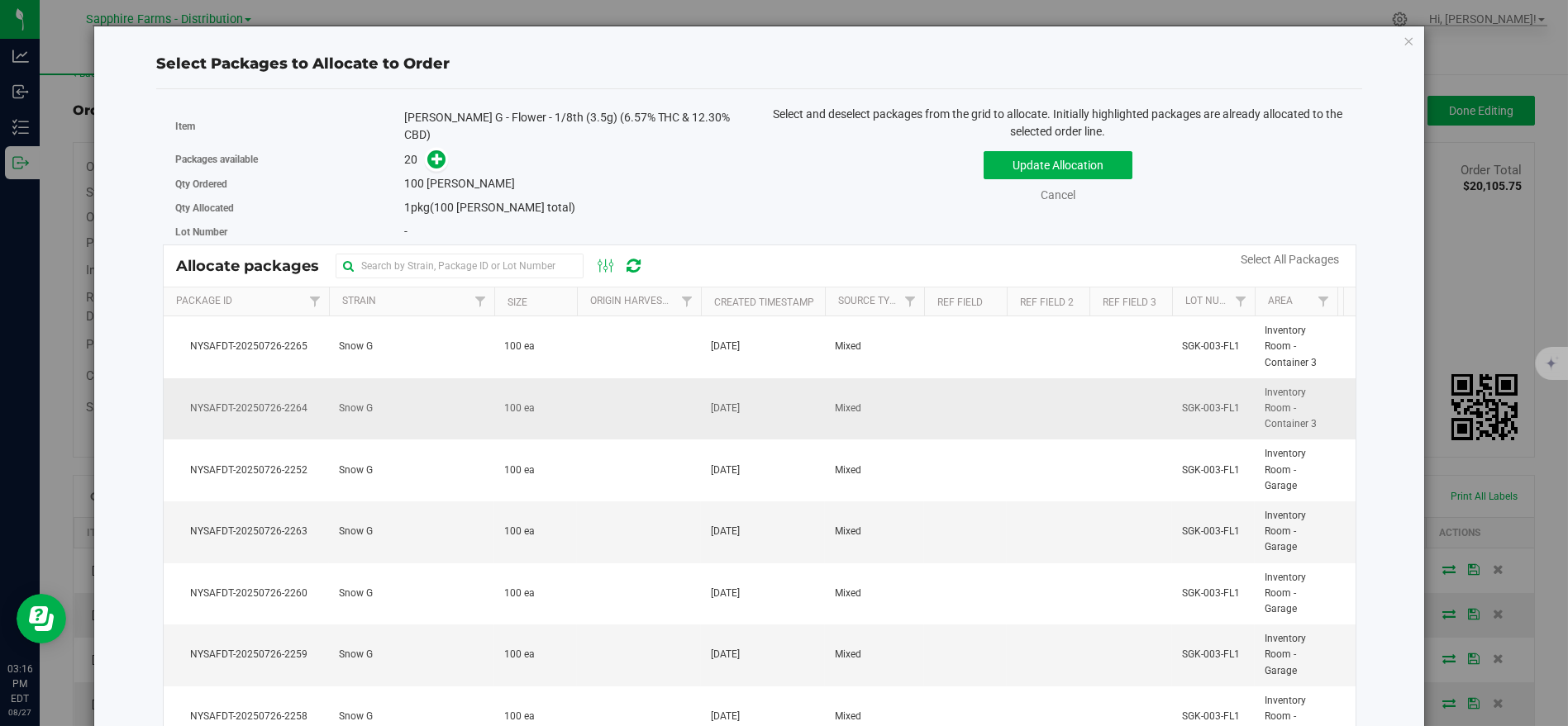
click at [527, 390] on td "100 ea" at bounding box center [535, 409] width 83 height 62
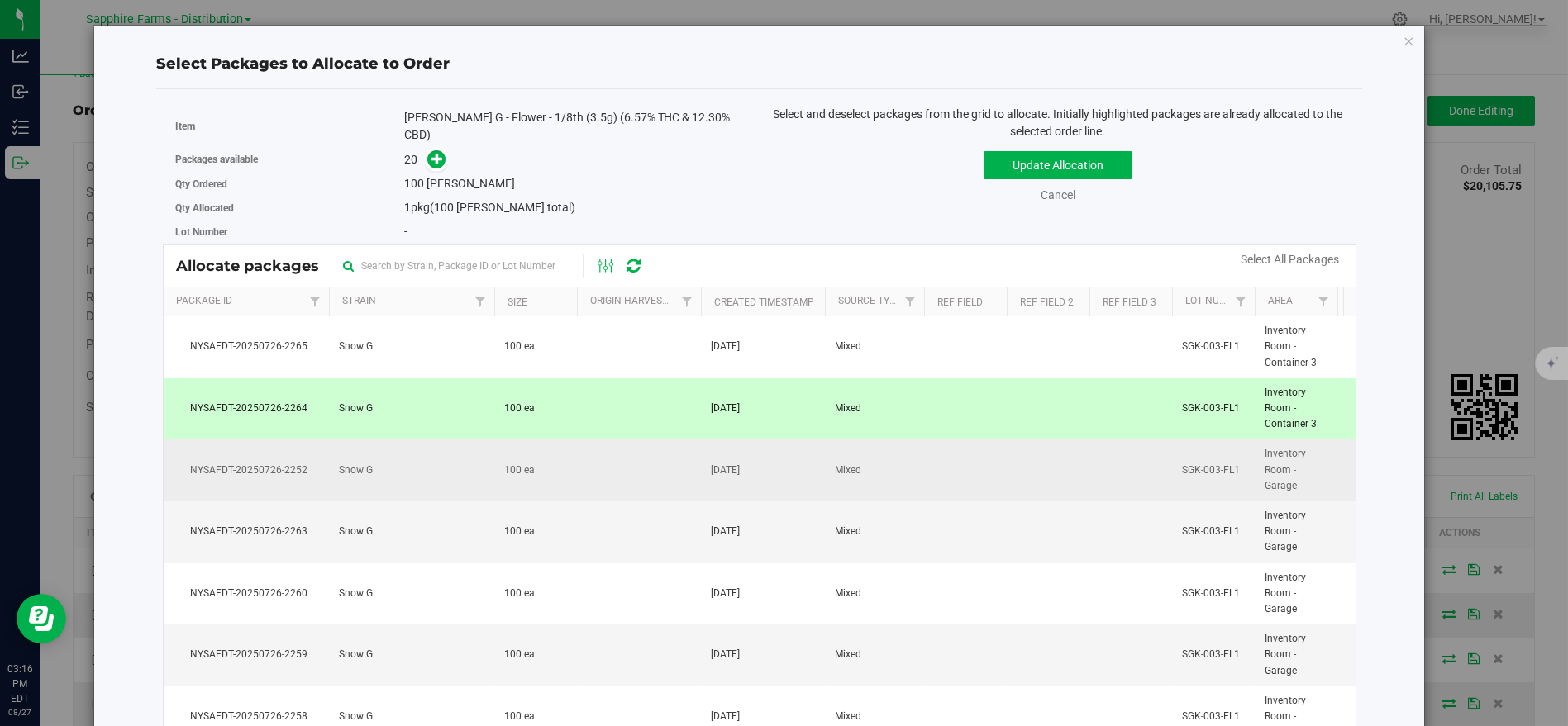
click at [674, 487] on td at bounding box center [639, 469] width 124 height 62
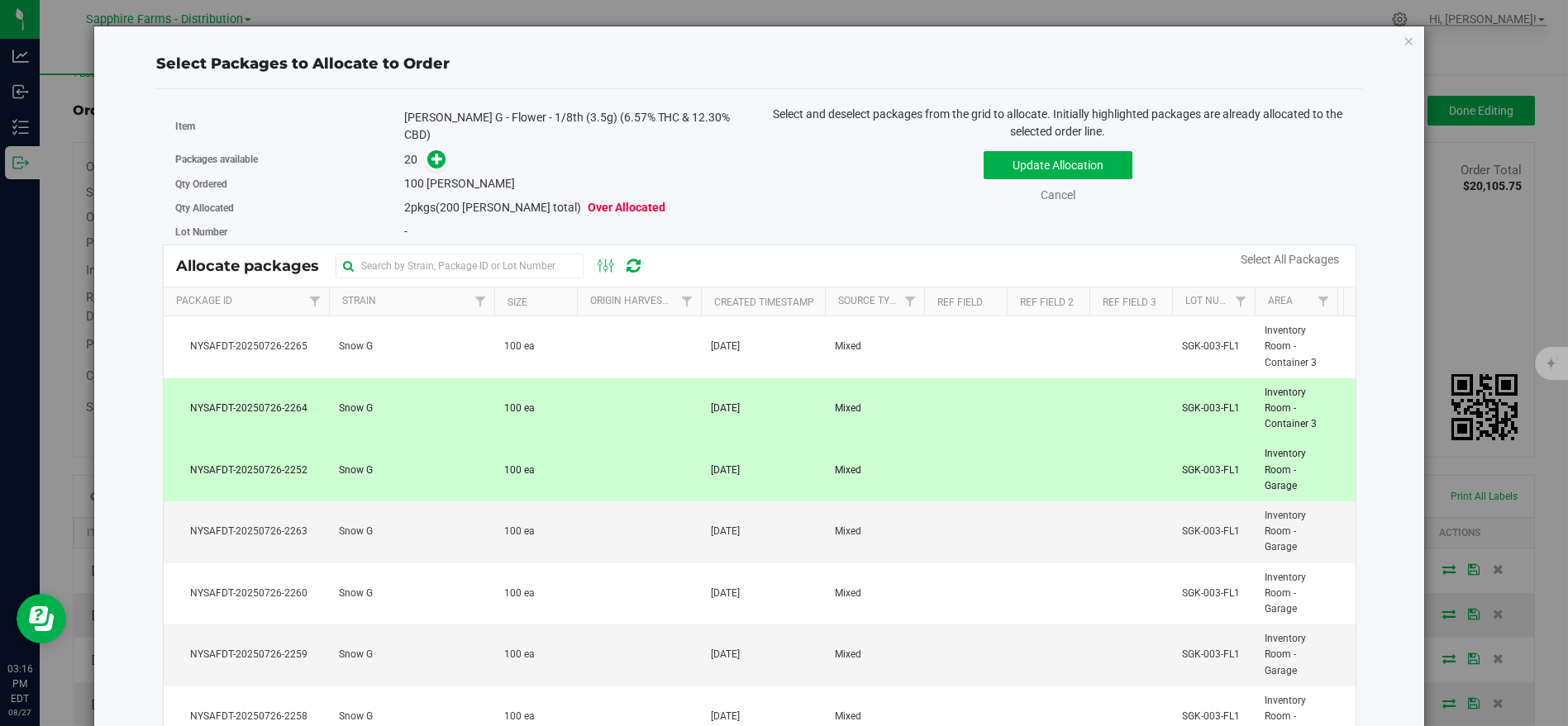
click at [631, 411] on td at bounding box center [639, 409] width 124 height 62
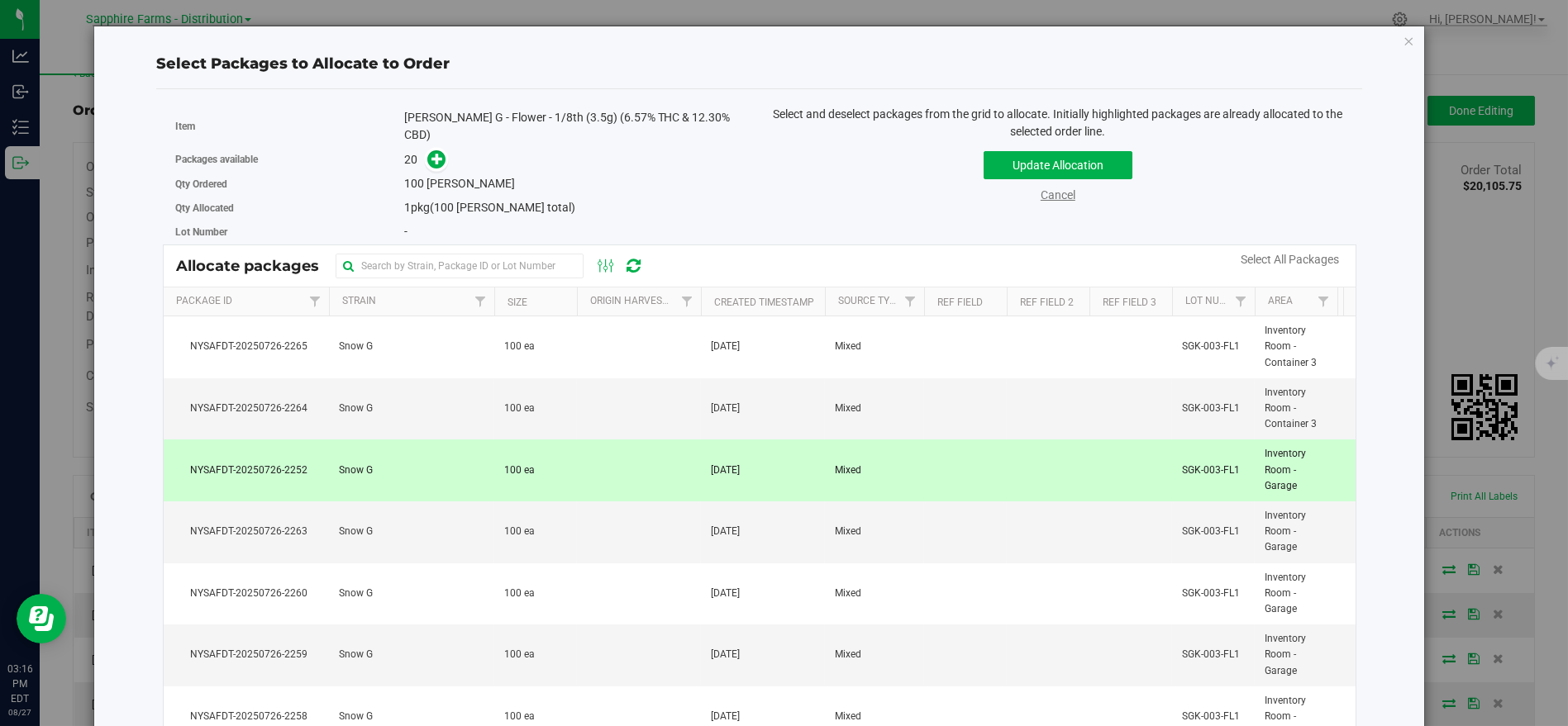
click at [1057, 197] on link "Cancel" at bounding box center [1057, 195] width 35 height 13
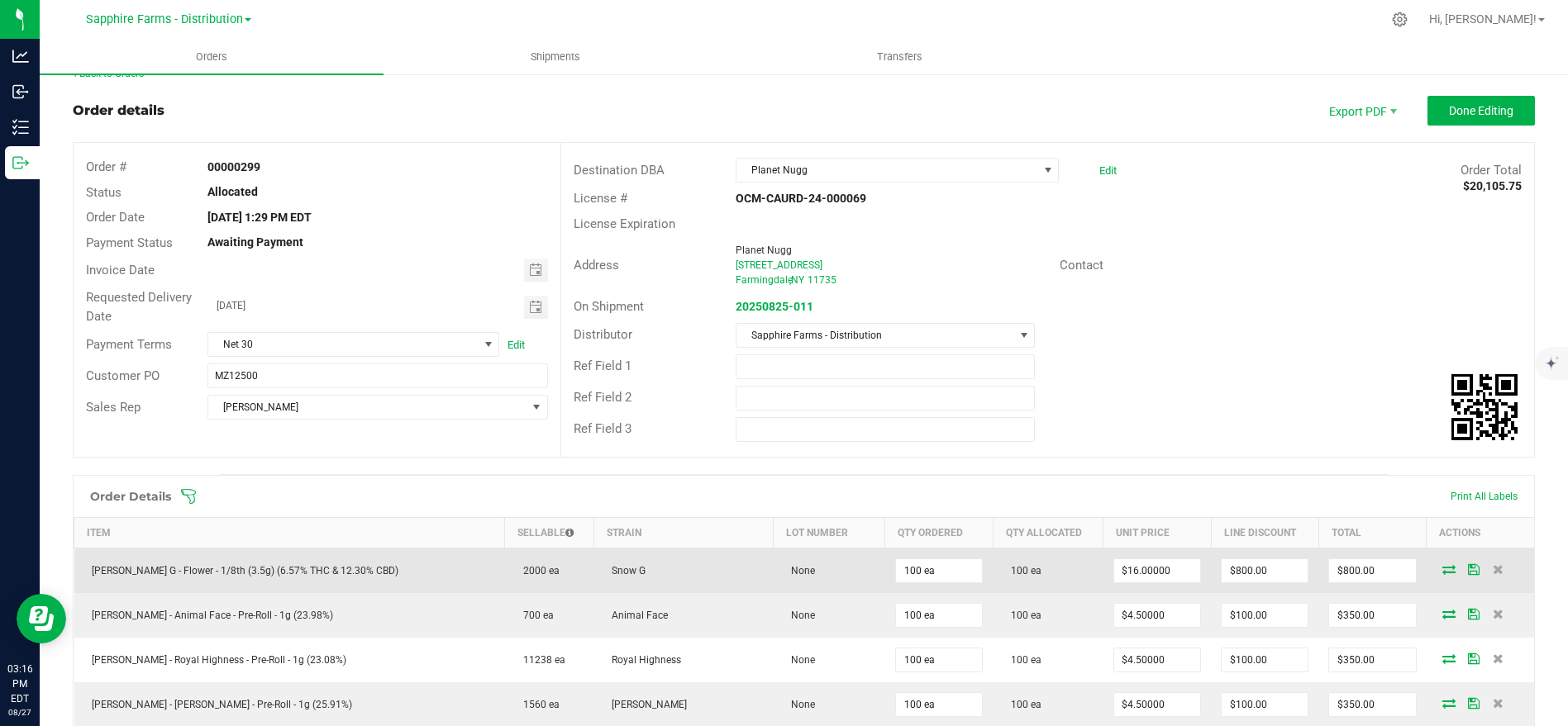
click at [1410, 565] on icon at bounding box center [1449, 569] width 13 height 10
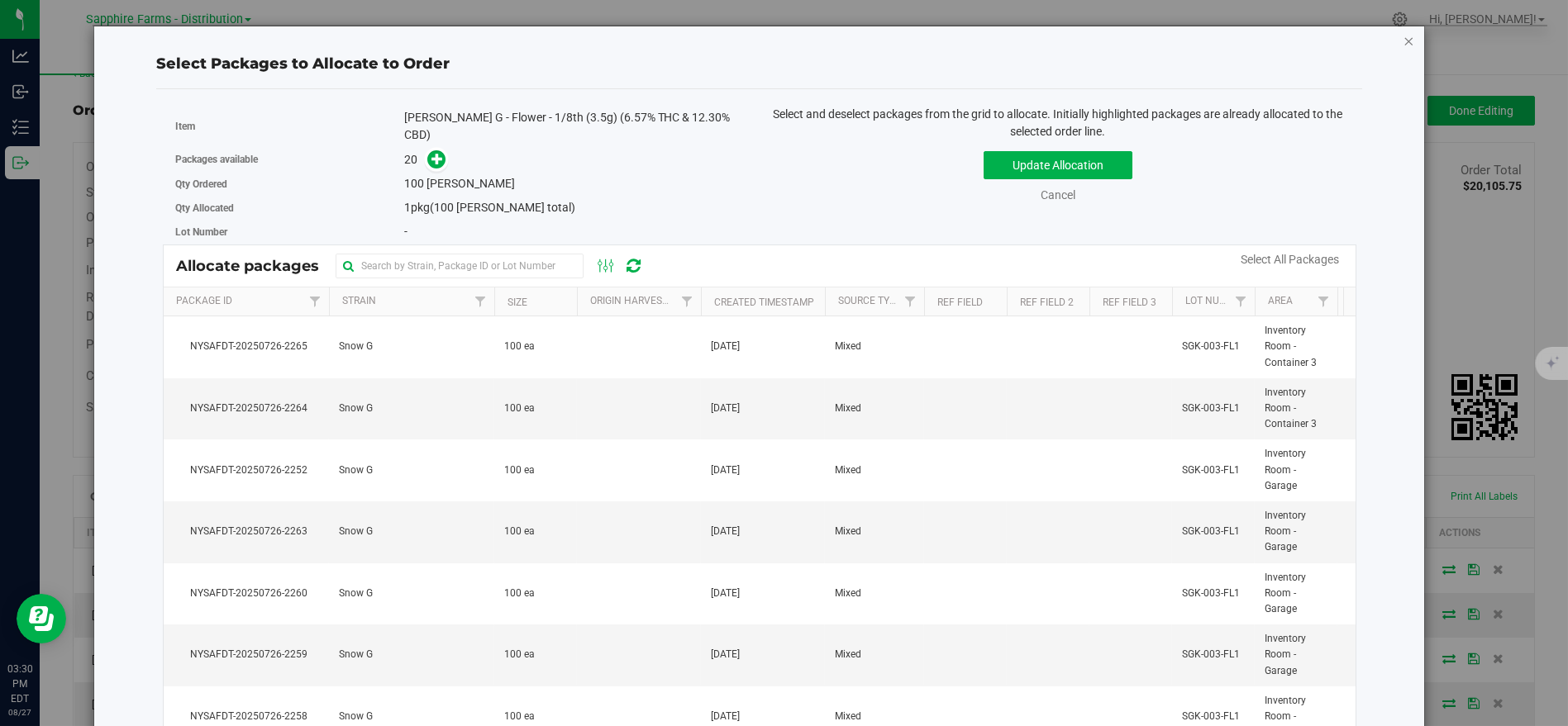
click at [1403, 39] on icon "button" at bounding box center [1409, 40] width 11 height 20
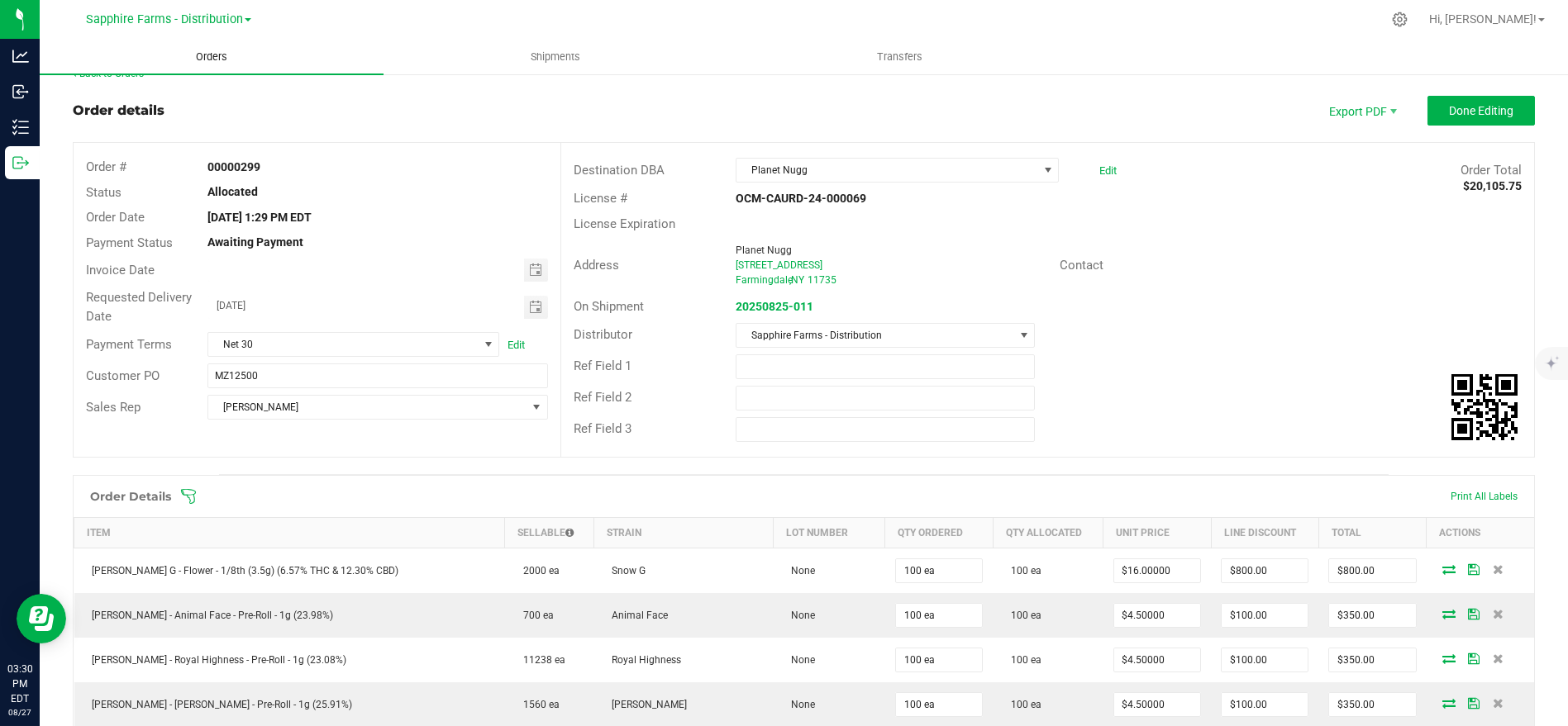
click at [228, 55] on span "Orders" at bounding box center [212, 57] width 76 height 15
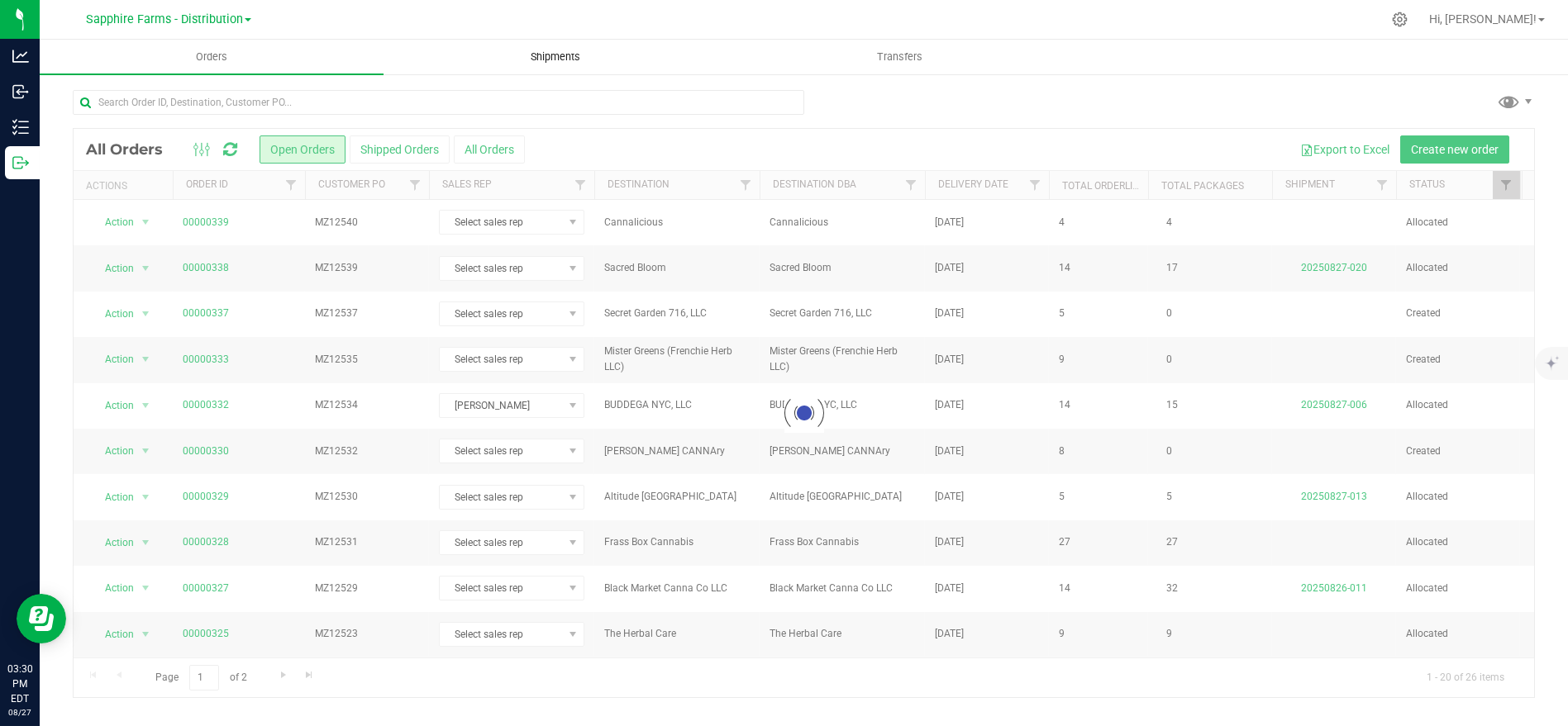
click at [552, 55] on span "Shipments" at bounding box center [555, 57] width 94 height 15
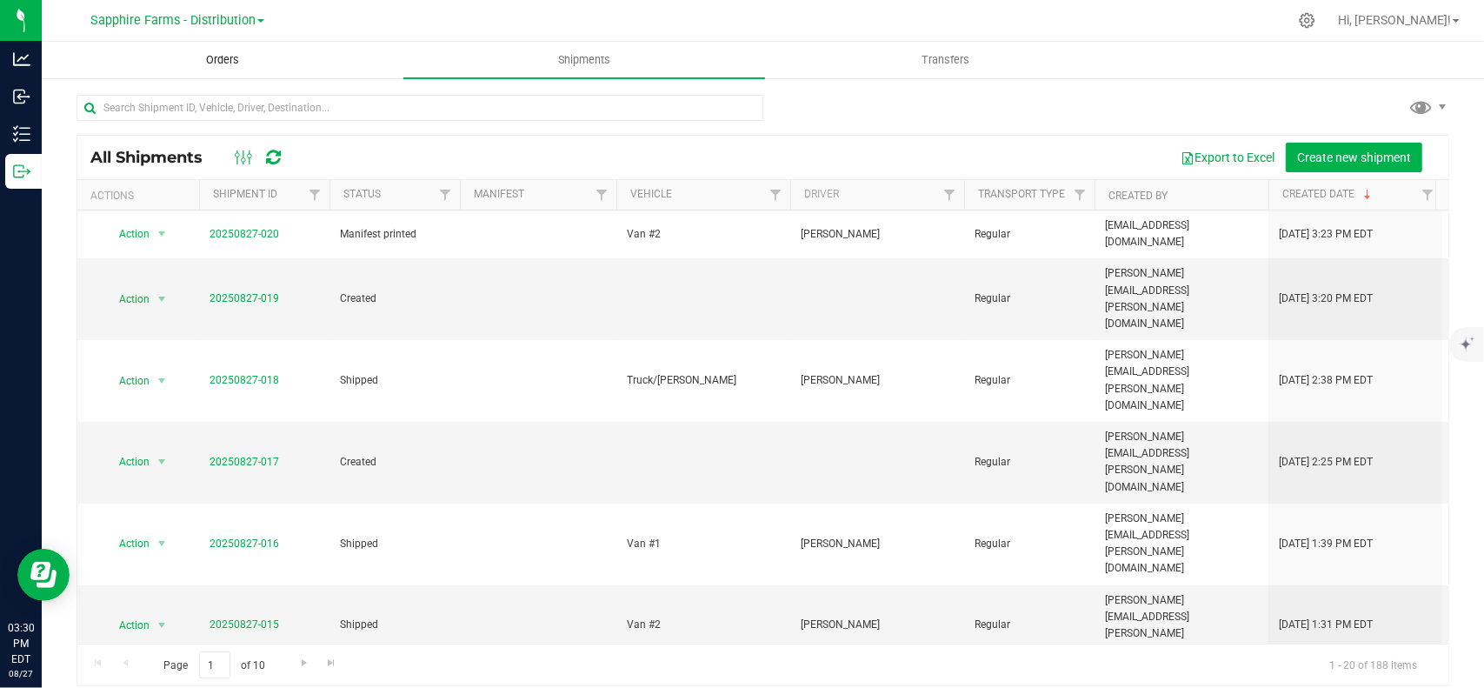
click at [238, 63] on span "Orders" at bounding box center [223, 60] width 80 height 16
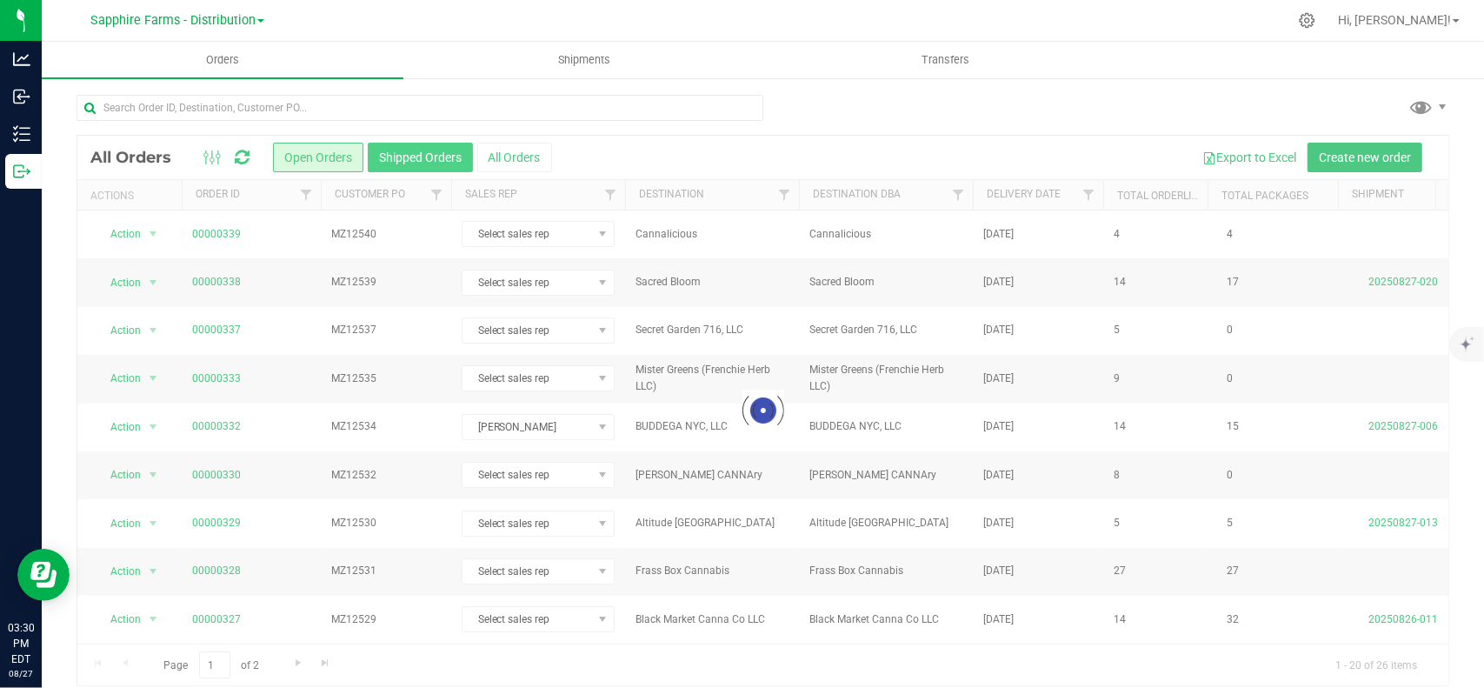
click at [412, 155] on button "Shipped Orders" at bounding box center [420, 158] width 105 height 30
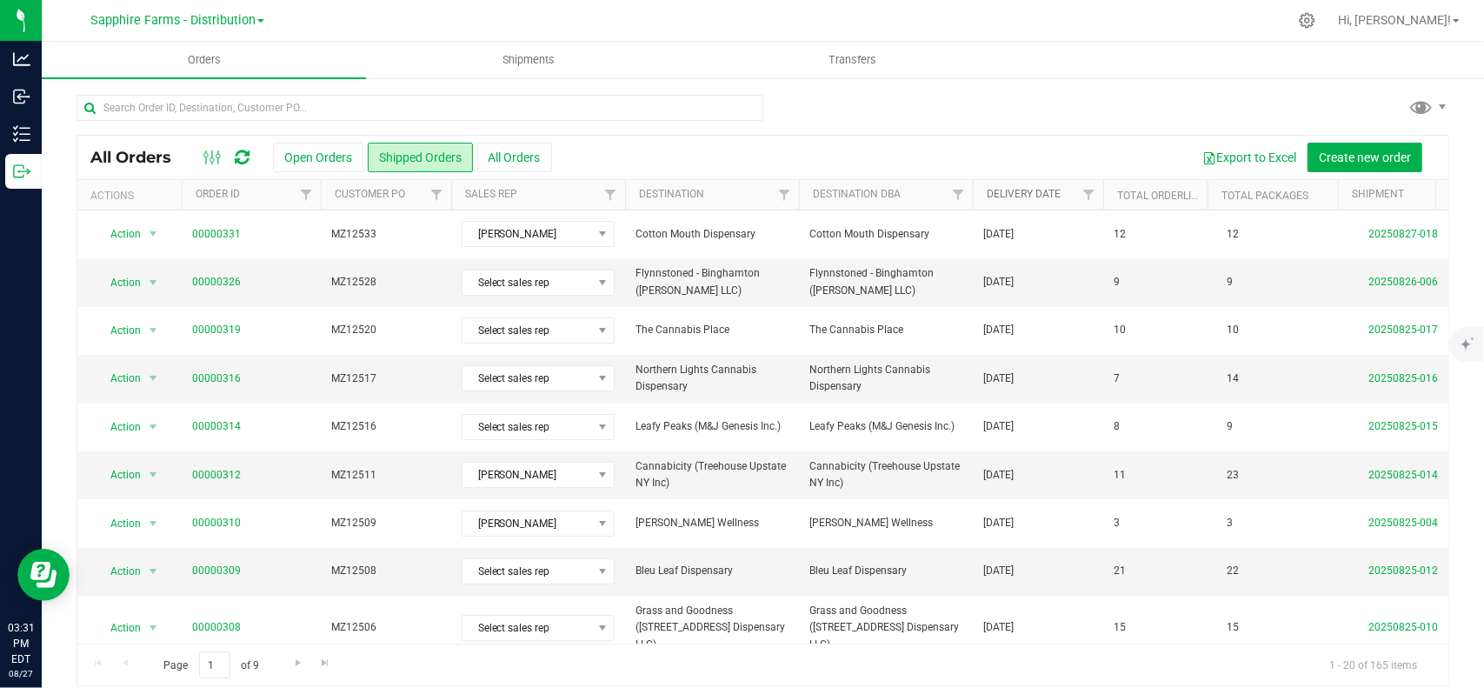
click at [1040, 190] on link "Delivery Date" at bounding box center [1024, 194] width 74 height 12
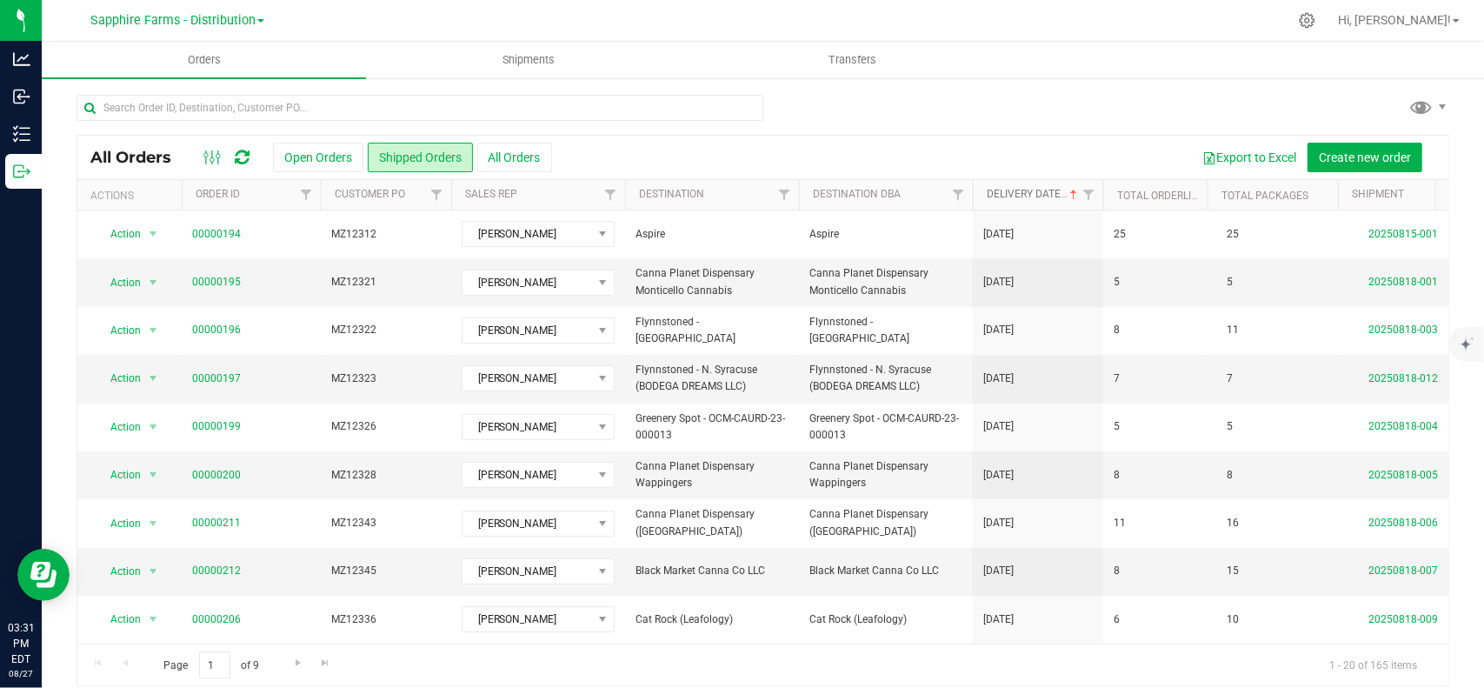
click at [1034, 188] on link "Delivery Date" at bounding box center [1034, 194] width 94 height 12
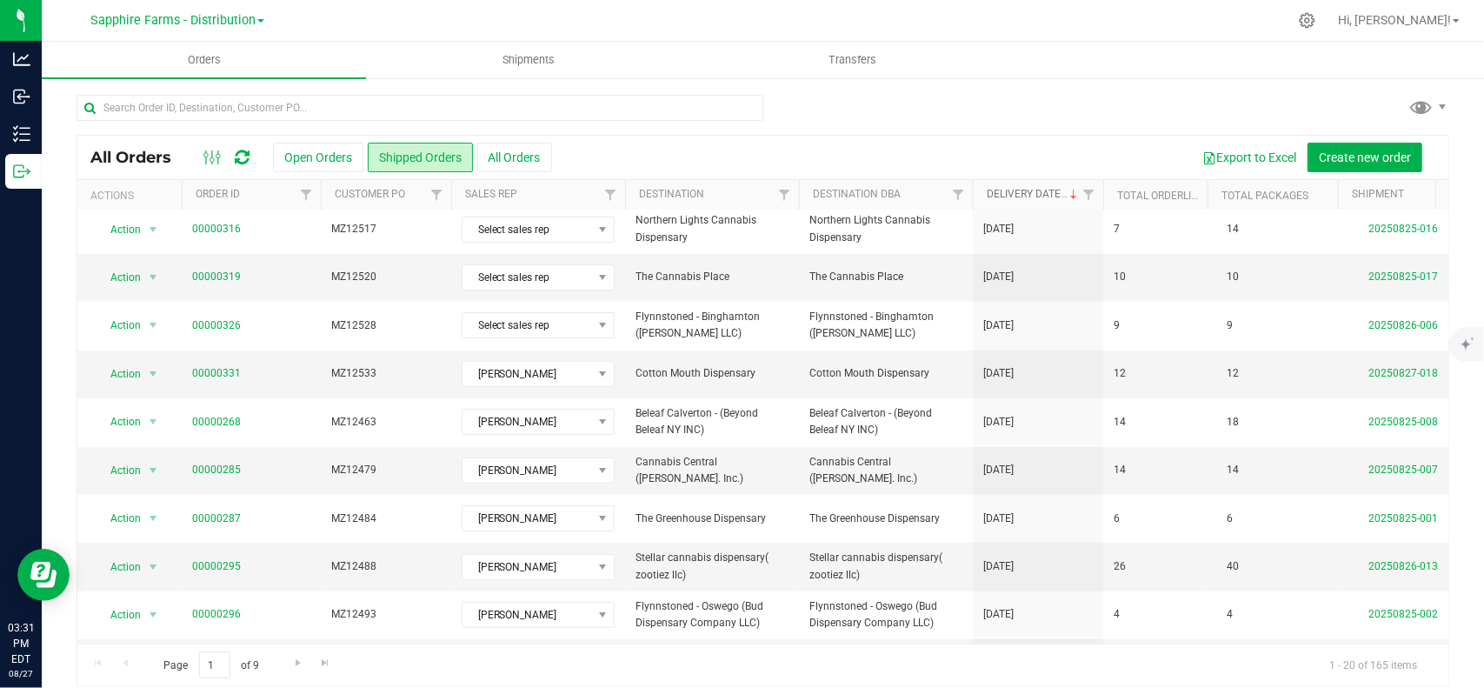
scroll to position [435, 0]
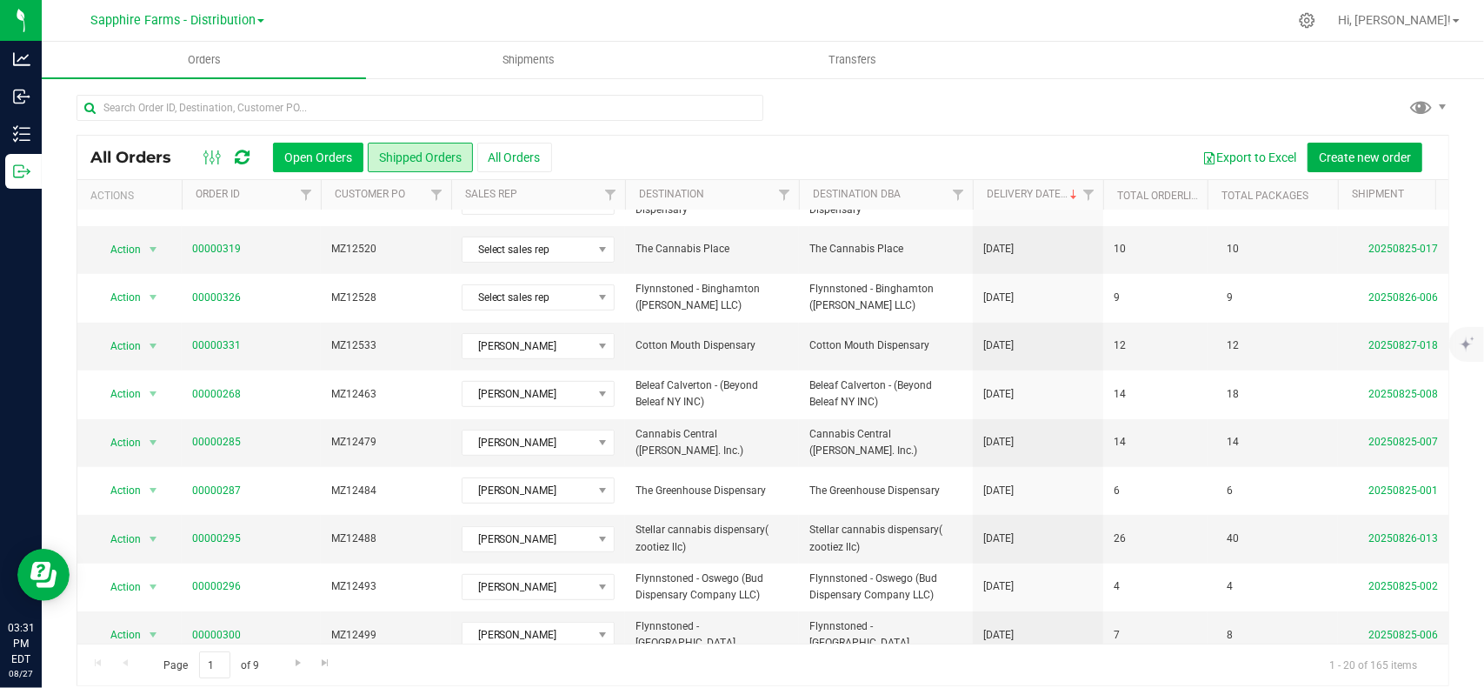
click at [339, 153] on button "Open Orders" at bounding box center [318, 158] width 90 height 30
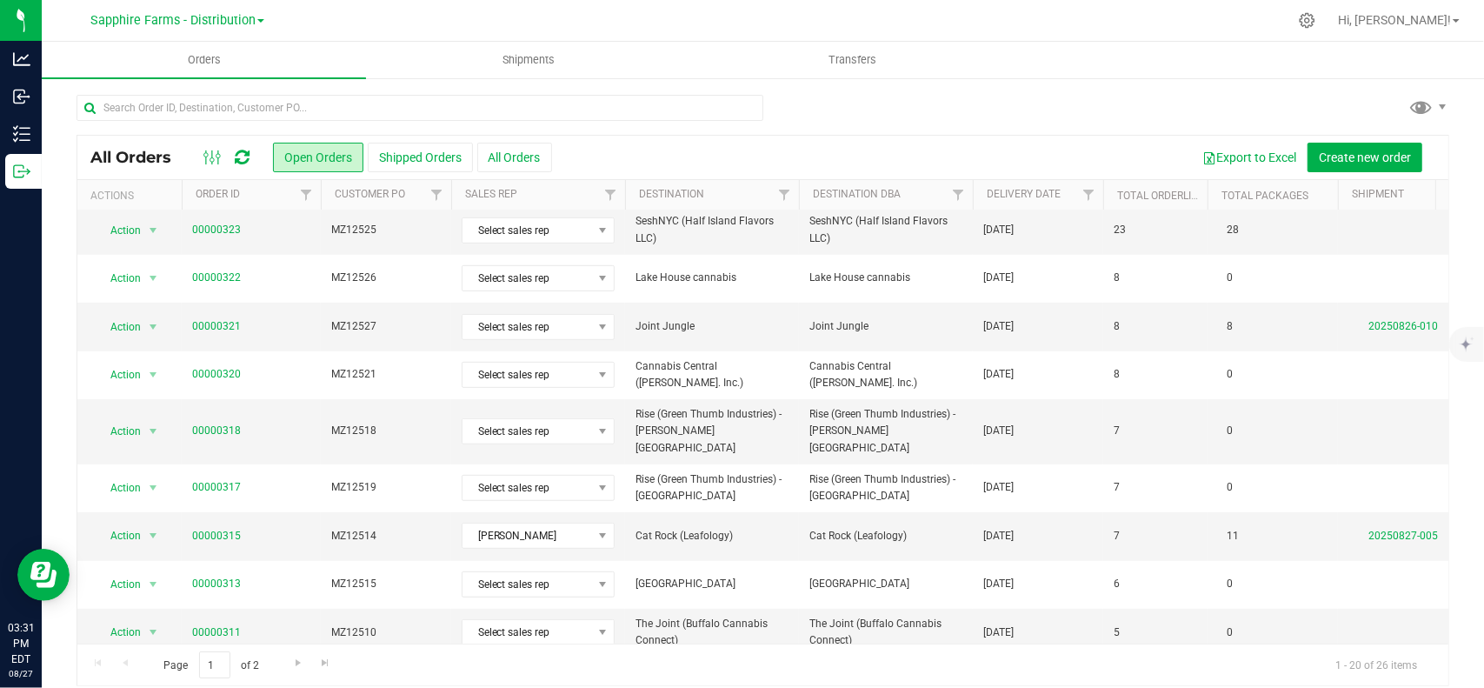
scroll to position [536, 0]
click at [294, 669] on link "Go to the next page" at bounding box center [297, 662] width 25 height 23
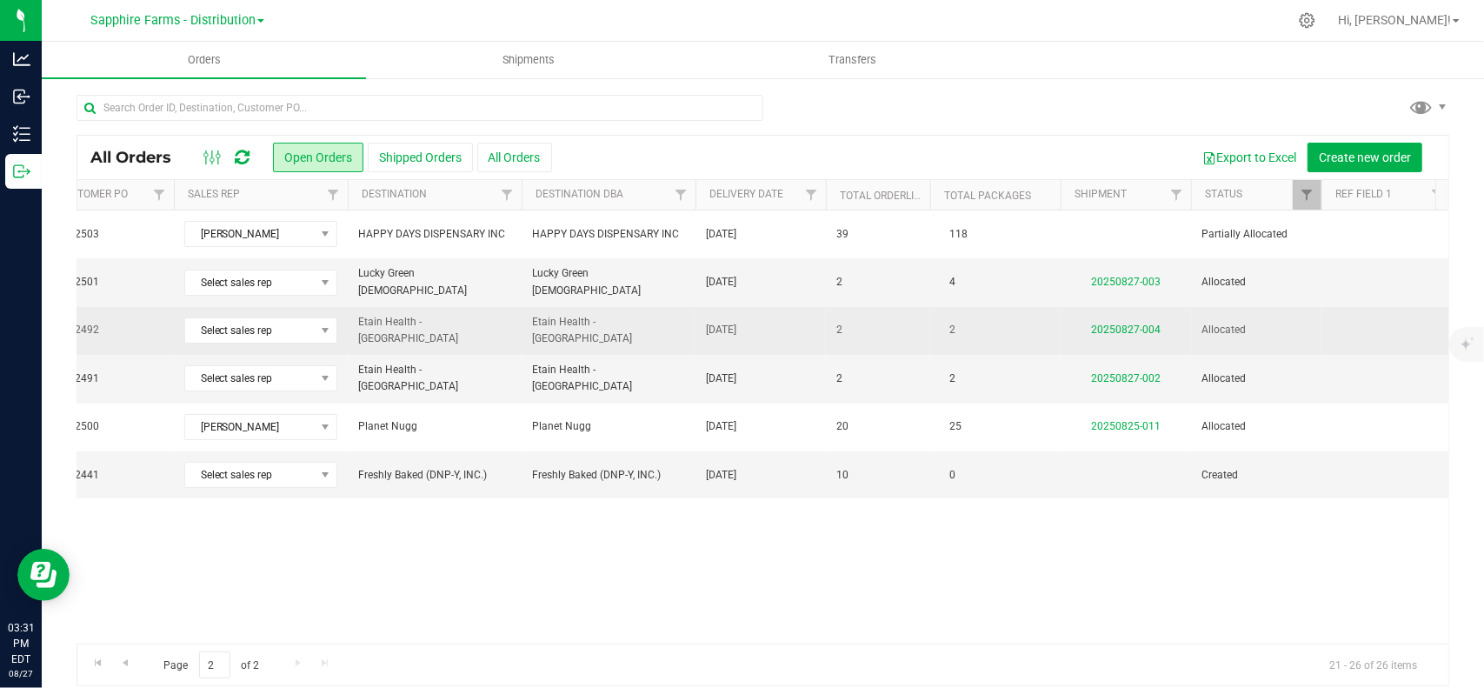
scroll to position [0, 361]
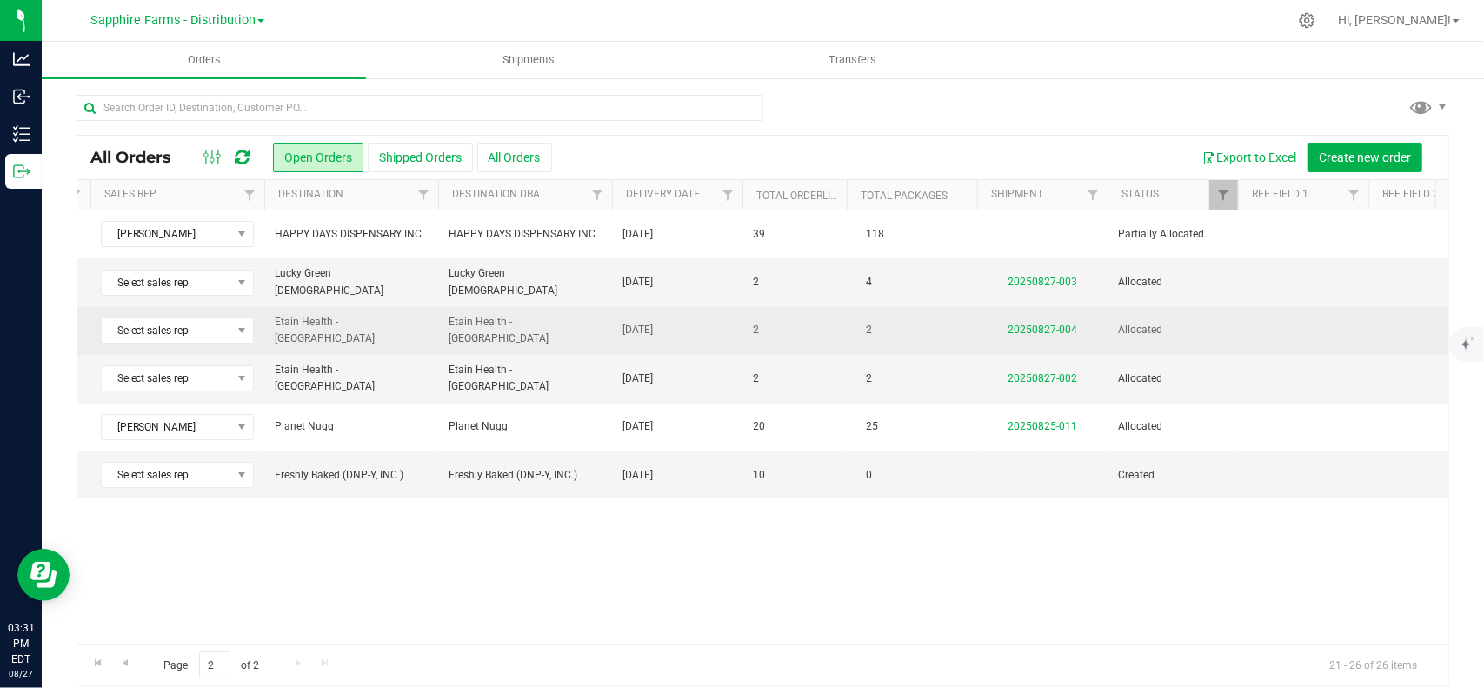
drag, startPoint x: 693, startPoint y: 354, endPoint x: 832, endPoint y: 340, distance: 139.8
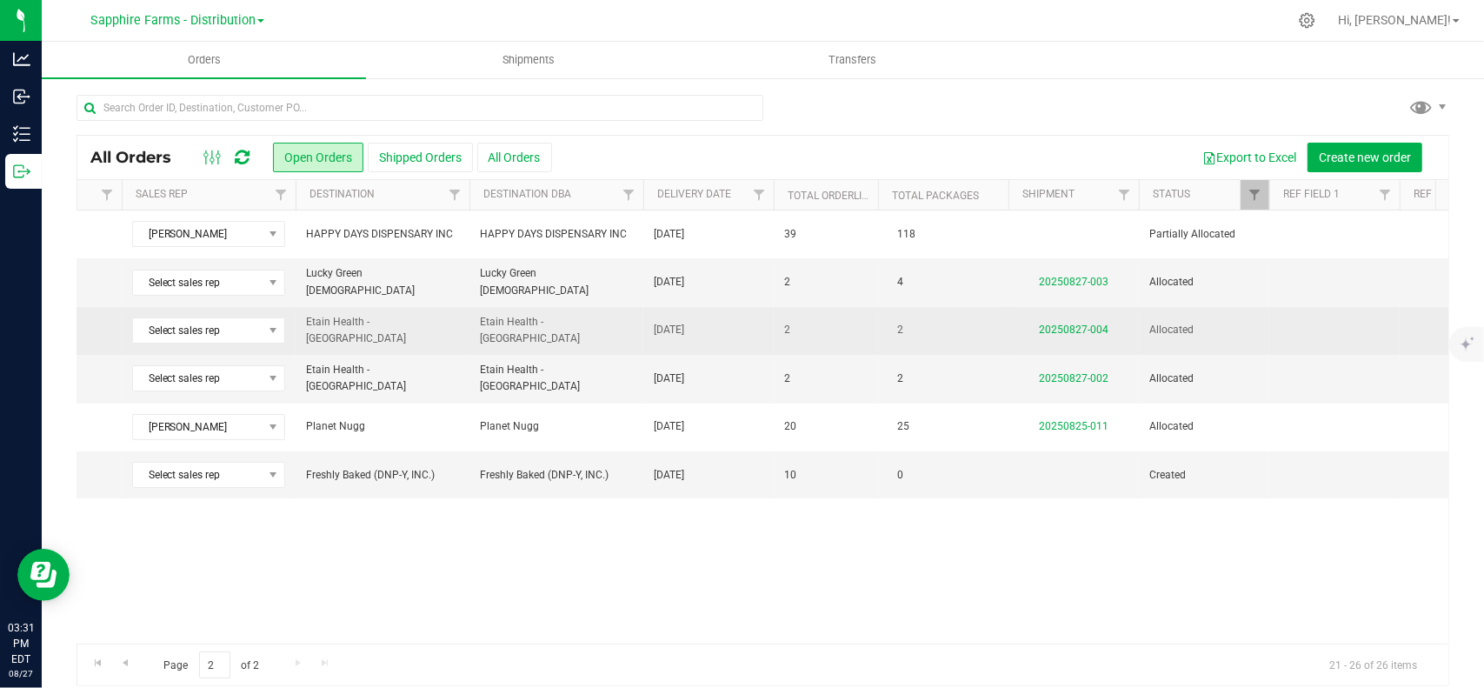
scroll to position [0, 60]
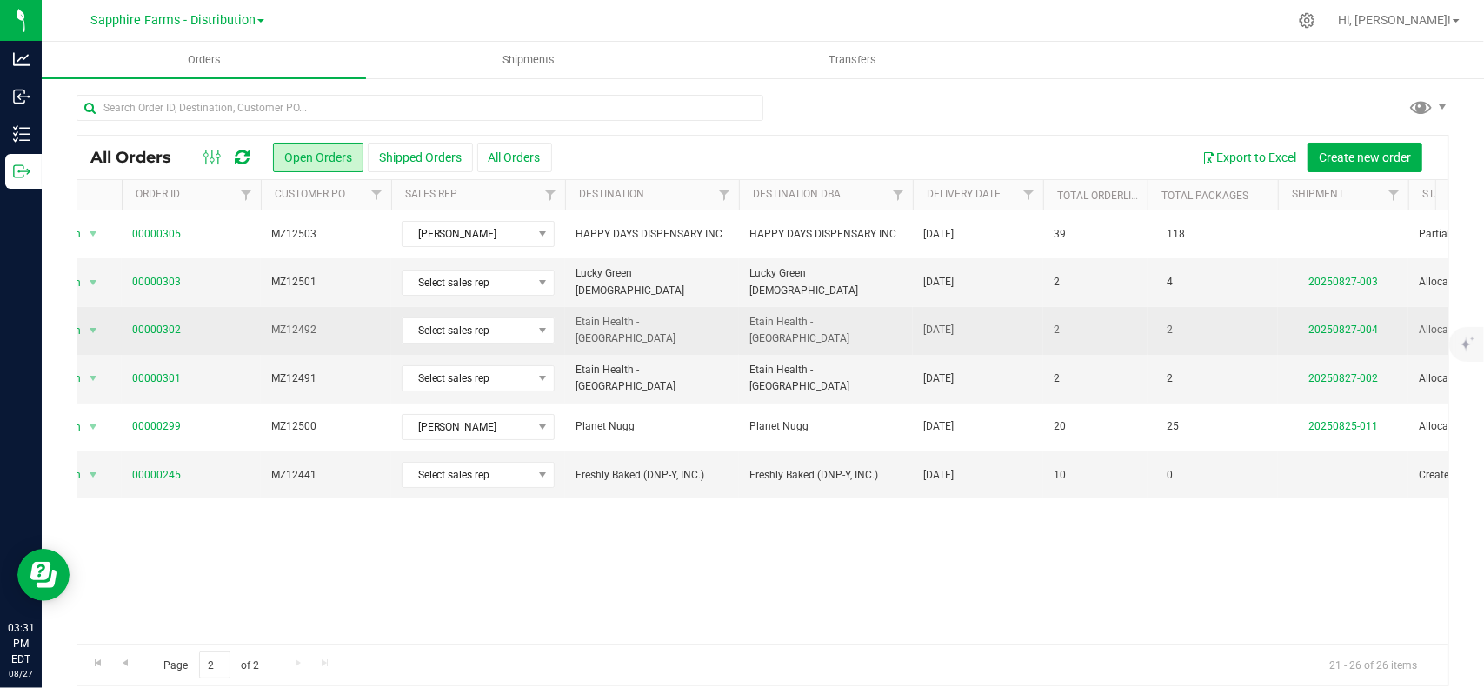
drag, startPoint x: 832, startPoint y: 340, endPoint x: 453, endPoint y: 333, distance: 379.1
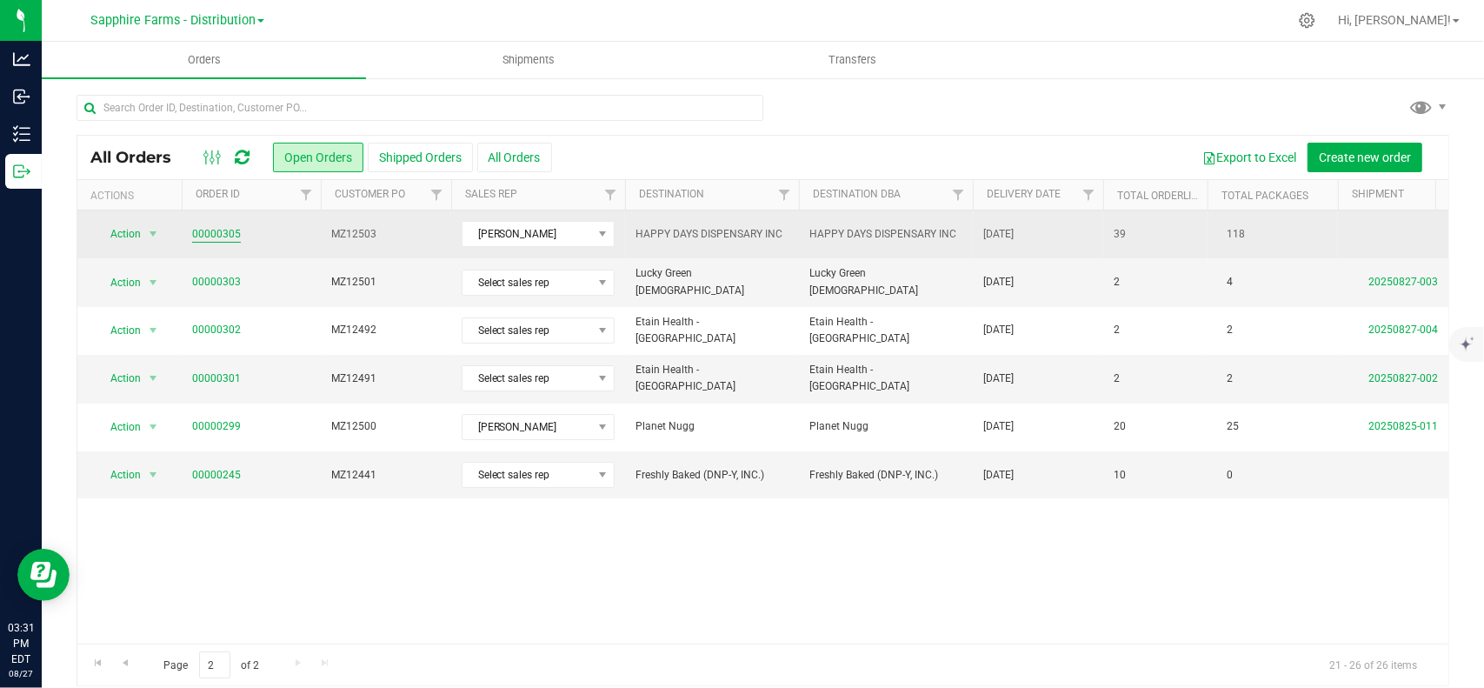
click at [209, 234] on link "00000305" at bounding box center [216, 234] width 49 height 17
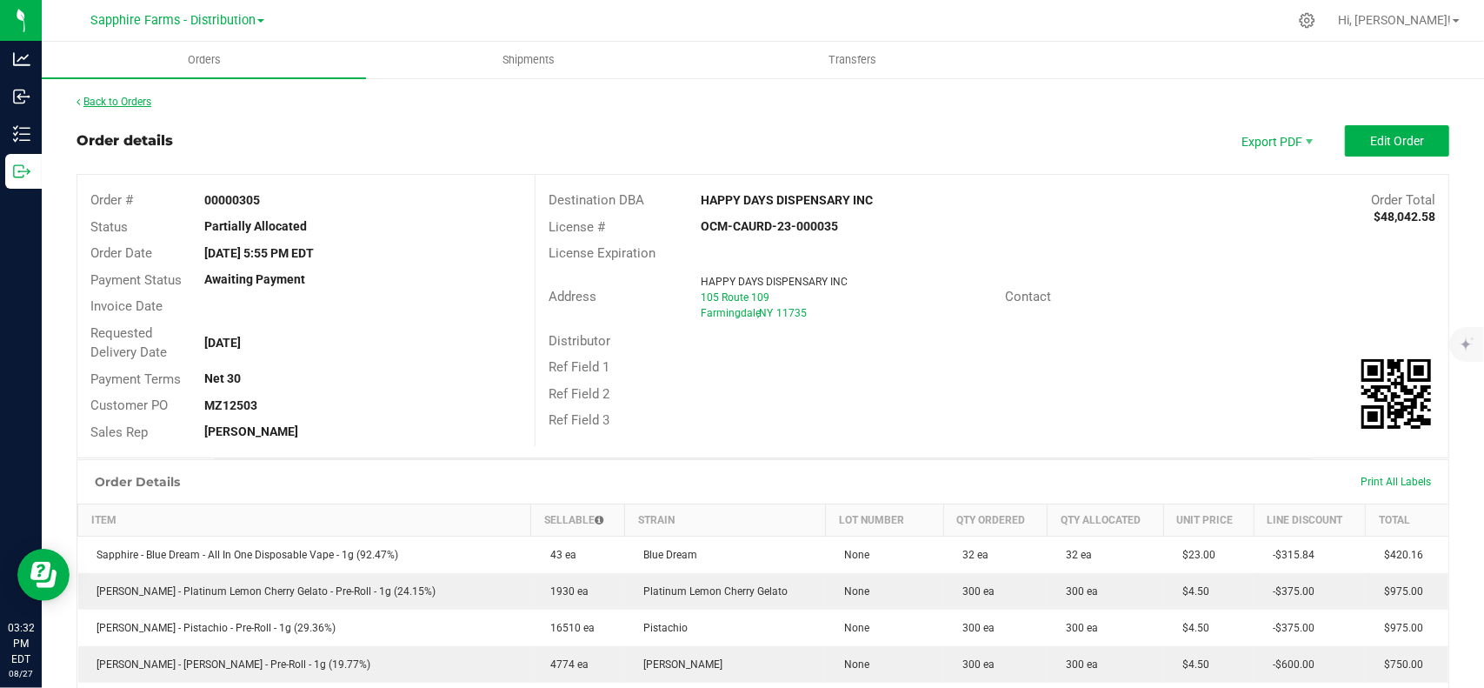
click at [123, 103] on link "Back to Orders" at bounding box center [114, 102] width 75 height 12
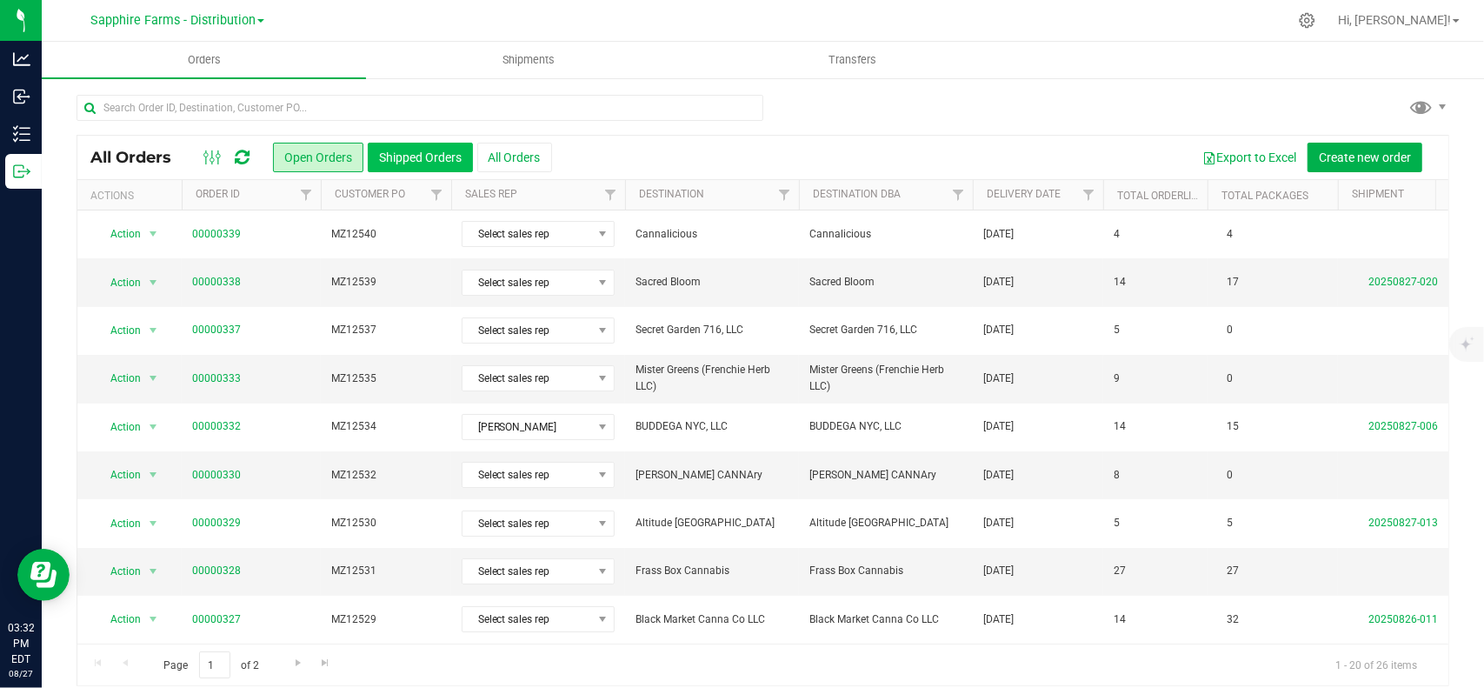
click at [439, 149] on button "Shipped Orders" at bounding box center [420, 158] width 105 height 30
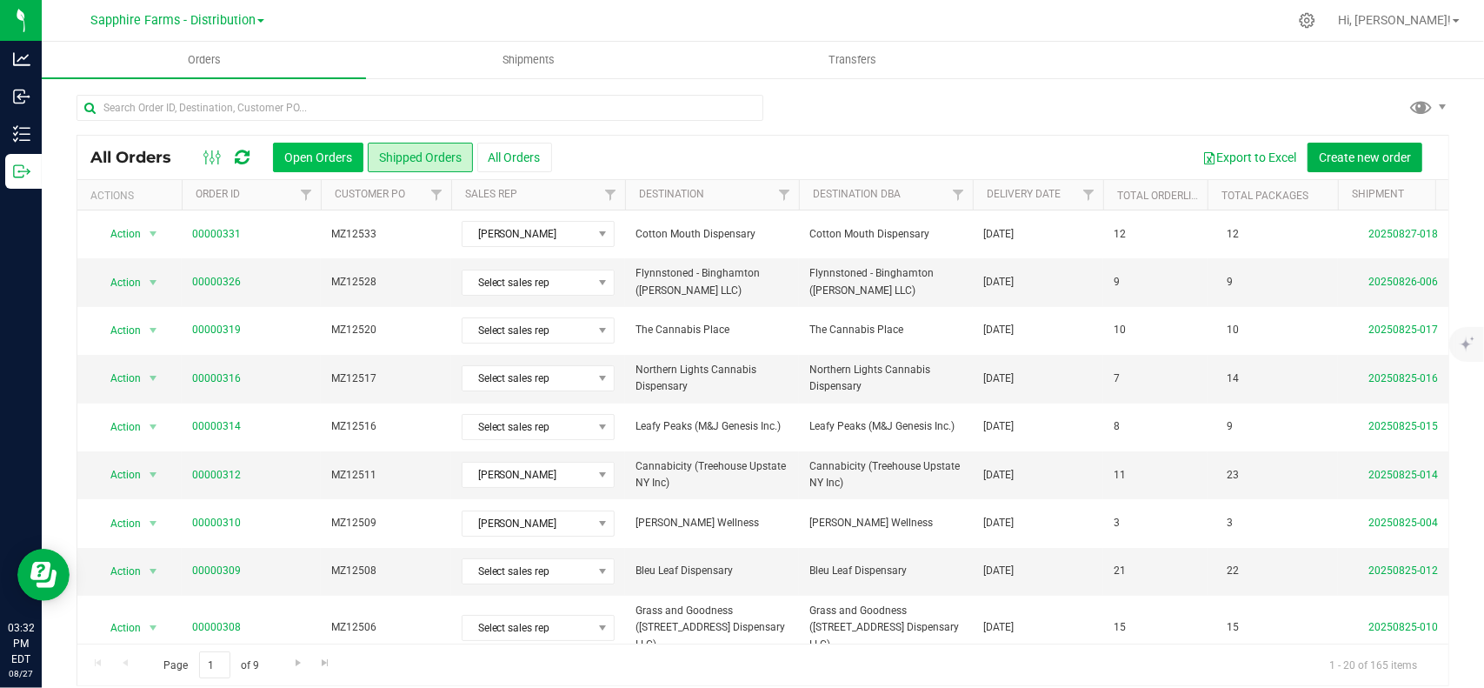
click at [336, 150] on button "Open Orders" at bounding box center [318, 158] width 90 height 30
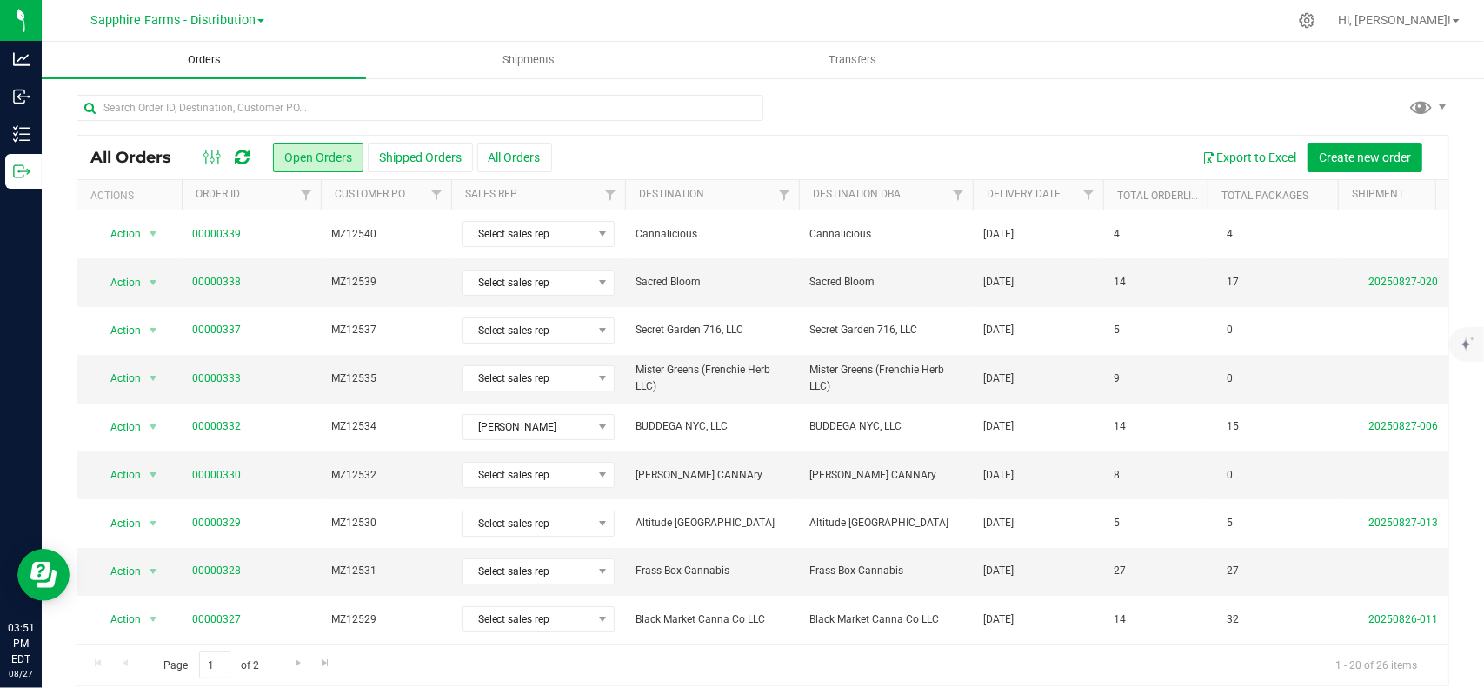
click at [205, 64] on span "Orders" at bounding box center [204, 60] width 80 height 16
click at [211, 53] on span "Orders" at bounding box center [204, 60] width 80 height 16
click at [205, 65] on span "Orders" at bounding box center [204, 60] width 80 height 16
click at [214, 53] on span "Orders" at bounding box center [204, 60] width 80 height 16
click at [212, 57] on span "Orders" at bounding box center [204, 60] width 80 height 16
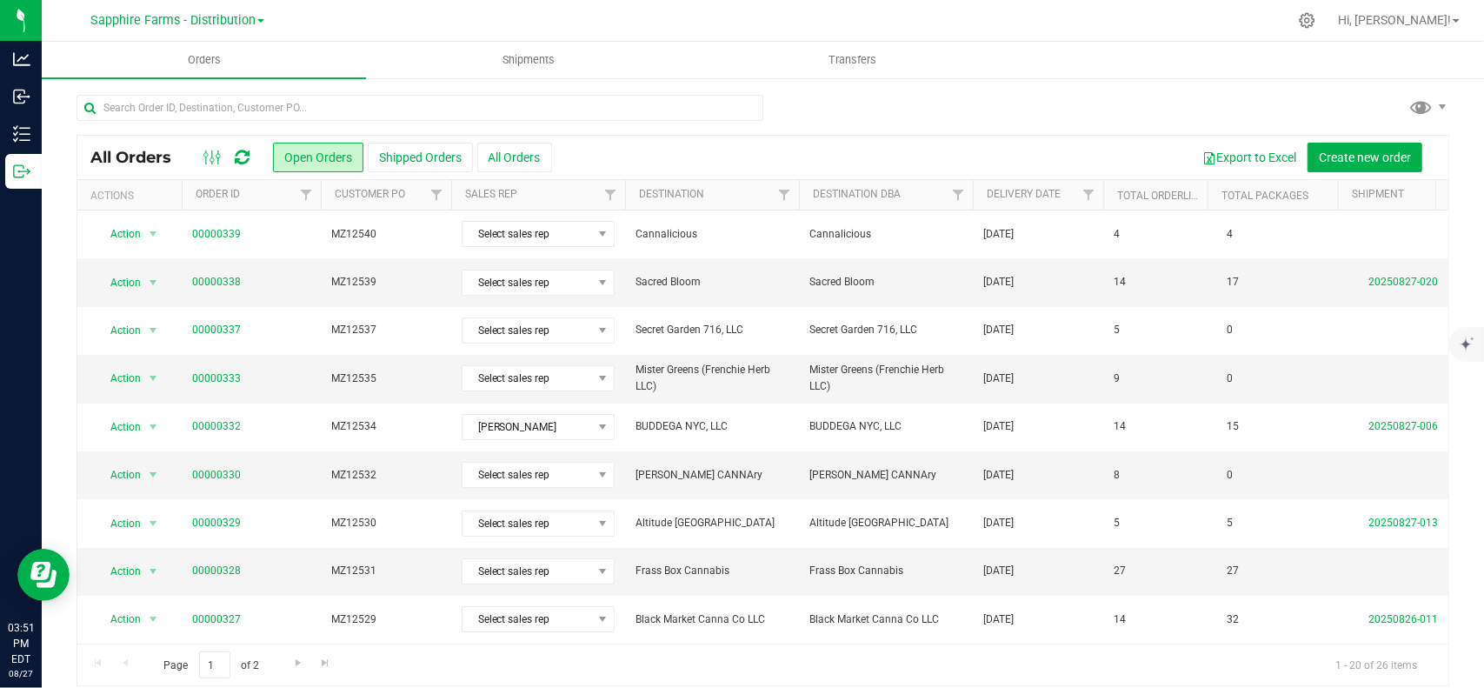
click at [1015, 184] on th "Delivery Date" at bounding box center [1038, 195] width 130 height 30
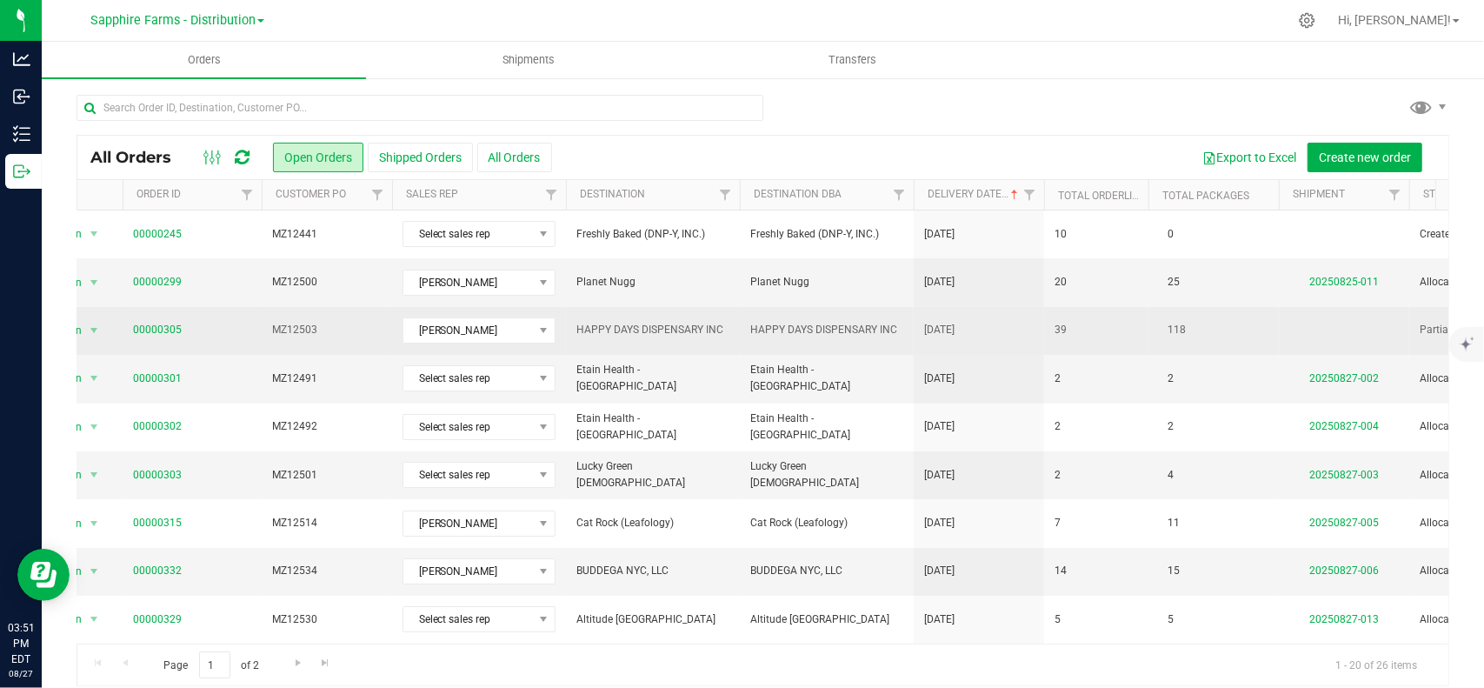
scroll to position [0, 240]
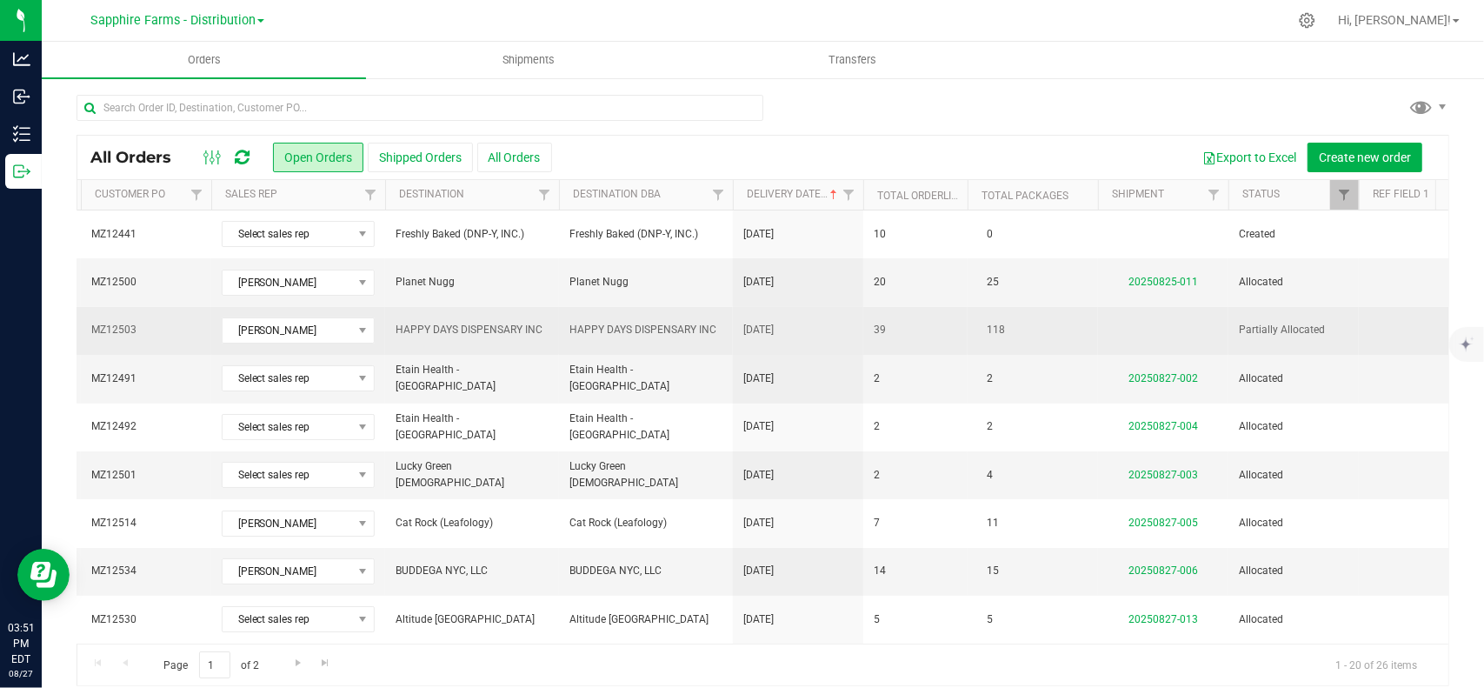
drag, startPoint x: 840, startPoint y: 340, endPoint x: 1001, endPoint y: 328, distance: 162.2
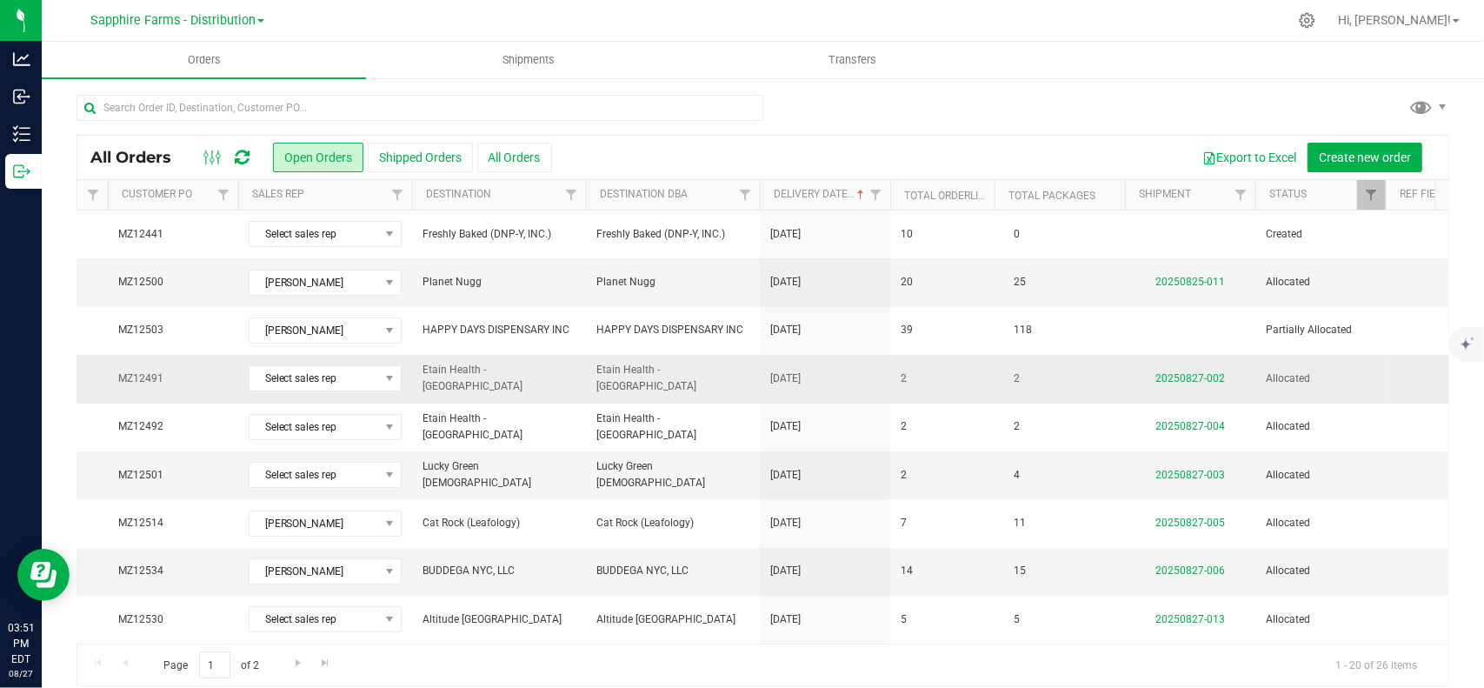
scroll to position [0, 0]
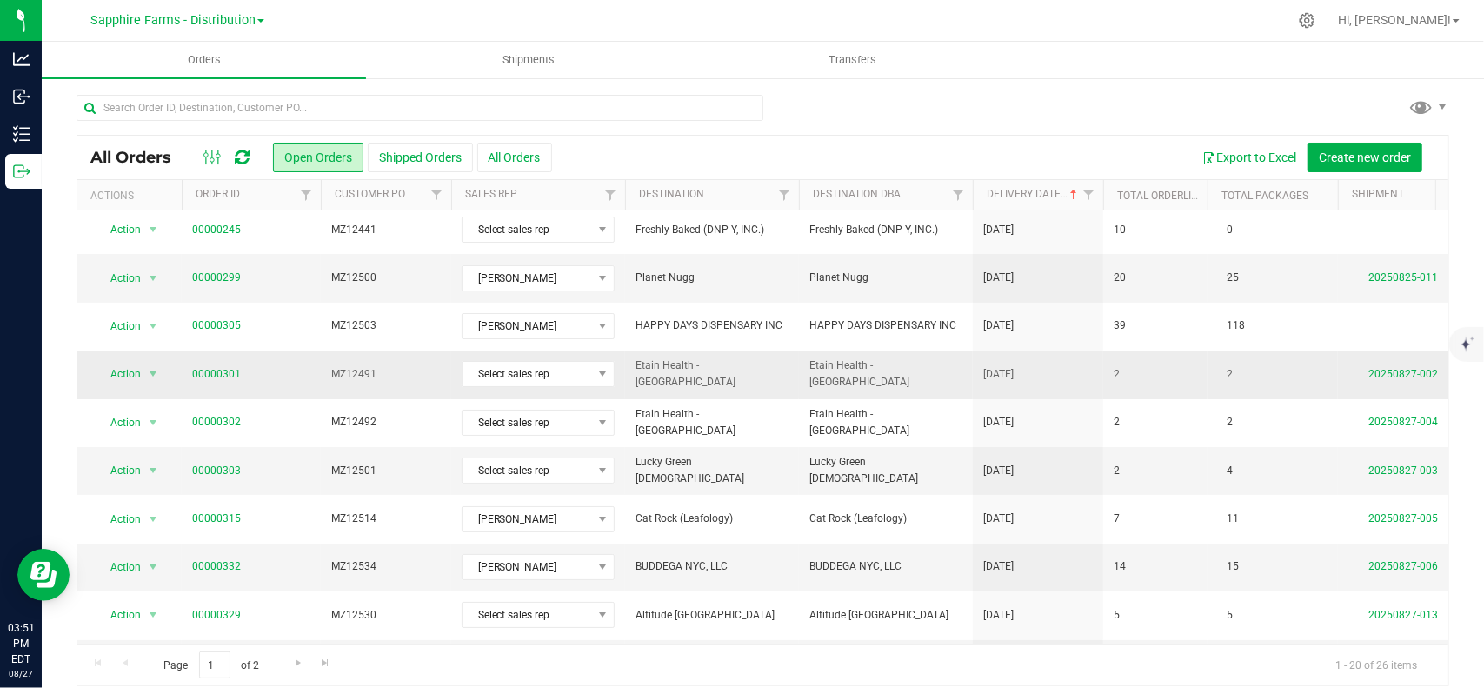
drag, startPoint x: 1001, startPoint y: 328, endPoint x: 411, endPoint y: 356, distance: 590.1
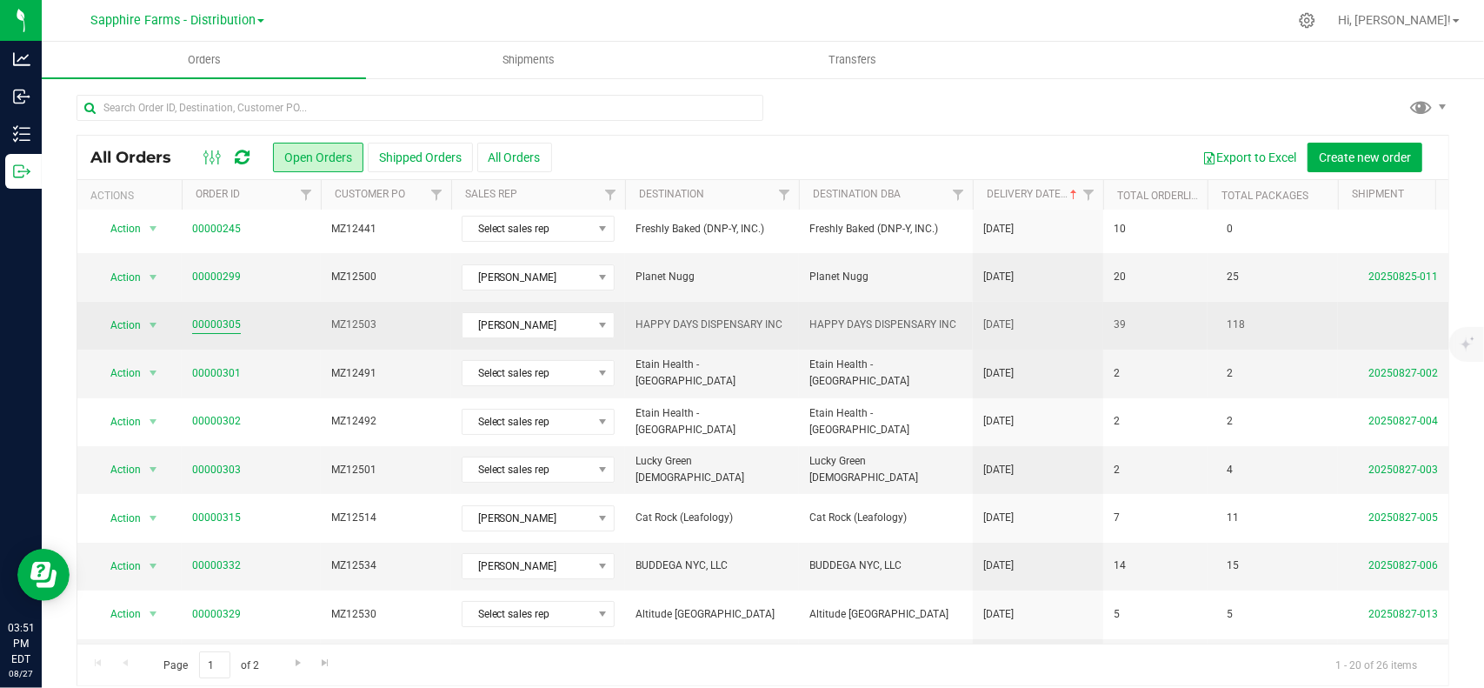
click at [202, 323] on link "00000305" at bounding box center [216, 324] width 49 height 17
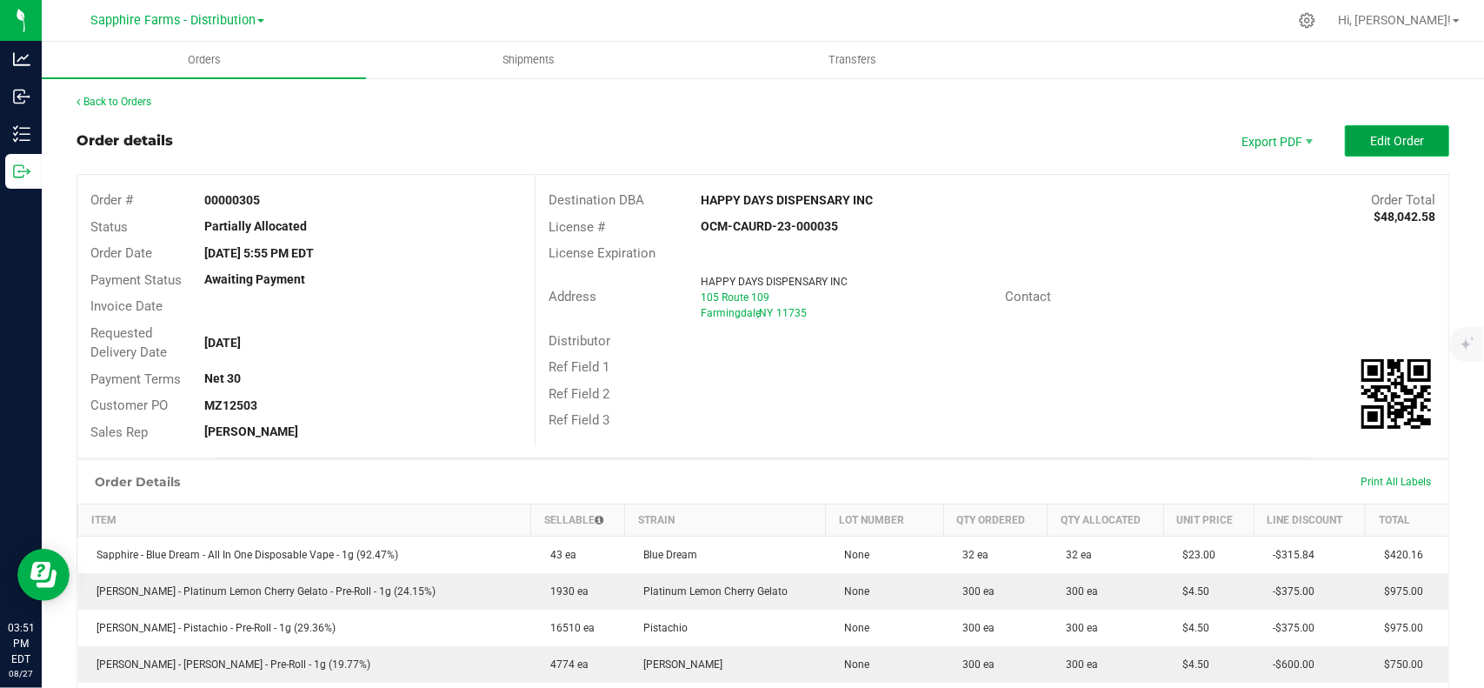
click at [1386, 138] on span "Edit Order" at bounding box center [1397, 141] width 54 height 14
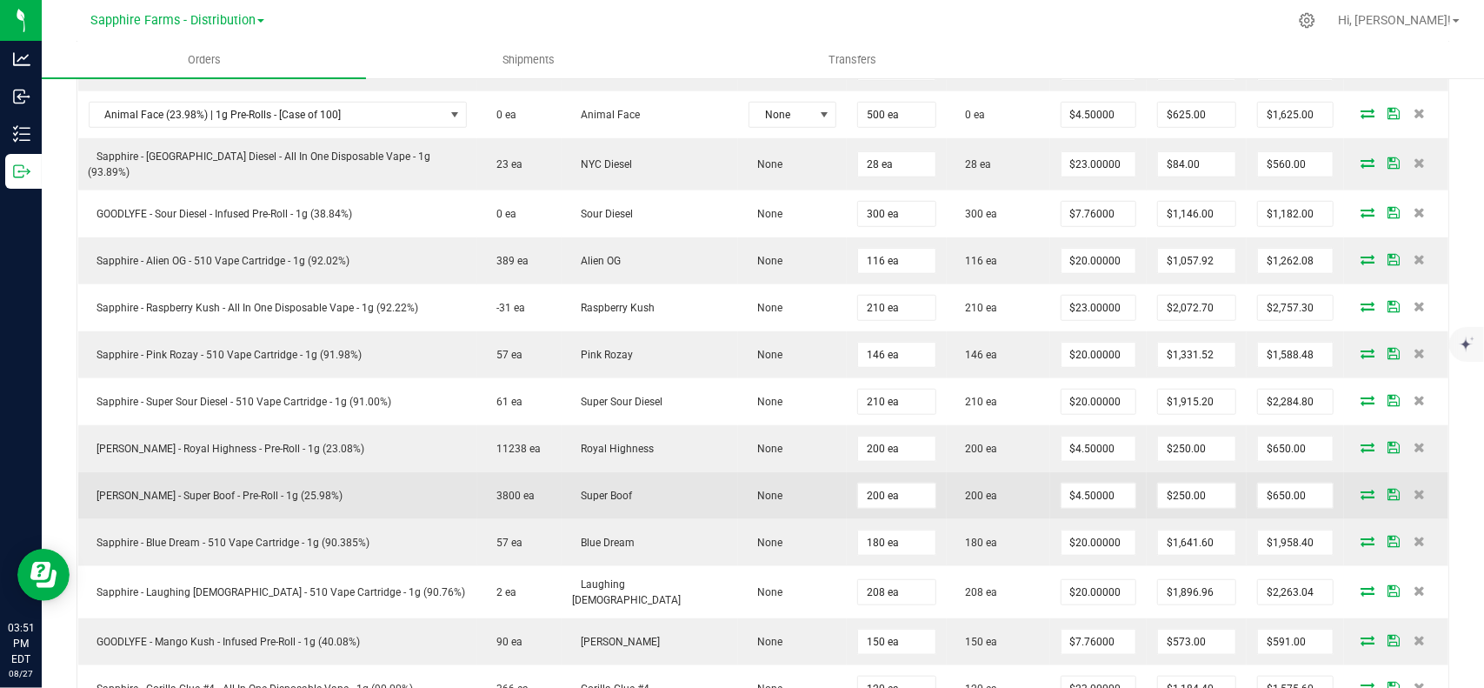
scroll to position [522, 0]
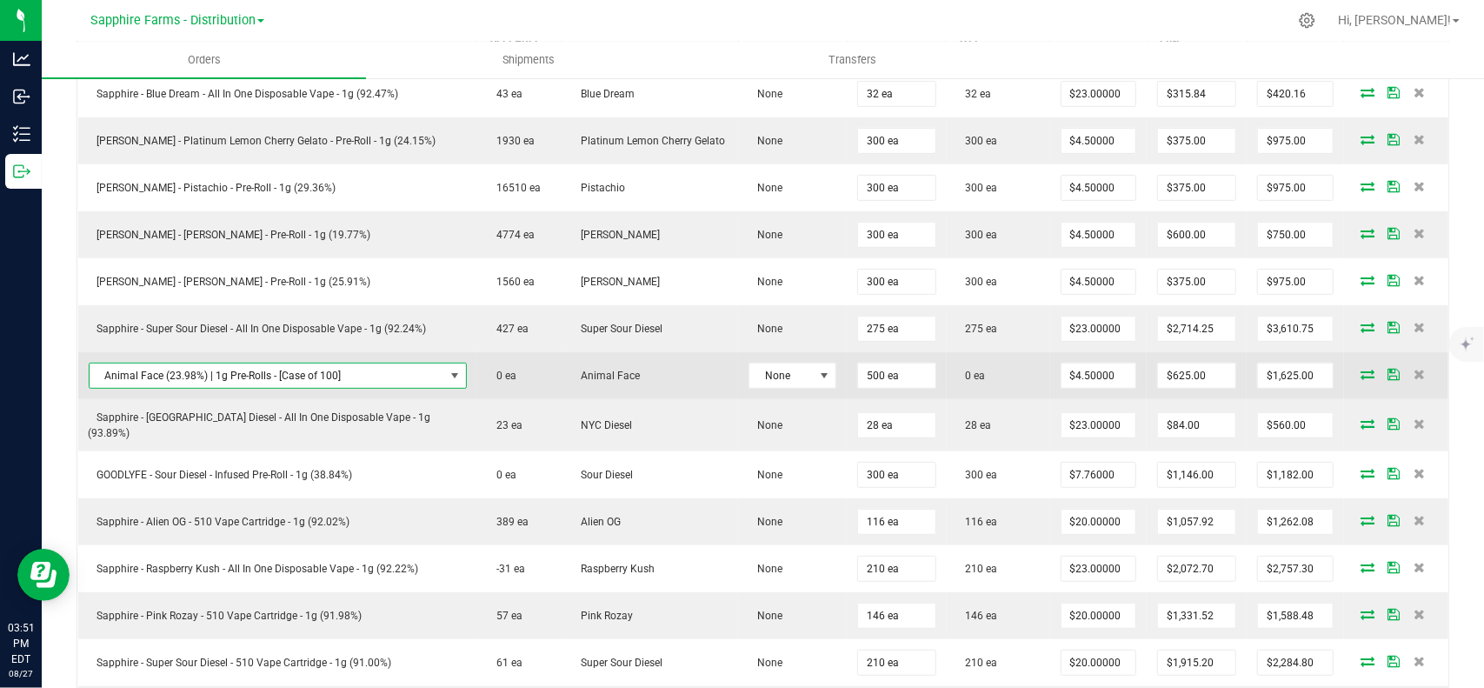
click at [210, 367] on span "Animal Face (23.98%) | 1g Pre-Rolls - [Case of 100]" at bounding box center [267, 375] width 355 height 24
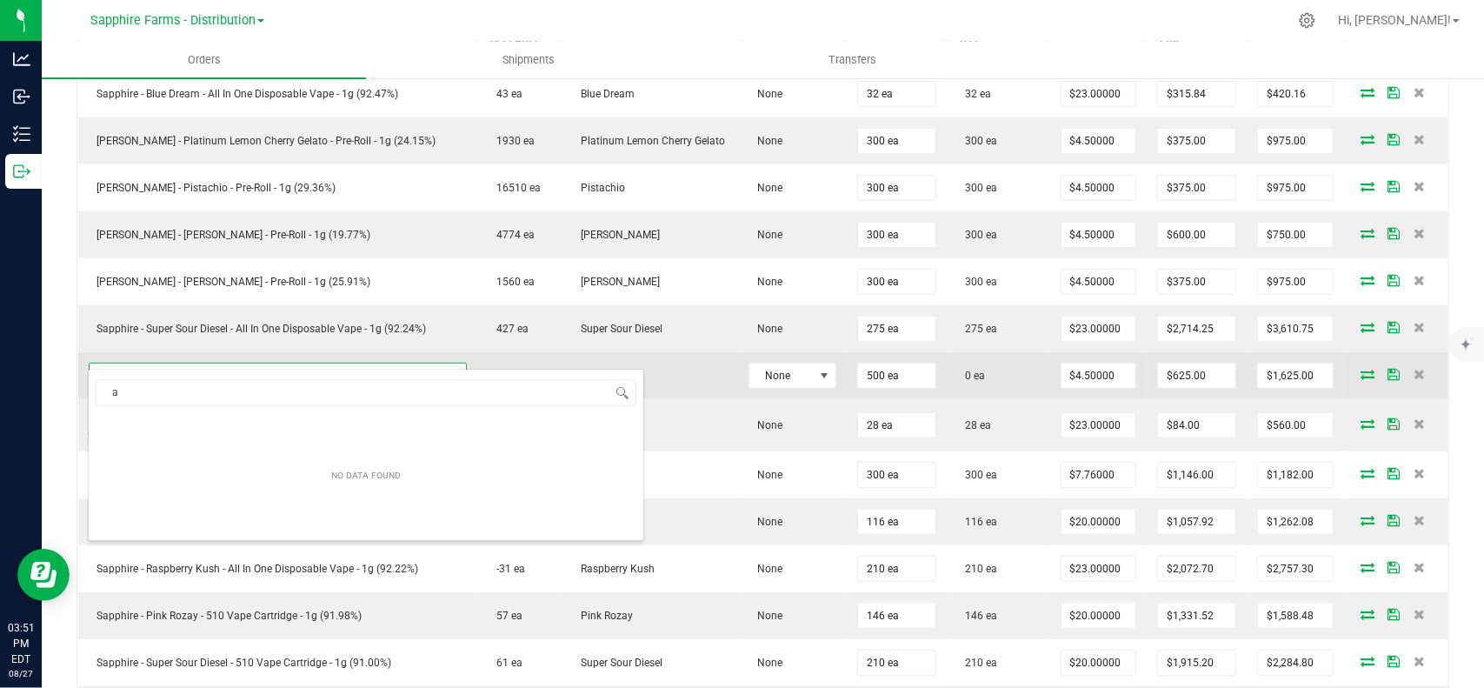
scroll to position [25, 337]
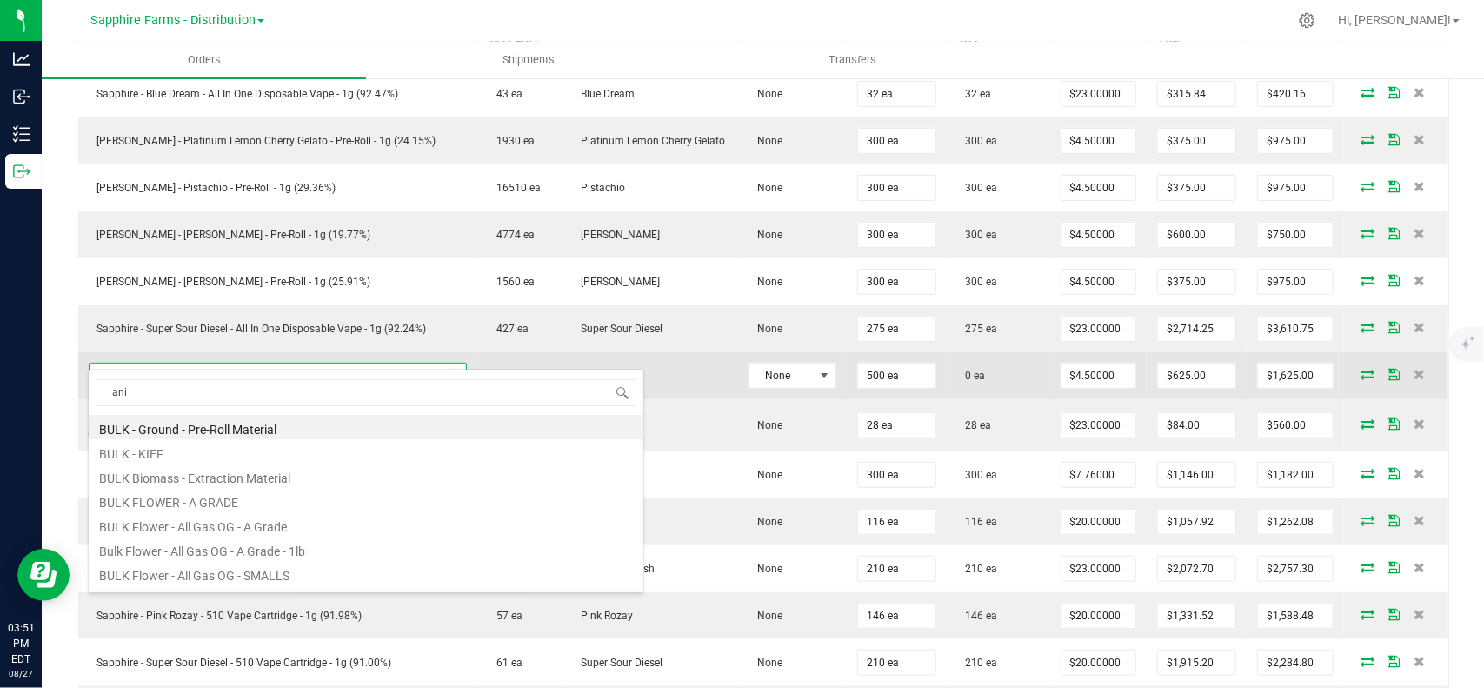
type input "anim"
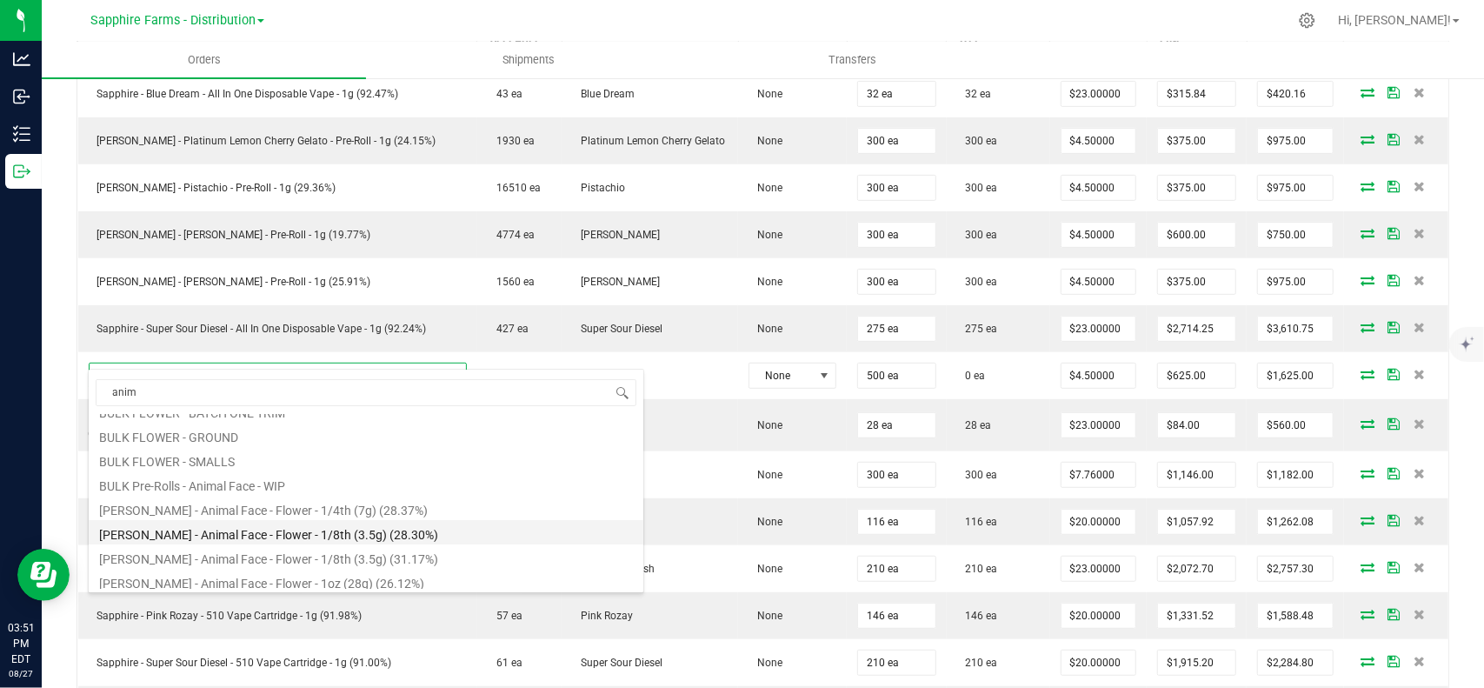
scroll to position [143, 0]
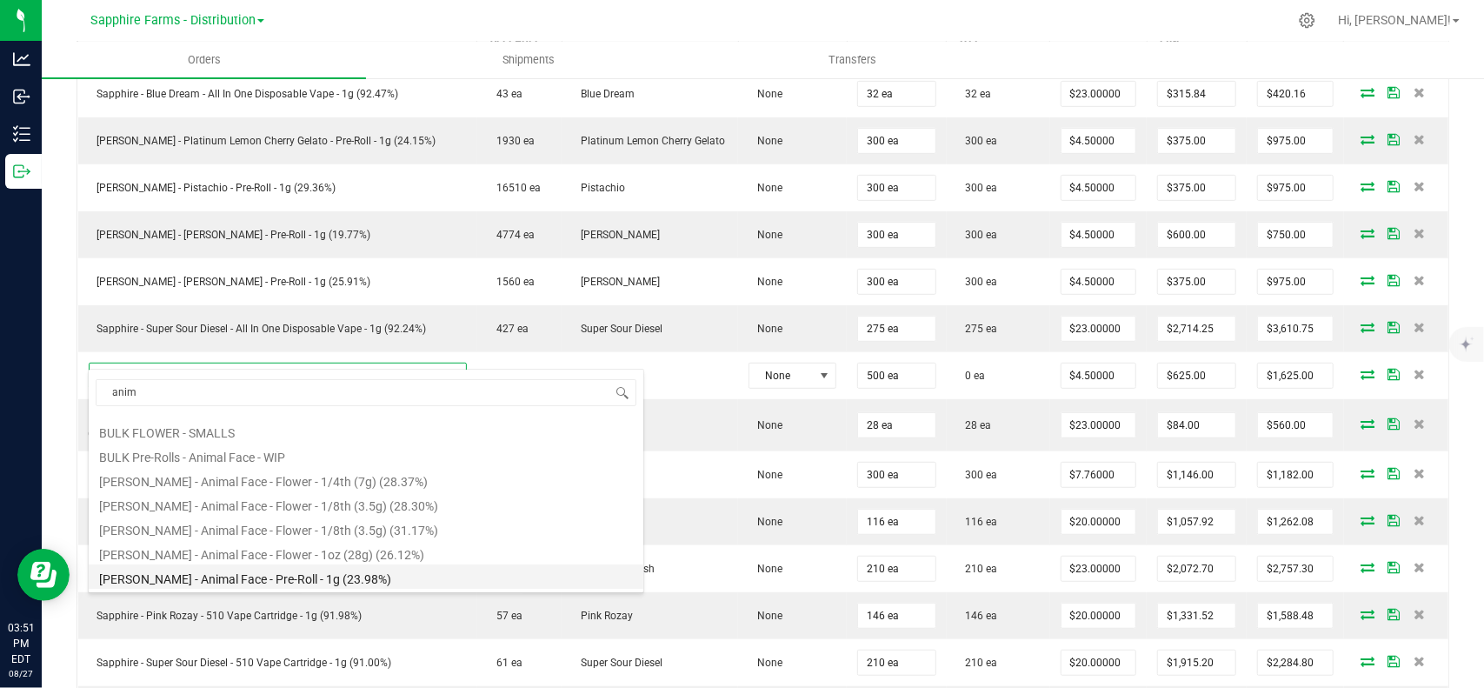
click at [308, 575] on li "LEAL - Animal Face - Pre-Roll - 1g (23.98%)" at bounding box center [366, 576] width 555 height 24
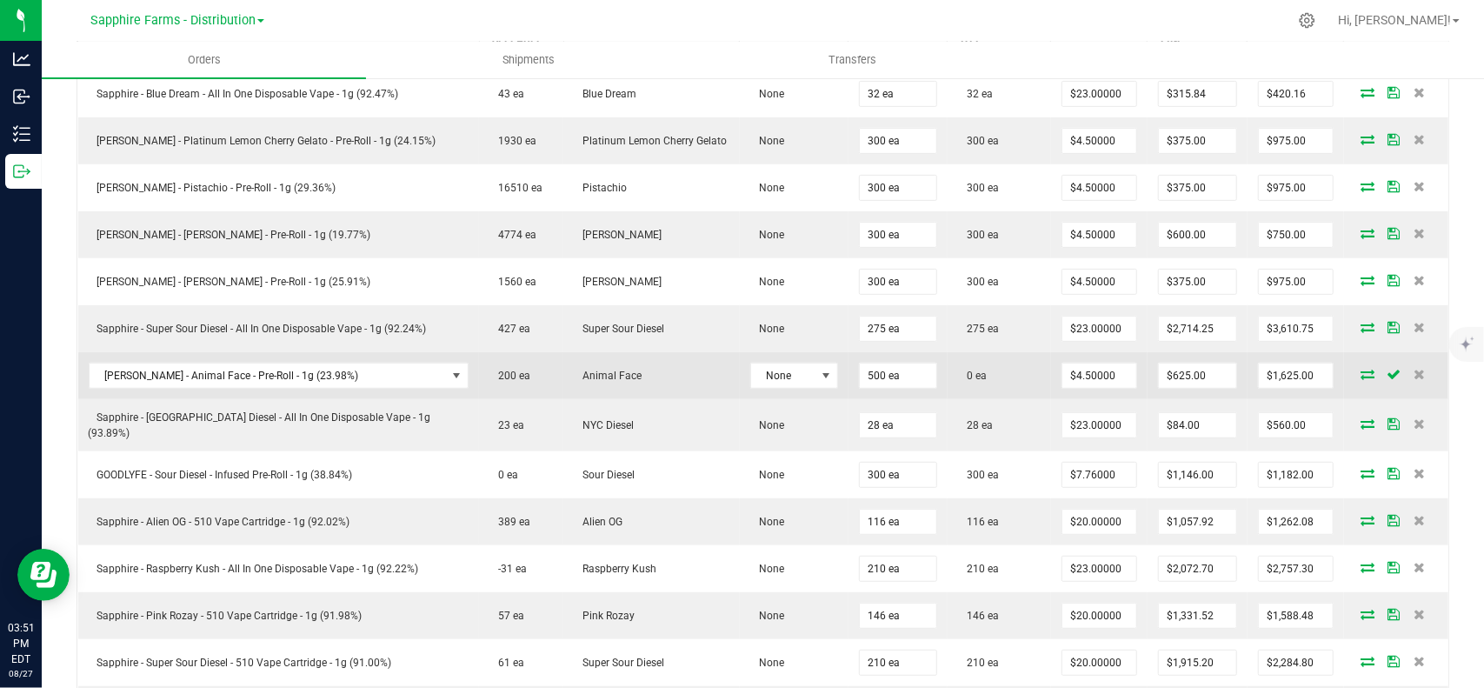
click at [1361, 369] on icon at bounding box center [1368, 374] width 14 height 10
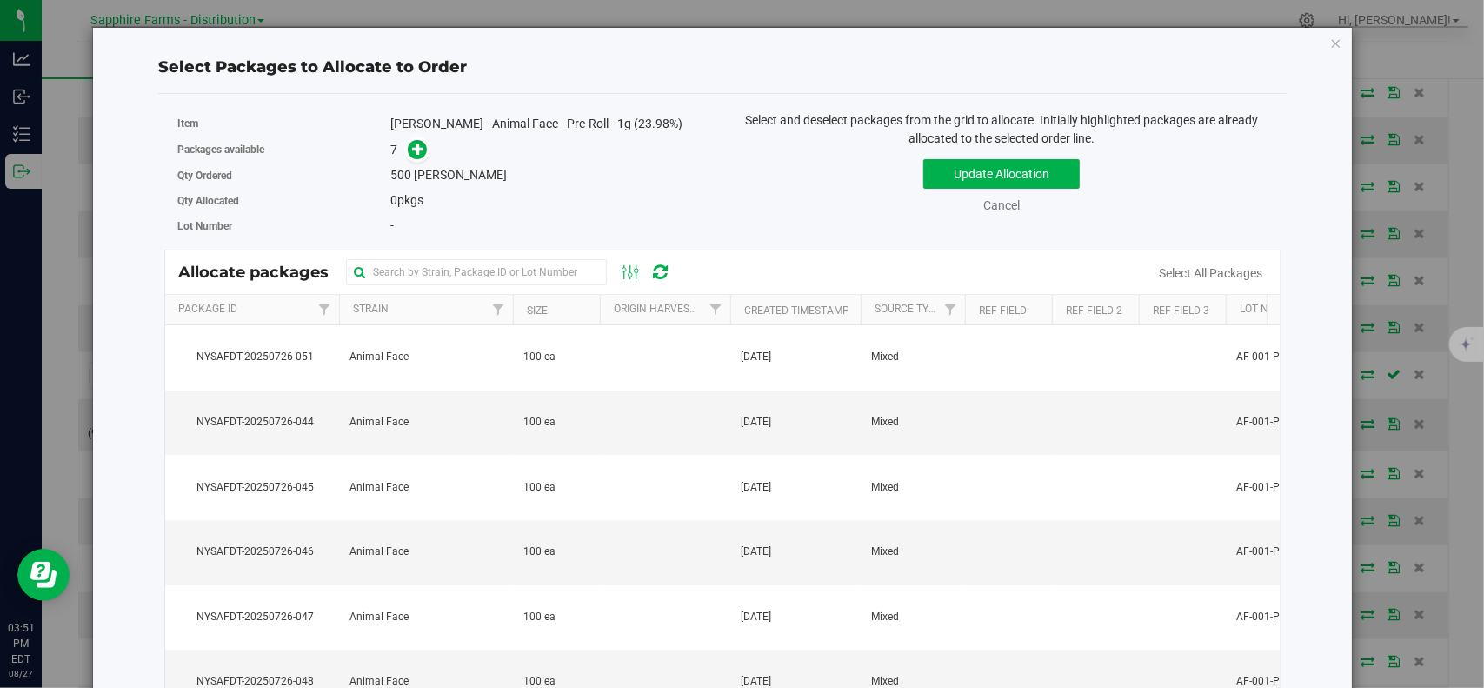
click at [280, 317] on th "Package Id" at bounding box center [252, 310] width 174 height 30
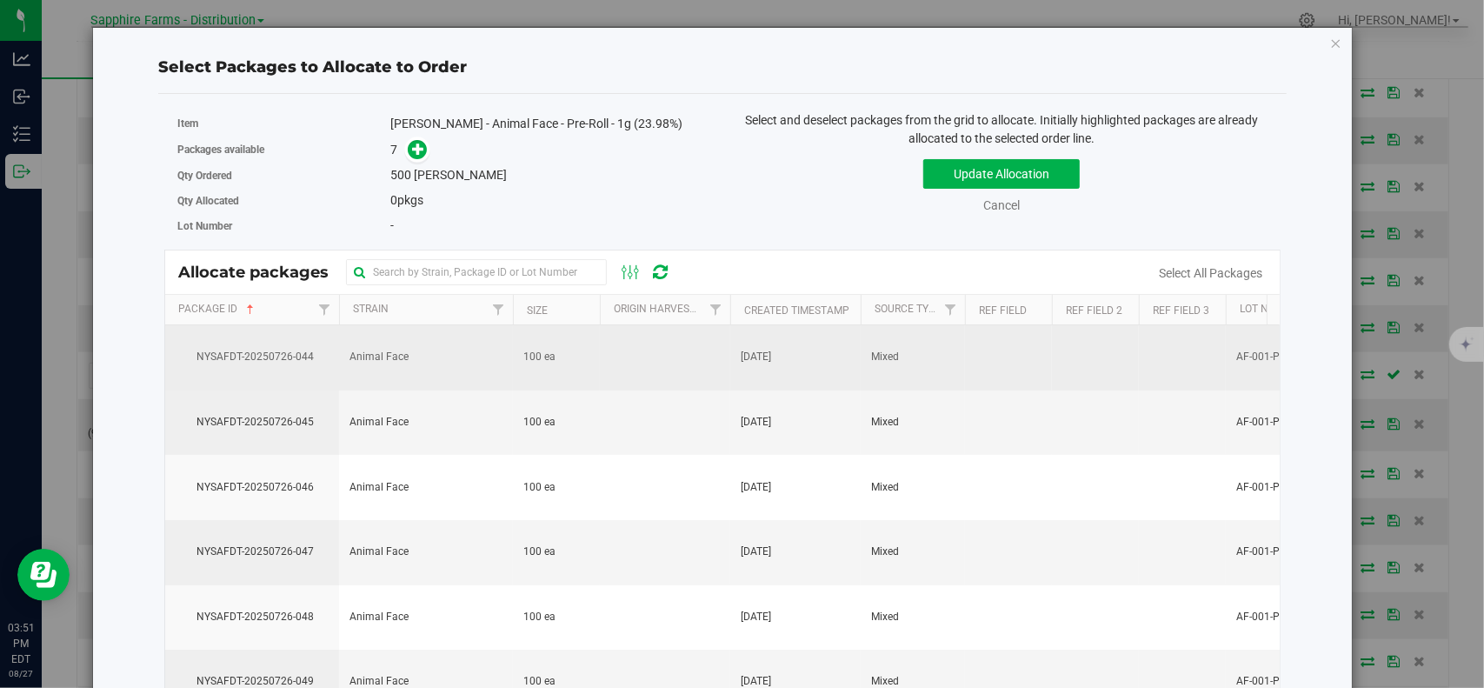
click at [283, 350] on span "NYSAFDT-20250726-044" at bounding box center [252, 357] width 153 height 17
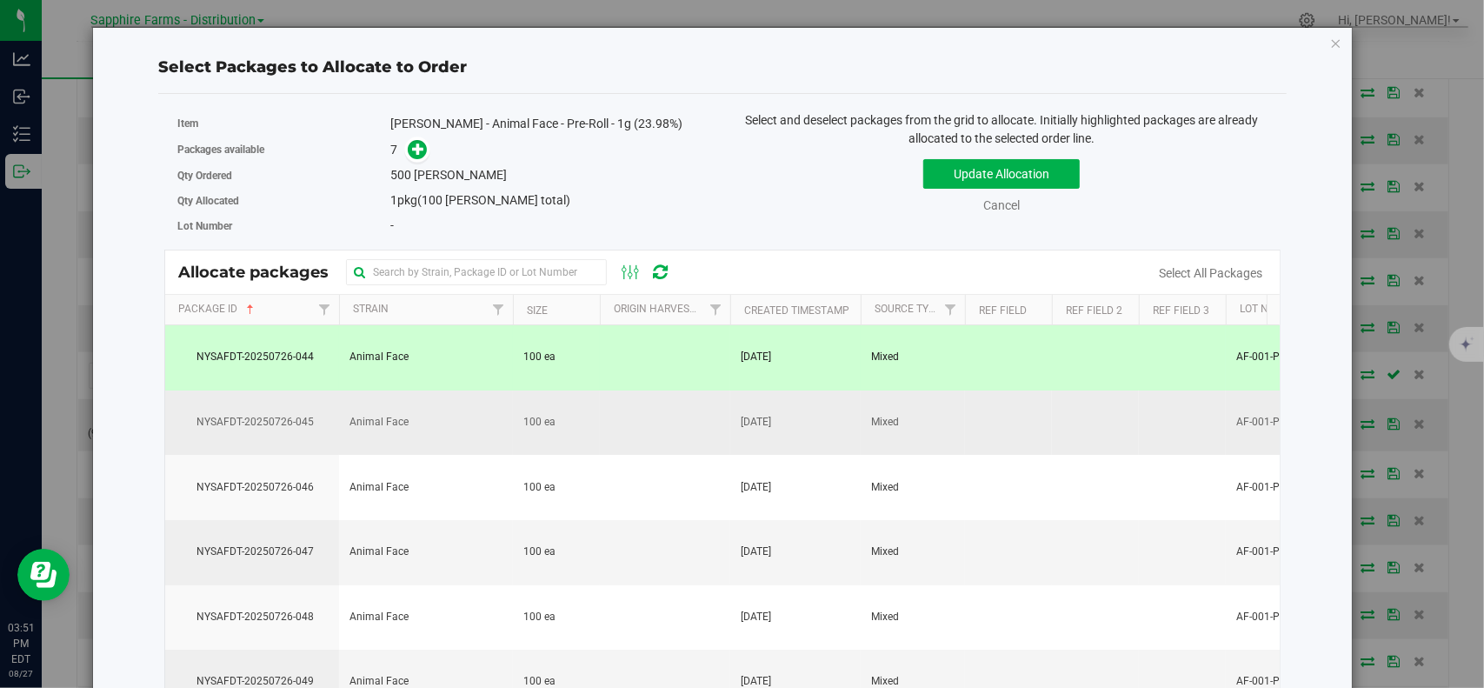
click at [287, 417] on span "NYSAFDT-20250726-045" at bounding box center [252, 422] width 153 height 17
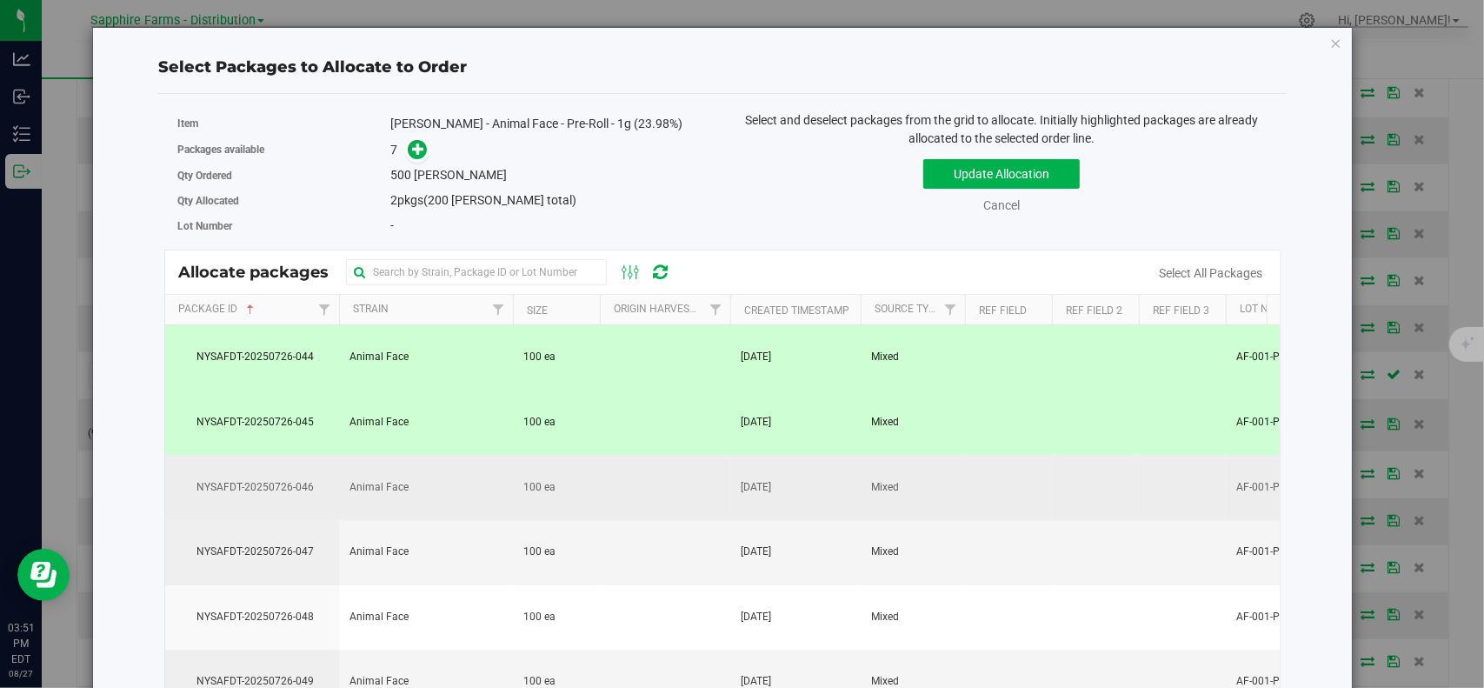
click at [289, 480] on span "NYSAFDT-20250726-046" at bounding box center [252, 487] width 153 height 17
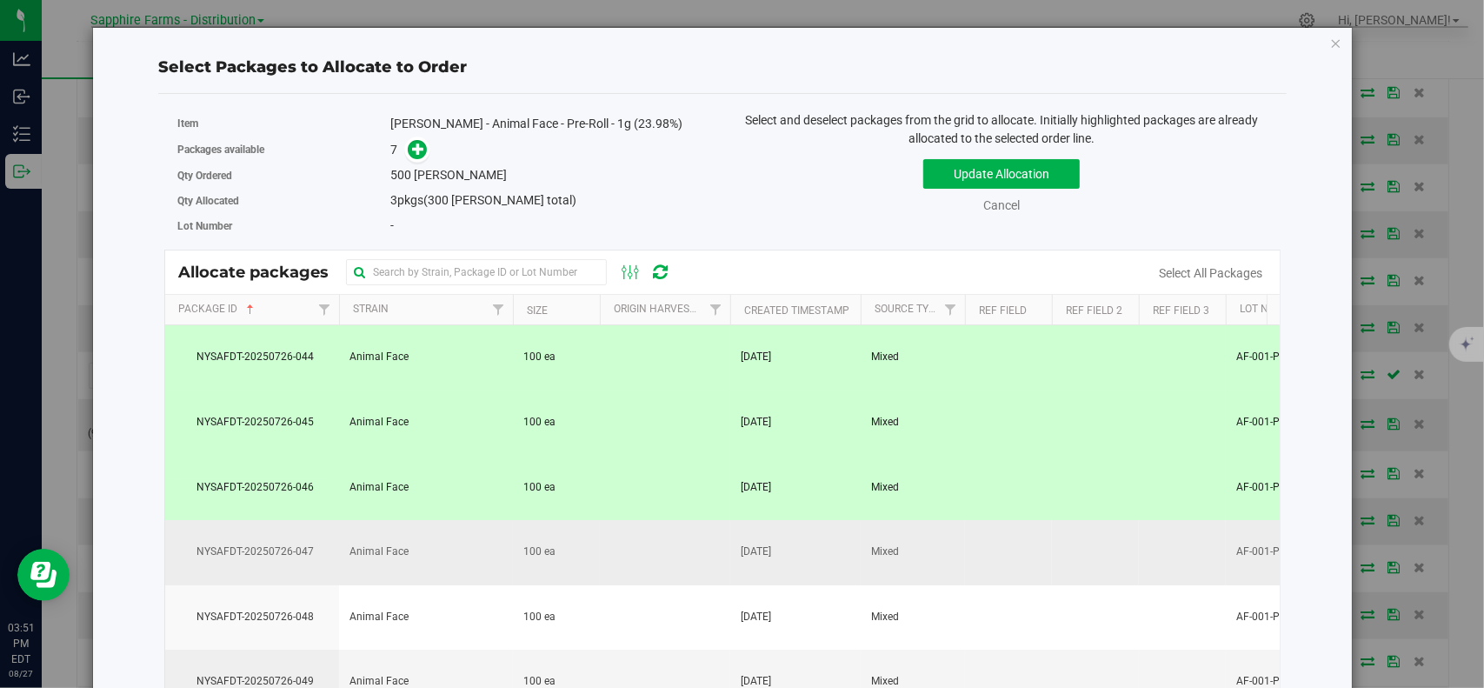
click at [282, 543] on span "NYSAFDT-20250726-047" at bounding box center [252, 551] width 153 height 17
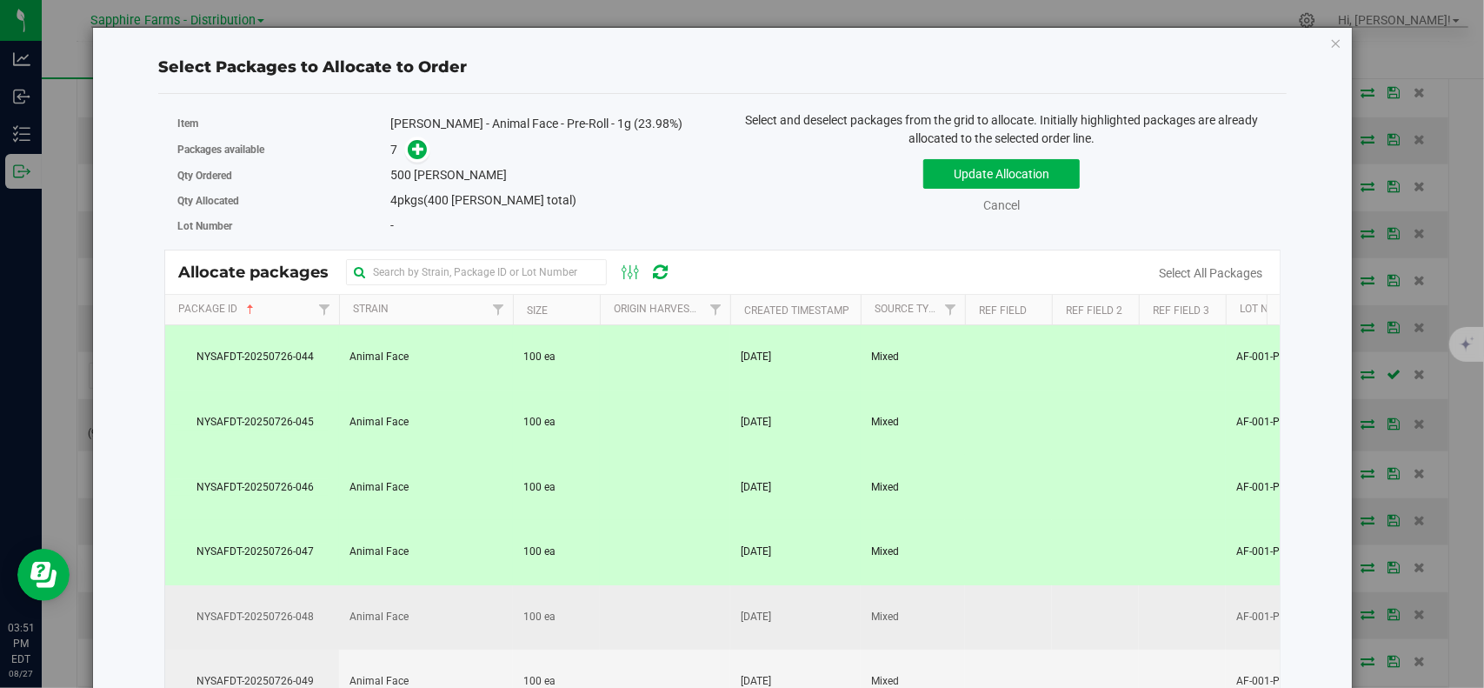
click at [287, 590] on td "NYSAFDT-20250726-048" at bounding box center [252, 617] width 174 height 65
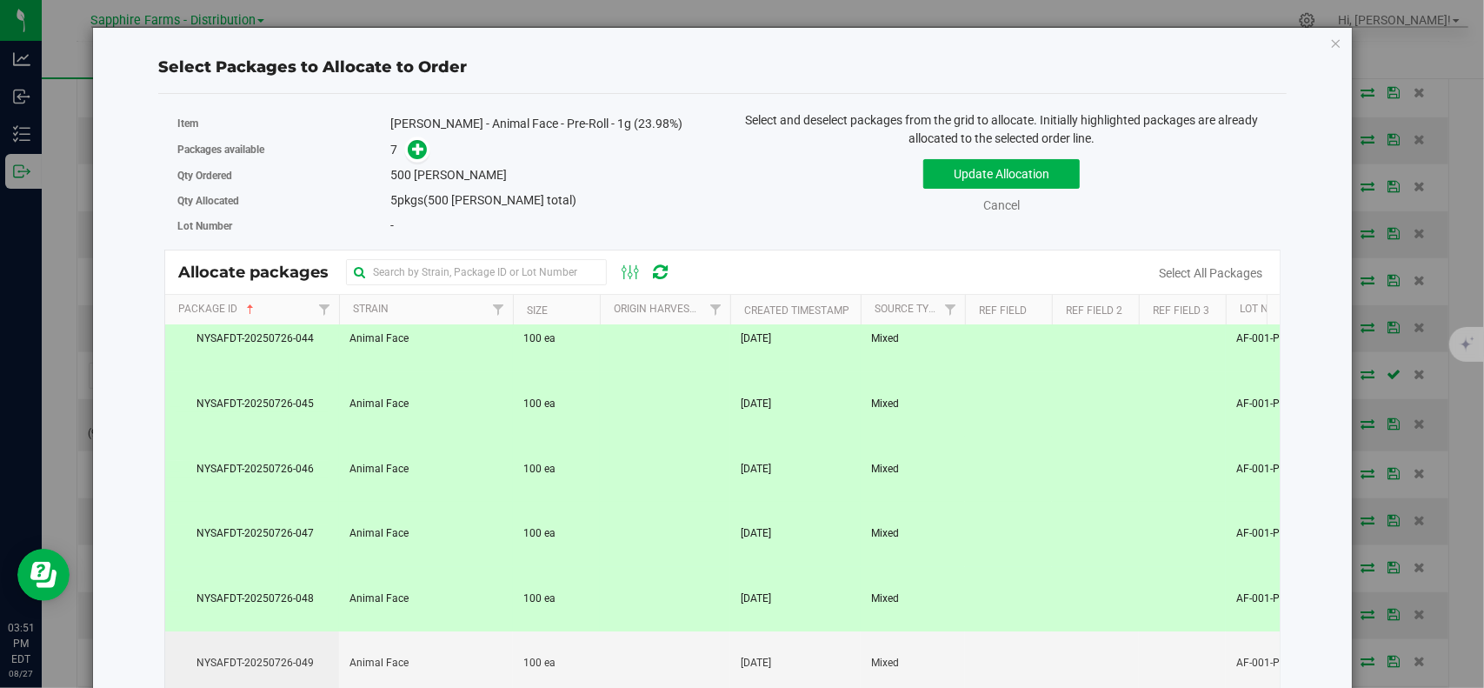
scroll to position [30, 0]
click at [1028, 182] on button "Update Allocation" at bounding box center [1001, 174] width 156 height 30
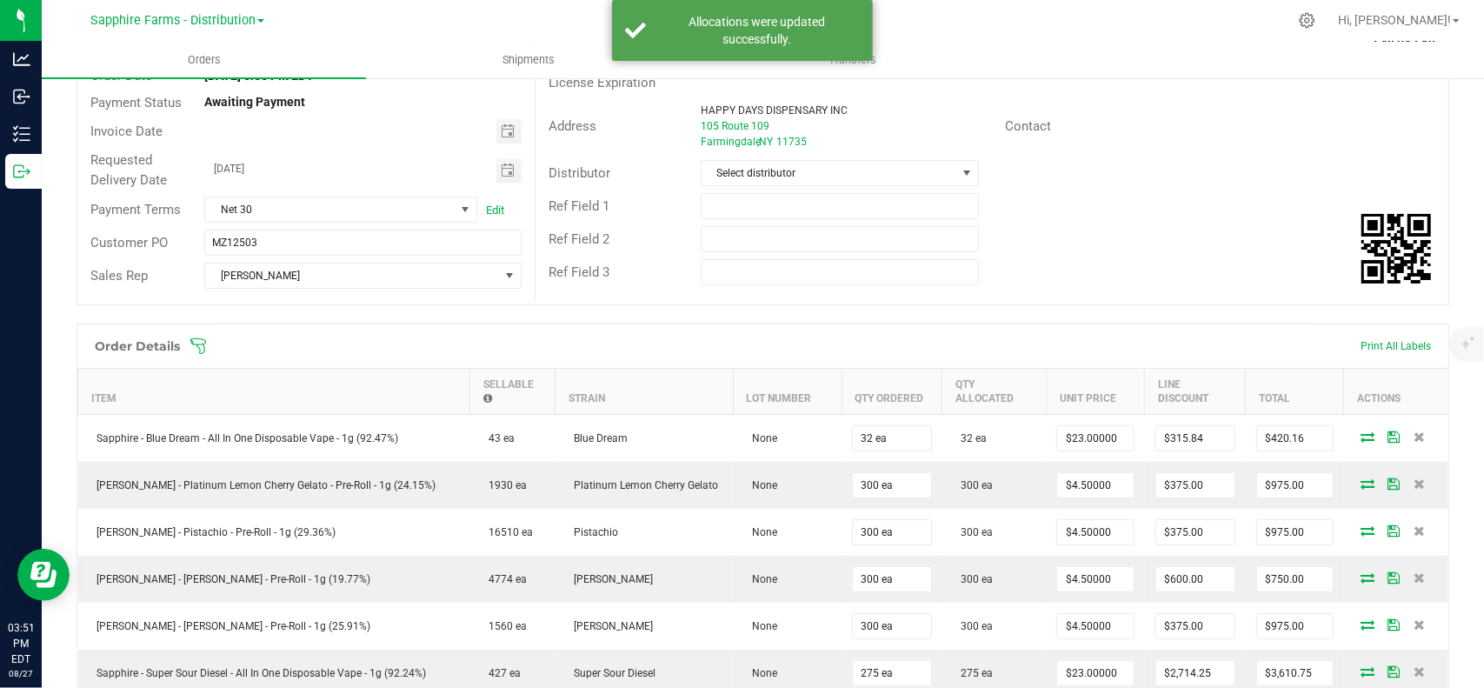
scroll to position [0, 0]
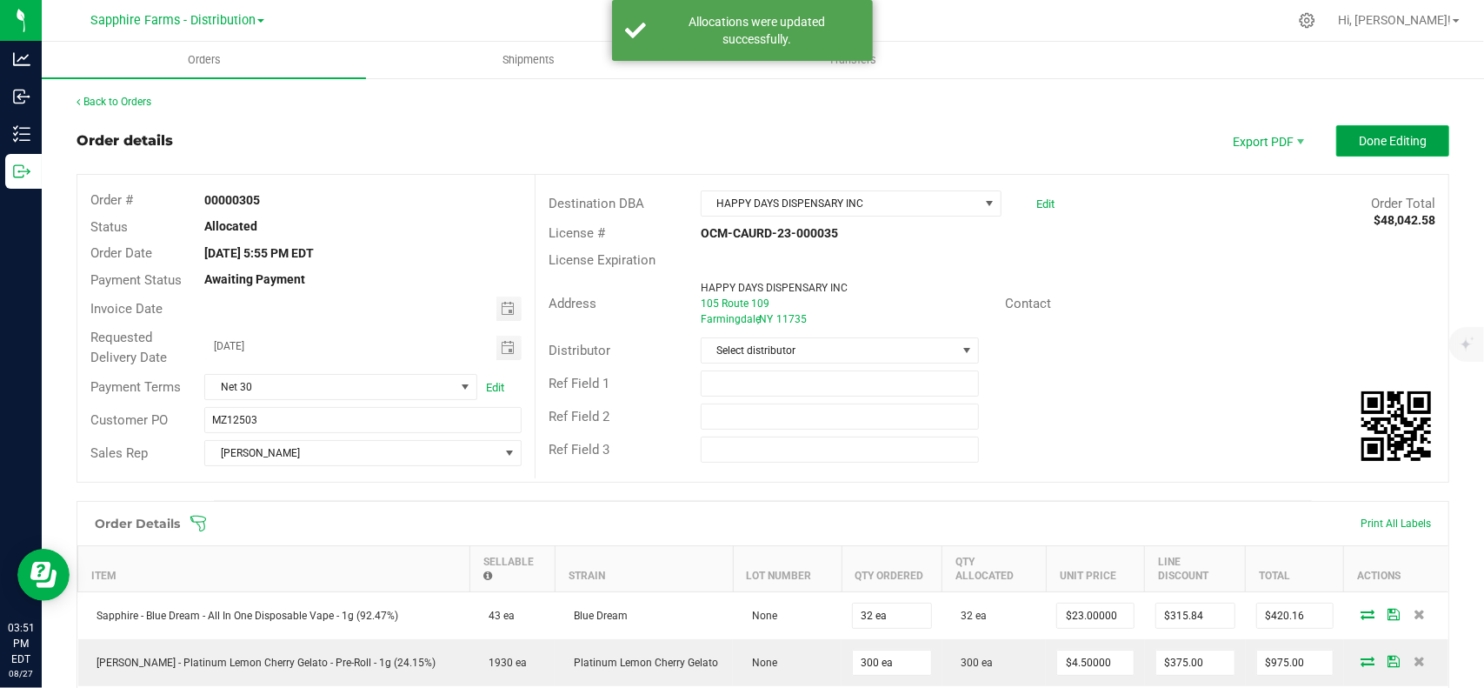
click at [1349, 128] on button "Done Editing" at bounding box center [1392, 140] width 113 height 31
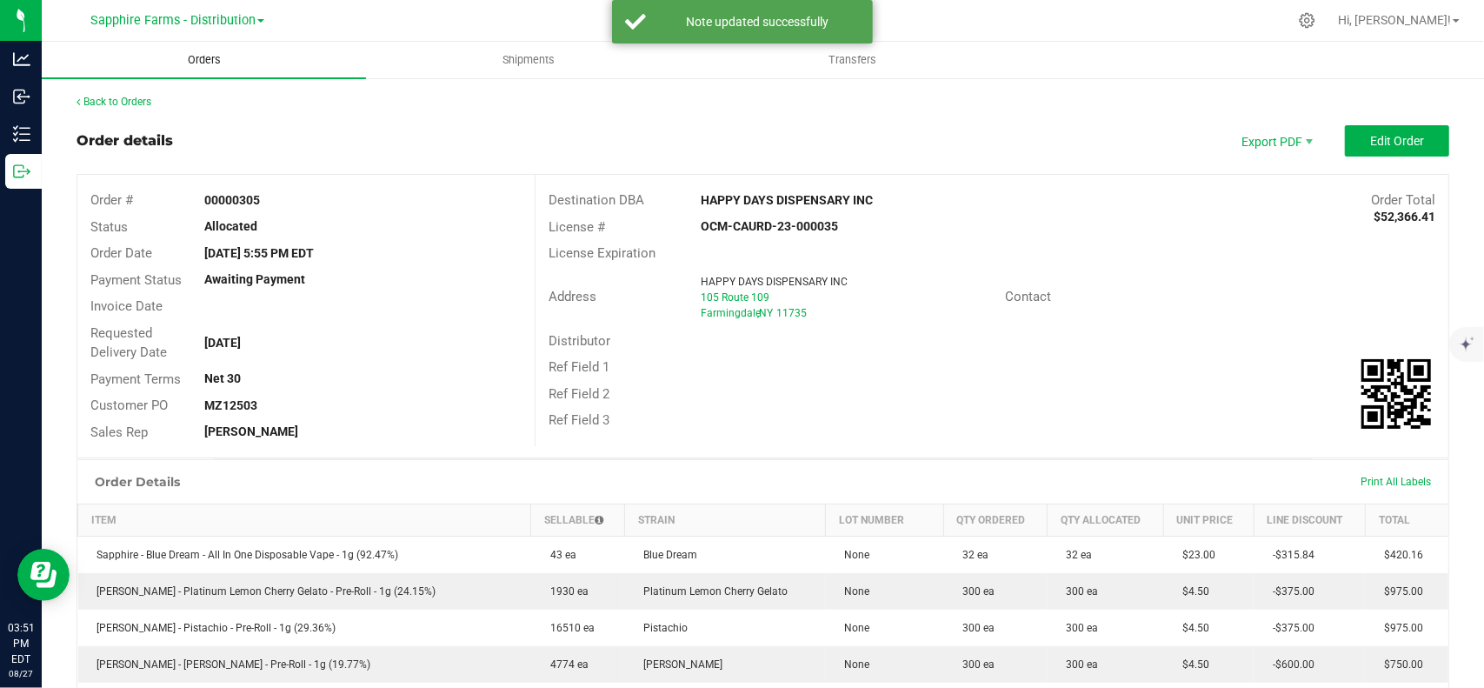
click at [210, 60] on span "Orders" at bounding box center [204, 60] width 80 height 16
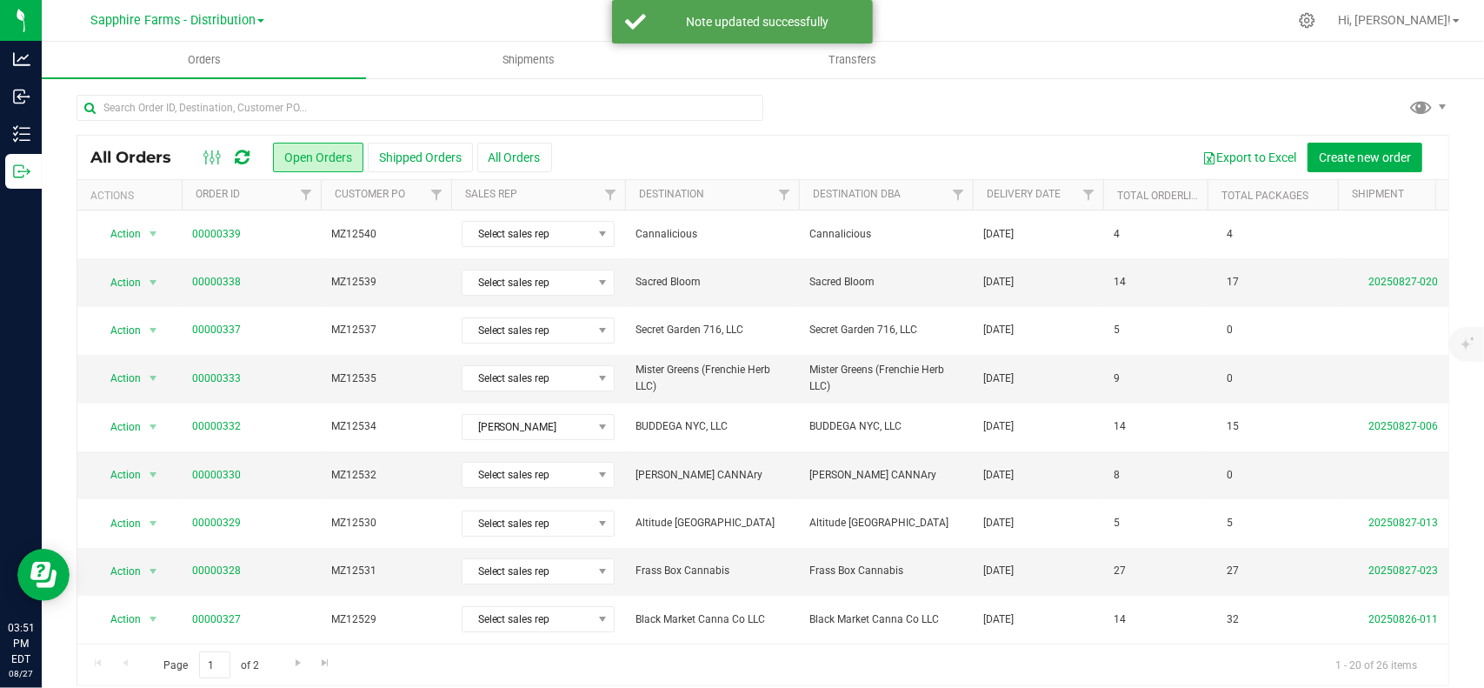
click at [1052, 185] on th "Delivery Date" at bounding box center [1038, 195] width 130 height 30
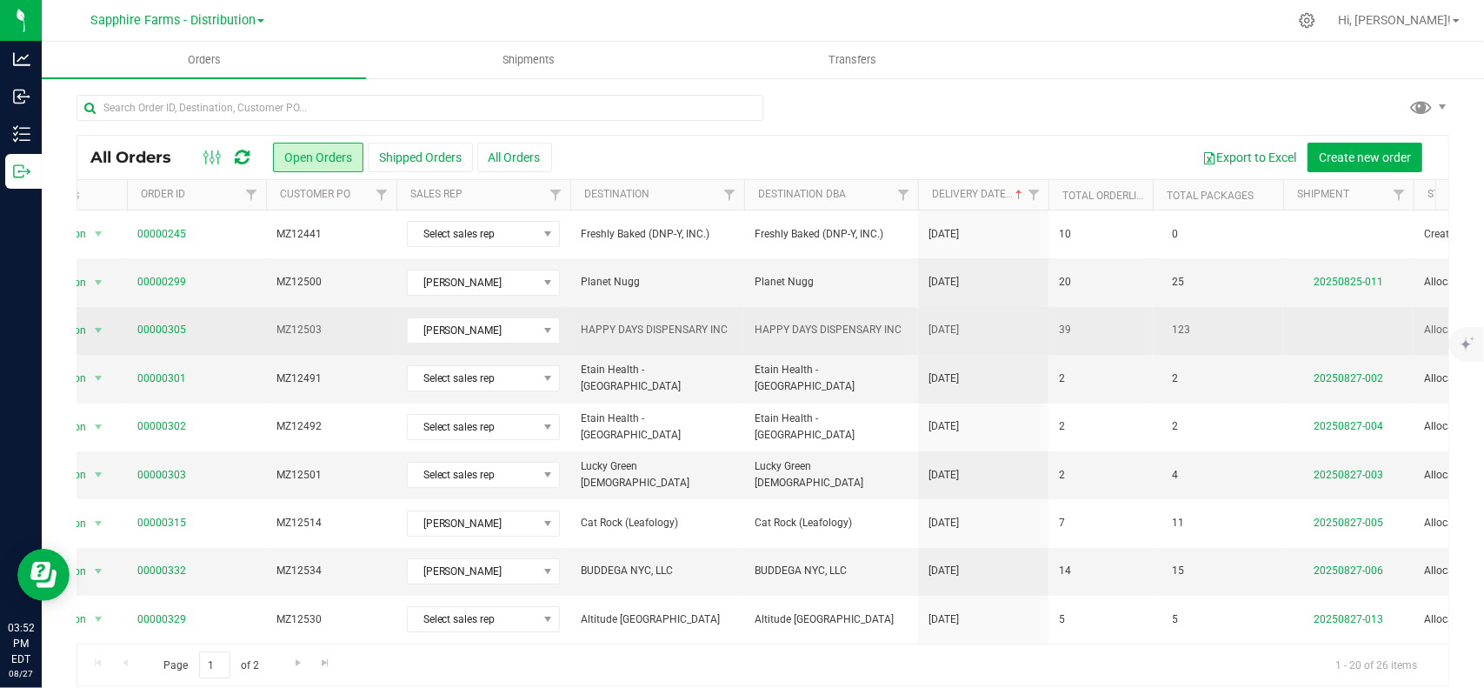
scroll to position [0, 153]
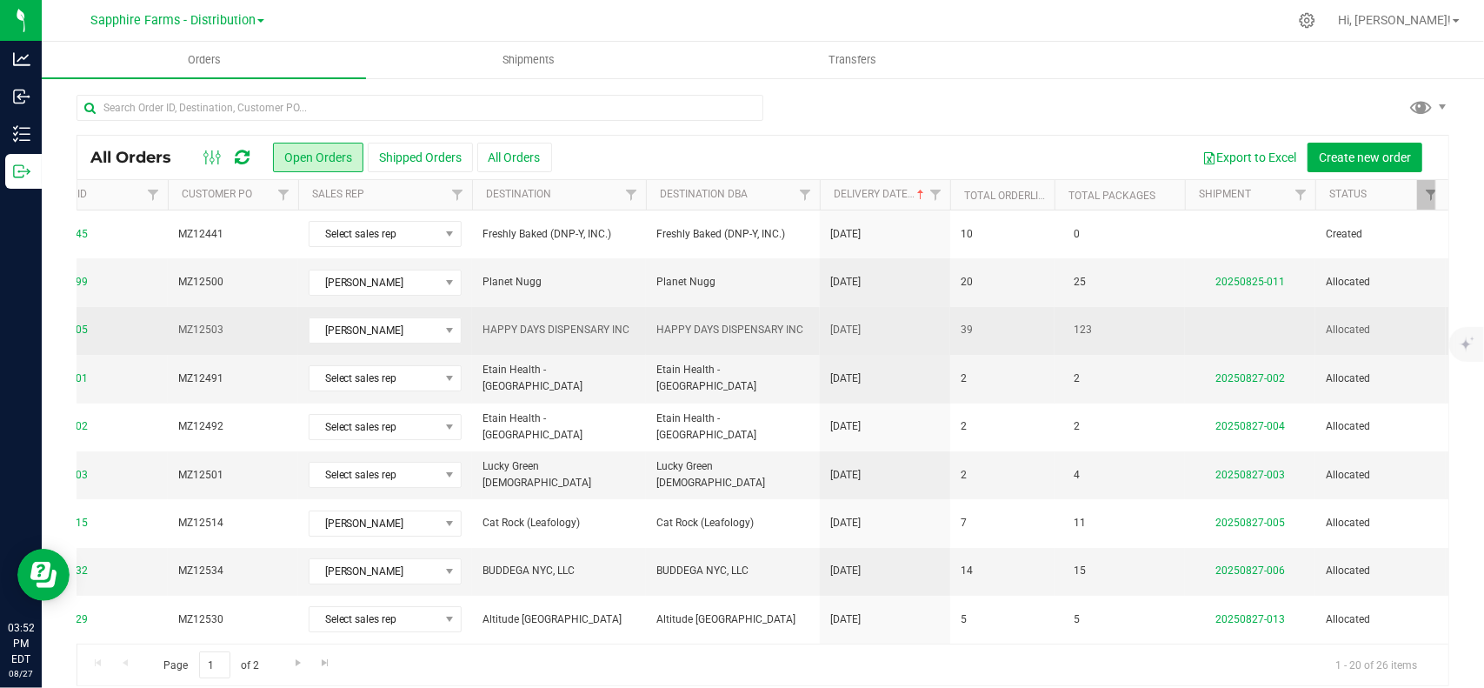
drag, startPoint x: 1052, startPoint y: 185, endPoint x: 1078, endPoint y: 329, distance: 146.6
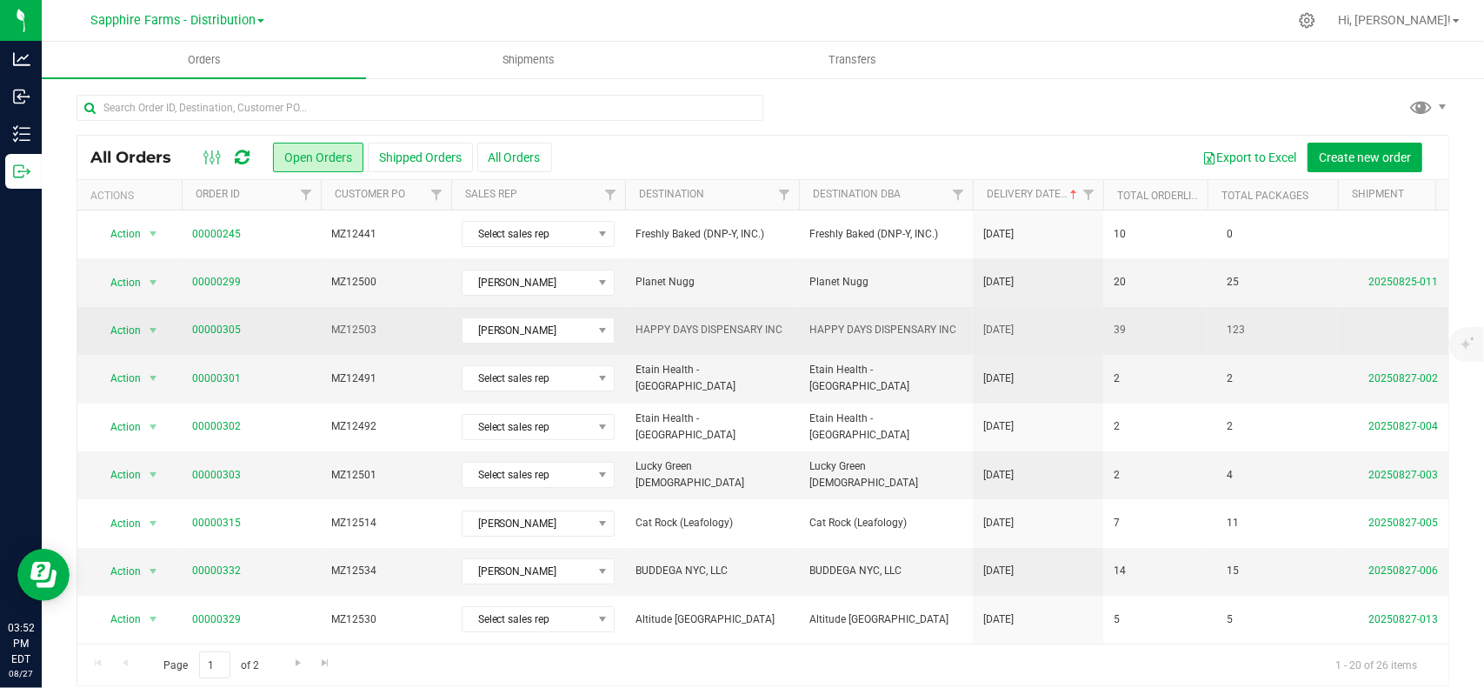
drag, startPoint x: 469, startPoint y: 339, endPoint x: 322, endPoint y: 343, distance: 147.9
click at [646, 322] on span "HAPPY DAYS DISPENSARY INC" at bounding box center [711, 330] width 153 height 17
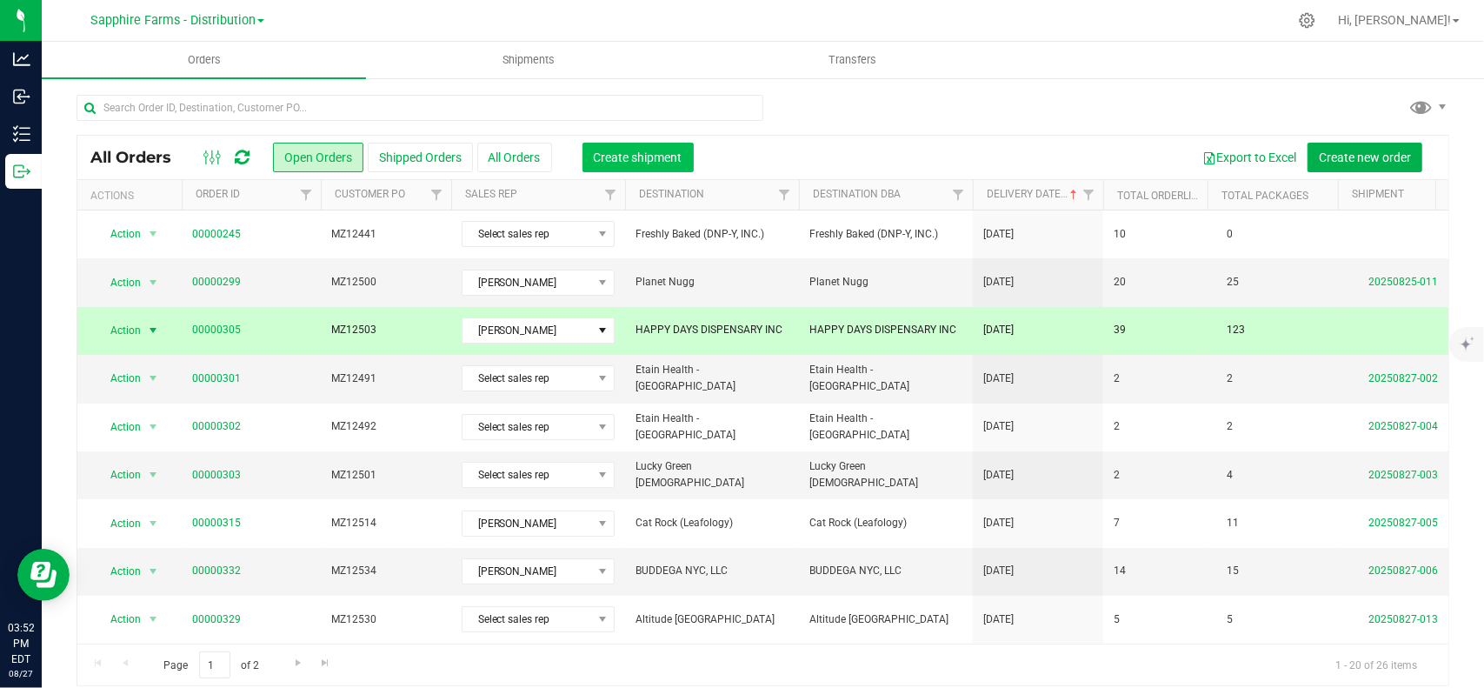
click at [661, 157] on span "Create shipment" at bounding box center [638, 157] width 89 height 14
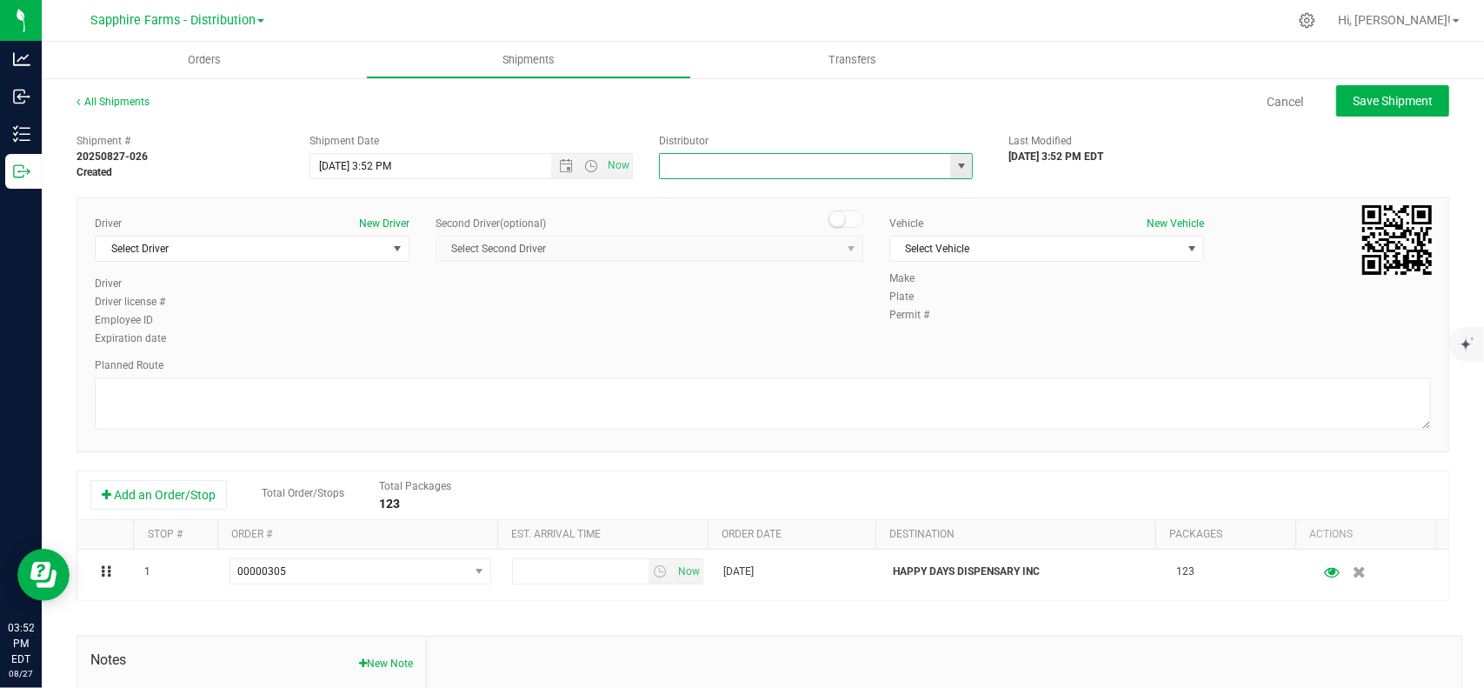
click at [727, 163] on input "text" at bounding box center [801, 166] width 282 height 24
click at [961, 164] on span "select" at bounding box center [961, 166] width 22 height 24
click at [796, 243] on li "Sapphire Farms - Distribution" at bounding box center [809, 247] width 309 height 26
type input "Sapphire Farms - Distribution"
click at [559, 169] on span "Open the date view" at bounding box center [566, 166] width 14 height 14
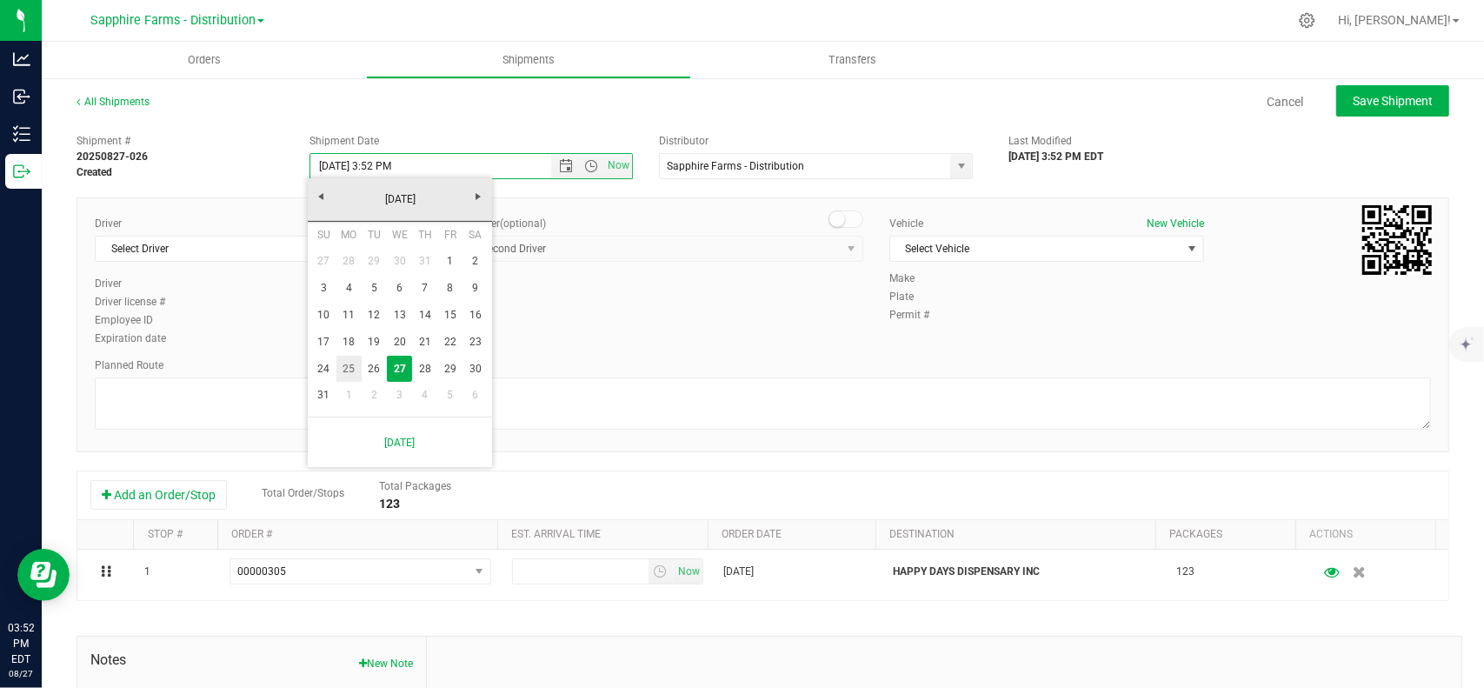
click at [355, 370] on link "25" at bounding box center [348, 369] width 25 height 27
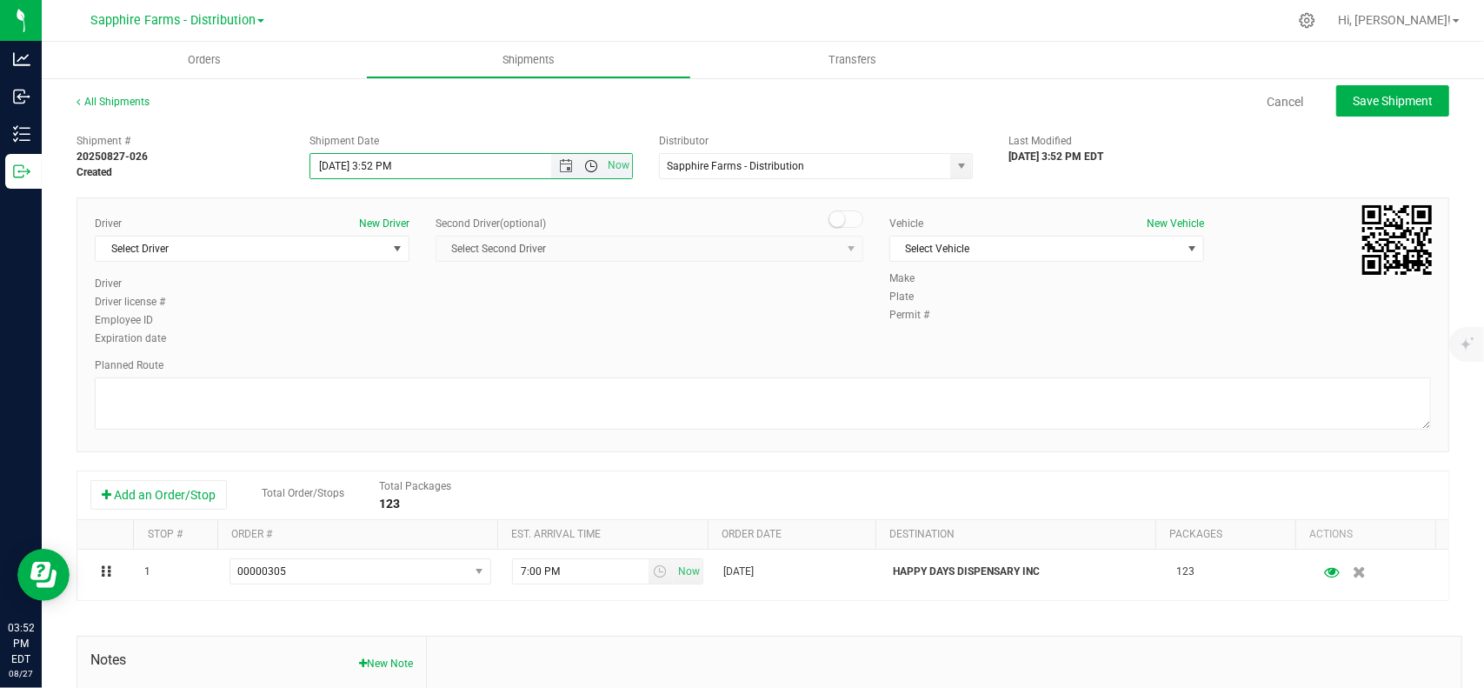
click at [584, 171] on span "Open the time view" at bounding box center [591, 166] width 14 height 14
click at [369, 211] on li "8:00 AM" at bounding box center [467, 203] width 317 height 23
type input "8/25/2025 8:00 AM"
click at [302, 250] on span "Select Driver" at bounding box center [241, 248] width 291 height 24
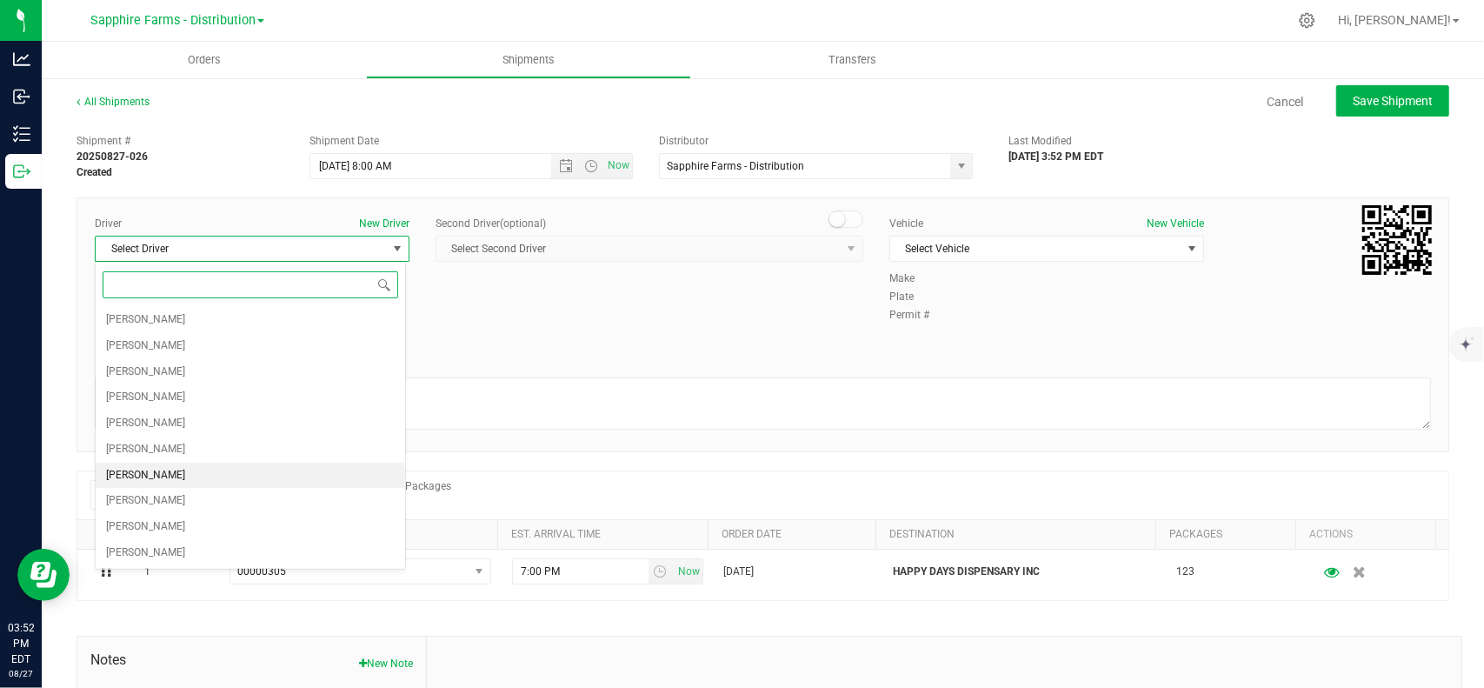
click at [148, 474] on span "Cejae Mitchell" at bounding box center [145, 475] width 79 height 23
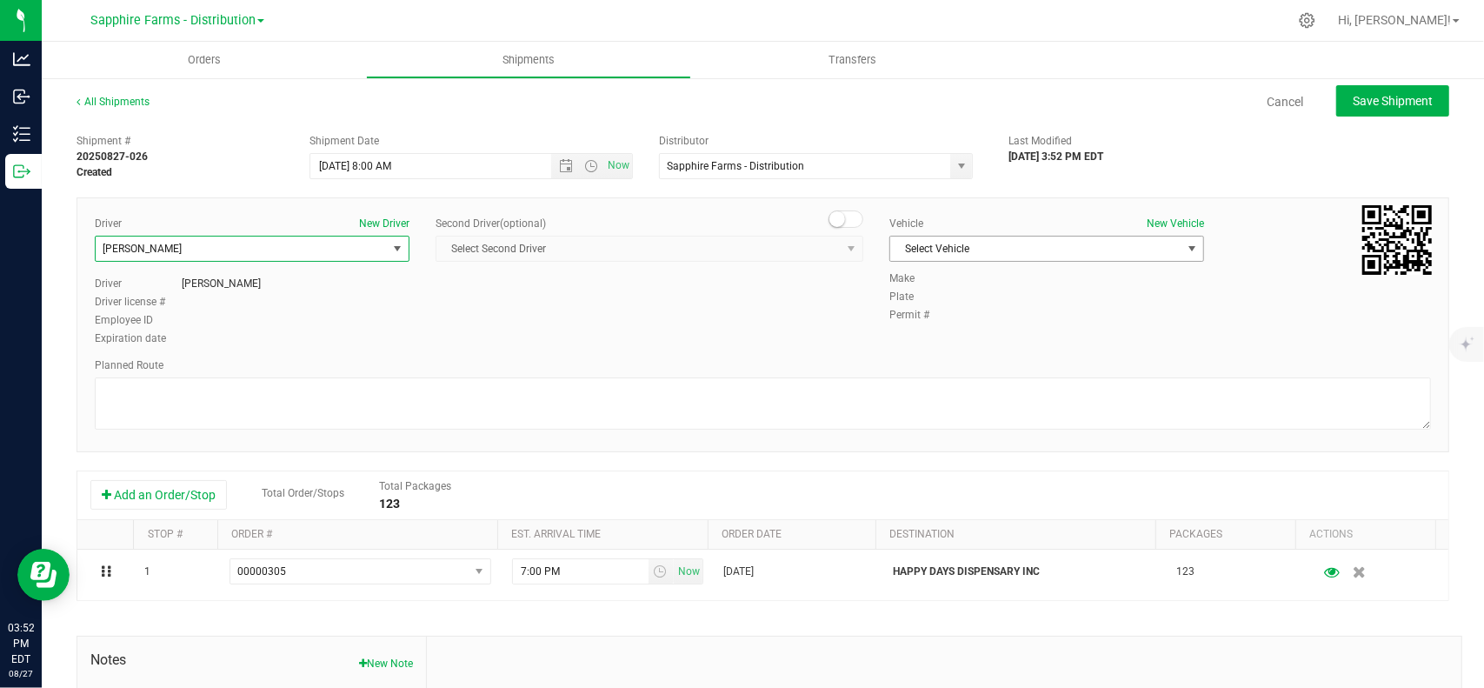
click at [937, 250] on span "Select Vehicle" at bounding box center [1035, 248] width 291 height 24
click at [935, 323] on li "Van #1" at bounding box center [1036, 329] width 309 height 26
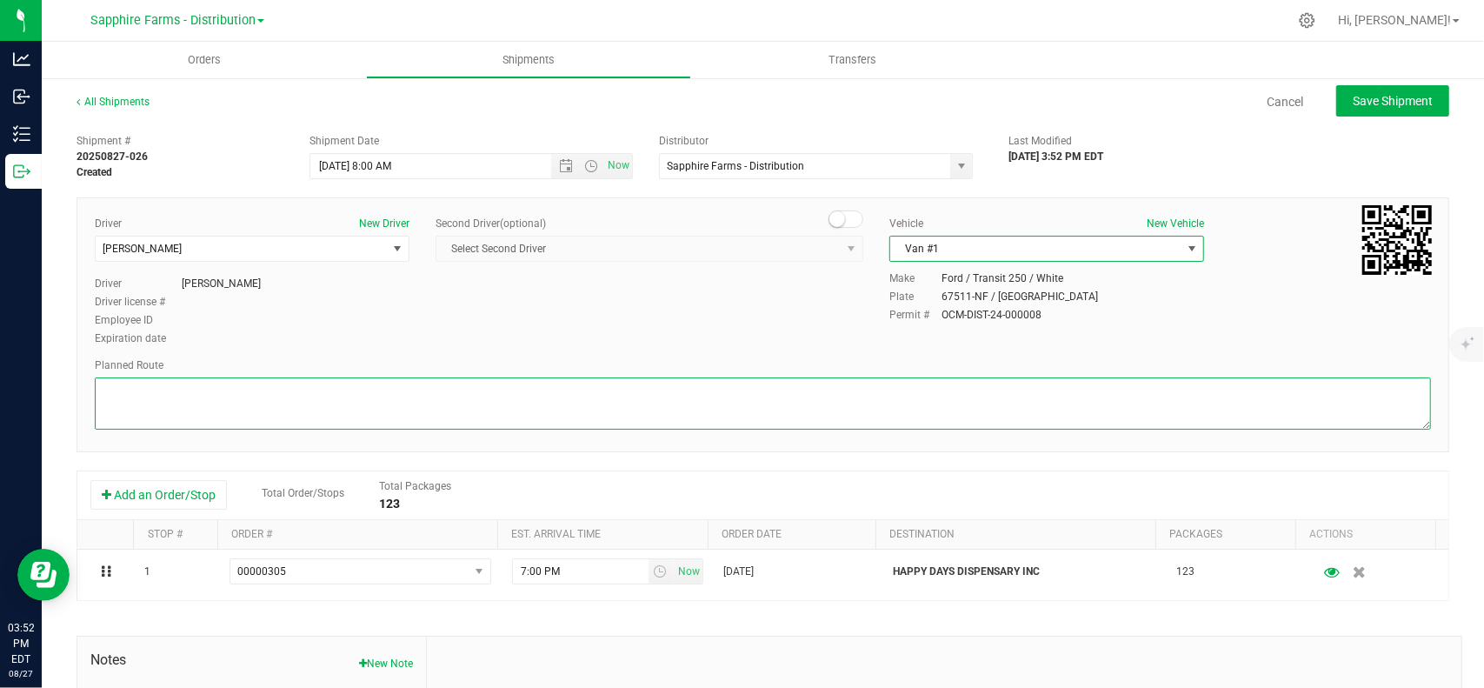
click at [652, 412] on textarea at bounding box center [763, 403] width 1336 height 52
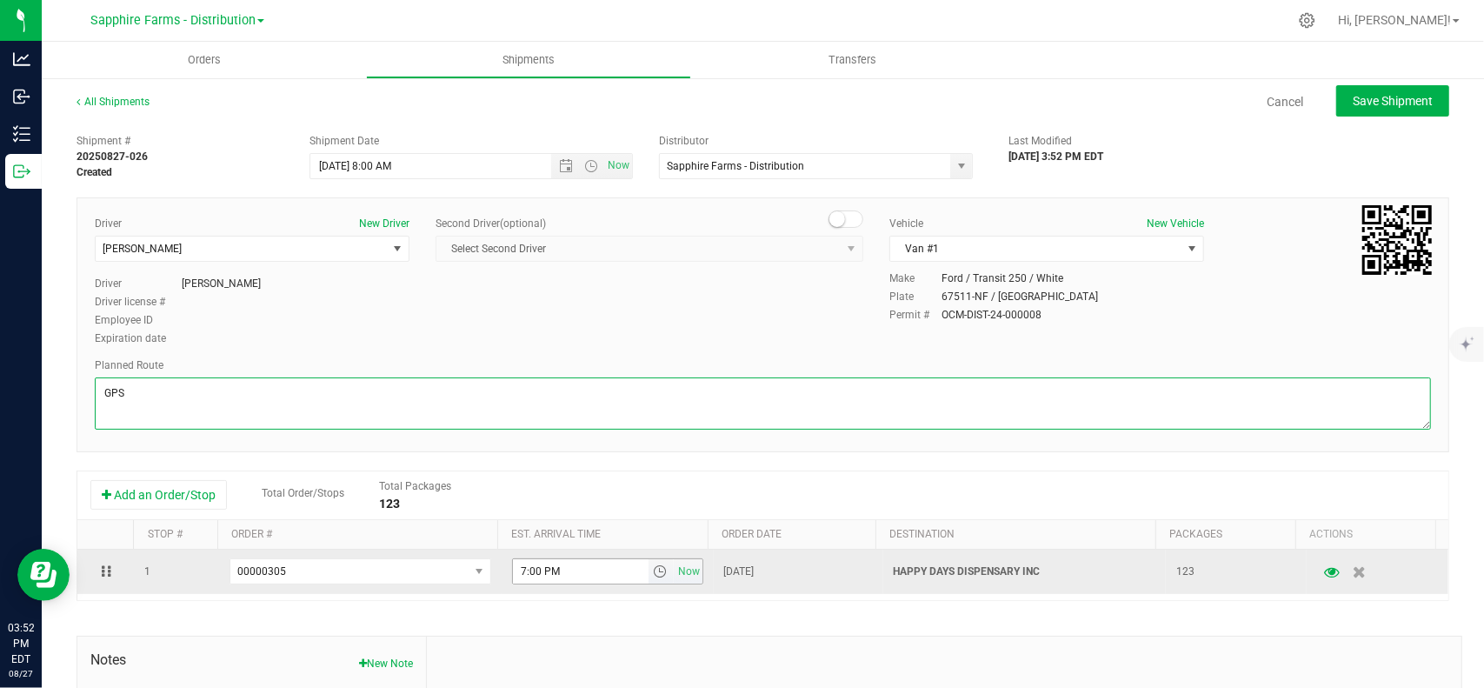
click at [649, 579] on span "select" at bounding box center [661, 571] width 25 height 24
type textarea "GPS"
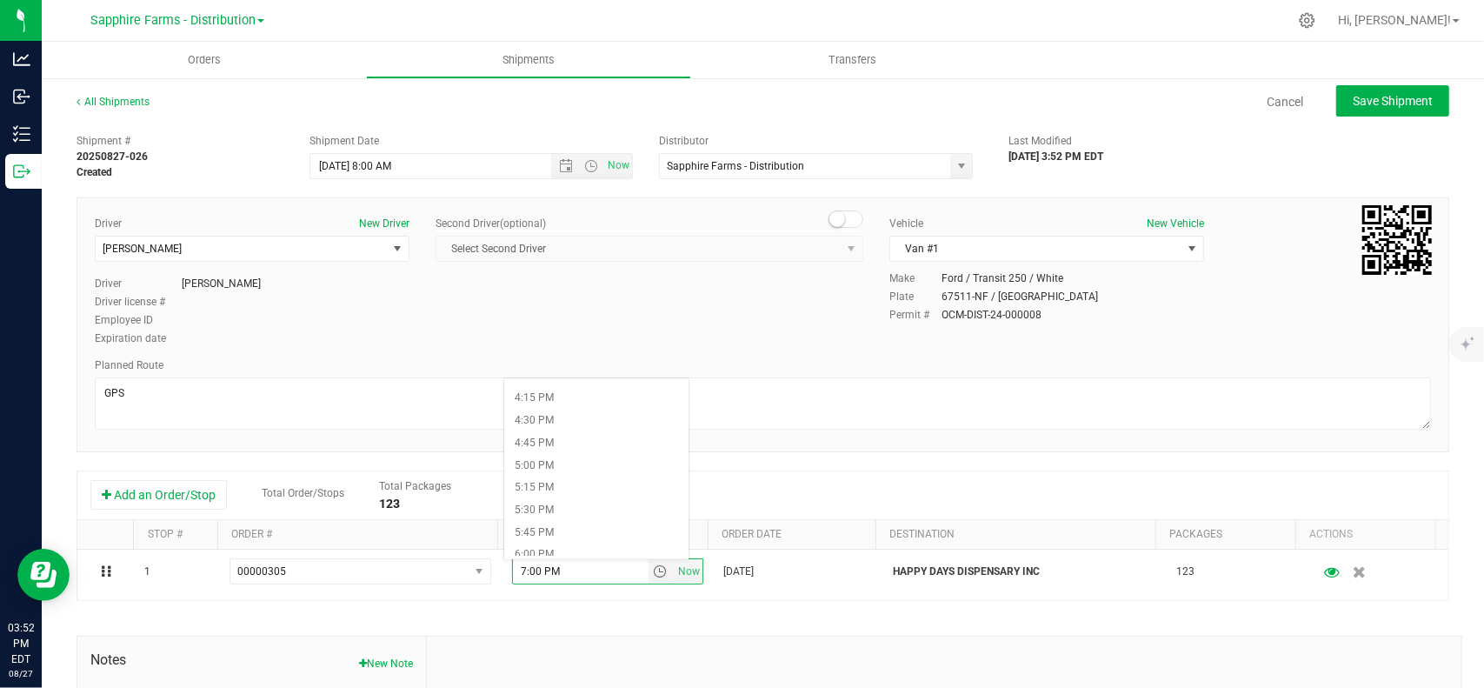
scroll to position [1478, 0]
click at [573, 479] on li "5:30 PM" at bounding box center [596, 479] width 184 height 23
click at [573, 480] on div "Add an Order/Stop Total Order/Stops Total Packages 123" at bounding box center [762, 495] width 1345 height 30
click at [1368, 110] on button "Save Shipment" at bounding box center [1392, 100] width 113 height 31
type input "8/25/2025 12:00 PM"
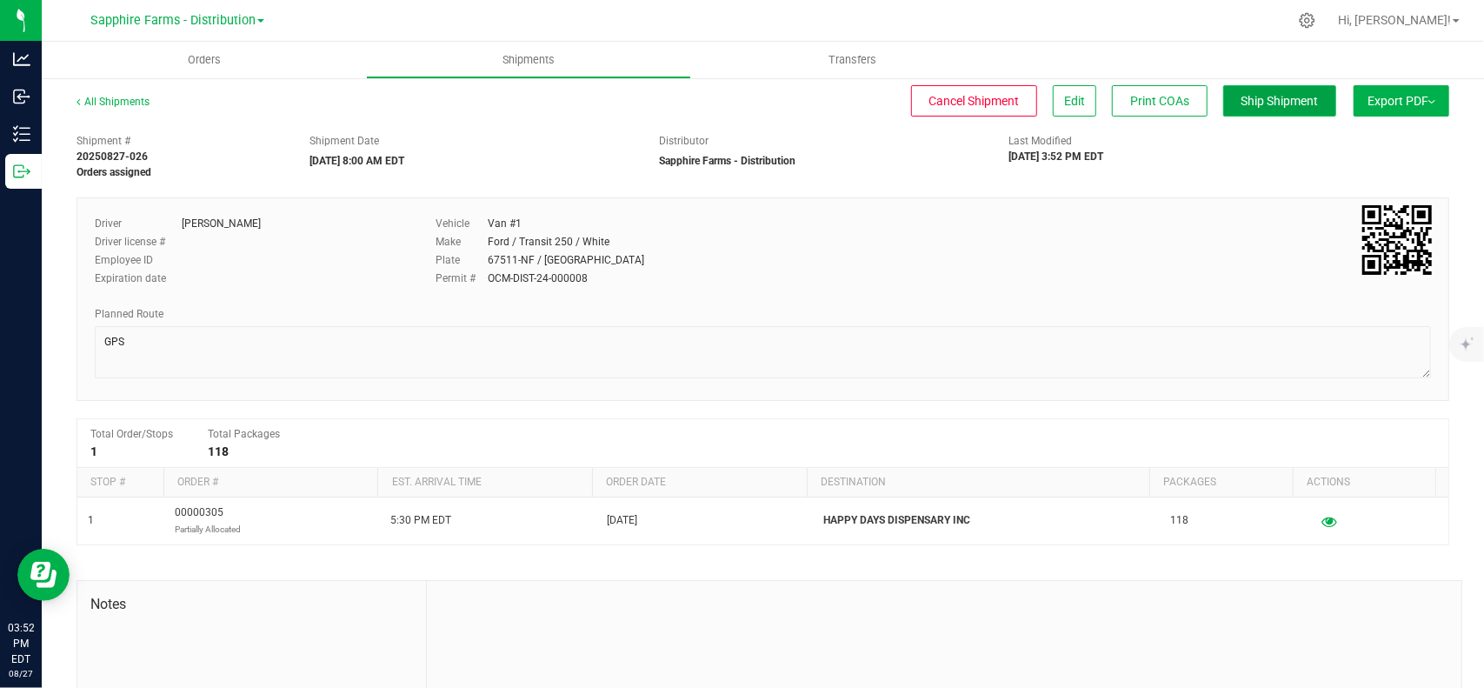
click at [1249, 100] on span "Ship Shipment" at bounding box center [1279, 101] width 77 height 14
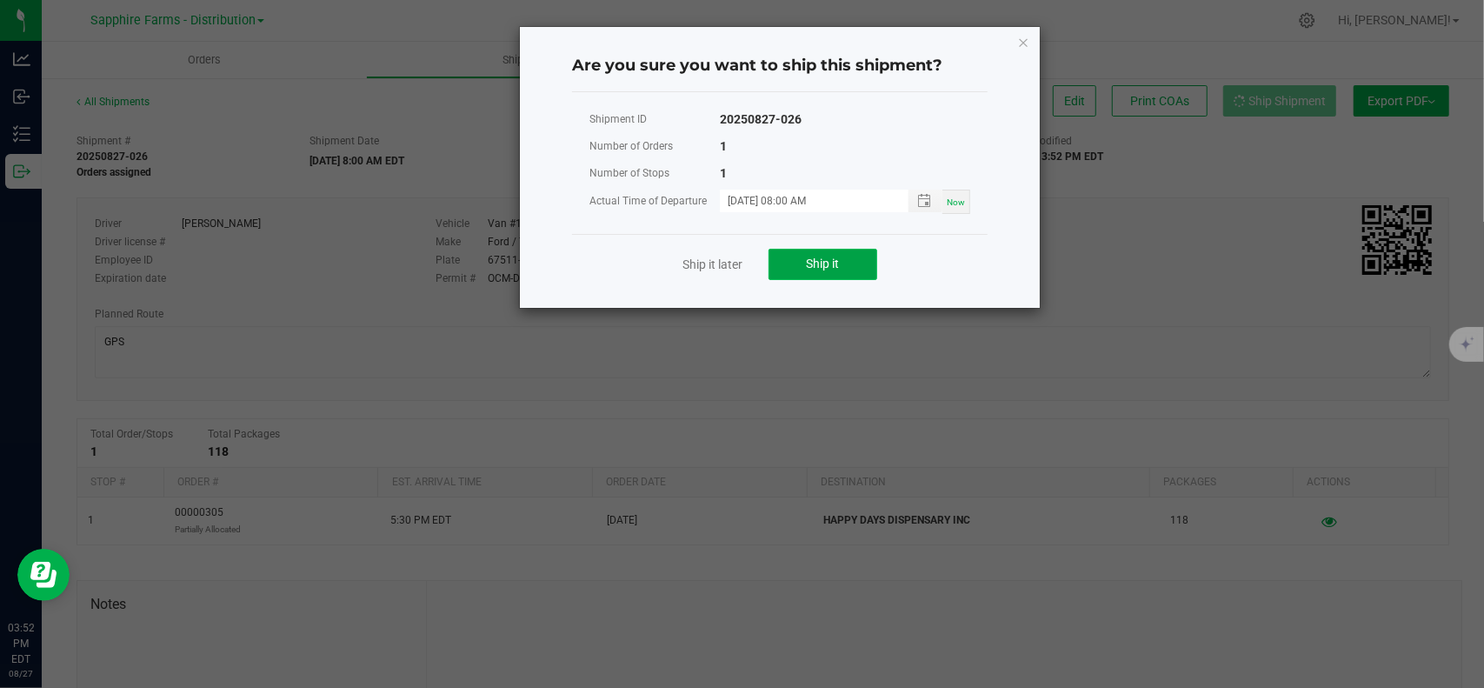
click at [828, 263] on span "Ship it" at bounding box center [823, 263] width 33 height 14
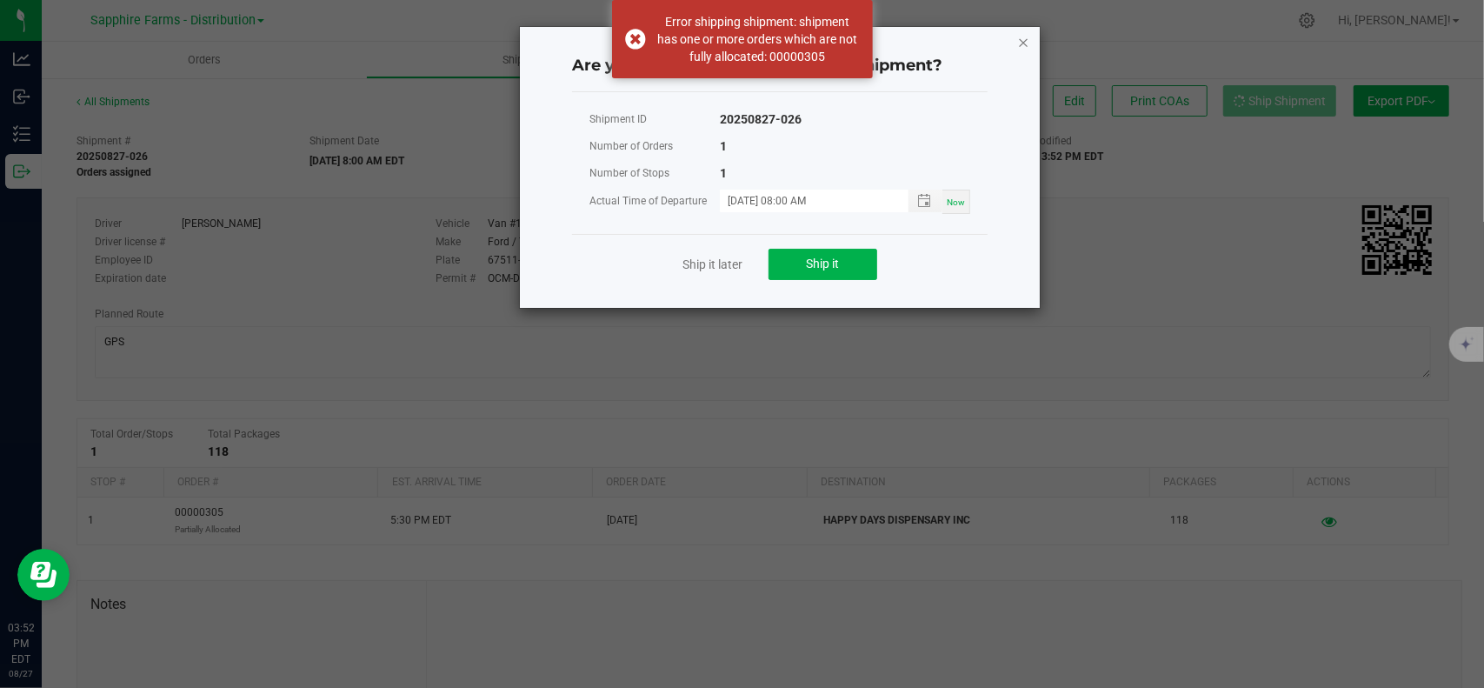
click at [1024, 47] on icon "Close" at bounding box center [1023, 41] width 12 height 21
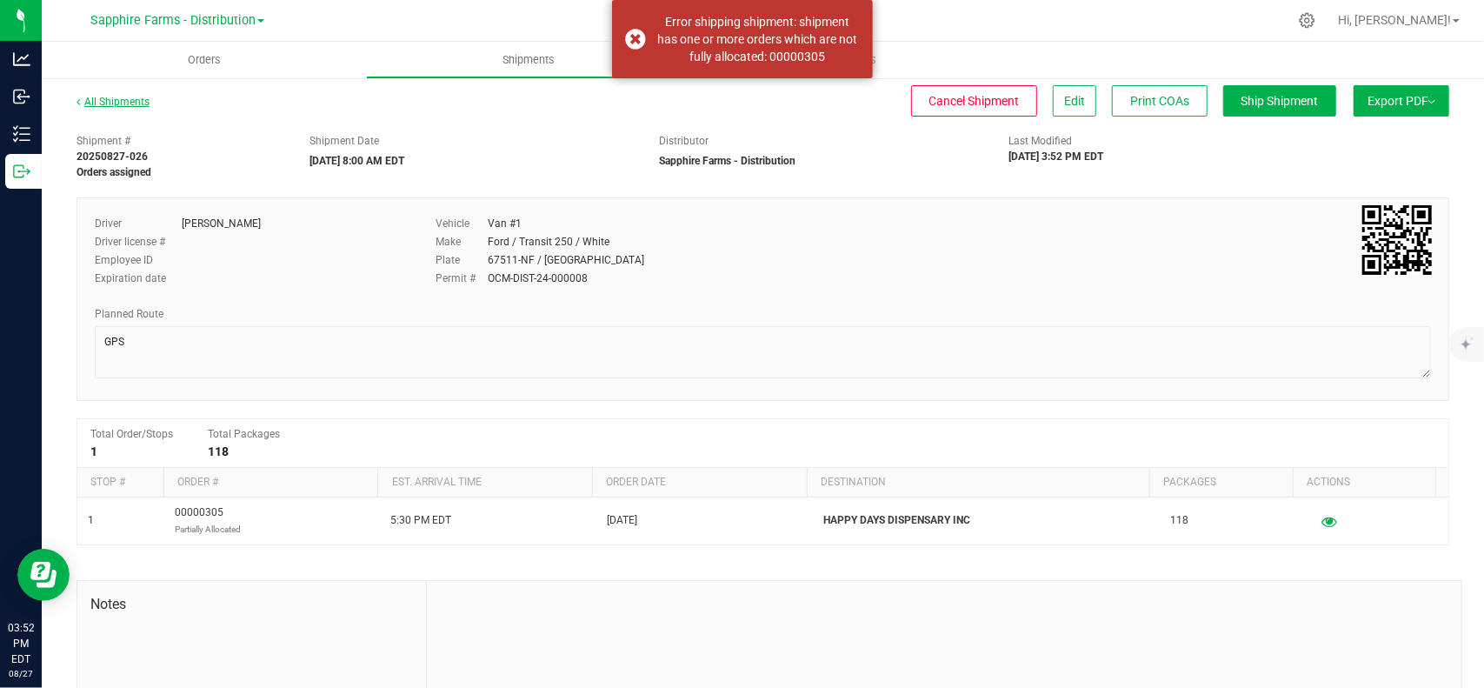
click at [116, 105] on link "All Shipments" at bounding box center [113, 102] width 73 height 12
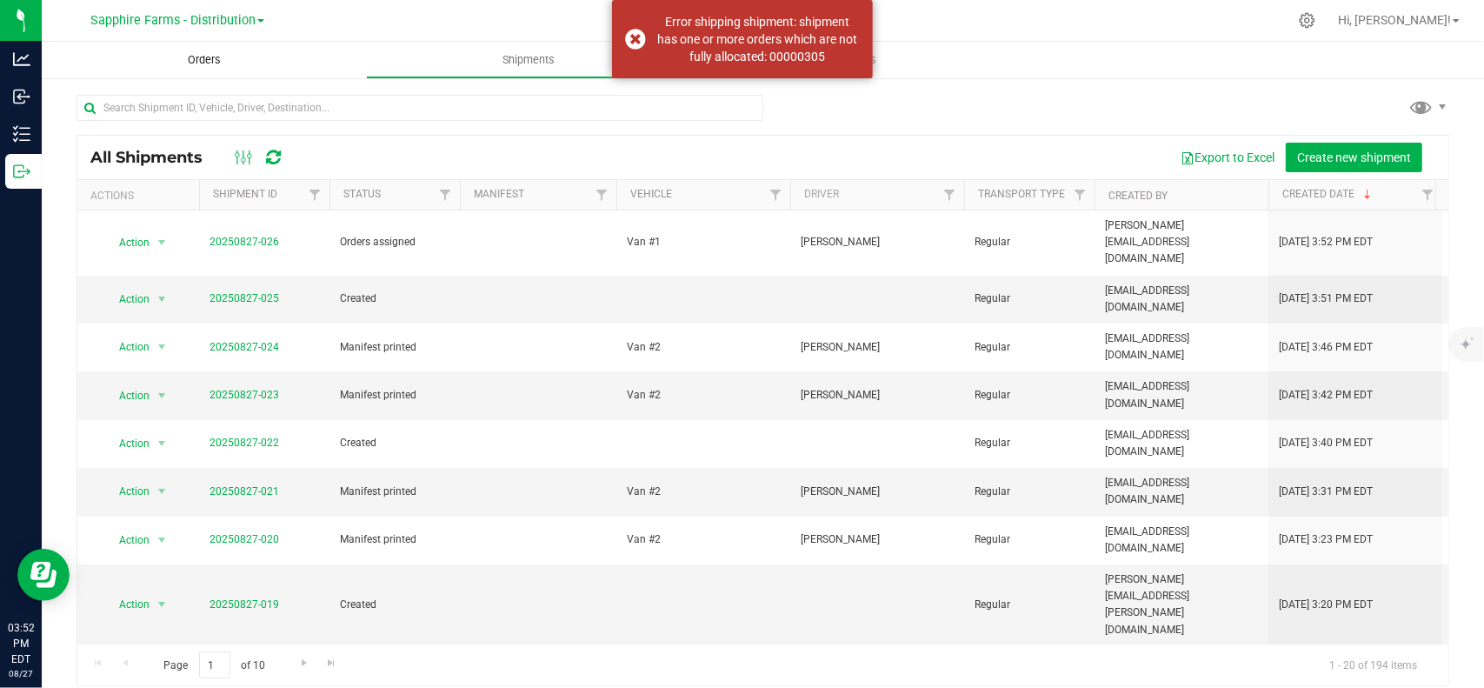
click at [208, 60] on span "Orders" at bounding box center [204, 60] width 80 height 16
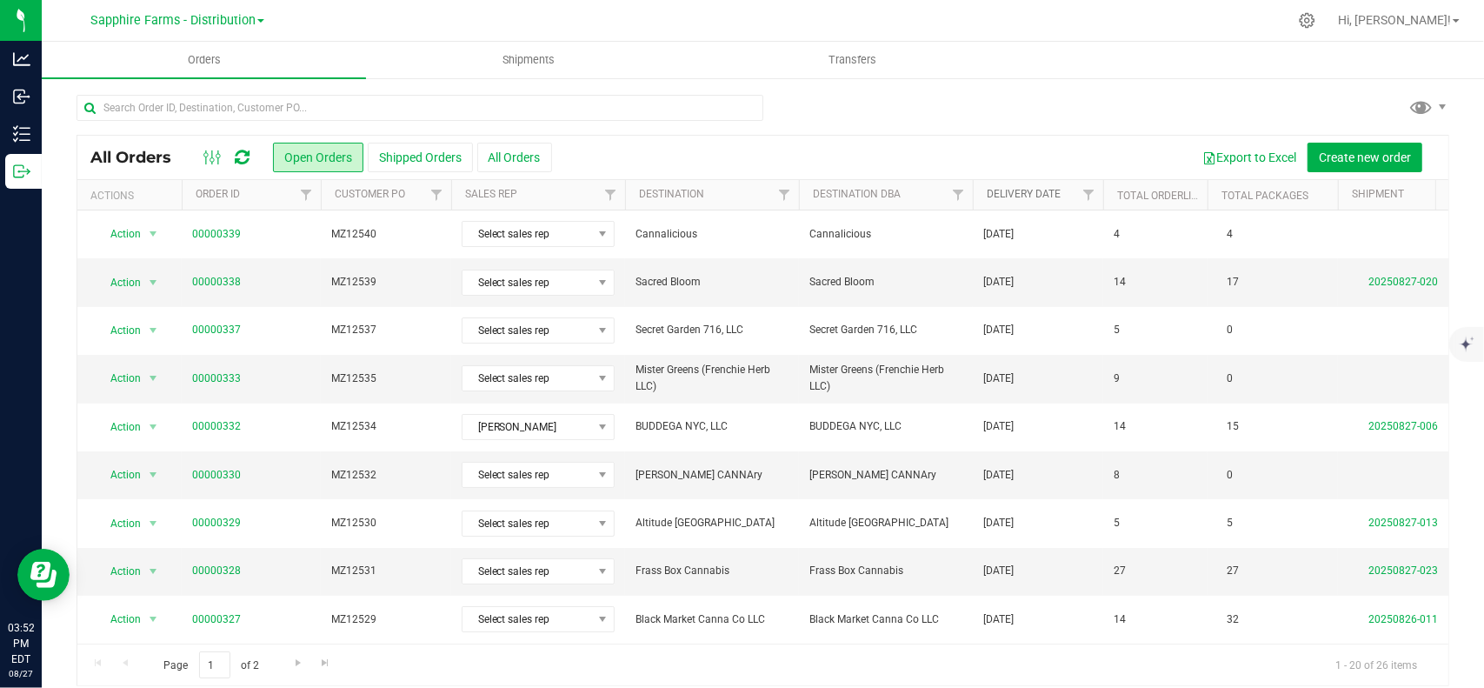
click at [1038, 190] on link "Delivery Date" at bounding box center [1024, 194] width 74 height 12
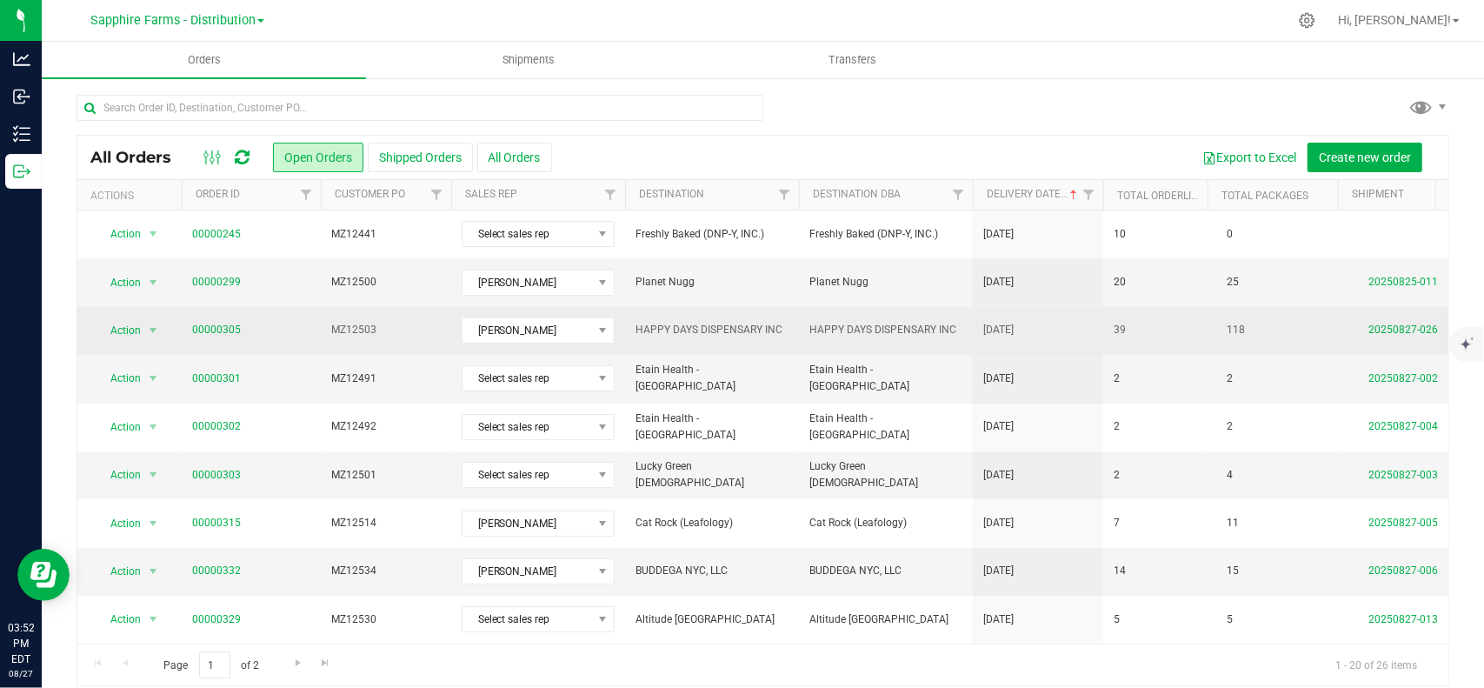
scroll to position [0, 141]
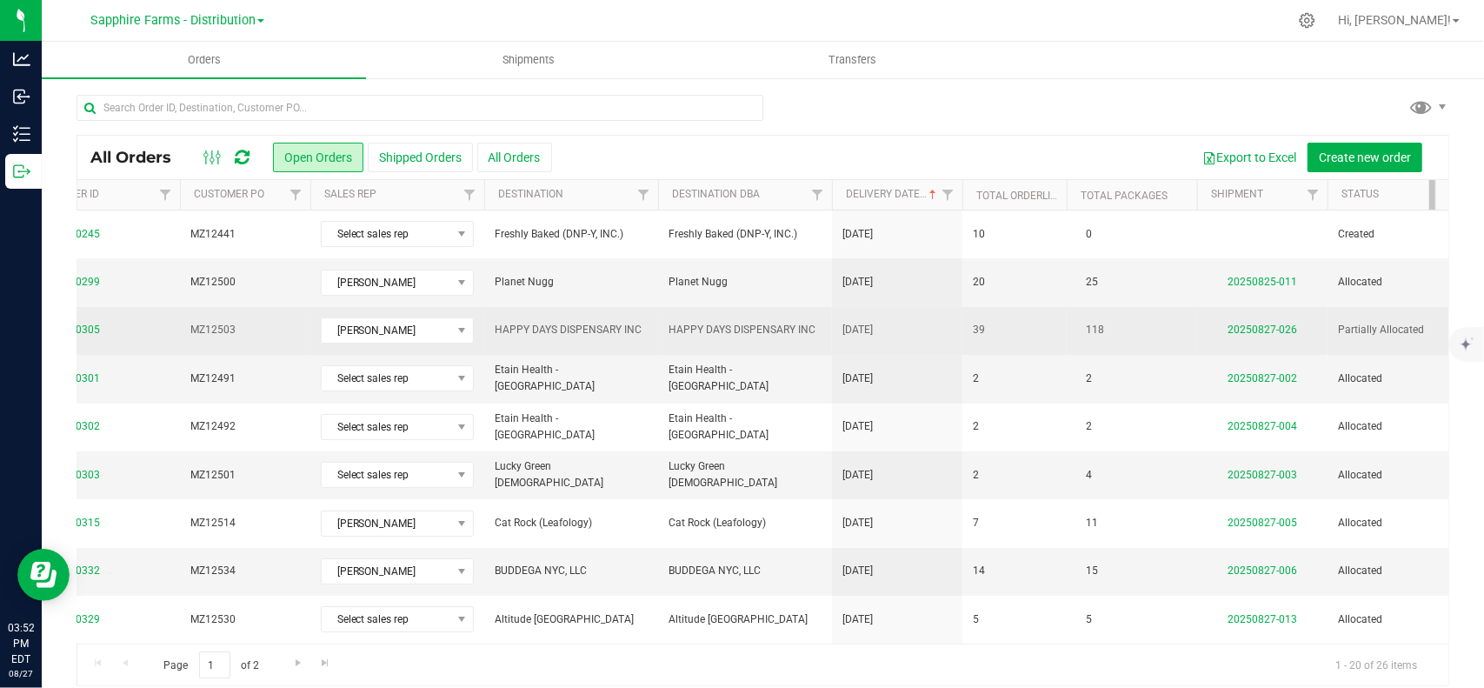
drag, startPoint x: 902, startPoint y: 331, endPoint x: 972, endPoint y: 328, distance: 69.6
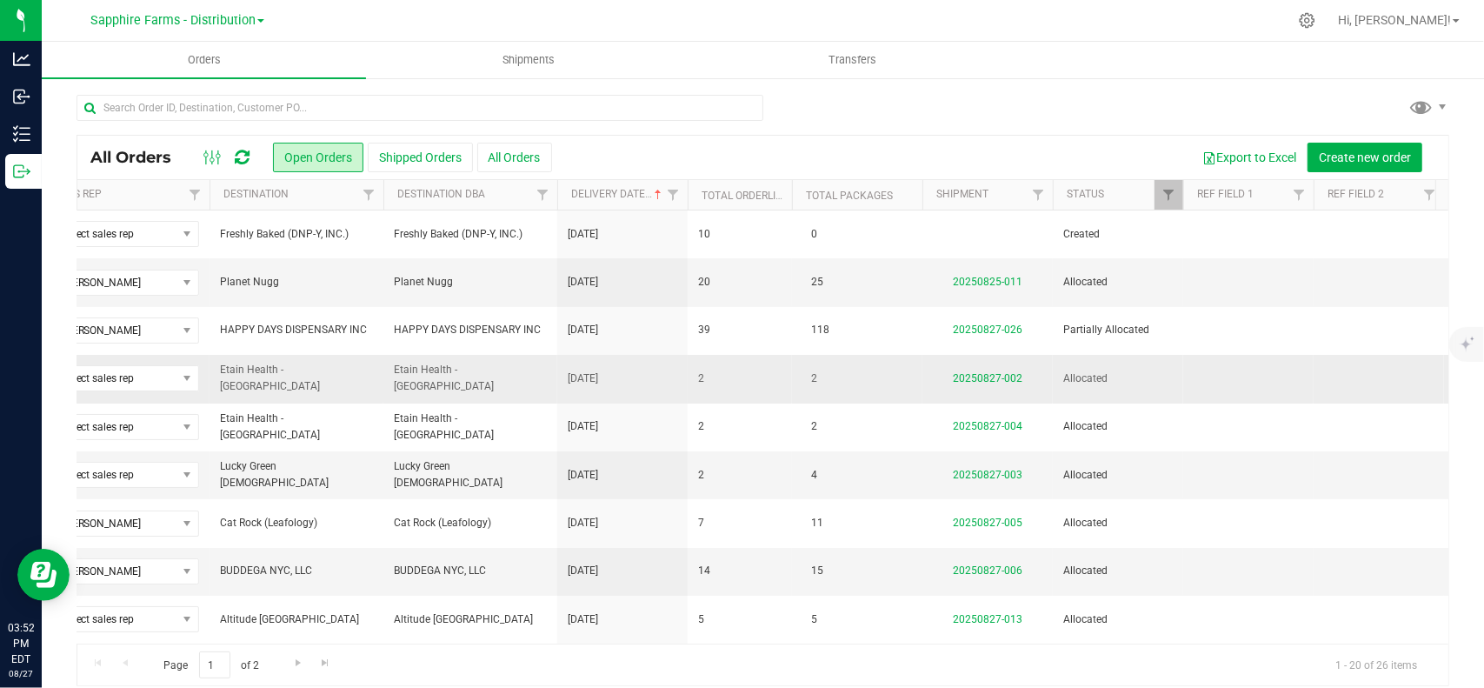
scroll to position [0, 103]
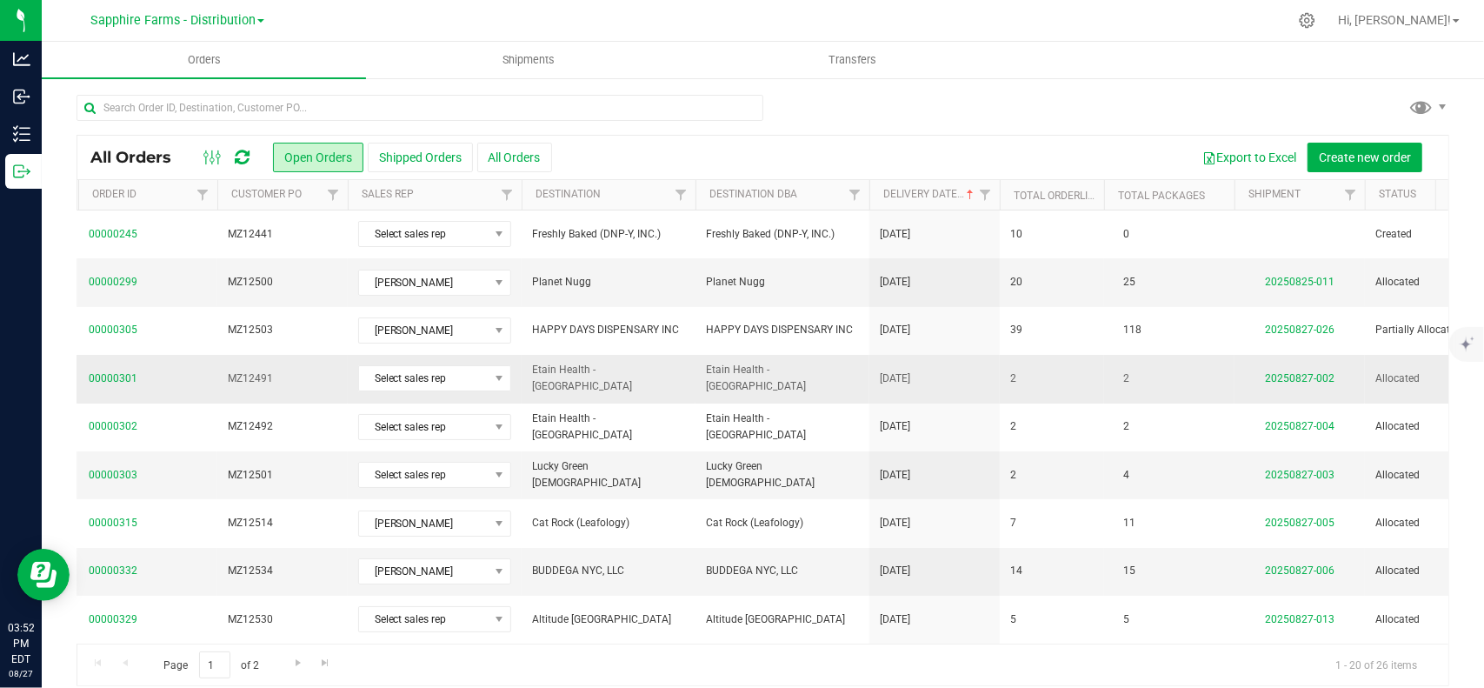
drag, startPoint x: 713, startPoint y: 336, endPoint x: 273, endPoint y: 359, distance: 440.5
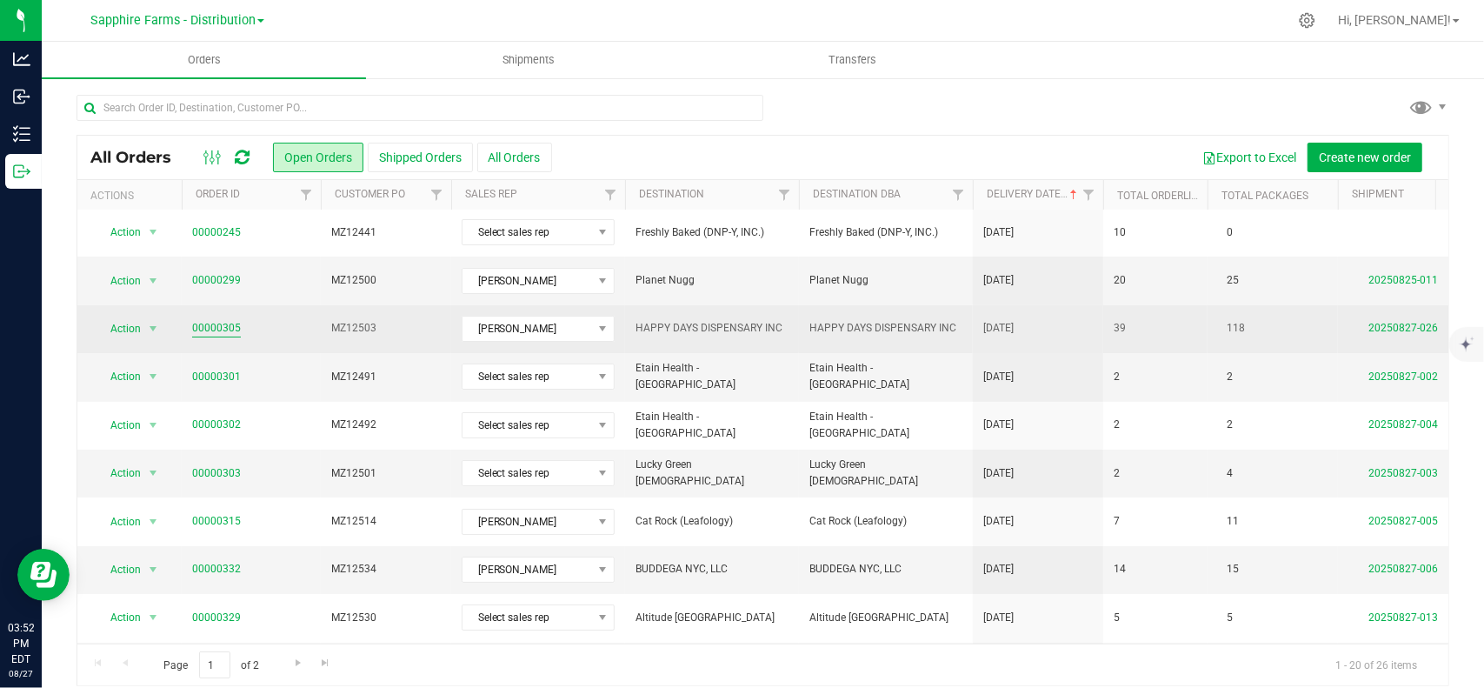
click at [221, 328] on link "00000305" at bounding box center [216, 328] width 49 height 17
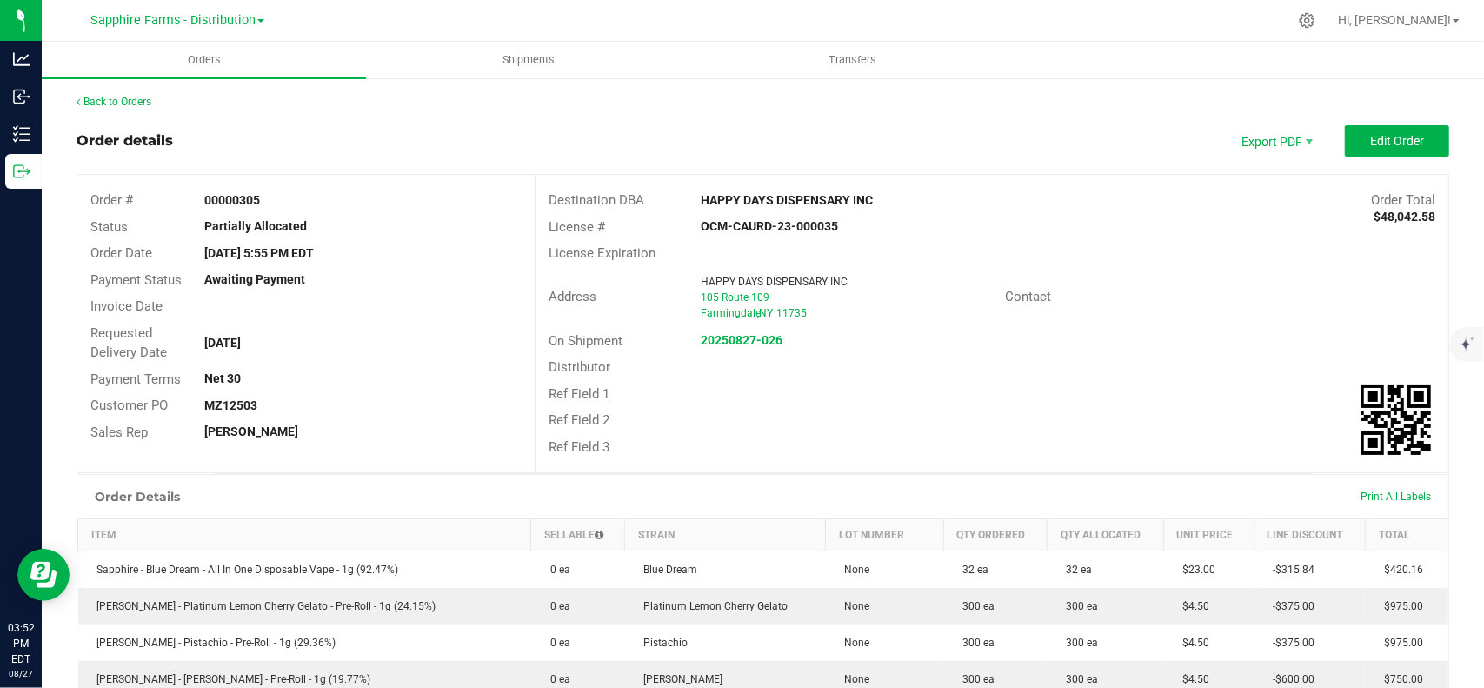
click at [536, 293] on div "Address" at bounding box center [614, 297] width 156 height 20
click at [1381, 147] on span "Edit Order" at bounding box center [1397, 141] width 54 height 14
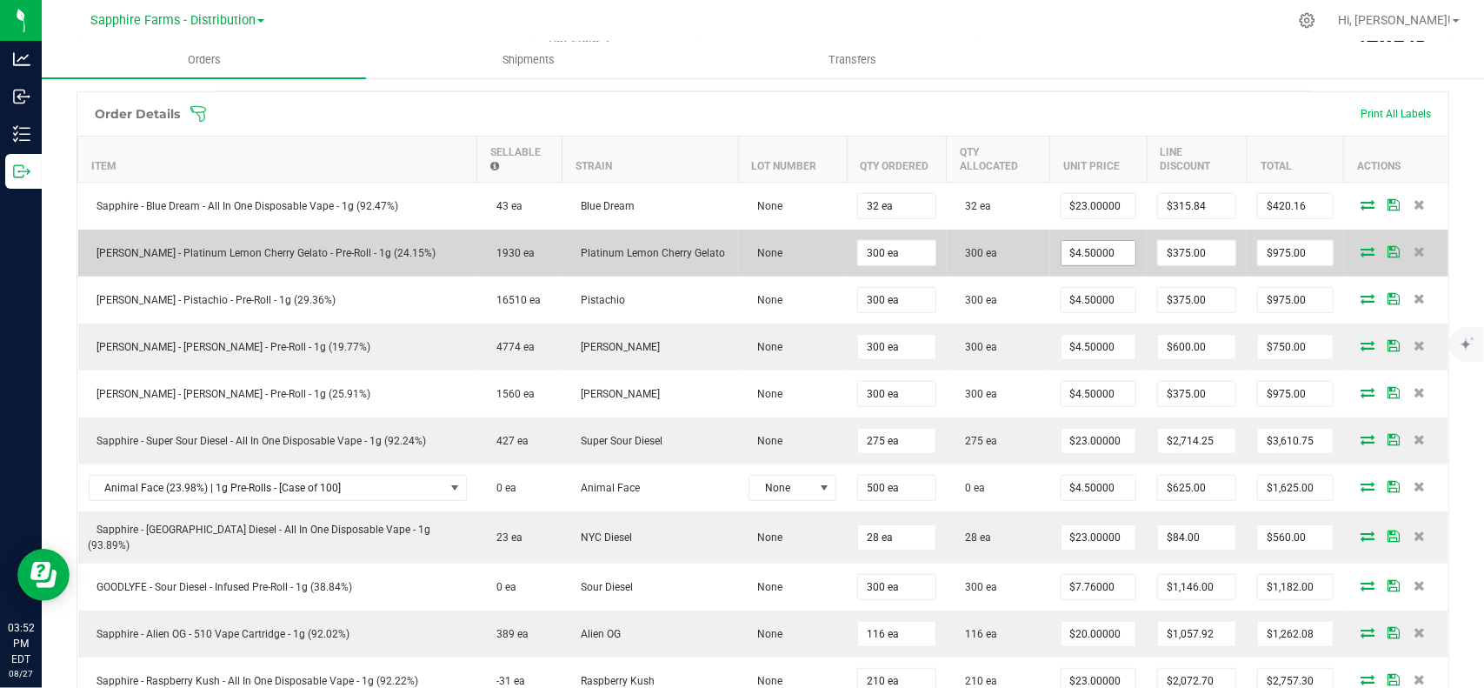
scroll to position [435, 0]
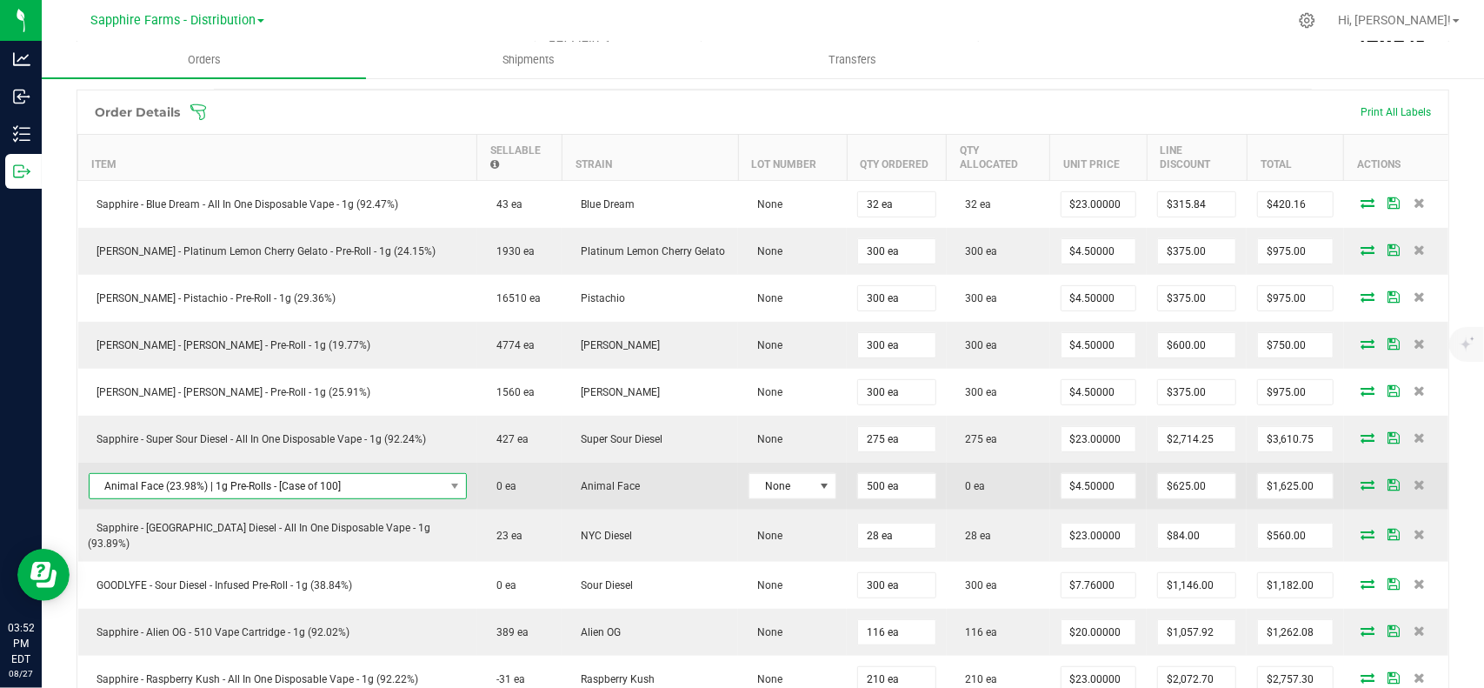
click at [306, 474] on span "Animal Face (23.98%) | 1g Pre-Rolls - [Case of 100]" at bounding box center [267, 486] width 355 height 24
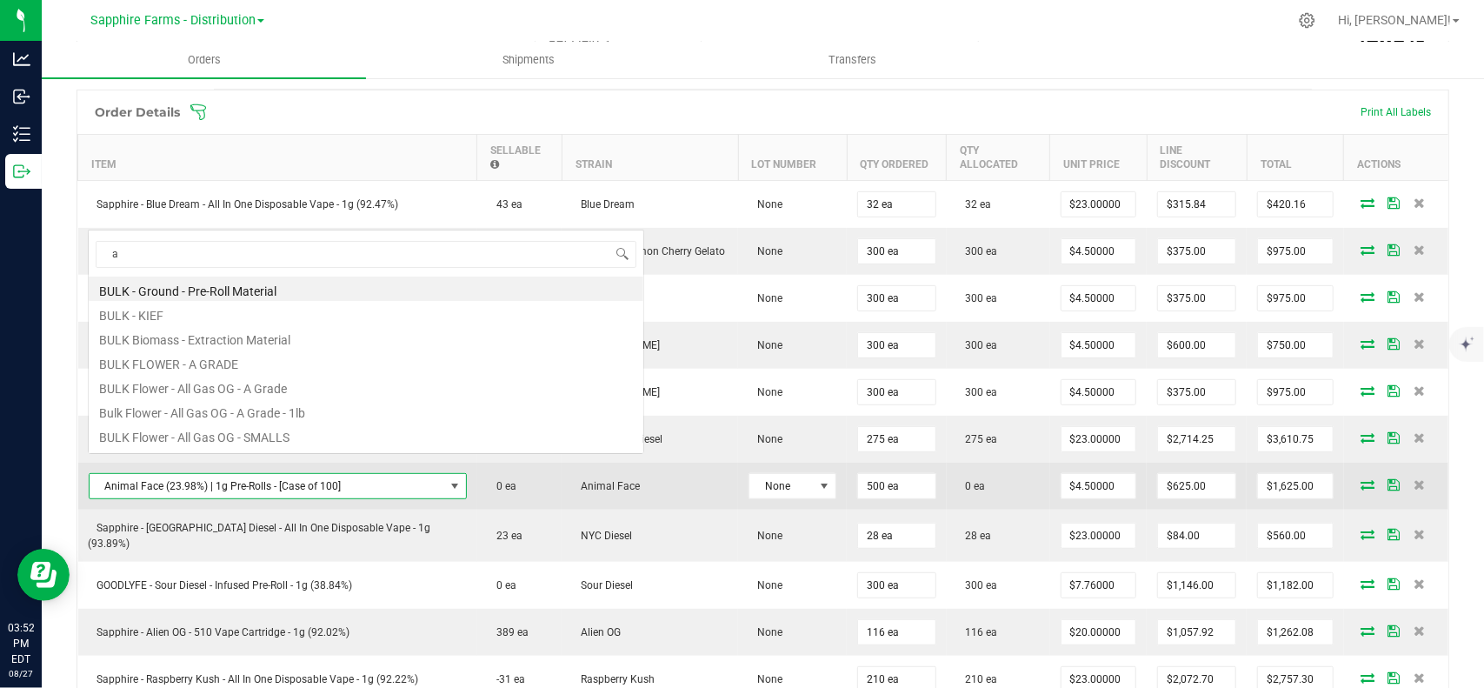
scroll to position [25, 337]
type input "anim"
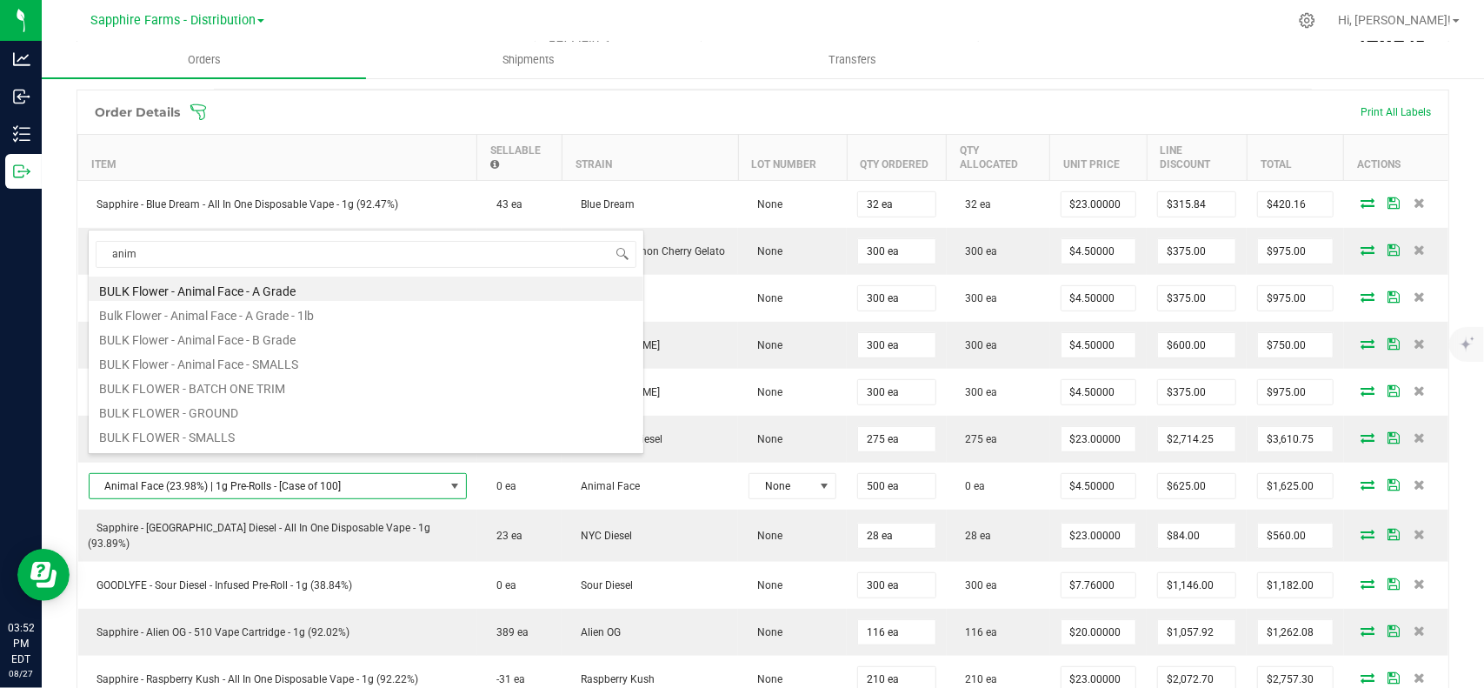
scroll to position [143, 0]
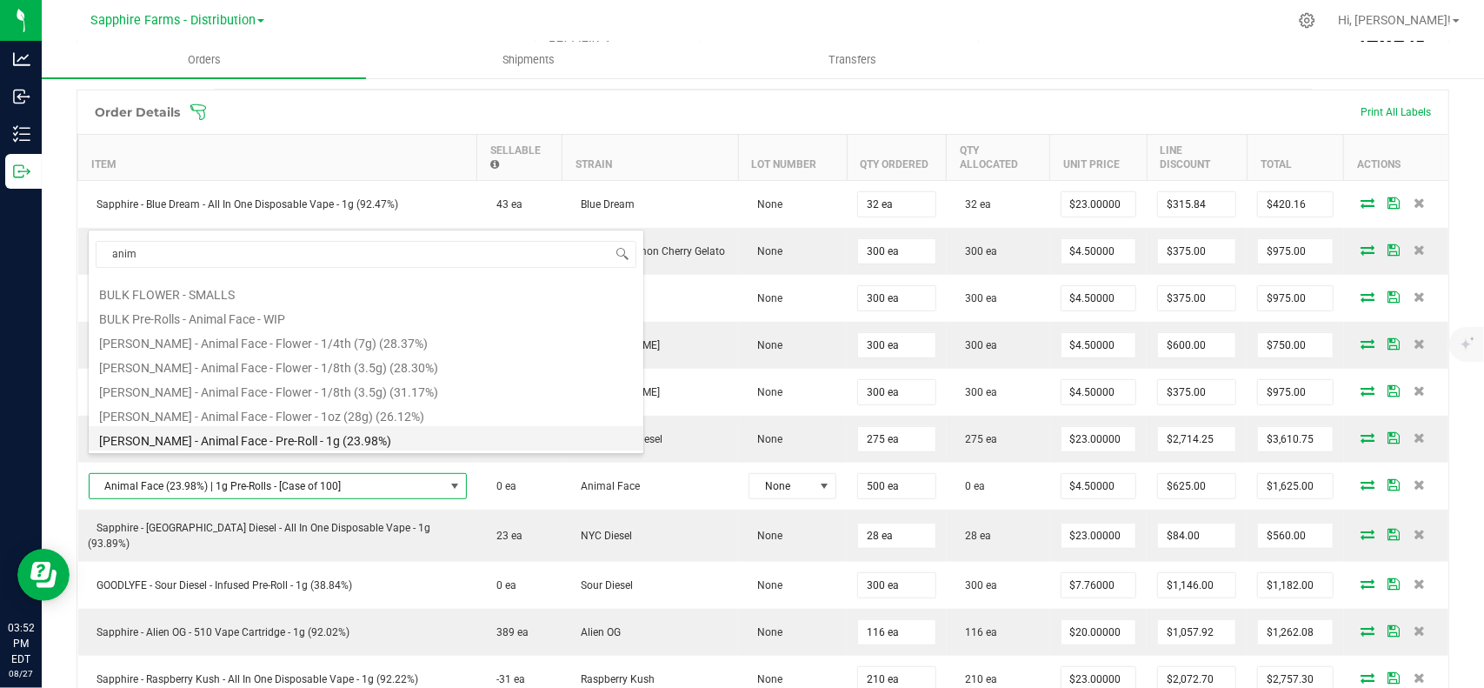
click at [276, 438] on li "LEAL - Animal Face - Pre-Roll - 1g (23.98%)" at bounding box center [366, 438] width 555 height 24
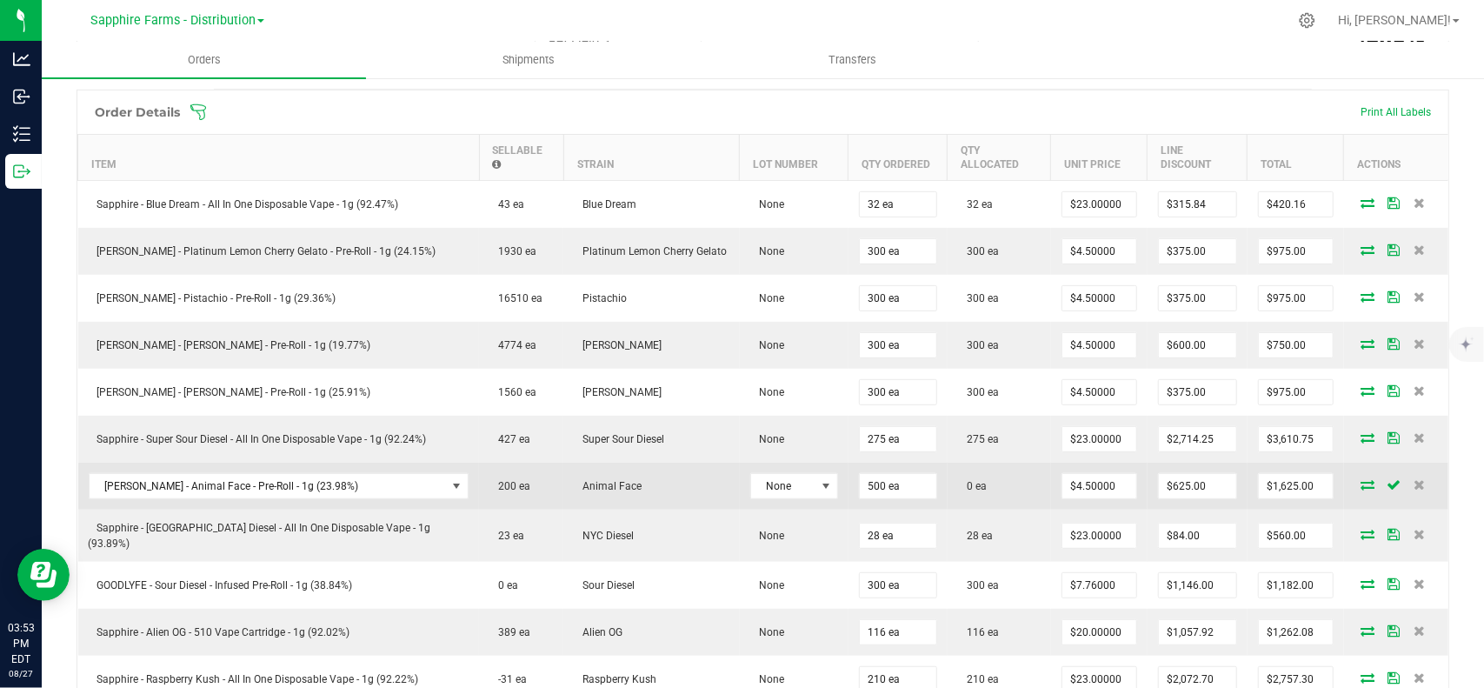
click at [1361, 479] on icon at bounding box center [1368, 484] width 14 height 10
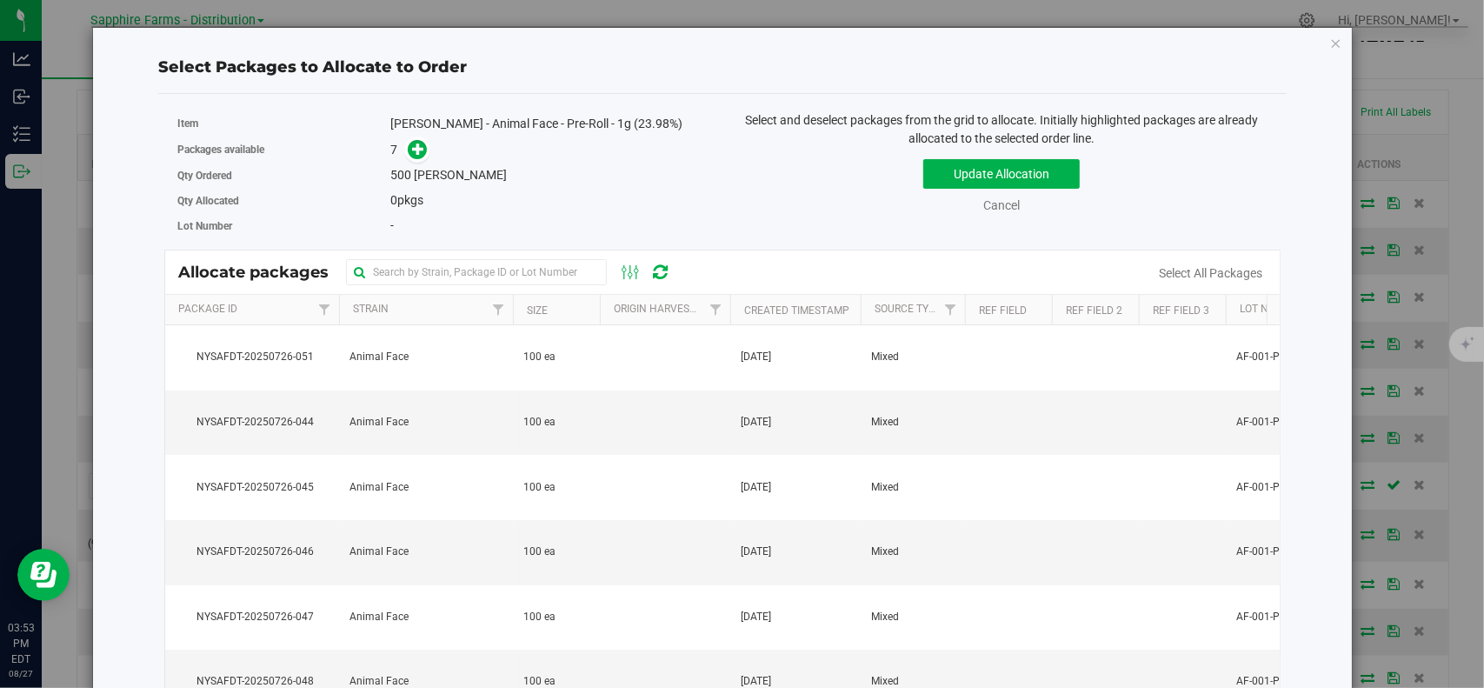
click at [269, 313] on th "Package Id" at bounding box center [252, 310] width 174 height 30
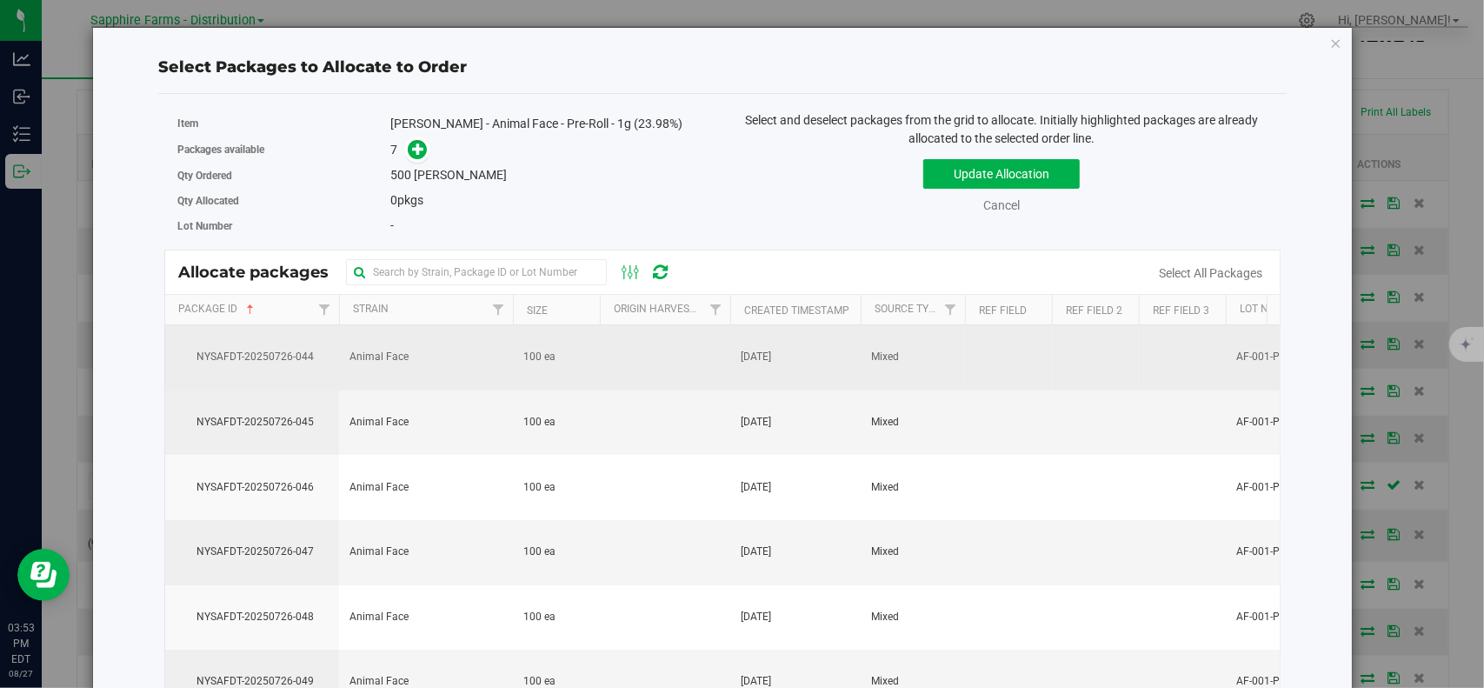
click at [271, 352] on span "NYSAFDT-20250726-044" at bounding box center [252, 357] width 153 height 17
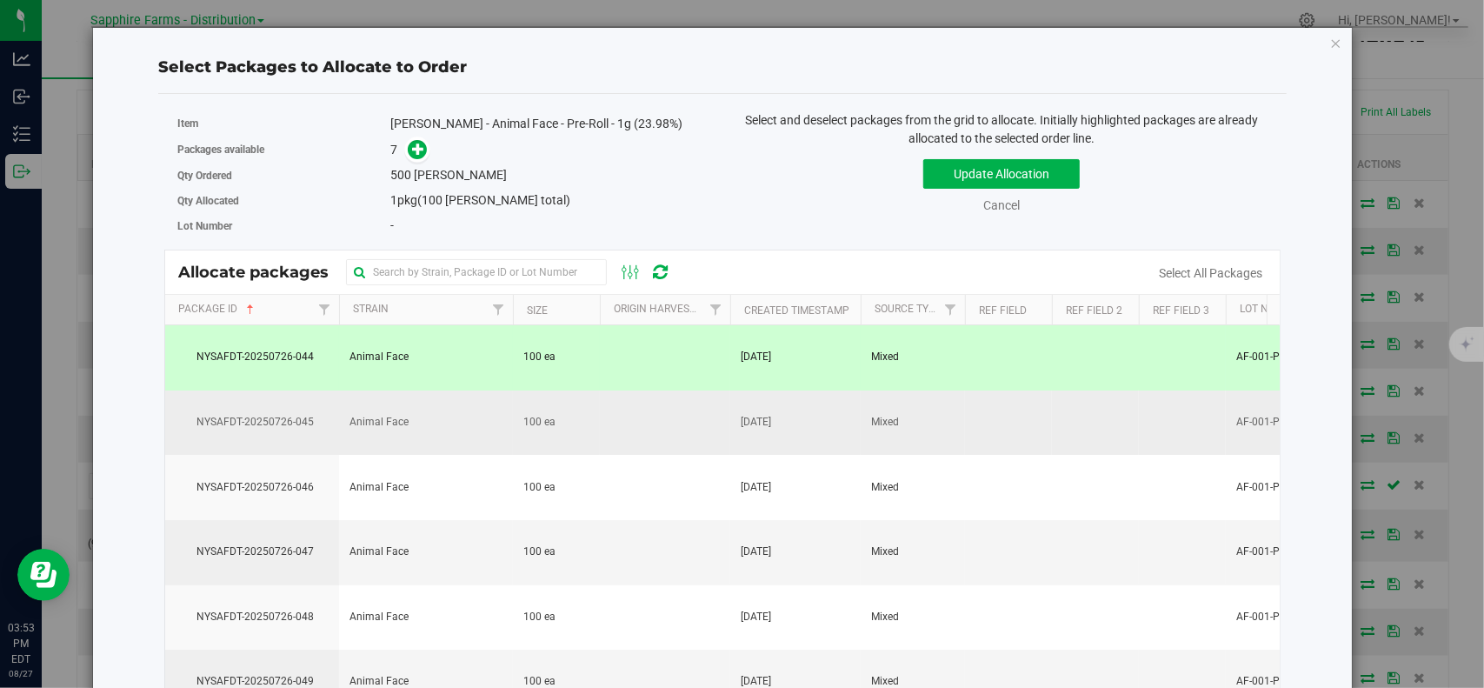
click at [279, 414] on span "NYSAFDT-20250726-045" at bounding box center [252, 422] width 153 height 17
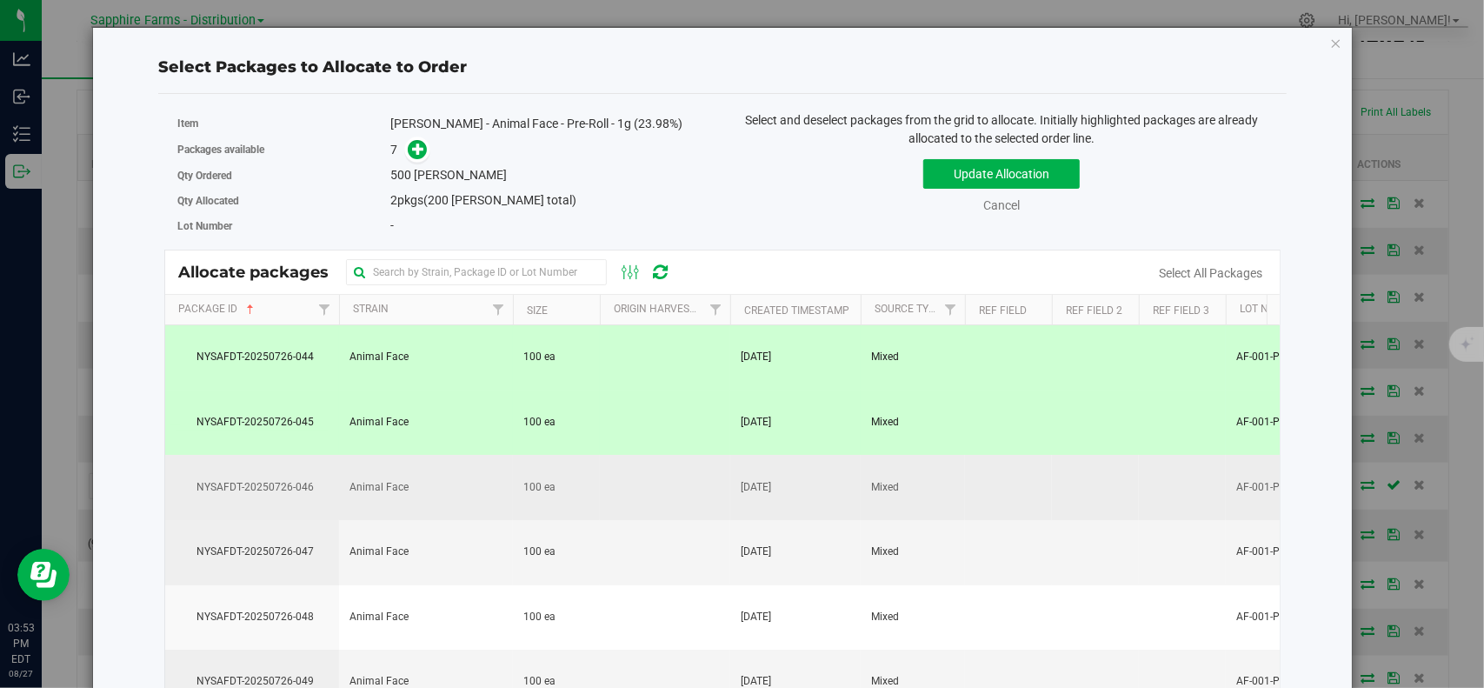
click at [278, 488] on span "NYSAFDT-20250726-046" at bounding box center [252, 487] width 153 height 17
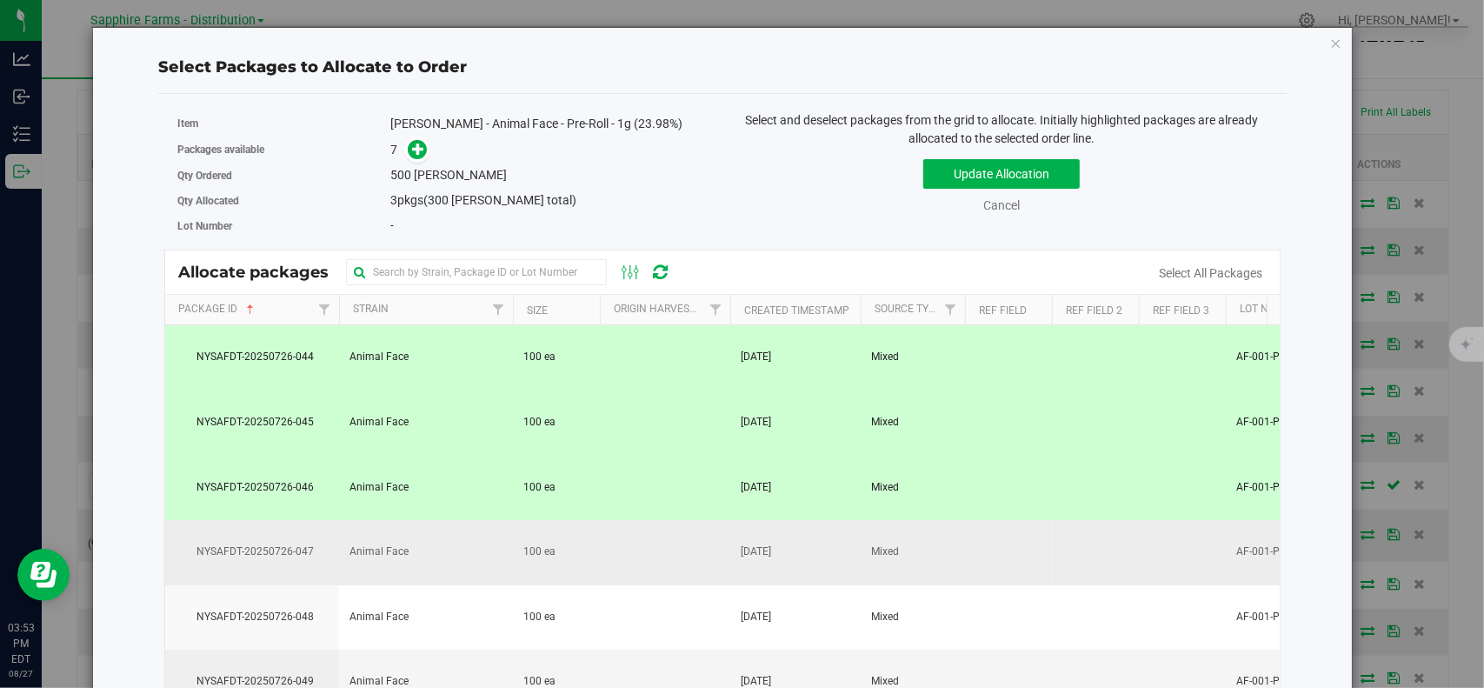
click at [276, 543] on span "NYSAFDT-20250726-047" at bounding box center [252, 551] width 153 height 17
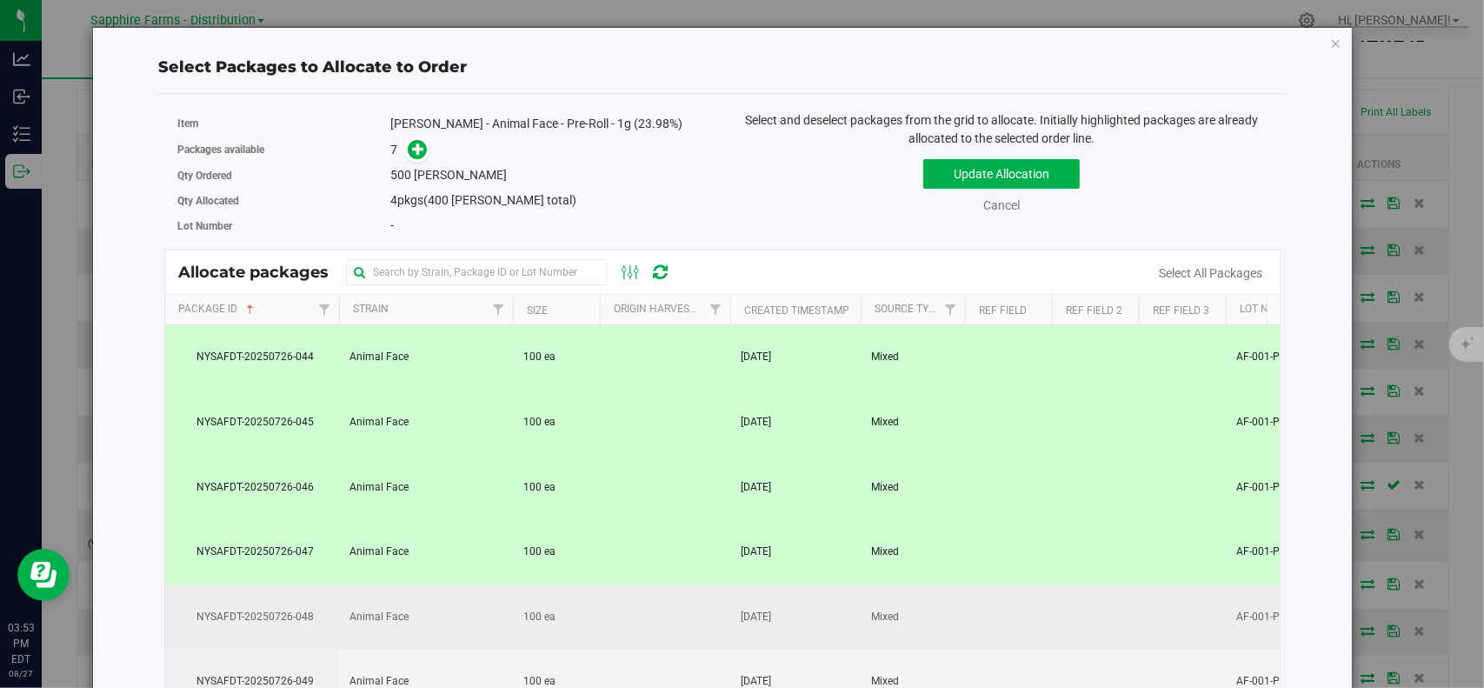
click at [266, 613] on span "NYSAFDT-20250726-048" at bounding box center [252, 617] width 153 height 17
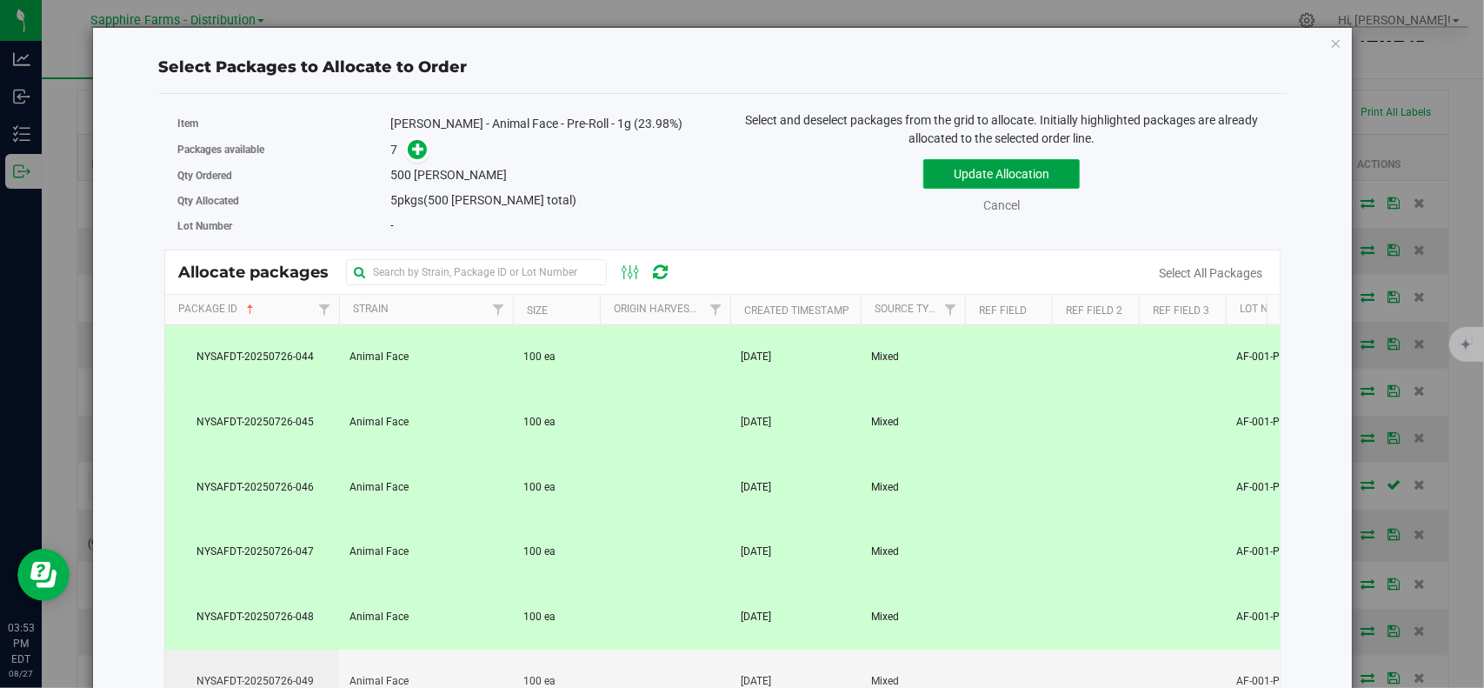
click at [962, 182] on button "Update Allocation" at bounding box center [1001, 174] width 156 height 30
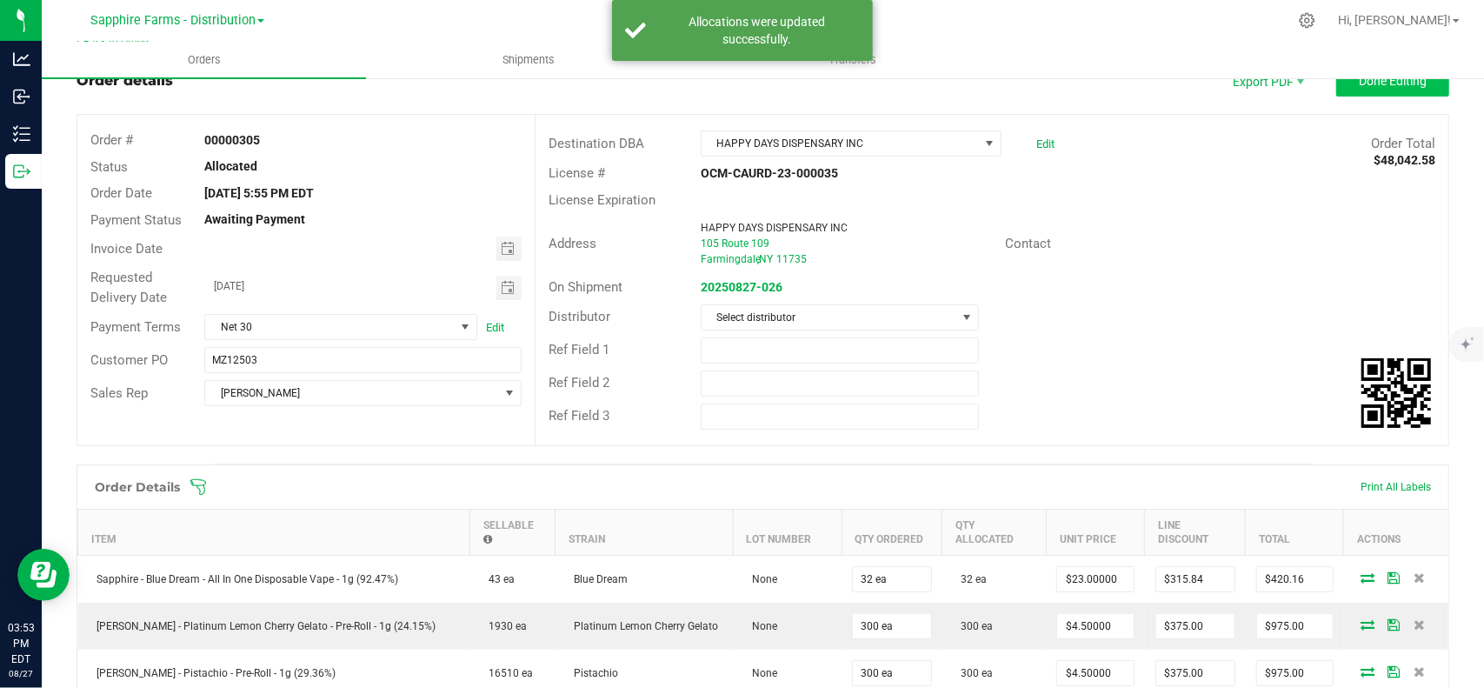
scroll to position [0, 0]
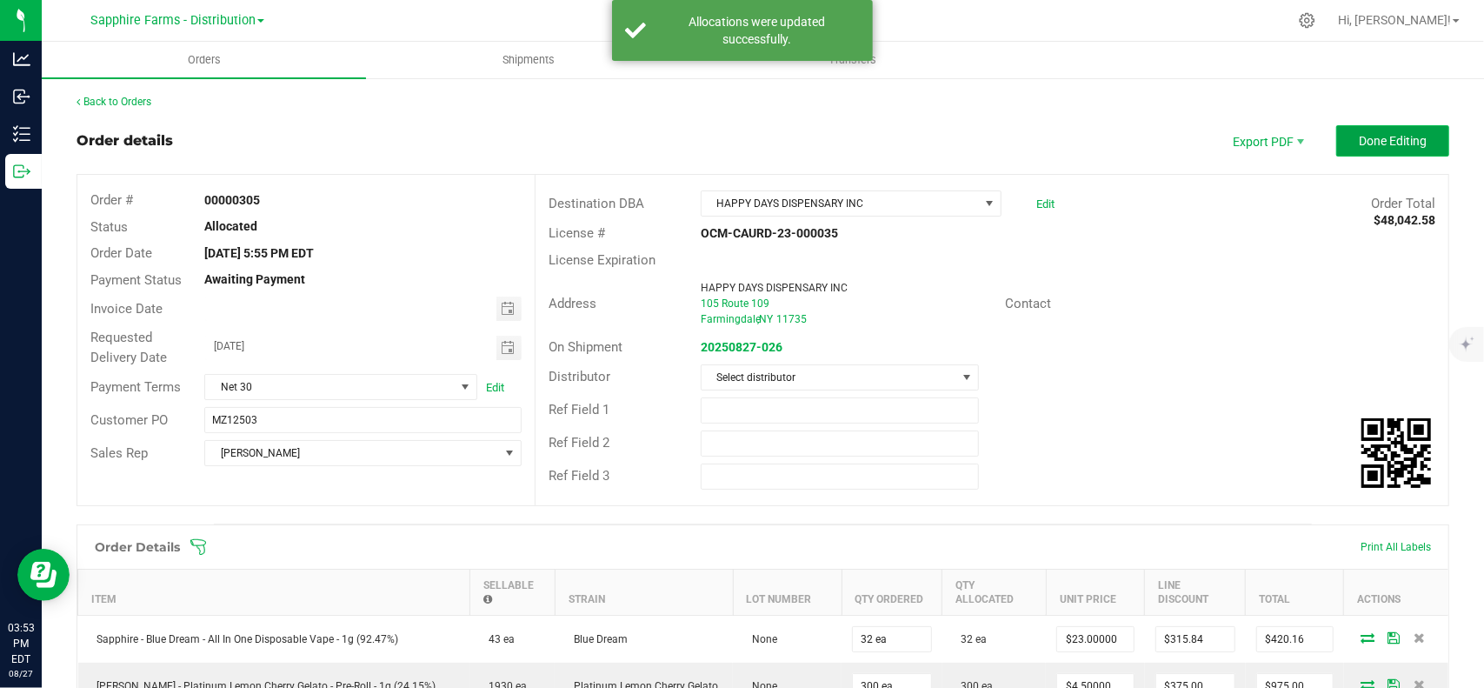
click at [1346, 126] on button "Done Editing" at bounding box center [1392, 140] width 113 height 31
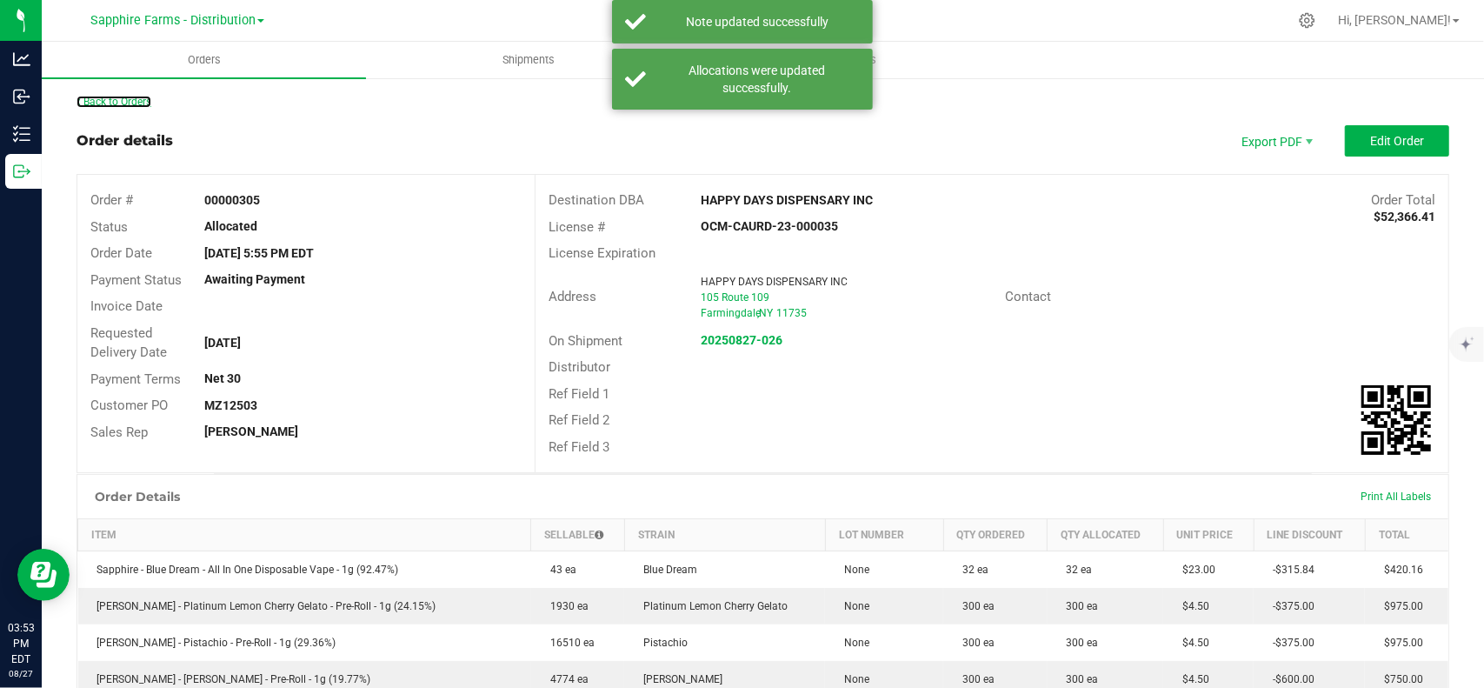
click at [125, 101] on link "Back to Orders" at bounding box center [114, 102] width 75 height 12
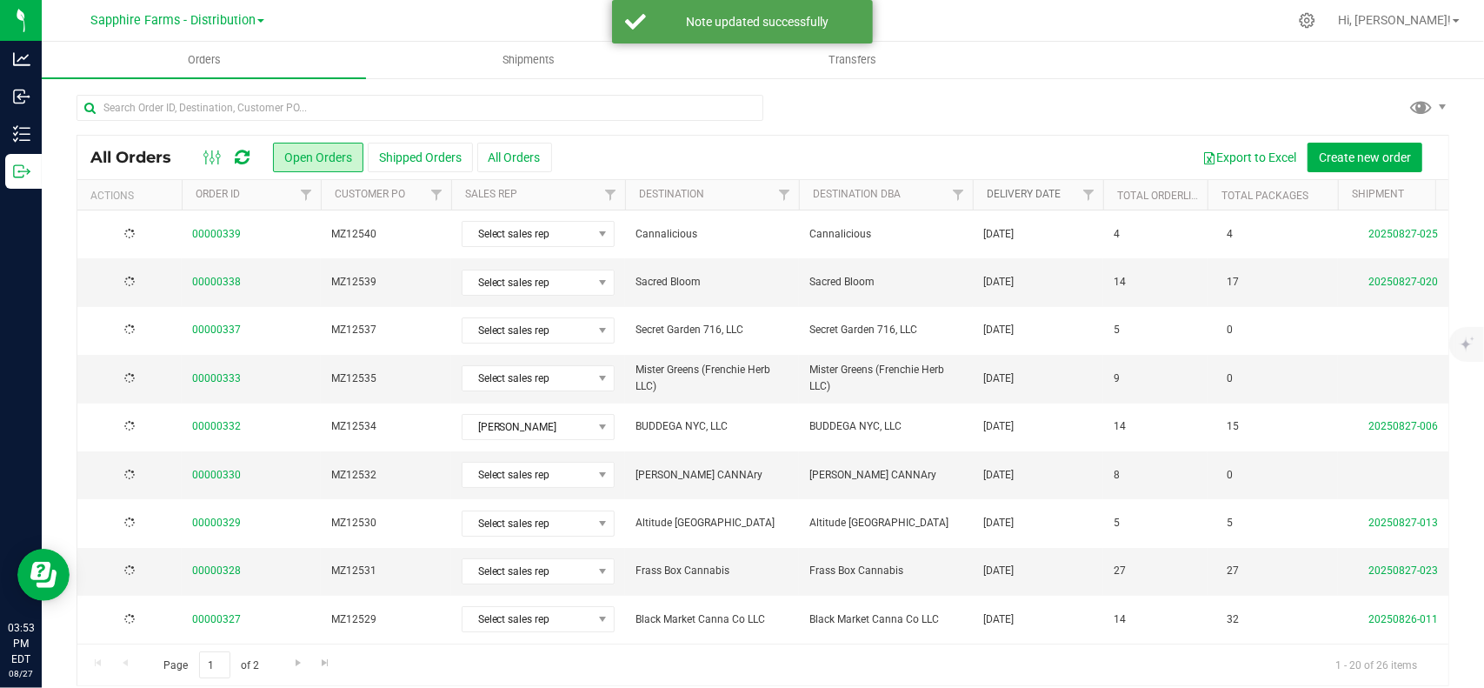
click at [1037, 192] on link "Delivery Date" at bounding box center [1024, 194] width 74 height 12
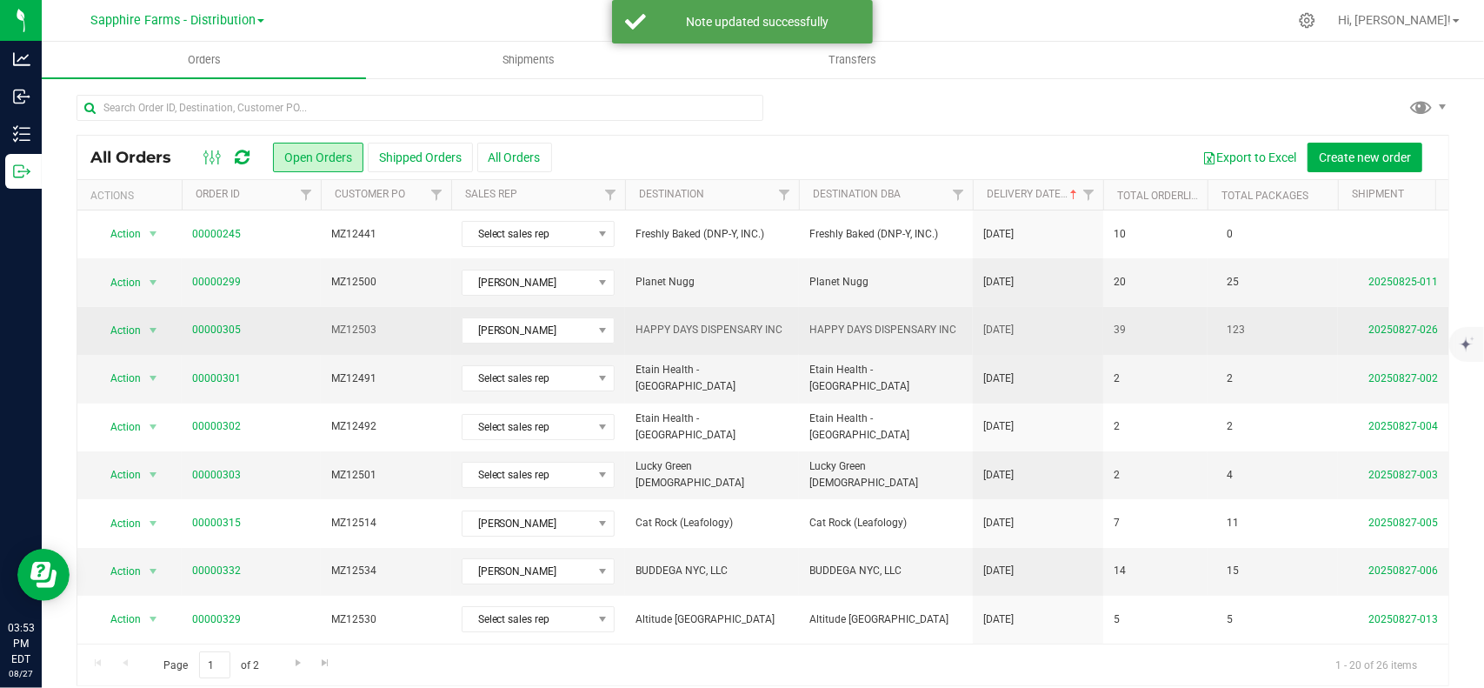
scroll to position [0, 94]
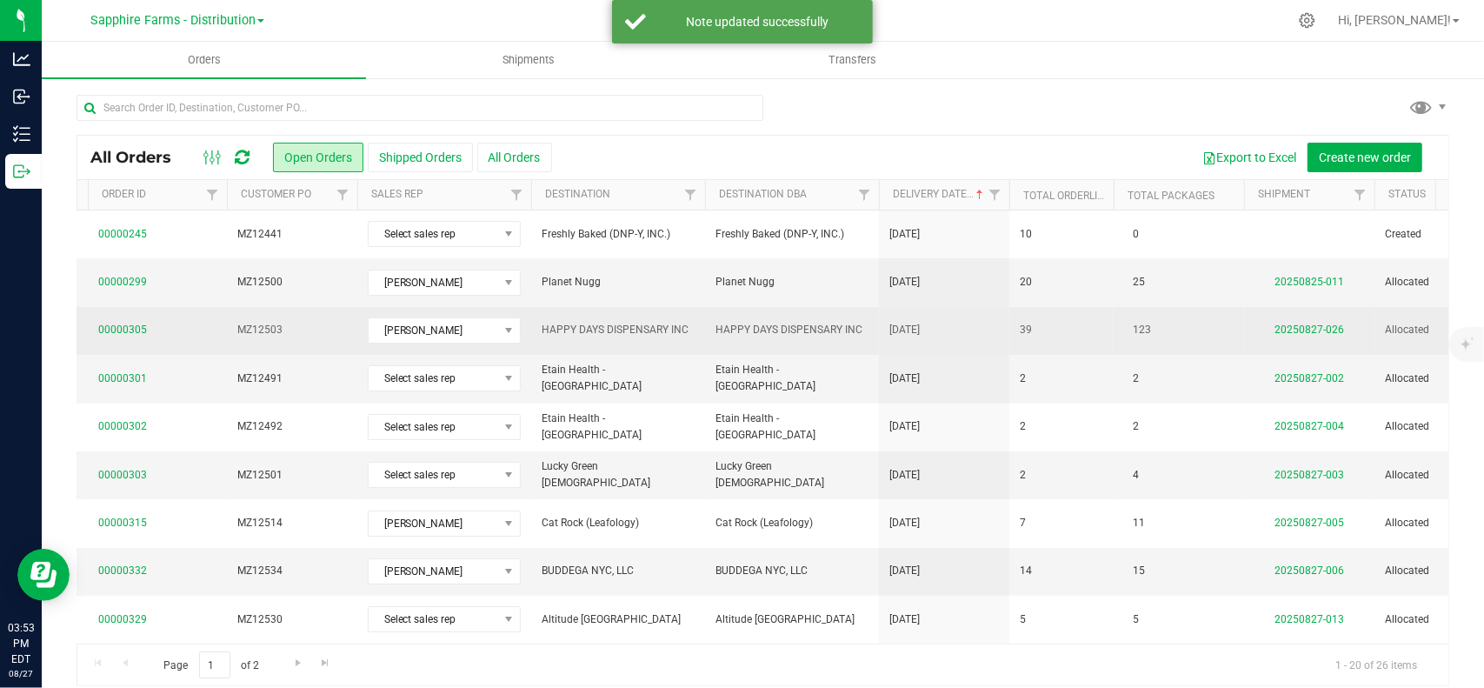
drag, startPoint x: 829, startPoint y: 364, endPoint x: 1035, endPoint y: 336, distance: 208.0
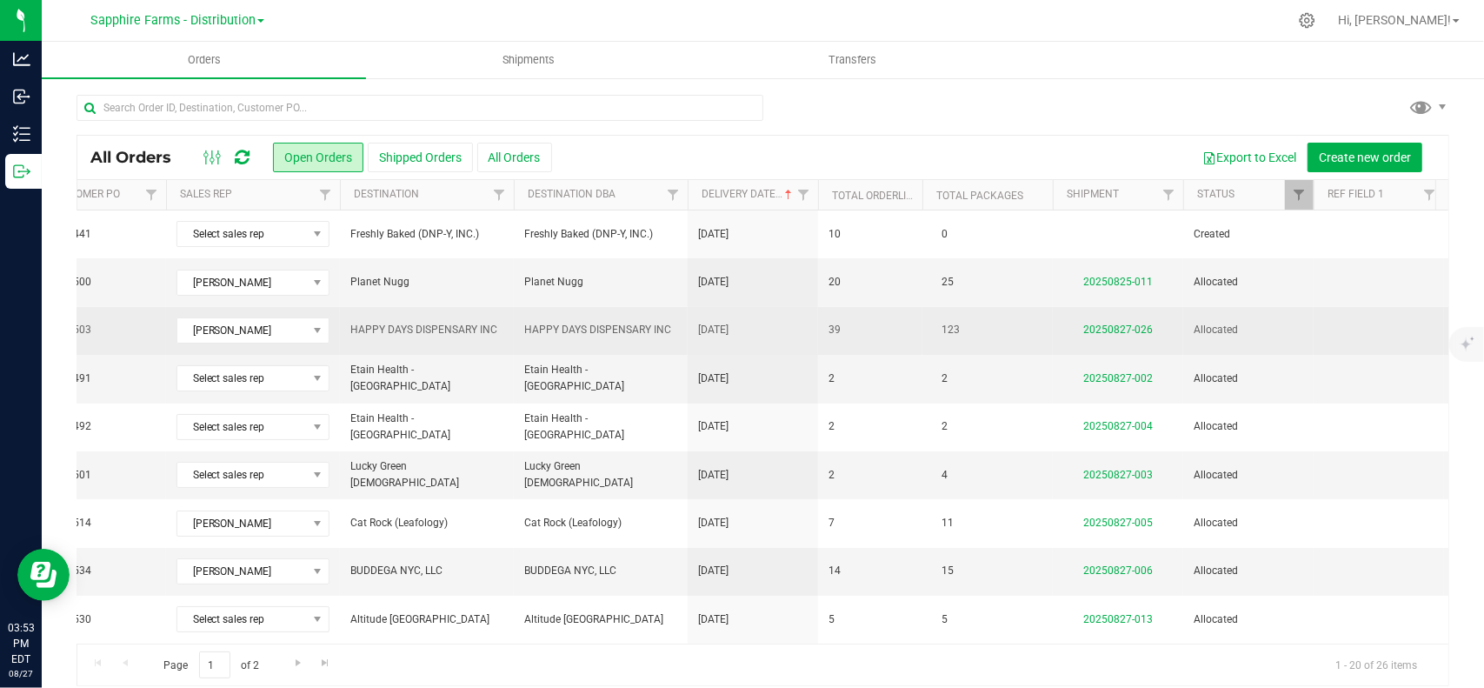
scroll to position [0, 170]
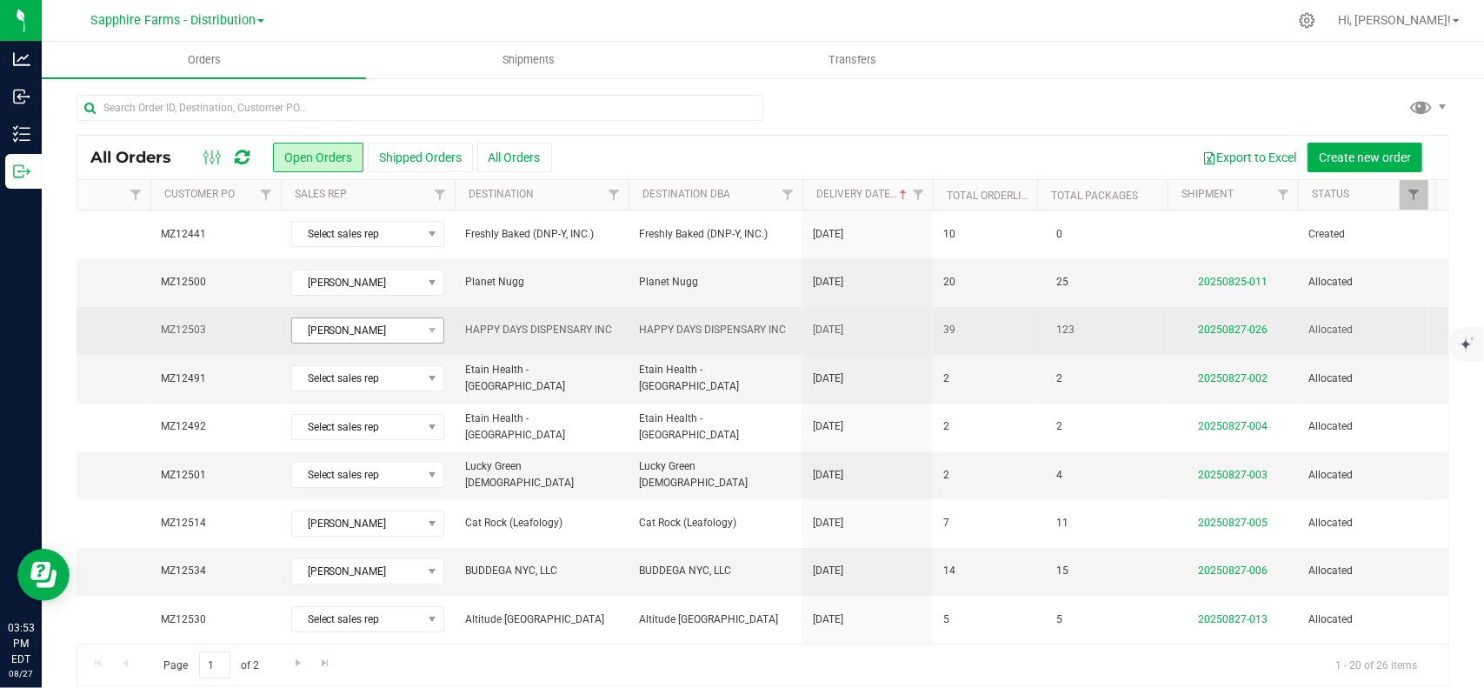
drag, startPoint x: 922, startPoint y: 331, endPoint x: 544, endPoint y: 331, distance: 378.2
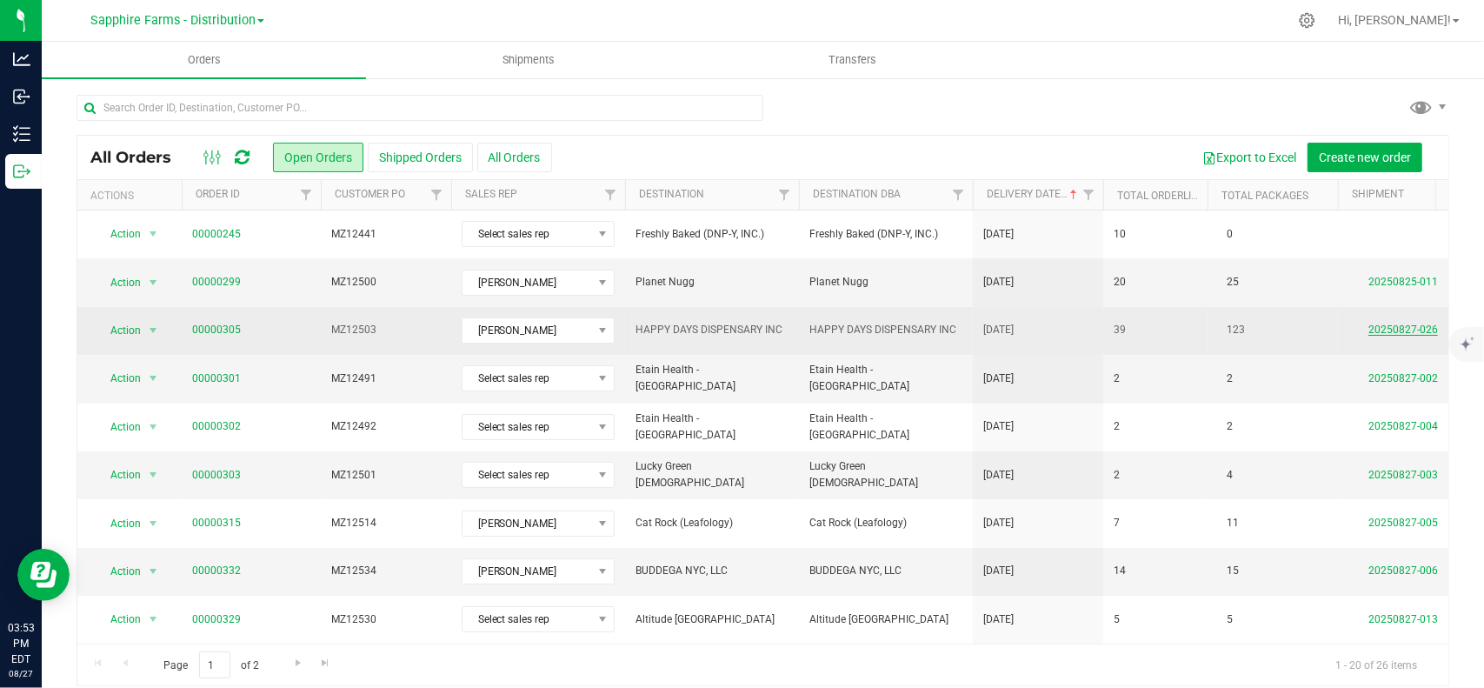
click at [1406, 323] on link "20250827-026" at bounding box center [1403, 329] width 70 height 12
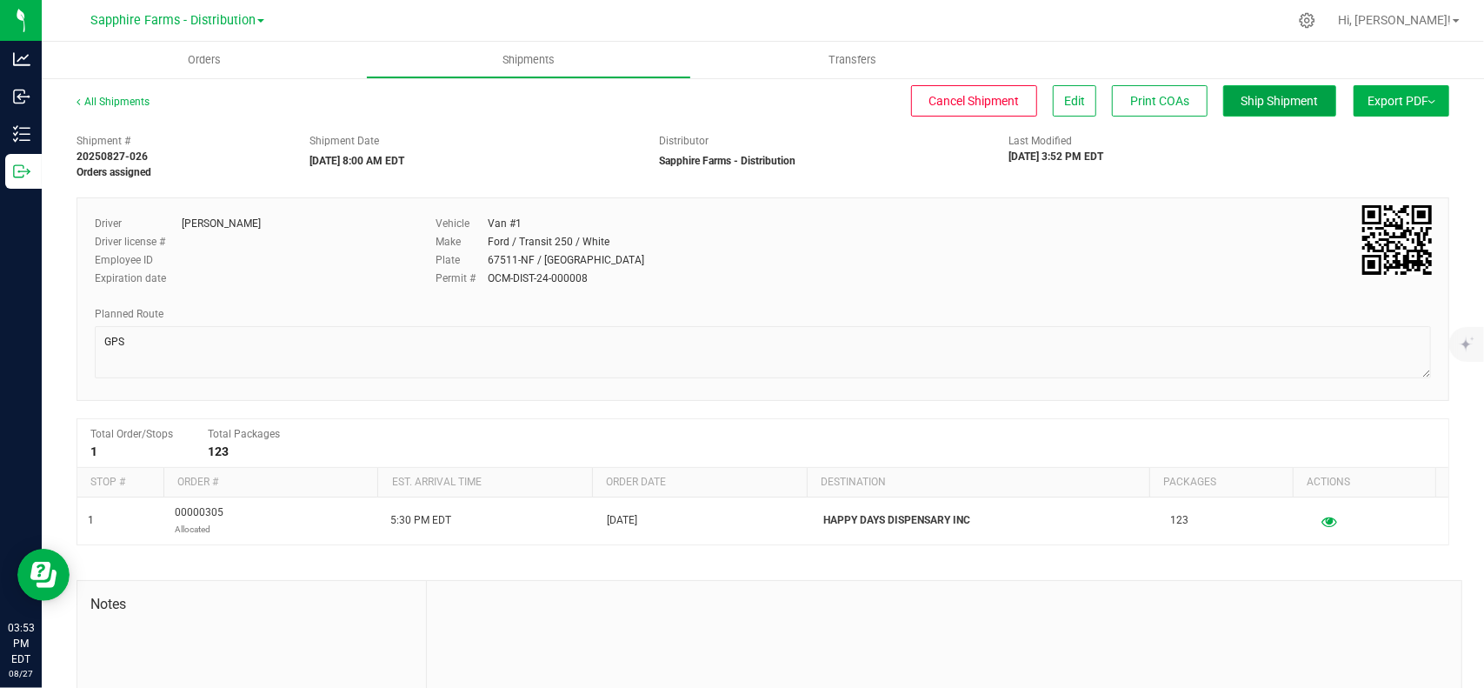
click at [1275, 95] on span "Ship Shipment" at bounding box center [1279, 101] width 77 height 14
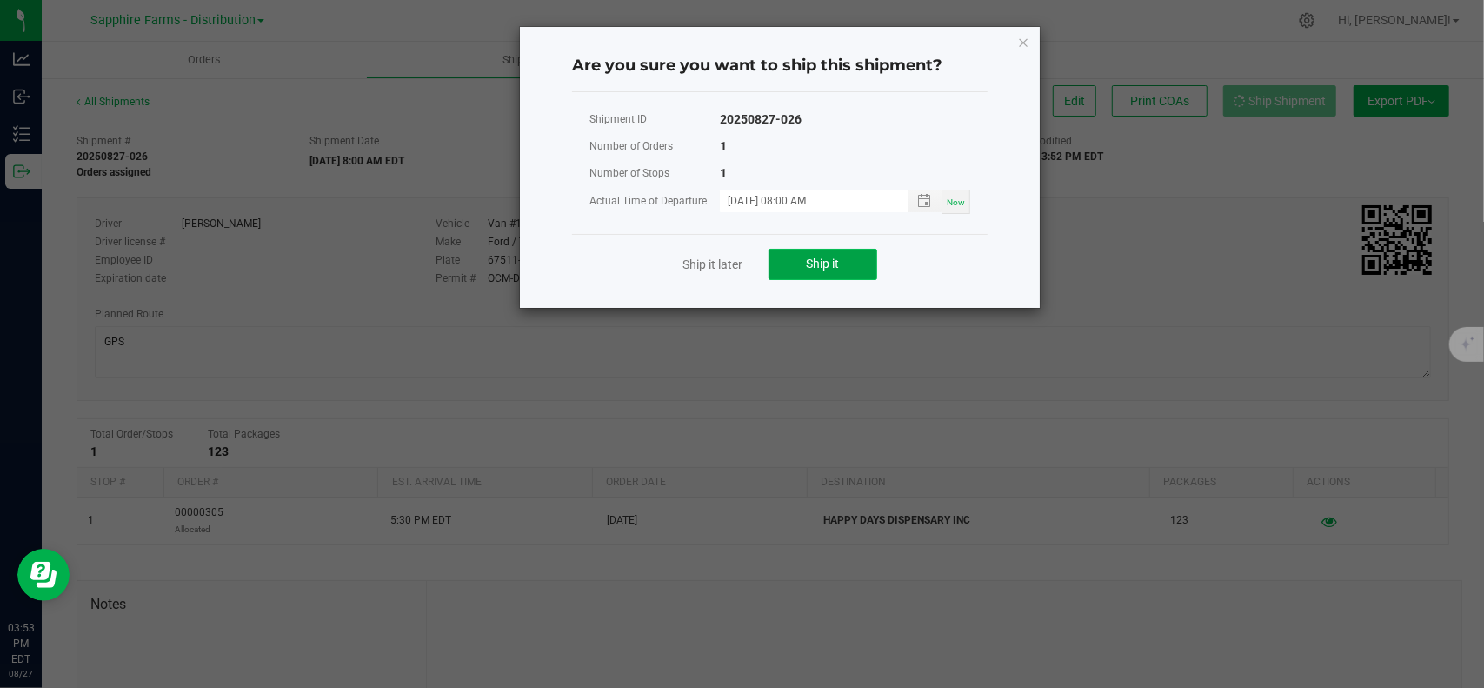
click at [848, 262] on button "Ship it" at bounding box center [822, 264] width 109 height 31
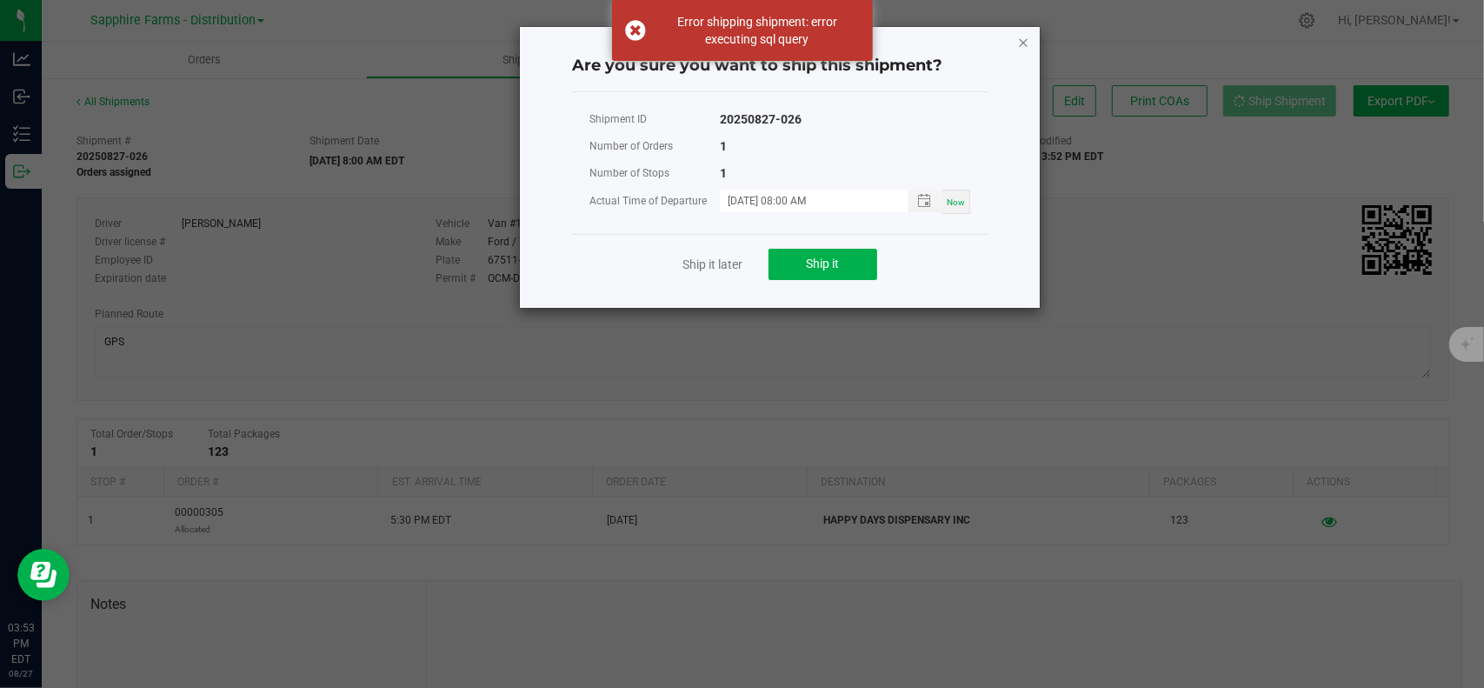
click at [1020, 39] on icon "Close" at bounding box center [1023, 41] width 12 height 21
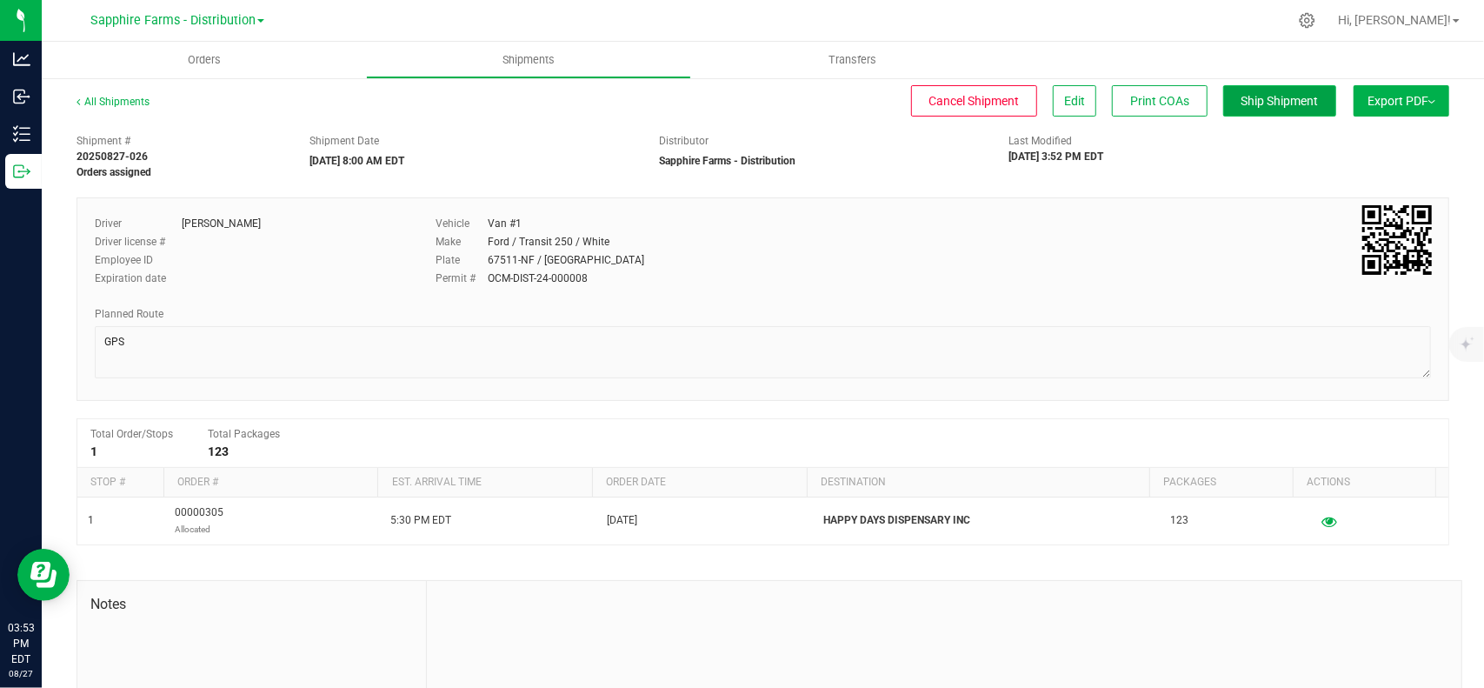
click at [1247, 89] on button "Ship Shipment" at bounding box center [1279, 100] width 113 height 31
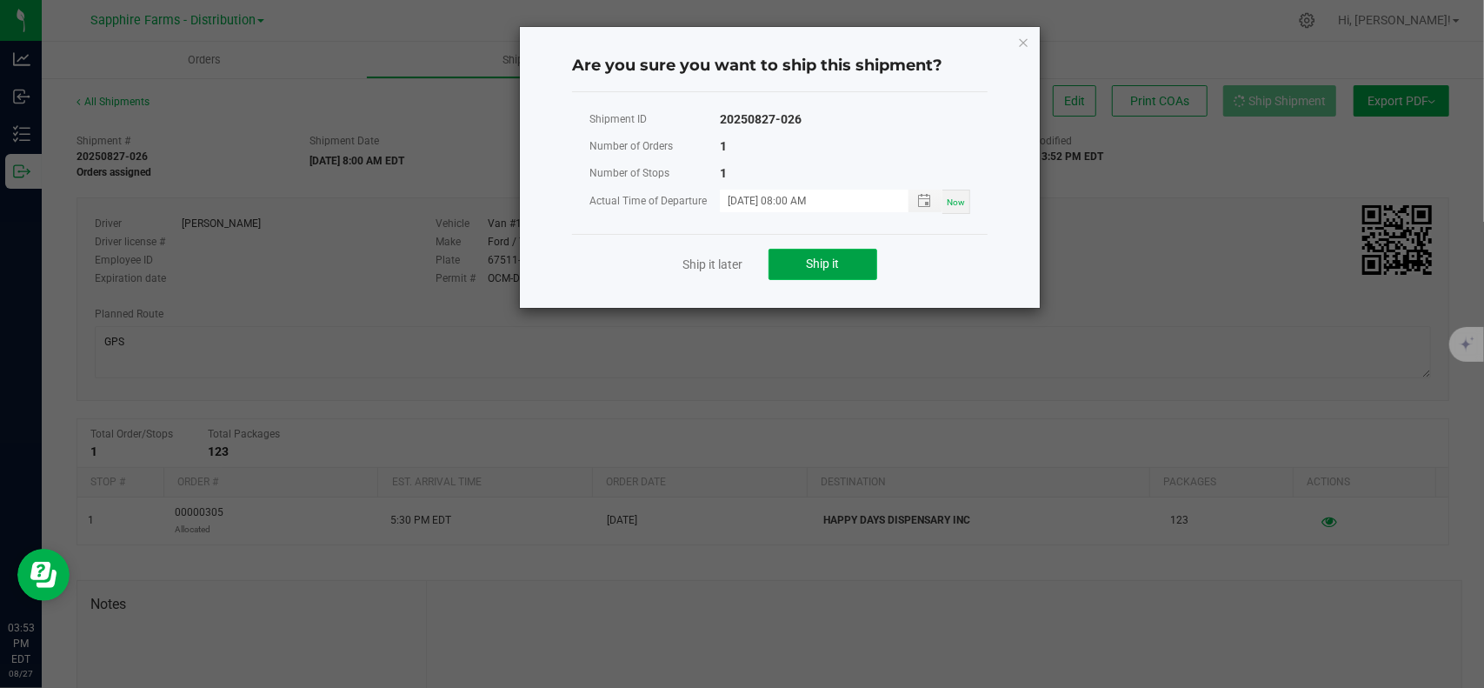
click at [845, 257] on button "Ship it" at bounding box center [822, 264] width 109 height 31
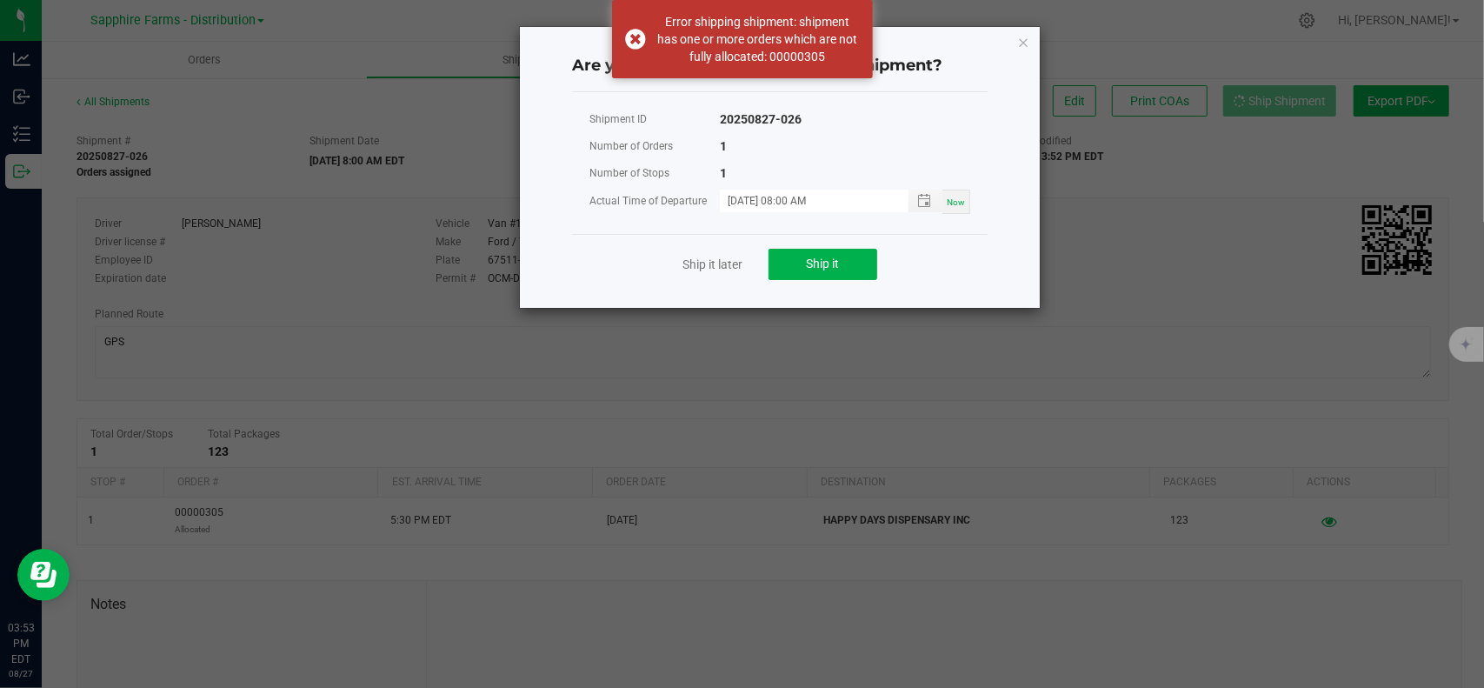
click at [1029, 46] on div "Are you sure you want to ship this shipment? Shipment ID 20250827-026 Number of…" at bounding box center [780, 167] width 520 height 281
click at [1019, 39] on icon "Close" at bounding box center [1023, 41] width 12 height 21
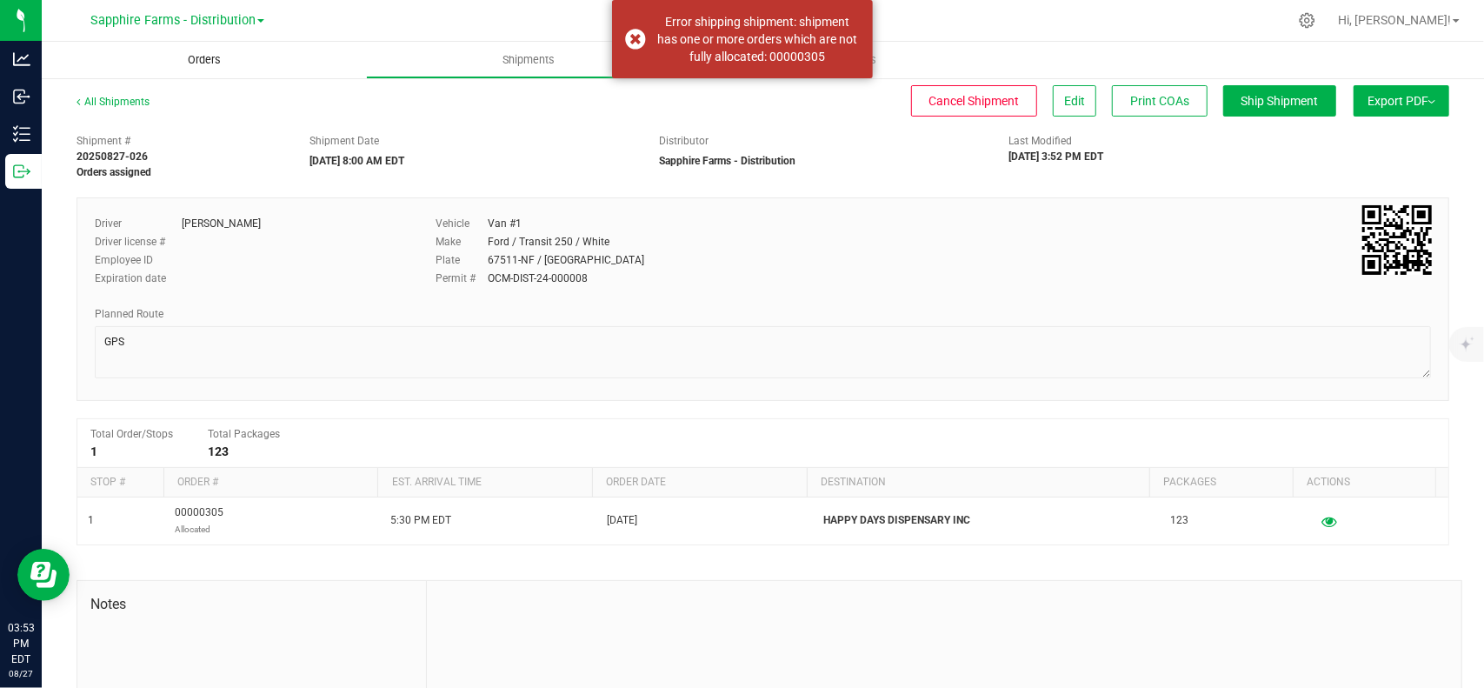
click at [191, 54] on span "Orders" at bounding box center [204, 60] width 80 height 16
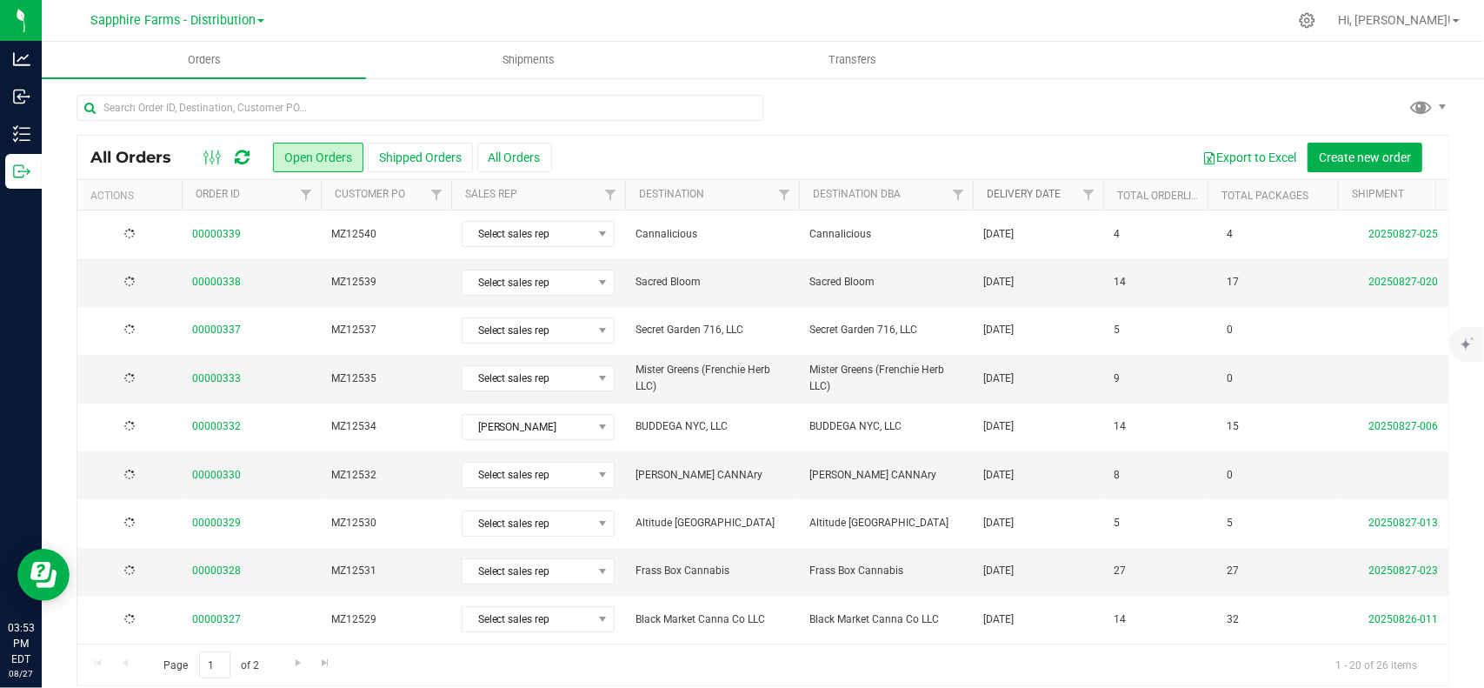
click at [1012, 189] on link "Delivery Date" at bounding box center [1024, 194] width 74 height 12
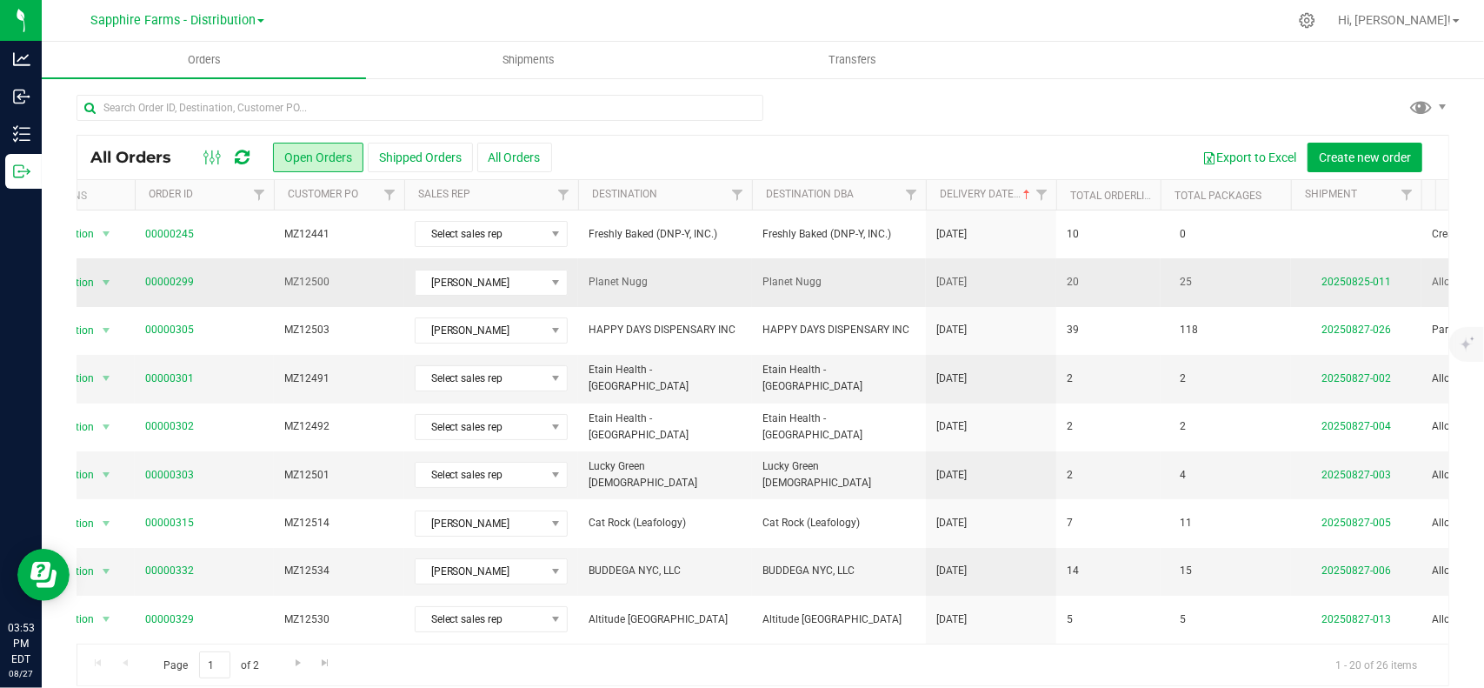
scroll to position [0, 127]
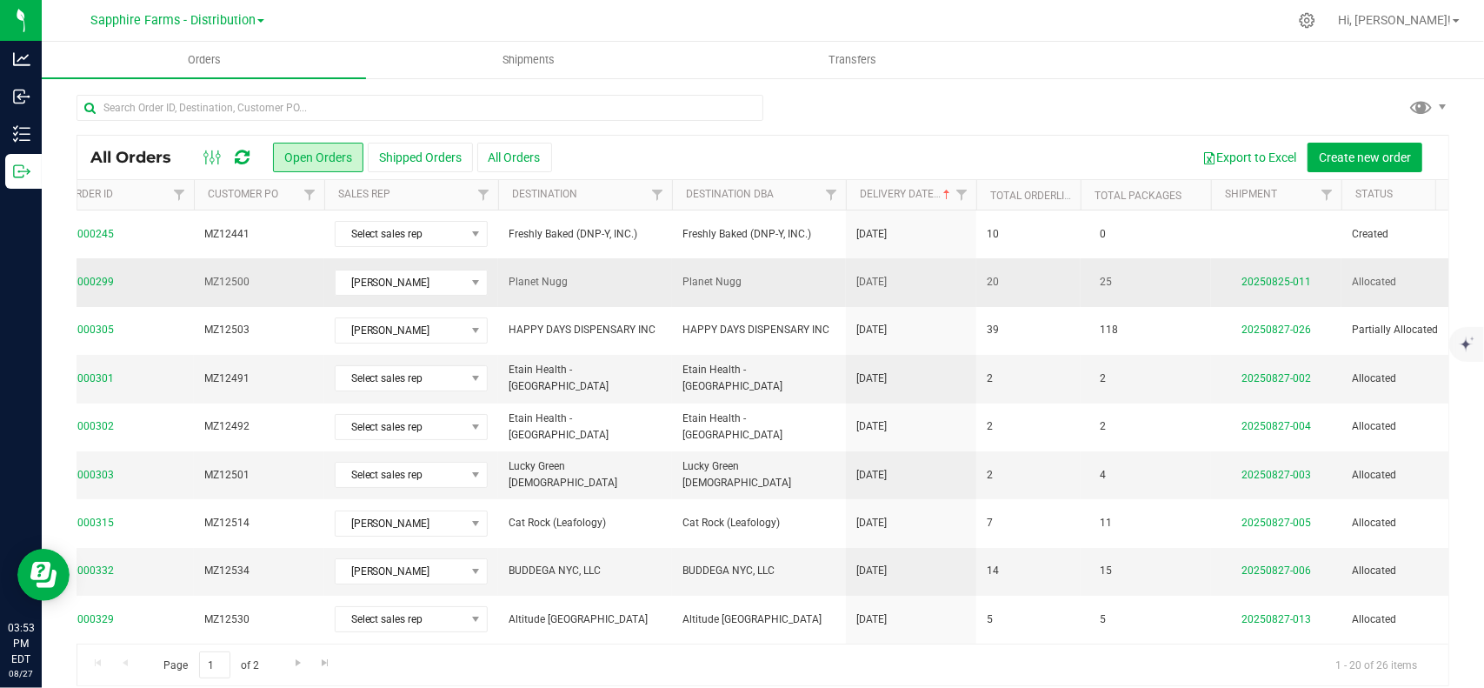
drag, startPoint x: 859, startPoint y: 258, endPoint x: 897, endPoint y: 257, distance: 38.3
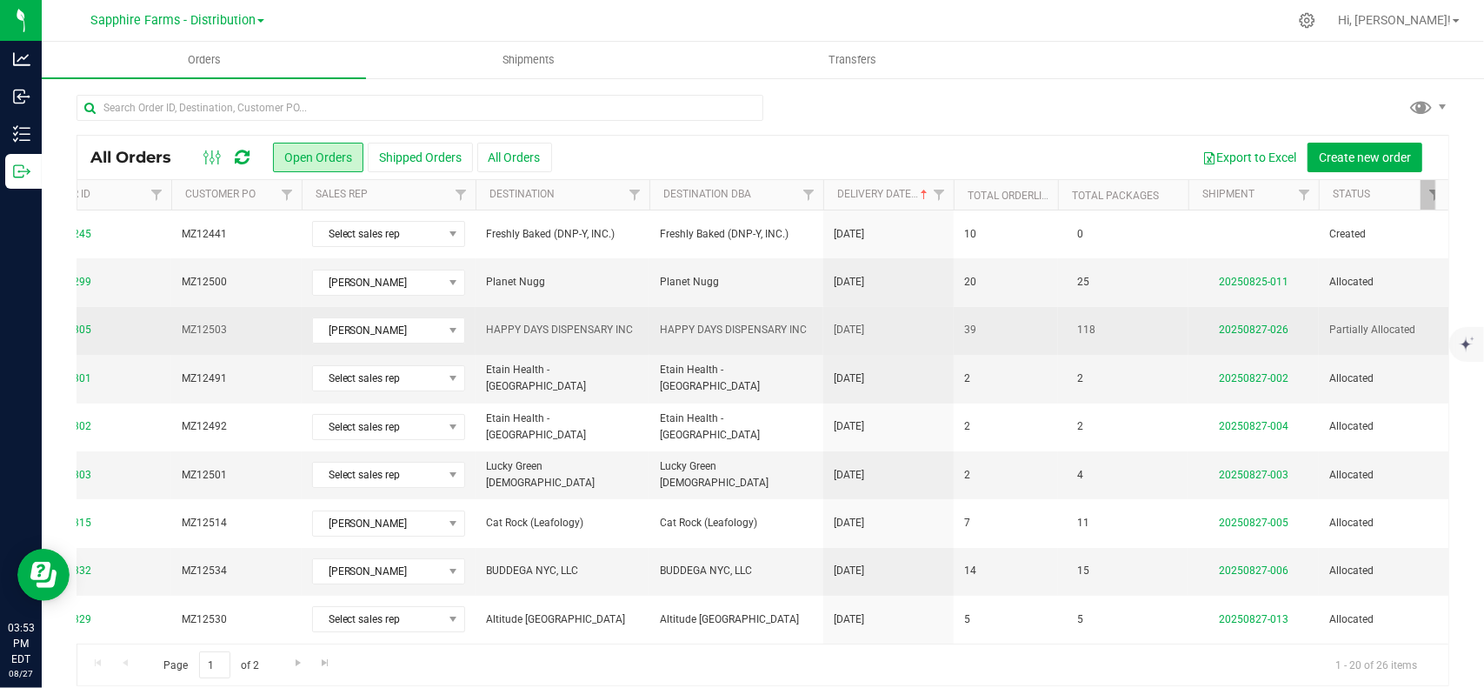
scroll to position [0, 110]
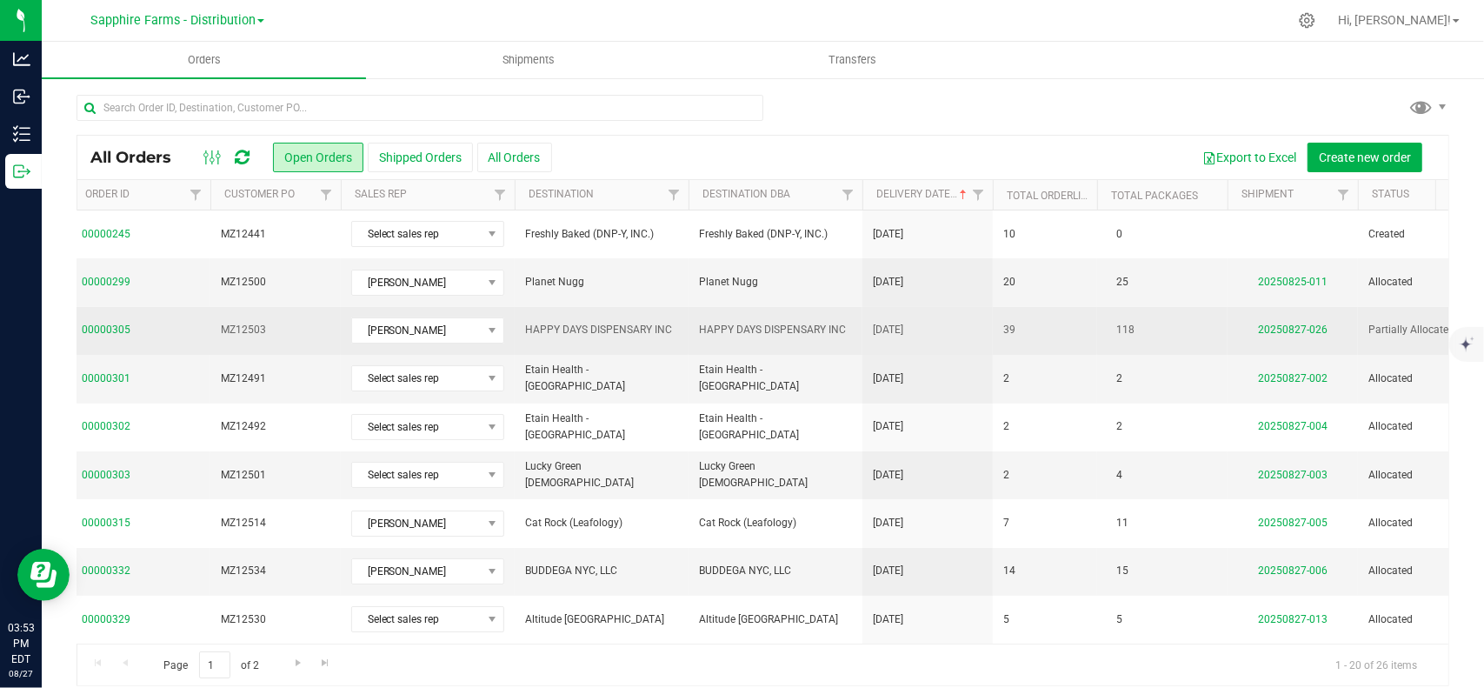
drag, startPoint x: 282, startPoint y: 326, endPoint x: 127, endPoint y: 336, distance: 155.1
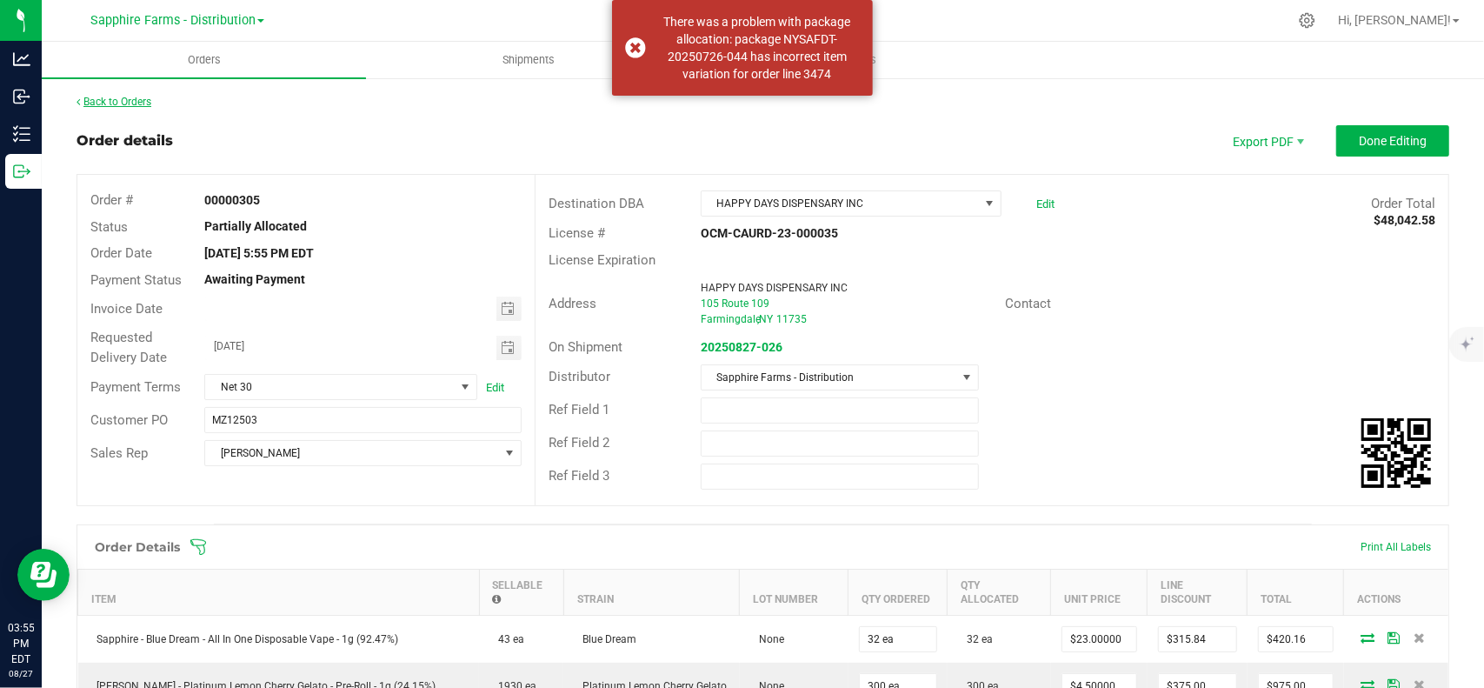
click at [130, 102] on link "Back to Orders" at bounding box center [114, 102] width 75 height 12
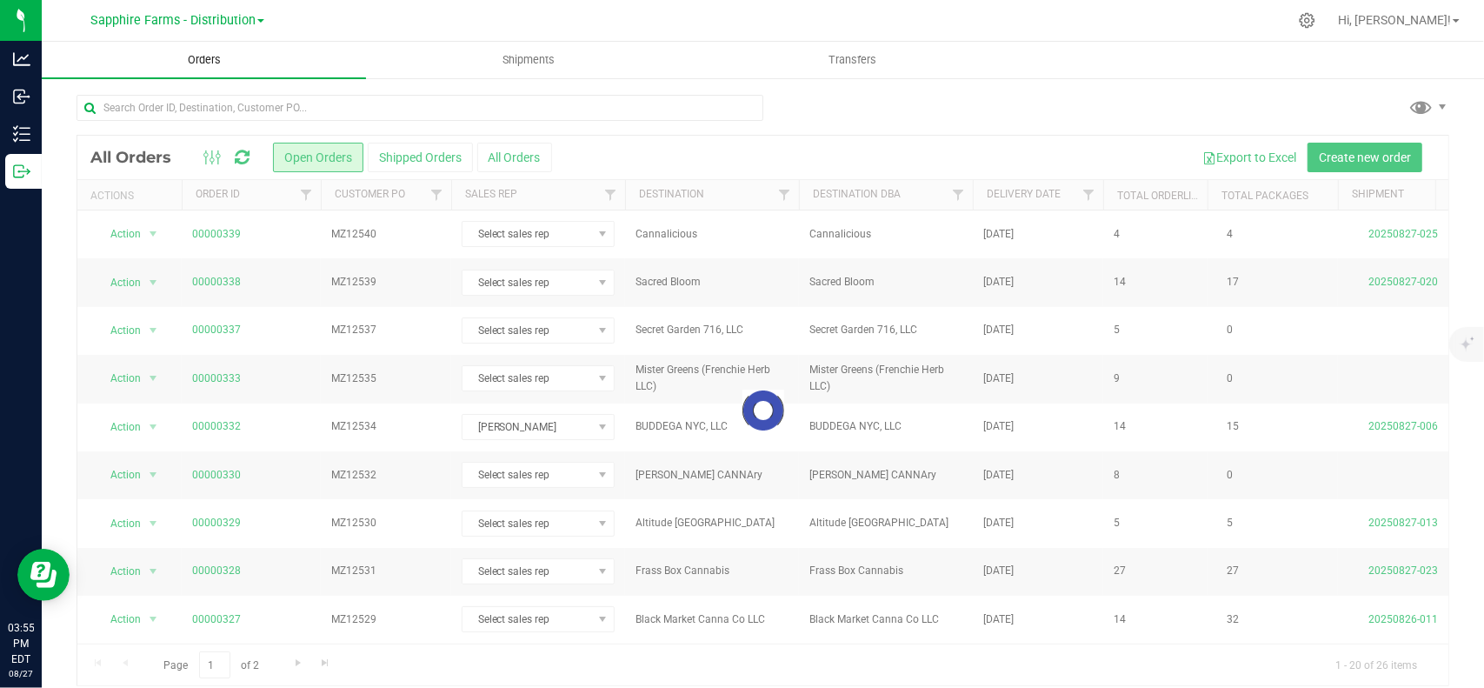
click at [208, 62] on span "Orders" at bounding box center [204, 60] width 80 height 16
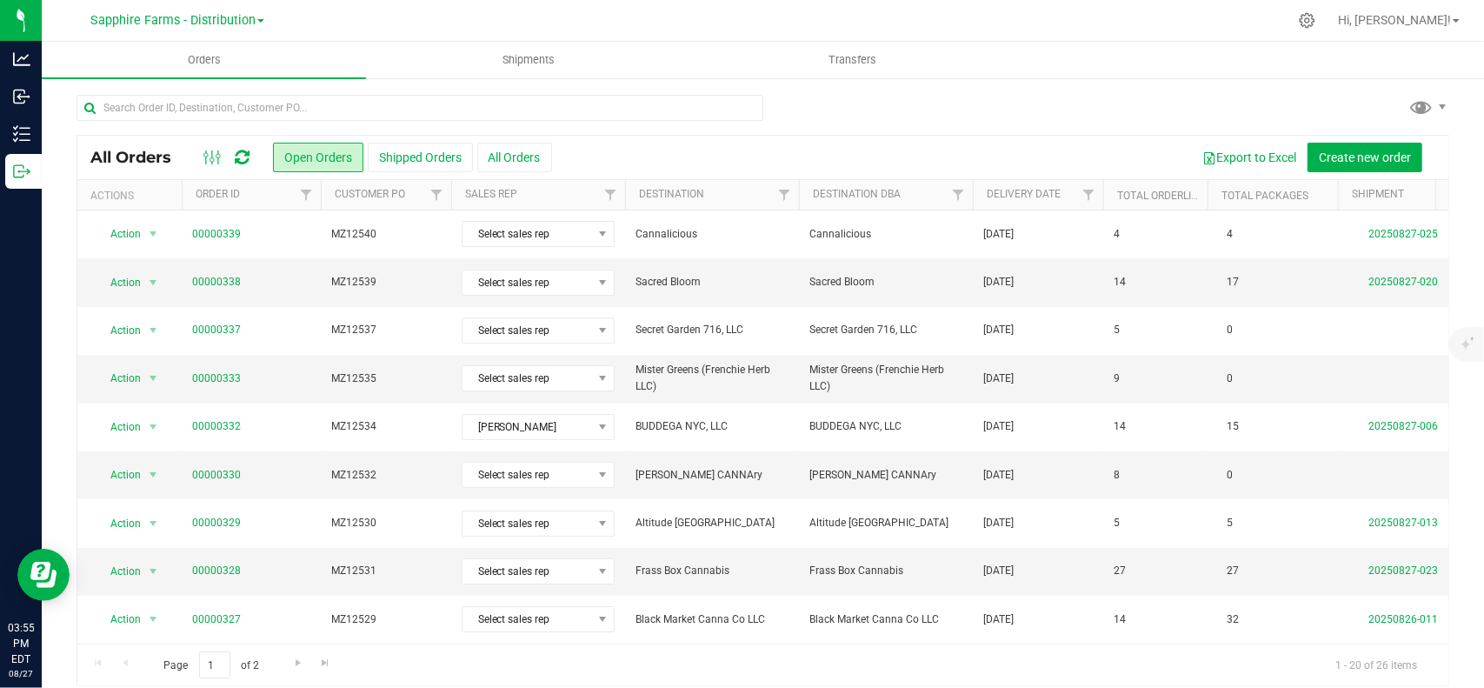
click at [243, 154] on icon at bounding box center [242, 157] width 15 height 17
click at [1024, 194] on link "Delivery Date" at bounding box center [1024, 194] width 74 height 12
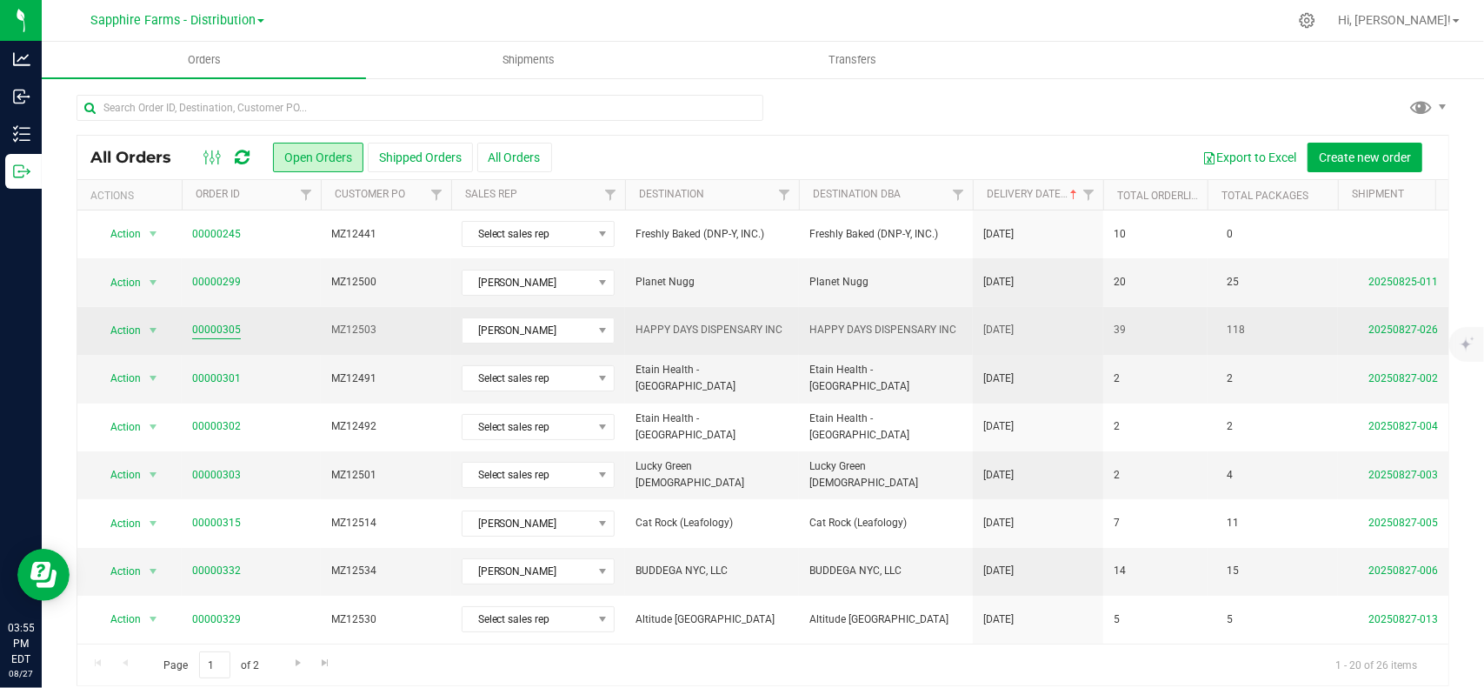
click at [207, 328] on link "00000305" at bounding box center [216, 330] width 49 height 17
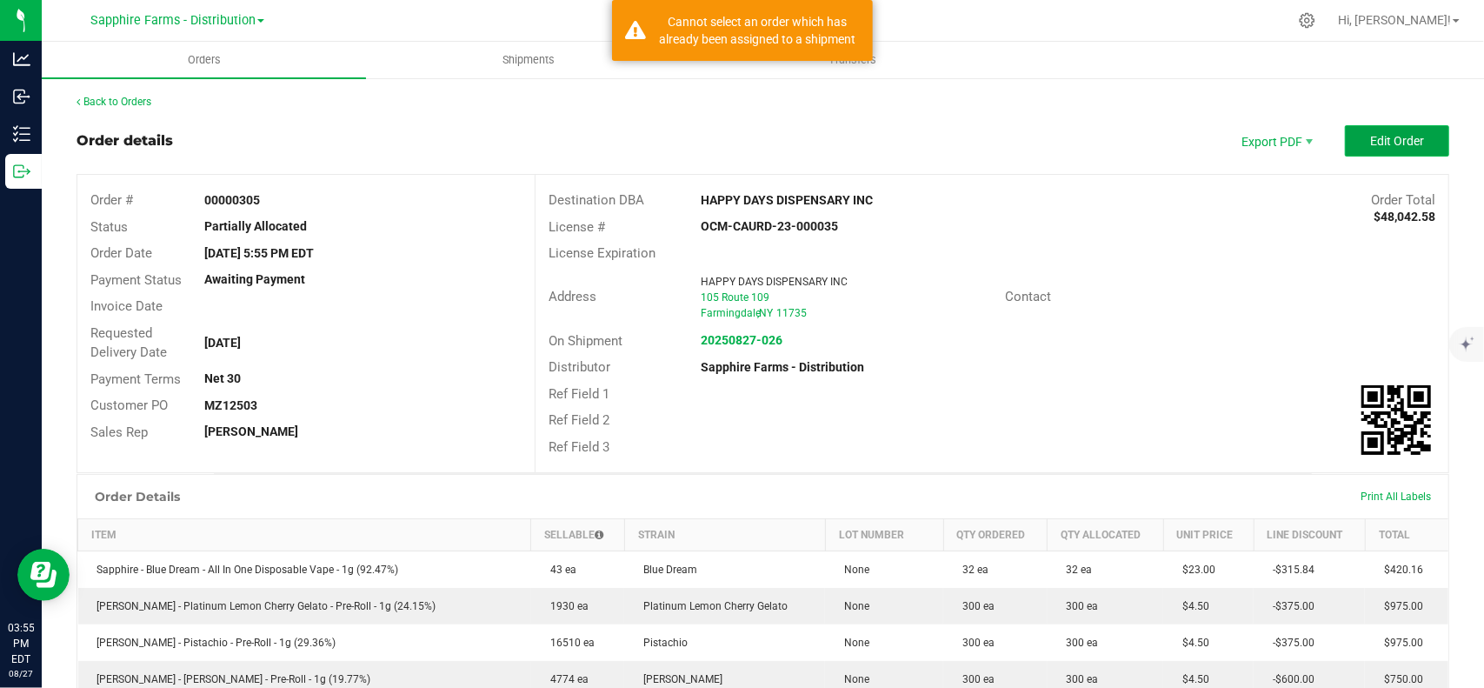
click at [1380, 132] on button "Edit Order" at bounding box center [1397, 140] width 104 height 31
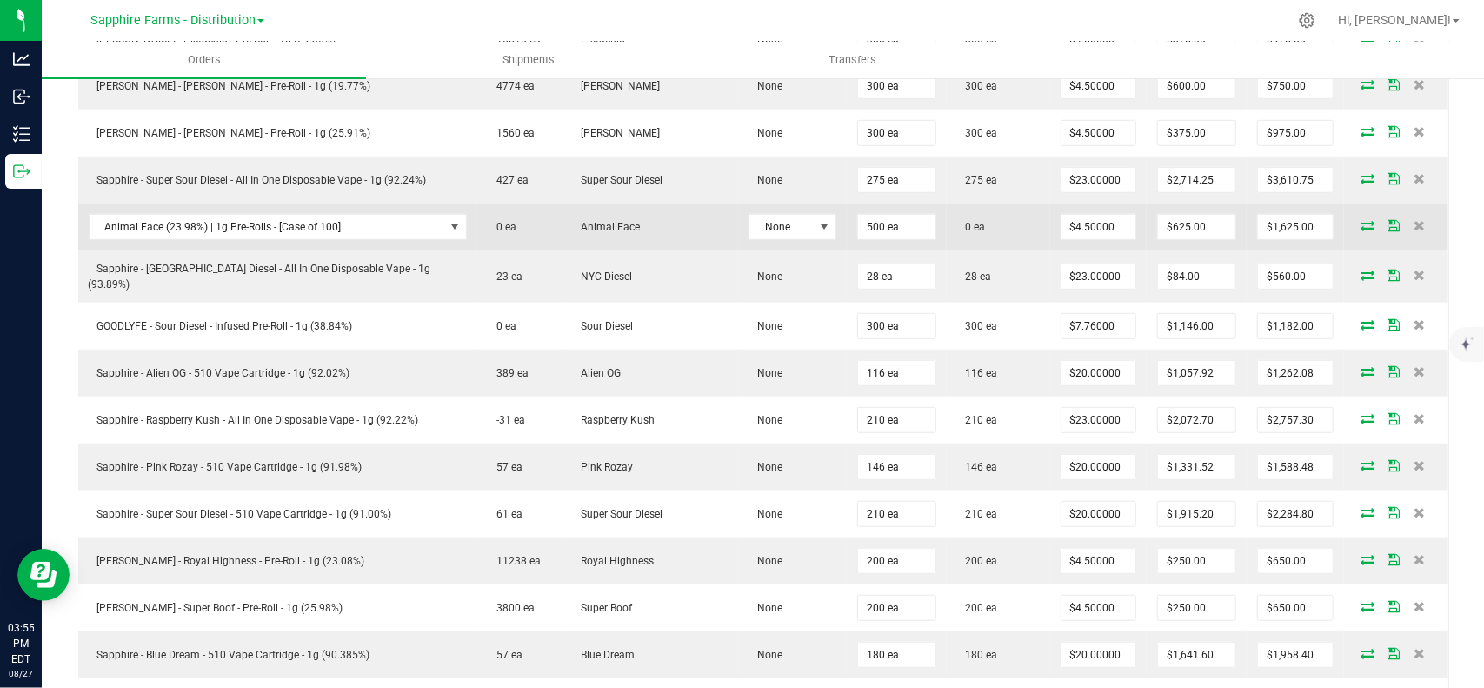
scroll to position [609, 0]
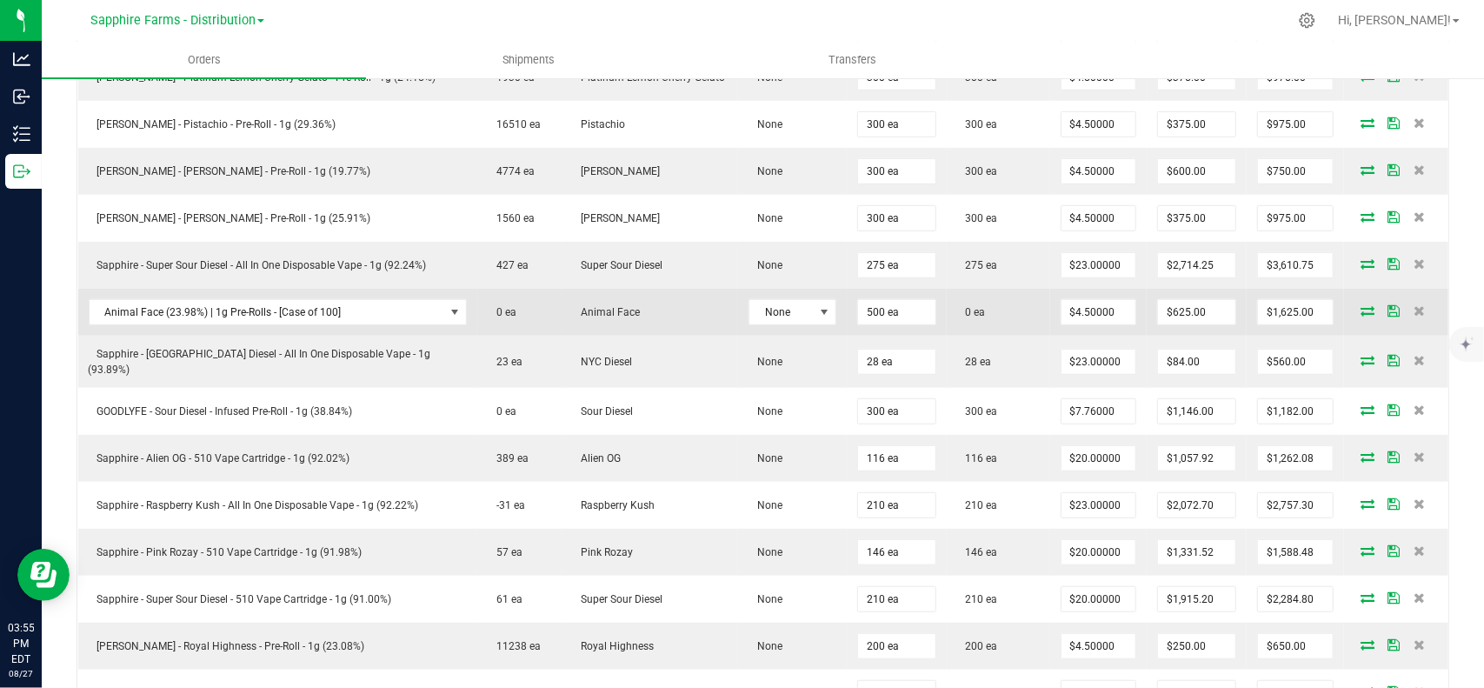
click at [1361, 305] on icon at bounding box center [1368, 310] width 14 height 10
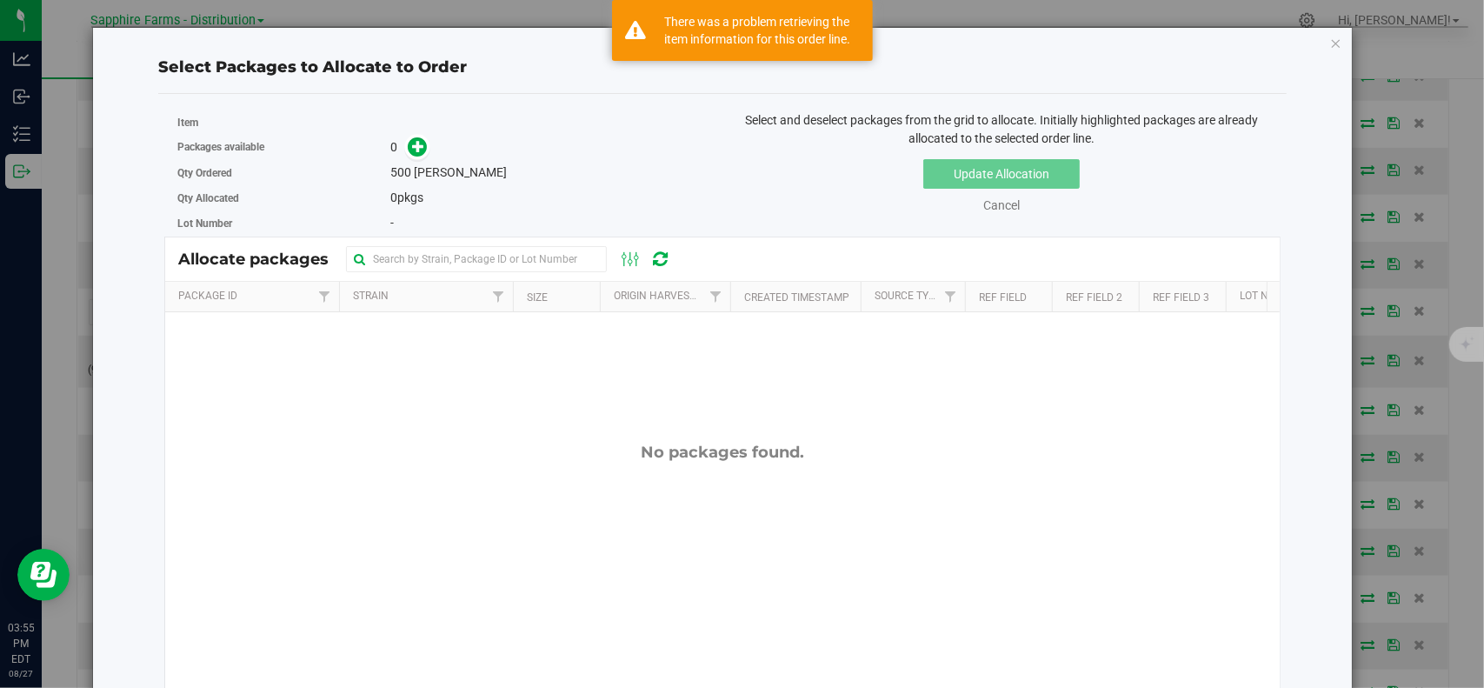
click at [276, 295] on th "Package Id" at bounding box center [252, 297] width 174 height 30
click at [1330, 44] on icon "button" at bounding box center [1336, 42] width 12 height 21
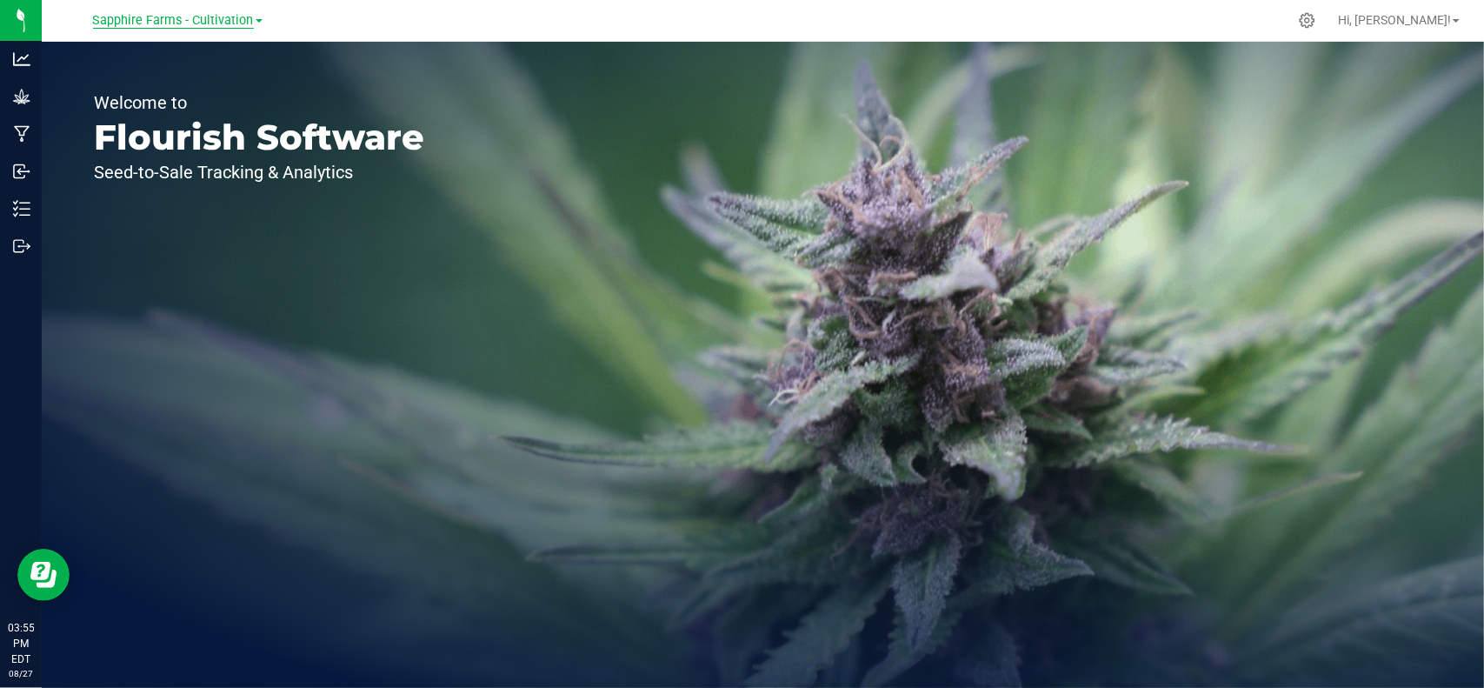
click at [183, 16] on span "Sapphire Farms - Cultivation" at bounding box center [173, 21] width 161 height 16
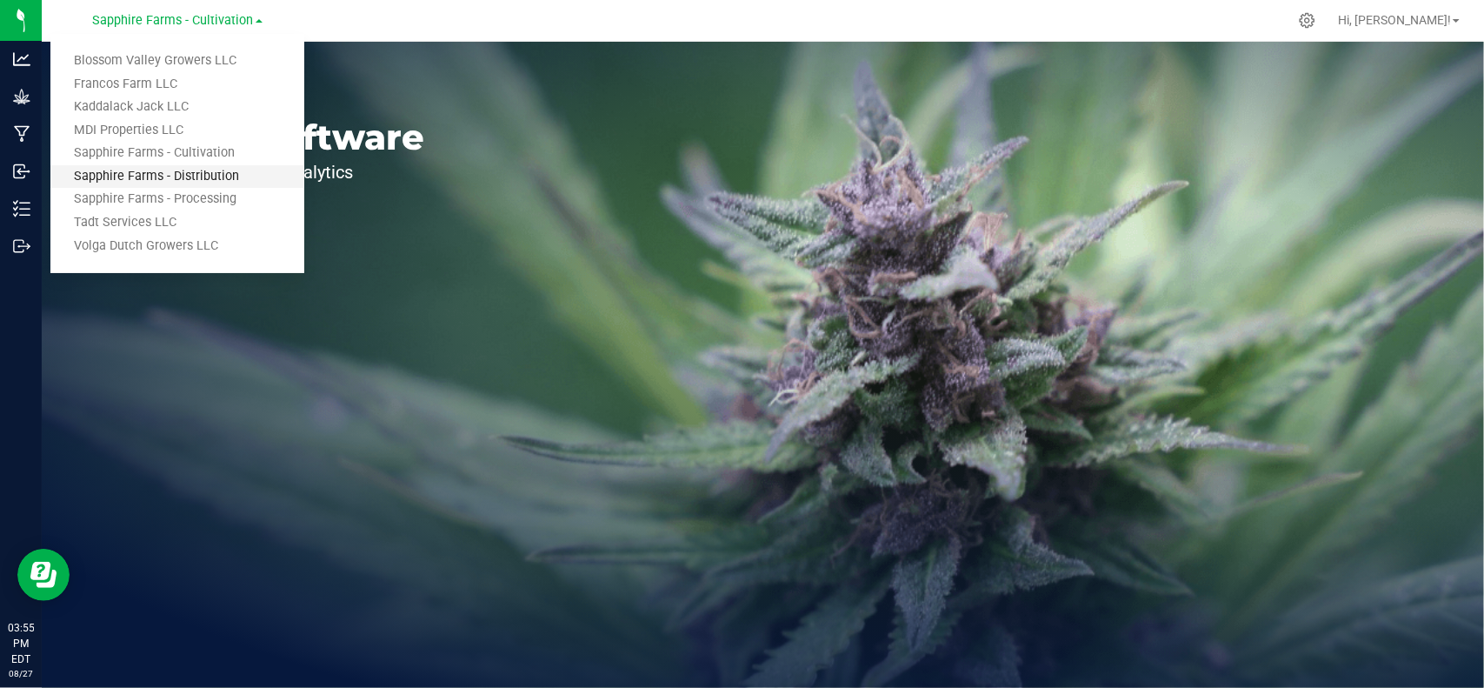
click at [153, 183] on link "Sapphire Farms - Distribution" at bounding box center [177, 176] width 254 height 23
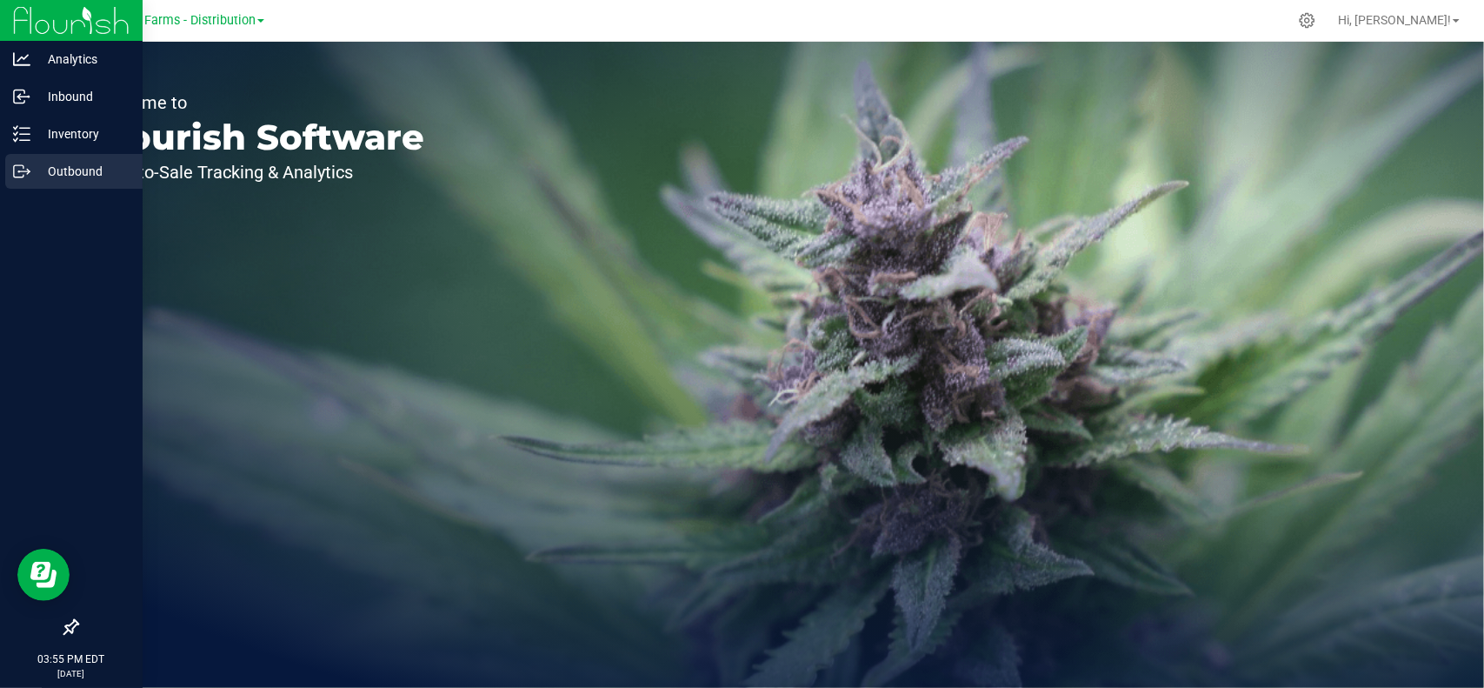
click at [35, 173] on p "Outbound" at bounding box center [82, 171] width 104 height 21
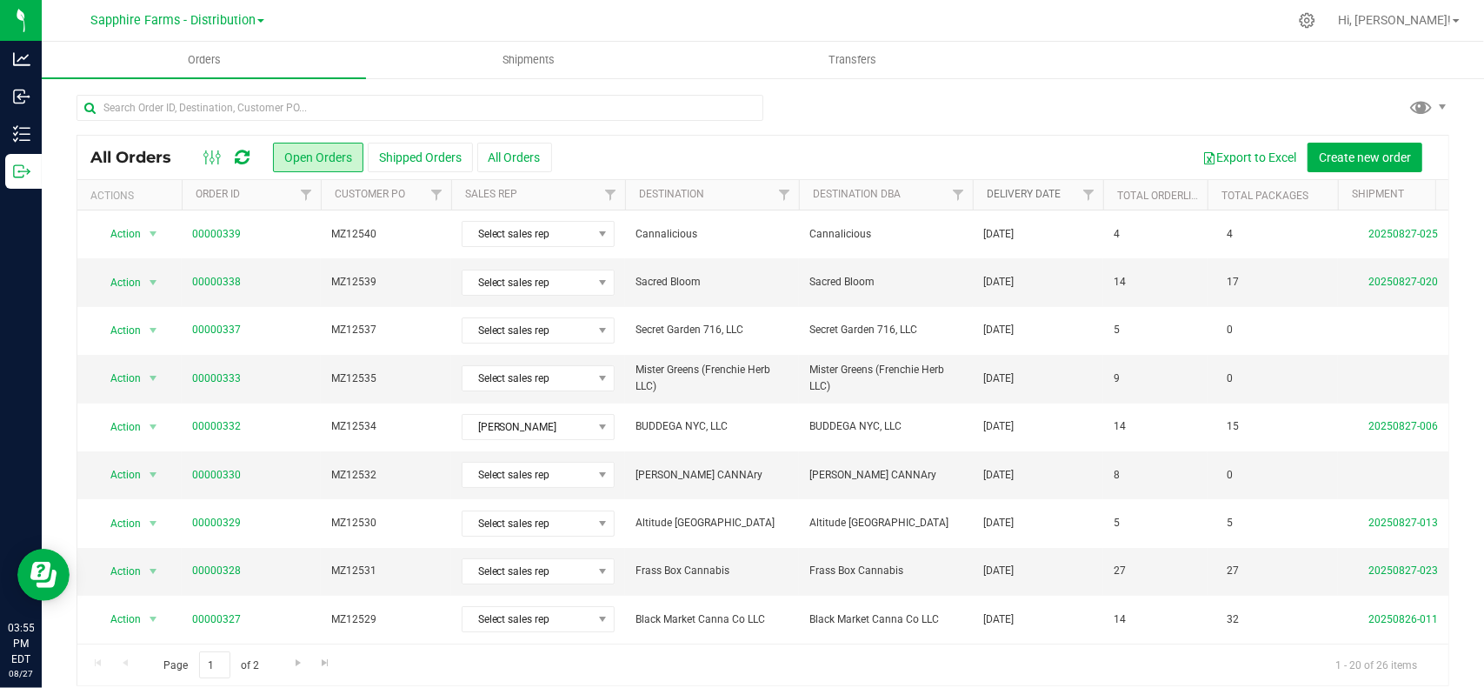
click at [1021, 196] on link "Delivery Date" at bounding box center [1024, 194] width 74 height 12
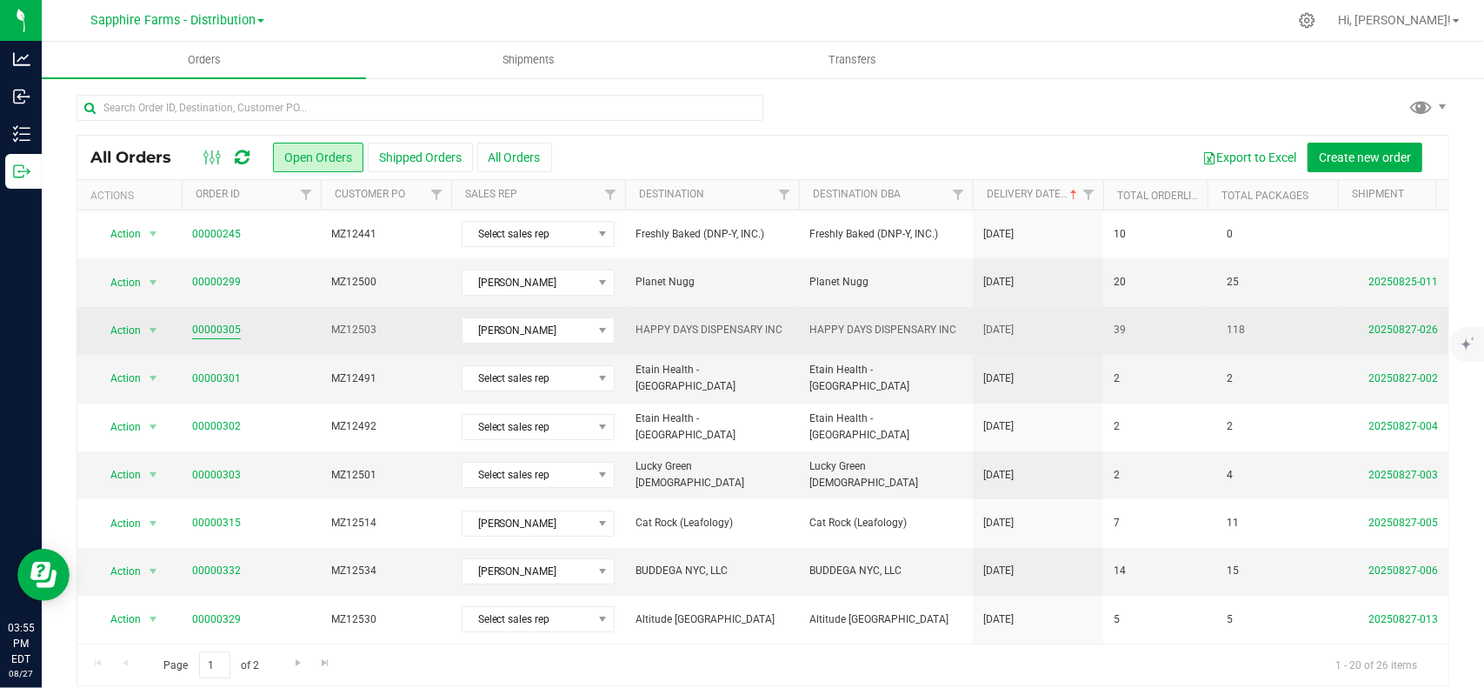
click at [224, 329] on link "00000305" at bounding box center [216, 330] width 49 height 17
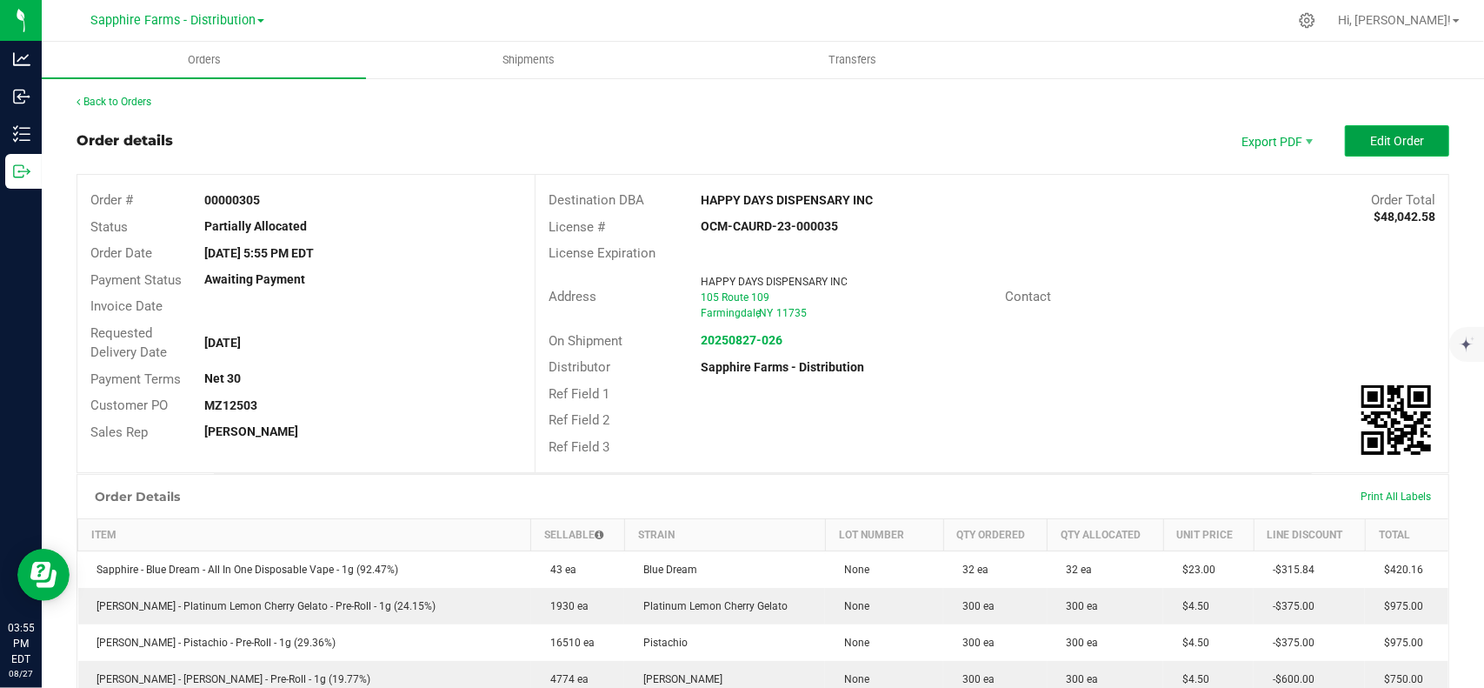
click at [1398, 139] on span "Edit Order" at bounding box center [1397, 141] width 54 height 14
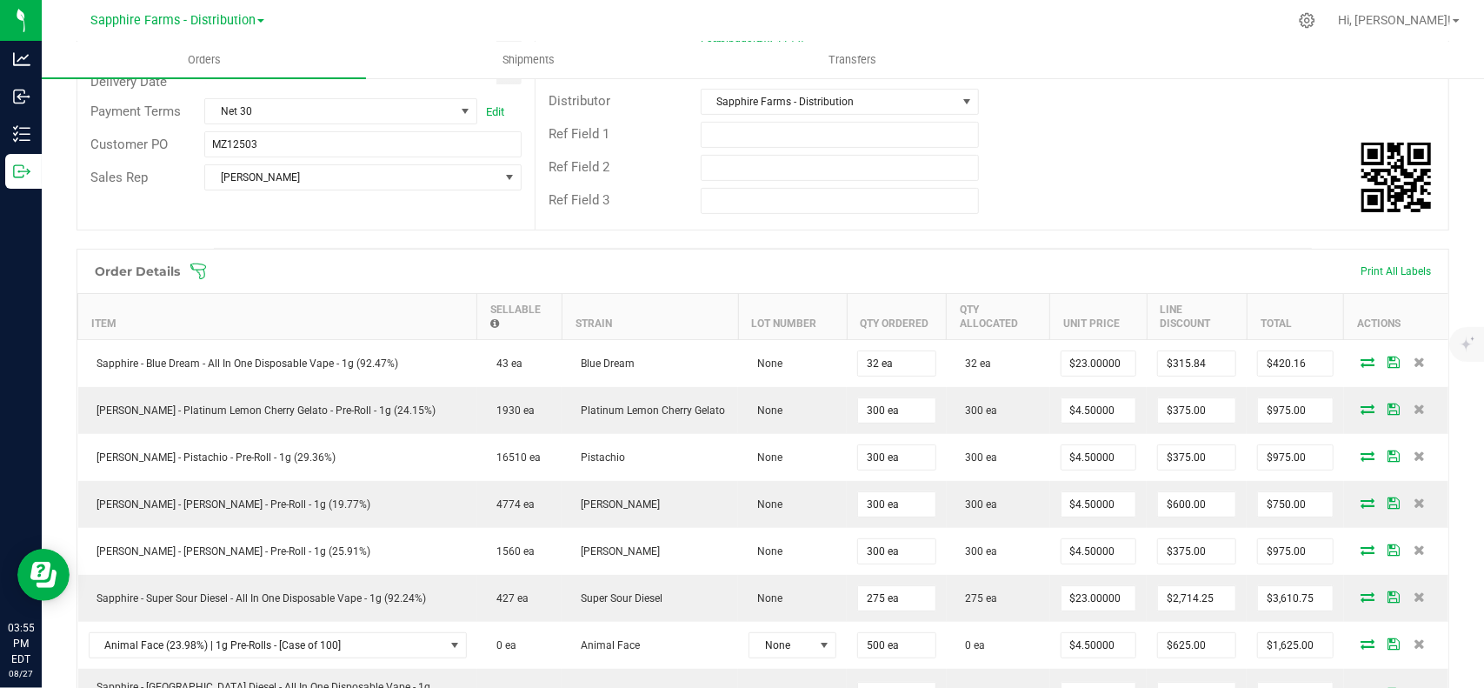
scroll to position [522, 0]
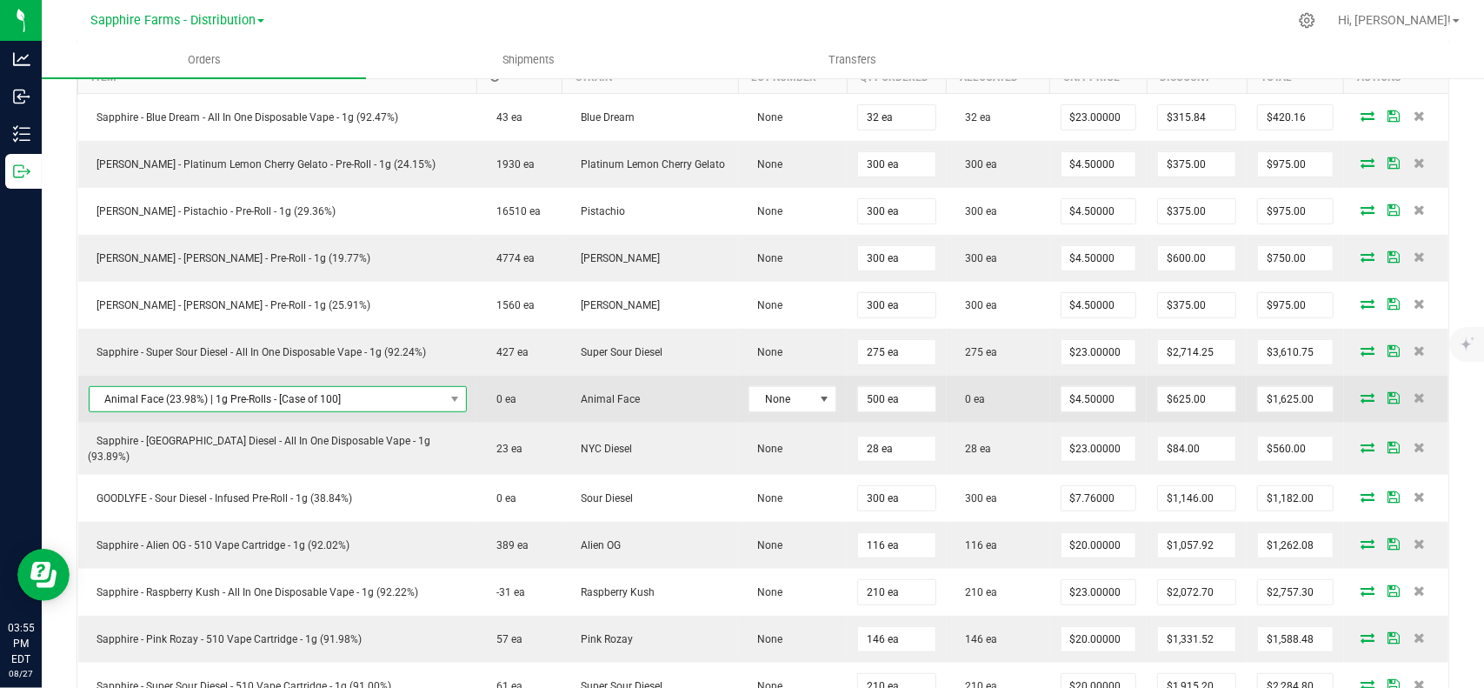
click at [282, 387] on span "Animal Face (23.98%) | 1g Pre-Rolls - [Case of 100]" at bounding box center [267, 399] width 355 height 24
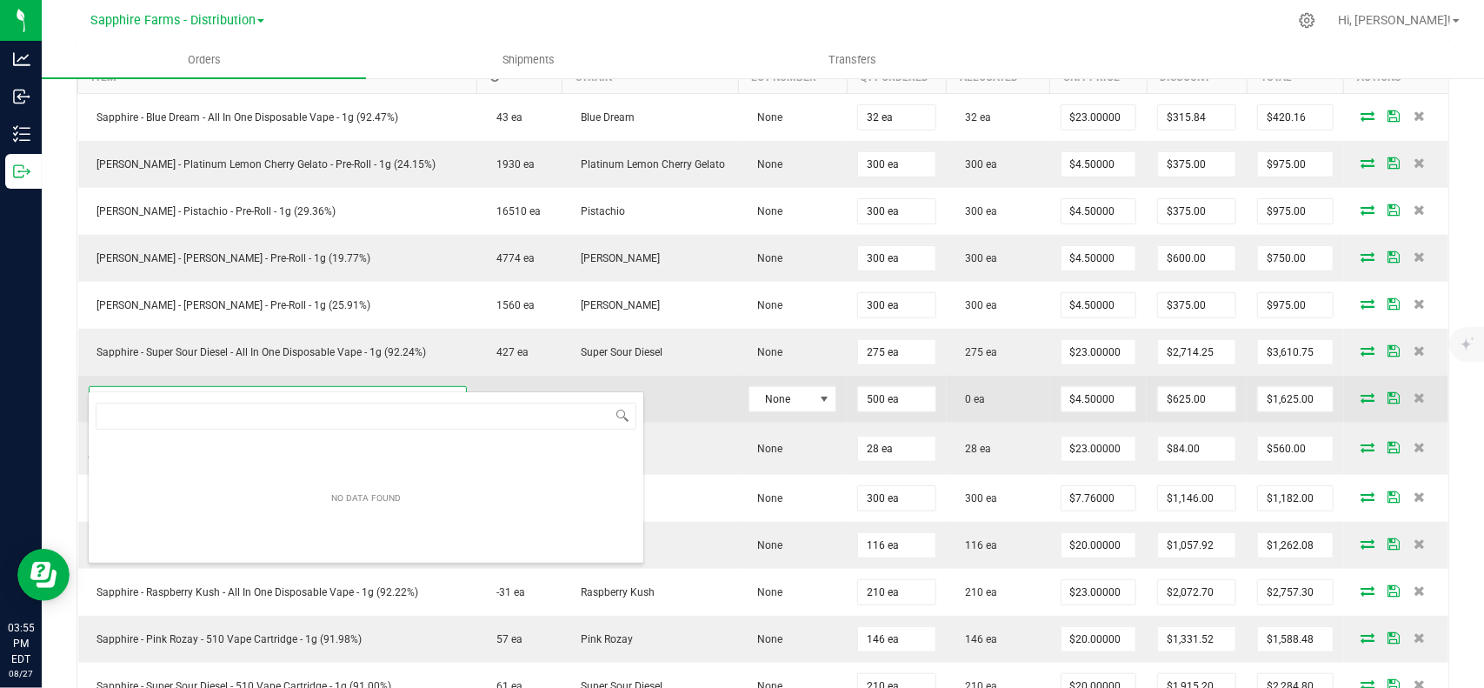
scroll to position [25, 337]
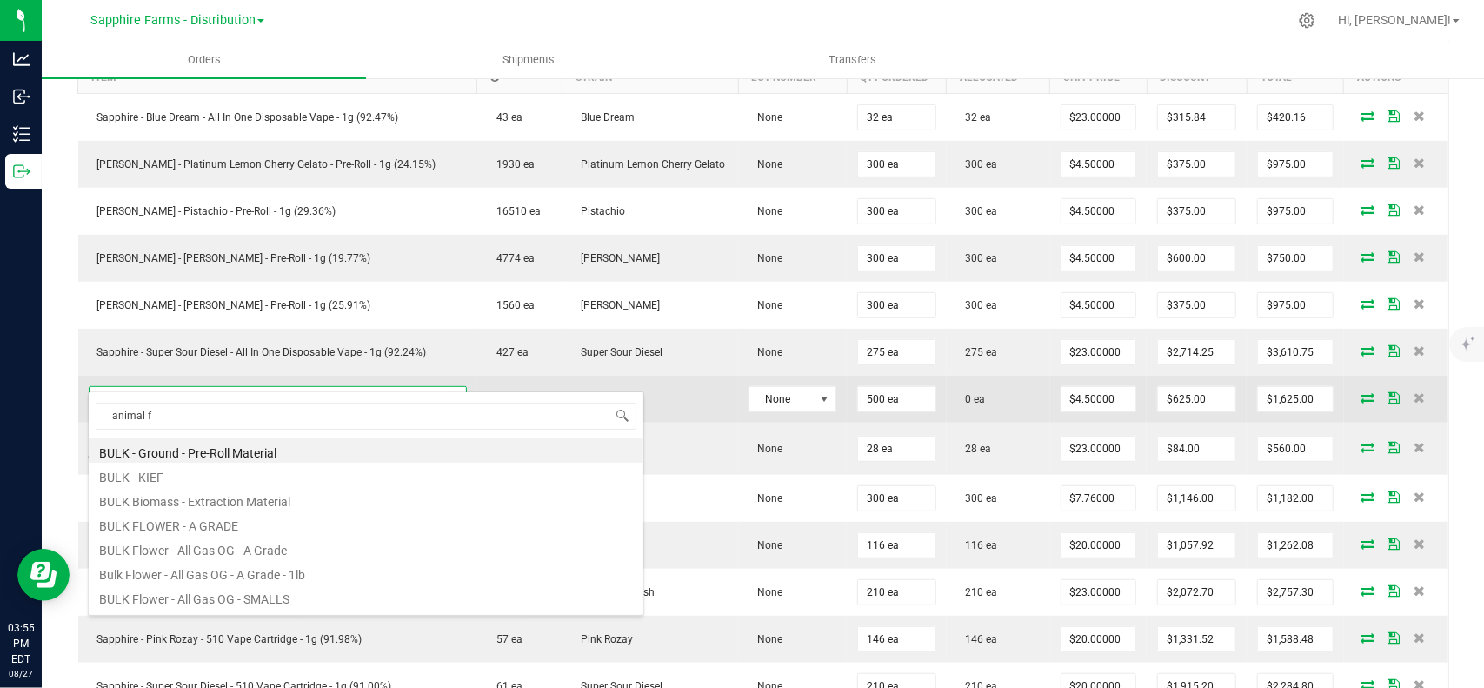
type input "animal fa"
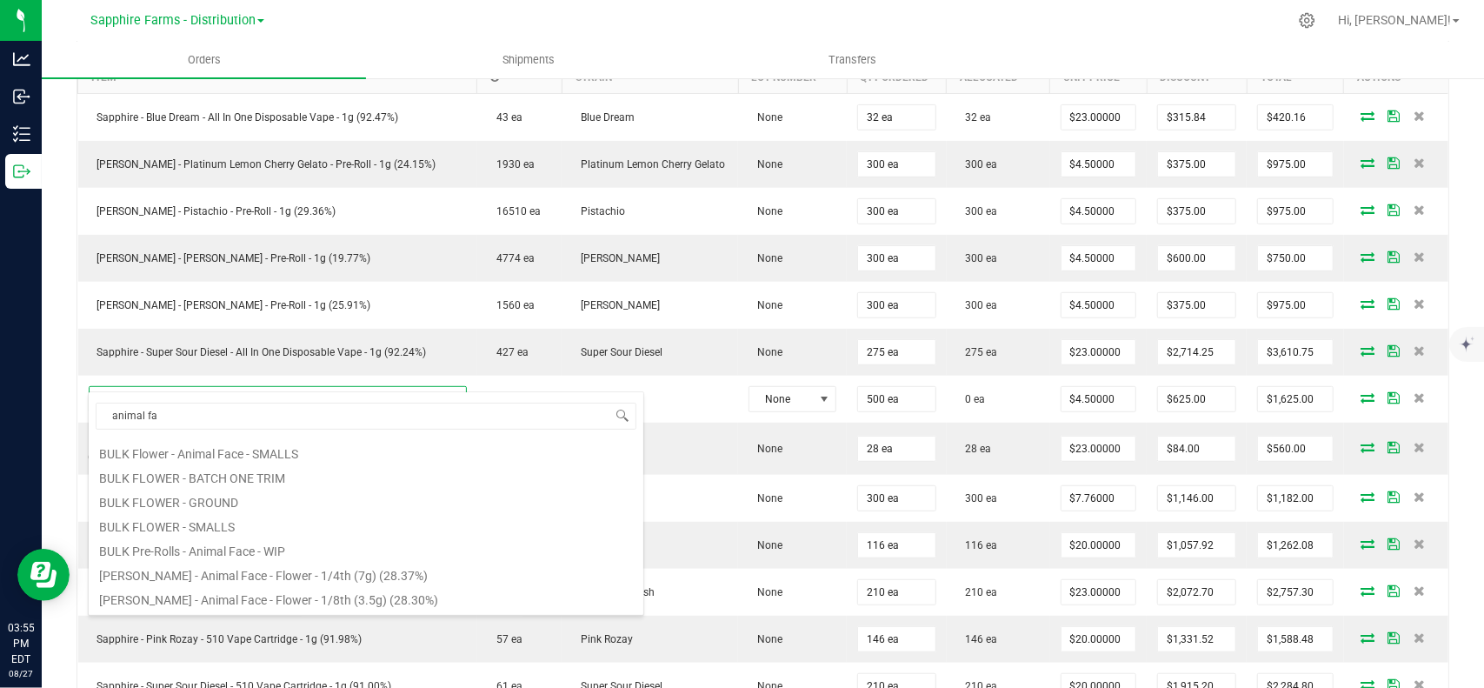
scroll to position [143, 0]
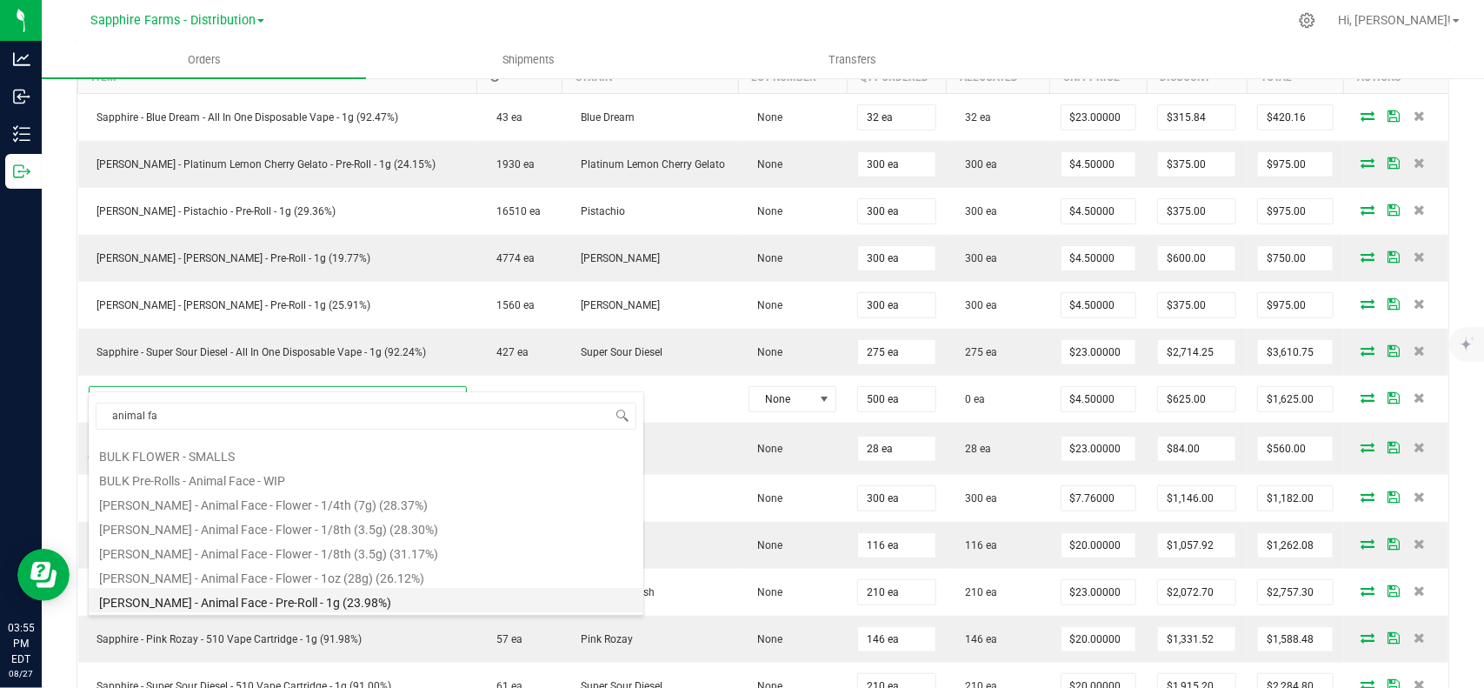
click at [269, 590] on li "[PERSON_NAME] - Animal Face - Pre-Roll - 1g (23.98%)" at bounding box center [366, 600] width 555 height 24
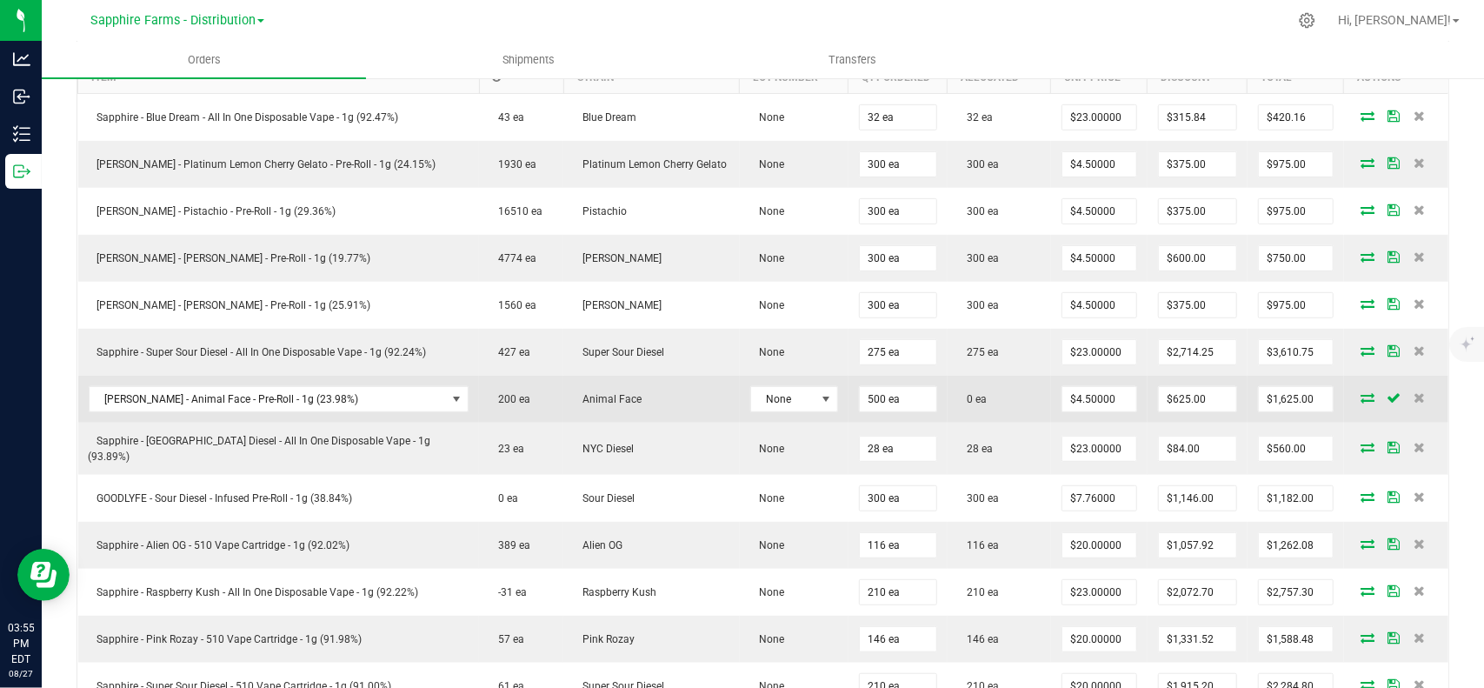
click at [1361, 392] on icon at bounding box center [1368, 397] width 14 height 10
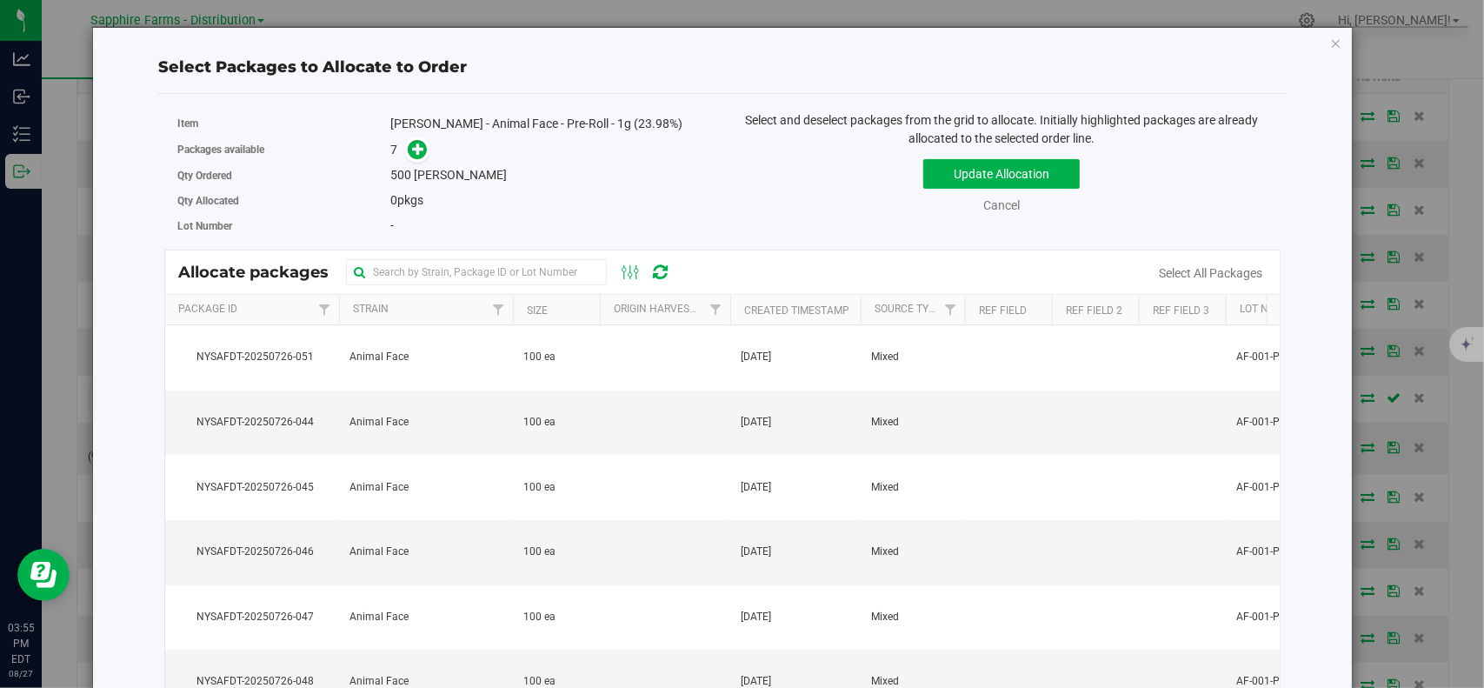
click at [268, 309] on th "Package Id" at bounding box center [252, 310] width 174 height 30
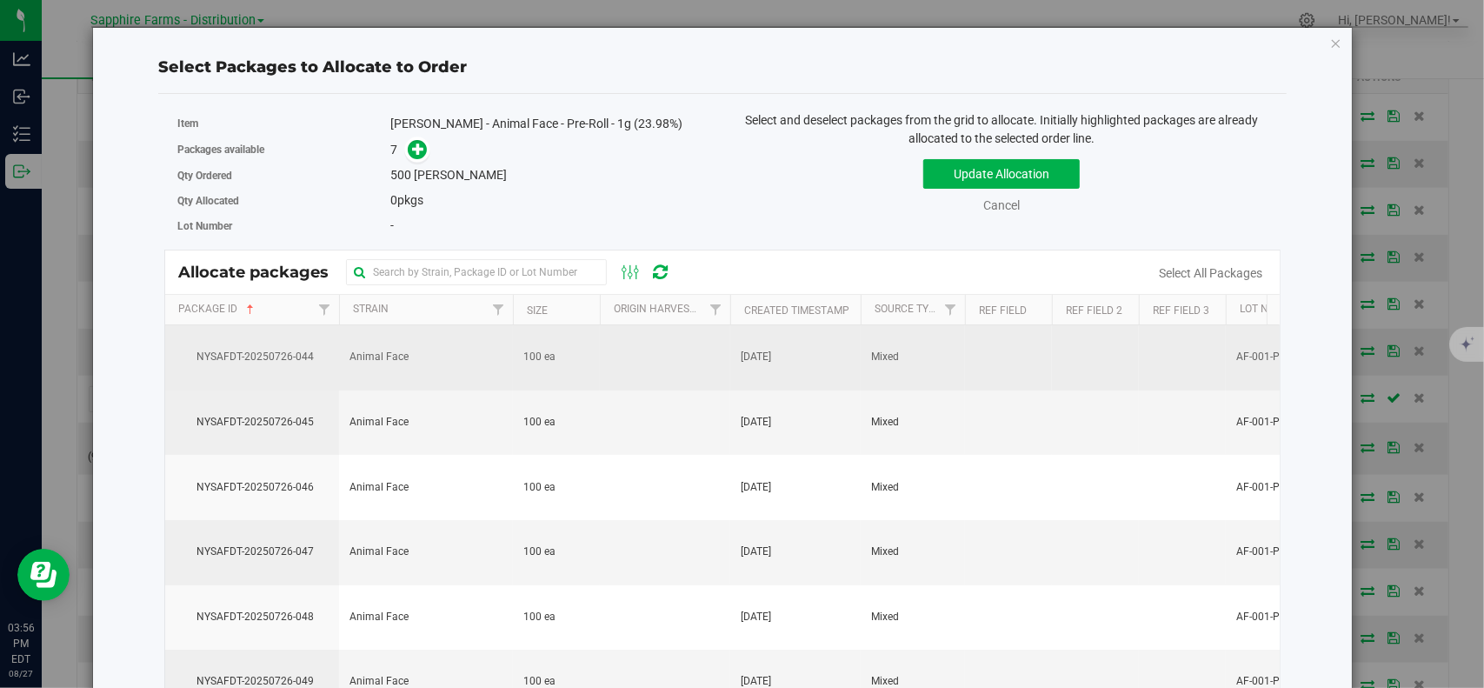
click at [301, 361] on span "NYSAFDT-20250726-044" at bounding box center [252, 357] width 153 height 17
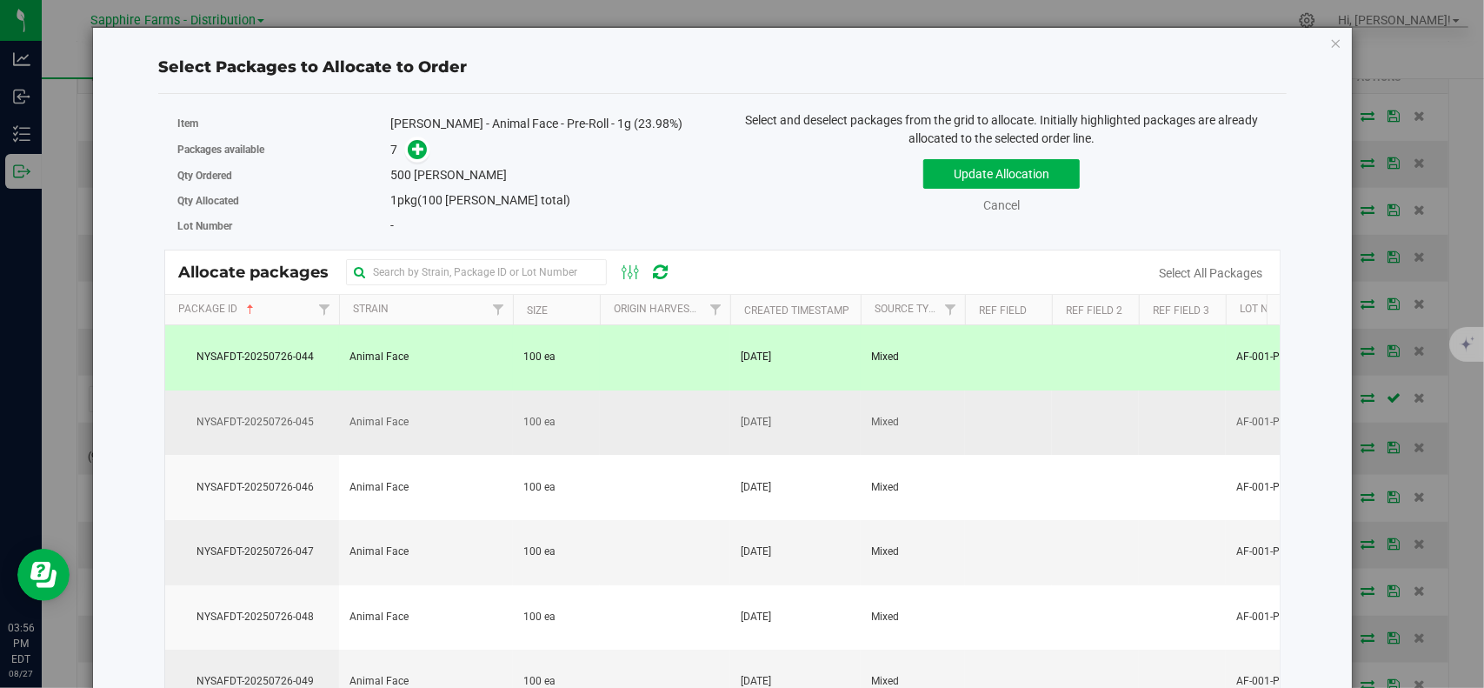
click at [278, 414] on span "NYSAFDT-20250726-045" at bounding box center [252, 422] width 153 height 17
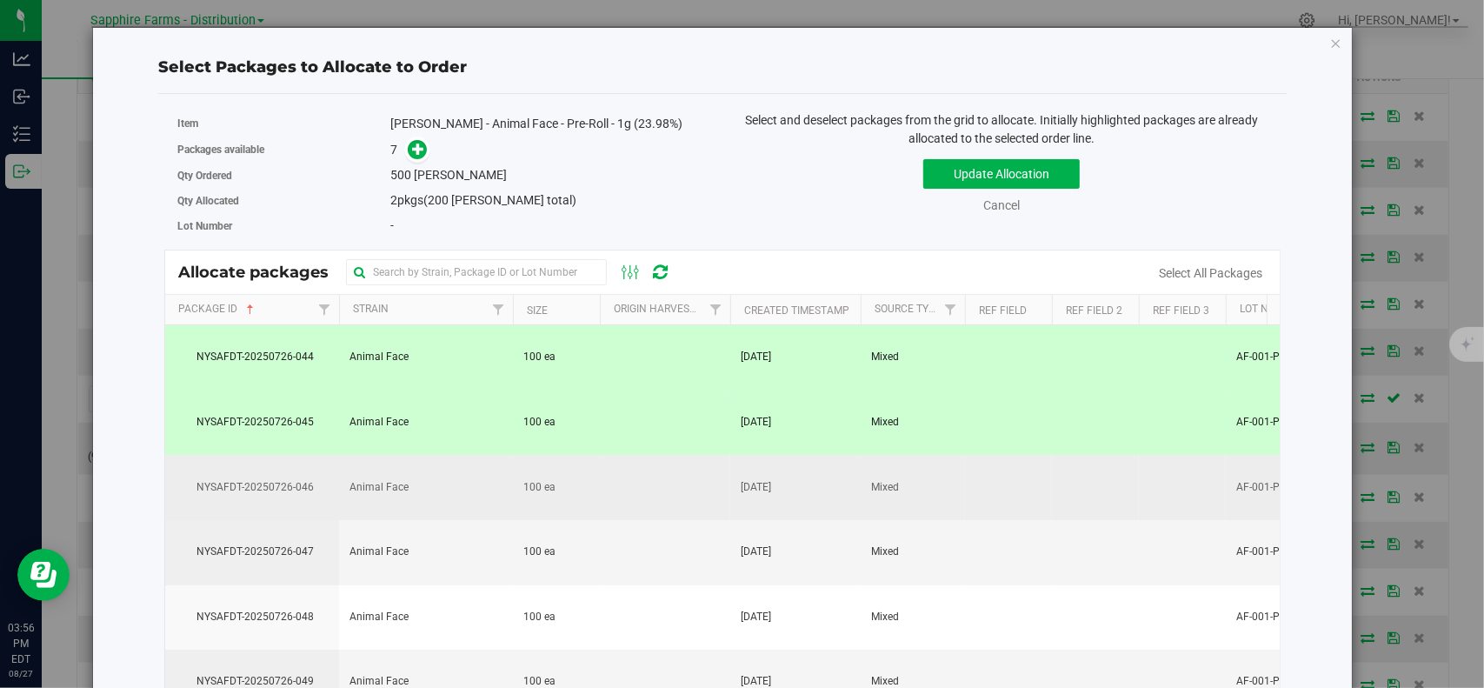
click at [285, 486] on span "NYSAFDT-20250726-046" at bounding box center [252, 487] width 153 height 17
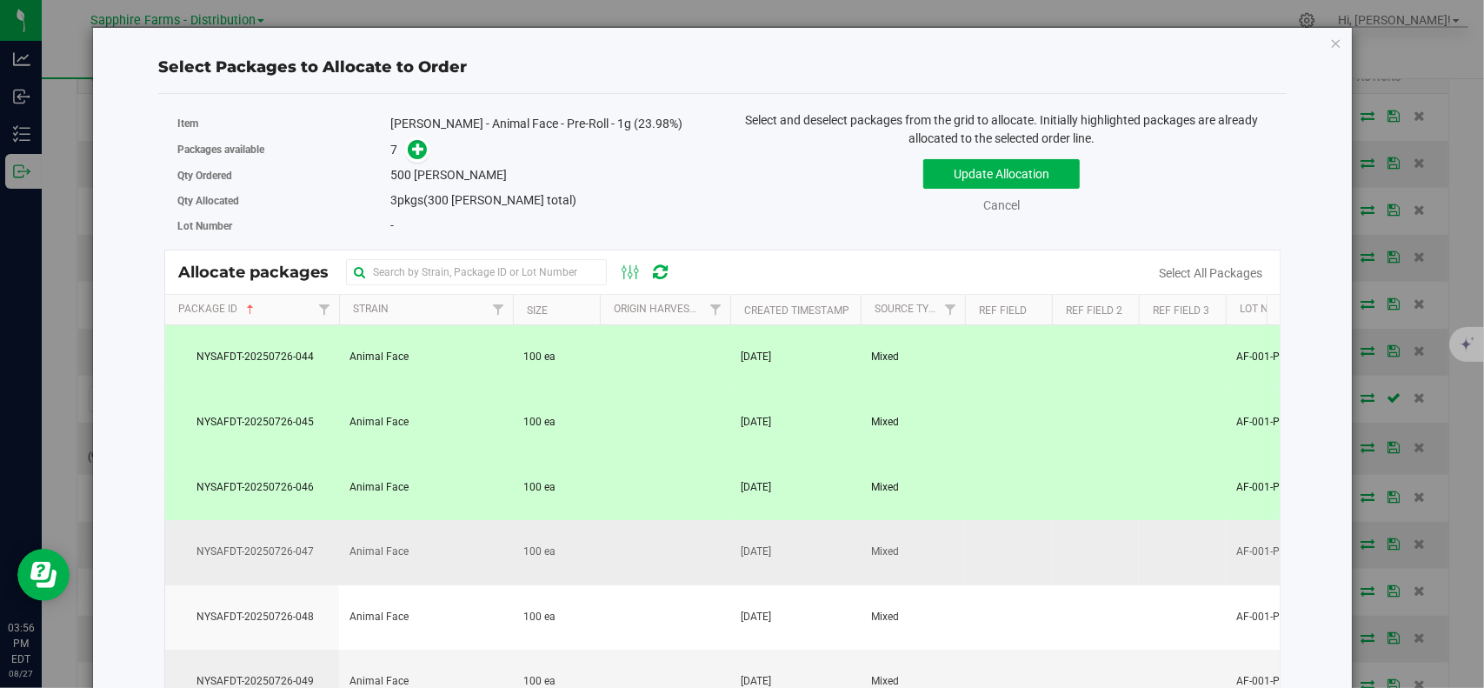
click at [294, 550] on span "NYSAFDT-20250726-047" at bounding box center [252, 551] width 153 height 17
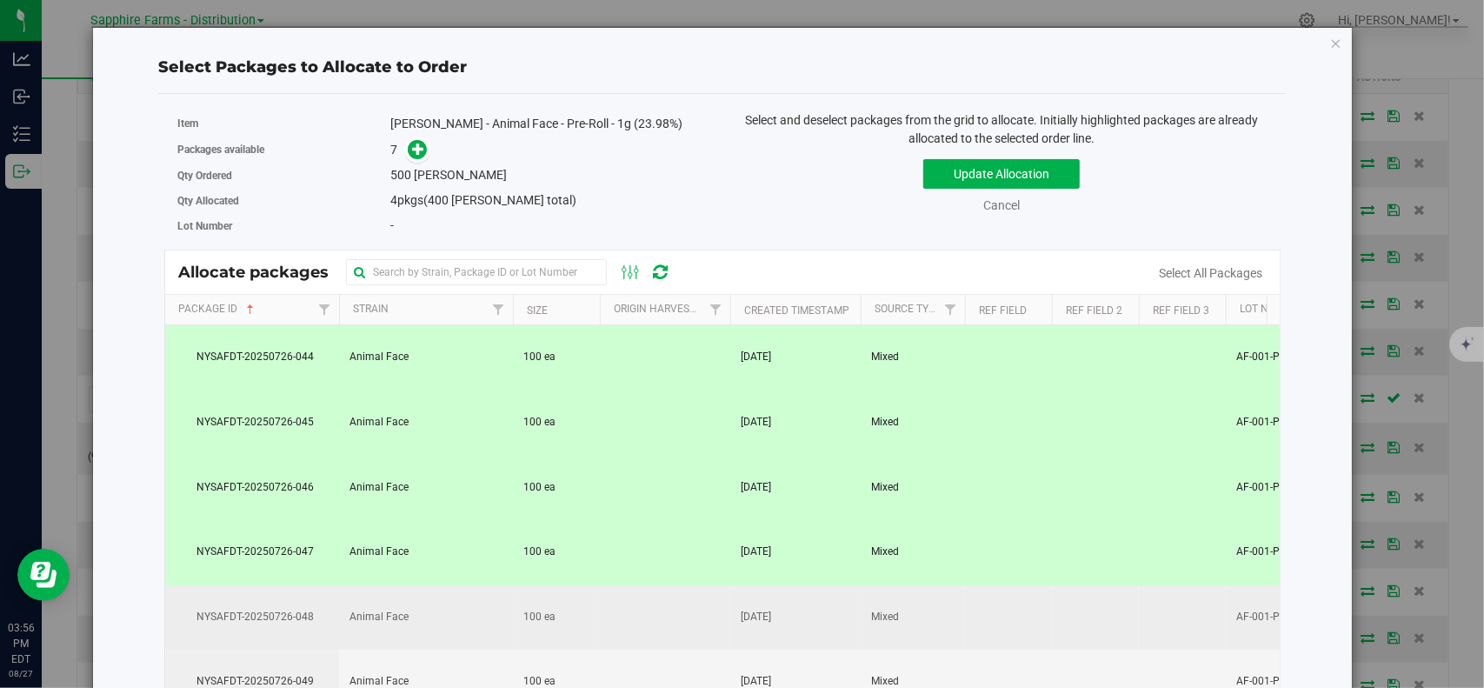
click at [301, 594] on td "NYSAFDT-20250726-048" at bounding box center [252, 617] width 174 height 65
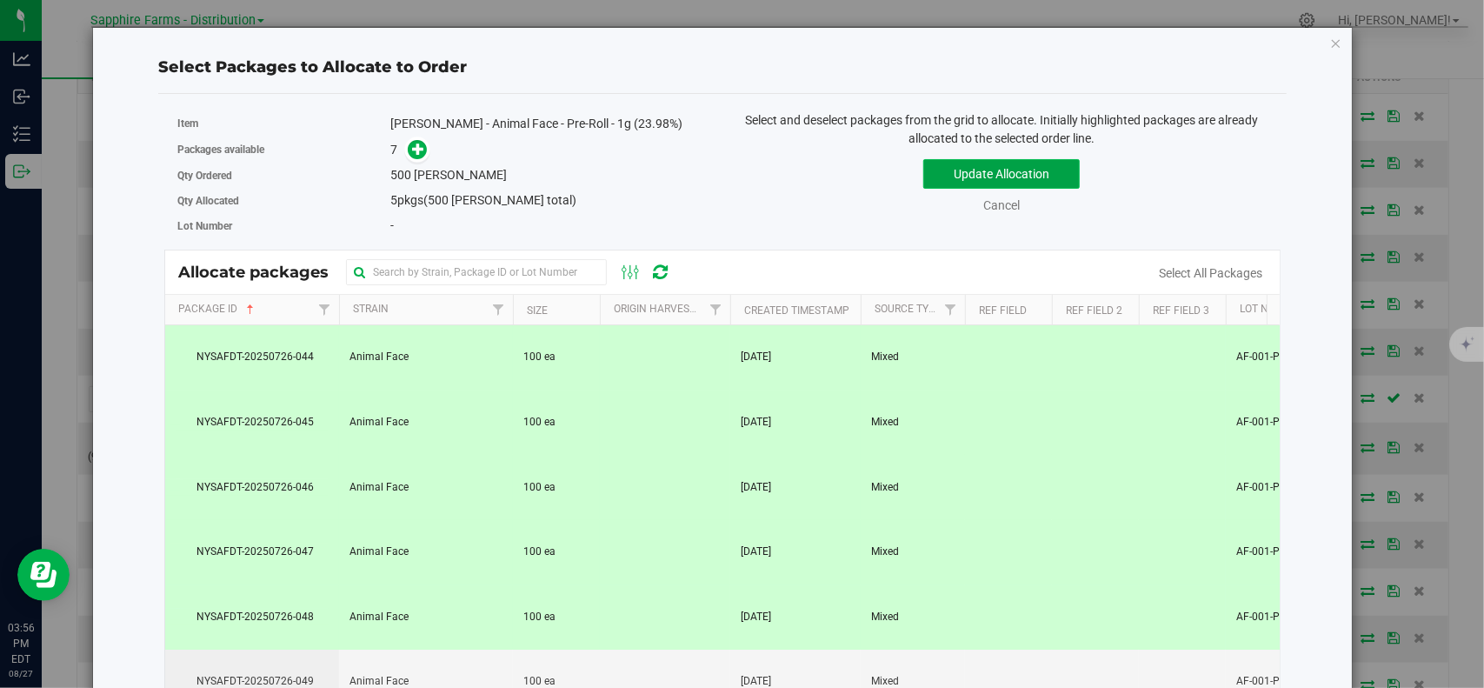
click at [942, 175] on button "Update Allocation" at bounding box center [1001, 174] width 156 height 30
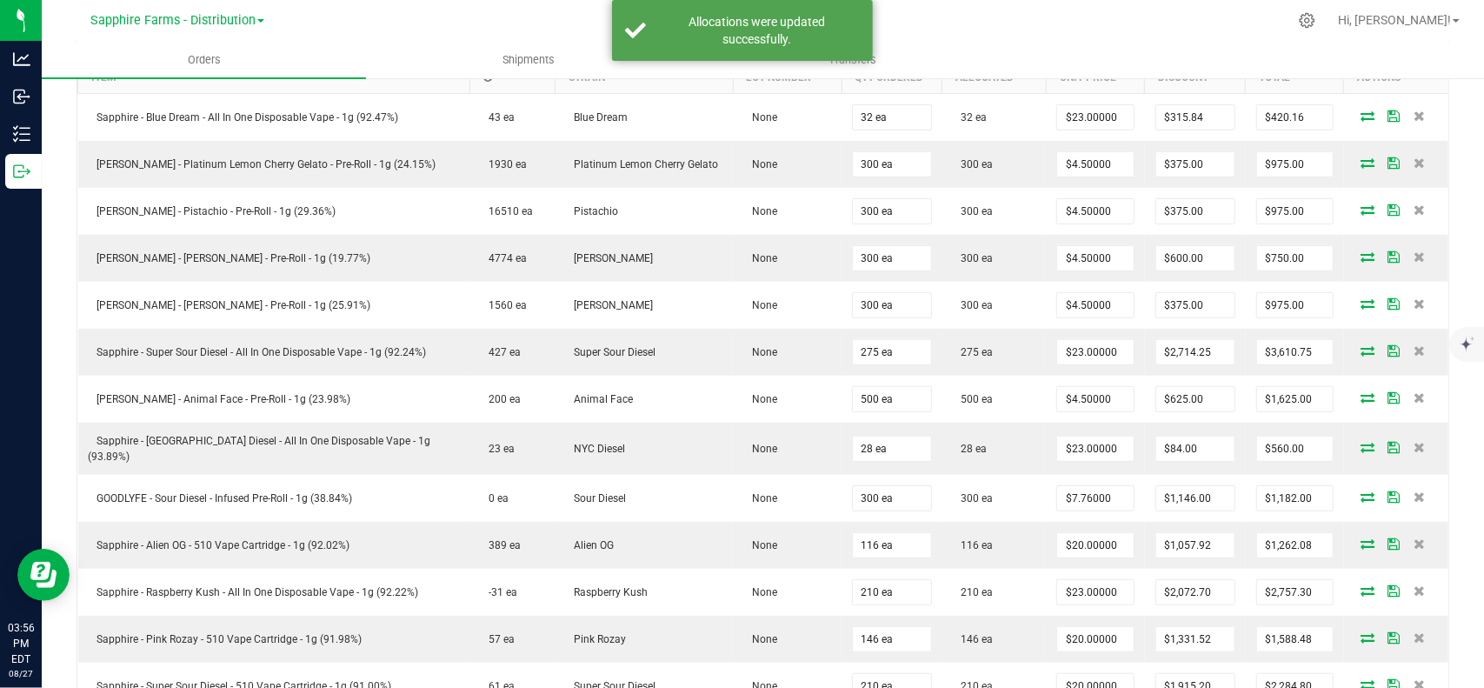
scroll to position [0, 0]
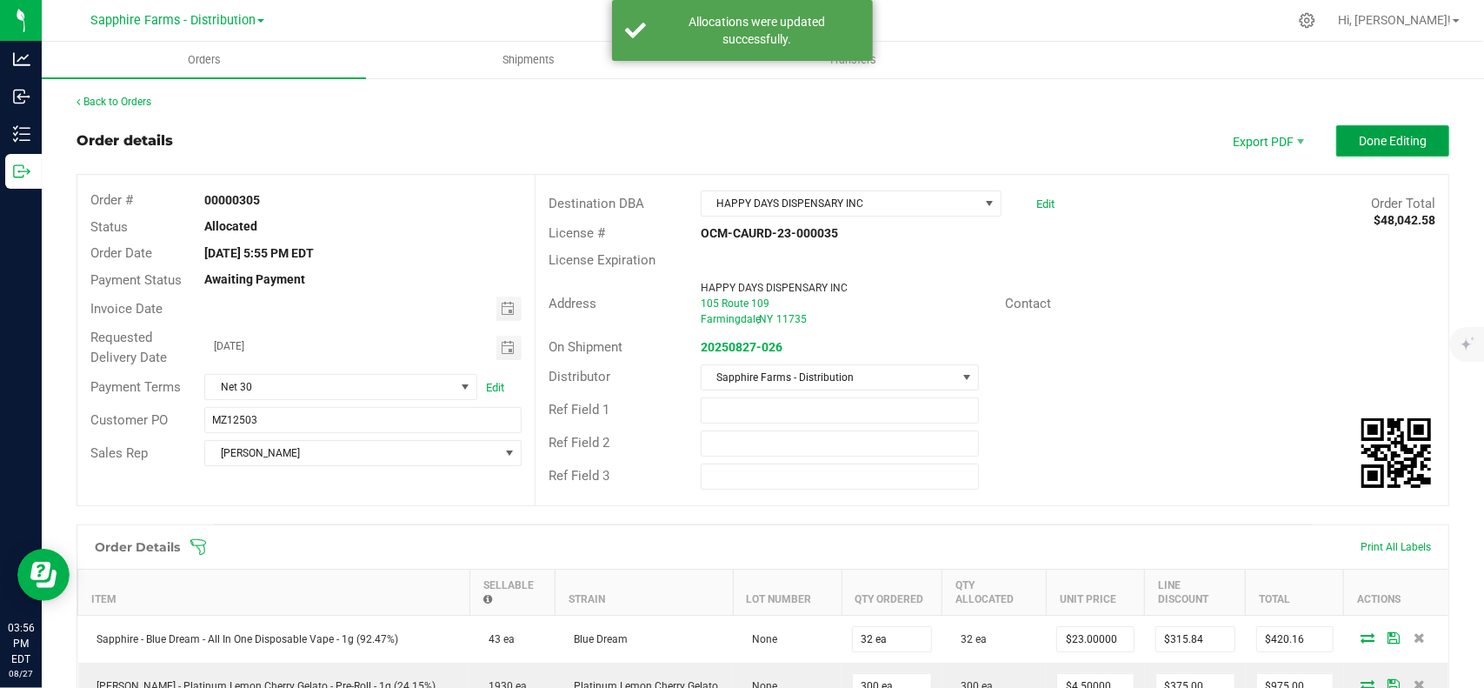
click at [1380, 149] on button "Done Editing" at bounding box center [1392, 140] width 113 height 31
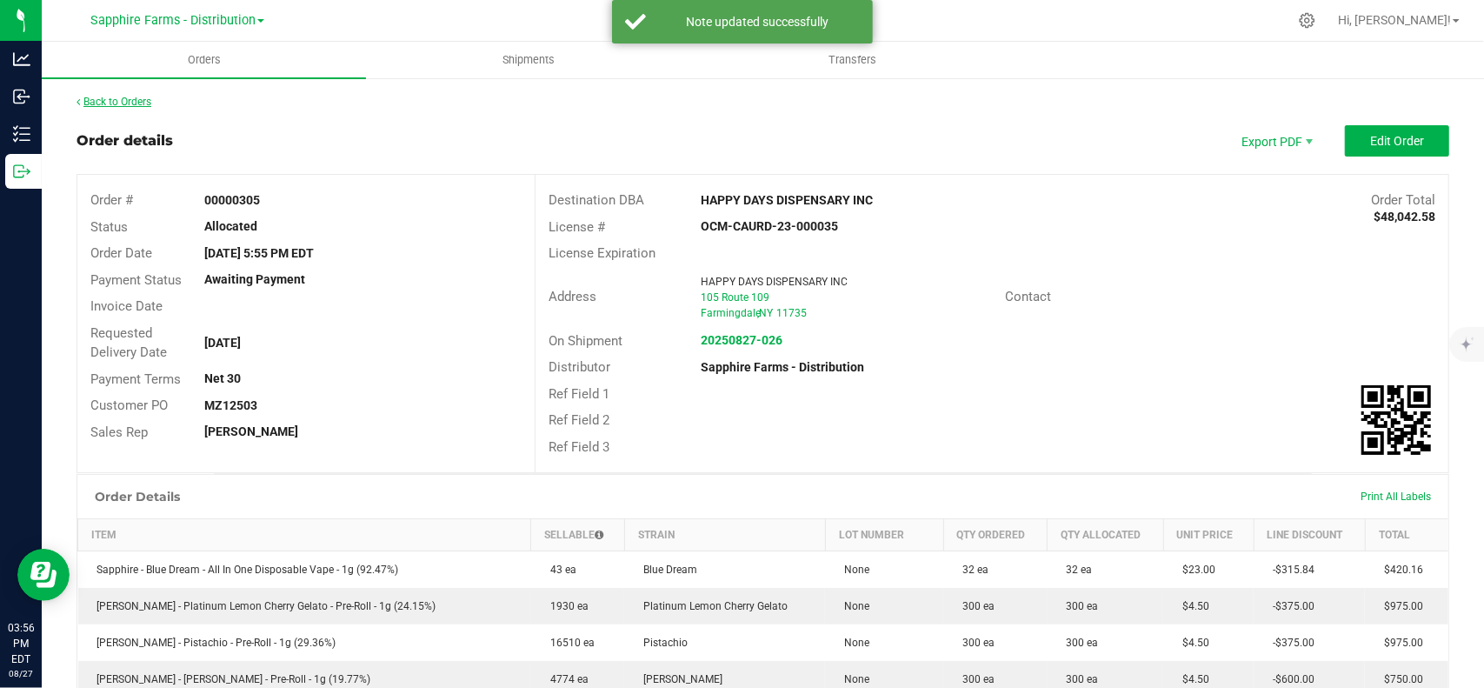
click at [125, 103] on link "Back to Orders" at bounding box center [114, 102] width 75 height 12
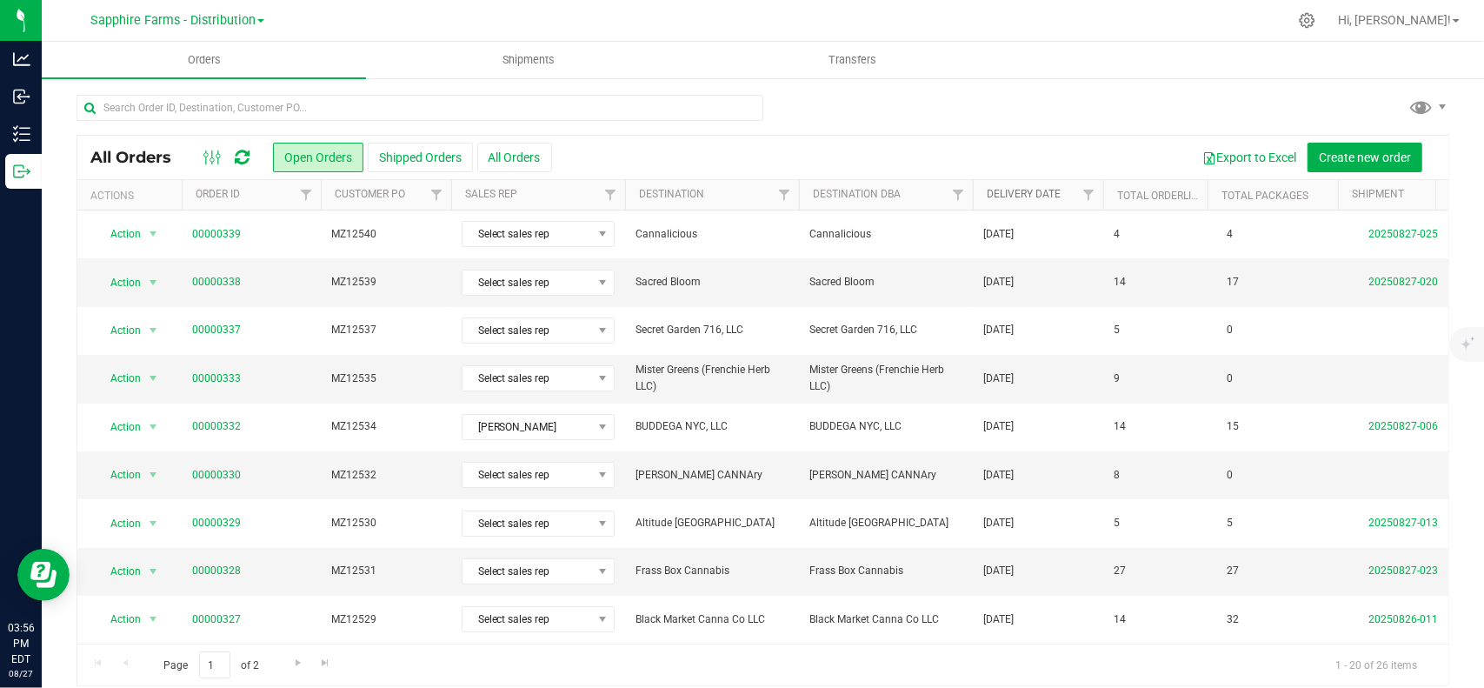
click at [1045, 191] on link "Delivery Date" at bounding box center [1024, 194] width 74 height 12
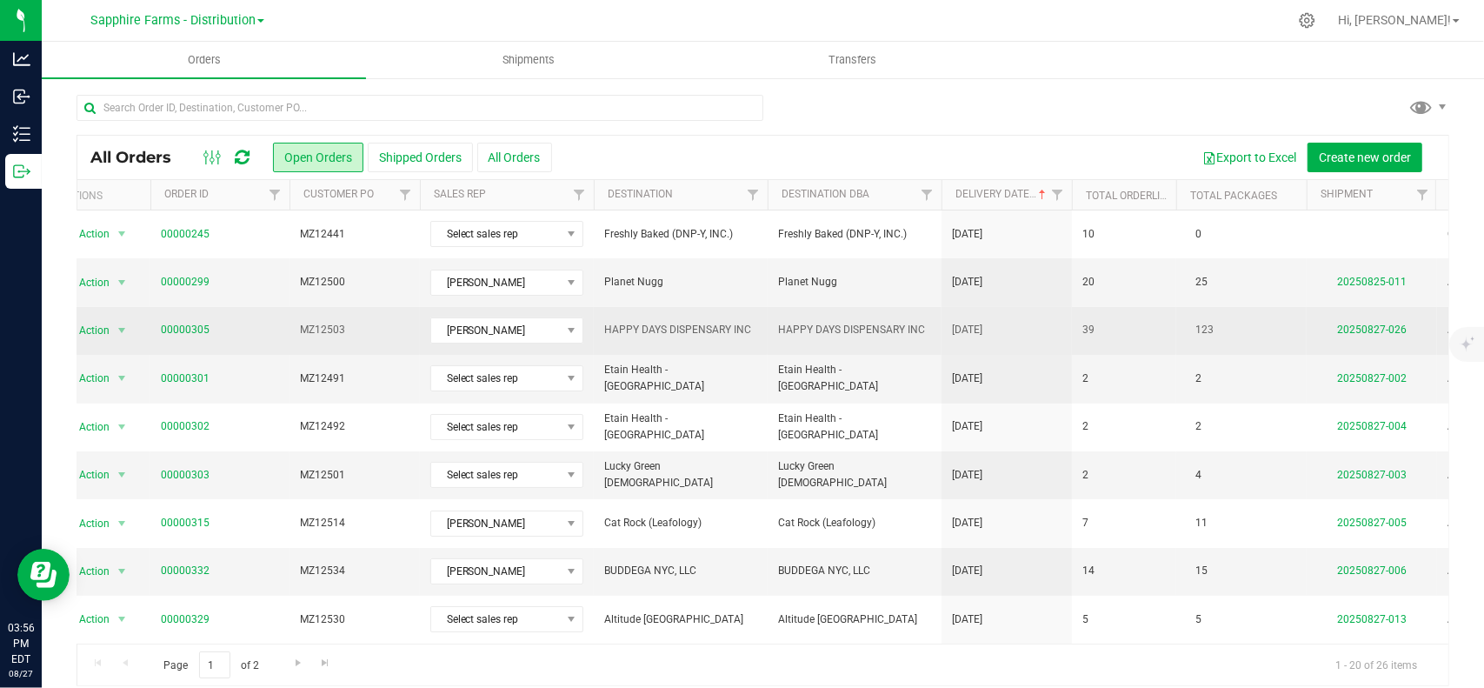
scroll to position [0, 111]
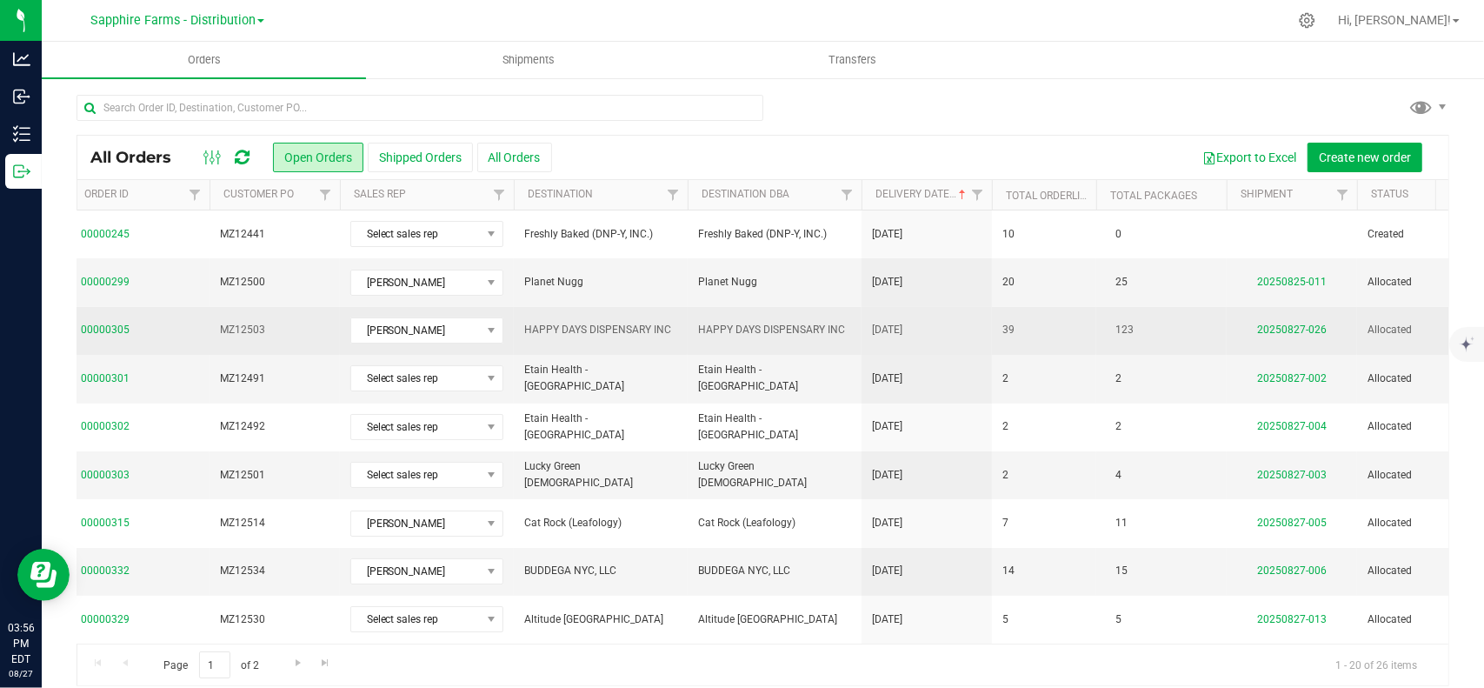
drag, startPoint x: 915, startPoint y: 323, endPoint x: 1035, endPoint y: 316, distance: 120.2
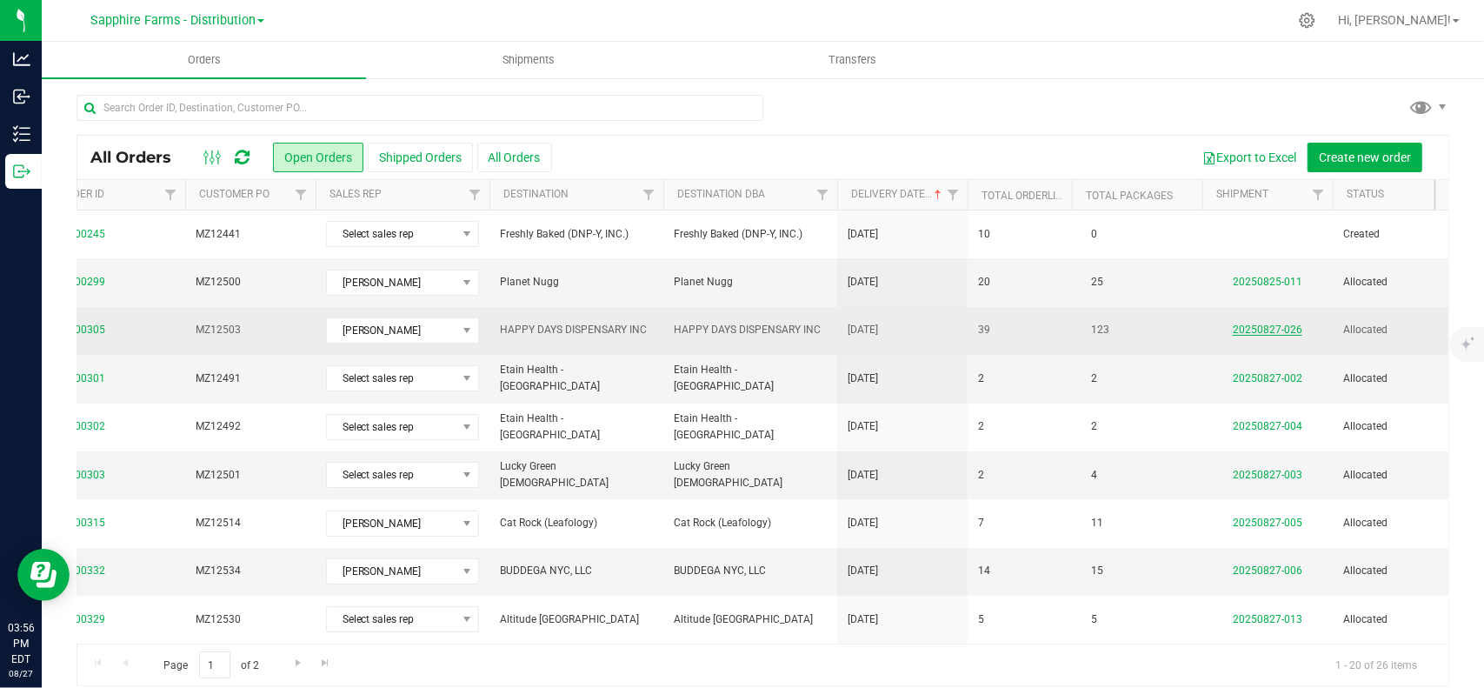
click at [1267, 328] on link "20250827-026" at bounding box center [1268, 329] width 70 height 12
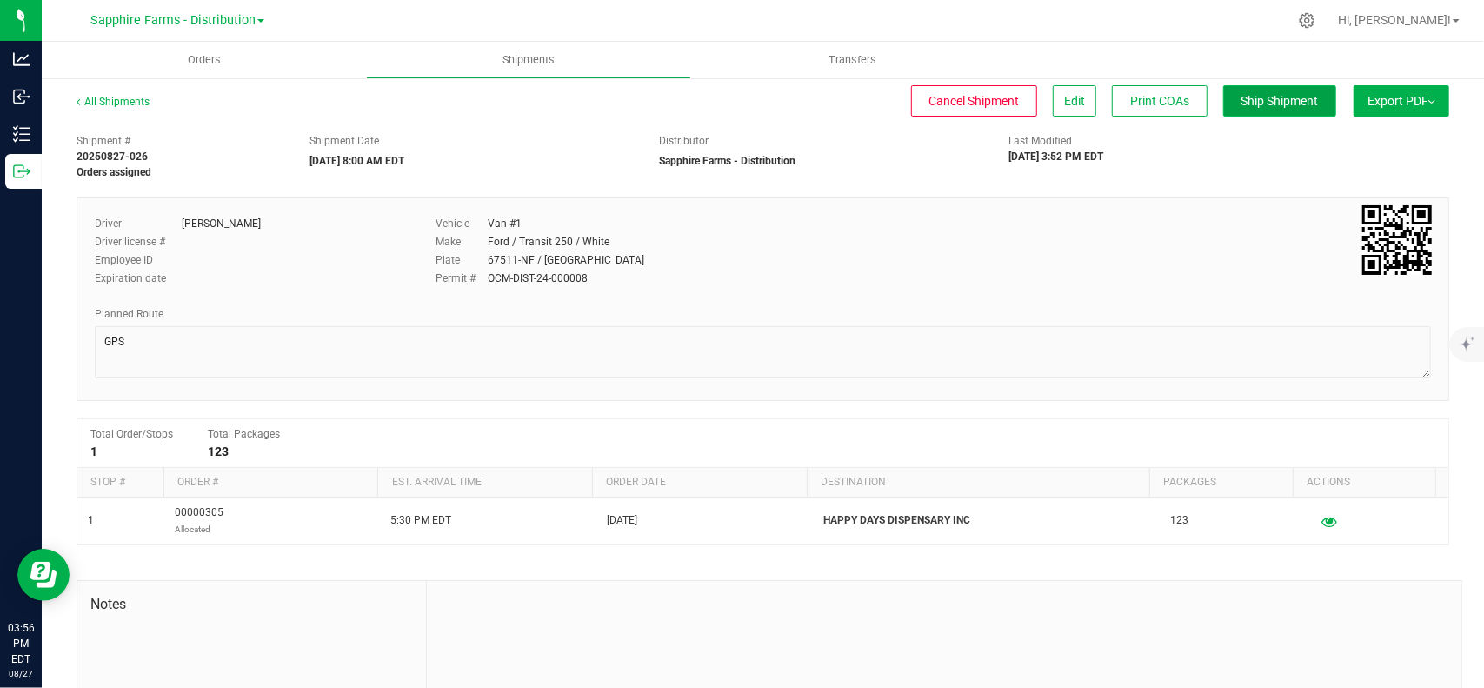
click at [1278, 100] on span "Ship Shipment" at bounding box center [1279, 101] width 77 height 14
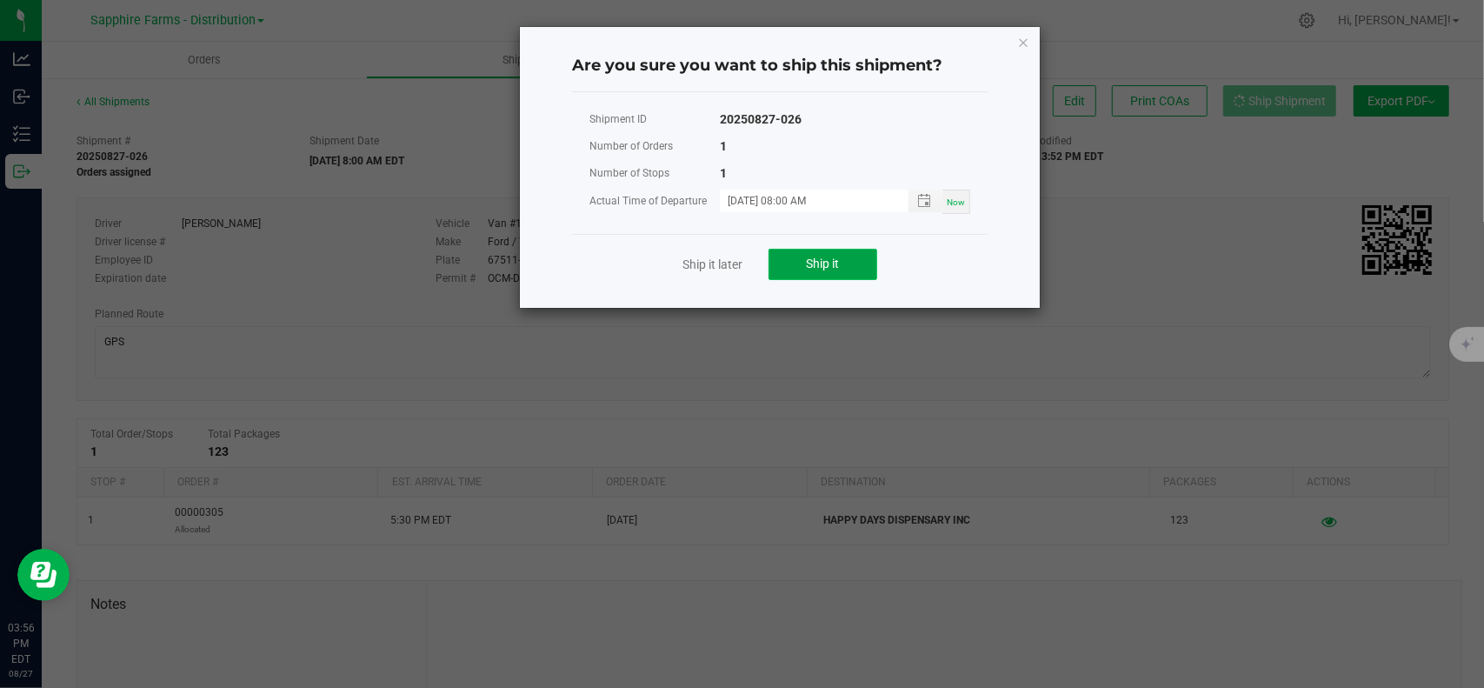
click at [845, 255] on button "Ship it" at bounding box center [822, 264] width 109 height 31
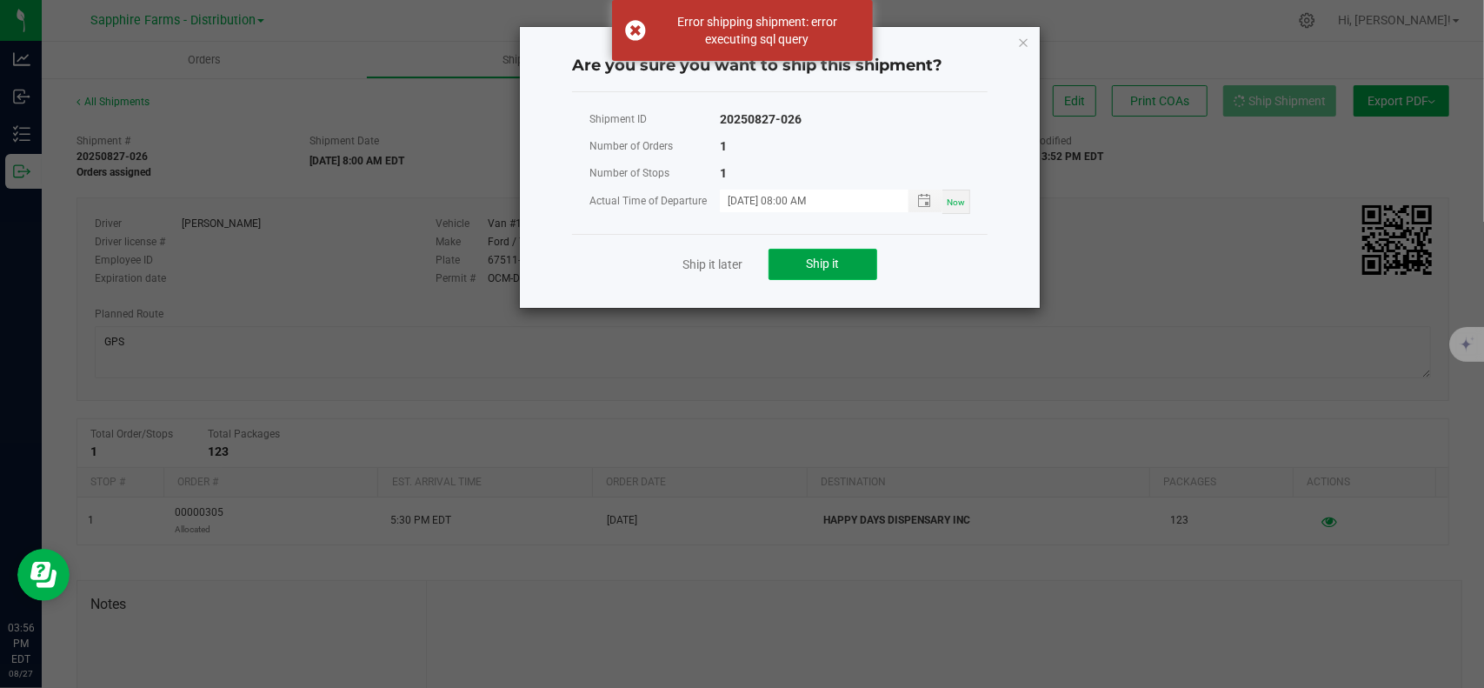
click at [847, 260] on button "Ship it" at bounding box center [822, 264] width 109 height 31
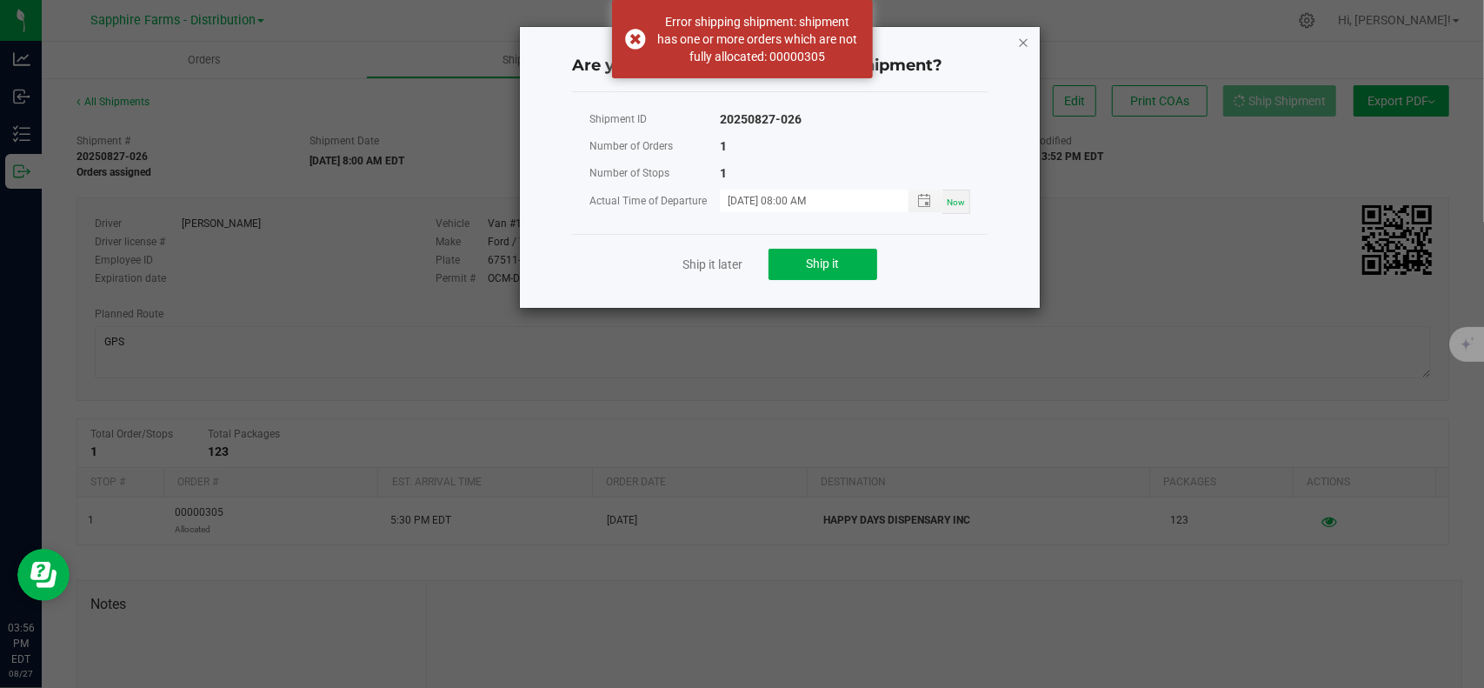
click at [1025, 39] on icon "Close" at bounding box center [1023, 41] width 12 height 21
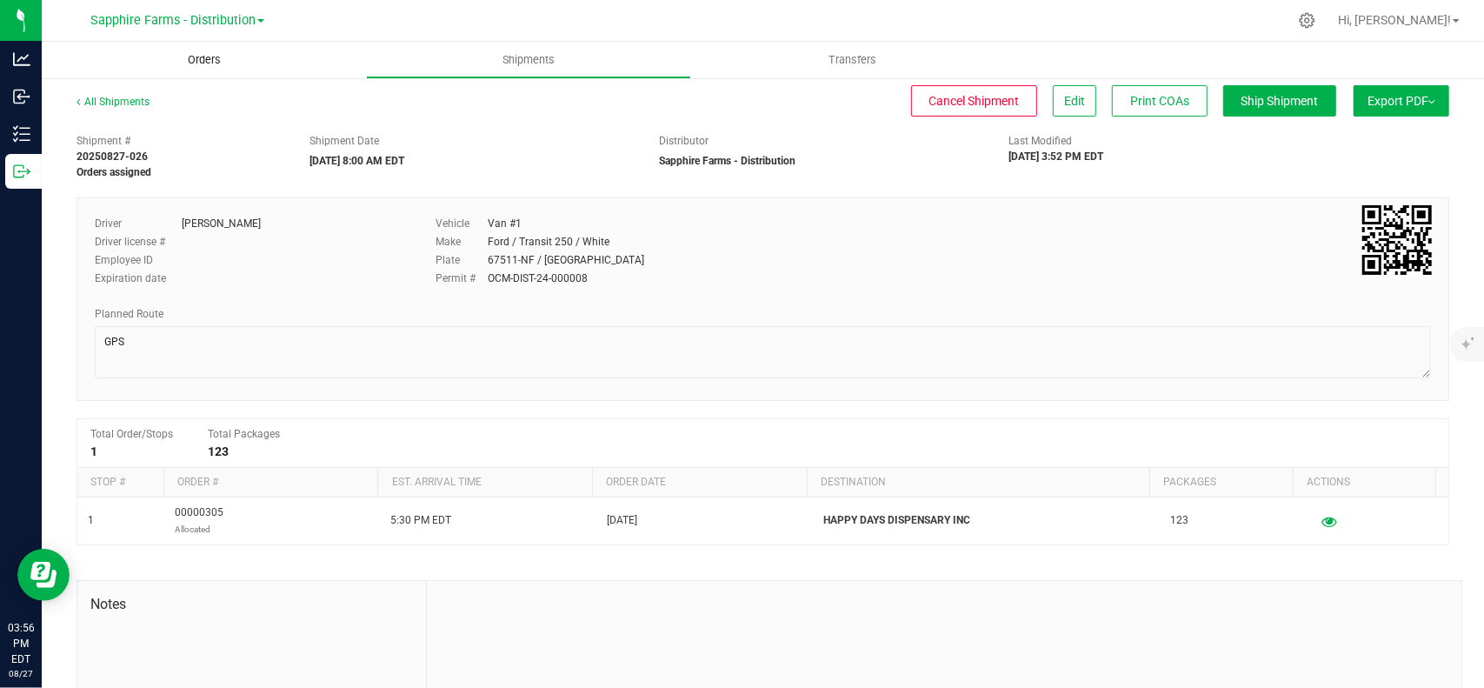
click at [210, 50] on uib-tab-heading "Orders" at bounding box center [204, 60] width 324 height 37
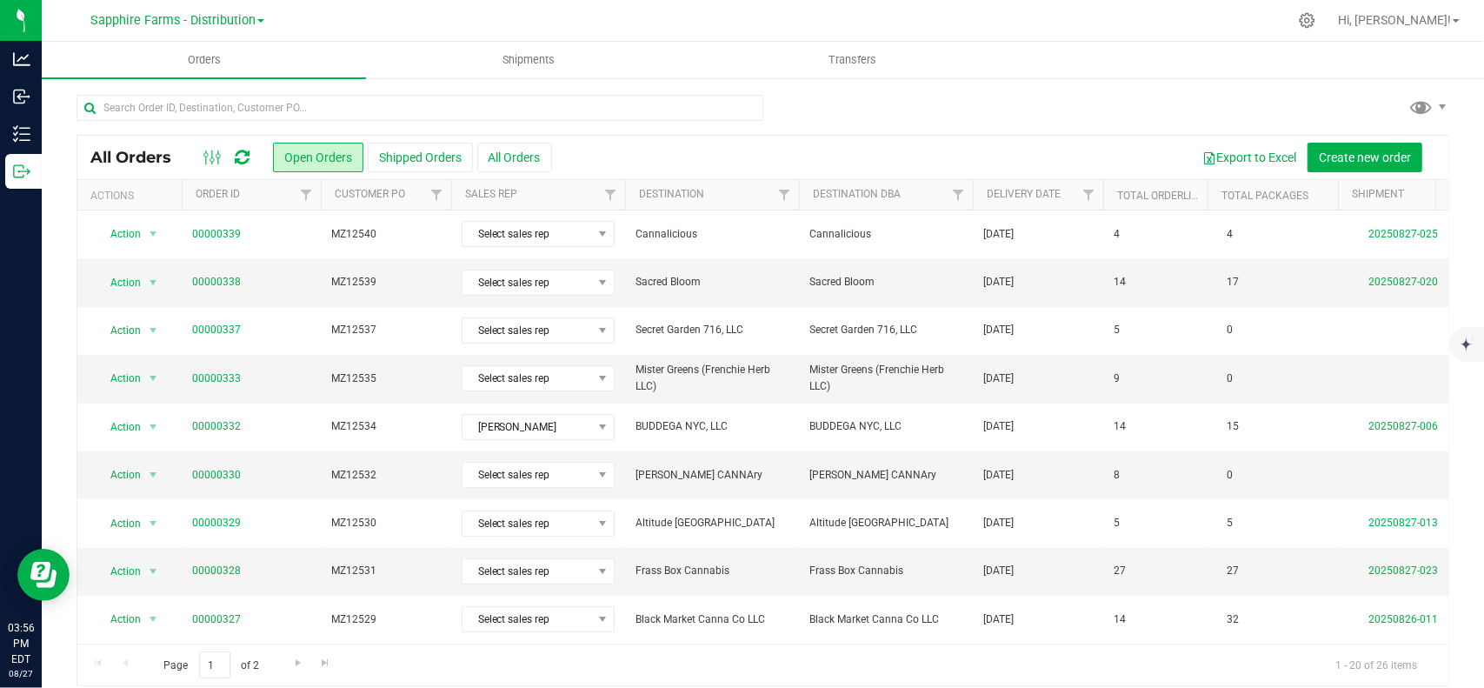
click at [1030, 203] on th "Delivery Date" at bounding box center [1038, 195] width 130 height 30
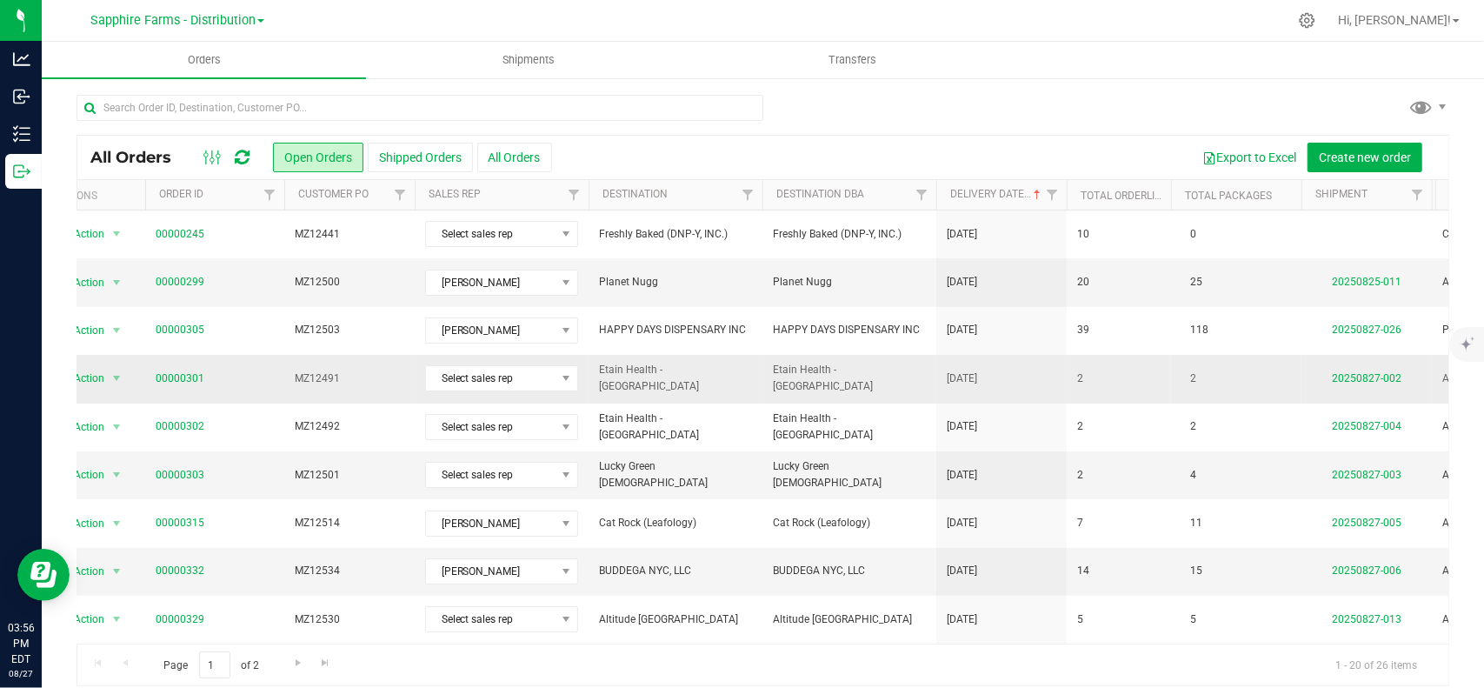
scroll to position [0, 191]
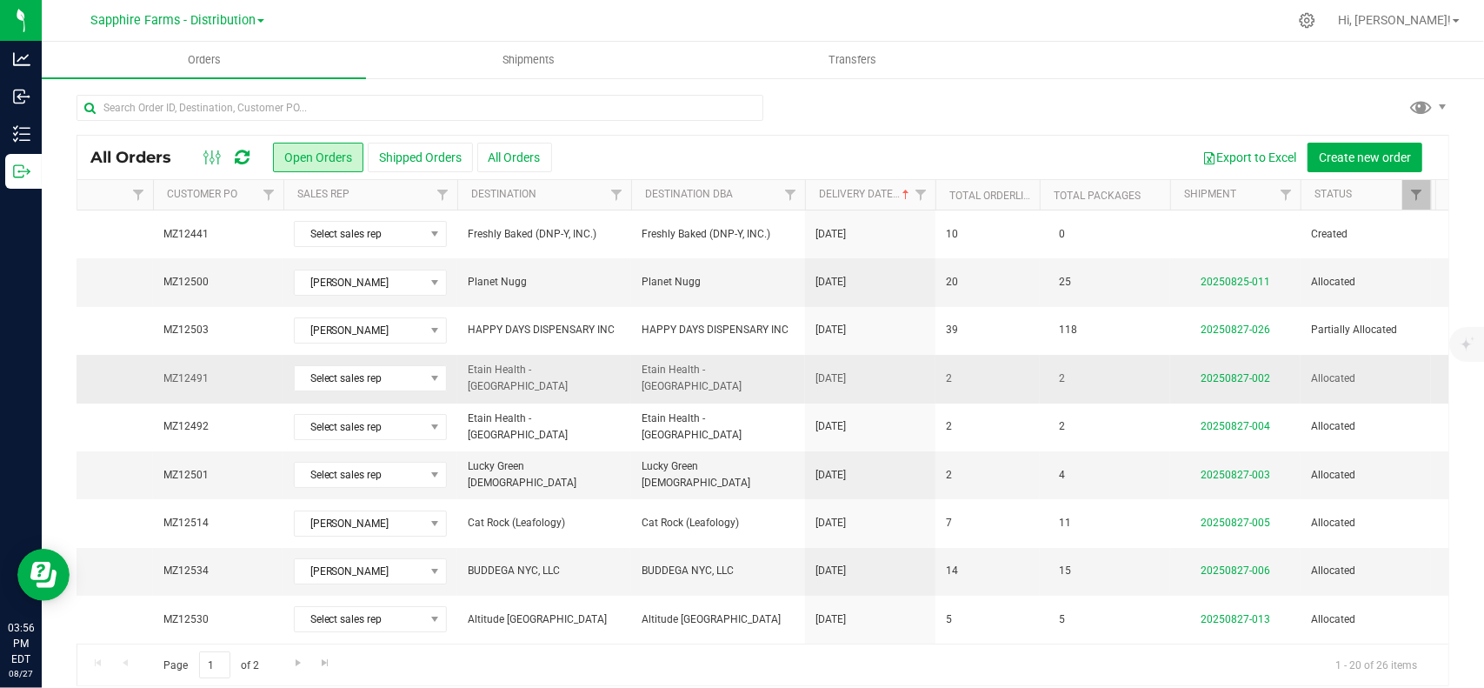
drag, startPoint x: 913, startPoint y: 356, endPoint x: 961, endPoint y: 355, distance: 48.7
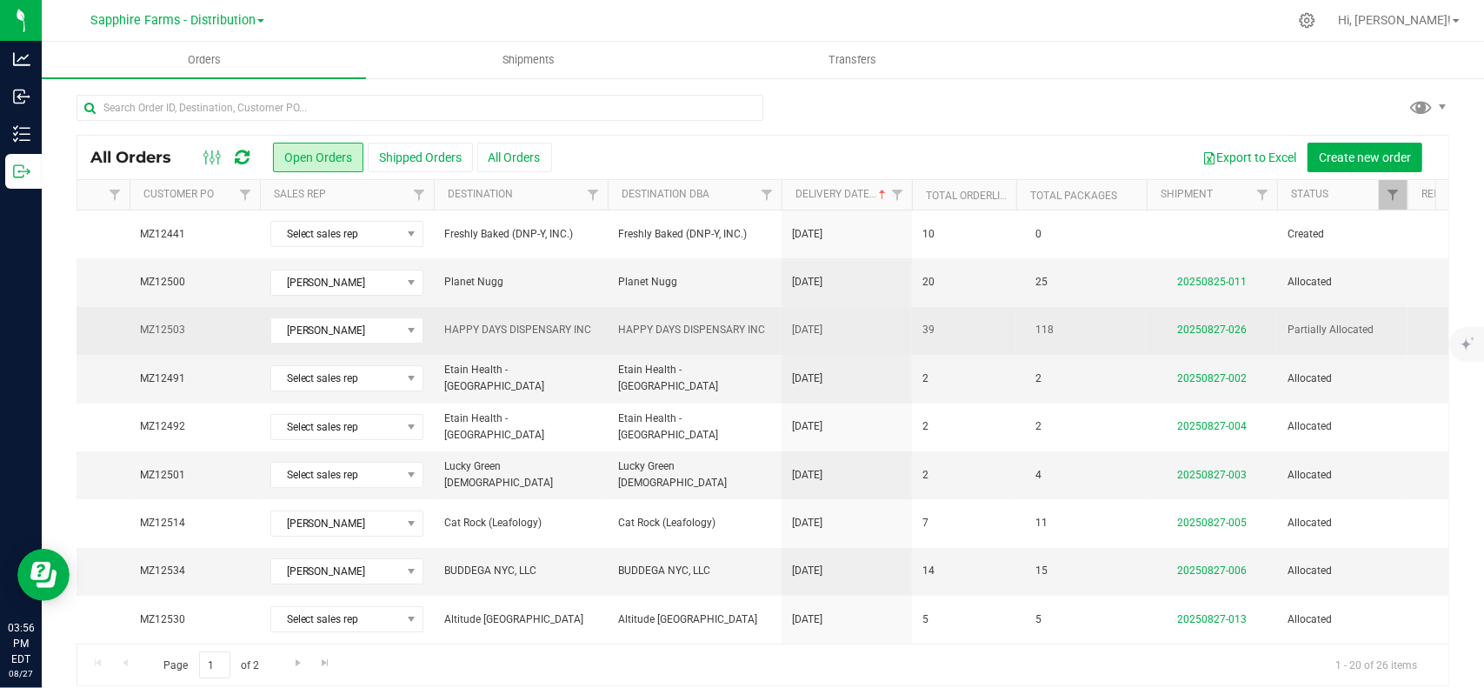
scroll to position [0, 0]
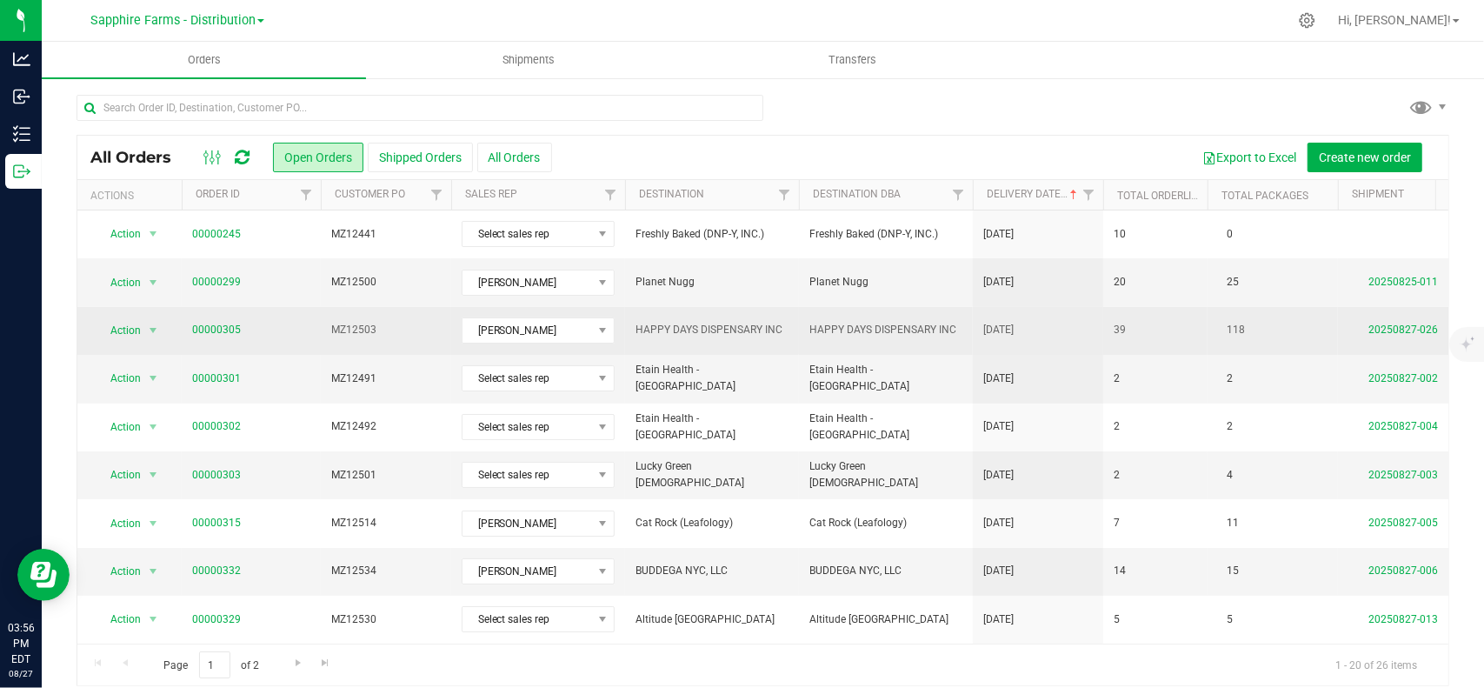
drag, startPoint x: 897, startPoint y: 338, endPoint x: 518, endPoint y: 349, distance: 379.2
click at [210, 333] on link "00000305" at bounding box center [216, 330] width 49 height 17
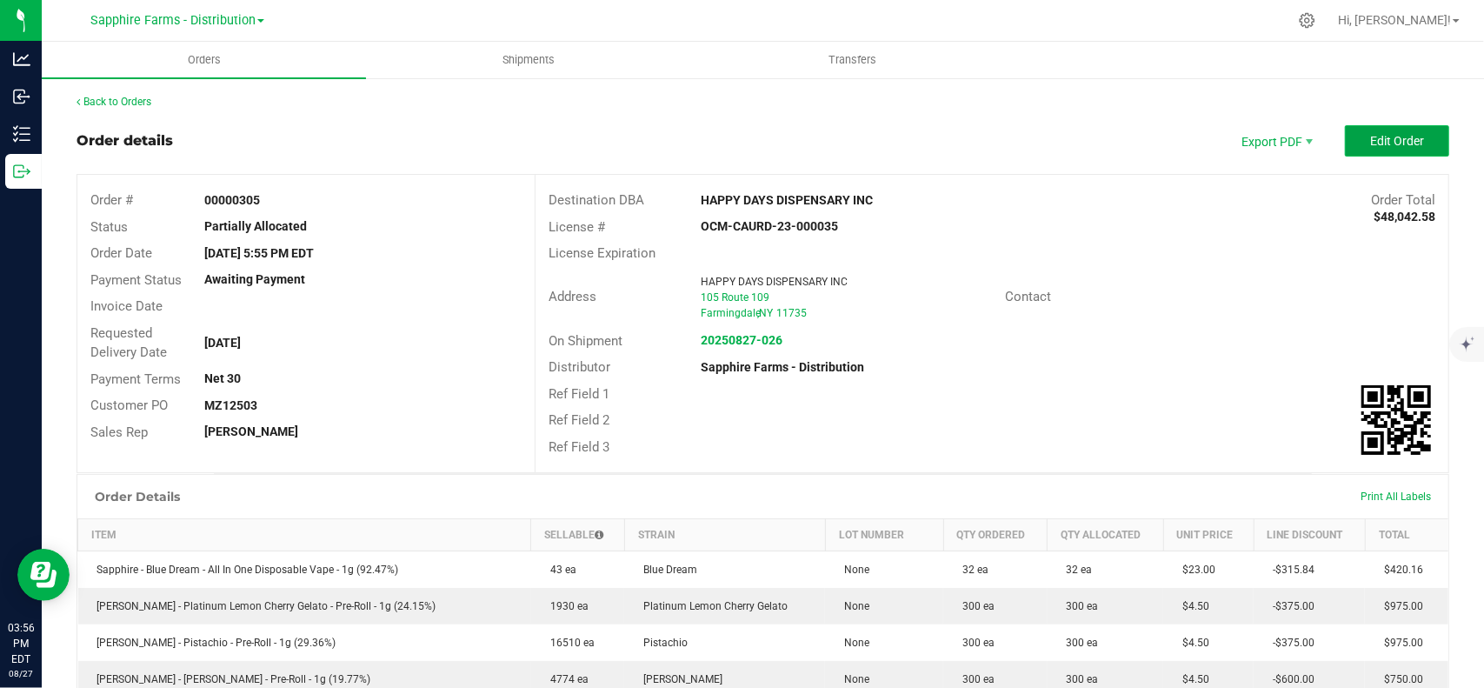
click at [1370, 142] on span "Edit Order" at bounding box center [1397, 141] width 54 height 14
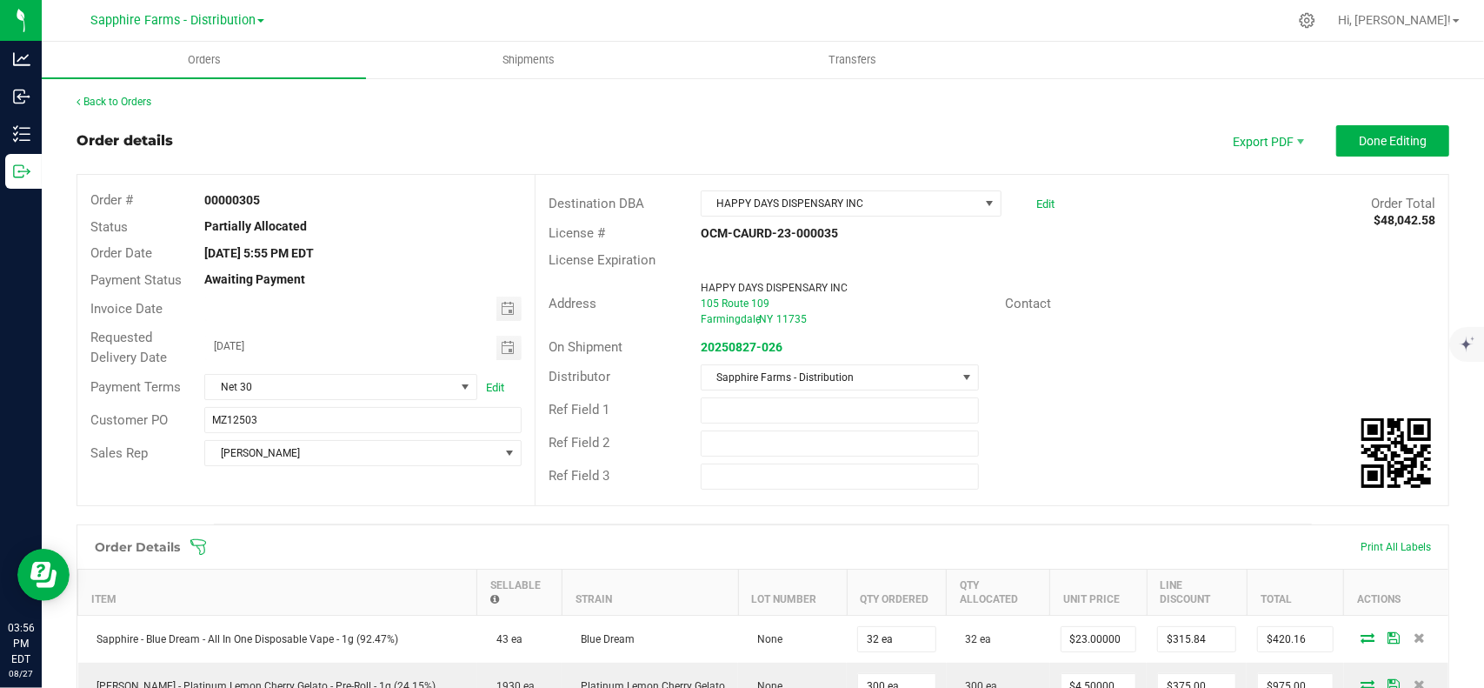
scroll to position [348, 0]
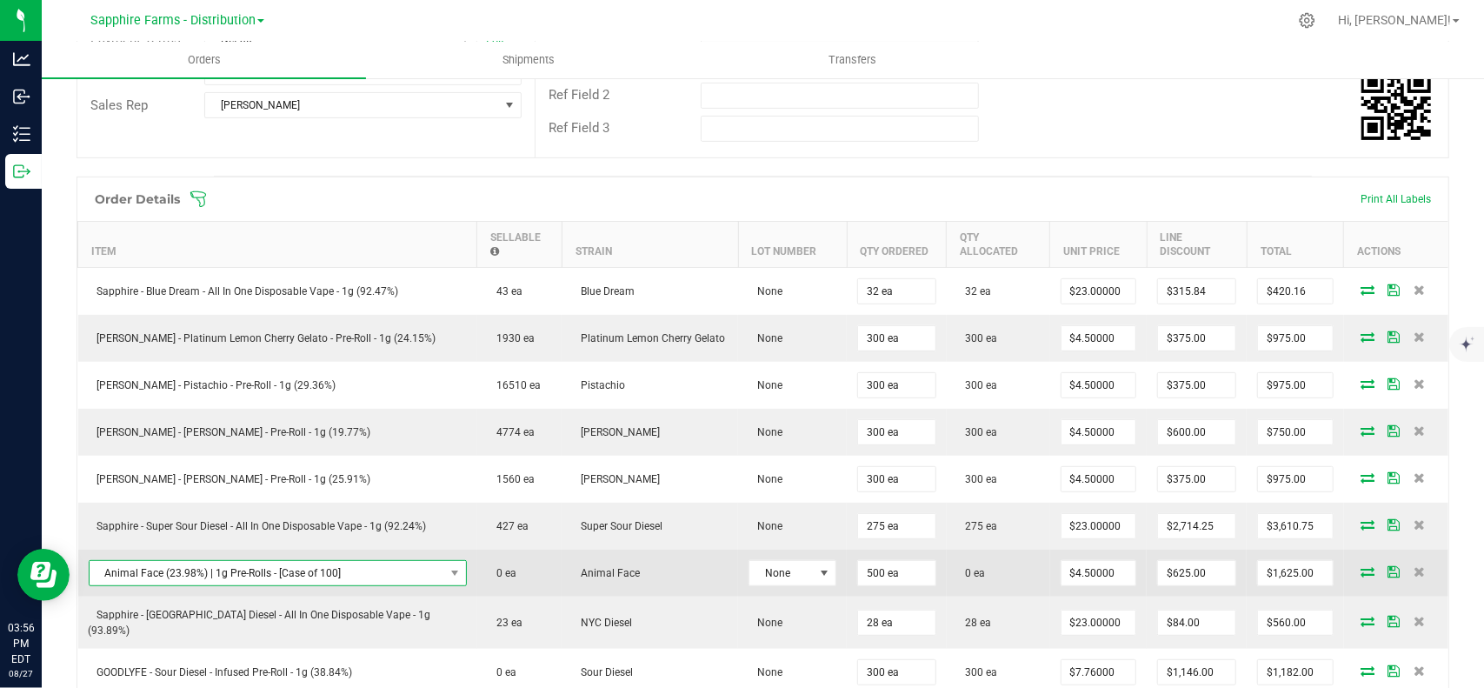
click at [223, 561] on span "Animal Face (23.98%) | 1g Pre-Rolls - [Case of 100]" at bounding box center [267, 573] width 355 height 24
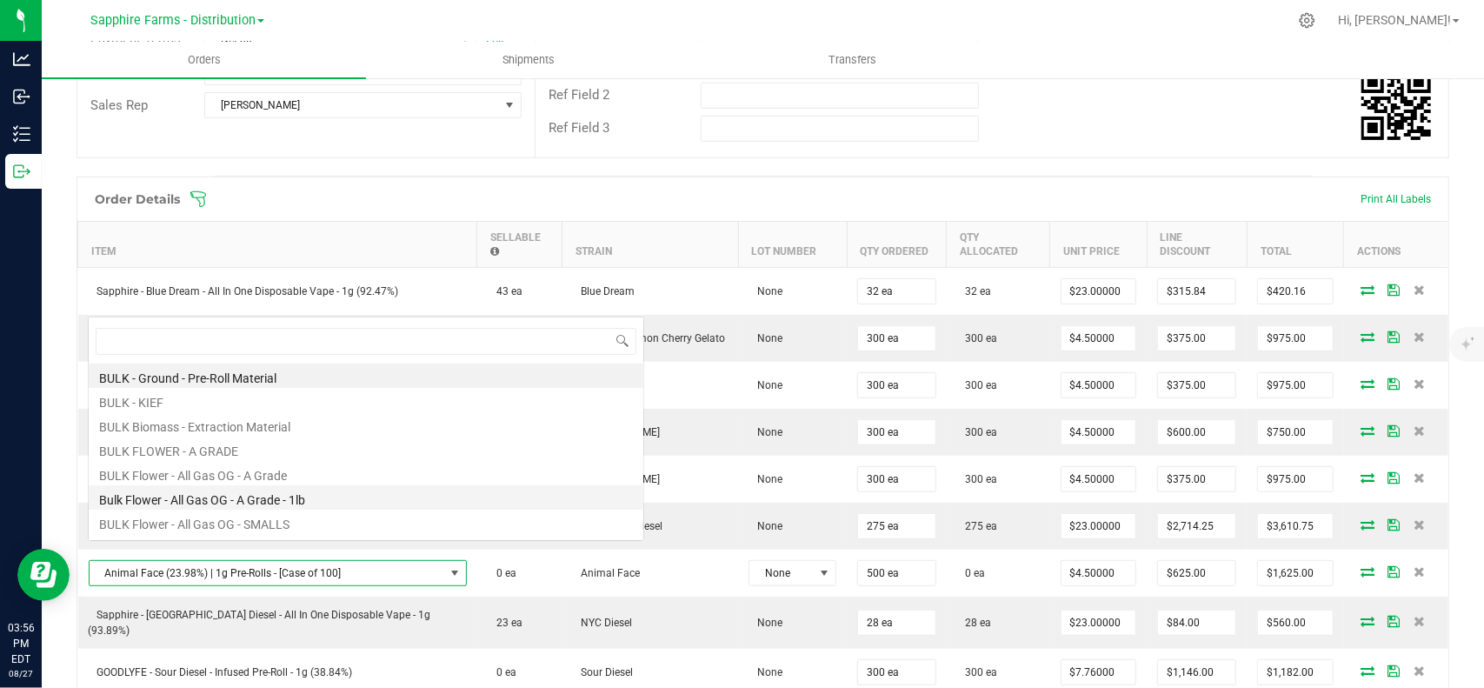
scroll to position [25, 337]
type input "animal fa"
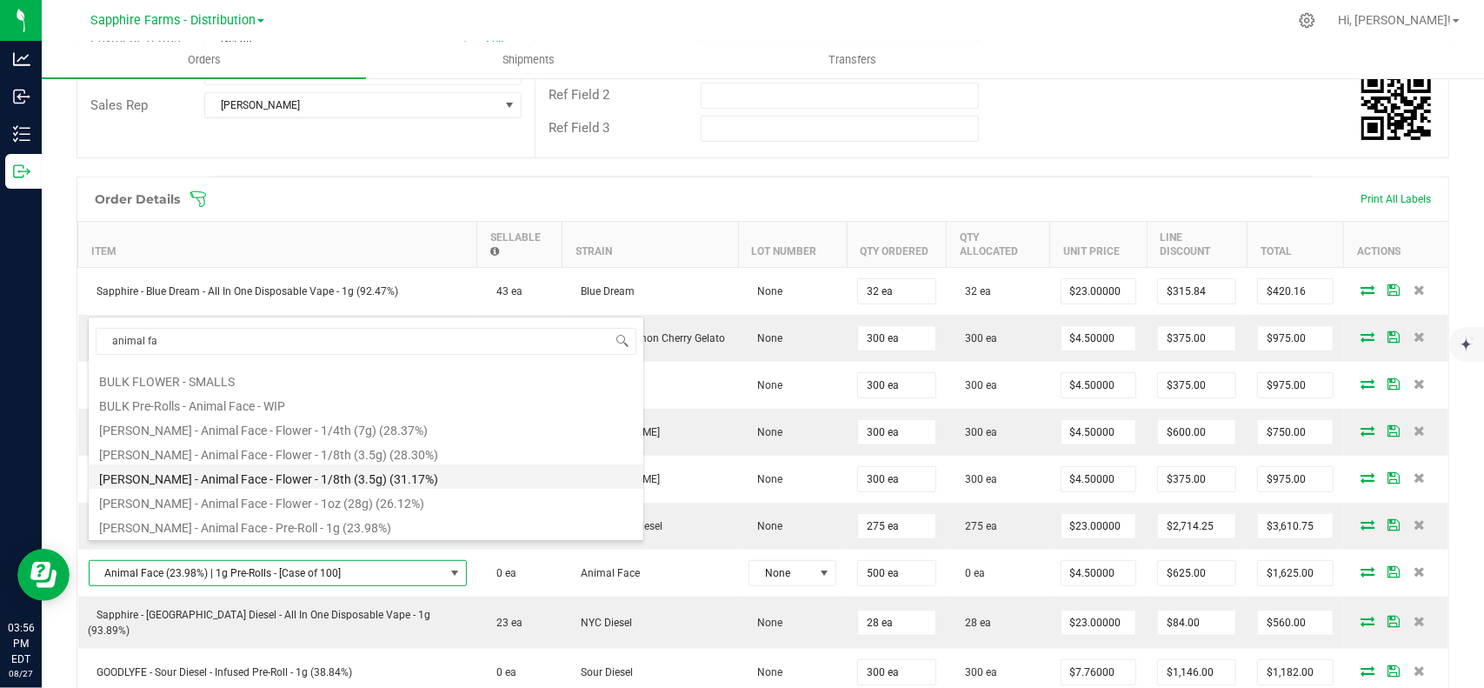
scroll to position [143, 0]
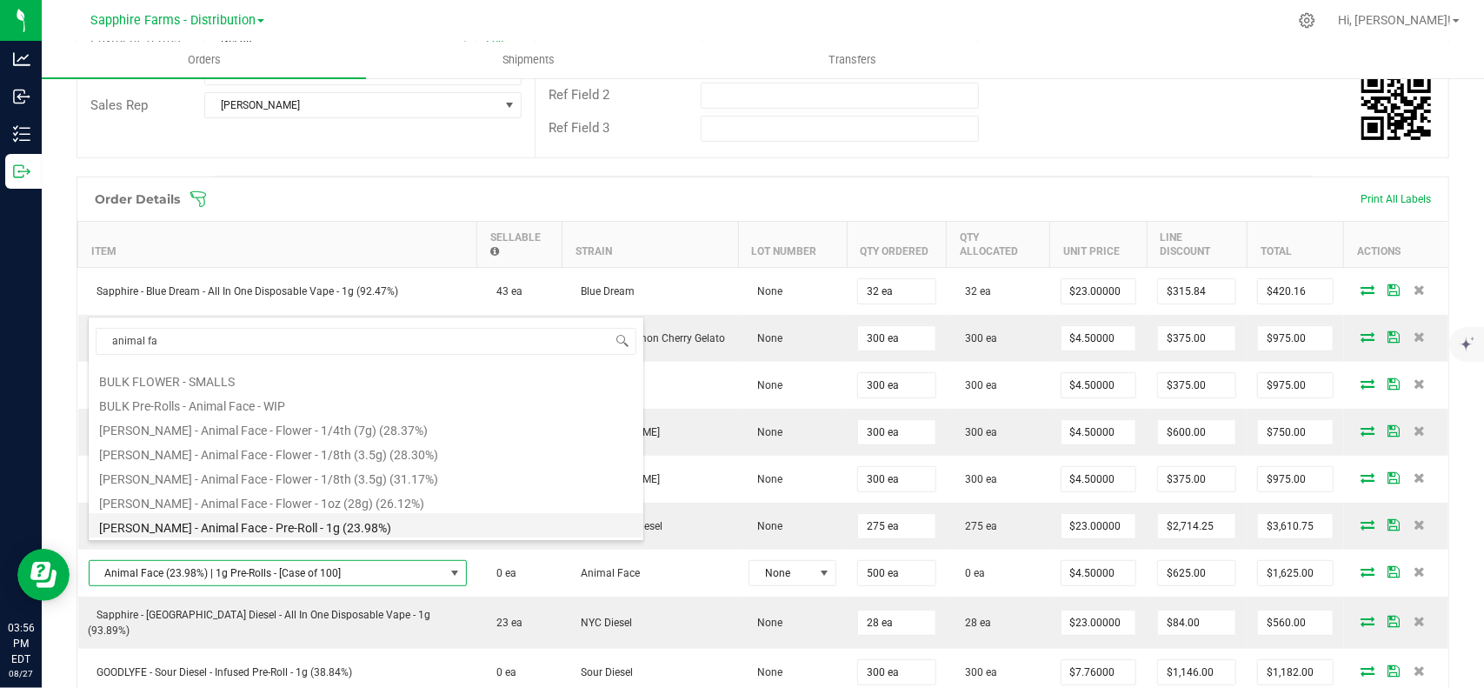
click at [259, 528] on li "LEAL - Animal Face - Pre-Roll - 1g (23.98%)" at bounding box center [366, 525] width 555 height 24
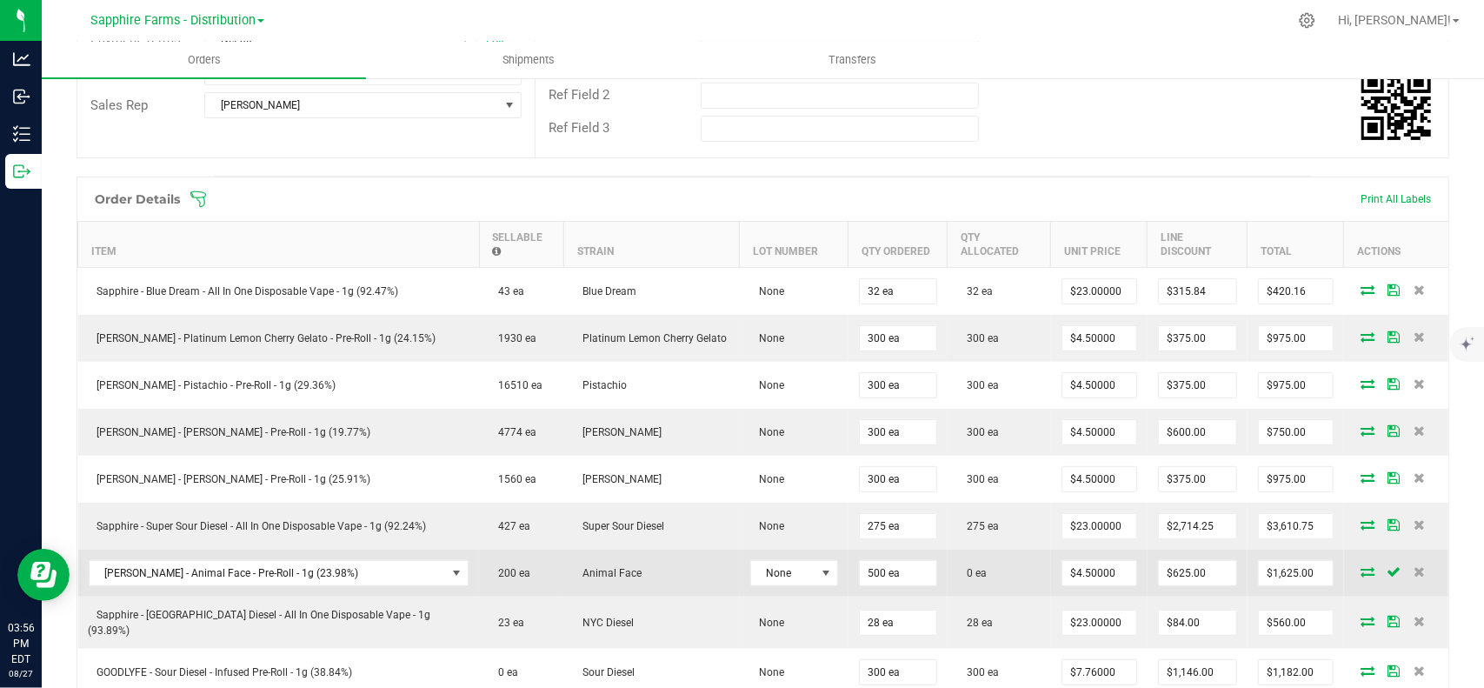
click at [1361, 566] on icon at bounding box center [1368, 571] width 14 height 10
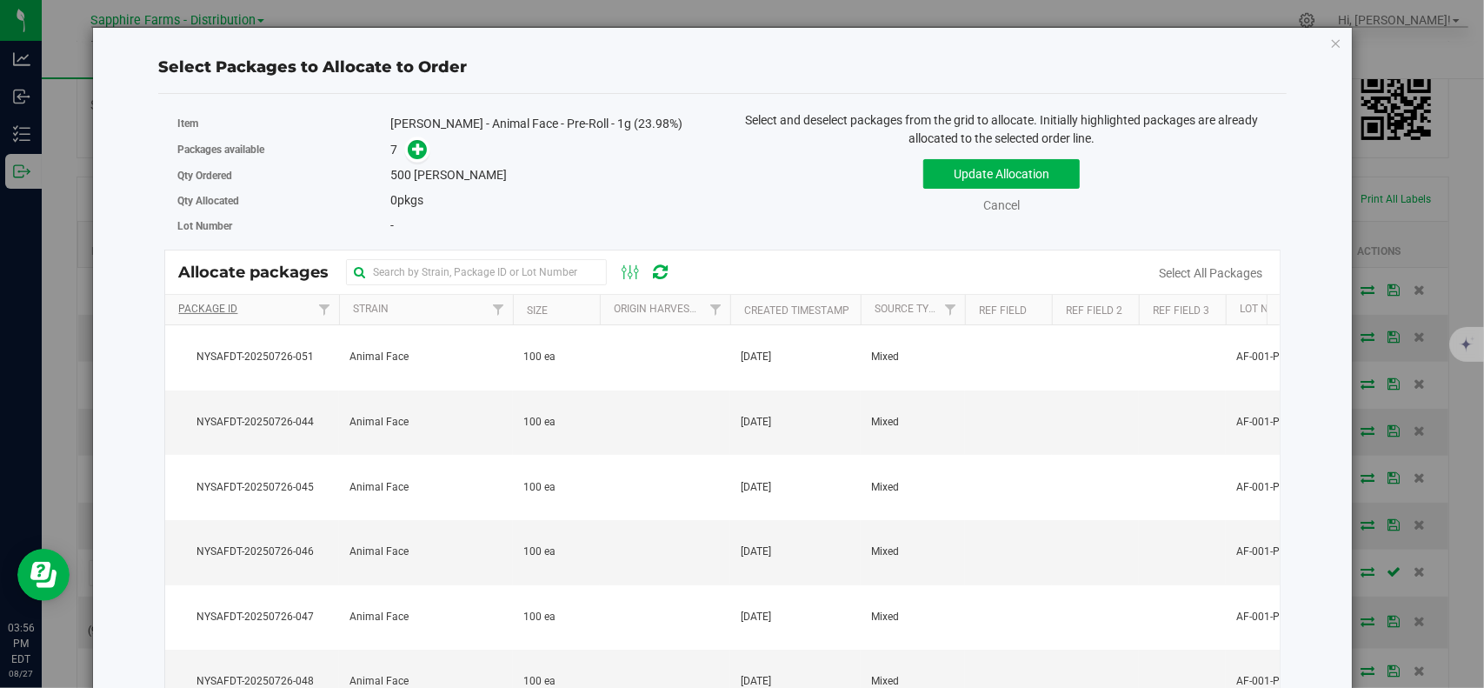
click at [238, 308] on th "Package Id" at bounding box center [252, 310] width 174 height 30
drag, startPoint x: 263, startPoint y: 363, endPoint x: 261, endPoint y: 389, distance: 26.1
click at [263, 363] on span "NYSAFDT-20250726-044" at bounding box center [252, 357] width 153 height 17
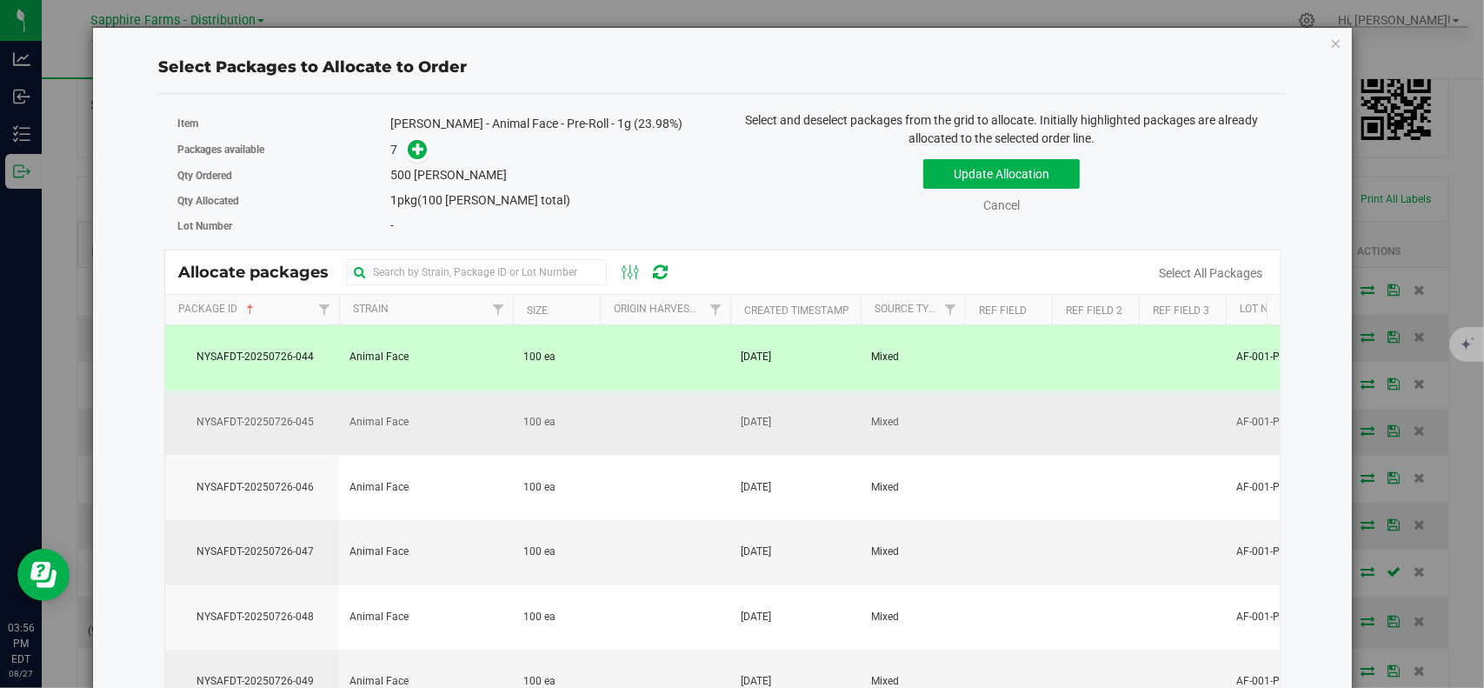
click at [259, 439] on td "NYSAFDT-20250726-045" at bounding box center [252, 422] width 174 height 65
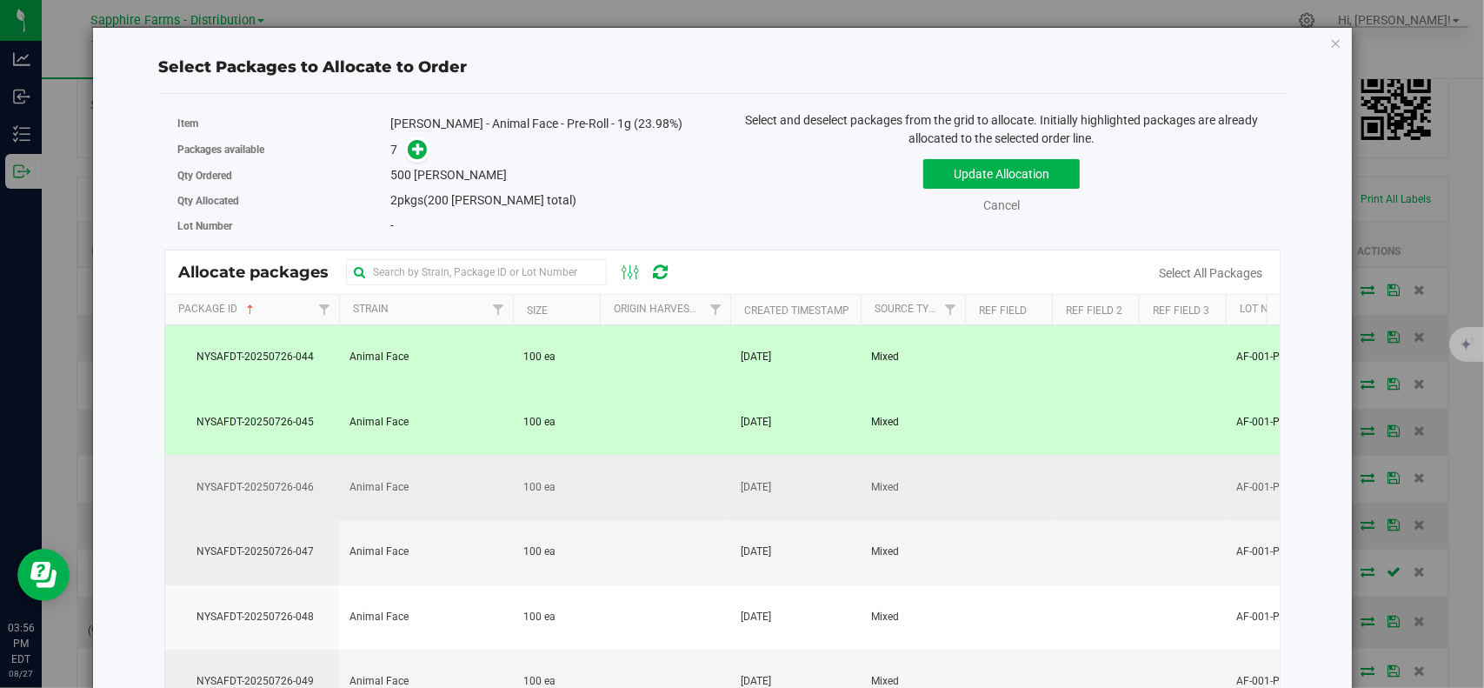
click at [259, 479] on span "NYSAFDT-20250726-046" at bounding box center [252, 487] width 153 height 17
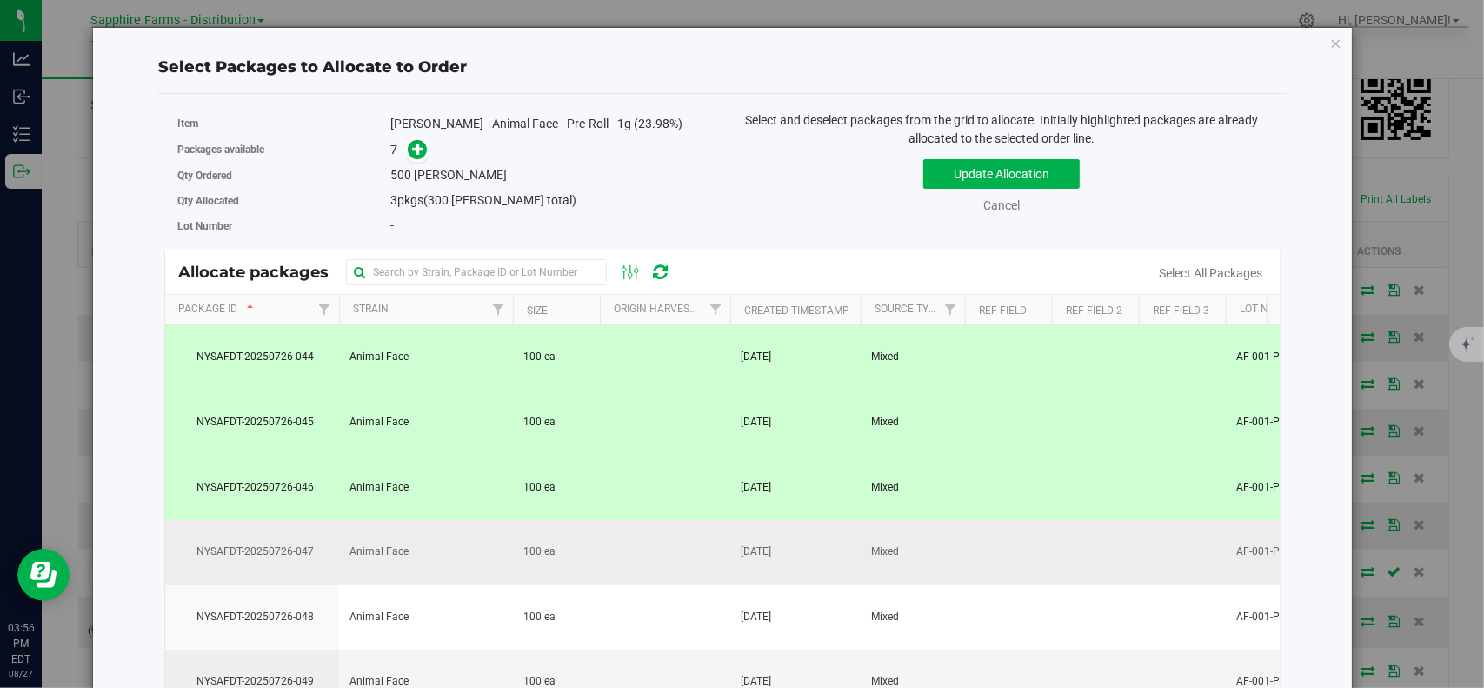
click at [261, 522] on td "NYSAFDT-20250726-047" at bounding box center [252, 552] width 174 height 65
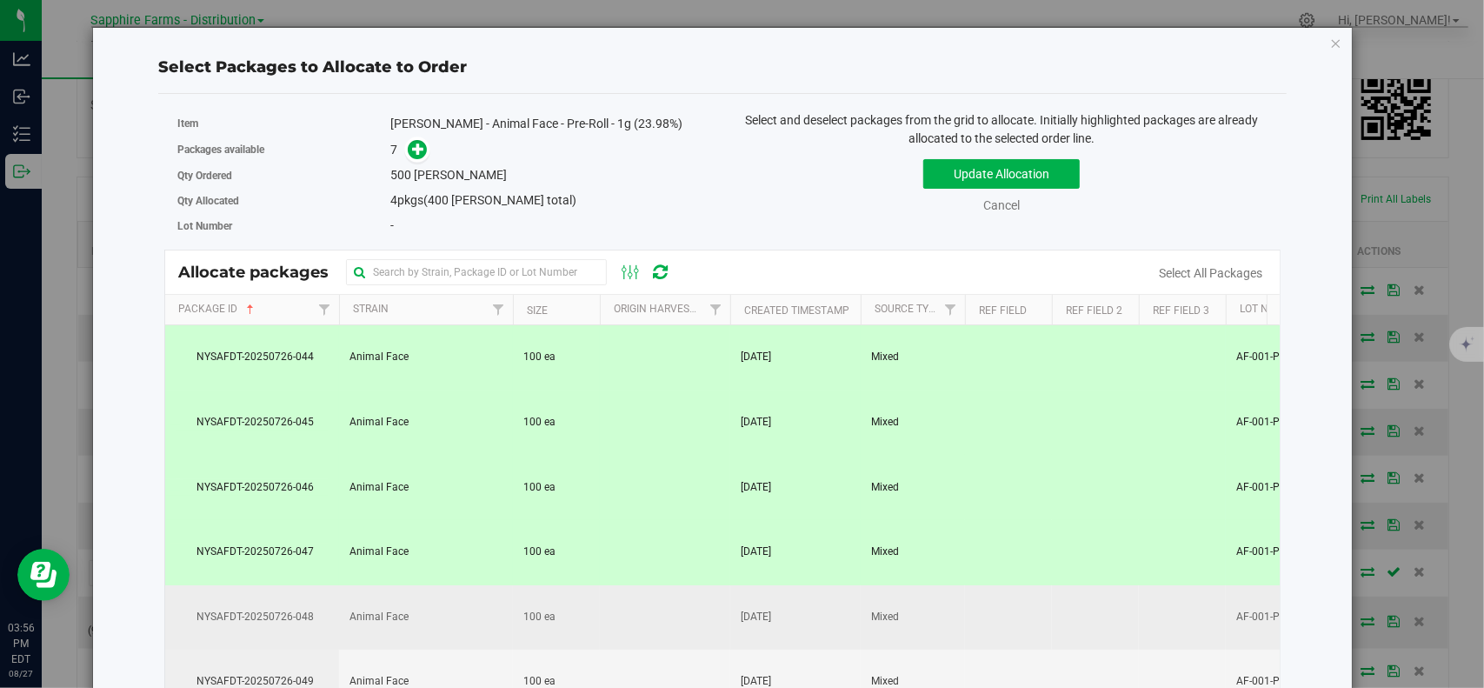
click at [250, 626] on td "NYSAFDT-20250726-048" at bounding box center [252, 617] width 174 height 65
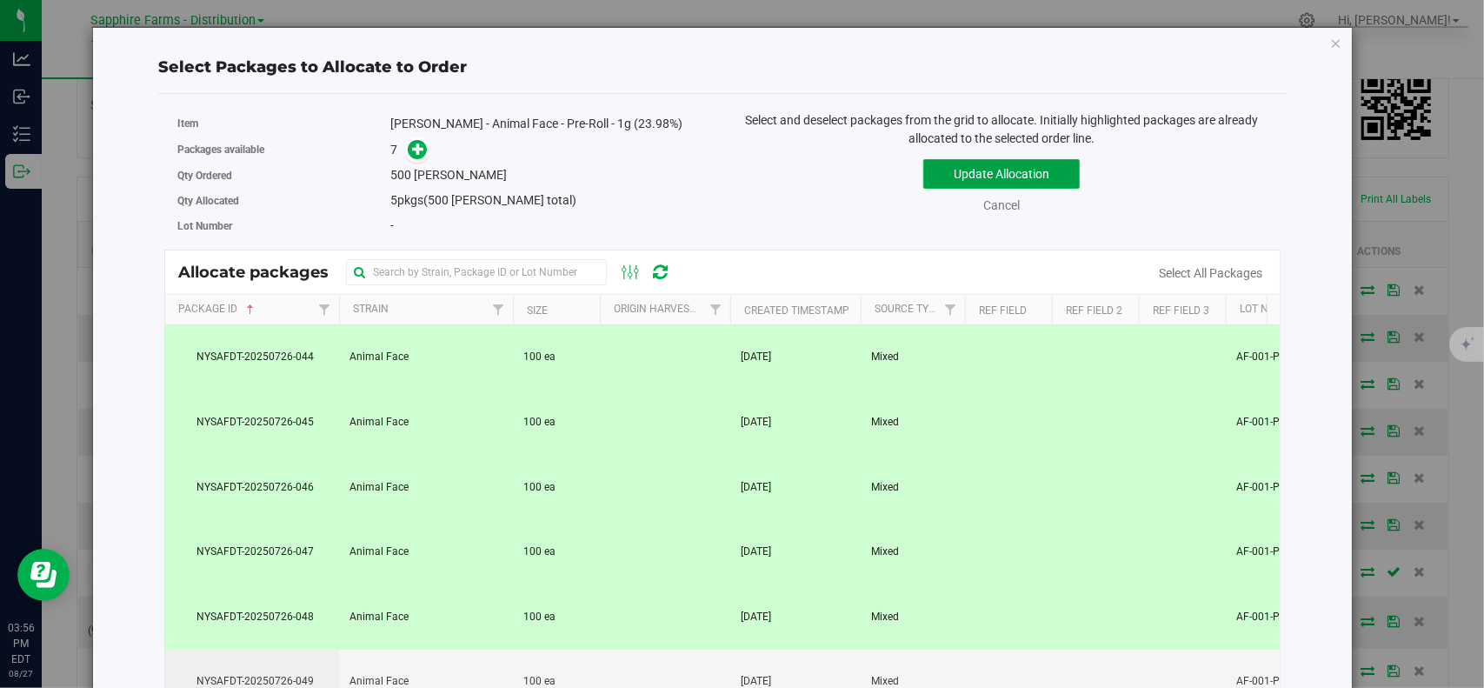
click at [965, 178] on button "Update Allocation" at bounding box center [1001, 174] width 156 height 30
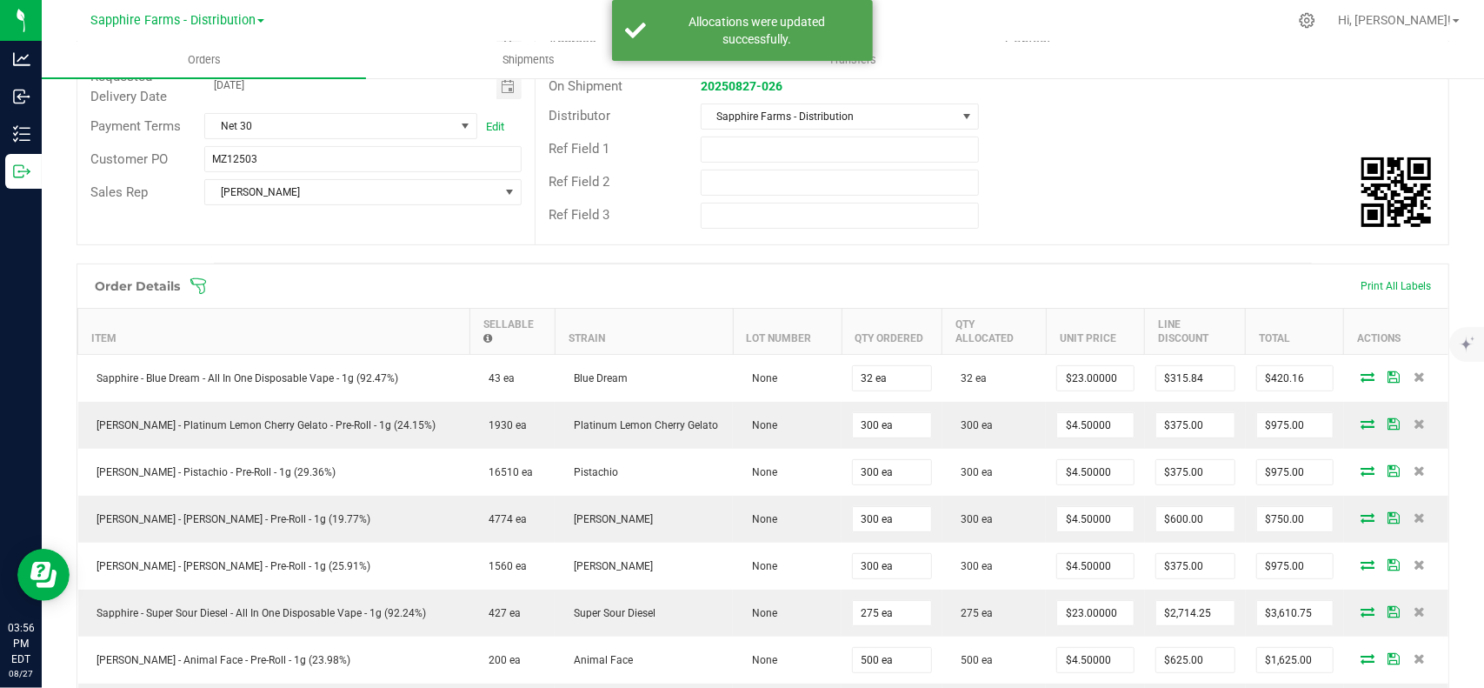
scroll to position [0, 0]
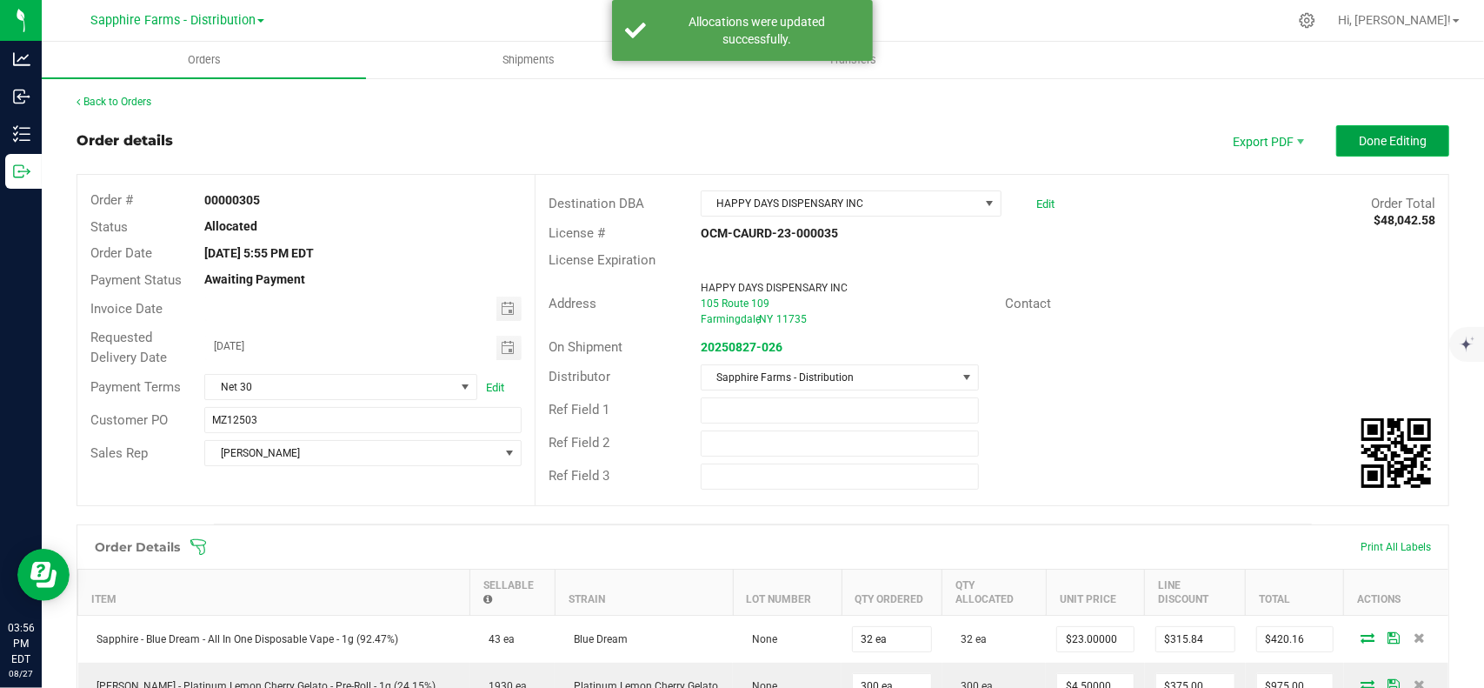
click at [1382, 147] on span "Done Editing" at bounding box center [1393, 141] width 68 height 14
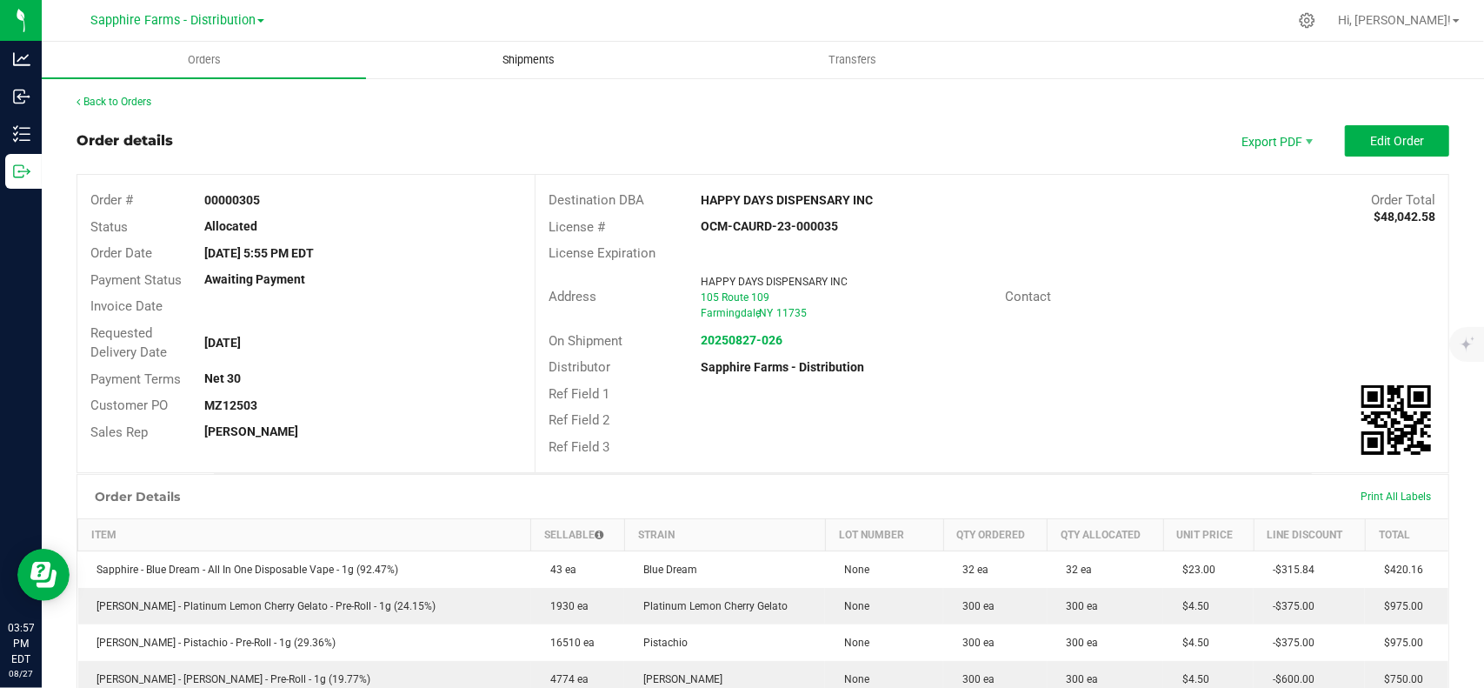
click at [525, 52] on span "Shipments" at bounding box center [528, 60] width 99 height 16
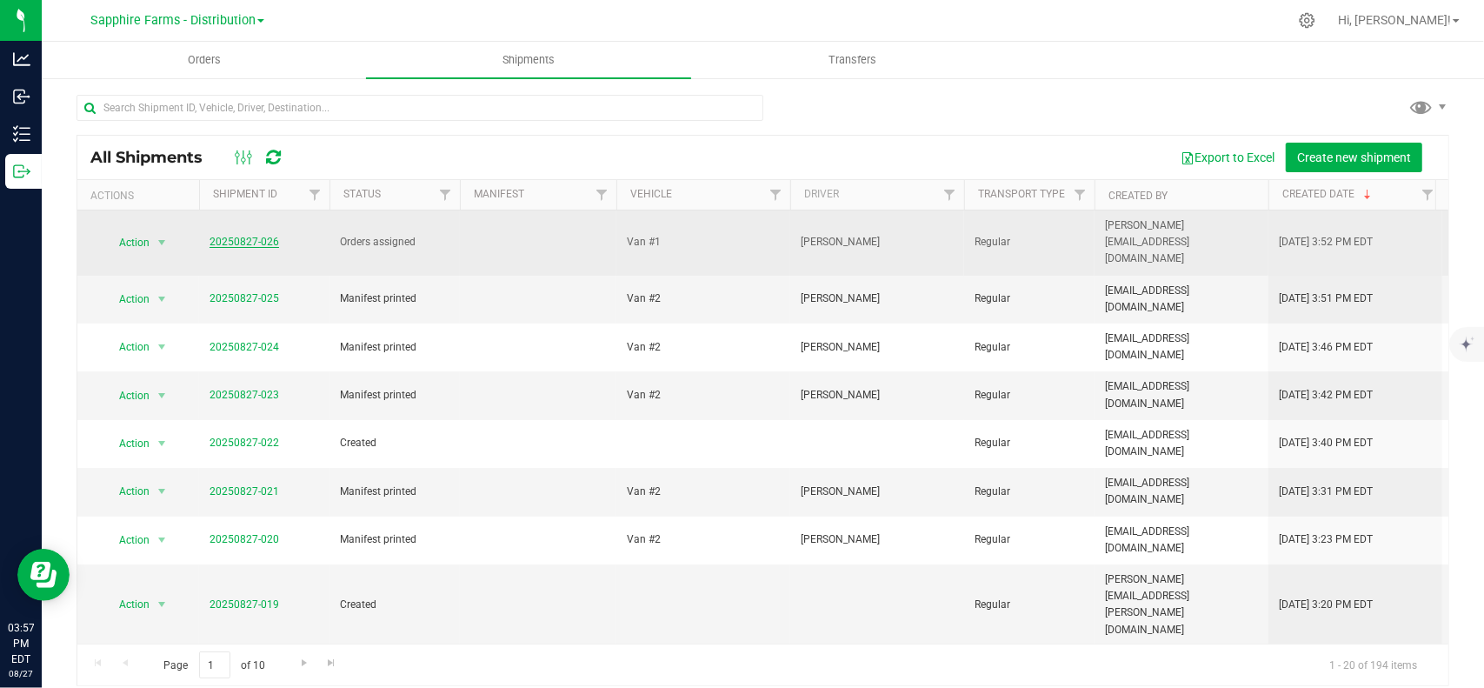
click at [233, 236] on link "20250827-026" at bounding box center [245, 242] width 70 height 12
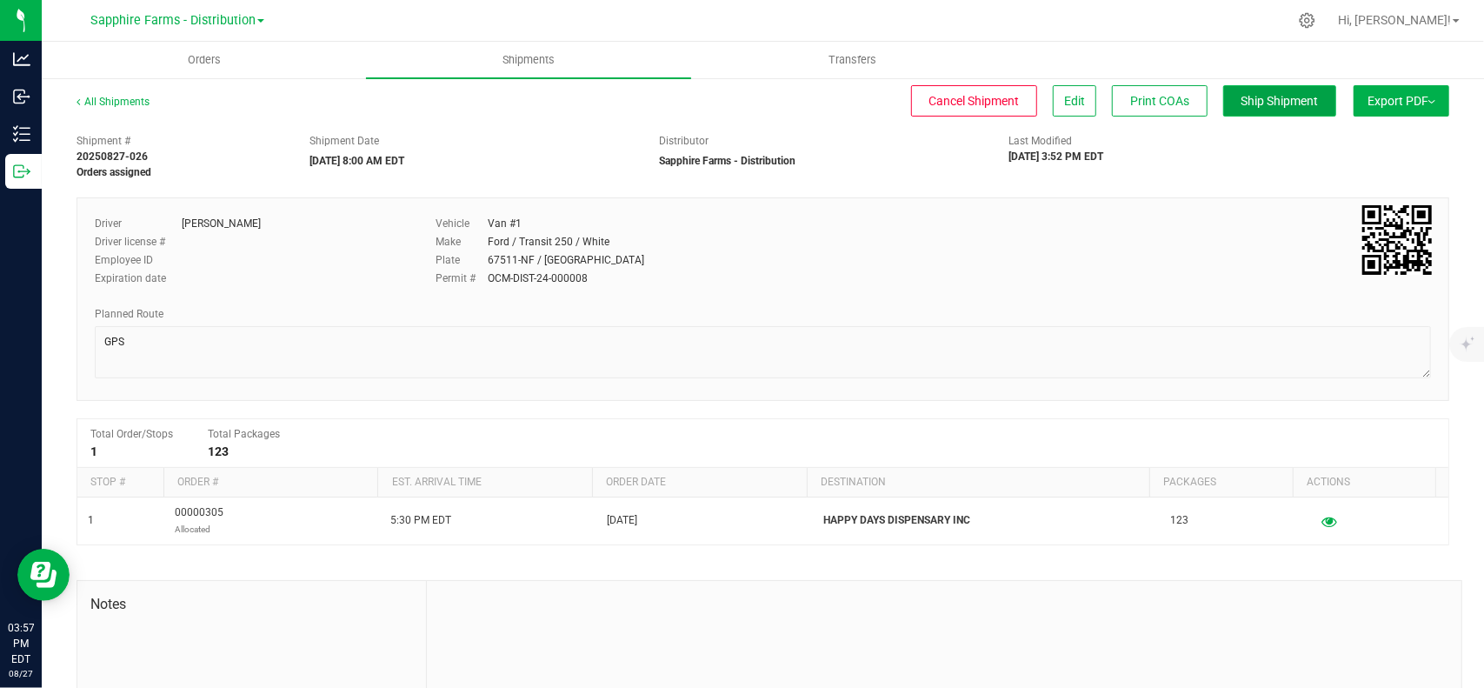
click at [1254, 110] on button "Ship Shipment" at bounding box center [1279, 100] width 113 height 31
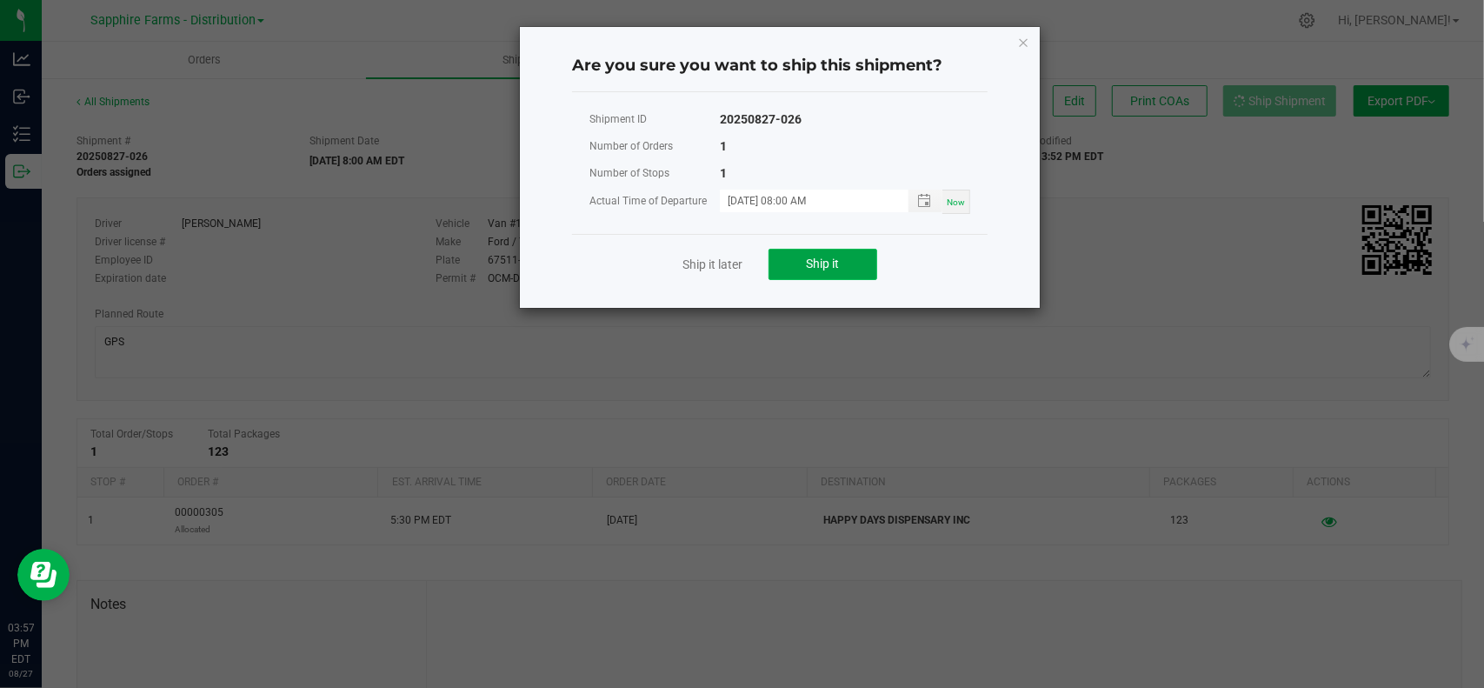
click at [823, 255] on button "Ship it" at bounding box center [822, 264] width 109 height 31
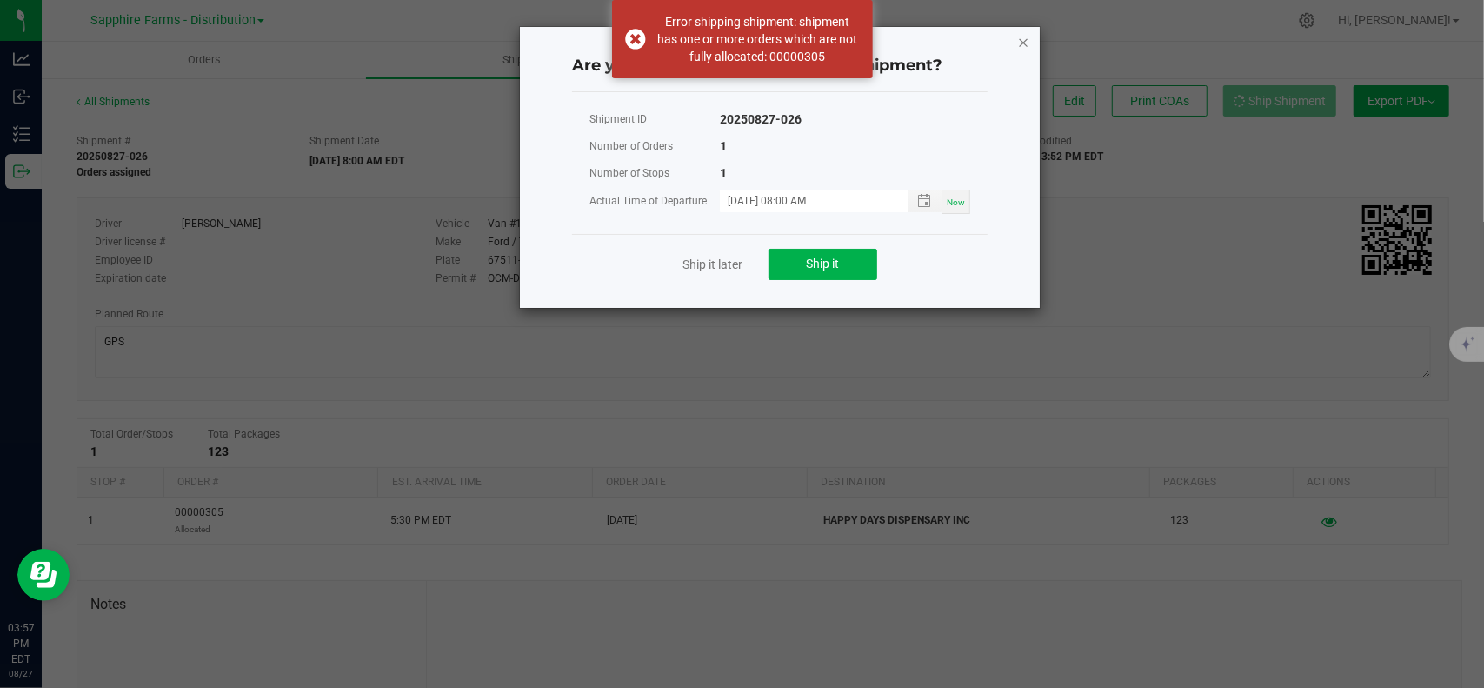
click at [1024, 46] on icon "Close" at bounding box center [1023, 41] width 12 height 21
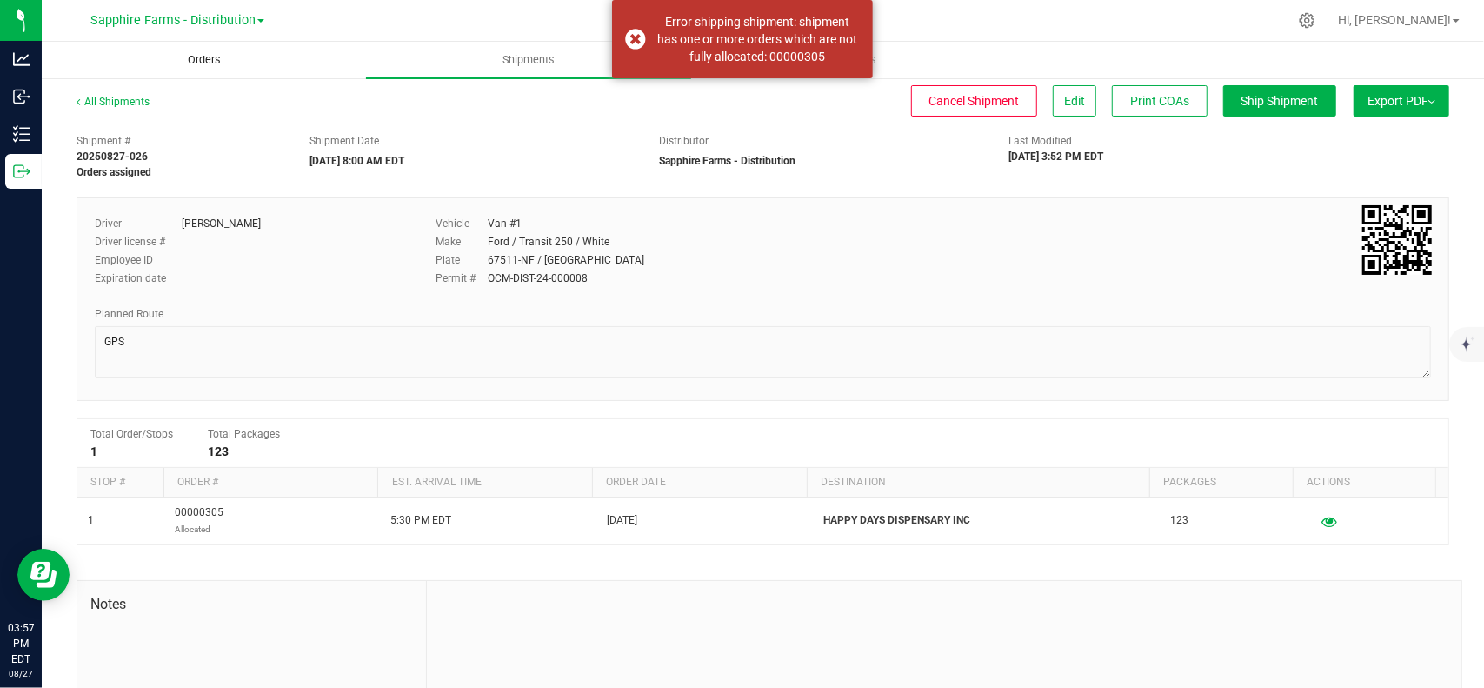
click at [210, 66] on span "Orders" at bounding box center [204, 60] width 80 height 16
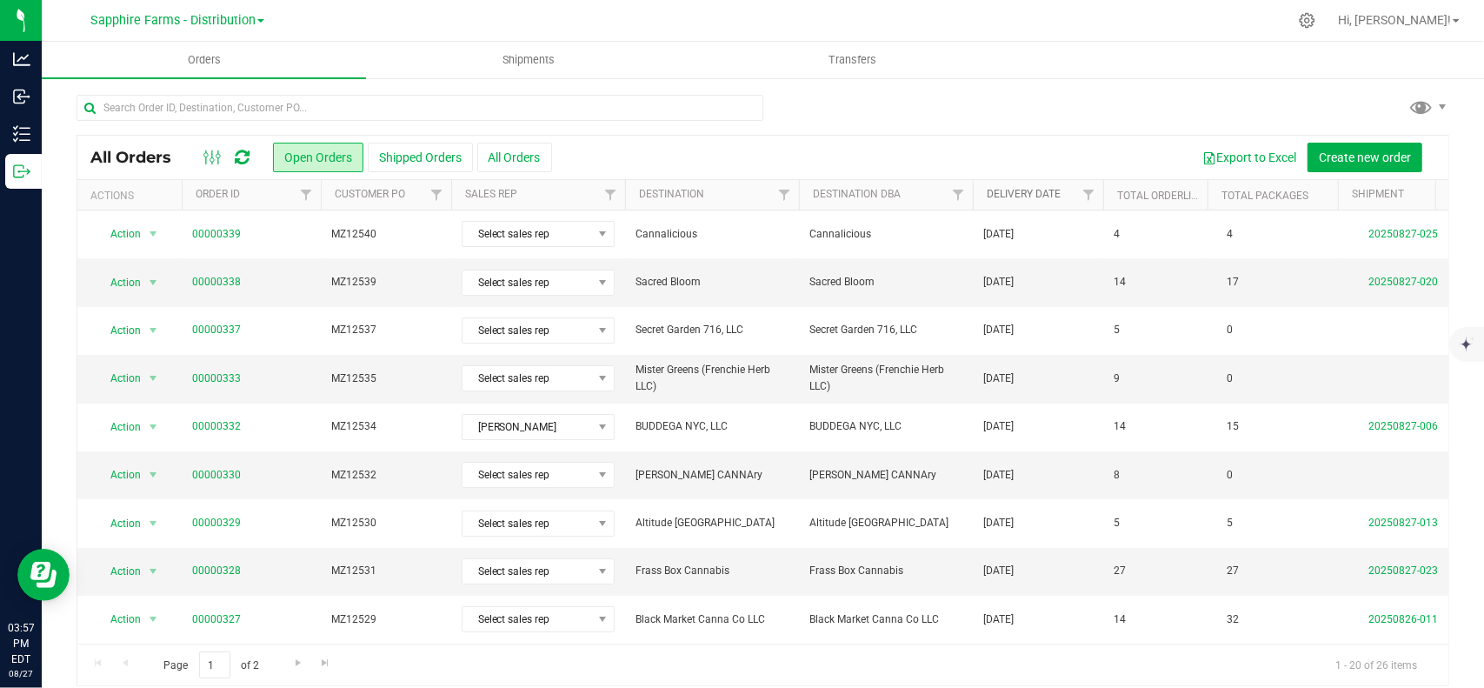
click at [1036, 199] on link "Delivery Date" at bounding box center [1024, 194] width 74 height 12
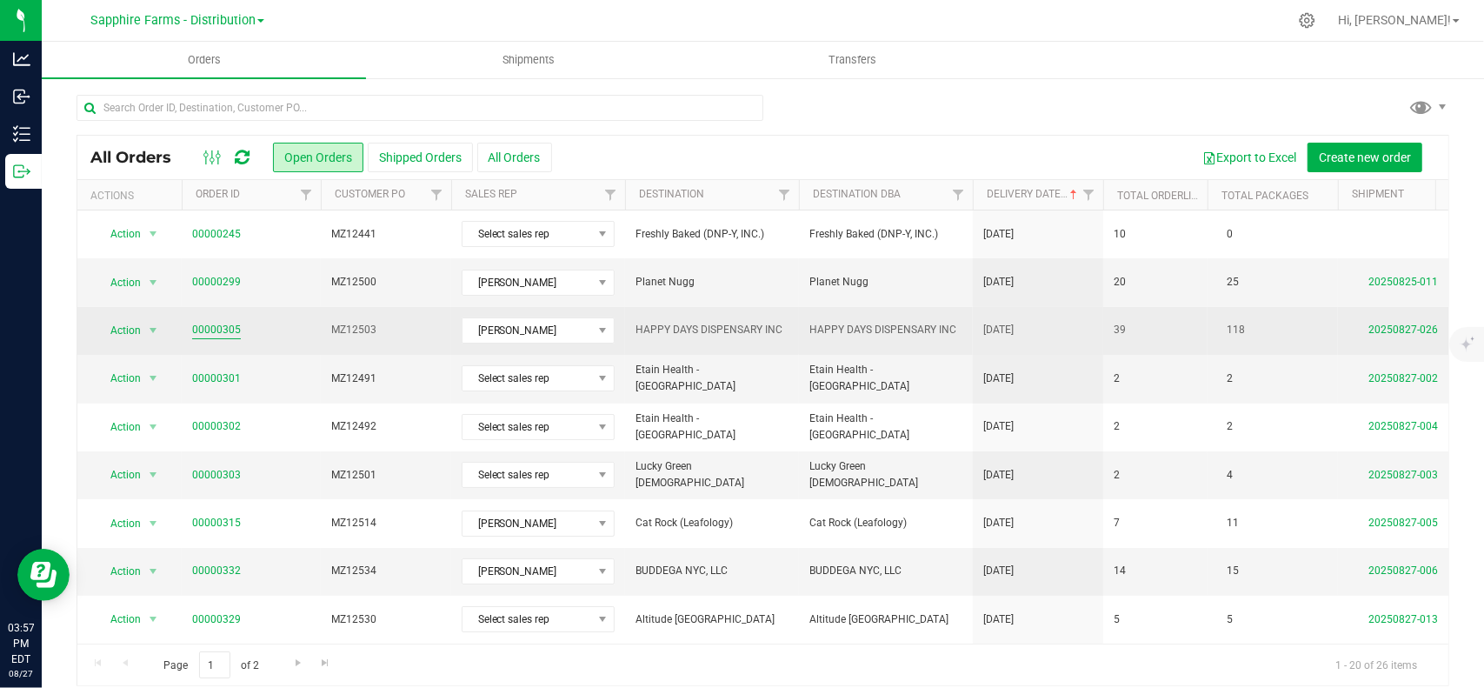
click at [217, 329] on link "00000305" at bounding box center [216, 330] width 49 height 17
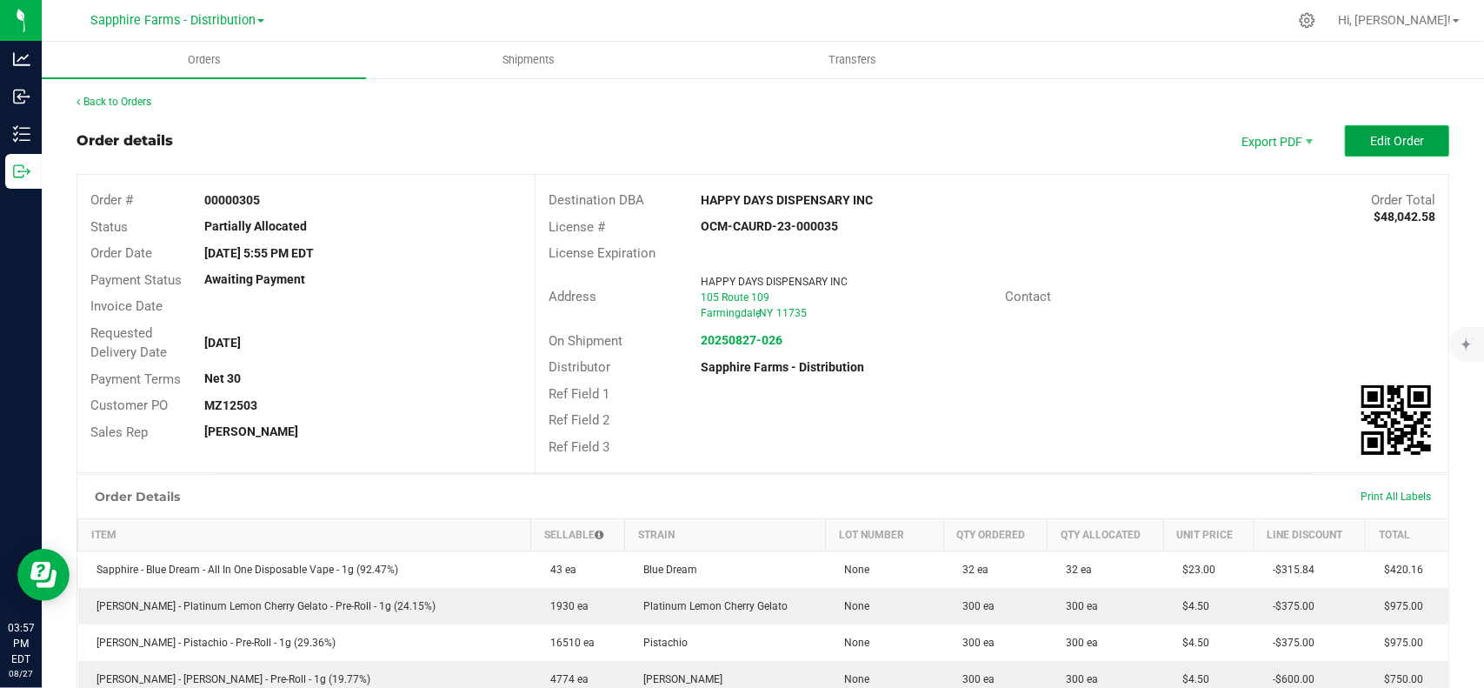
click at [1370, 140] on span "Edit Order" at bounding box center [1397, 141] width 54 height 14
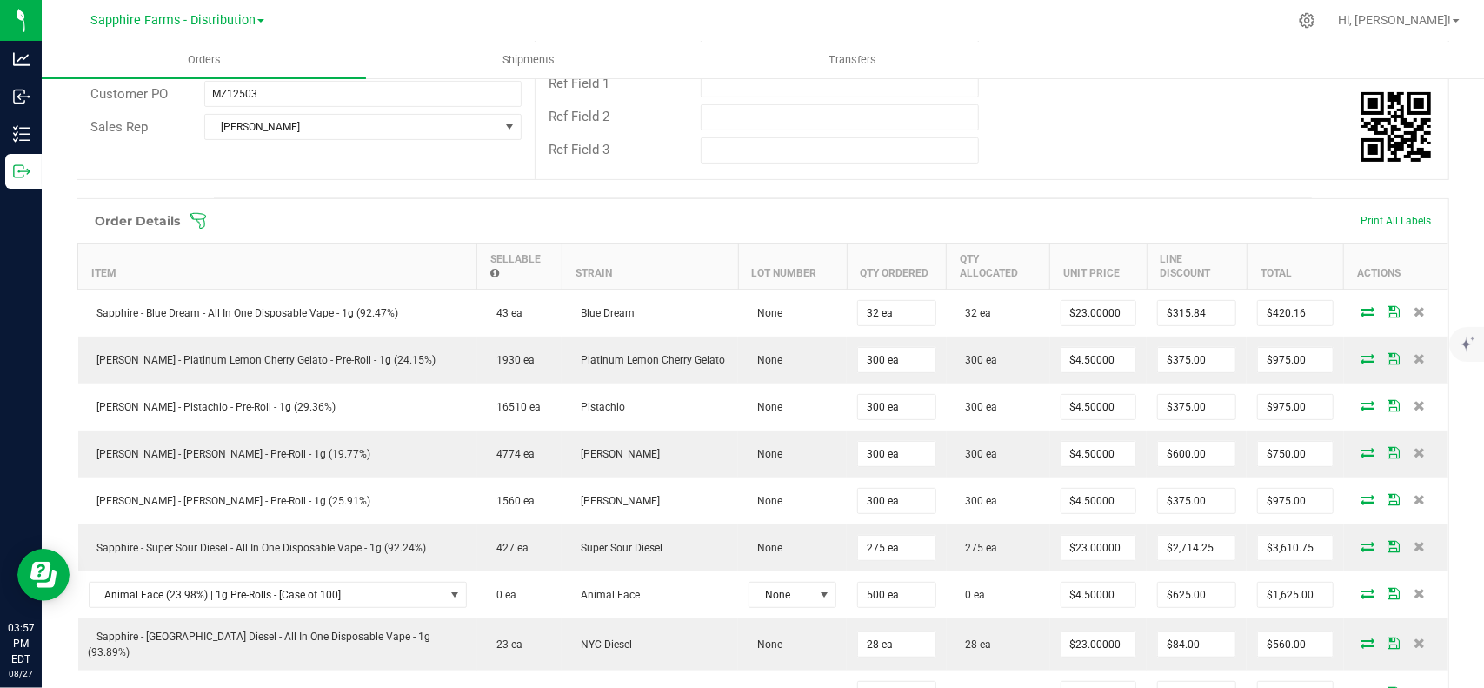
scroll to position [348, 0]
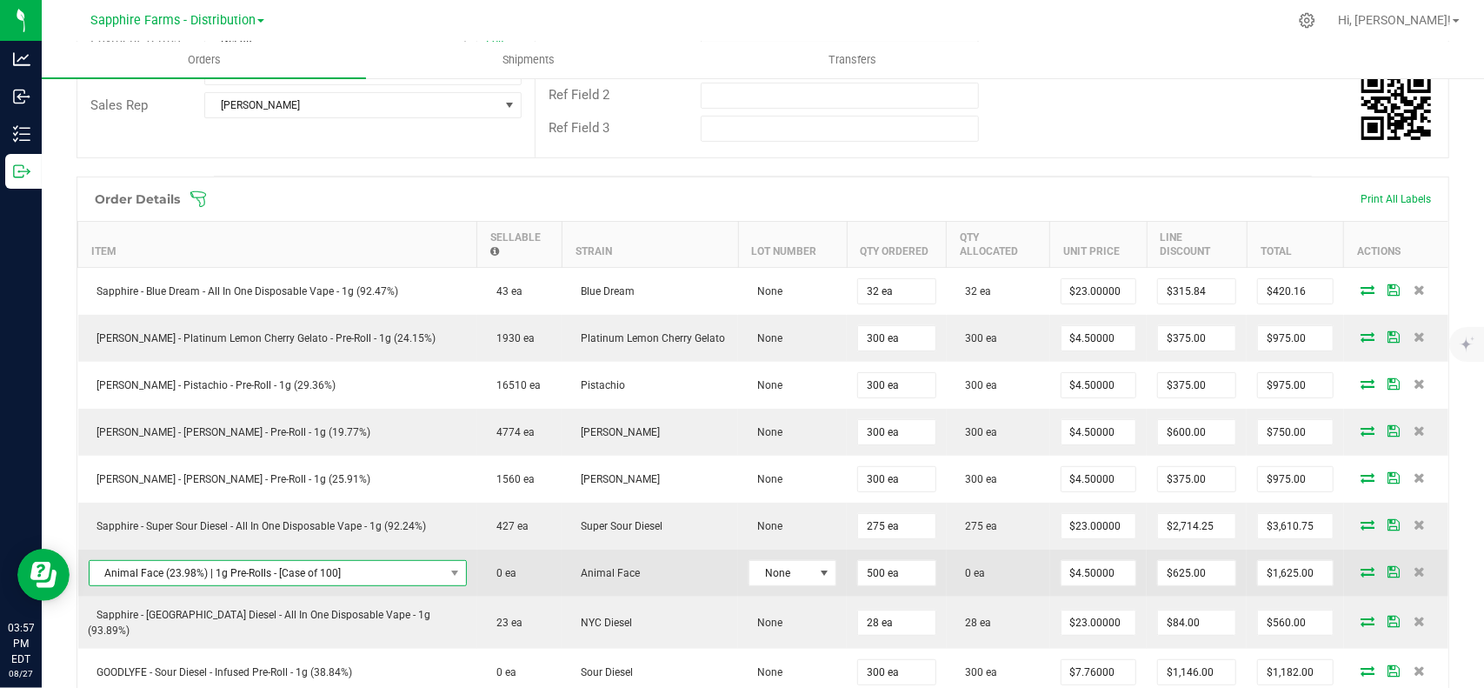
click at [299, 562] on span "Animal Face (23.98%) | 1g Pre-Rolls - [Case of 100]" at bounding box center [267, 573] width 355 height 24
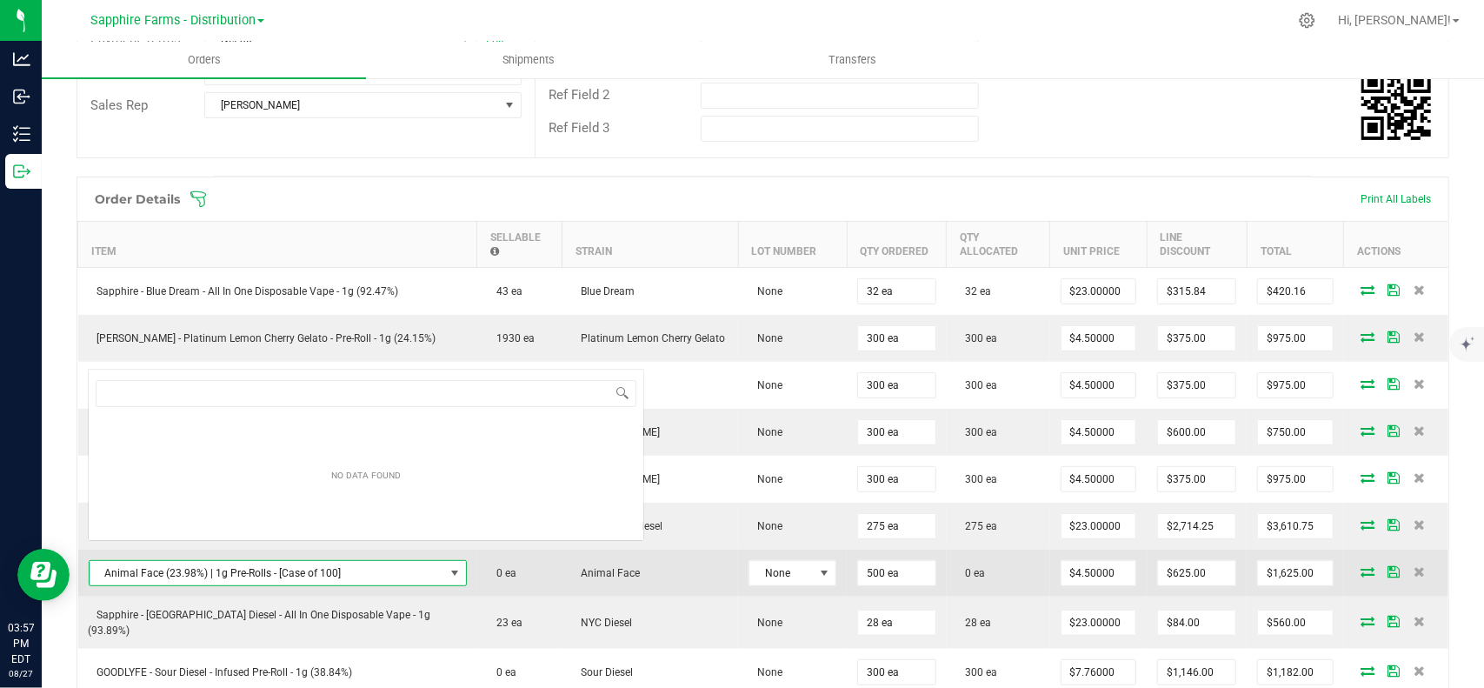
scroll to position [25, 337]
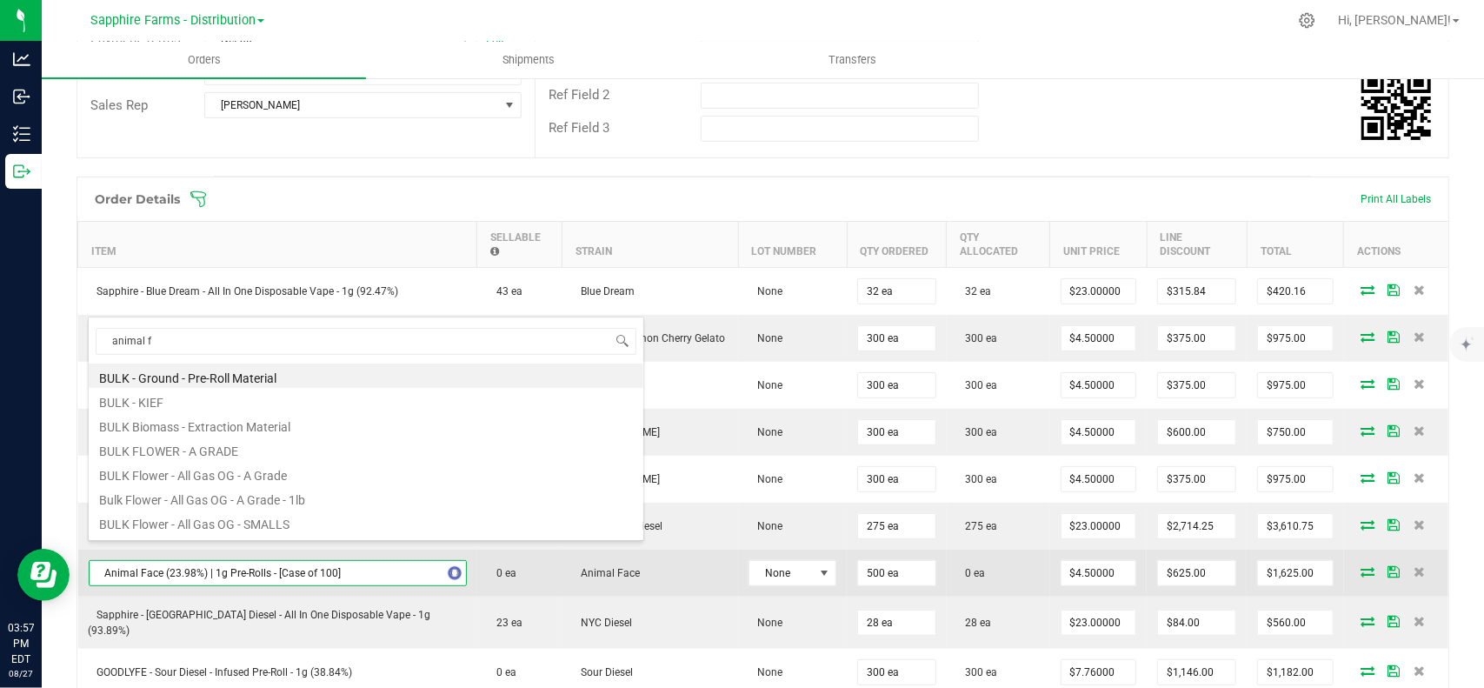
type input "animal fa"
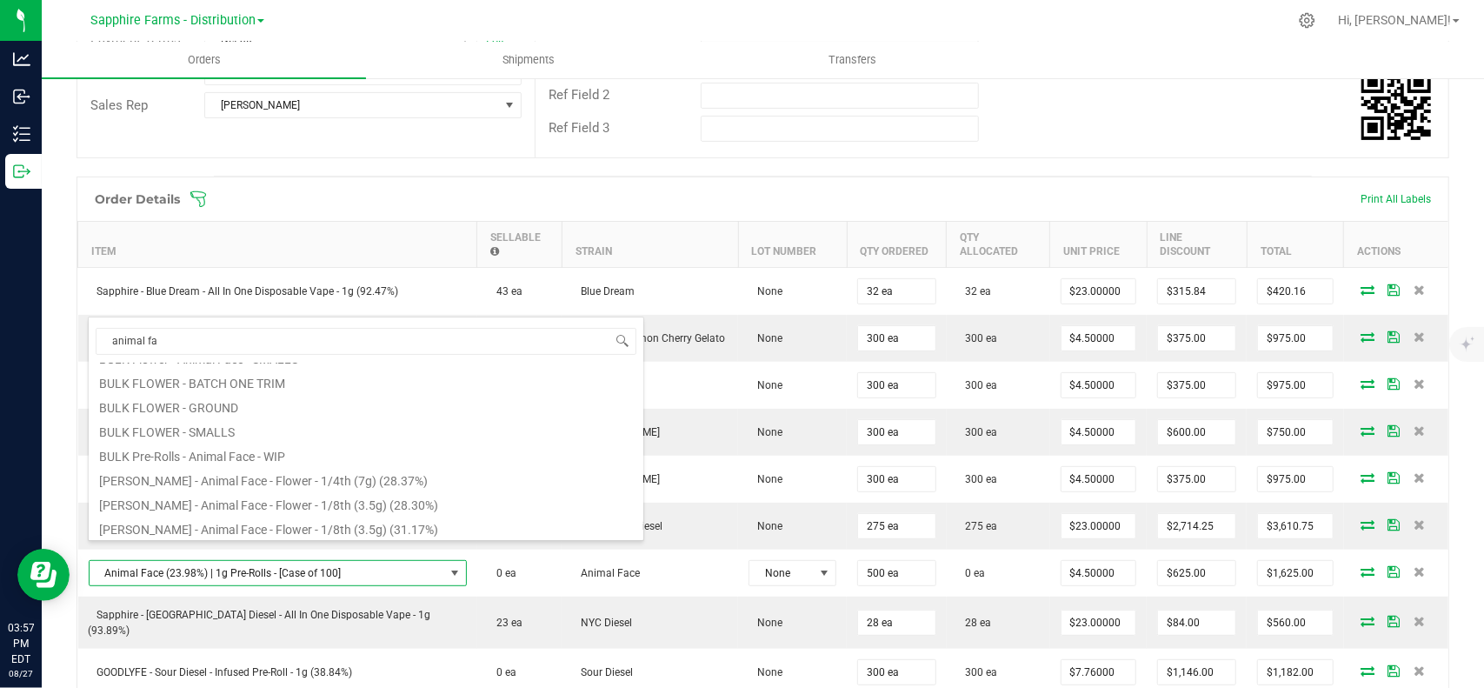
scroll to position [143, 0]
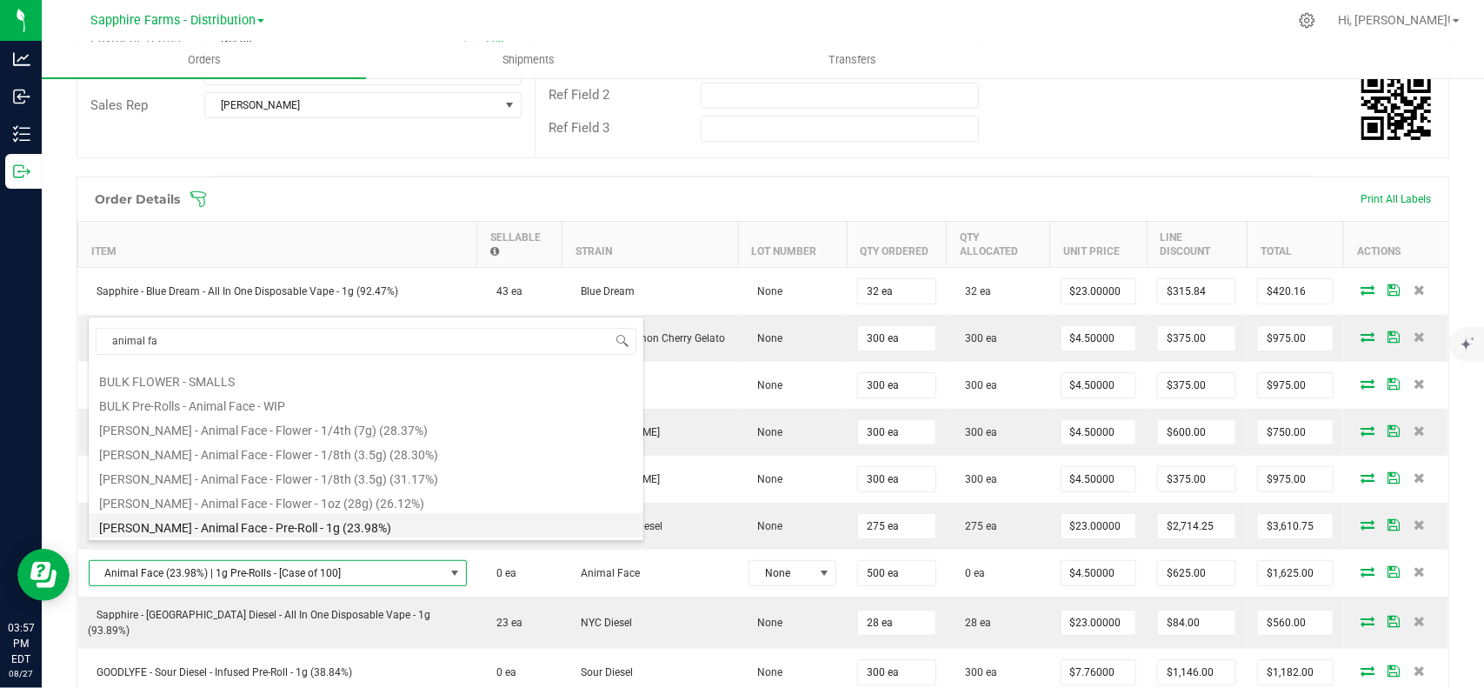
click at [304, 528] on li "LEAL - Animal Face - Pre-Roll - 1g (23.98%)" at bounding box center [366, 525] width 555 height 24
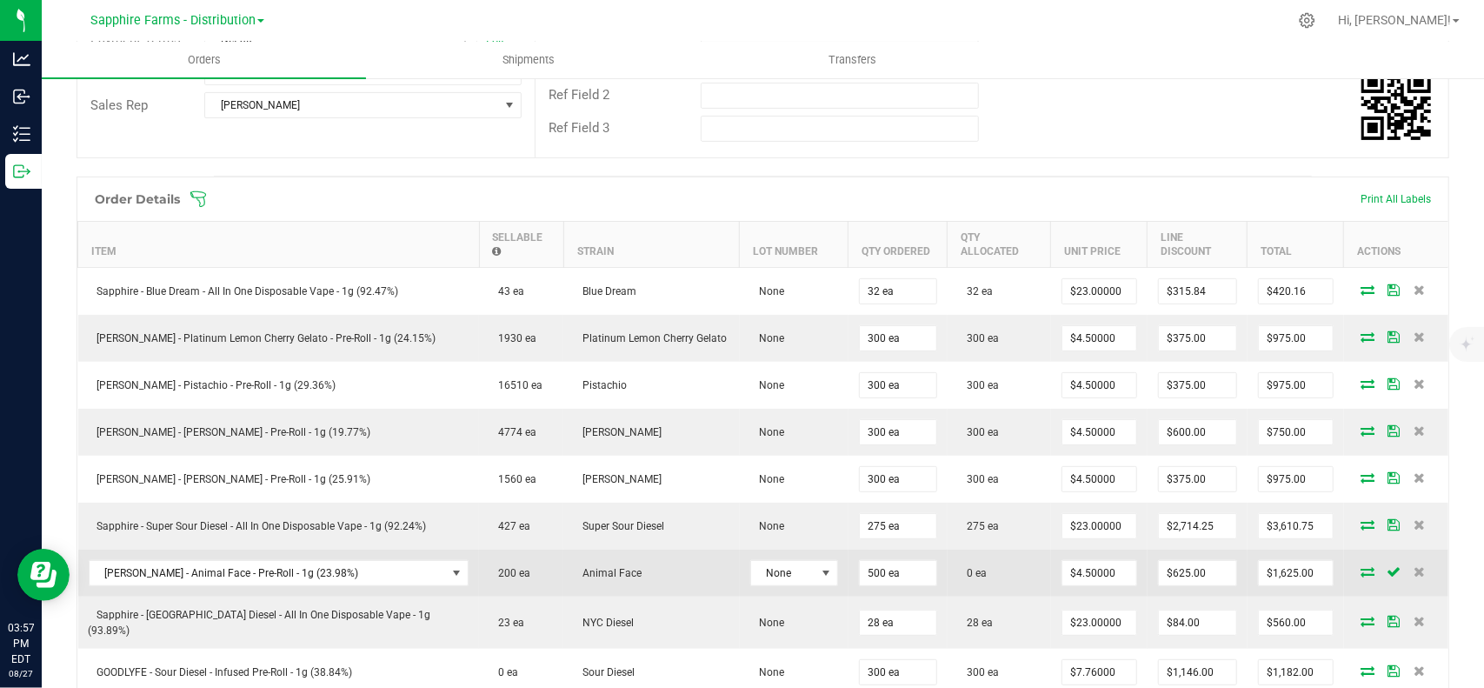
click at [1361, 566] on icon at bounding box center [1368, 571] width 14 height 10
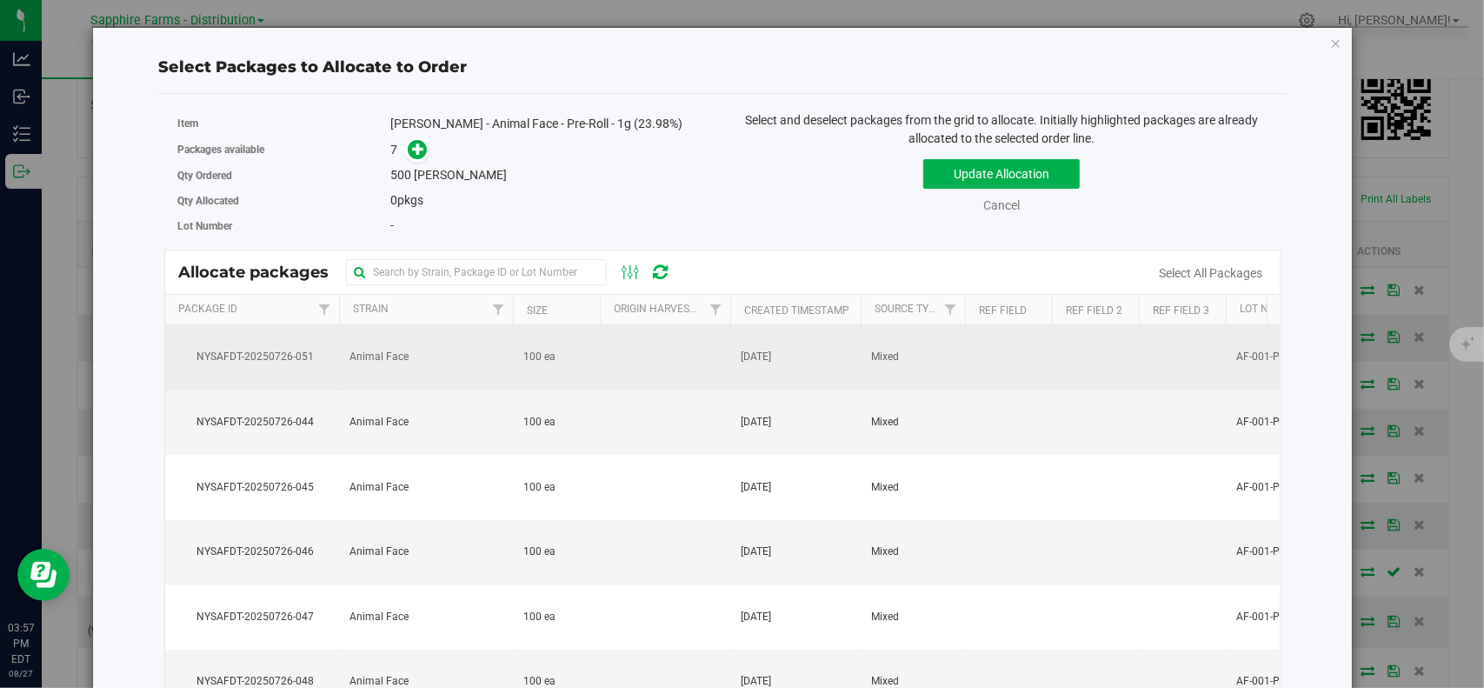
click at [274, 368] on td "NYSAFDT-20250726-051" at bounding box center [252, 357] width 174 height 65
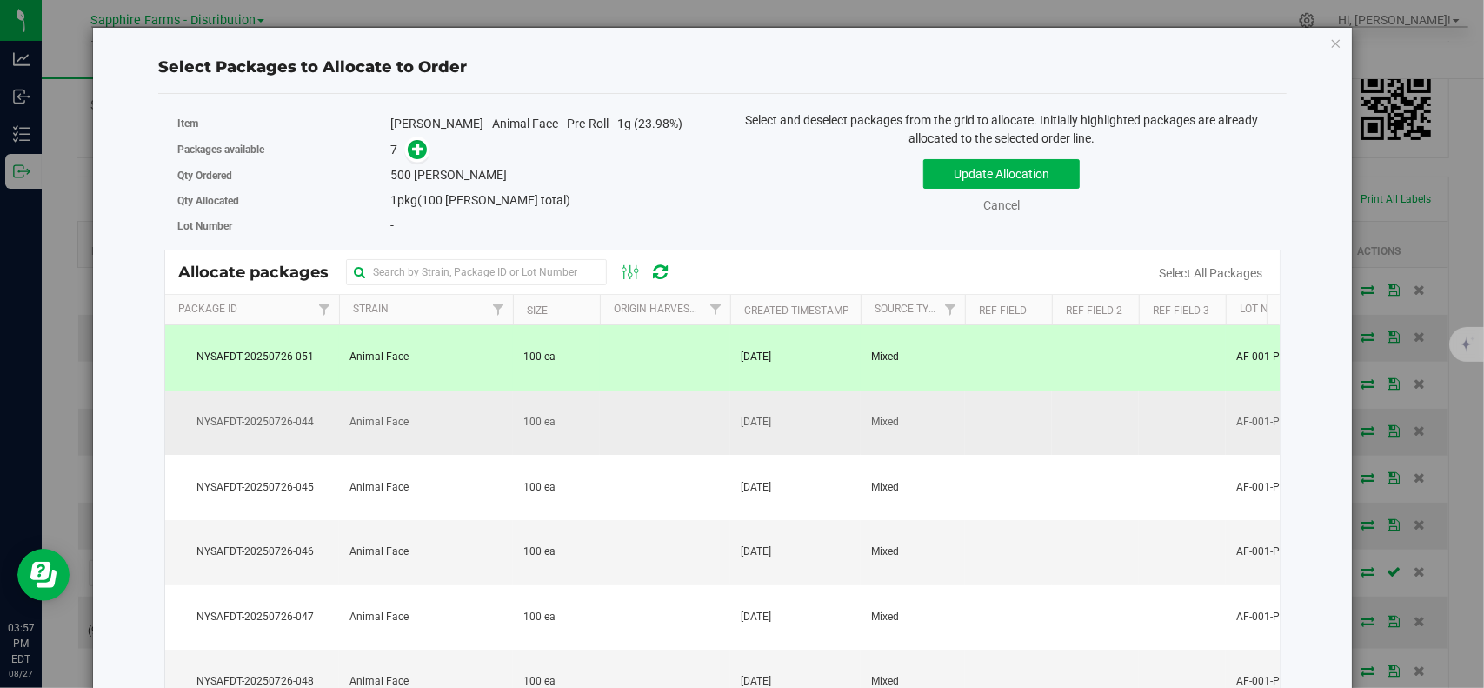
click at [283, 442] on td "NYSAFDT-20250726-044" at bounding box center [252, 422] width 174 height 65
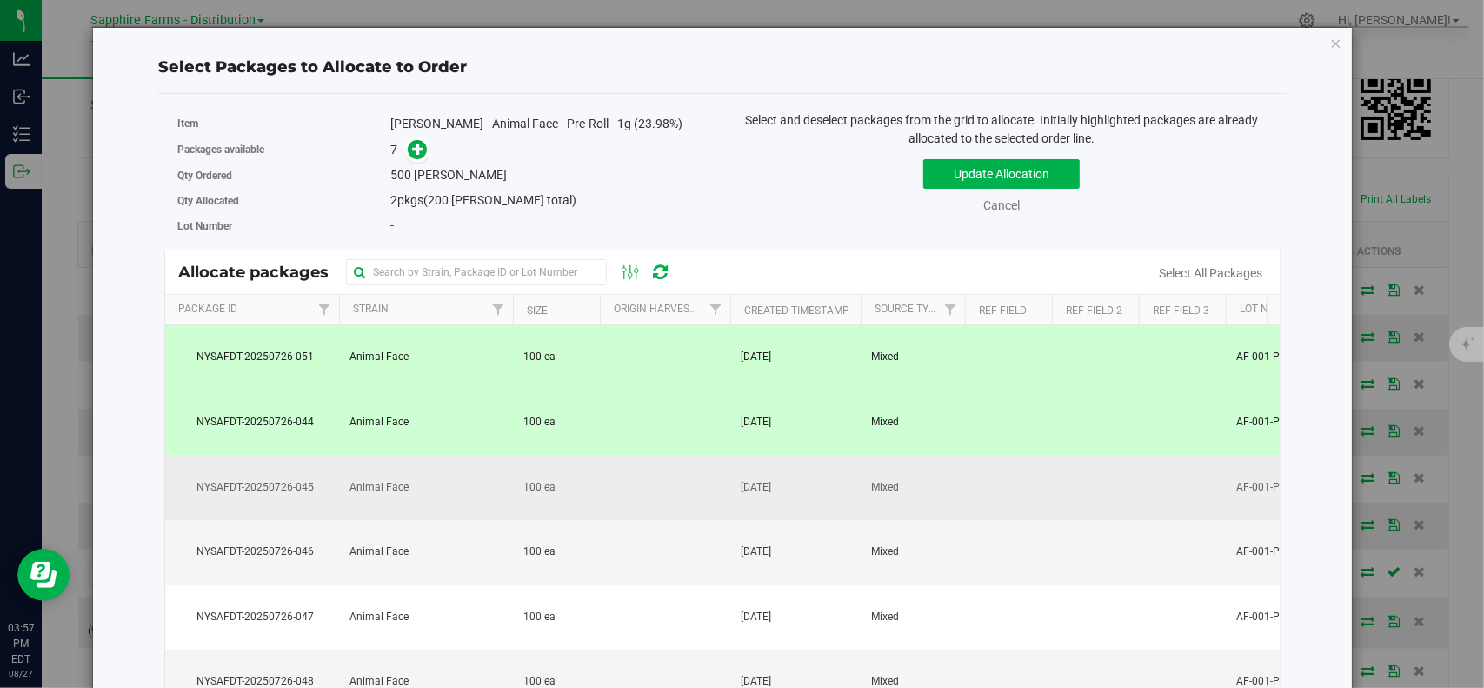
click at [285, 483] on span "NYSAFDT-20250726-045" at bounding box center [252, 487] width 153 height 17
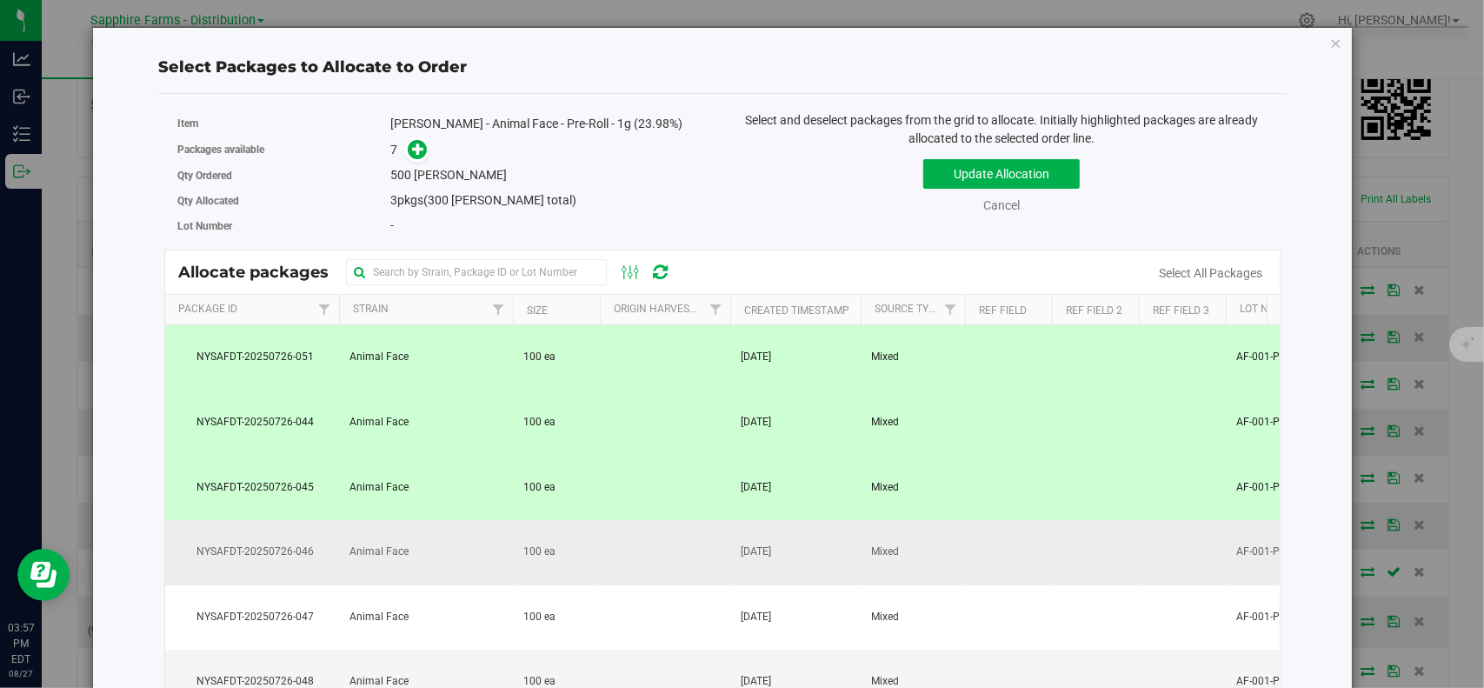
click at [273, 543] on span "NYSAFDT-20250726-046" at bounding box center [252, 551] width 153 height 17
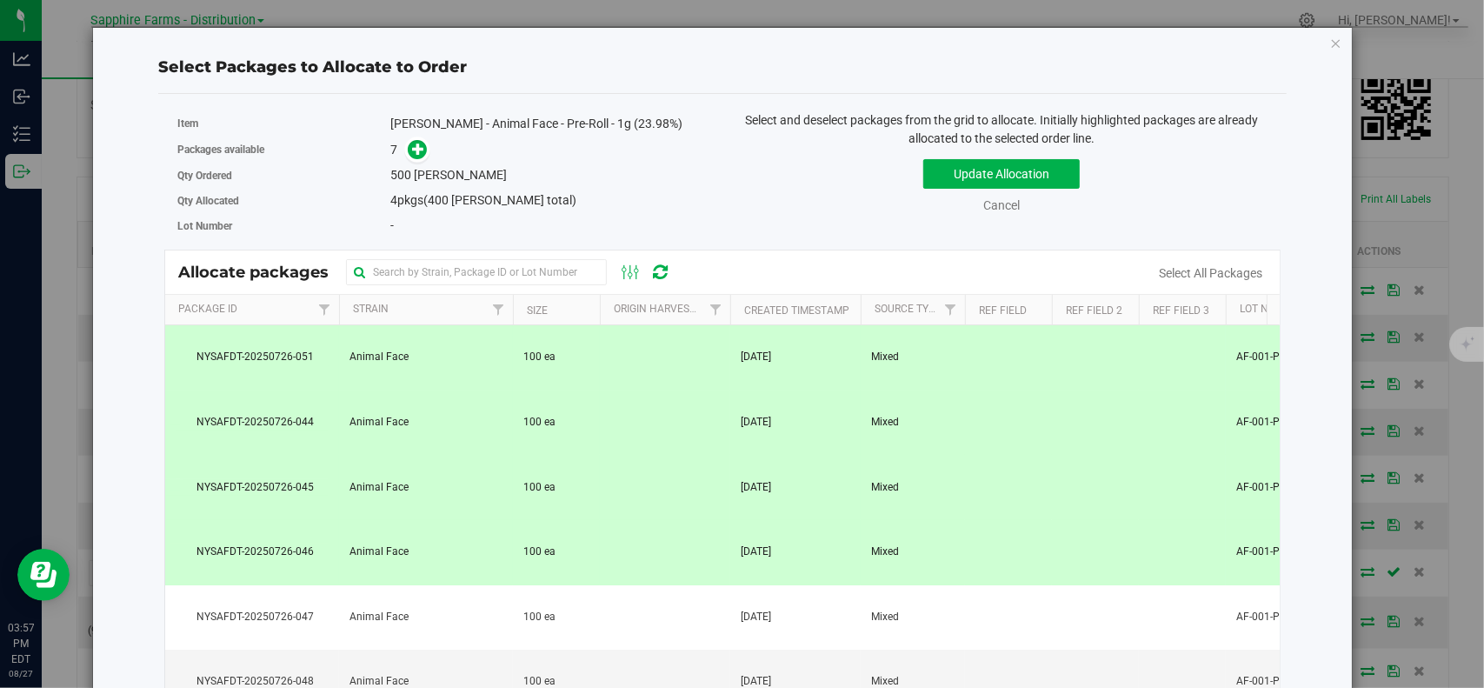
drag, startPoint x: 275, startPoint y: 601, endPoint x: 321, endPoint y: 569, distance: 56.2
click at [275, 601] on td "NYSAFDT-20250726-047" at bounding box center [252, 617] width 174 height 65
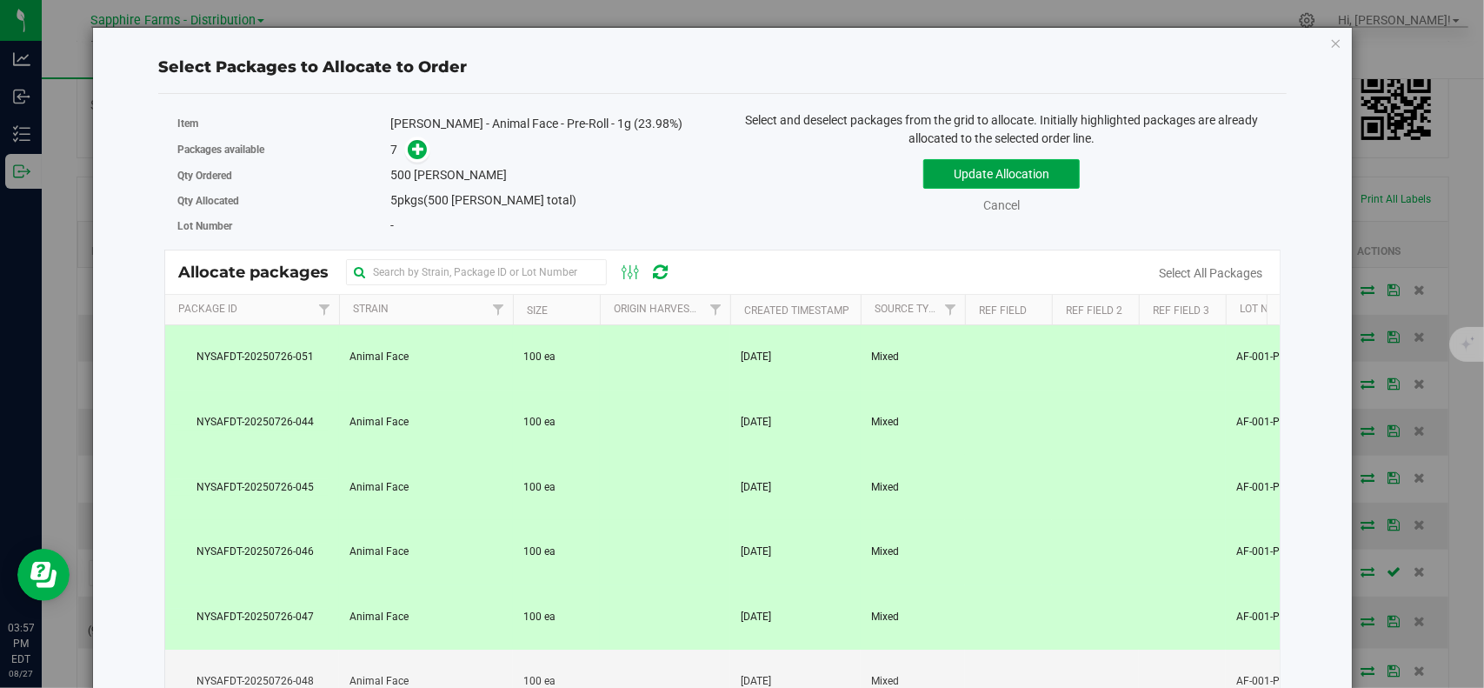
click at [1021, 180] on button "Update Allocation" at bounding box center [1001, 174] width 156 height 30
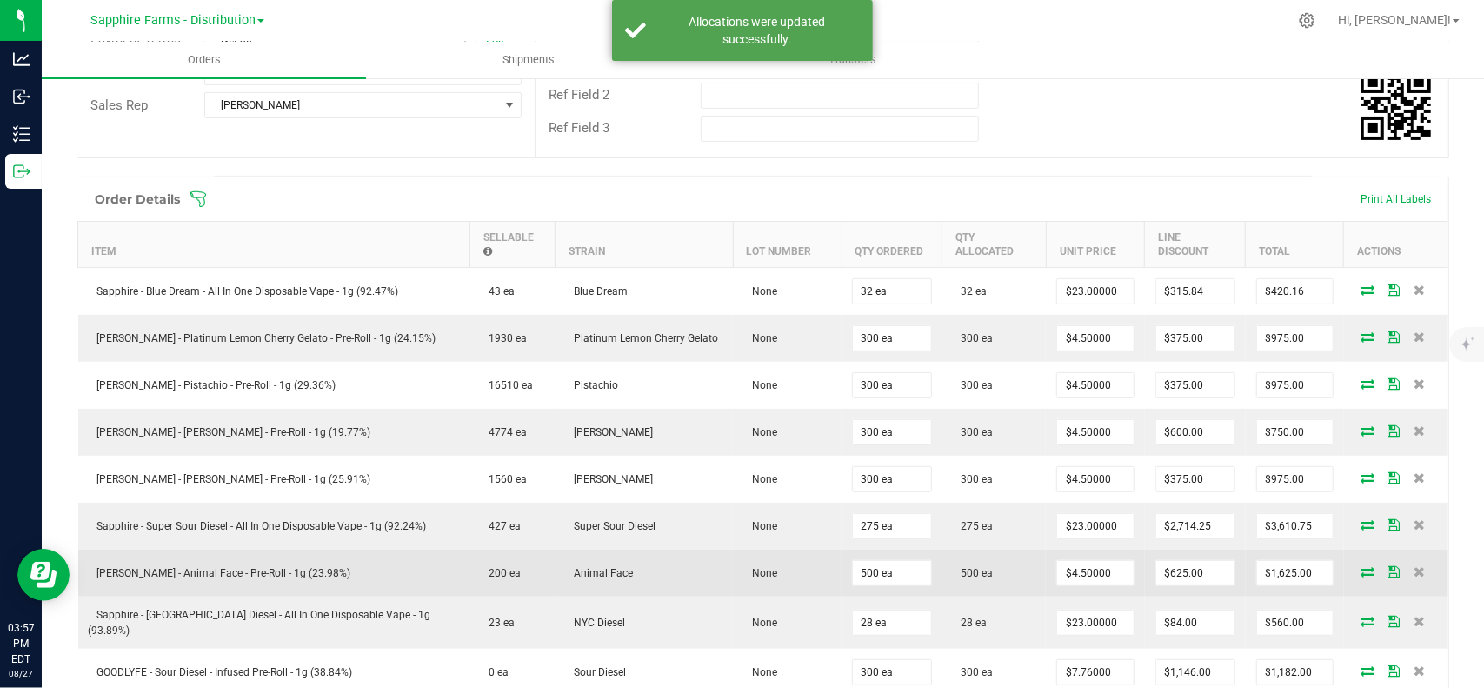
click at [1387, 566] on icon at bounding box center [1393, 571] width 12 height 10
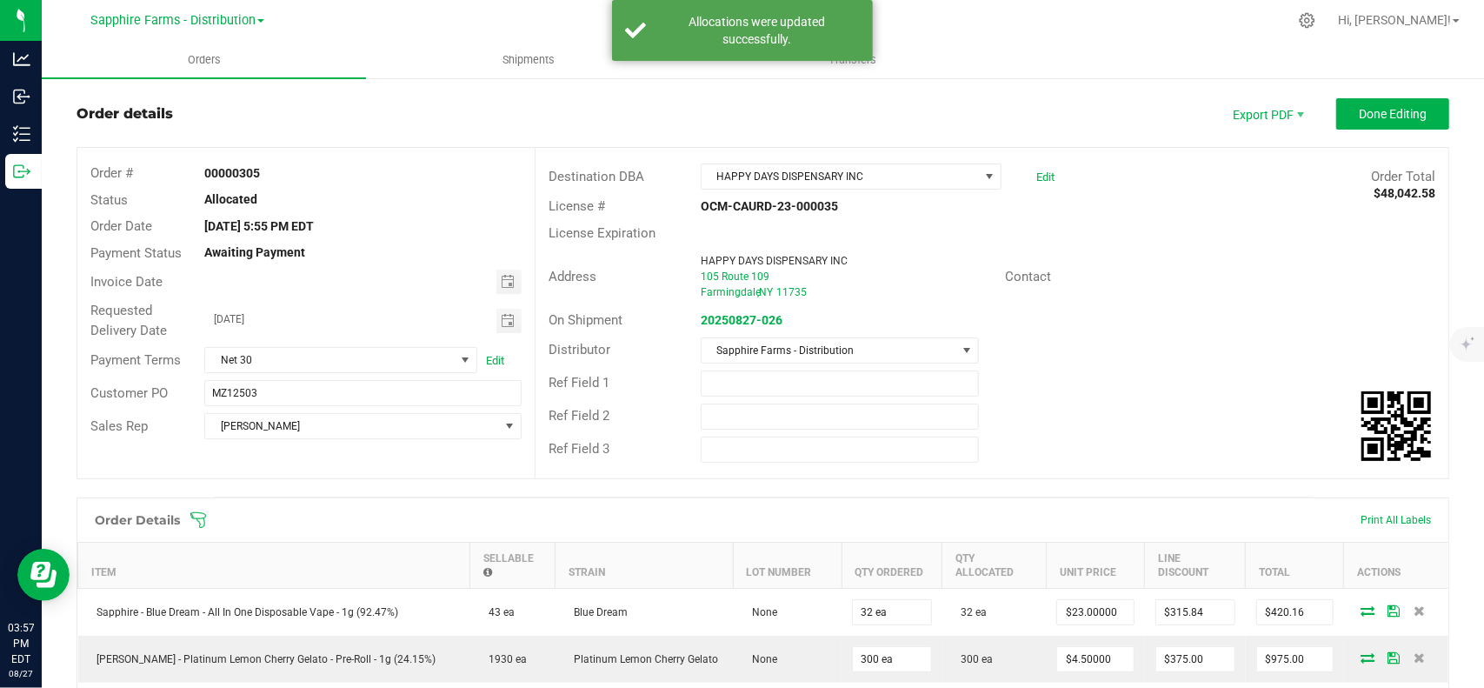
scroll to position [0, 0]
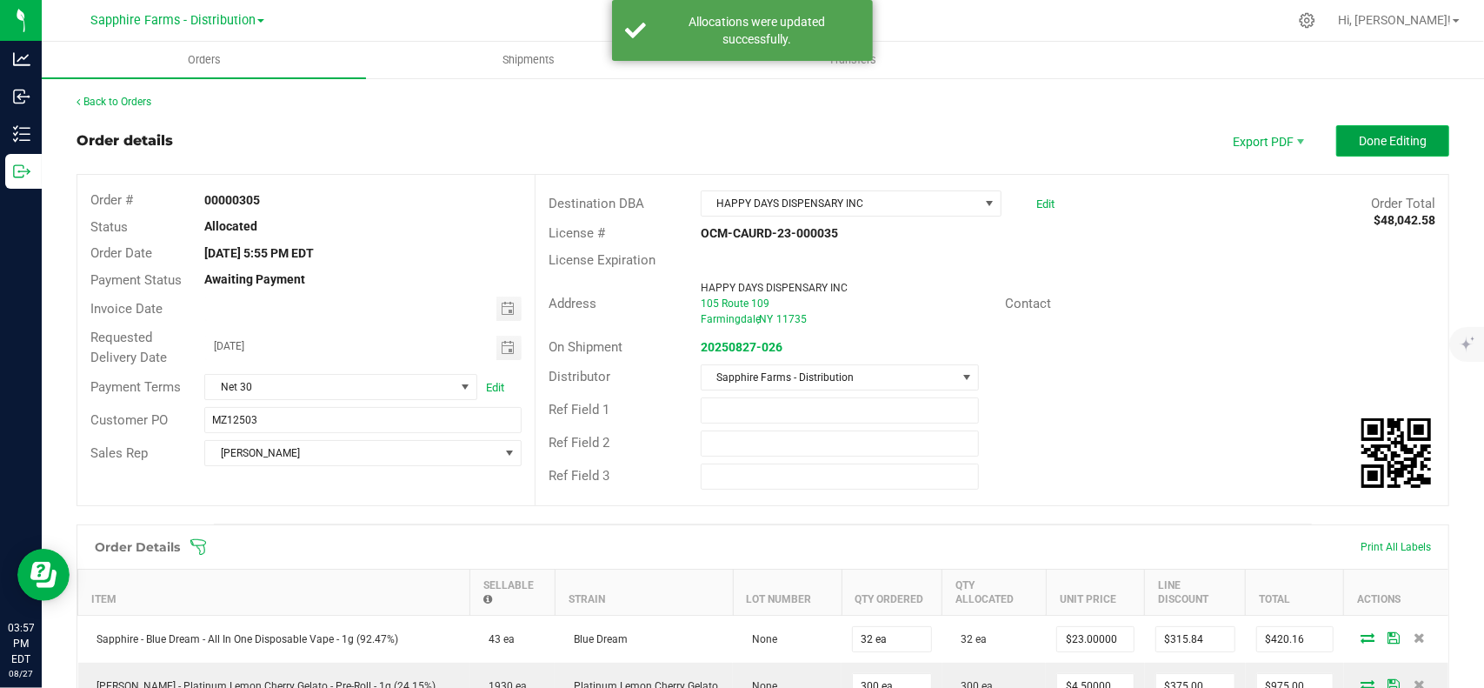
click at [1368, 135] on span "Done Editing" at bounding box center [1393, 141] width 68 height 14
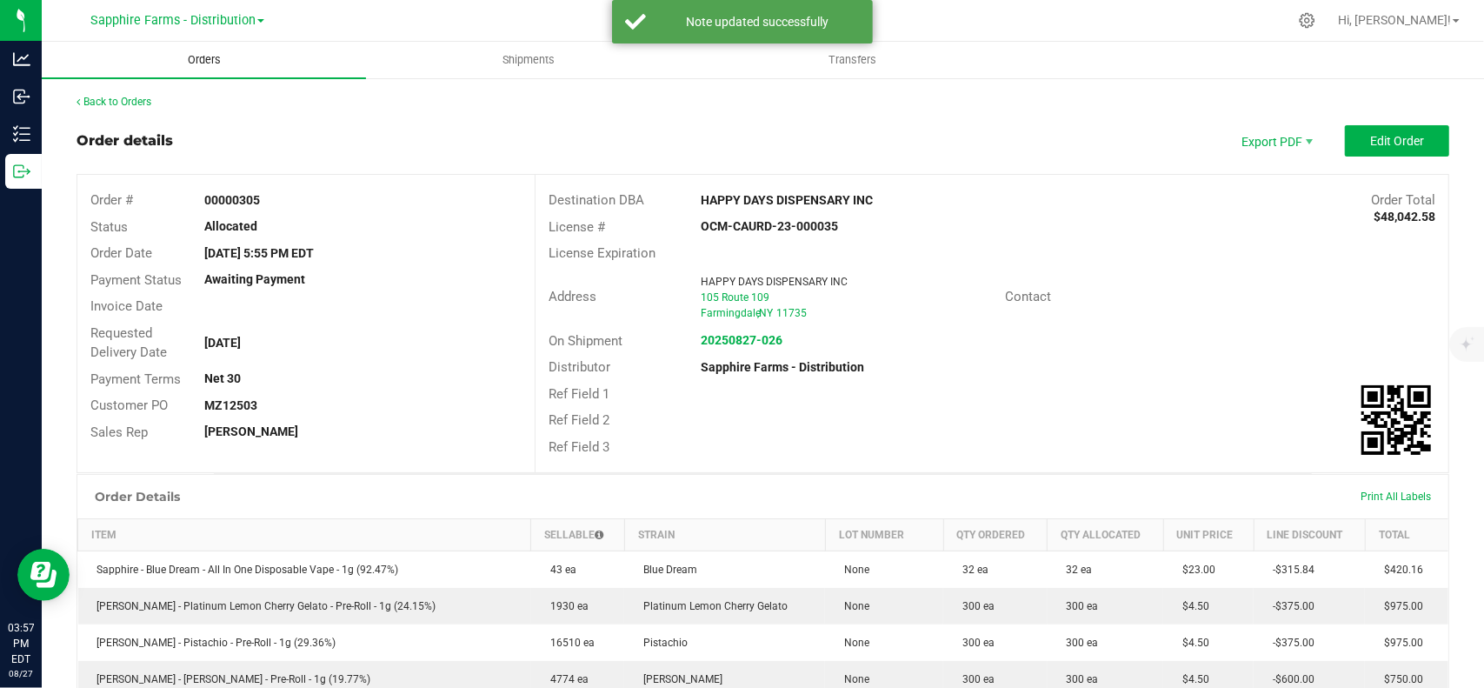
click at [188, 62] on span "Orders" at bounding box center [204, 60] width 80 height 16
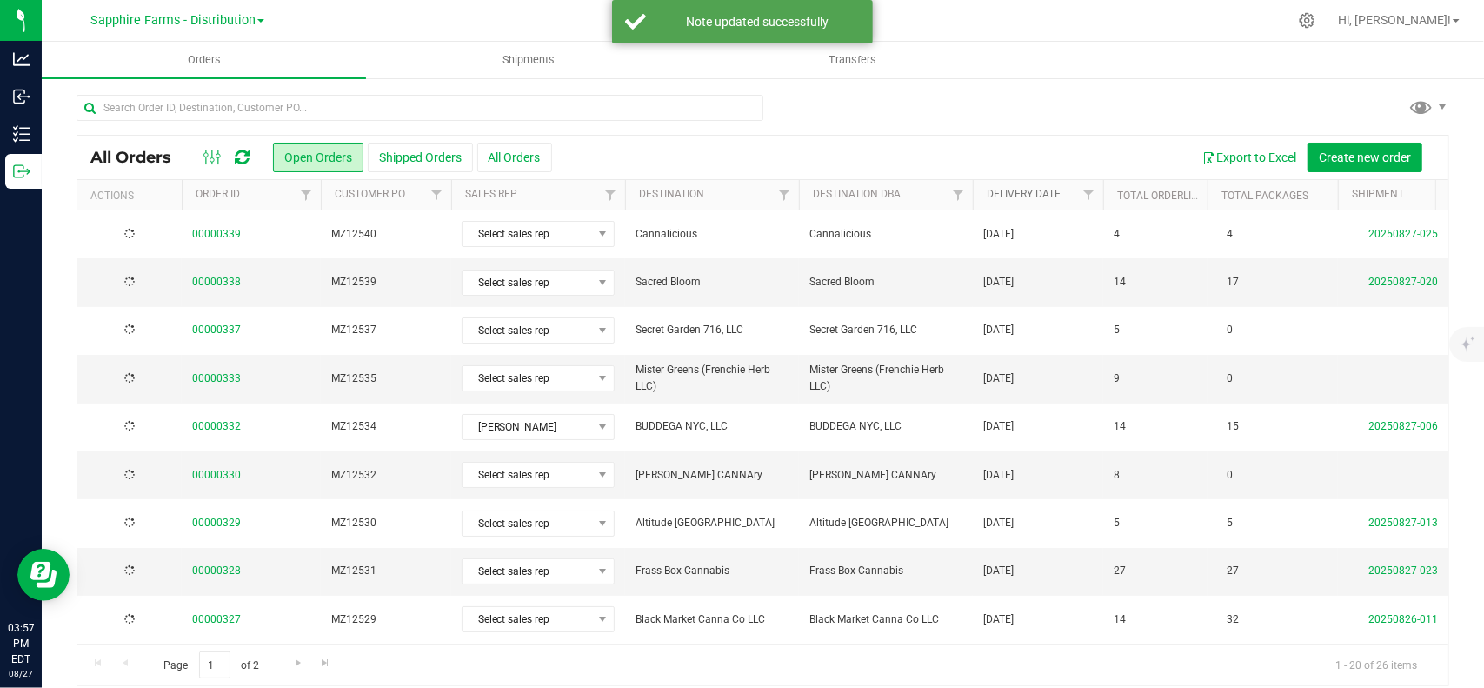
click at [1029, 196] on link "Delivery Date" at bounding box center [1024, 194] width 74 height 12
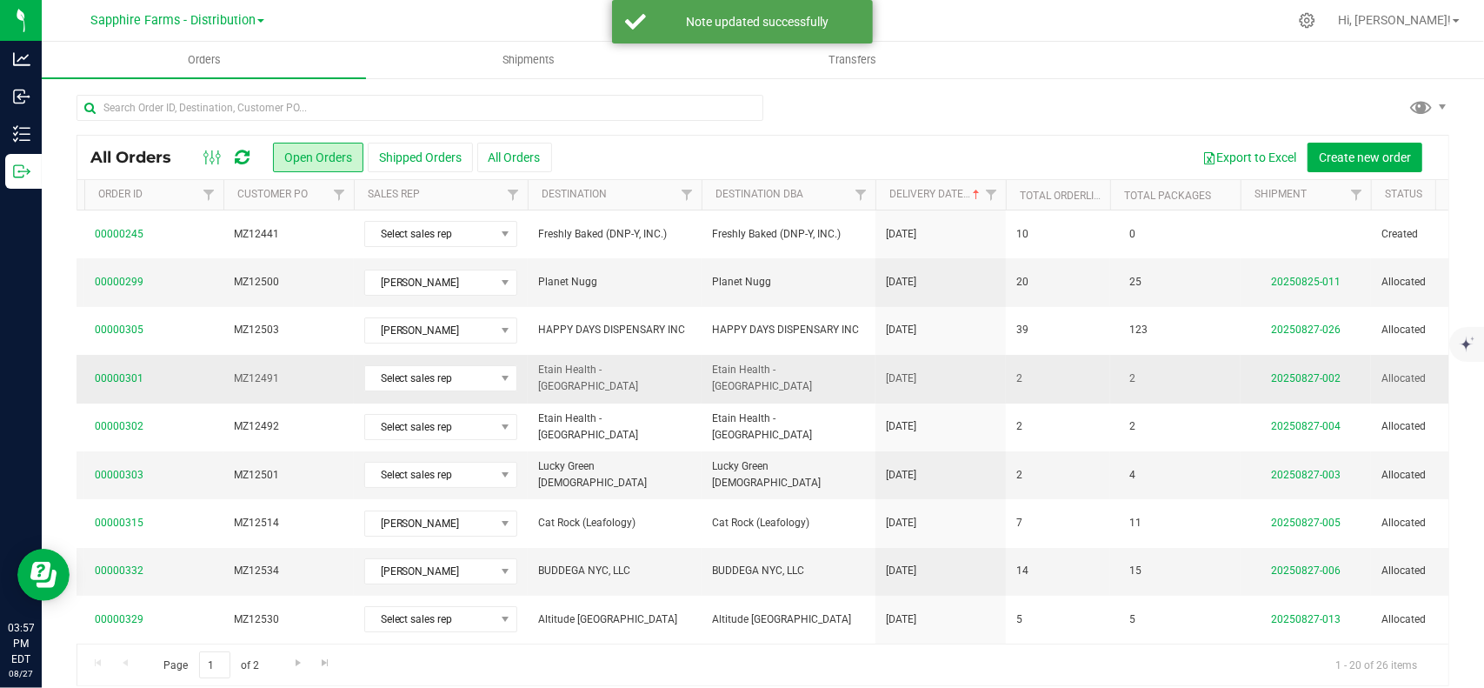
scroll to position [0, 296]
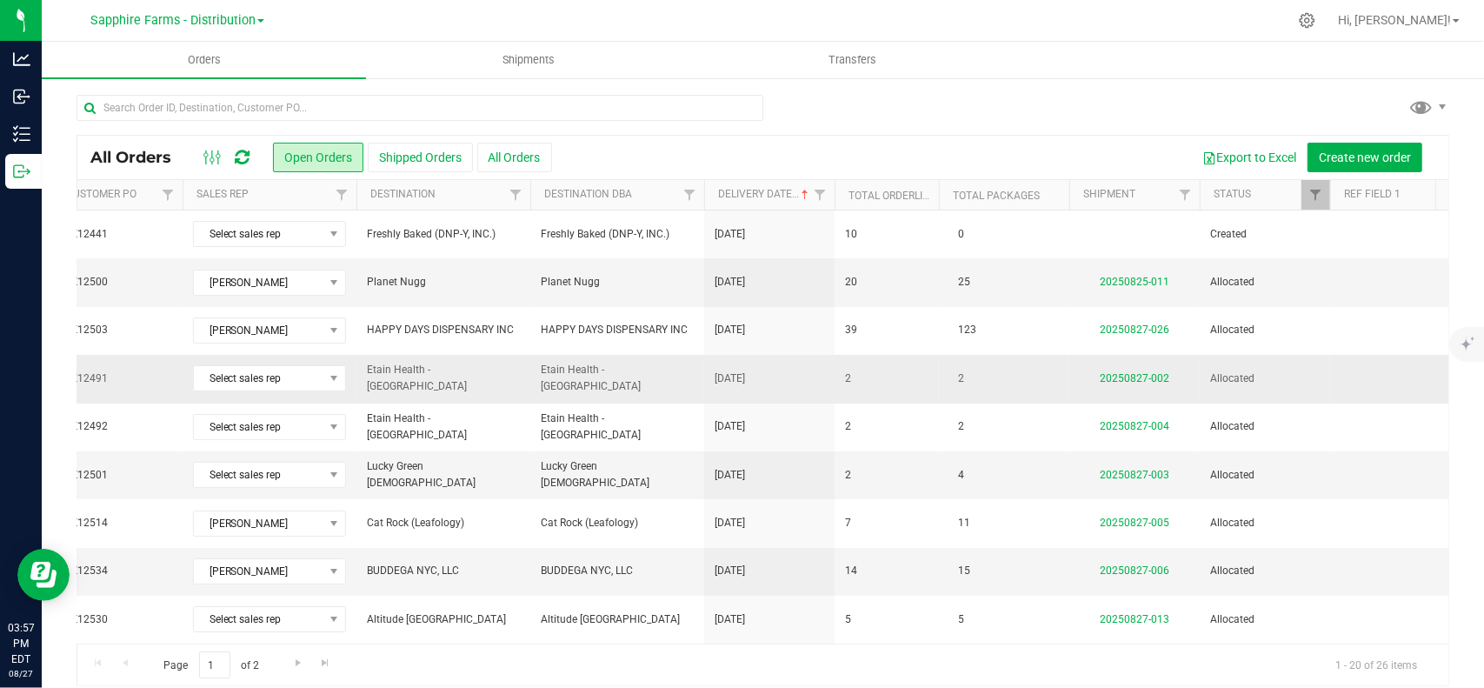
drag, startPoint x: 954, startPoint y: 378, endPoint x: 1093, endPoint y: 363, distance: 140.0
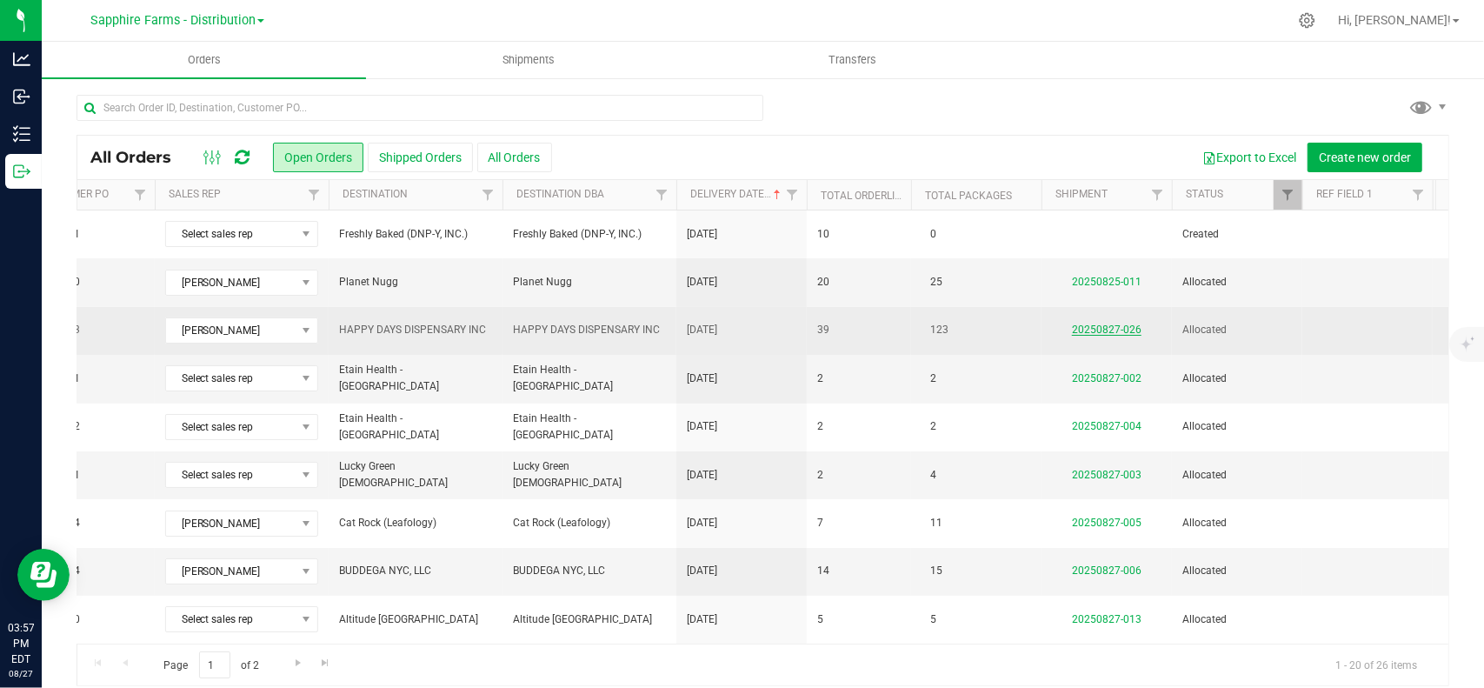
click at [1078, 328] on link "20250827-026" at bounding box center [1107, 329] width 70 height 12
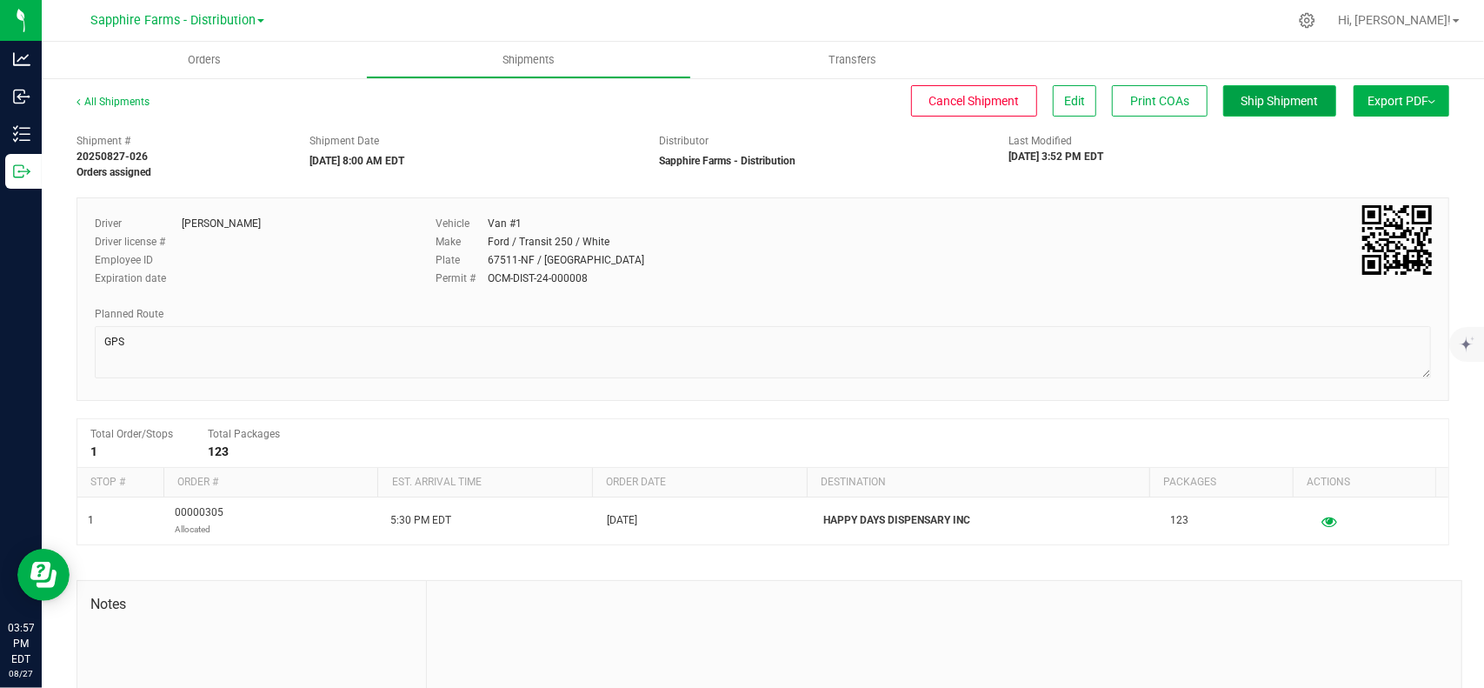
click at [1250, 91] on button "Ship Shipment" at bounding box center [1279, 100] width 113 height 31
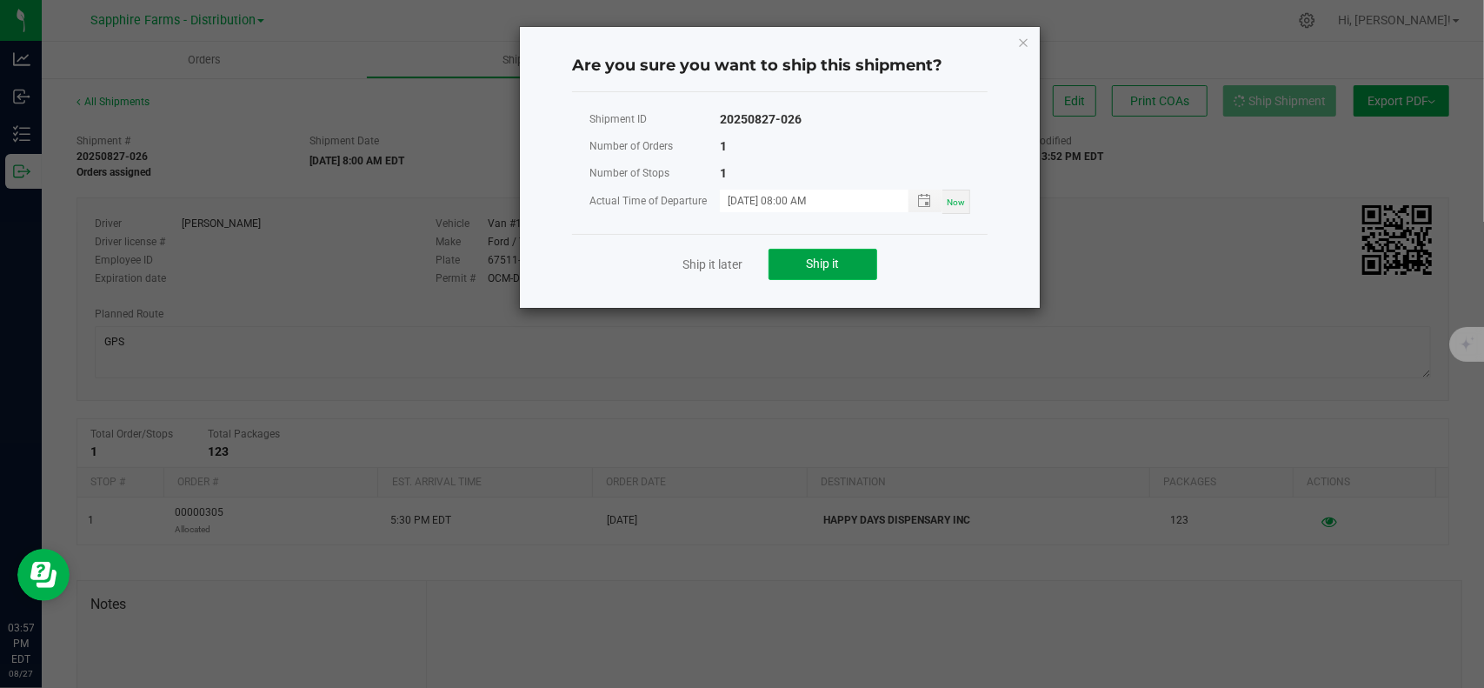
click at [834, 269] on span "Ship it" at bounding box center [823, 263] width 33 height 14
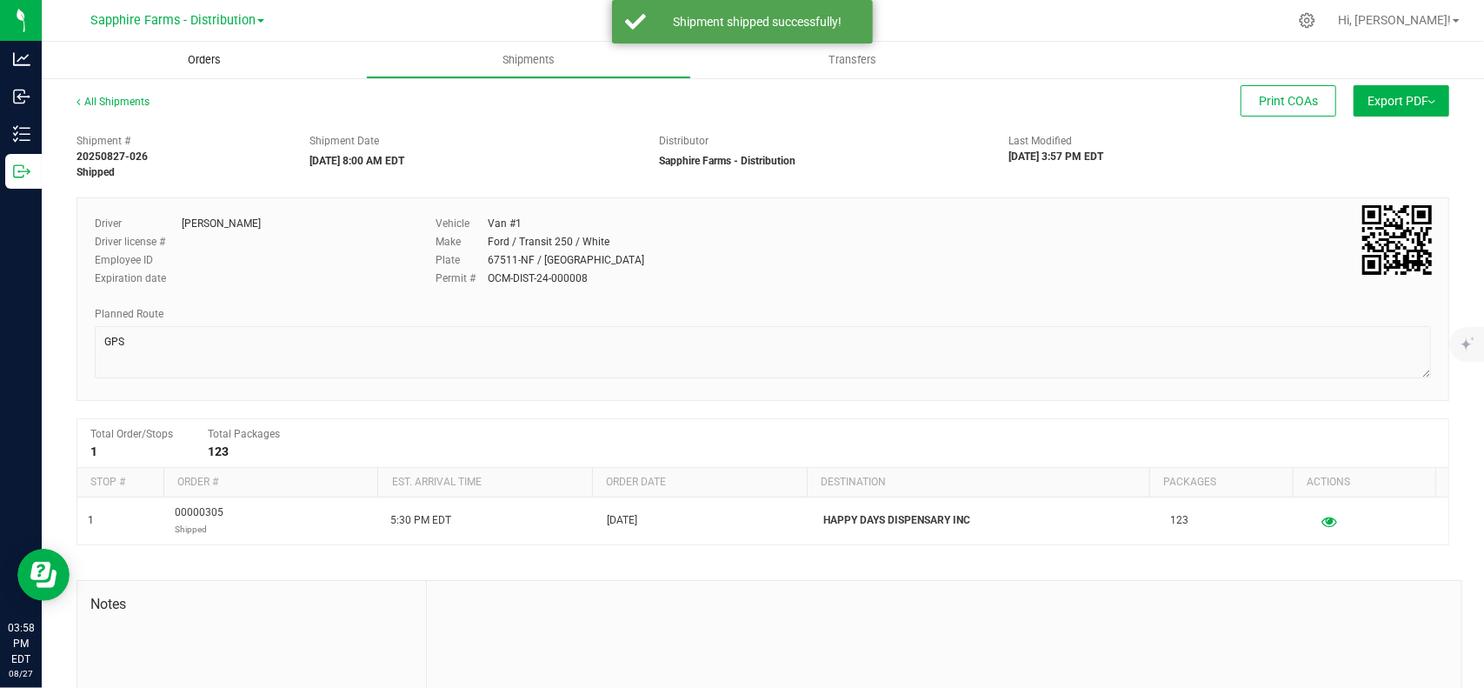
click at [203, 58] on span "Orders" at bounding box center [204, 60] width 80 height 16
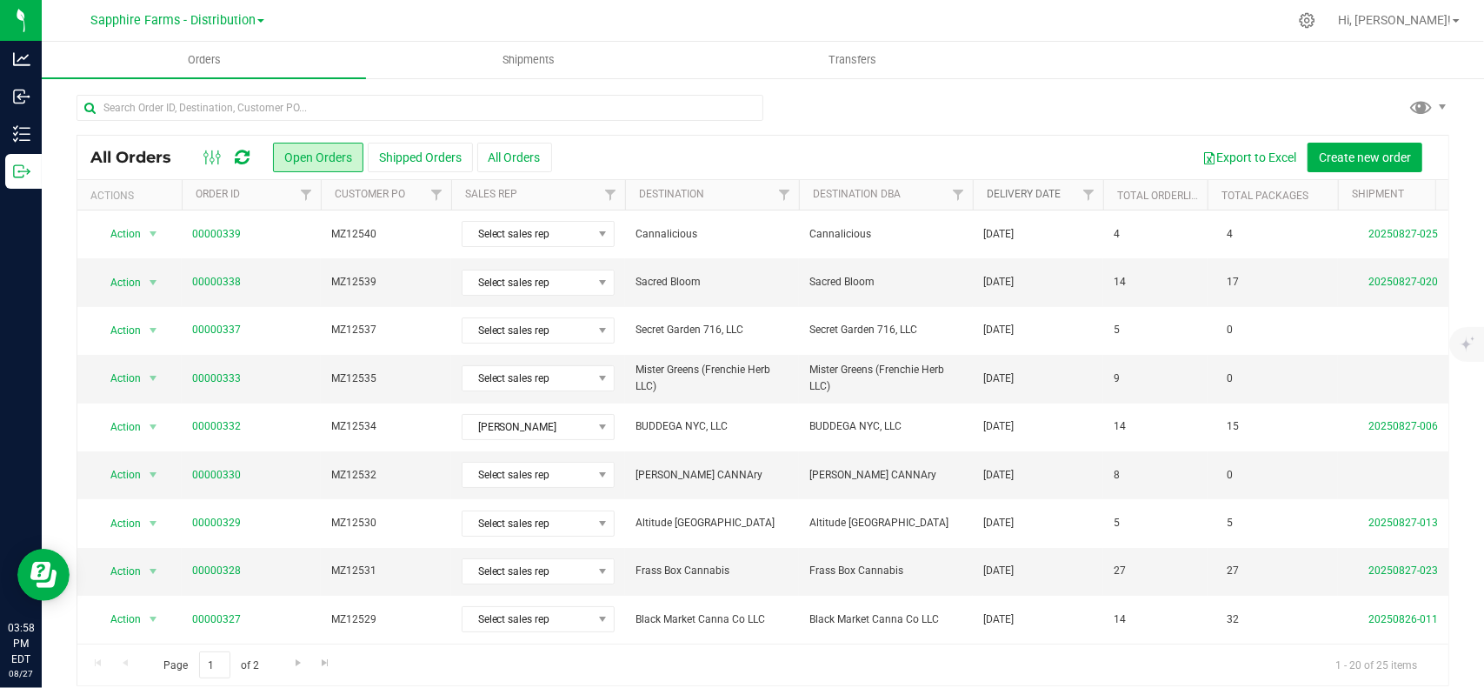
click at [1029, 192] on link "Delivery Date" at bounding box center [1024, 194] width 74 height 12
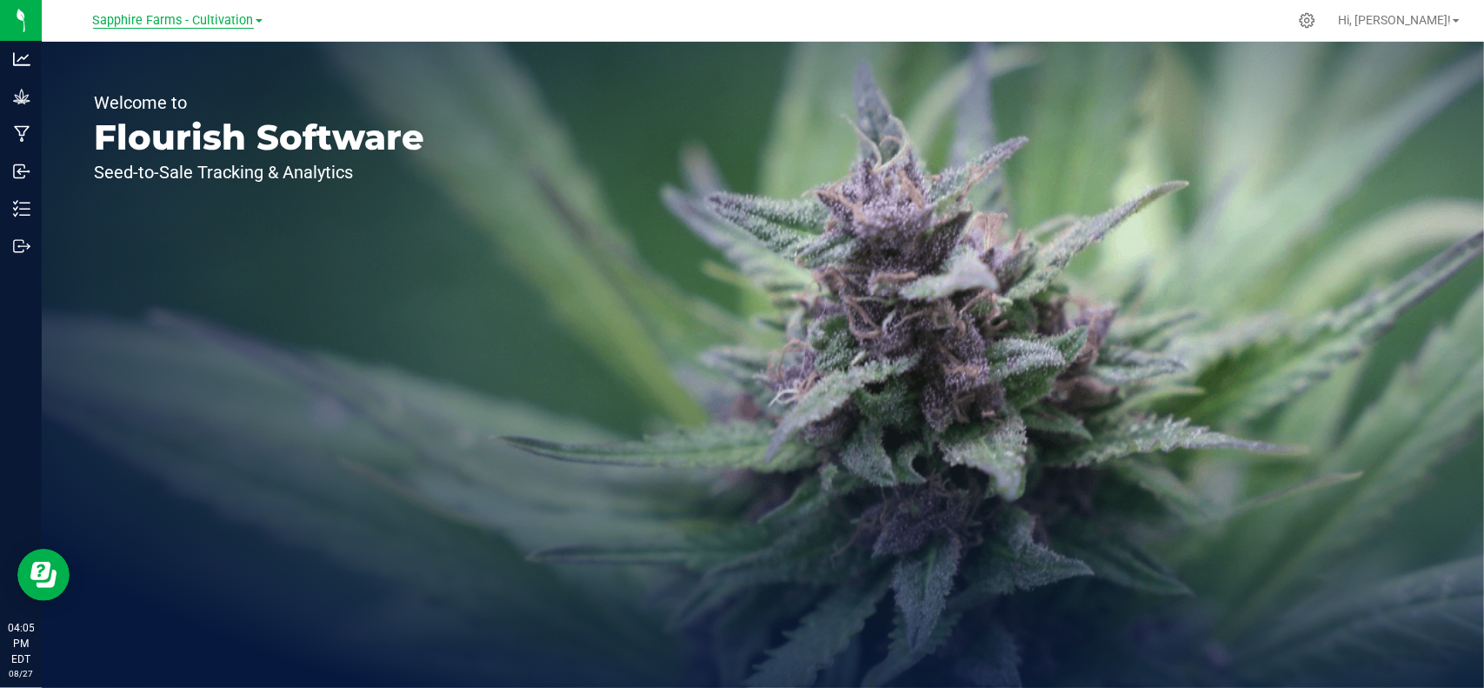
click at [202, 23] on span "Sapphire Farms - Cultivation" at bounding box center [173, 21] width 161 height 16
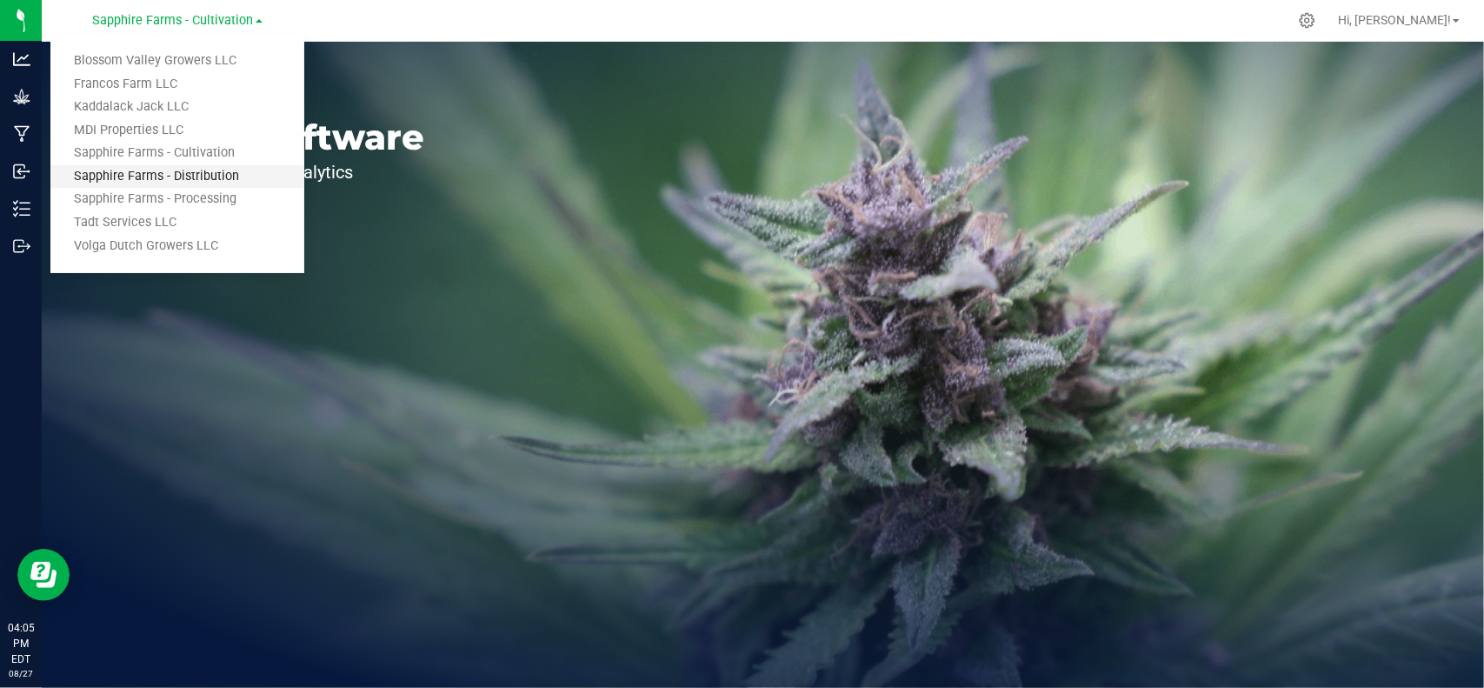
click at [196, 181] on link "Sapphire Farms - Distribution" at bounding box center [177, 176] width 254 height 23
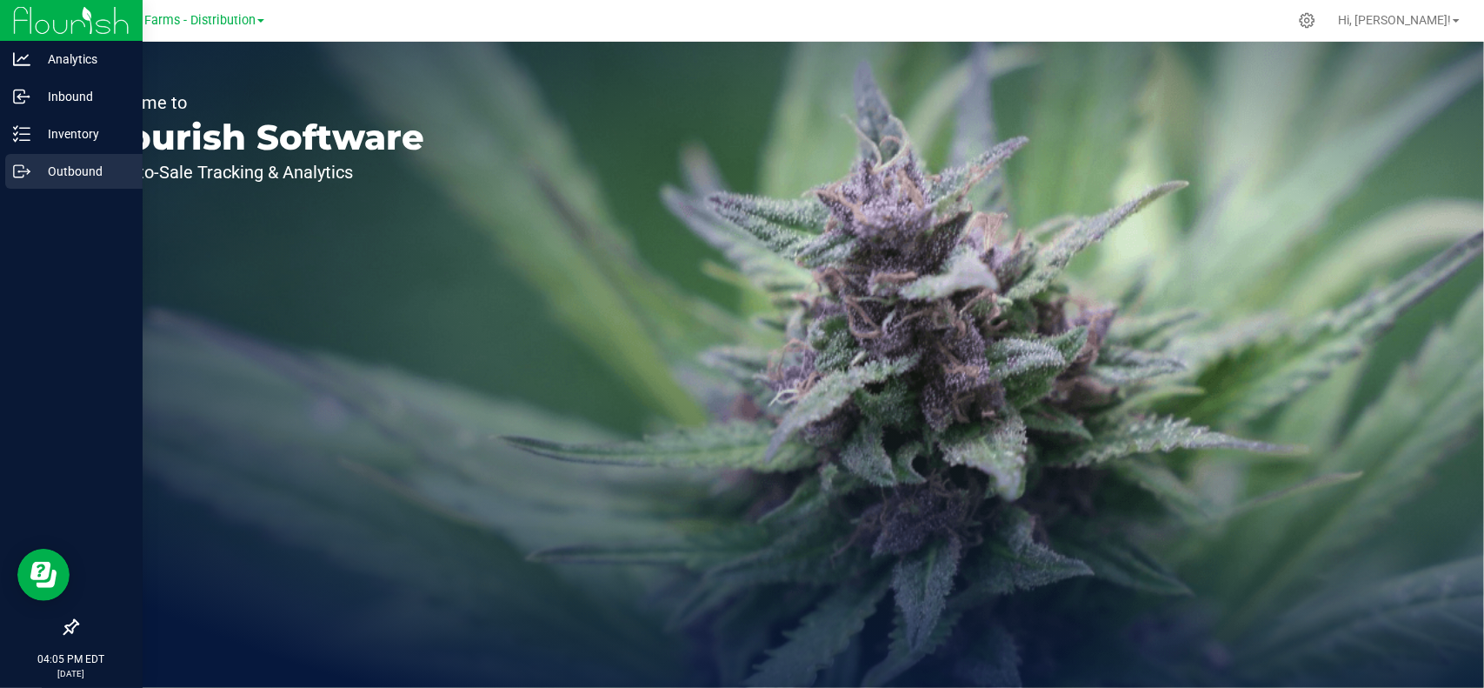
click at [26, 170] on icon at bounding box center [21, 171] width 17 height 17
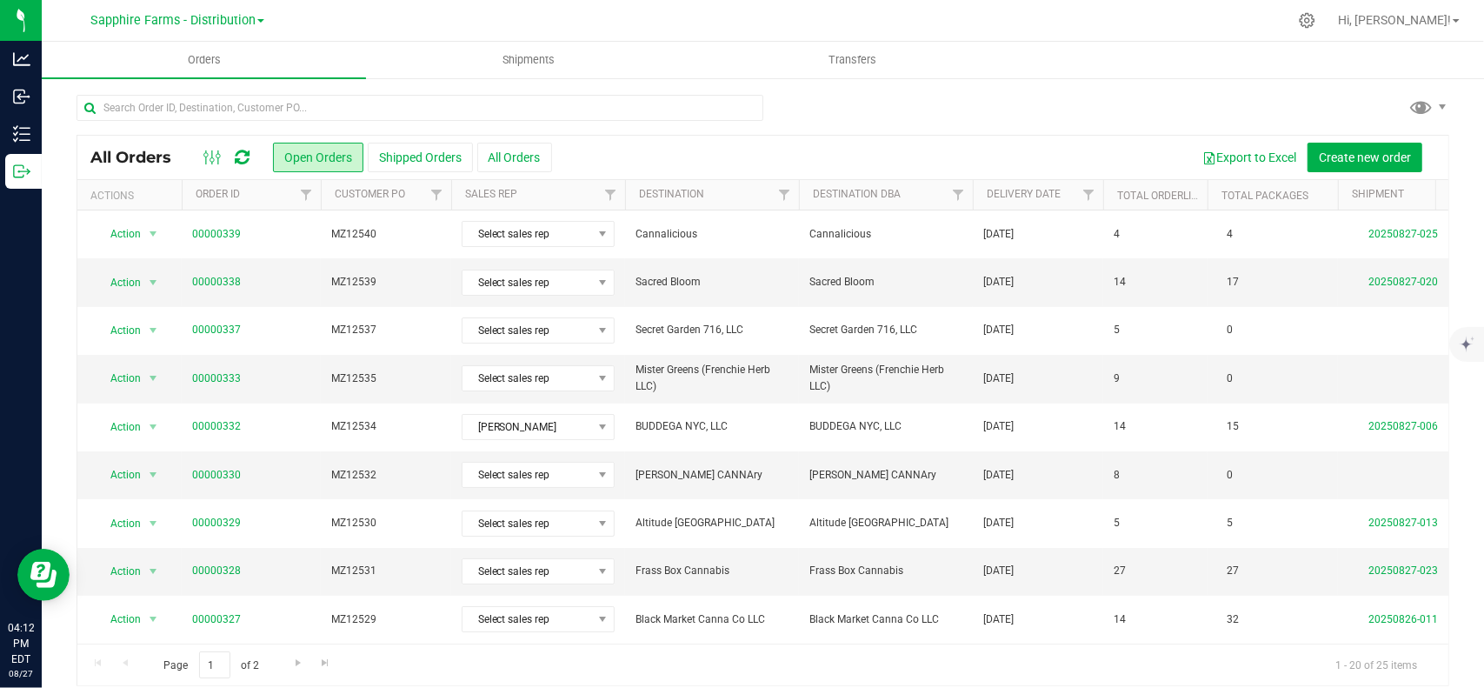
click at [235, 161] on icon at bounding box center [242, 157] width 15 height 17
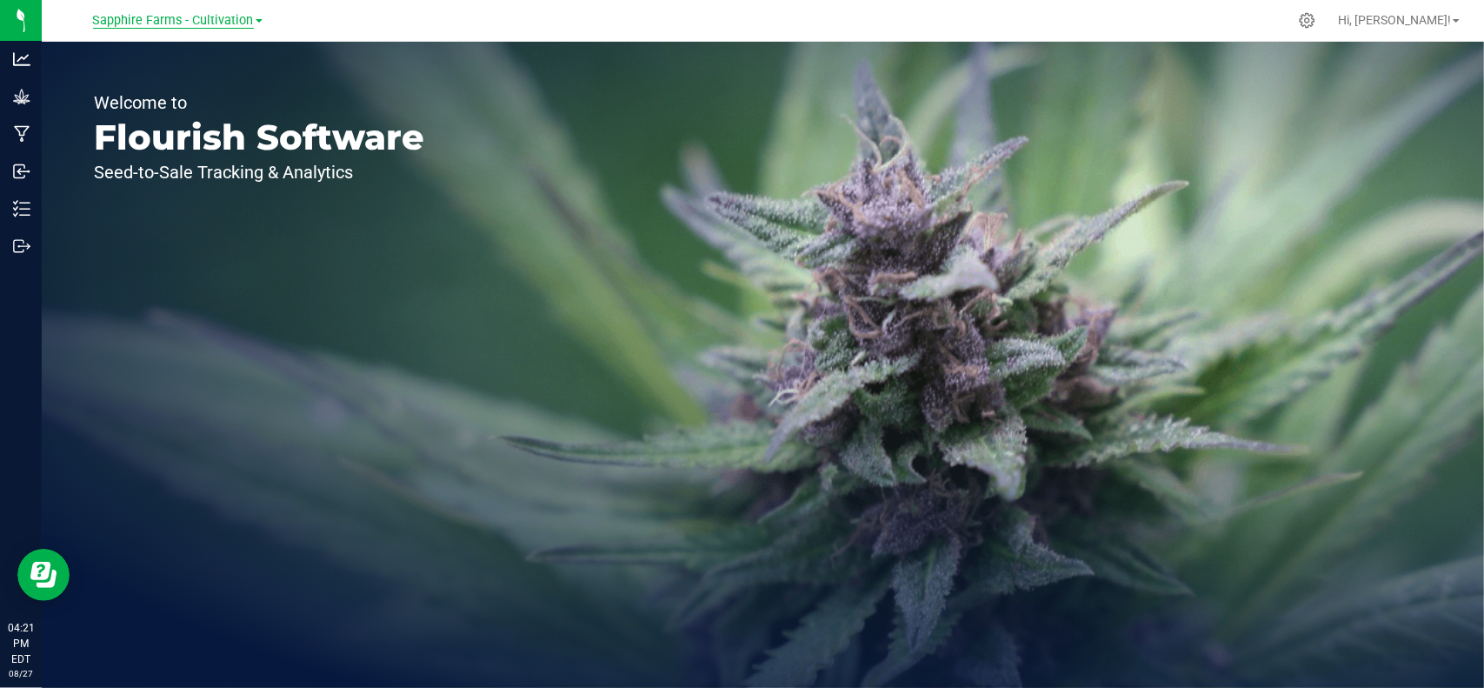
click at [198, 27] on span "Sapphire Farms - Cultivation" at bounding box center [173, 21] width 161 height 16
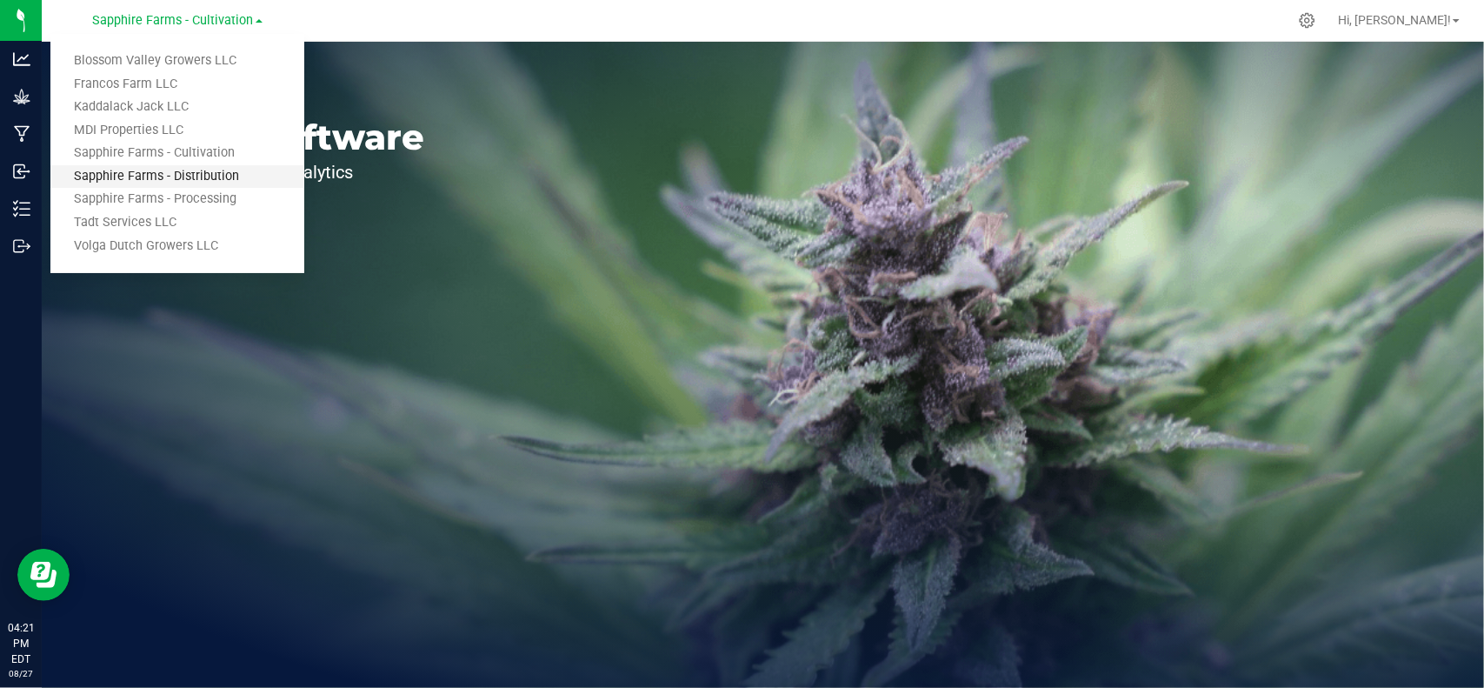
click at [196, 180] on link "Sapphire Farms - Distribution" at bounding box center [177, 176] width 254 height 23
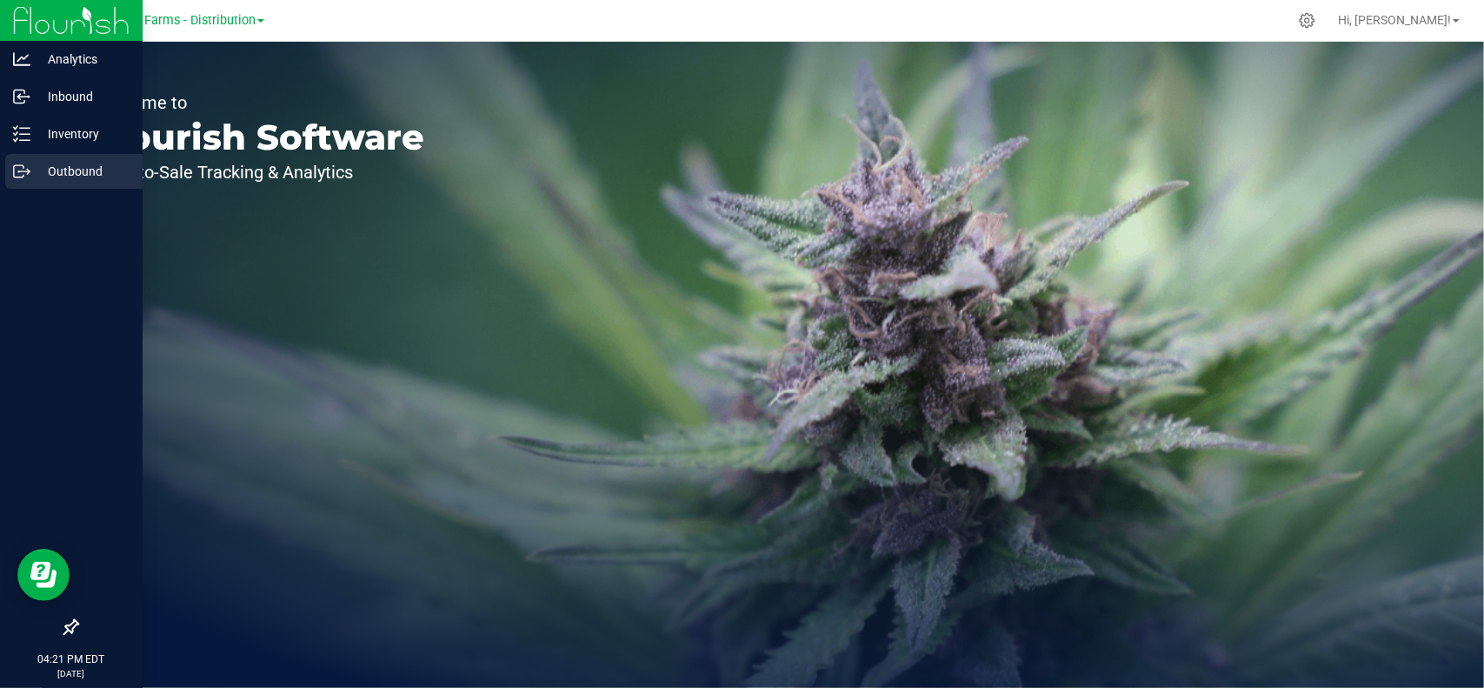
click at [49, 170] on p "Outbound" at bounding box center [82, 171] width 104 height 21
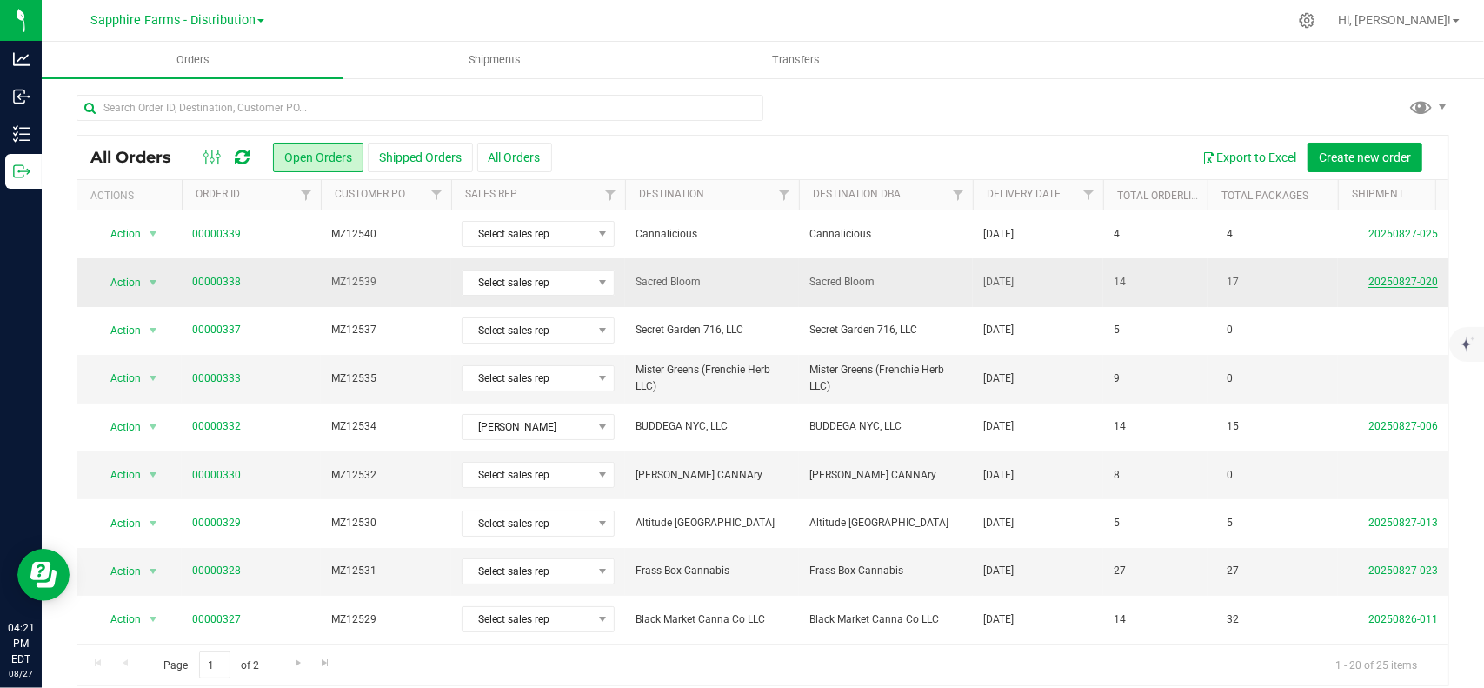
click at [1397, 279] on link "20250827-020" at bounding box center [1403, 282] width 70 height 12
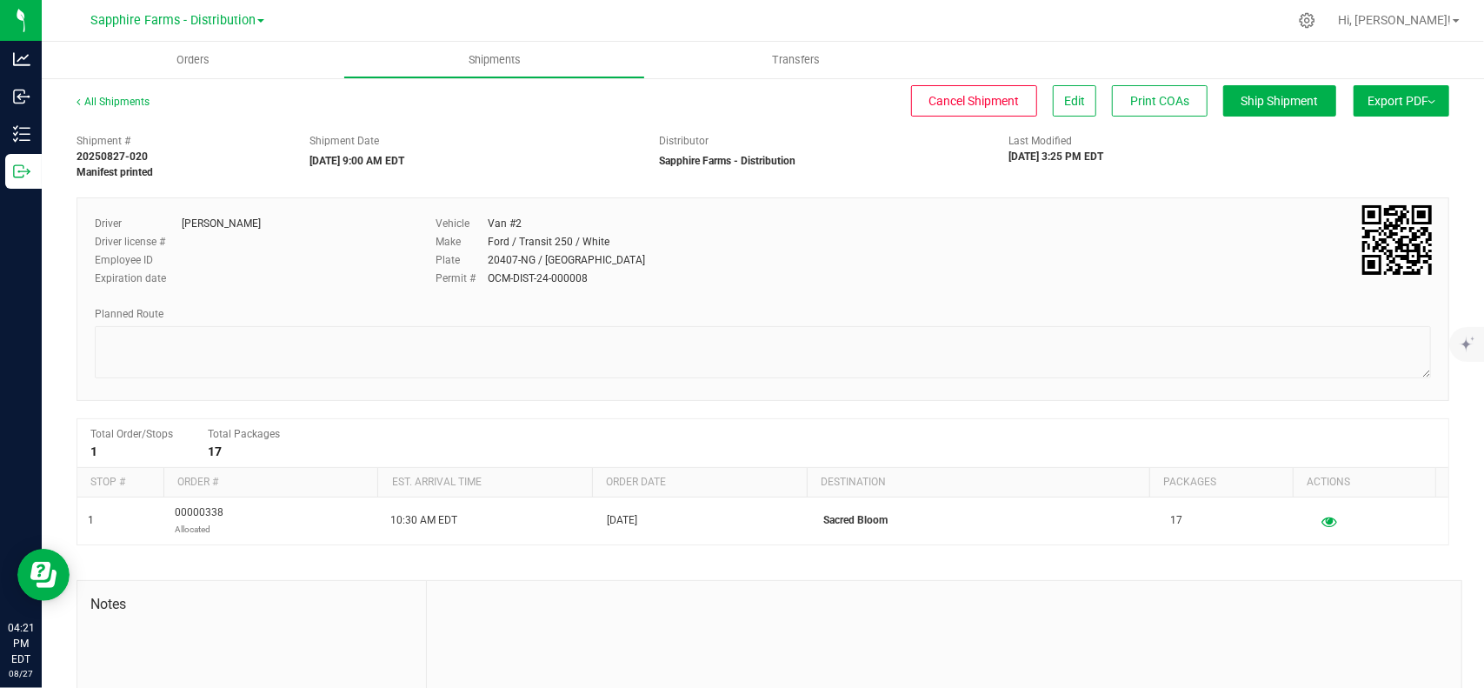
click at [1385, 100] on span "Export PDF" at bounding box center [1401, 101] width 68 height 14
click at [193, 66] on span "Orders" at bounding box center [193, 60] width 80 height 16
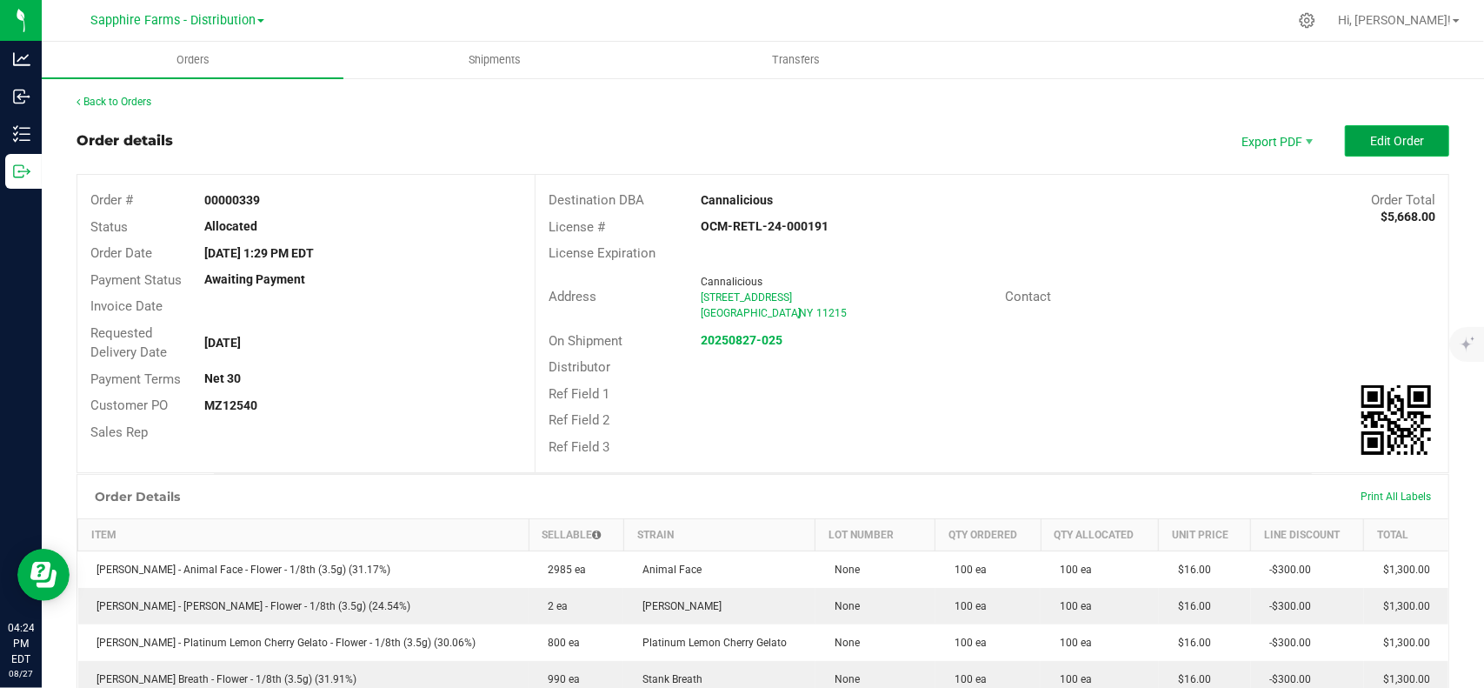
click at [1370, 145] on span "Edit Order" at bounding box center [1397, 141] width 54 height 14
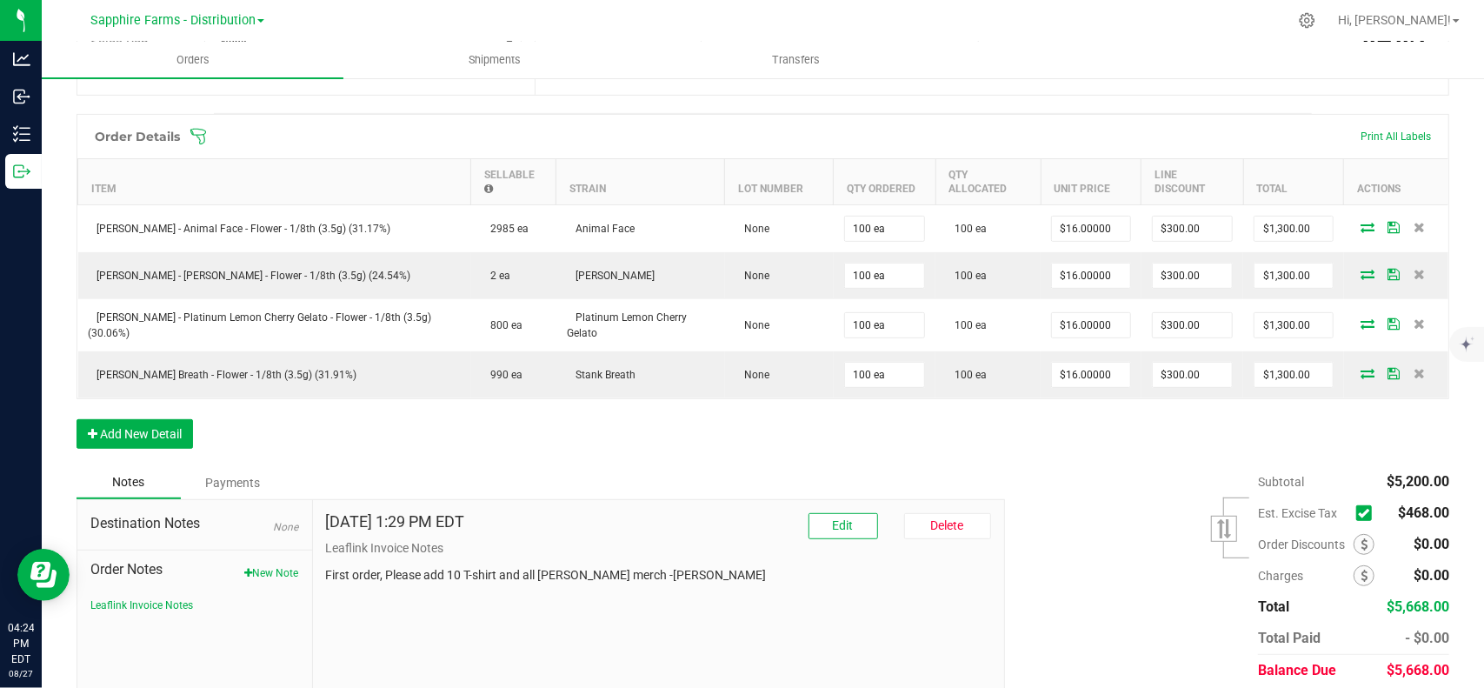
scroll to position [435, 0]
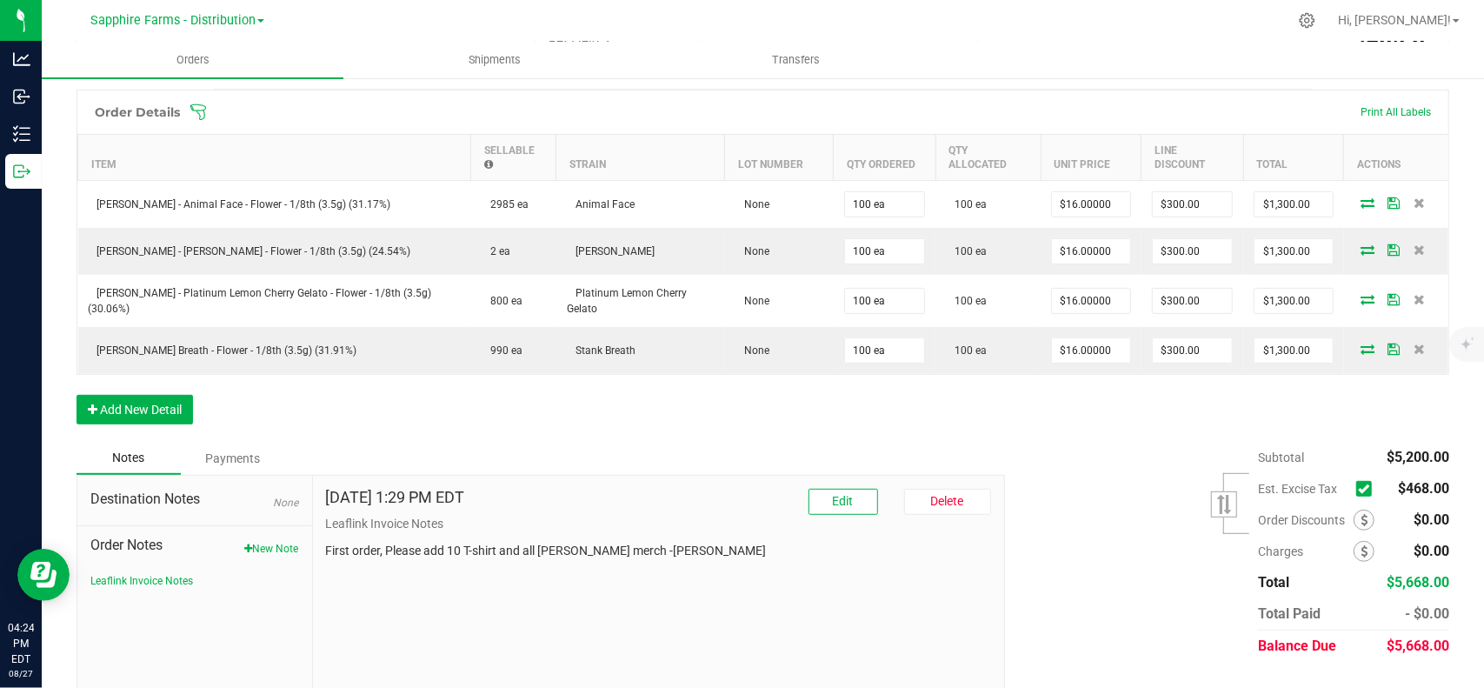
click at [1358, 489] on icon at bounding box center [1363, 489] width 11 height 0
click at [0, 0] on input "checkbox" at bounding box center [0, 0] width 0 height 0
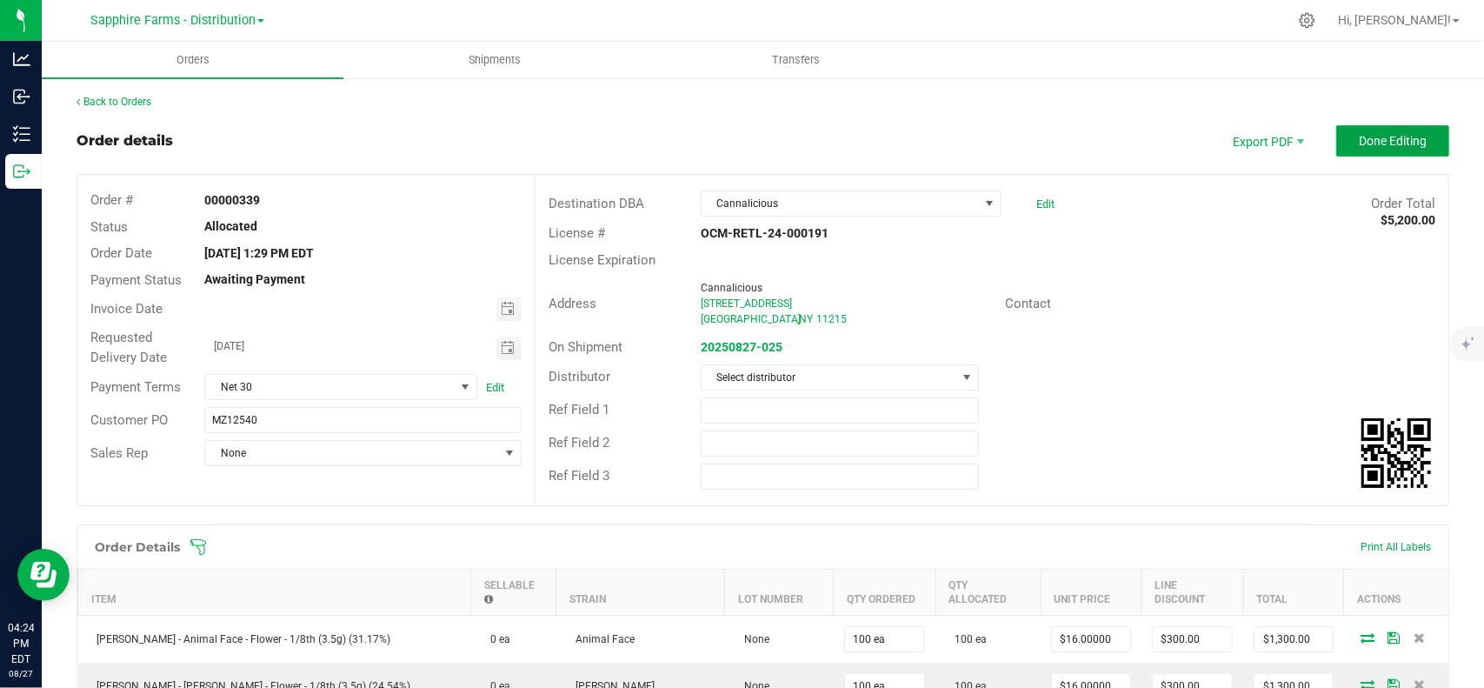
click at [1374, 136] on span "Done Editing" at bounding box center [1393, 141] width 68 height 14
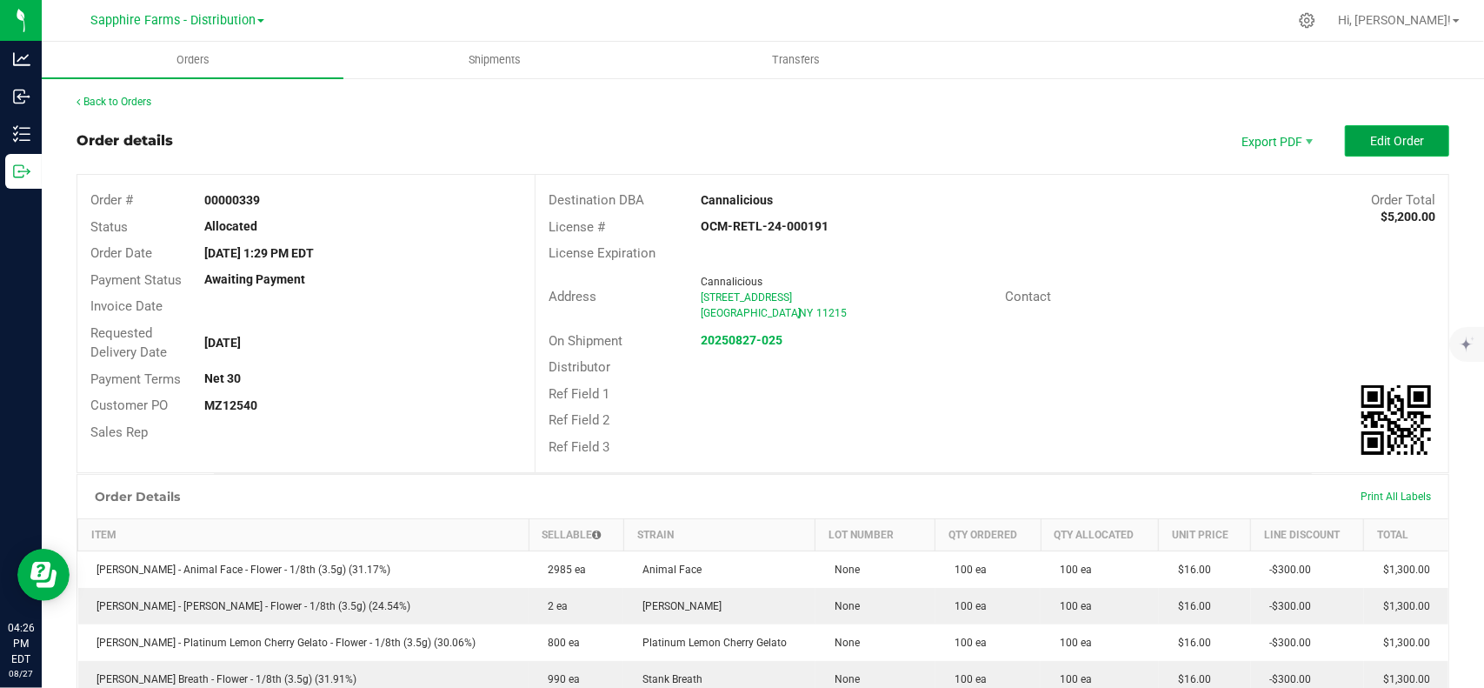
click at [1386, 126] on button "Edit Order" at bounding box center [1397, 140] width 104 height 31
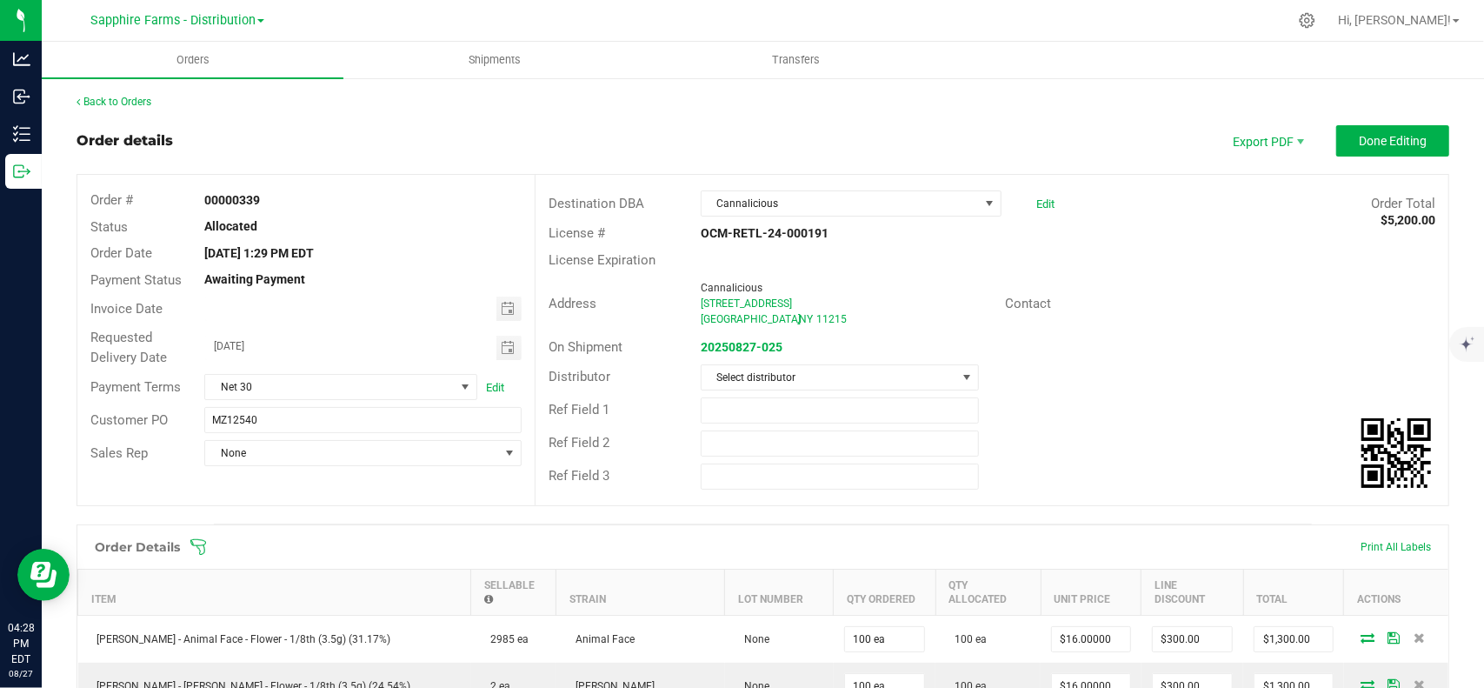
click at [1374, 122] on div "Back to Orders Order details Export PDF Done Editing Order # 00000339 Status Al…" at bounding box center [763, 619] width 1373 height 1050
